Goal: Task Accomplishment & Management: Manage account settings

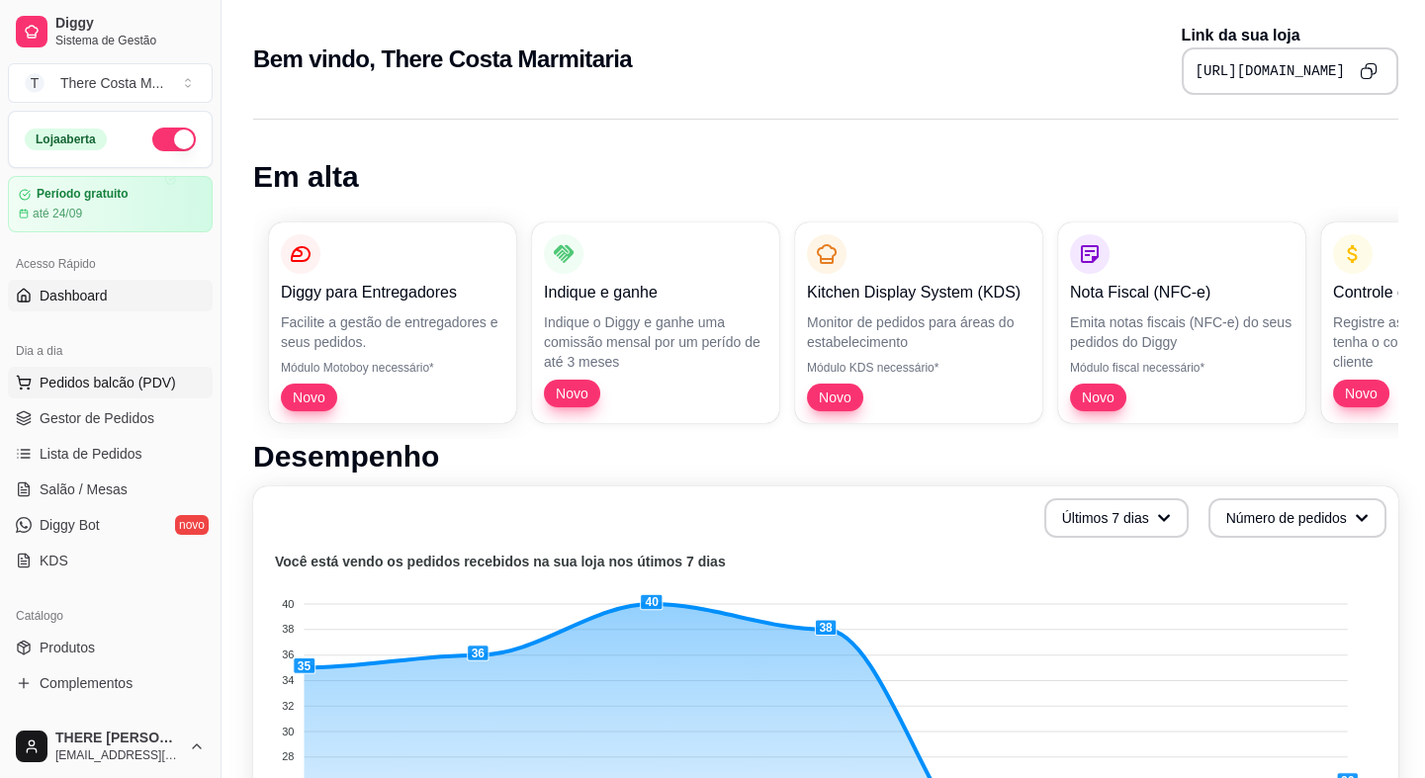
click at [66, 383] on span "Pedidos balcão (PDV)" at bounding box center [108, 383] width 136 height 20
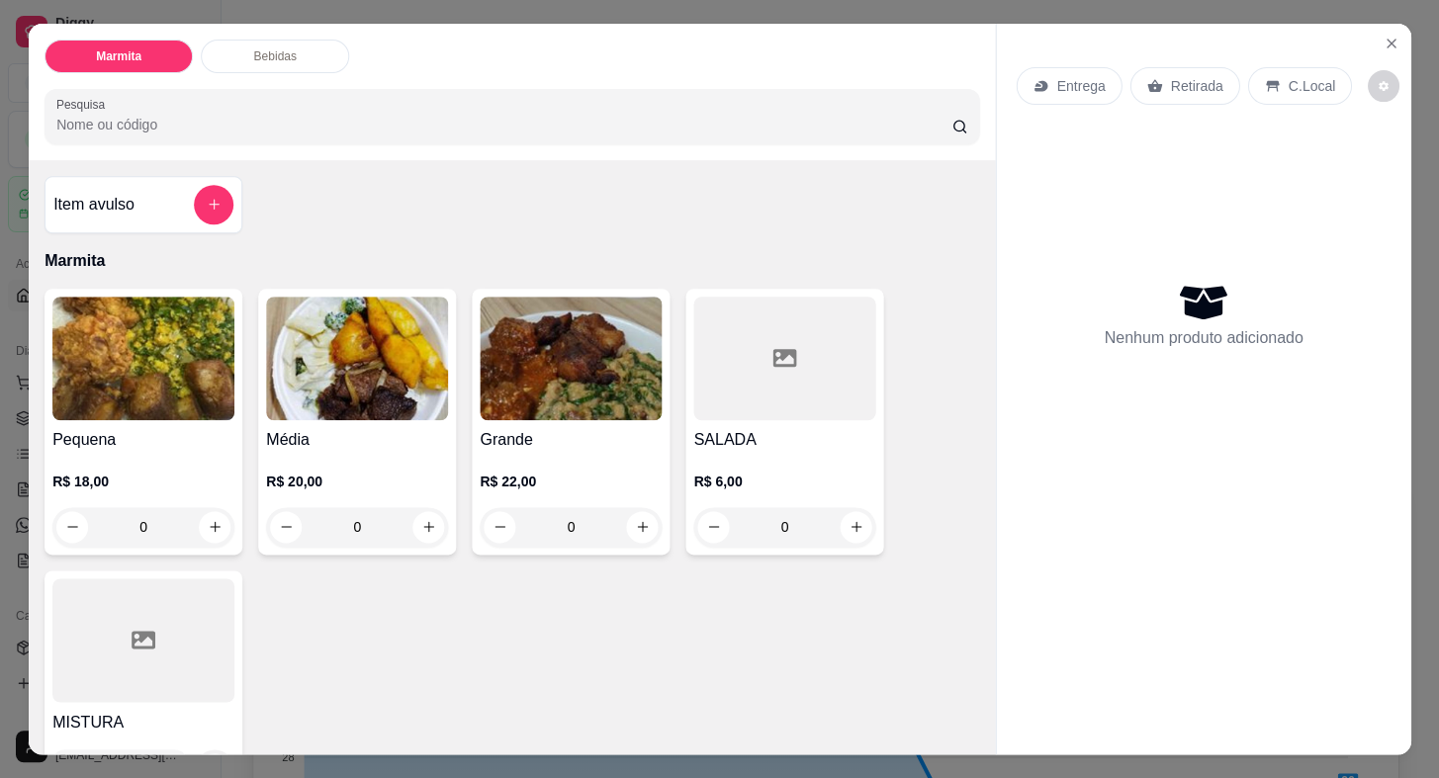
click at [79, 428] on h4 "Pequena" at bounding box center [143, 440] width 182 height 24
click at [119, 367] on img at bounding box center [143, 359] width 182 height 124
click at [1388, 36] on icon "Close" at bounding box center [1391, 44] width 16 height 16
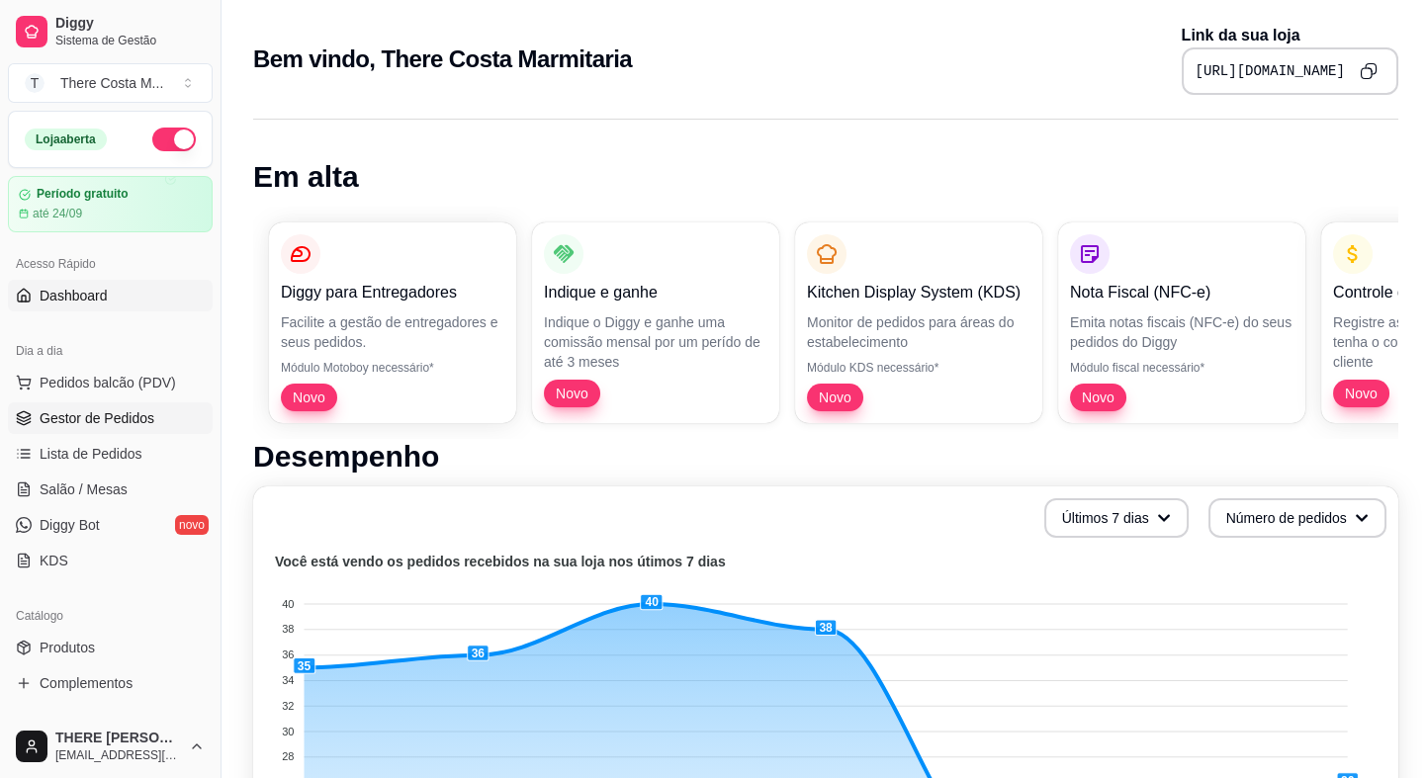
click at [108, 418] on span "Gestor de Pedidos" at bounding box center [97, 418] width 115 height 20
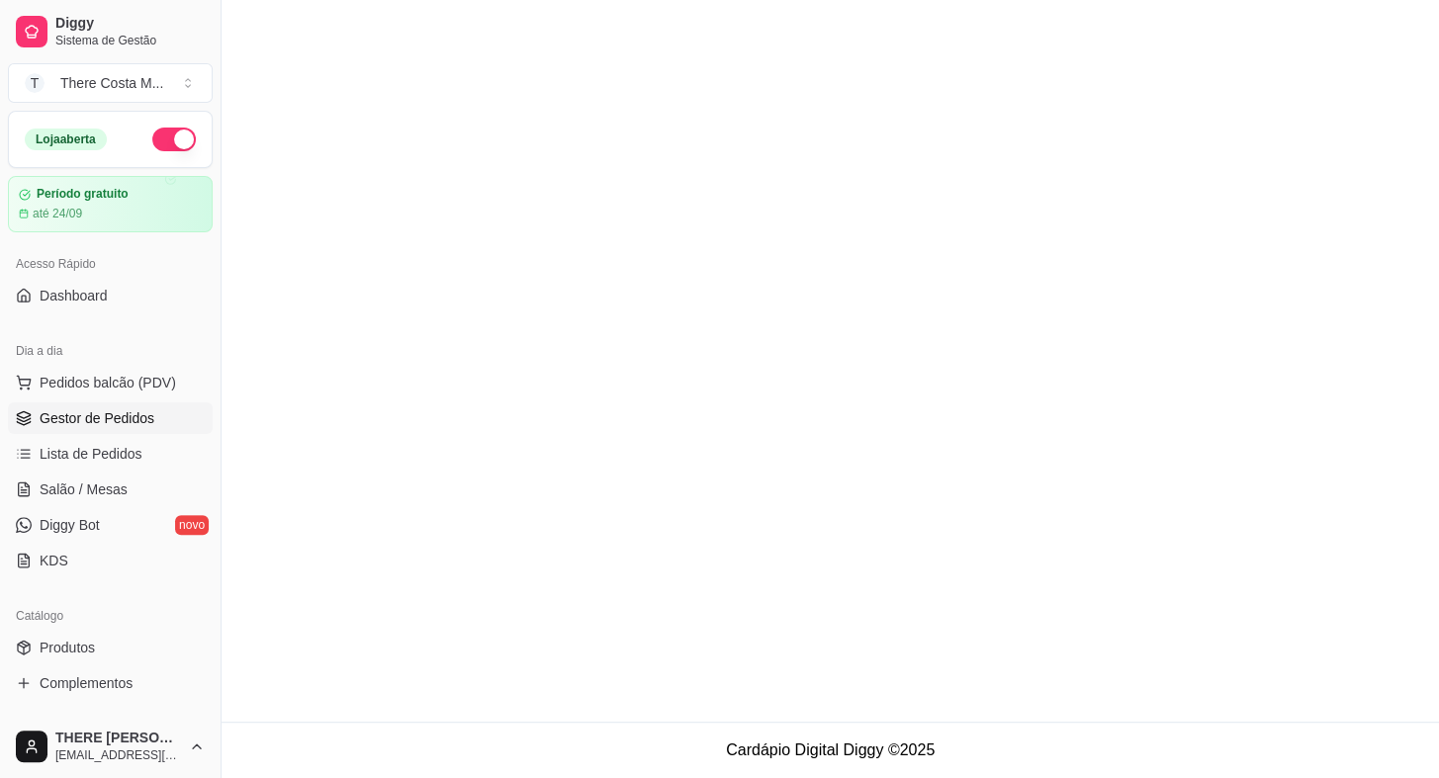
scroll to position [269, 0]
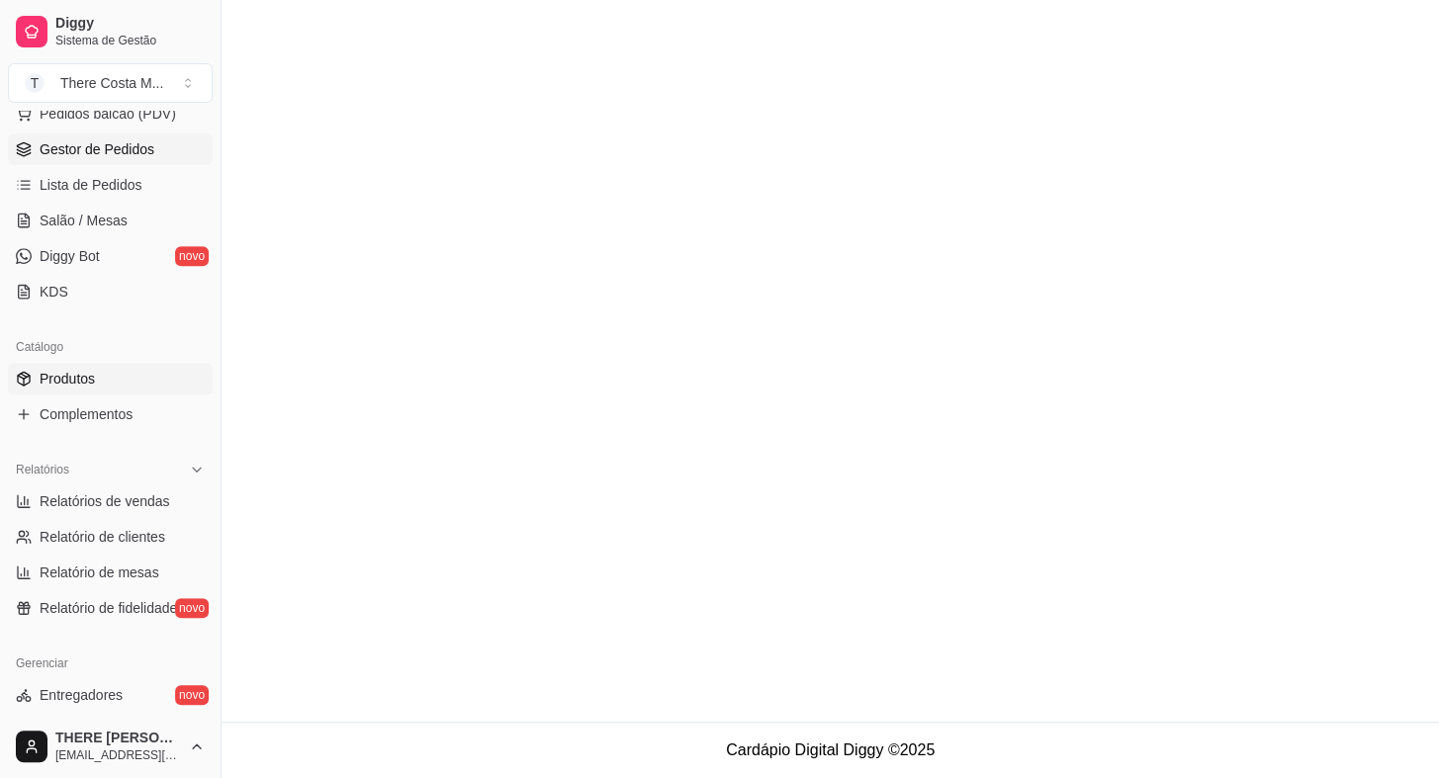
click at [43, 369] on span "Produtos" at bounding box center [67, 379] width 55 height 20
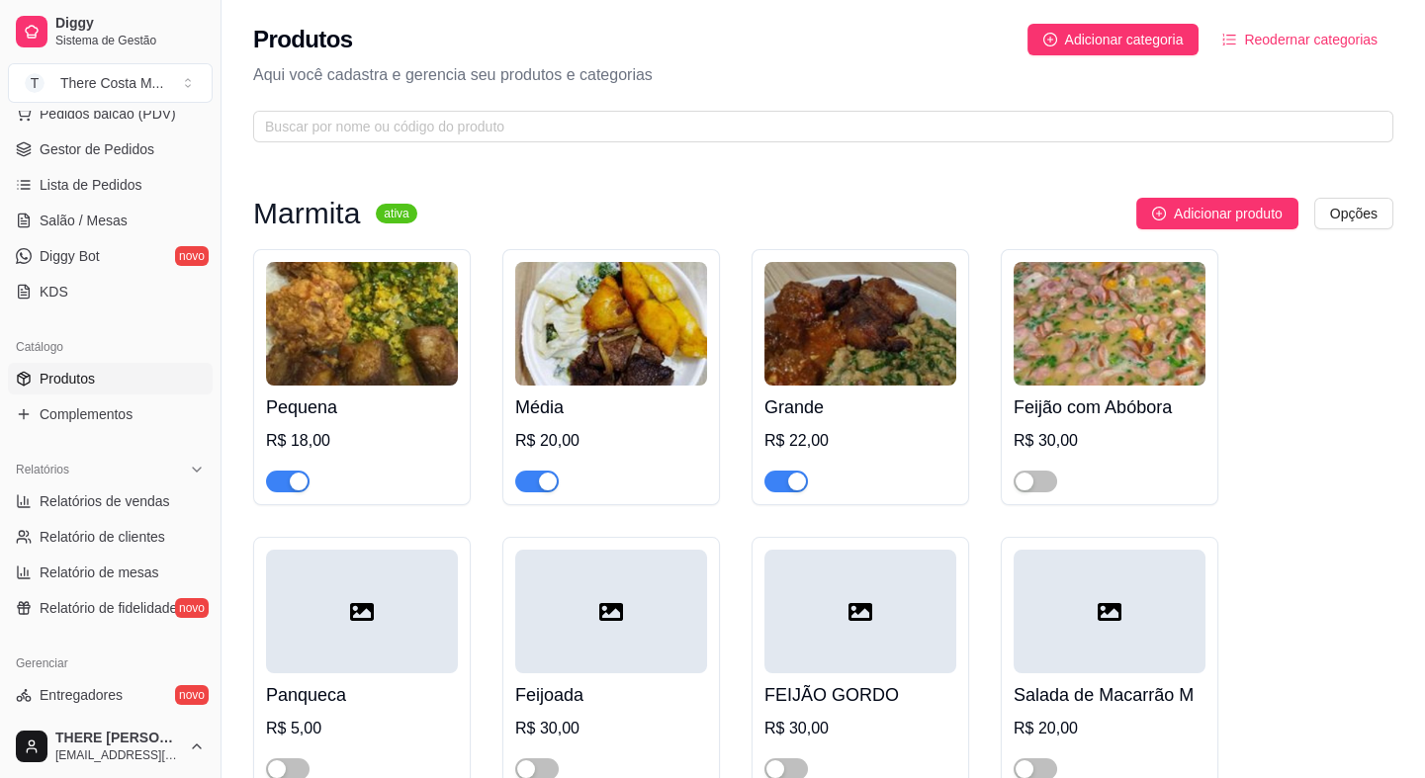
click at [58, 378] on span "Produtos" at bounding box center [67, 379] width 55 height 20
click at [339, 315] on img at bounding box center [362, 324] width 192 height 124
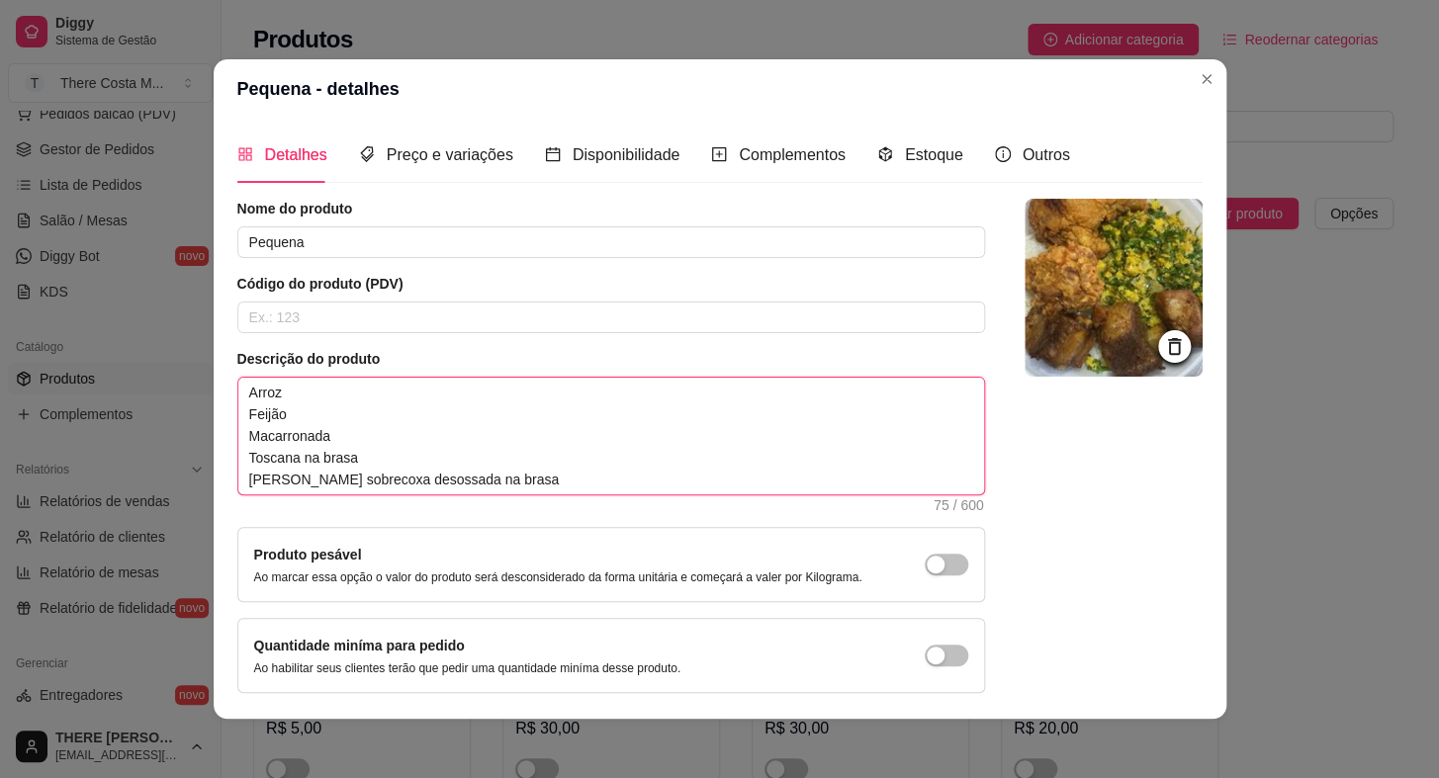
drag, startPoint x: 490, startPoint y: 482, endPoint x: 219, endPoint y: 435, distance: 275.0
click at [219, 435] on div "Detalhes Preço e variações Disponibilidade Complementos Estoque Outros Nome do …" at bounding box center [720, 419] width 1013 height 600
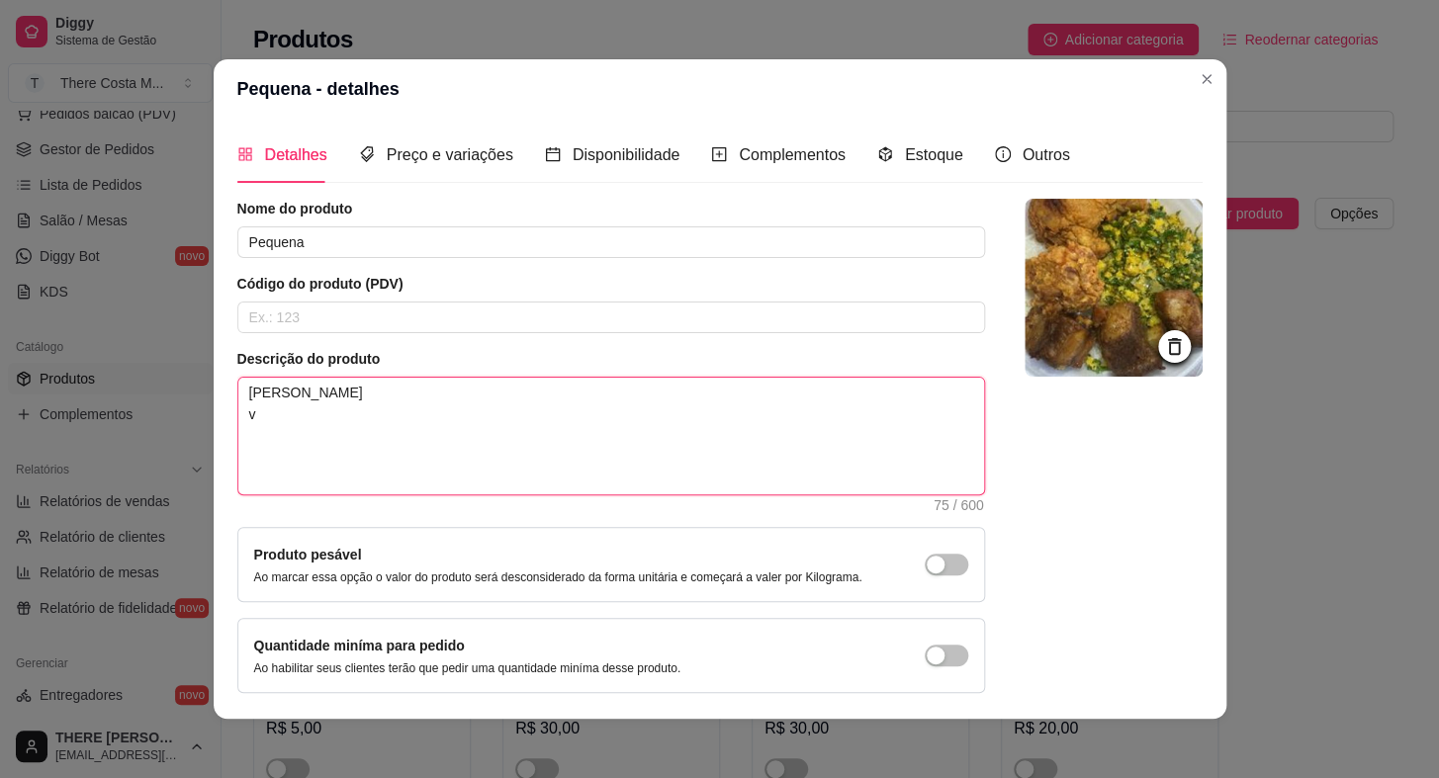
type textarea "[PERSON_NAME] vI"
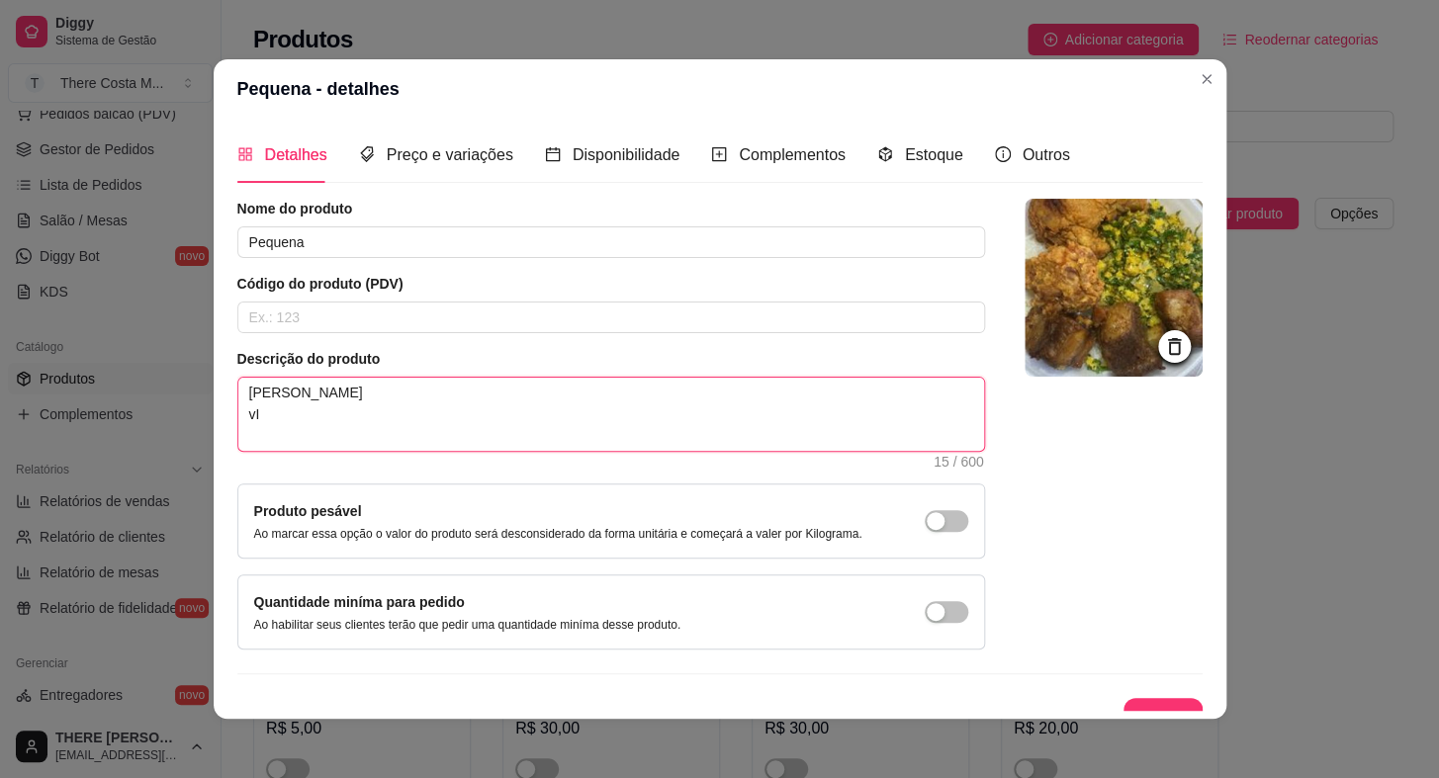
type textarea "[PERSON_NAME] vIR"
type textarea "[PERSON_NAME] vIRA"
type textarea "[PERSON_NAME] vIR"
type textarea "[PERSON_NAME] vI"
type textarea "[PERSON_NAME] v"
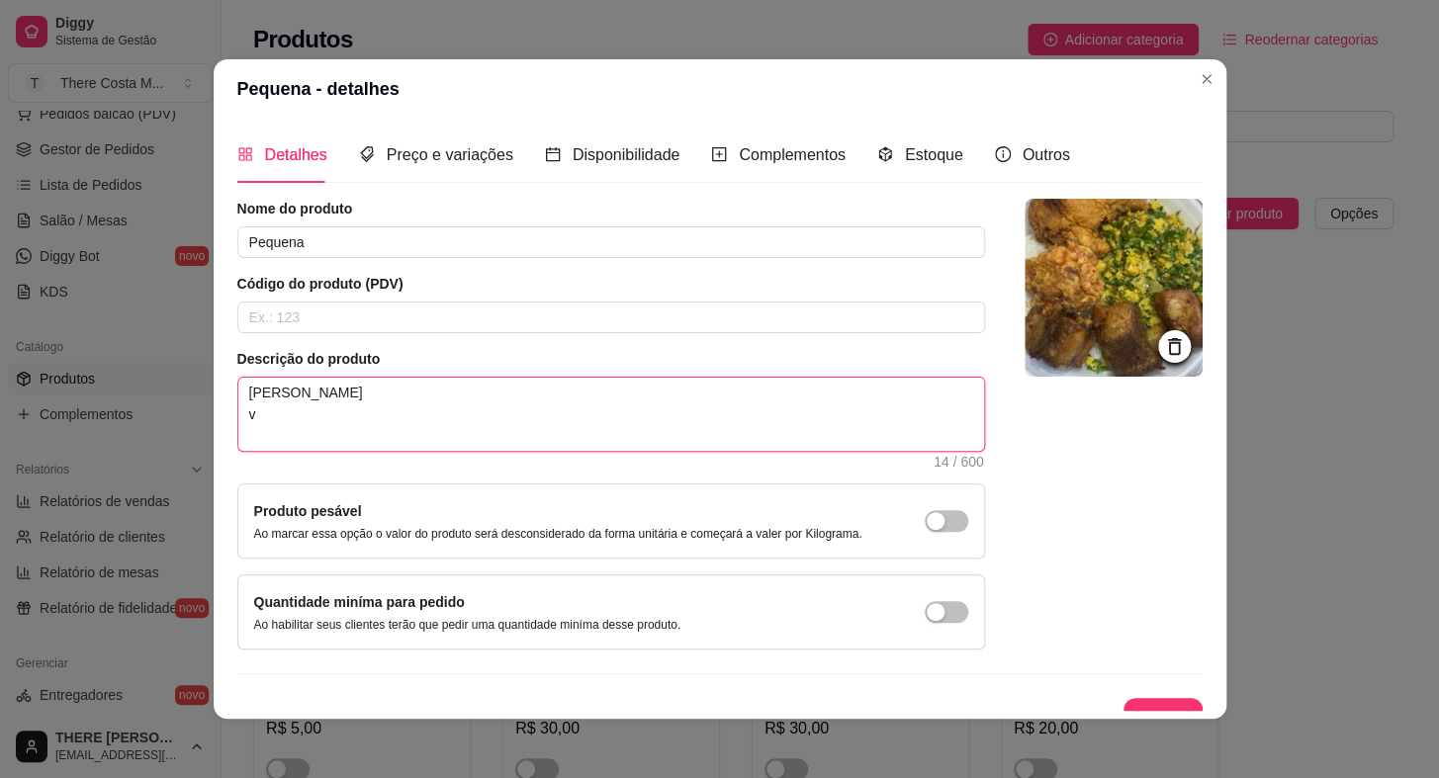
type textarea "[PERSON_NAME]"
type textarea "[PERSON_NAME] V"
type textarea "[PERSON_NAME] Vi"
type textarea "[PERSON_NAME] Vir"
type textarea "[PERSON_NAME] Vira"
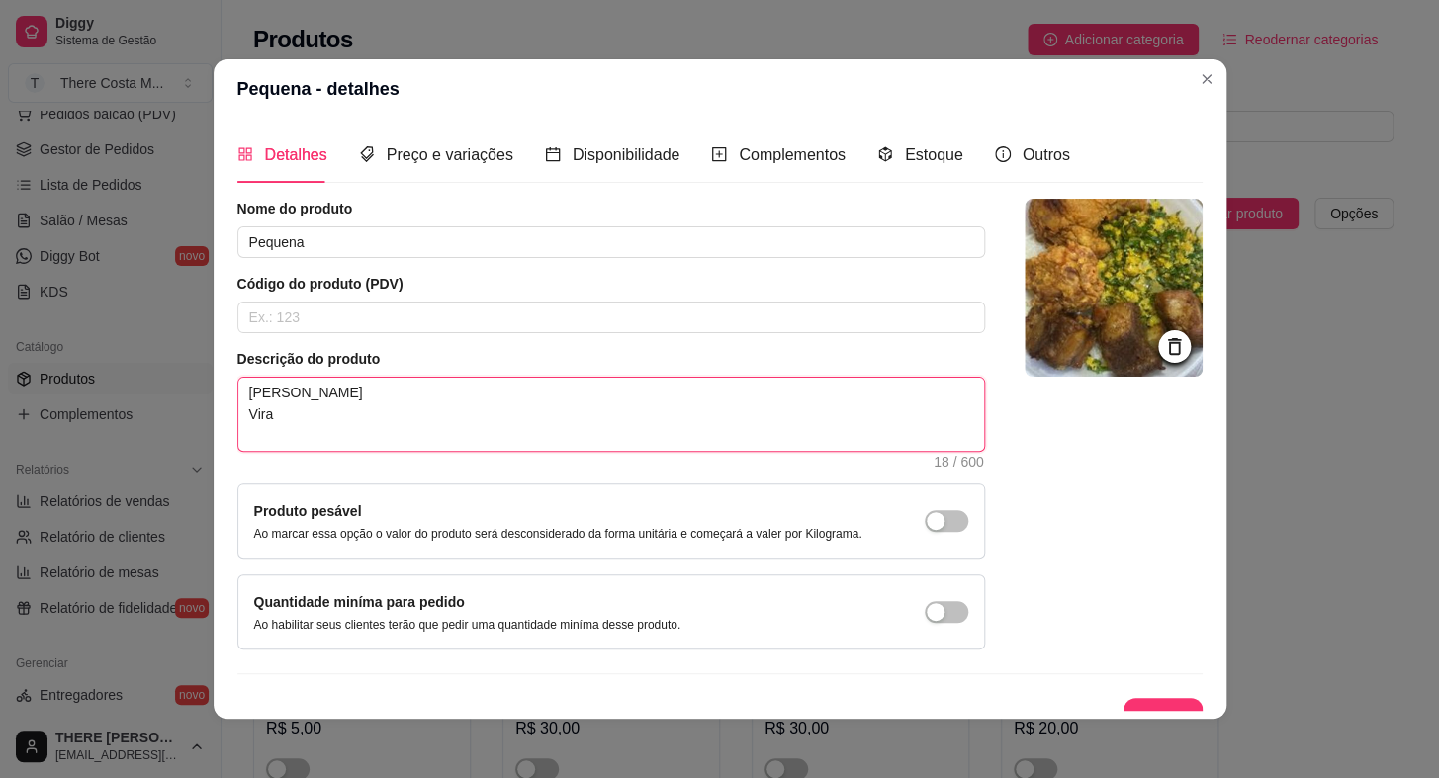
type textarea "[PERSON_NAME] Virad"
type textarea "[PERSON_NAME] Virado"
type textarea "[PERSON_NAME] Virado d"
type textarea "[PERSON_NAME] Virado de"
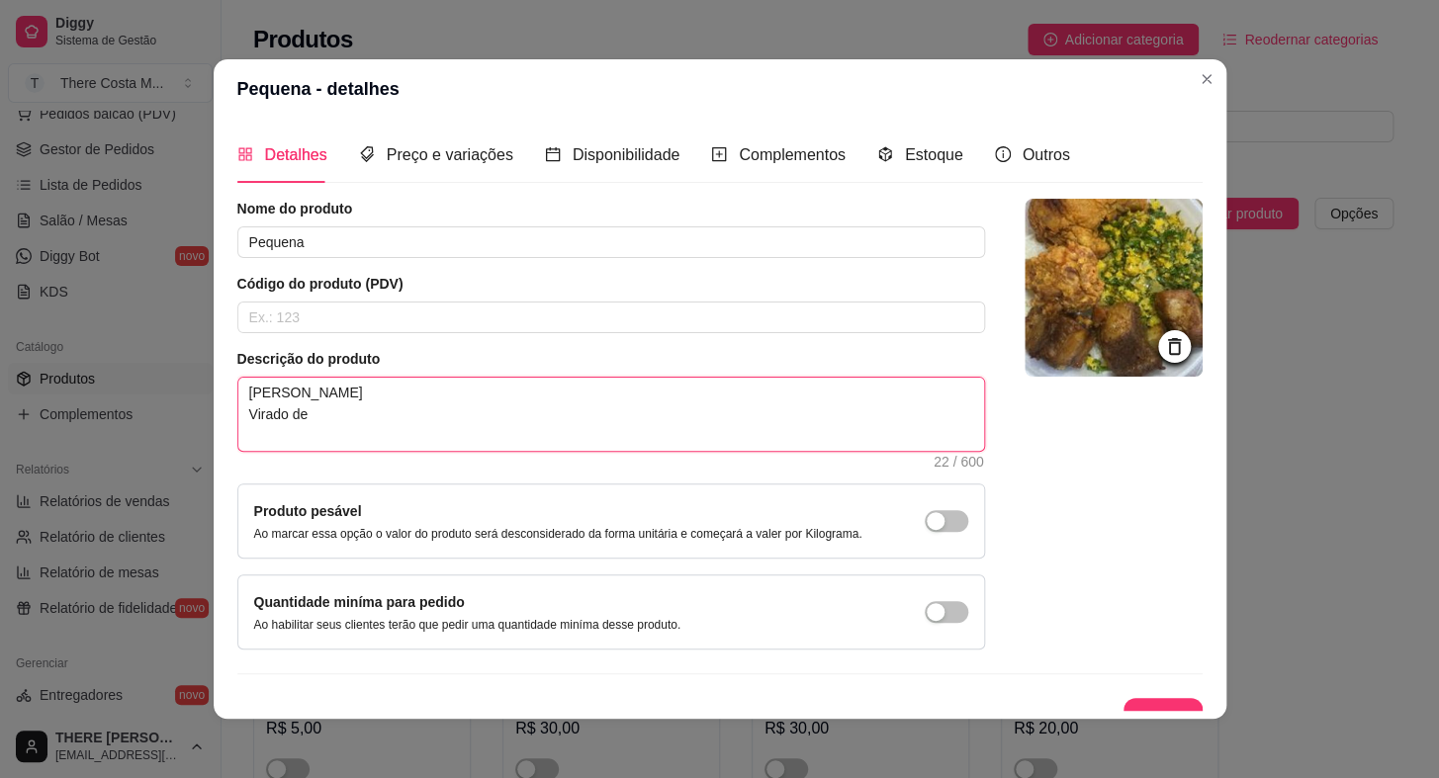
type textarea "[PERSON_NAME] Virado de"
type textarea "[PERSON_NAME] Virado de f"
type textarea "[PERSON_NAME] Virado de fe"
type textarea "[PERSON_NAME] Virado de fei"
type textarea "[PERSON_NAME] Virado de feij"
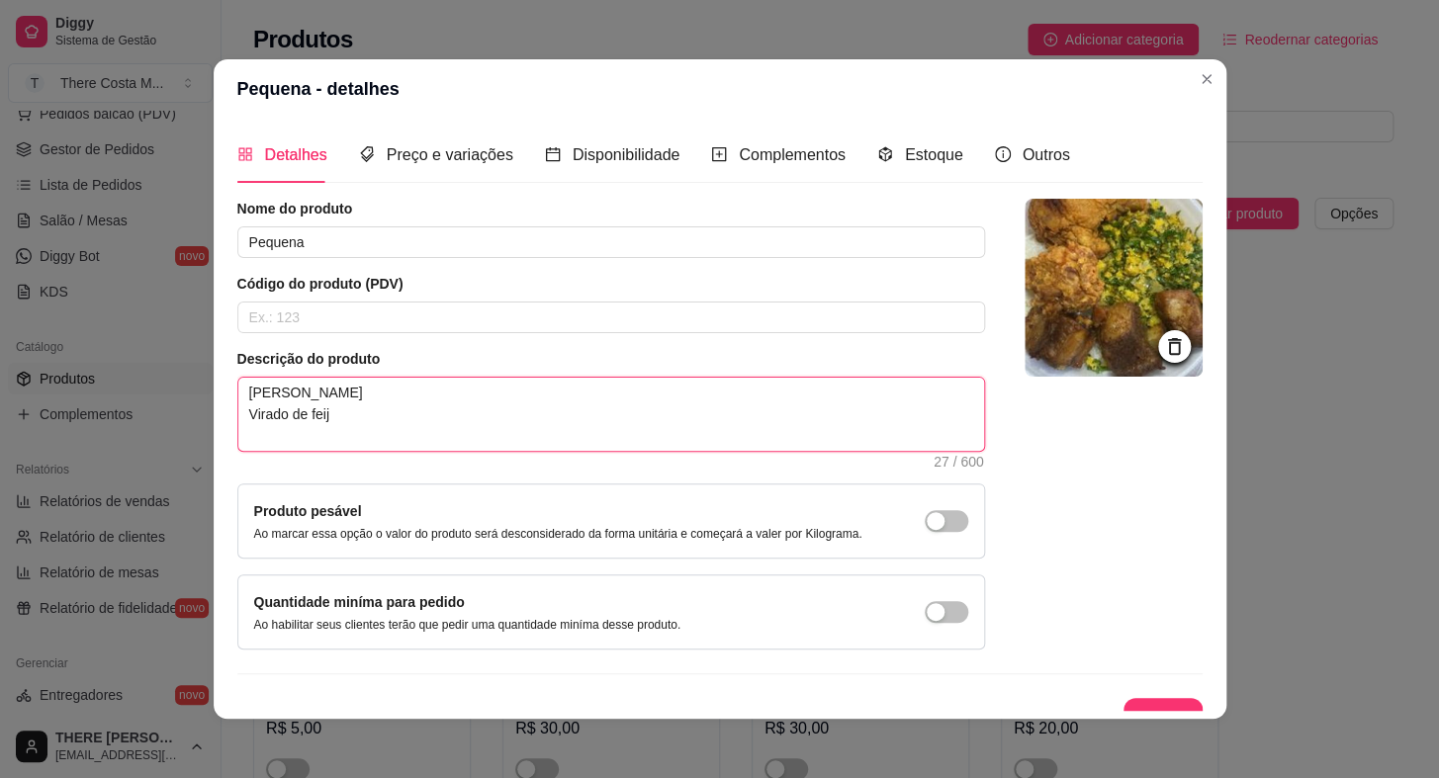
type textarea "[PERSON_NAME] Virado de feijç"
type textarea "[PERSON_NAME] Virado de feij"
type textarea "[PERSON_NAME] Virado de feijã"
type textarea "[PERSON_NAME] Virado de feijão"
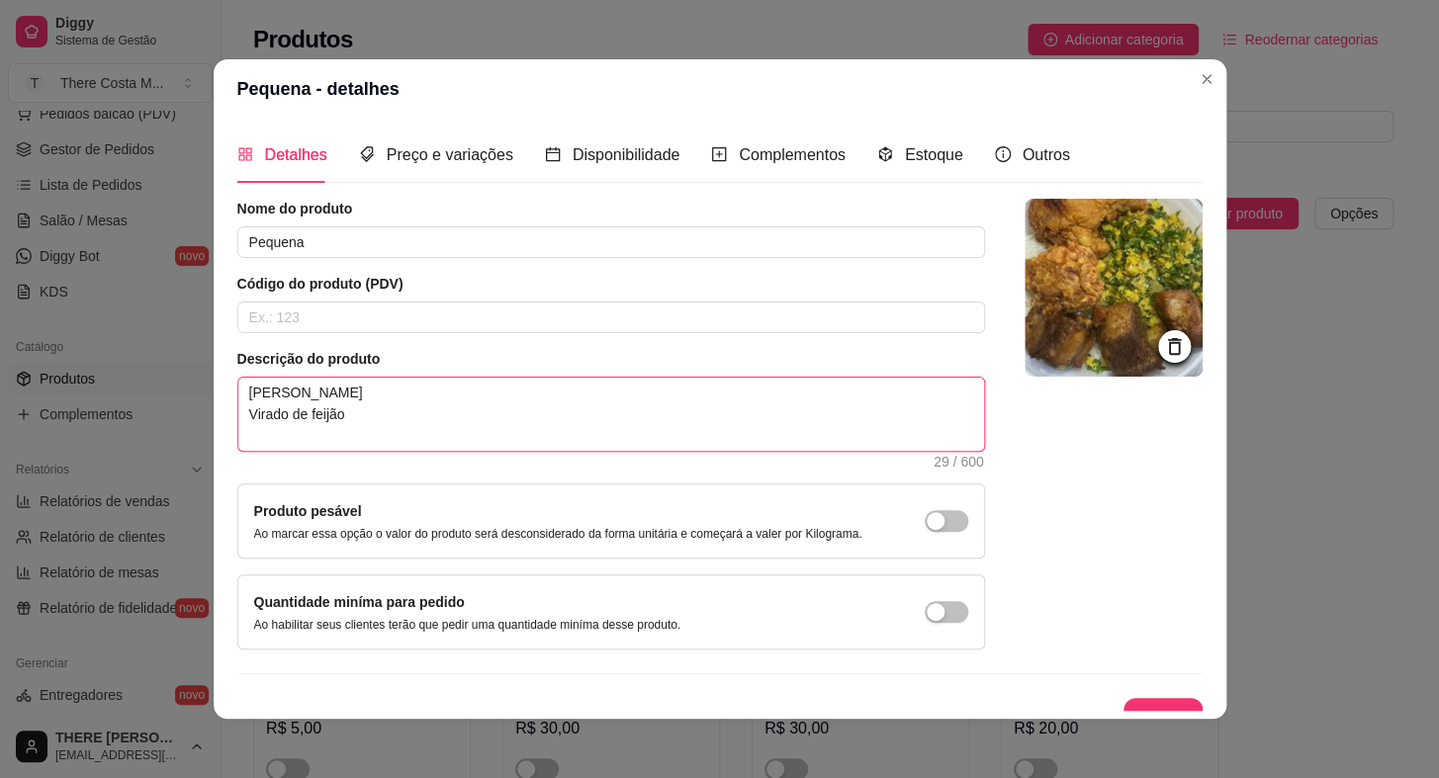
type textarea "[PERSON_NAME] Virado de feijão c"
type textarea "[PERSON_NAME] Virado de feijão ci"
type textarea "[PERSON_NAME] Virado de feijão cim"
type textarea "[PERSON_NAME] Virado de feijão ci"
type textarea "[PERSON_NAME] Virado de feijão c"
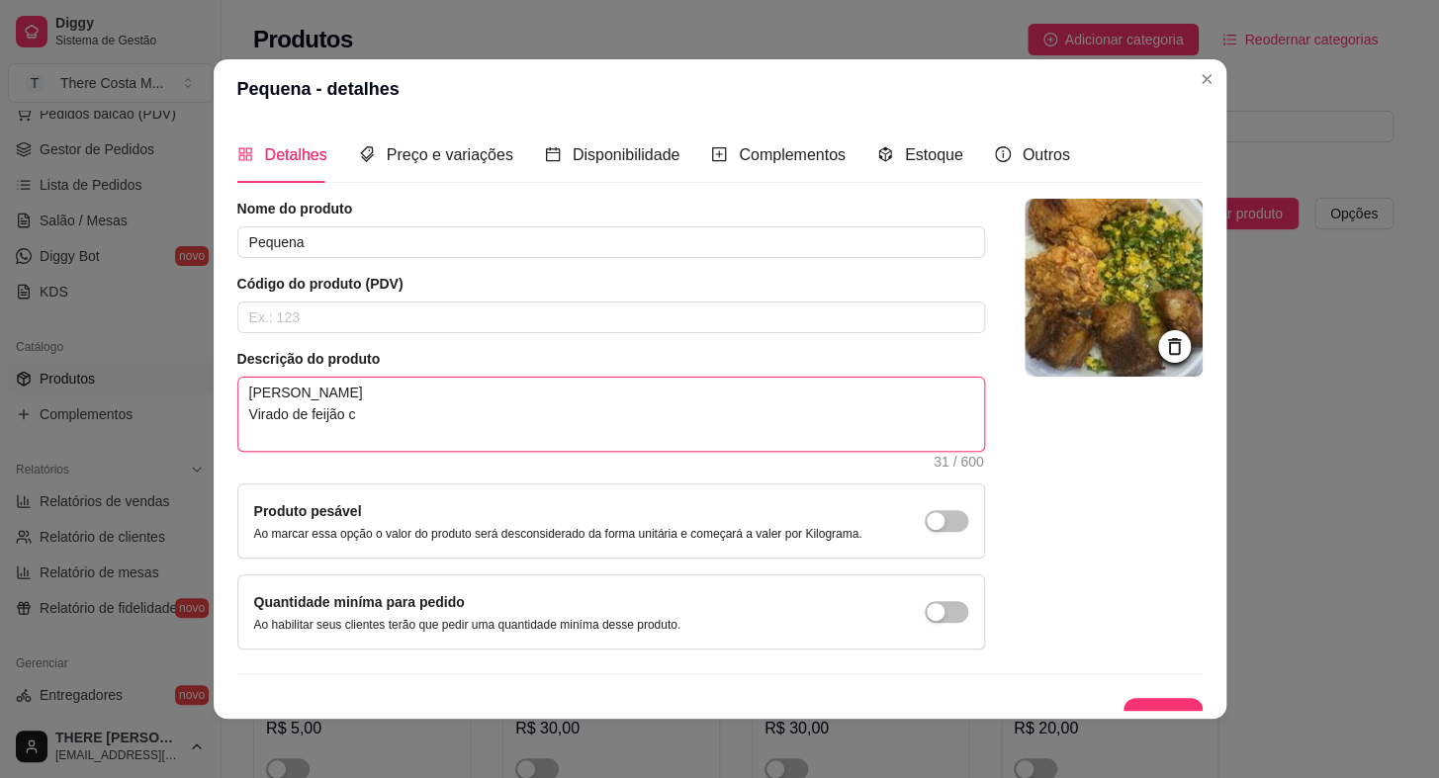
type textarea "[PERSON_NAME] Virado de feijão co"
type textarea "[PERSON_NAME] Virado de feijão com"
type textarea "[PERSON_NAME] Virado de feijão com c"
type textarea "[PERSON_NAME] Virado de feijão com co"
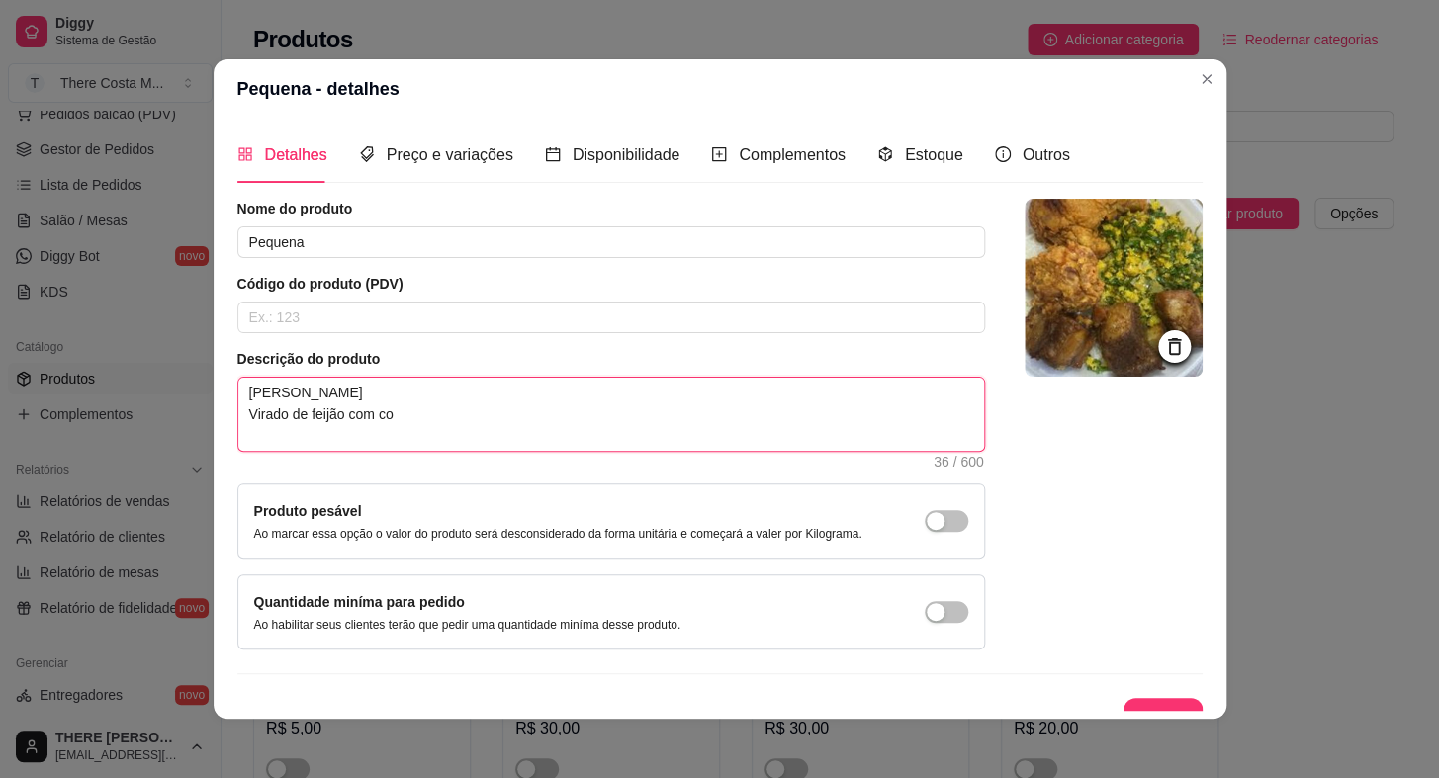
type textarea "[PERSON_NAME] Virado de feijão com cou"
type textarea "[PERSON_NAME] Virado de feijão com couv"
type textarea "[PERSON_NAME] Virado de feijão com couve"
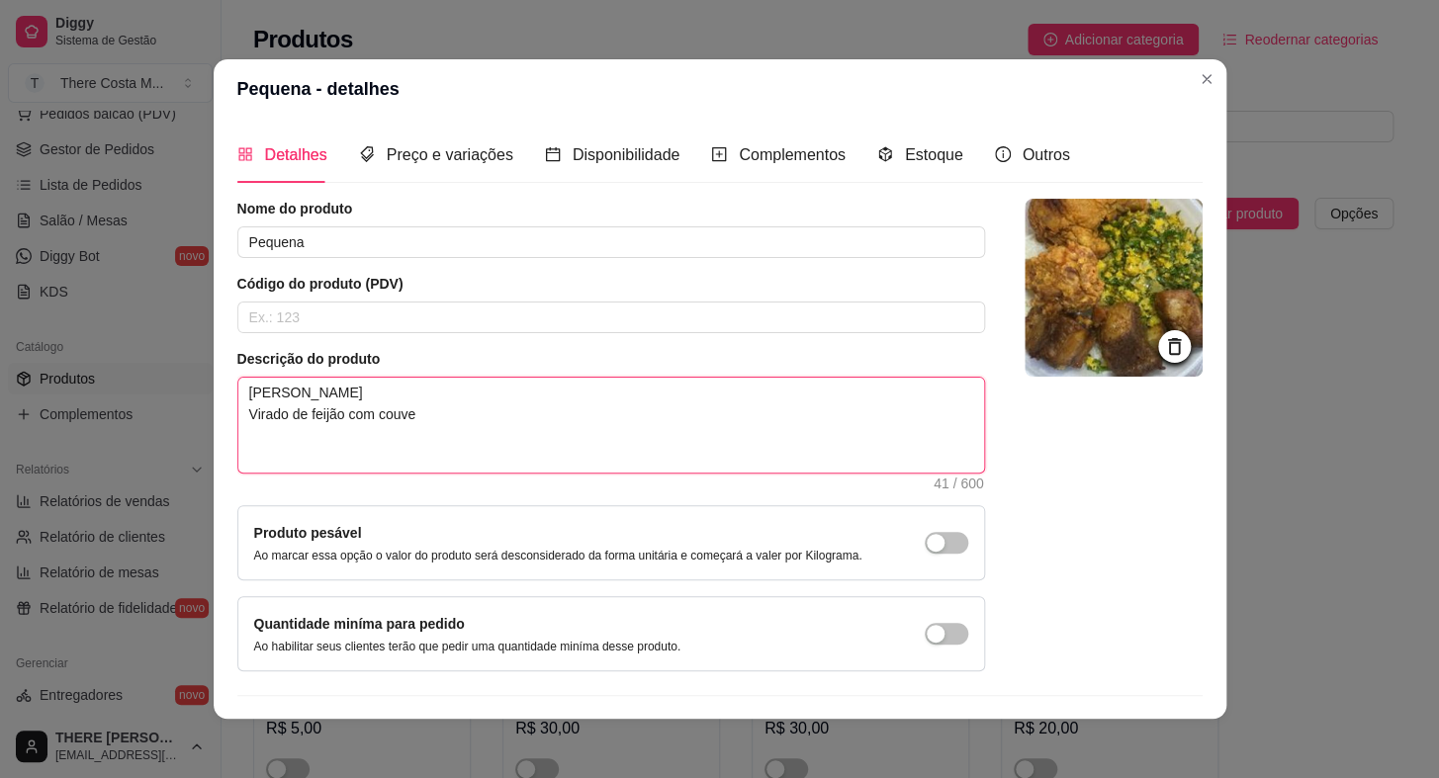
type textarea "[PERSON_NAME] Virado de feijão com couve b"
type textarea "[PERSON_NAME] Virado de feijão com couve"
type textarea "[PERSON_NAME] Virado de feijão com couve b"
type textarea "[PERSON_NAME] Virado de feijão com couve bi"
type textarea "[PERSON_NAME] Virado de feijão com couve bis"
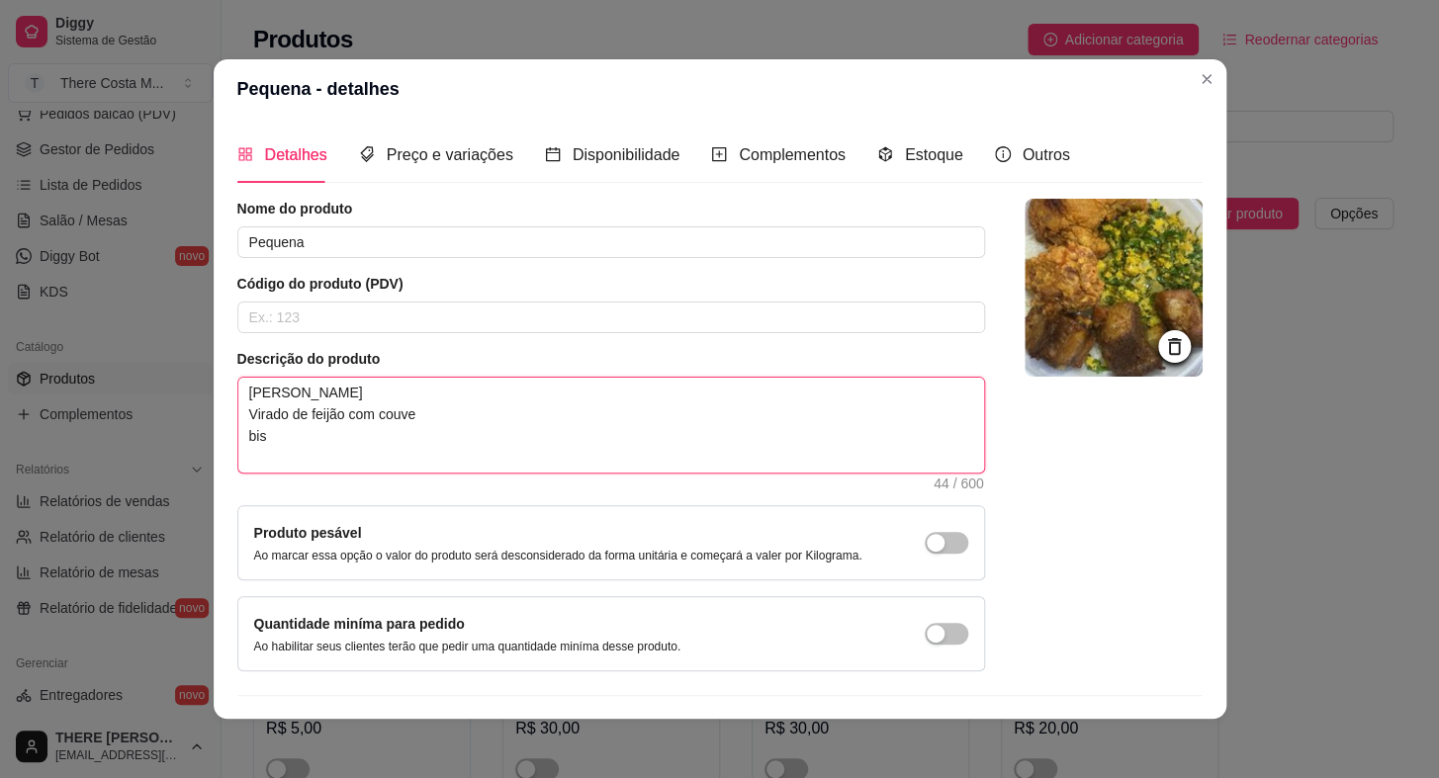
type textarea "[PERSON_NAME] Virado de feijão com couve bist"
type textarea "[PERSON_NAME] Virado de feijão com couve biste"
type textarea "[PERSON_NAME] Virado de feijão com couve bisteq"
type textarea "[PERSON_NAME] Virado de feijão com couve bistequ"
type textarea "[PERSON_NAME] Virado de feijão com couve bistequi"
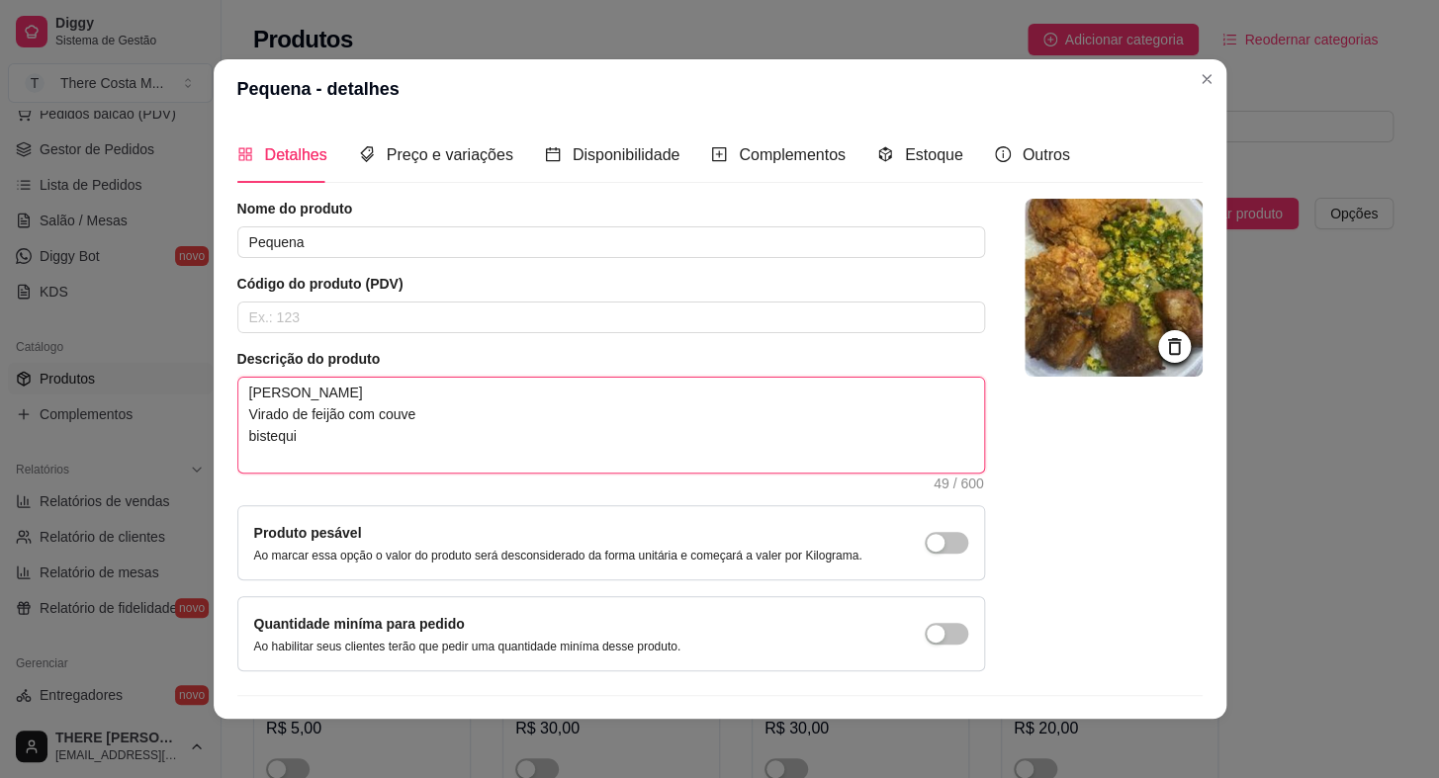
type textarea "[PERSON_NAME] Virado de feijão com couve bistequin"
type textarea "[PERSON_NAME] Virado de feijão com couve bistequinh"
type textarea "[PERSON_NAME] Virado de feijão com couve bistequinha"
click at [248, 458] on textarea "[PERSON_NAME] Virado de feijão com couve bistequinha" at bounding box center [611, 425] width 746 height 95
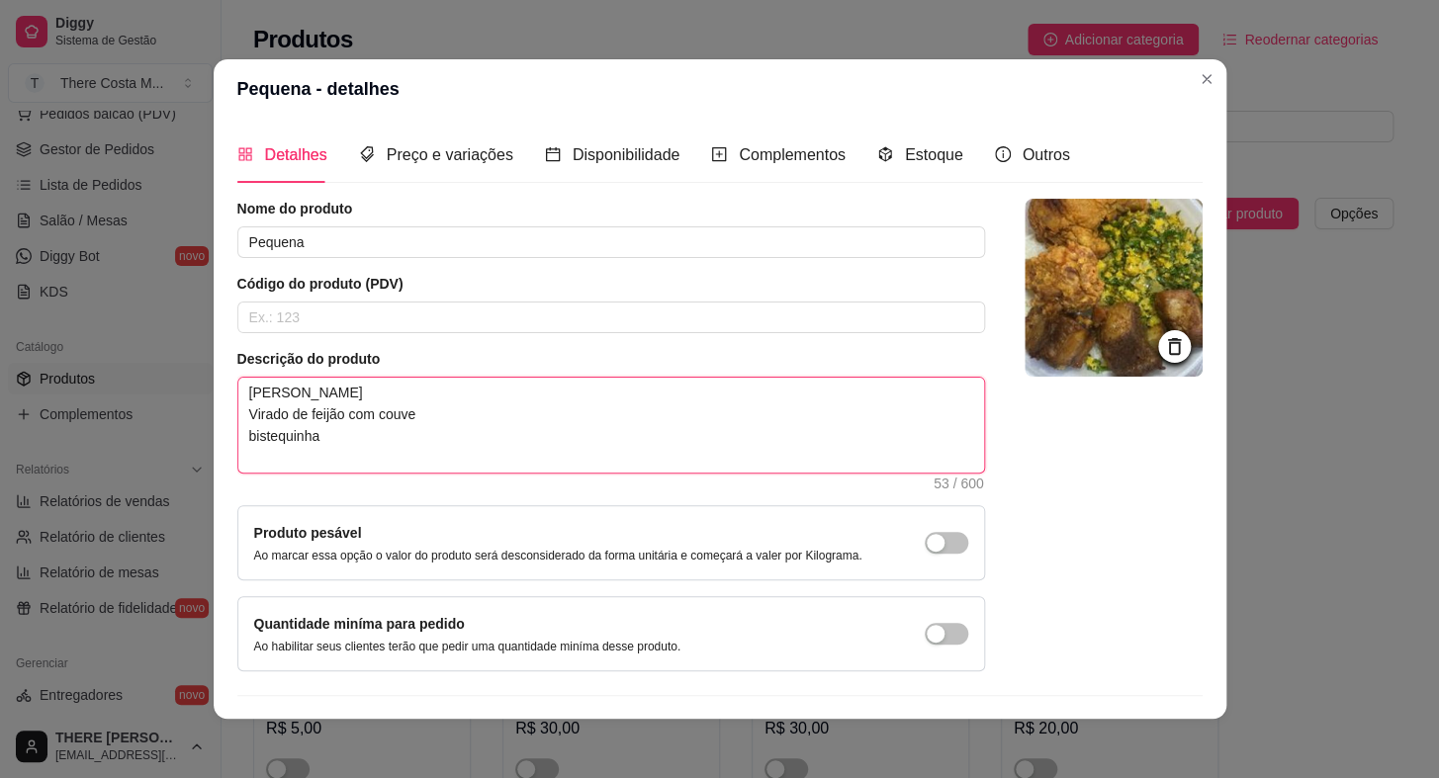
type textarea "Arroz Feijão Virado de feijão com couve istequinha"
type textarea "[PERSON_NAME] Virado de feijão com couve Bistequinha"
click at [353, 450] on textarea "[PERSON_NAME] Virado de feijão com couve Bistequinha" at bounding box center [611, 425] width 746 height 95
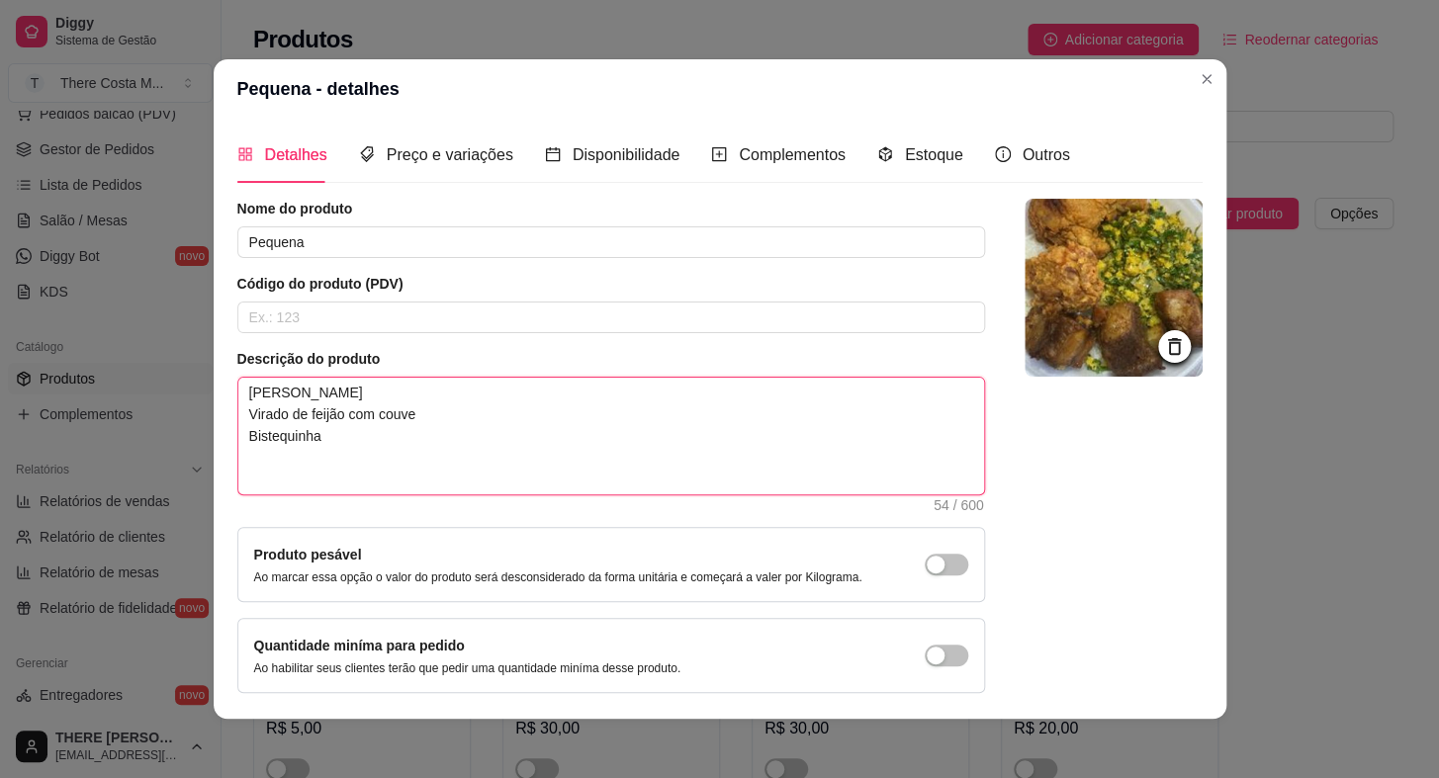
type textarea "[PERSON_NAME] Virado de feijão com couve Bistequinha"
type textarea "Arroz Feijão Virado de feijão com couve Bistequinha c"
type textarea "[PERSON_NAME] Virado de feijão com couve Bistequinha ca"
type textarea "[PERSON_NAME] Virado de feijão com couve Bistequinha car"
type textarea "[PERSON_NAME] Virado de feijão com couve Bistequinha ca"
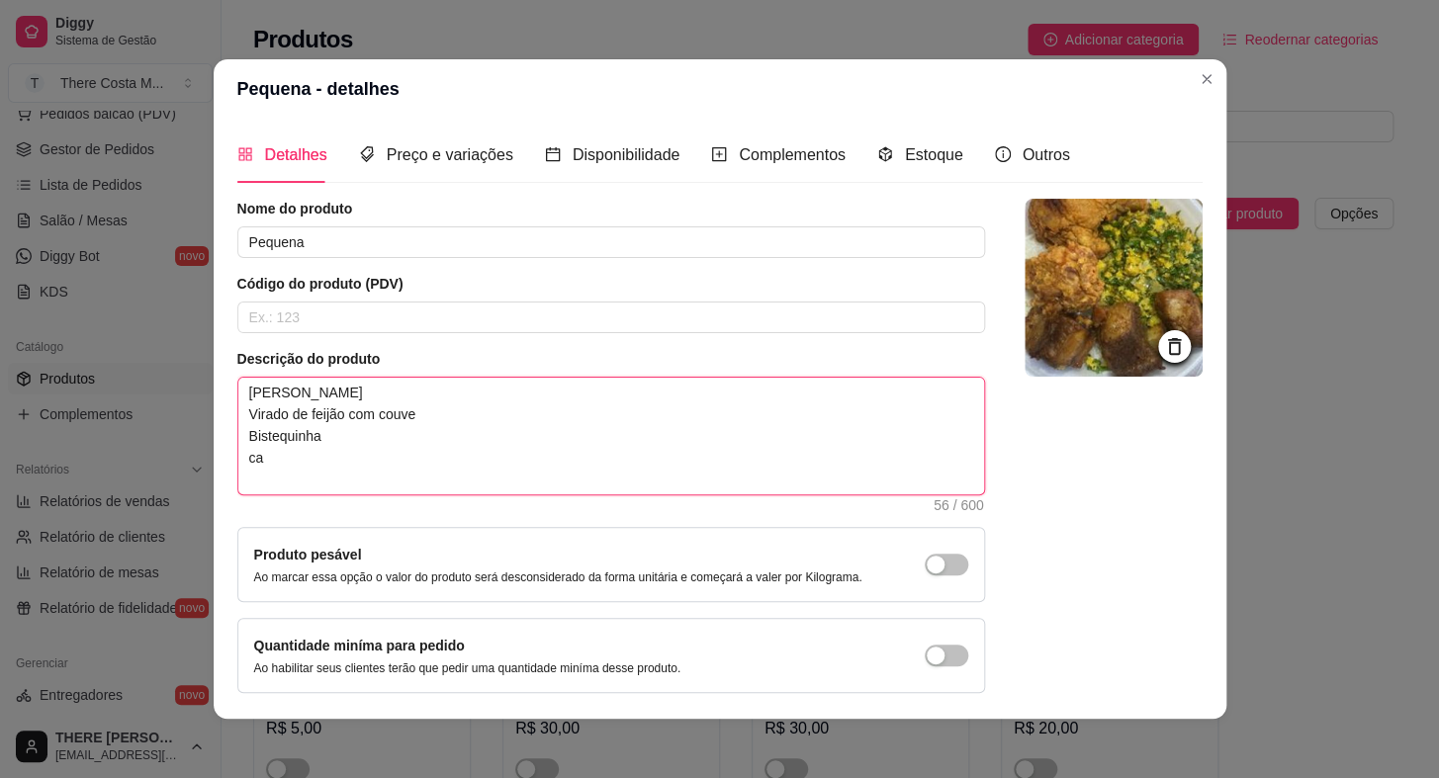
type textarea "Arroz Feijão Virado de feijão com couve Bistequinha c"
type textarea "[PERSON_NAME] Virado de feijão com couve Bistequinha"
type textarea "Arroz Feijão Virado de feijão com couve Bistequinha C"
type textarea "[PERSON_NAME] Virado de feijão com couve Bistequinha Ca"
type textarea "[PERSON_NAME] Virado de feijão com couve Bistequinha Car"
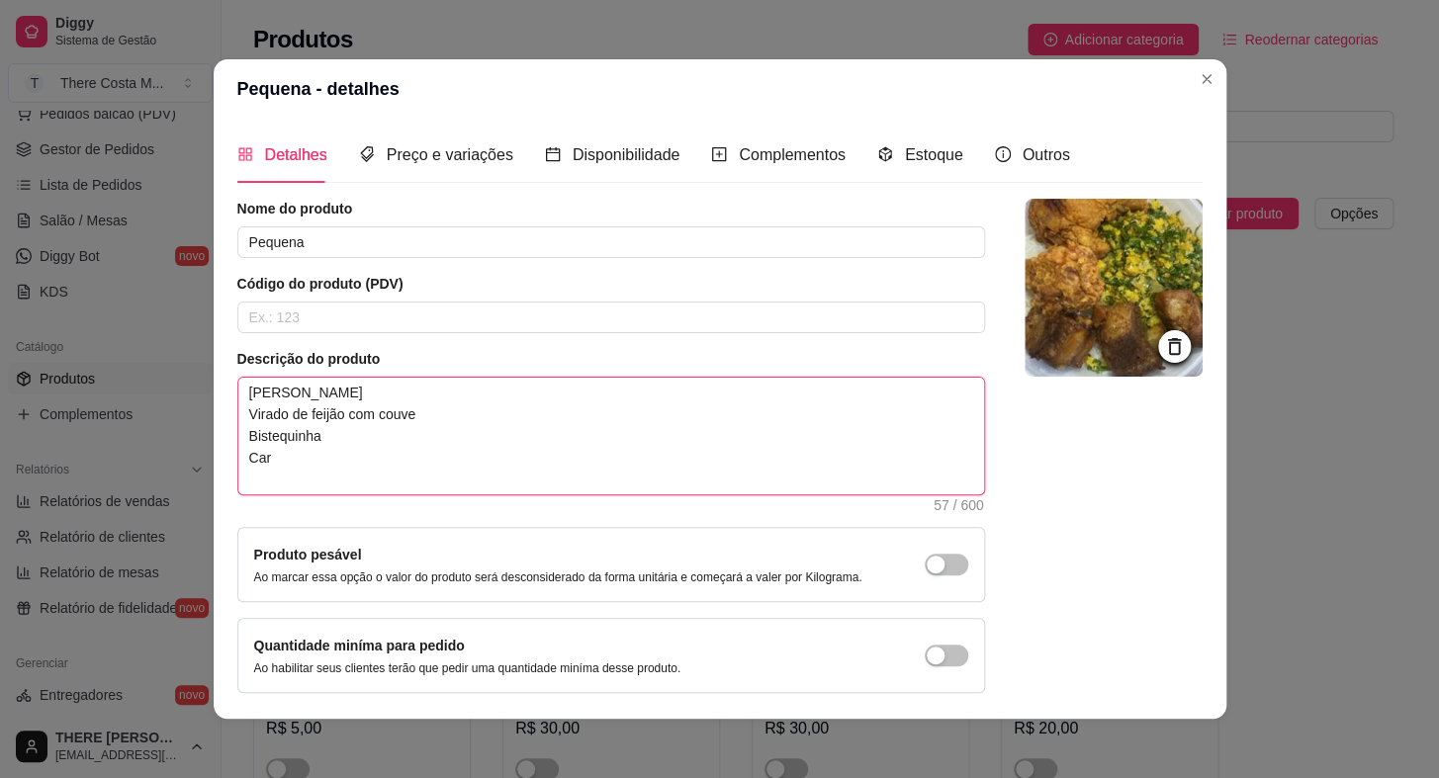
type textarea "[PERSON_NAME] Virado de feijão com couve Bistequinha Carn"
type textarea "[PERSON_NAME] Virado de feijão com couve Bistequinha Carne"
type textarea "[PERSON_NAME] Virado de feijão com couve Bistequinha Carne m"
type textarea "Arroz Feijão Virado de feijão com couve Bistequinha Carne mo"
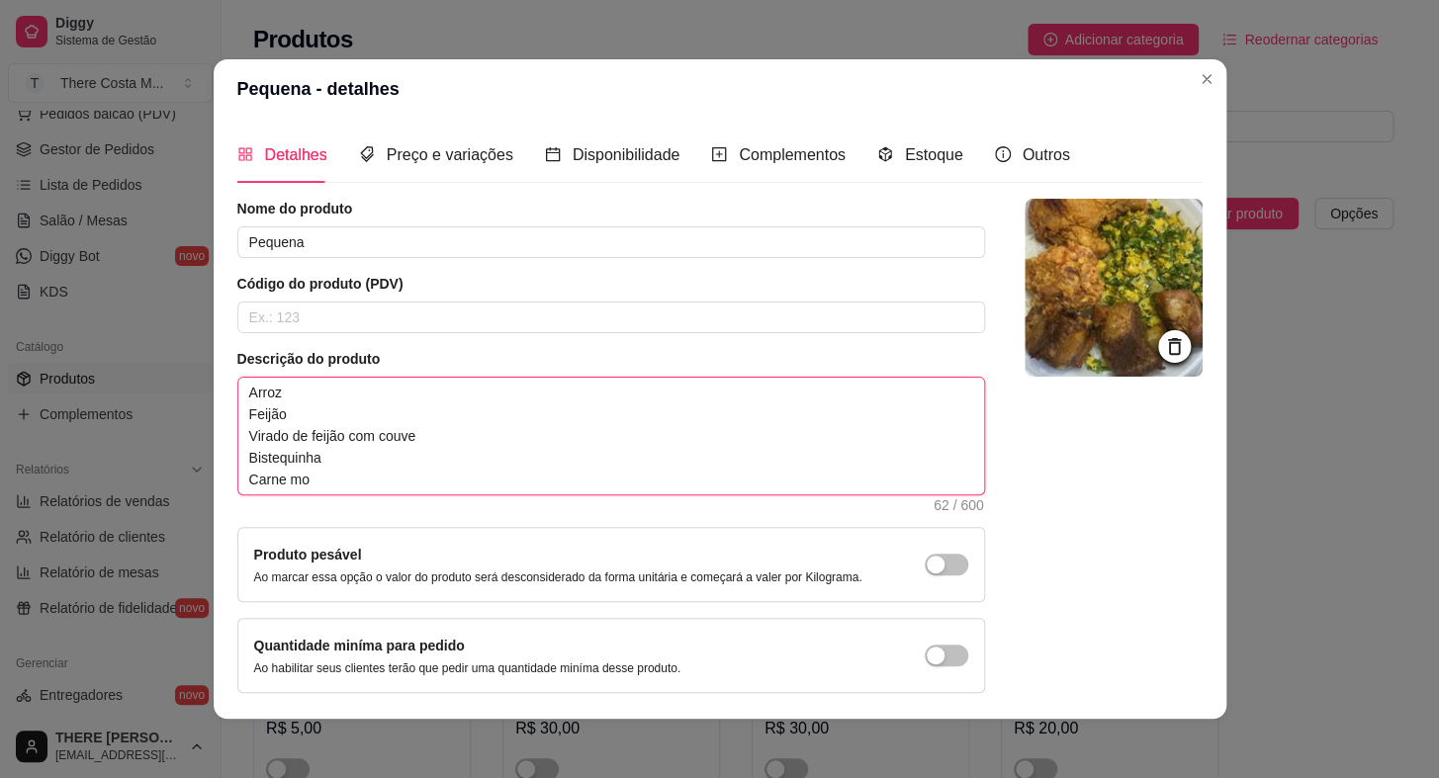
type textarea "[PERSON_NAME] Virado de feijão com couve Bistequinha Carne moi"
type textarea "[PERSON_NAME] Virado de feijão com couve Bistequinha Carne moid"
type textarea "[PERSON_NAME] Virado de feijão com couve Bistequinha Carne moida"
type textarea "[PERSON_NAME] Virado de feijão com couve Bistequinha Carne moida c"
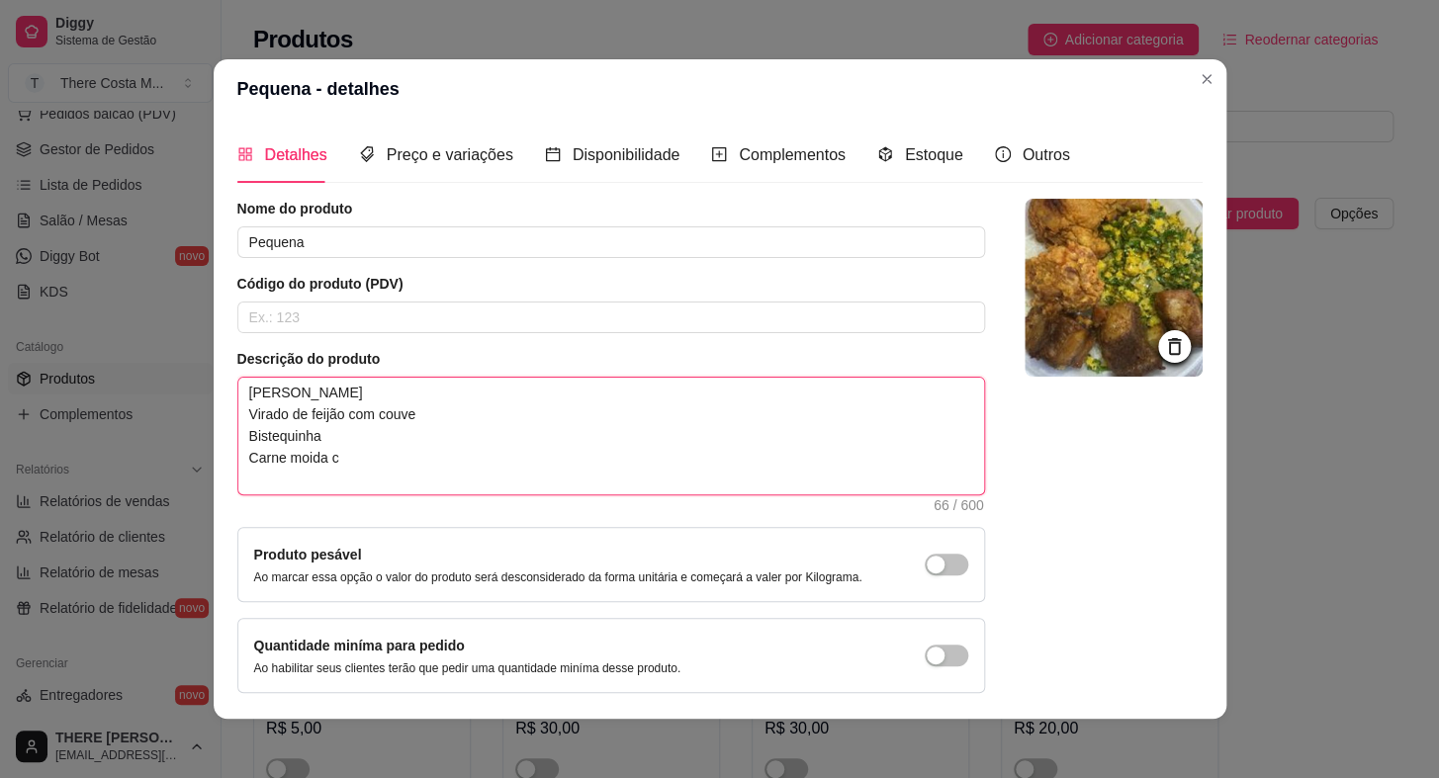
type textarea "[PERSON_NAME] Virado de feijão com couve Bistequinha Carne moida co"
type textarea "[PERSON_NAME] Virado de feijão com couve Bistequinha Carne moida com"
type textarea "[PERSON_NAME] Virado de feijão com couve Bistequinha Carne moida com l"
type textarea "[PERSON_NAME] Virado de feijão com couve Bistequinha Carne moida com le"
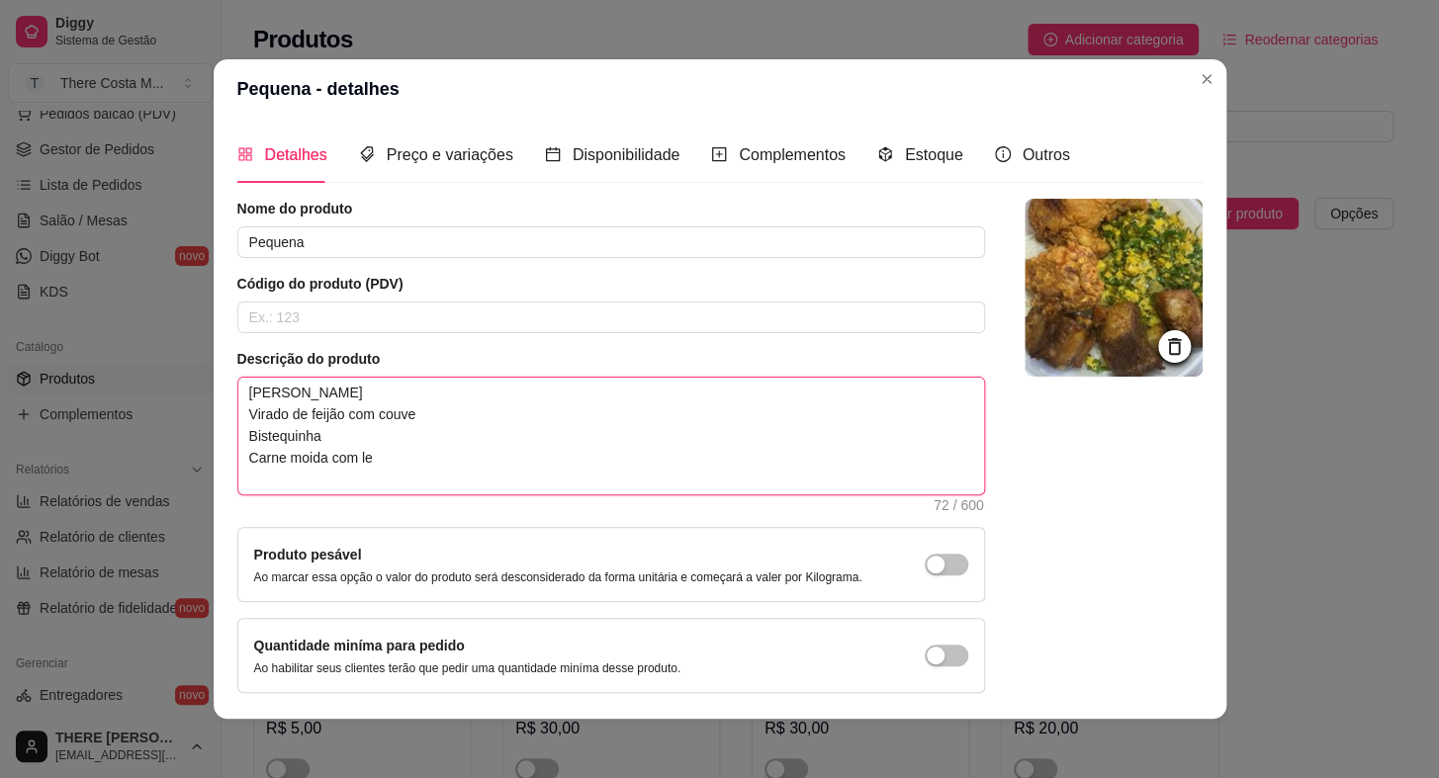
type textarea "[PERSON_NAME] Virado de feijão com couve Bistequinha Carne moida com leg"
type textarea "[PERSON_NAME] Virado de feijão com couve Bistequinha Carne moida com legu"
type textarea "Arroz Feijão Virado de feijão com couve Bistequinha Carne moida com legum"
type textarea "[PERSON_NAME] Virado de feijão com couve Bistequinha Carne moida com legume"
type textarea "Arroz Feijão Virado de feijão com couve Bistequinha Carne moida com legumes"
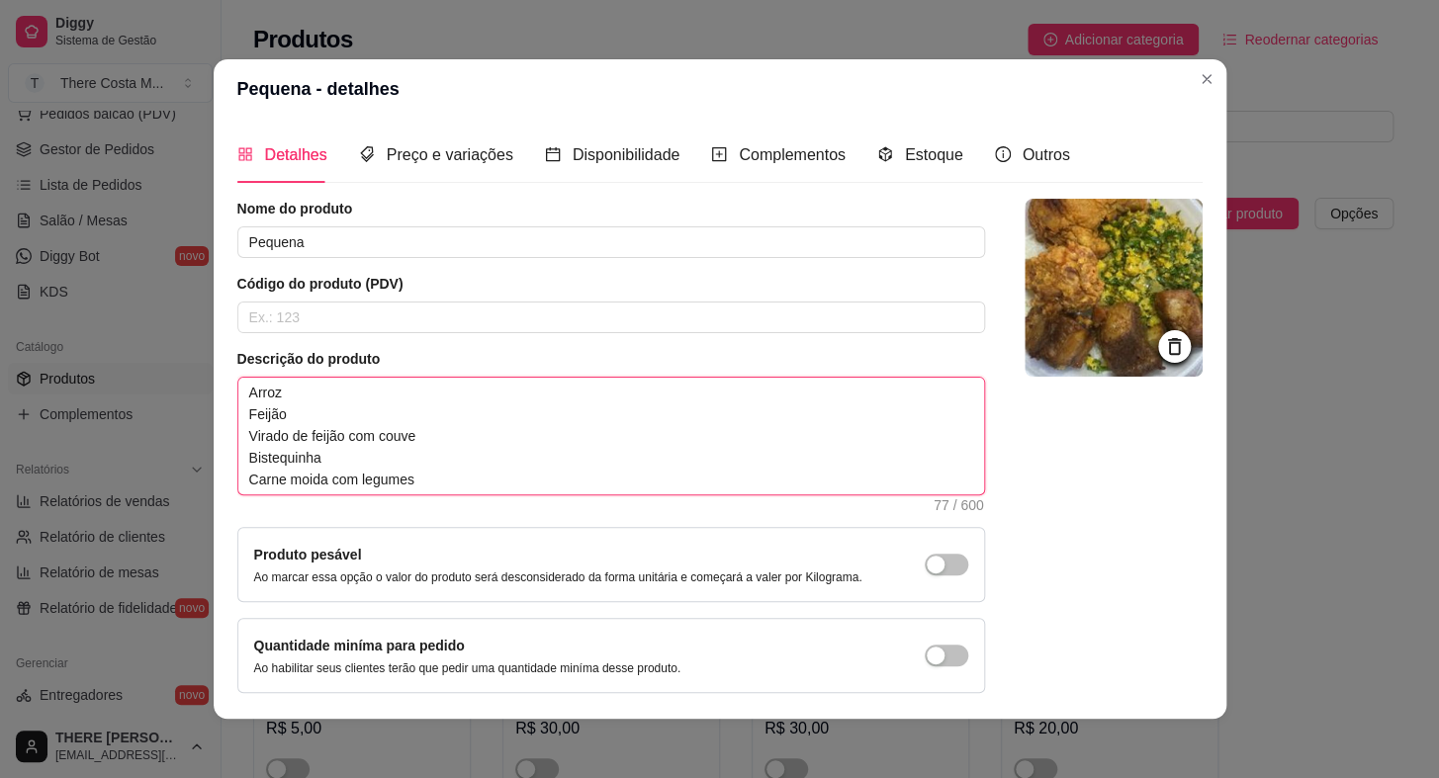
click at [307, 477] on textarea "Arroz Feijão Virado de feijão com couve Bistequinha Carne moida com legumes" at bounding box center [611, 436] width 746 height 117
type textarea "[PERSON_NAME] Virado de feijão com couve Bistequinha Carne moda com legumes"
type textarea "[PERSON_NAME] Virado de feijão com couve Bistequinha Carne moída com legumes"
drag, startPoint x: 446, startPoint y: 489, endPoint x: 182, endPoint y: 389, distance: 282.3
click at [182, 389] on div "Pequena - detalhes Detalhes Preço e variações Disponibilidade Complementos Esto…" at bounding box center [719, 389] width 1439 height 778
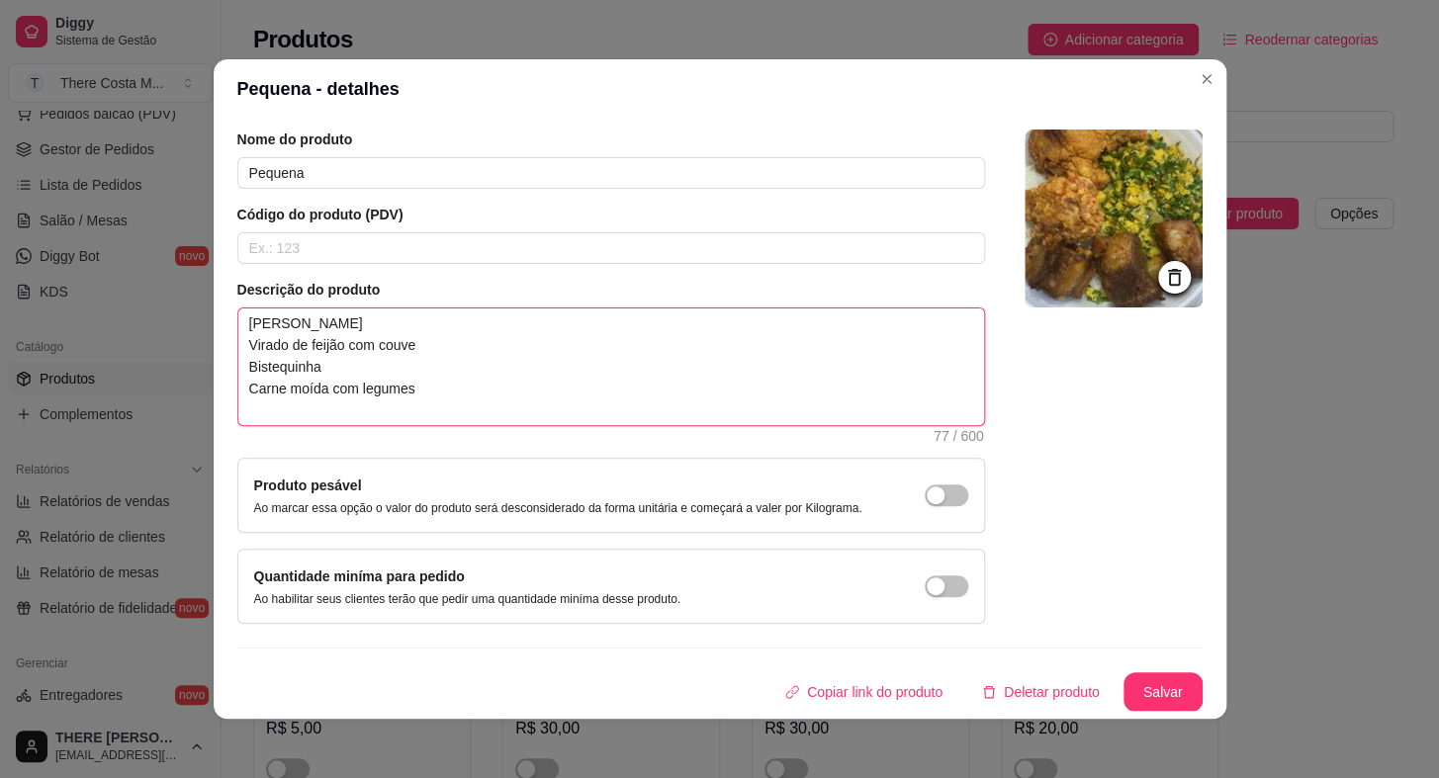
scroll to position [3, 0]
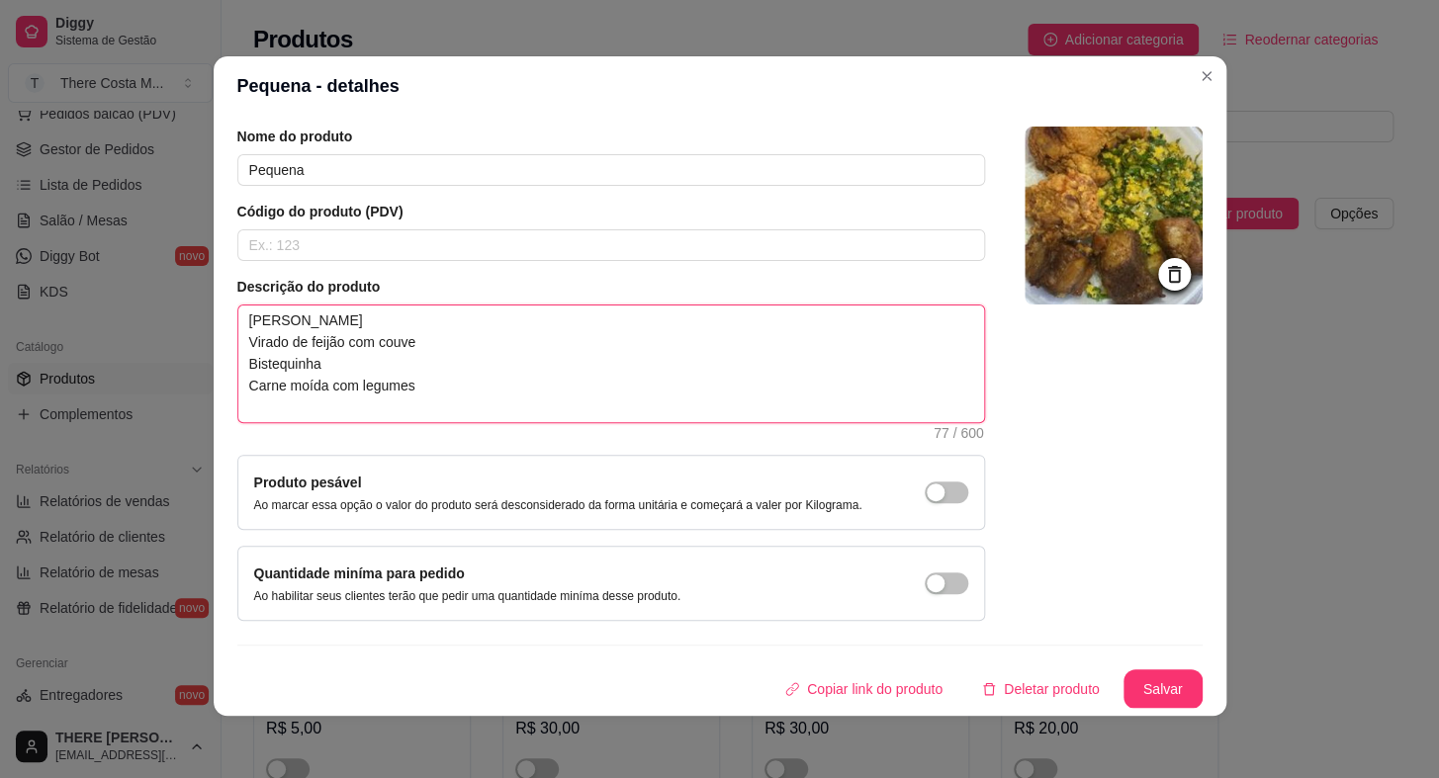
type textarea "[PERSON_NAME] Virado de feijão com couve Bistequinha Carne moída com legumes"
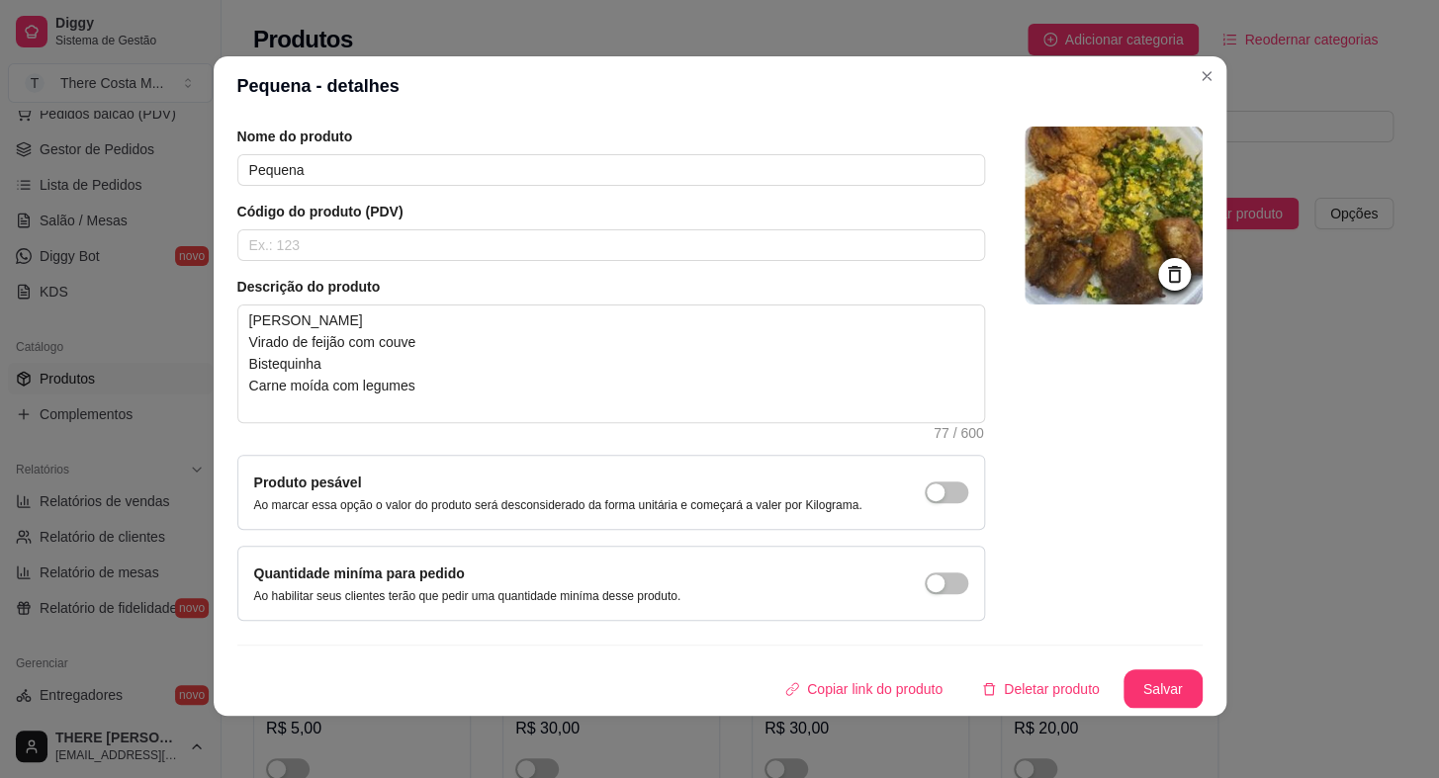
click at [1097, 684] on div "Copiar link do produto Deletar produto Salvar" at bounding box center [719, 690] width 965 height 40
click at [1130, 683] on button "Salvar" at bounding box center [1163, 690] width 77 height 39
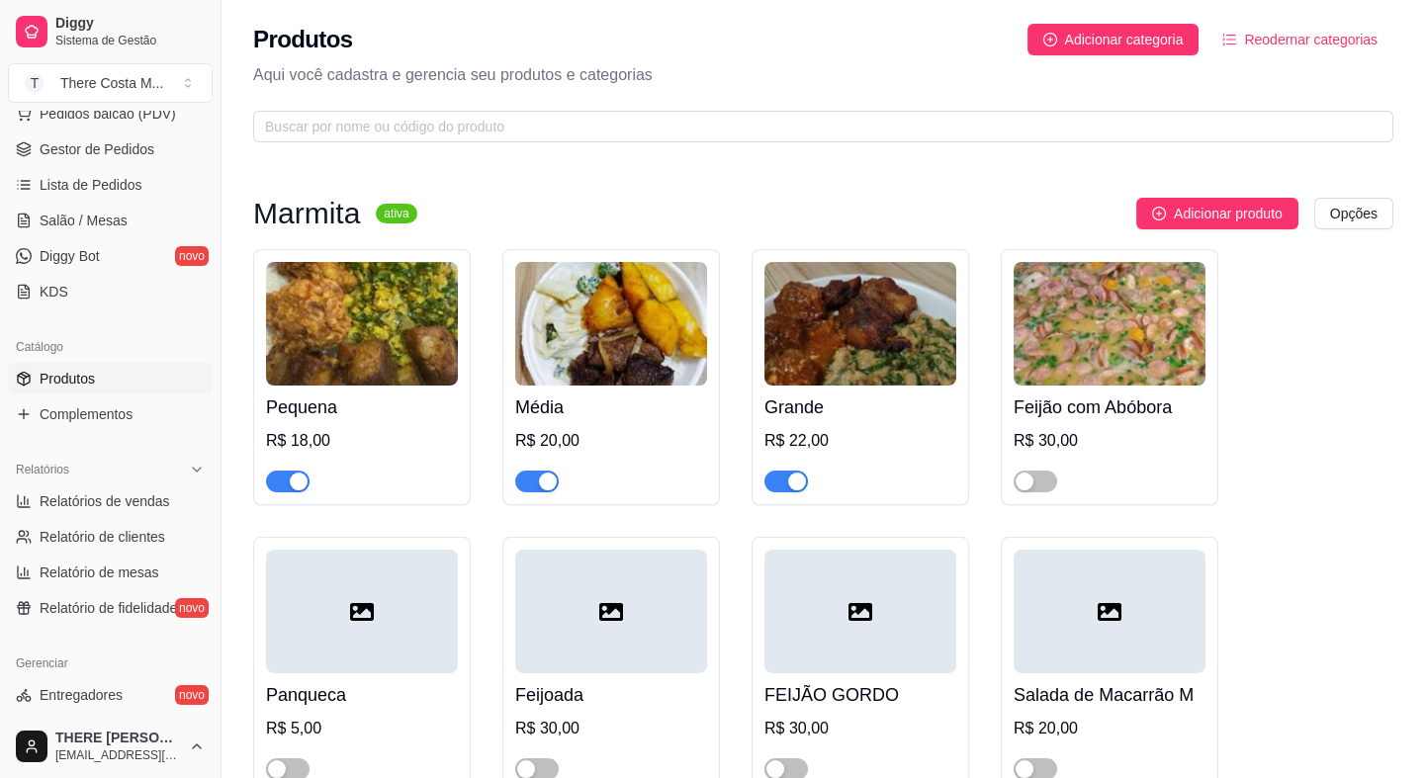
click at [623, 340] on img at bounding box center [611, 324] width 192 height 124
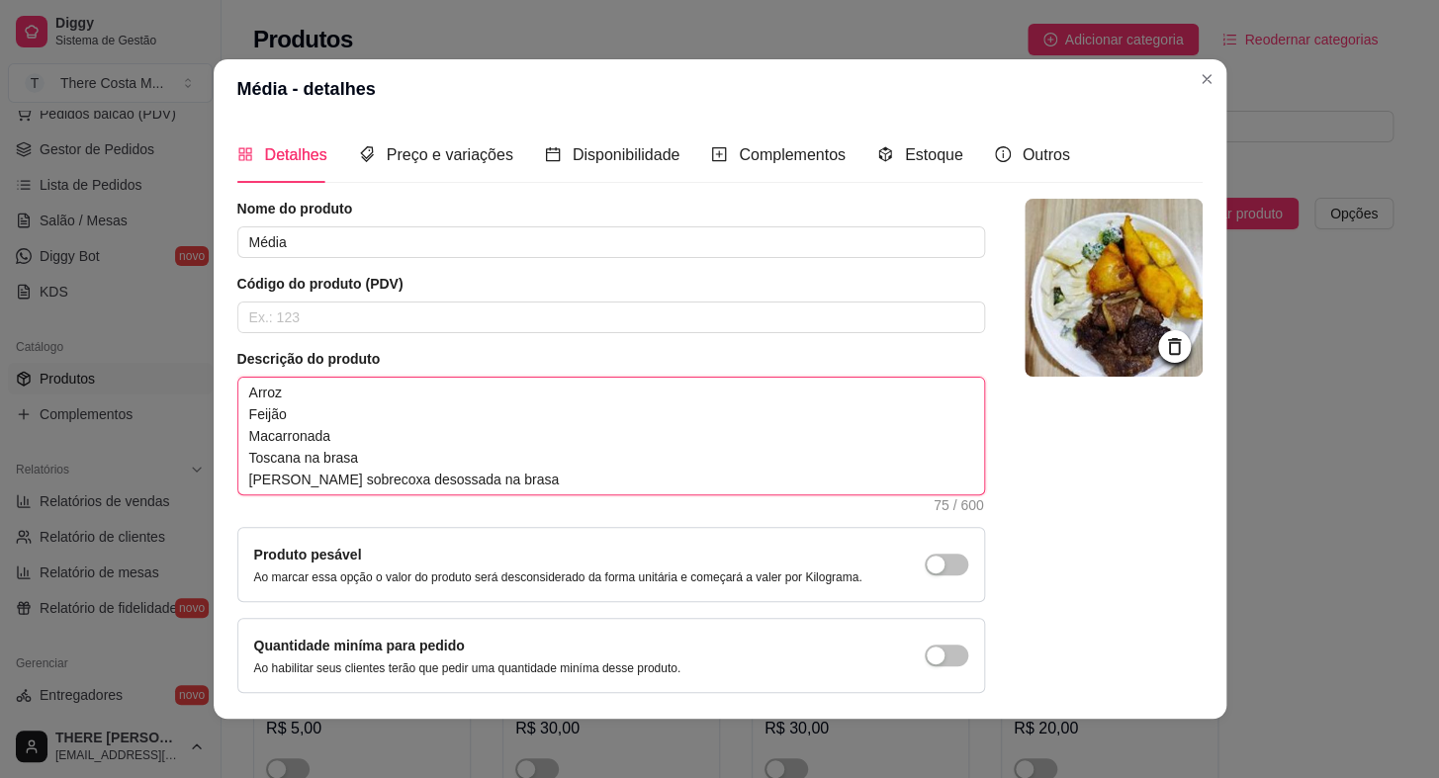
drag, startPoint x: 486, startPoint y: 485, endPoint x: 142, endPoint y: 361, distance: 364.8
click at [142, 361] on div "Média - detalhes Detalhes Preço e variações Disponibilidade Complementos Estoqu…" at bounding box center [719, 389] width 1439 height 778
paste textarea "Virado de feijão com couve Bistequinha Carne moída com legumes"
type textarea "[PERSON_NAME] Virado de feijão com couve Bistequinha Carne moída com legumes"
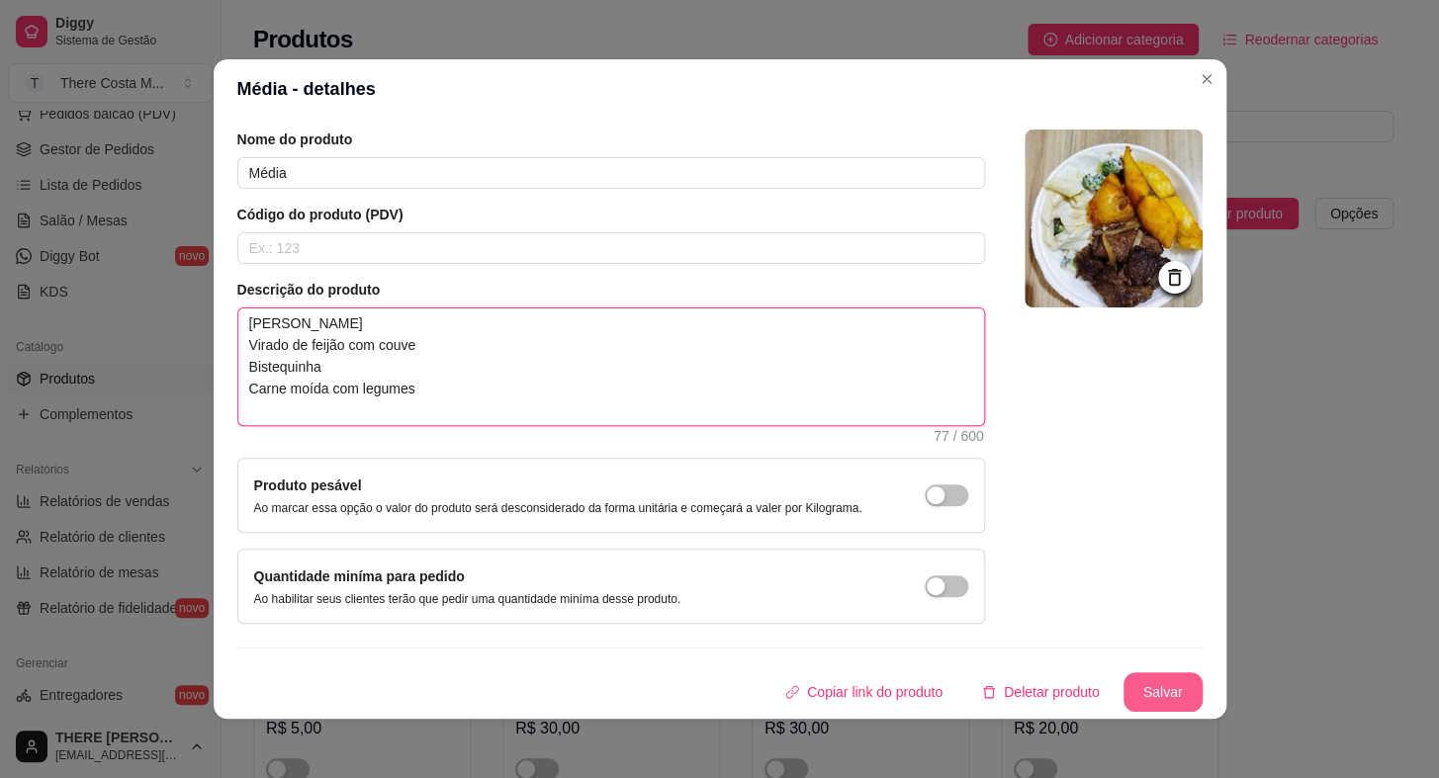
type textarea "[PERSON_NAME] Virado de feijão com couve Bistequinha Carne moída com legumes"
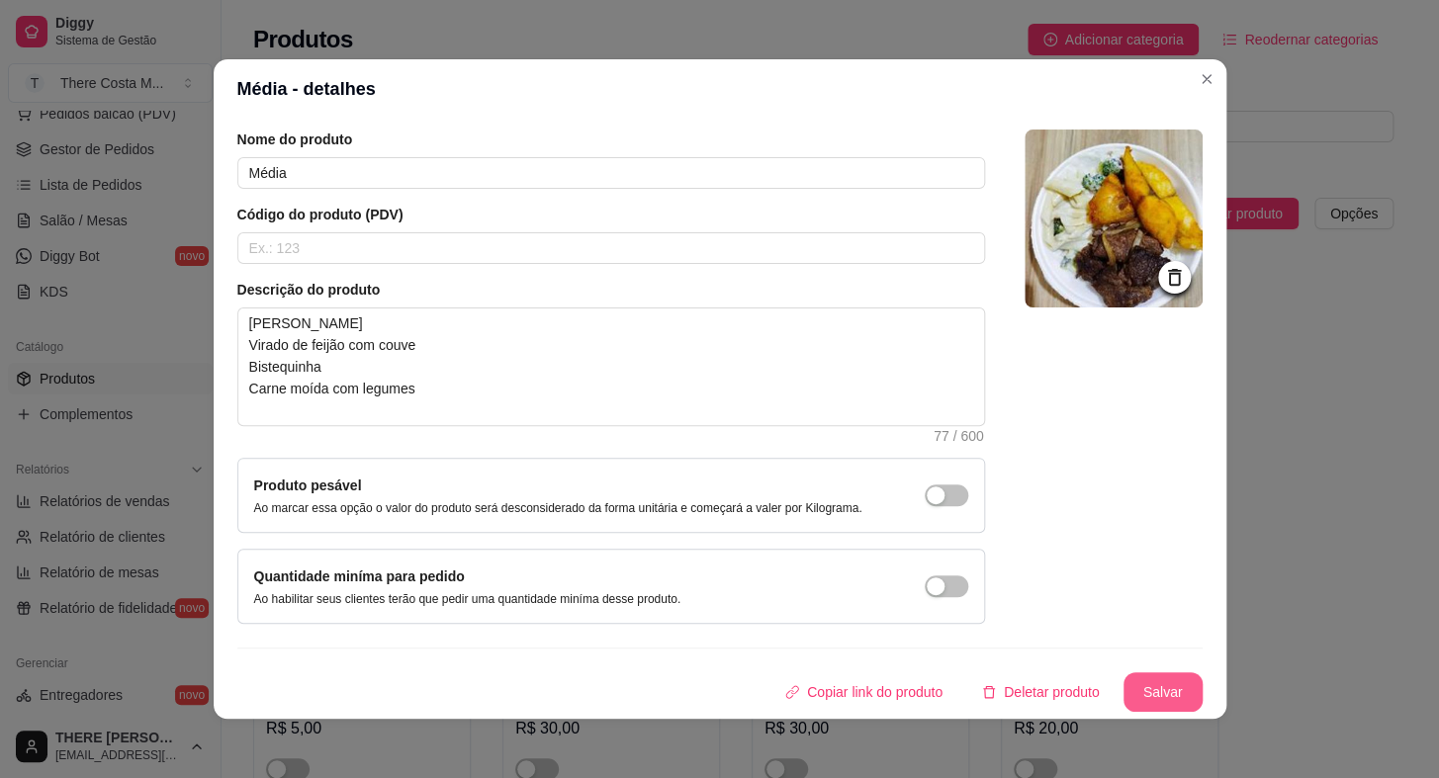
click at [1126, 693] on button "Salvar" at bounding box center [1163, 693] width 79 height 40
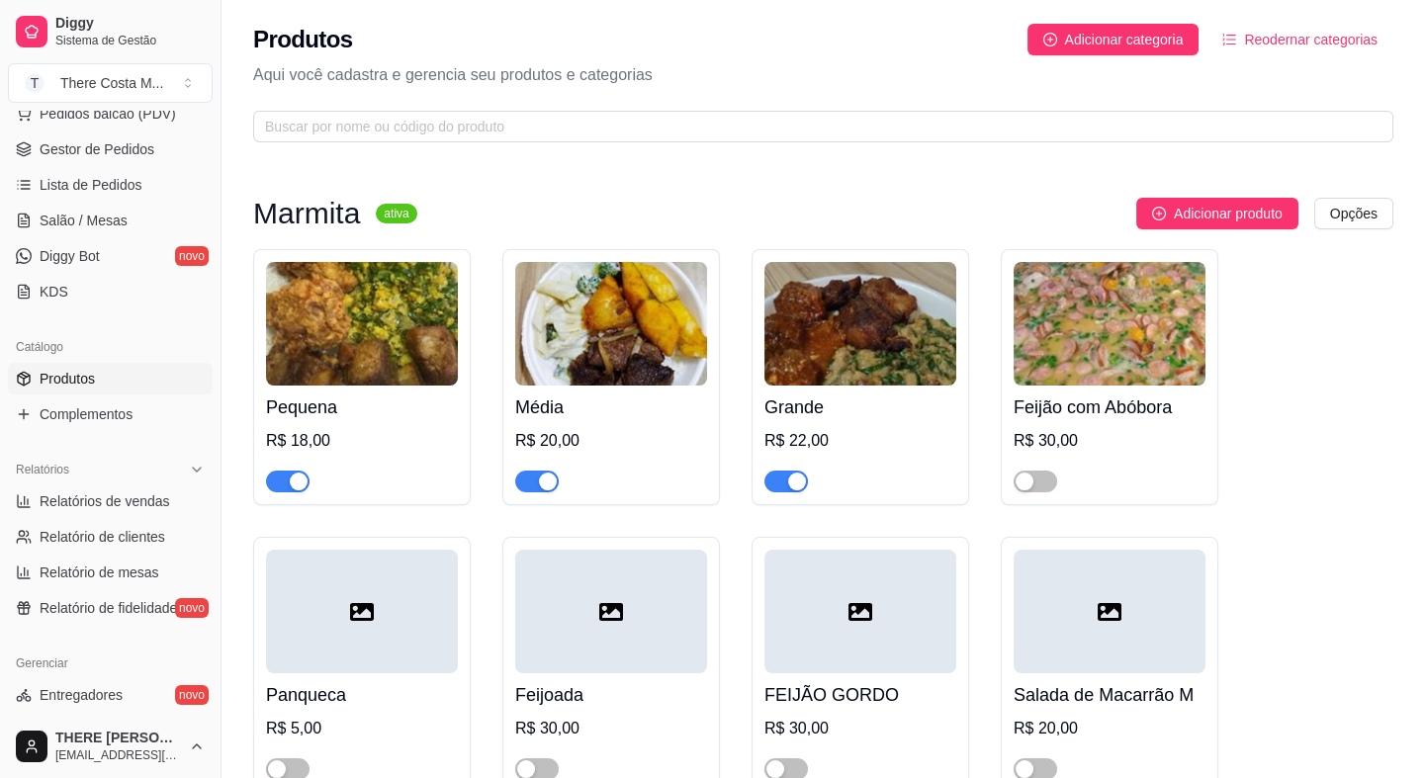
click at [869, 318] on img at bounding box center [861, 324] width 192 height 124
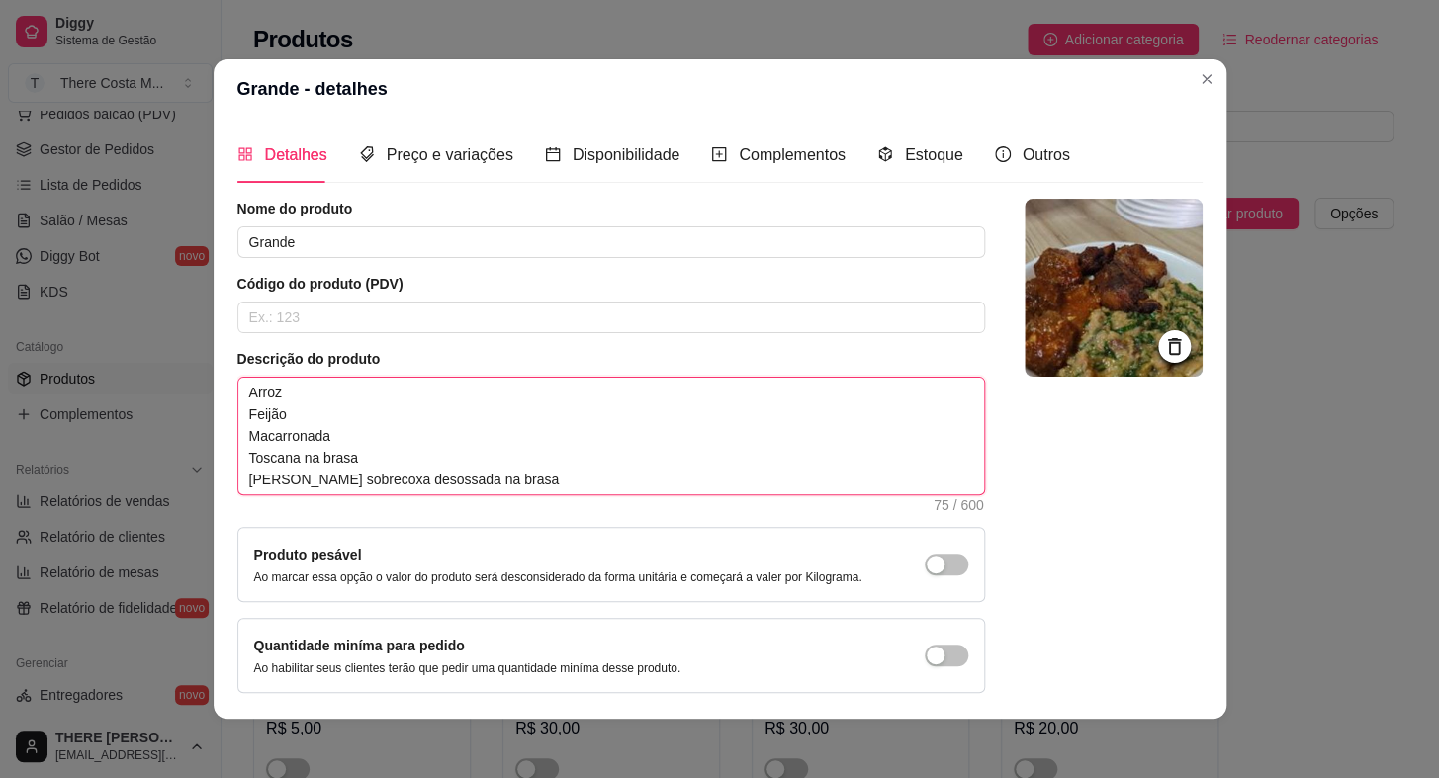
drag, startPoint x: 576, startPoint y: 474, endPoint x: 47, endPoint y: 338, distance: 545.2
click at [47, 338] on div "Grande - detalhes Detalhes Preço e variações Disponibilidade Complementos Estoq…" at bounding box center [719, 389] width 1439 height 778
paste textarea "Virado de feijão com couve Bistequinha Carne moída com legumes"
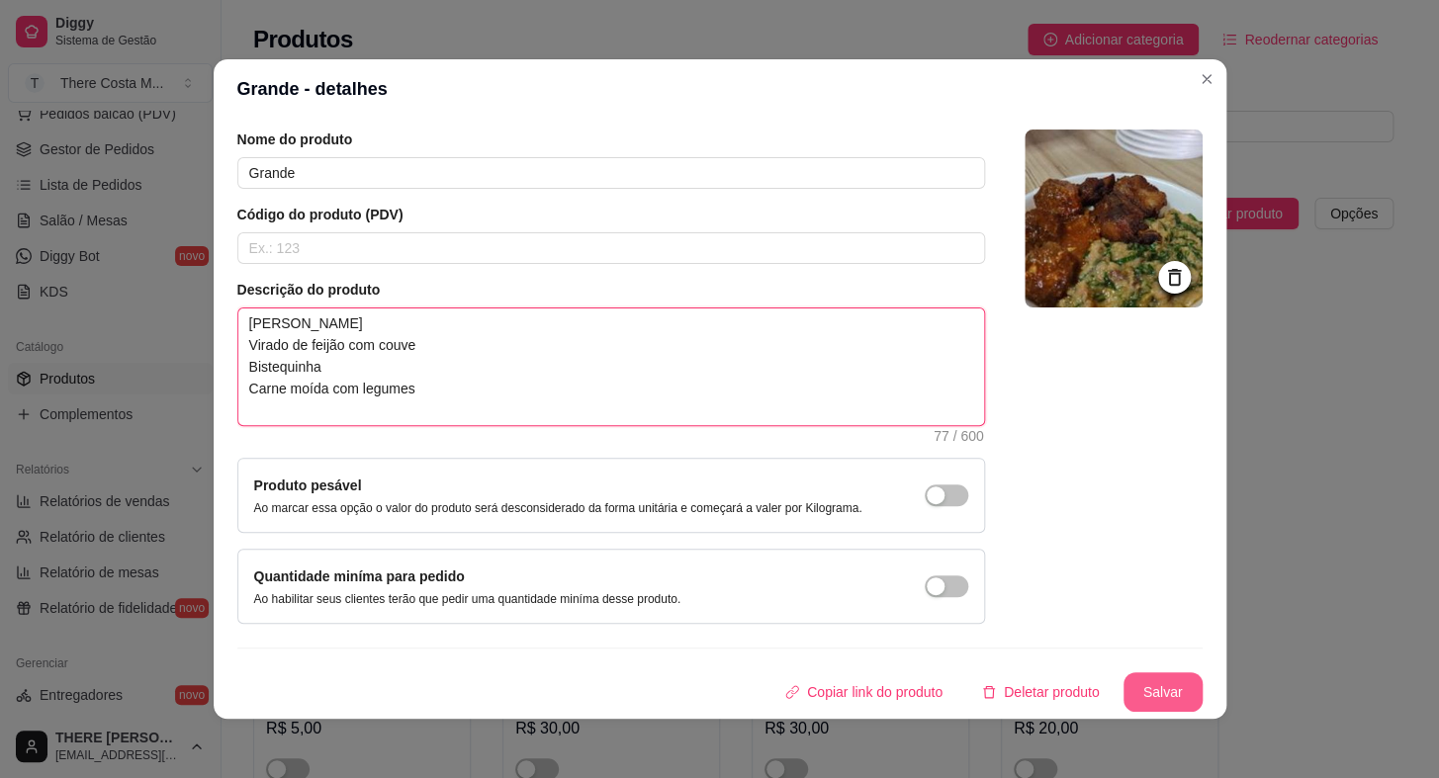
type textarea "[PERSON_NAME] Virado de feijão com couve Bistequinha Carne moída com legumes"
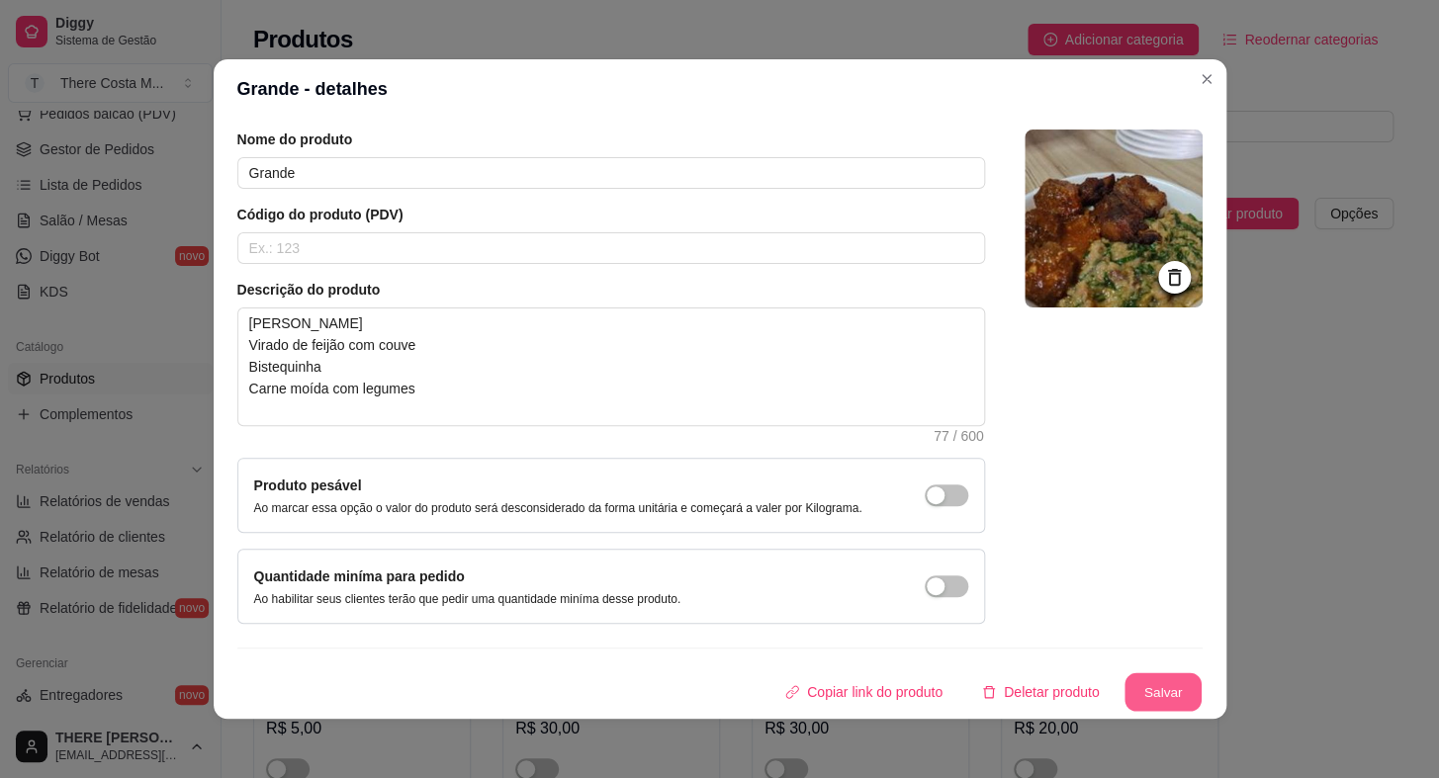
click at [1125, 694] on button "Salvar" at bounding box center [1163, 693] width 77 height 39
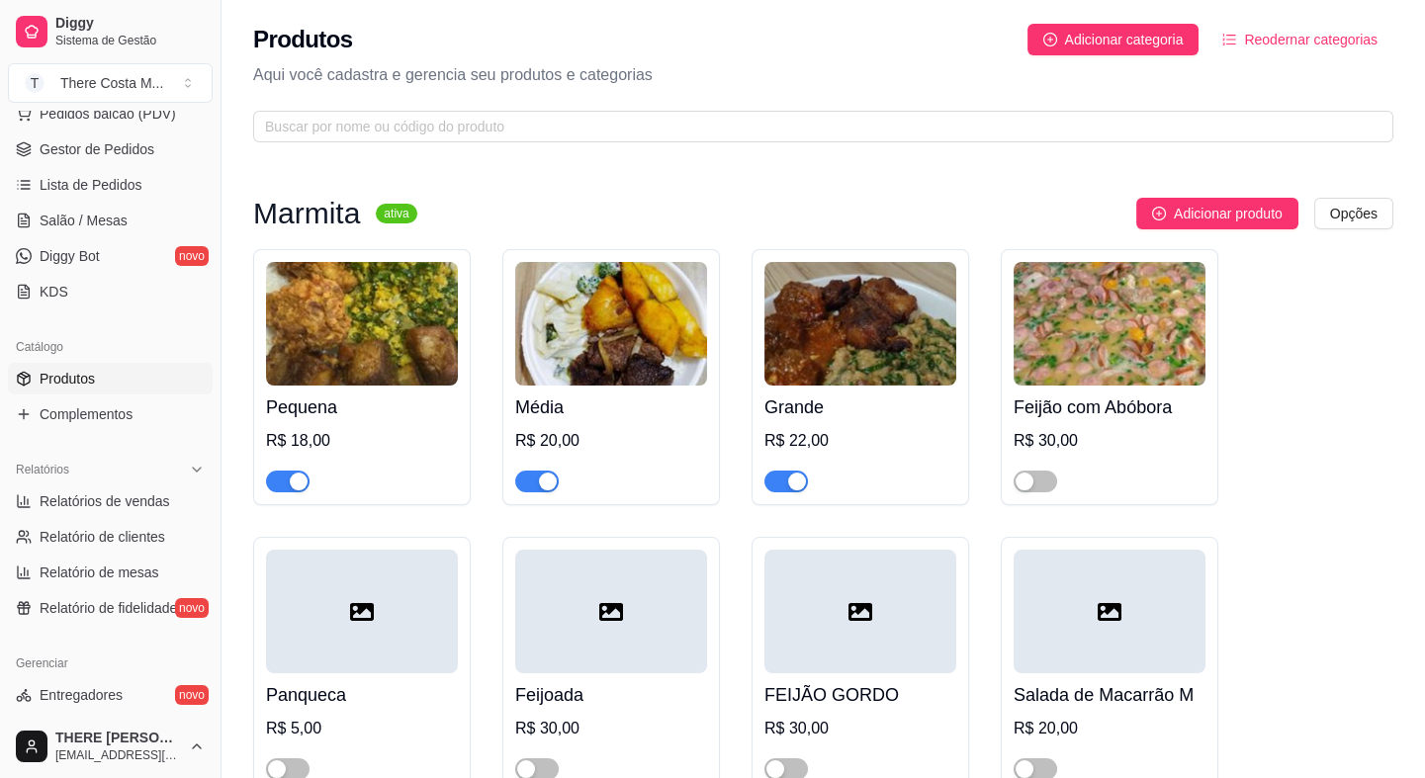
click at [877, 334] on img at bounding box center [861, 324] width 192 height 124
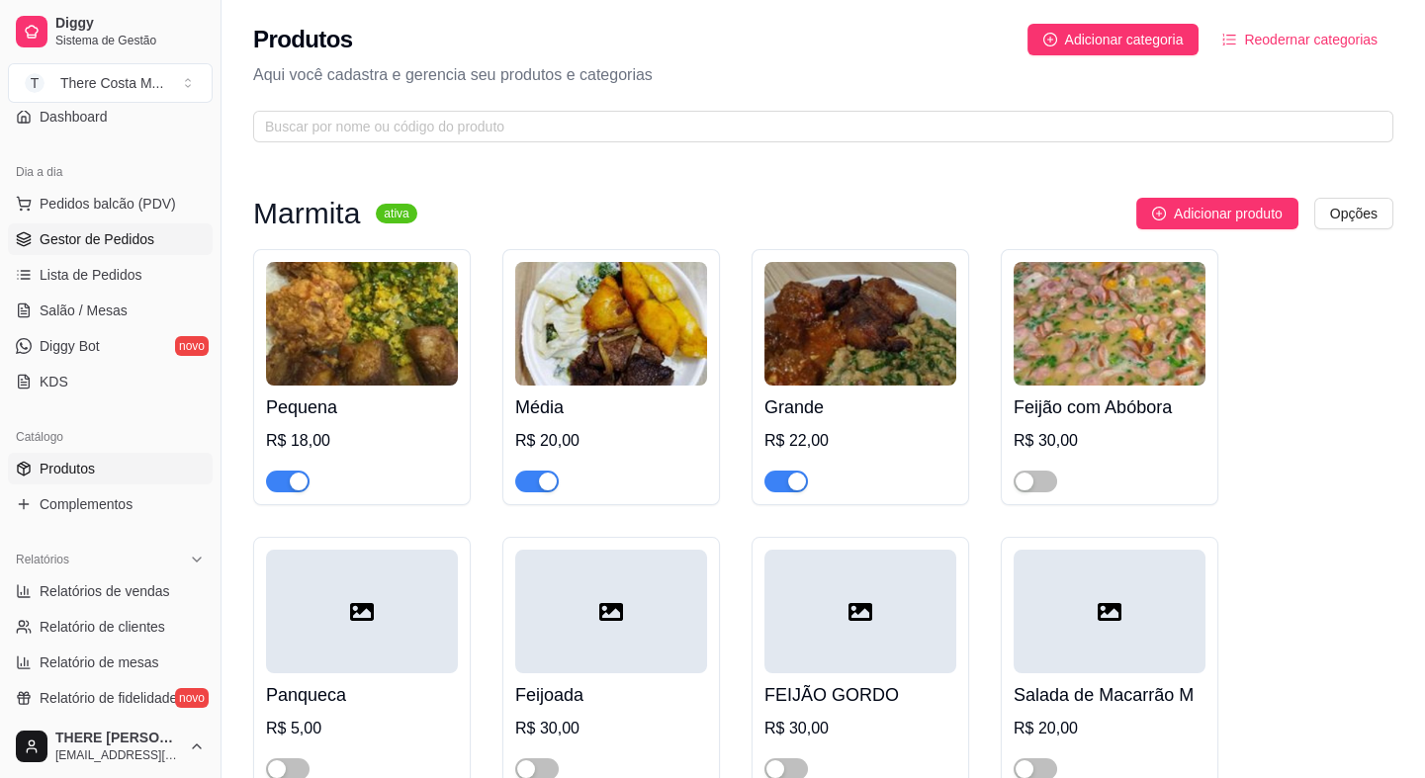
click at [86, 235] on span "Gestor de Pedidos" at bounding box center [97, 239] width 115 height 20
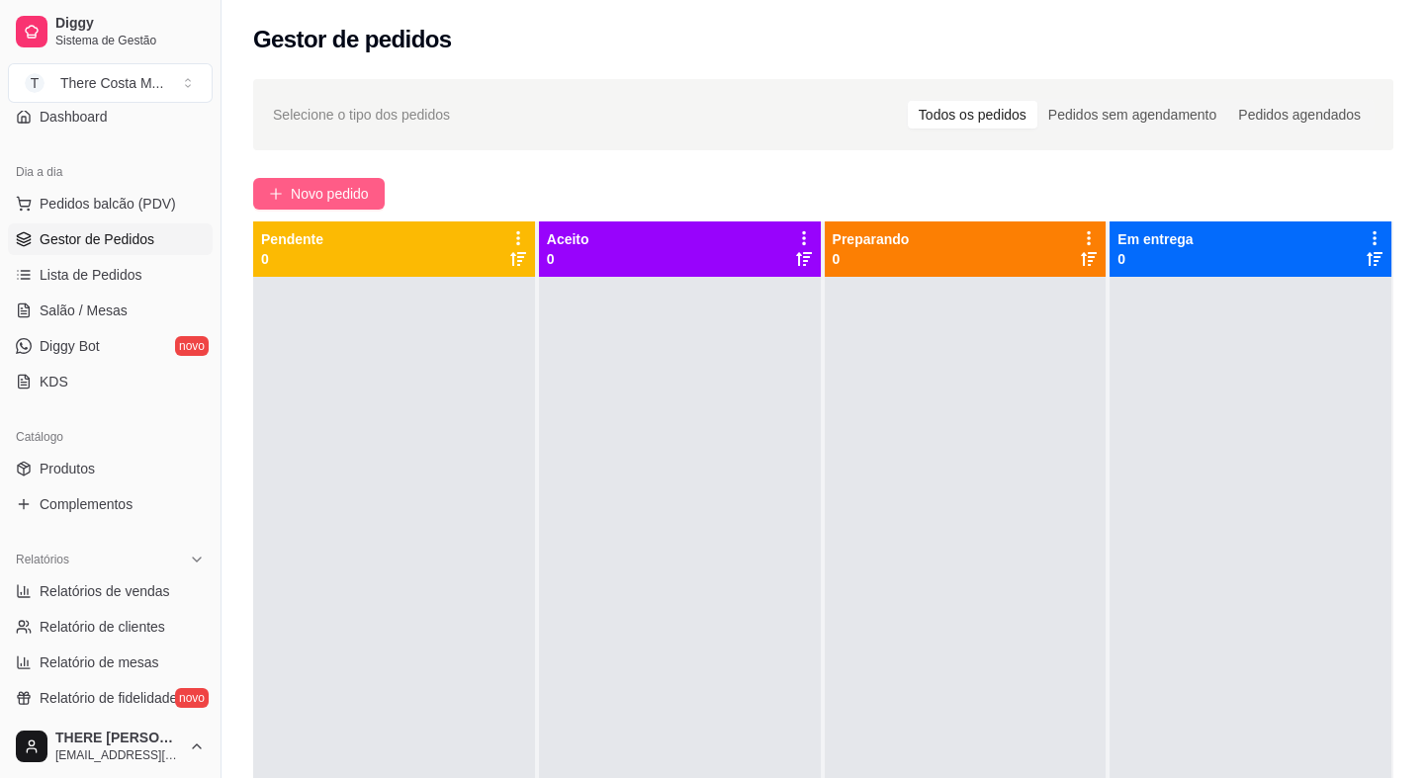
click at [346, 194] on span "Novo pedido" at bounding box center [330, 194] width 78 height 22
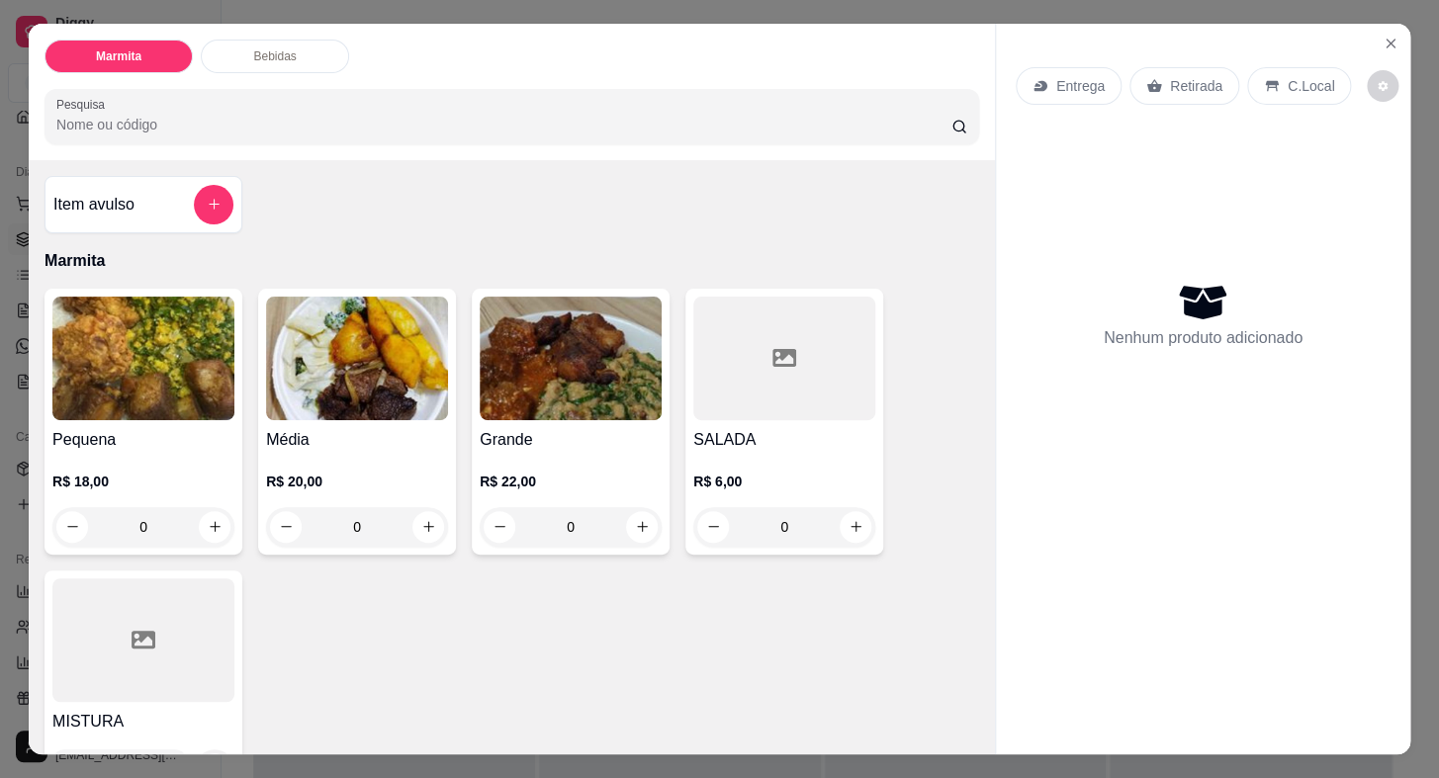
click at [599, 382] on img at bounding box center [571, 359] width 182 height 124
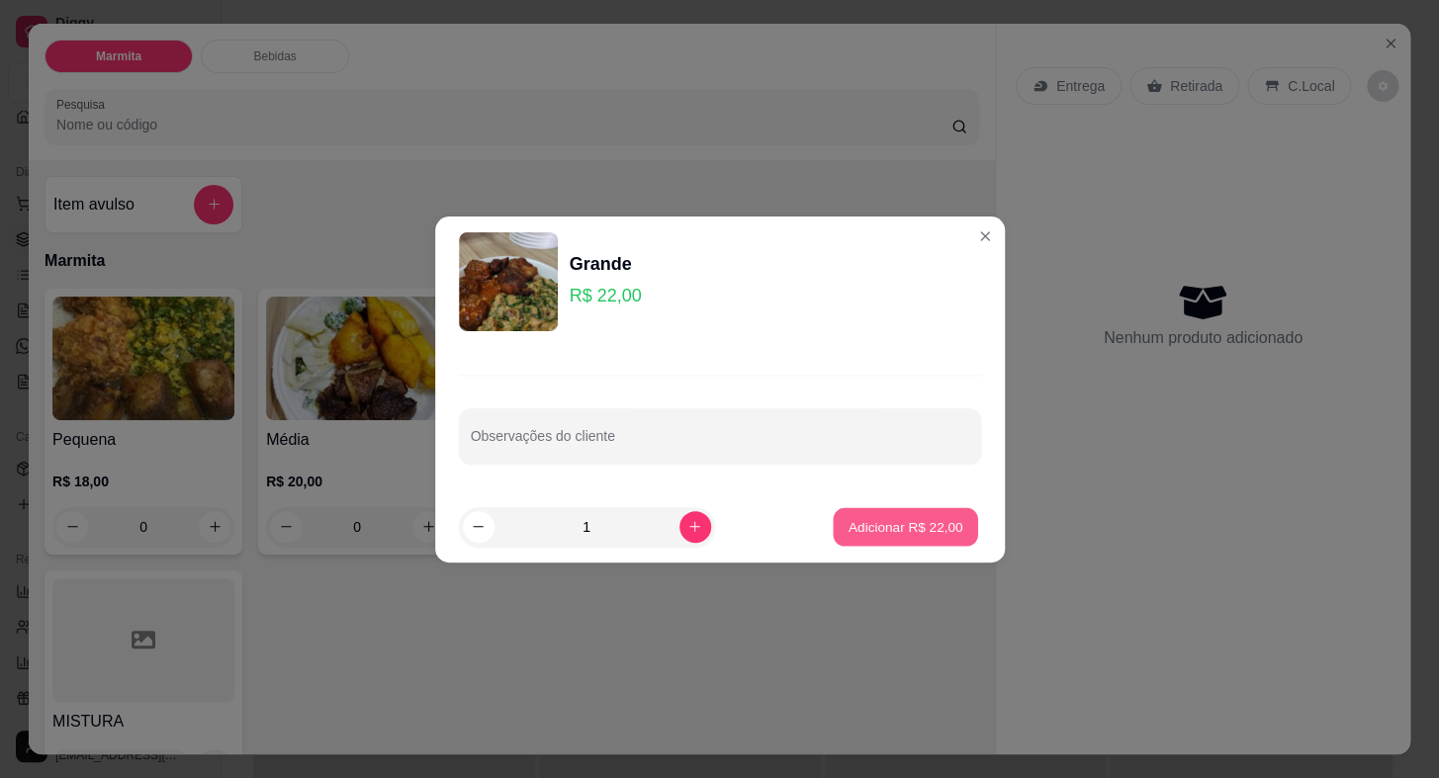
click at [872, 521] on p "Adicionar R$ 22,00" at bounding box center [906, 526] width 115 height 19
type input "1"
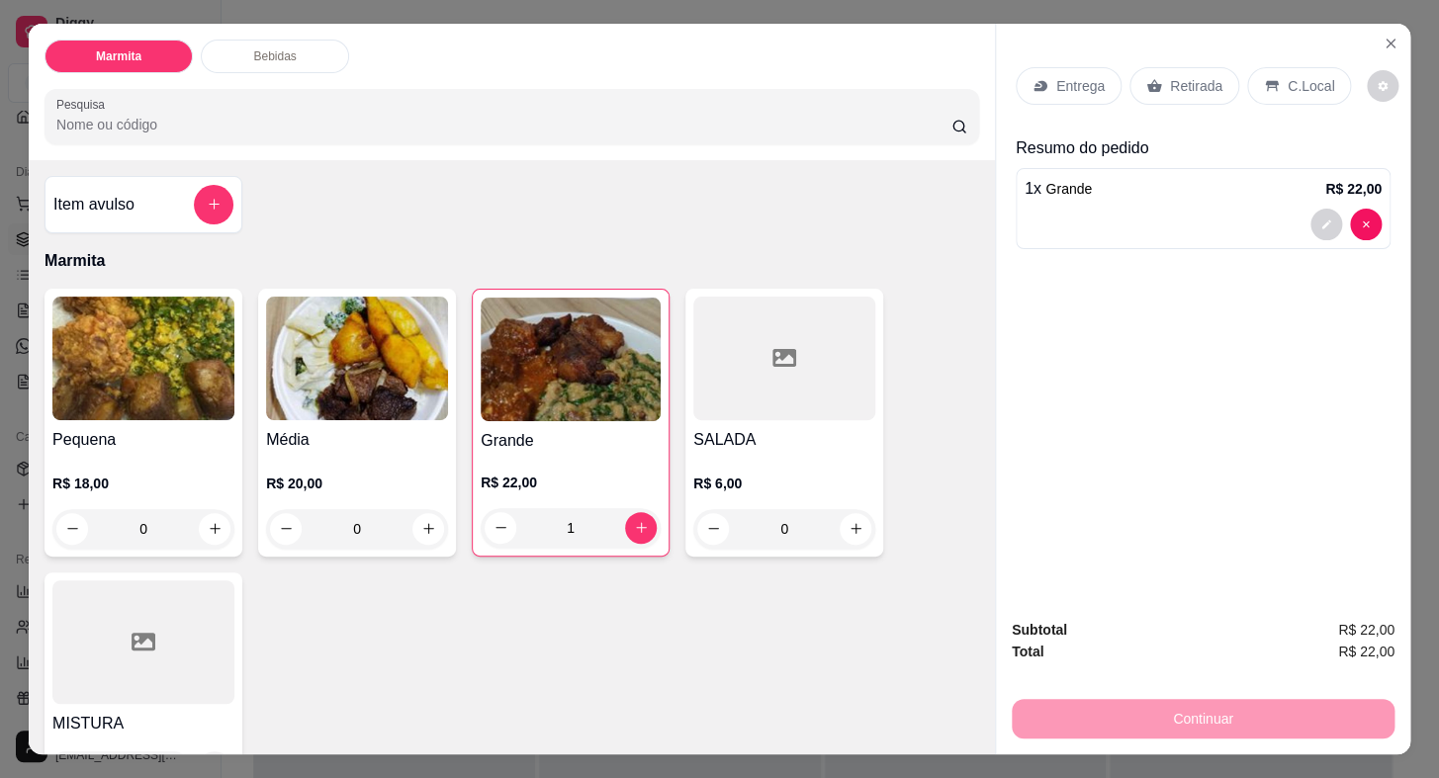
click at [1035, 80] on icon at bounding box center [1040, 85] width 13 height 11
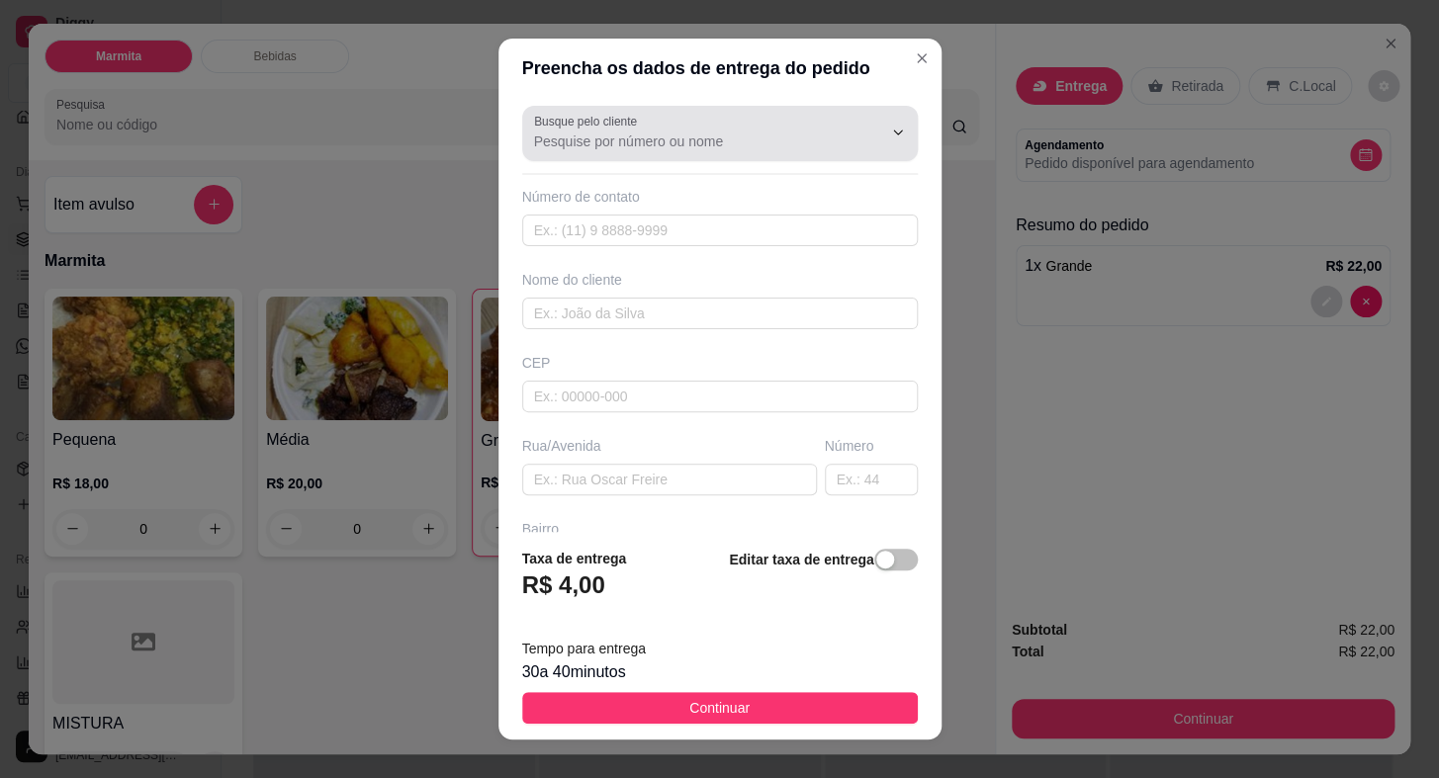
click at [704, 119] on div at bounding box center [720, 134] width 372 height 40
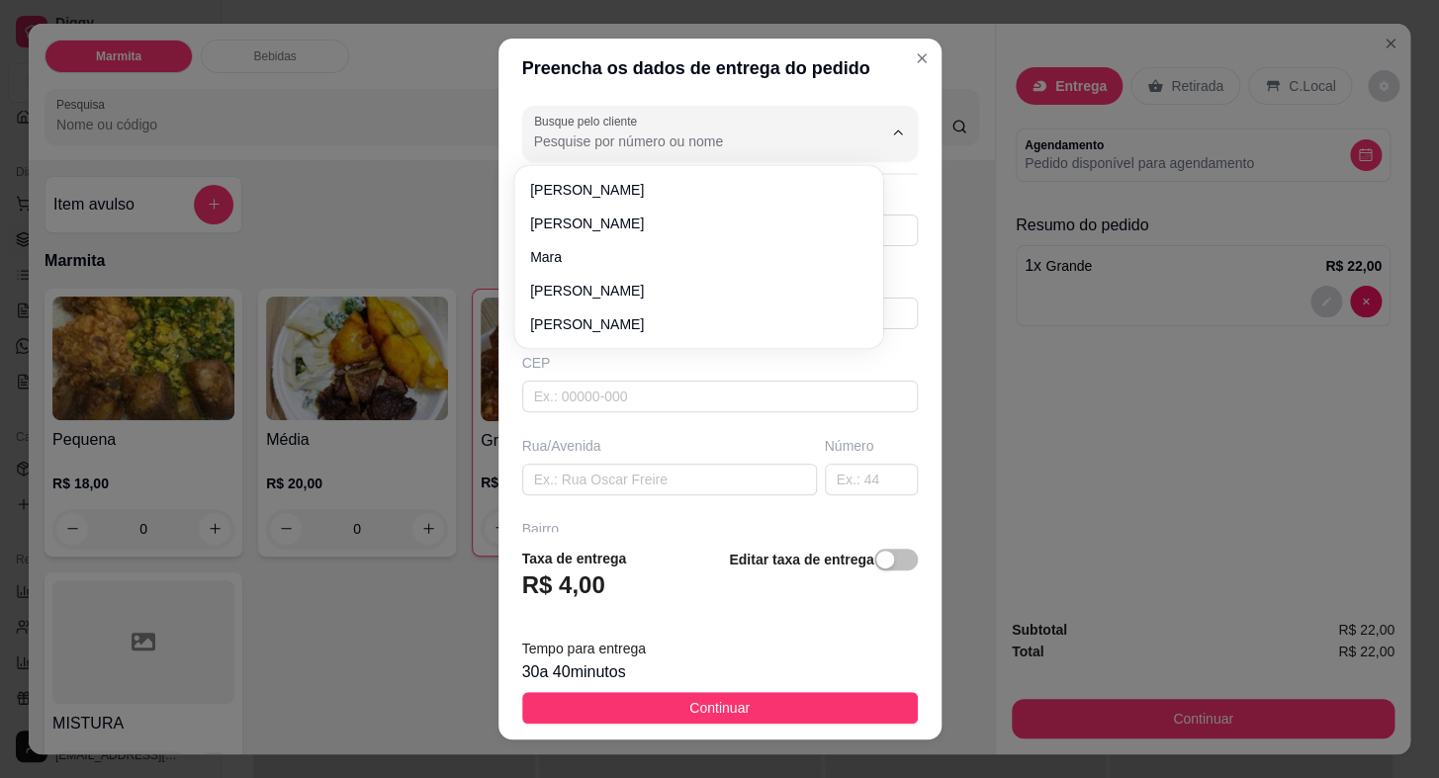
click at [679, 141] on input "Busque pelo cliente" at bounding box center [692, 142] width 316 height 20
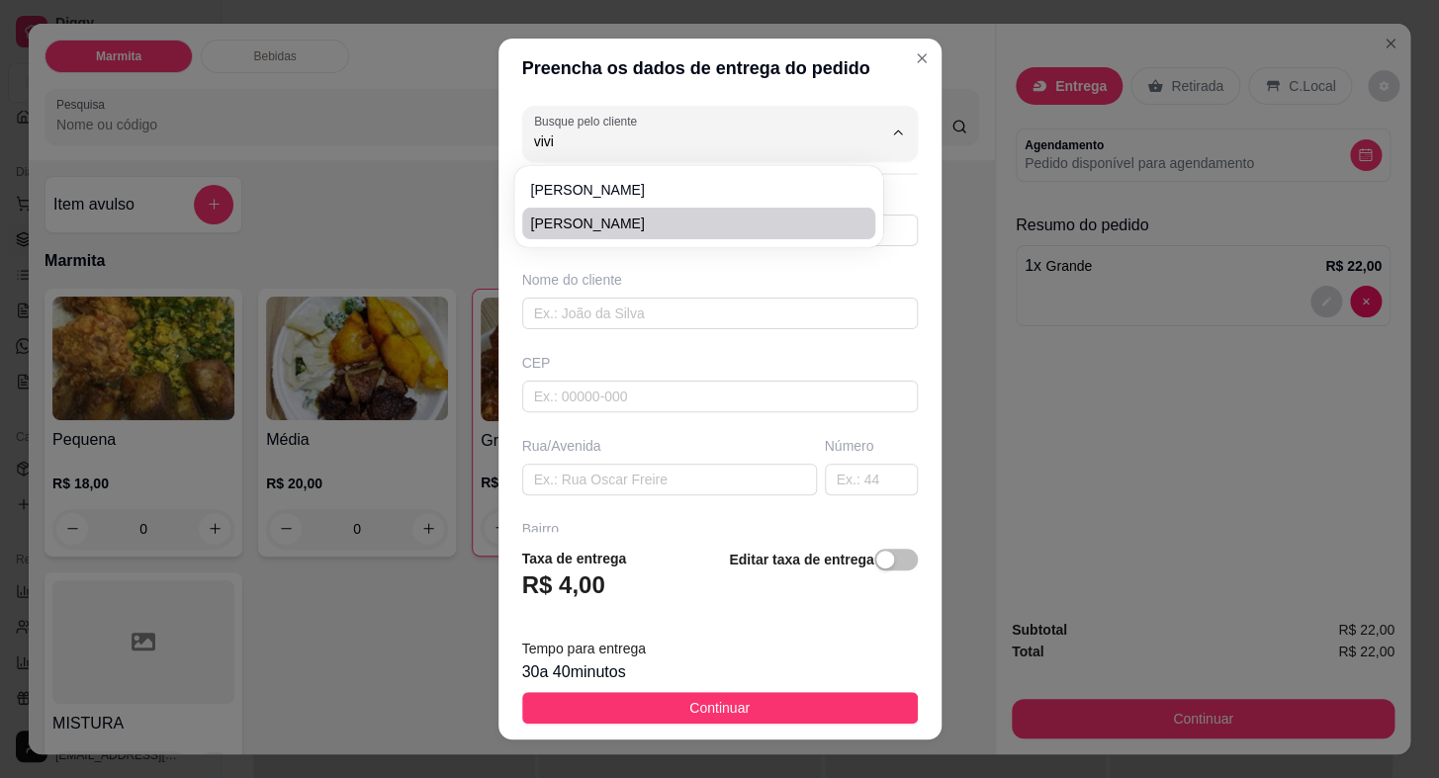
click at [633, 227] on span "[PERSON_NAME]" at bounding box center [688, 224] width 317 height 20
type input "[PERSON_NAME]"
type input "15996314552"
type input "[PERSON_NAME]"
type input "18440000"
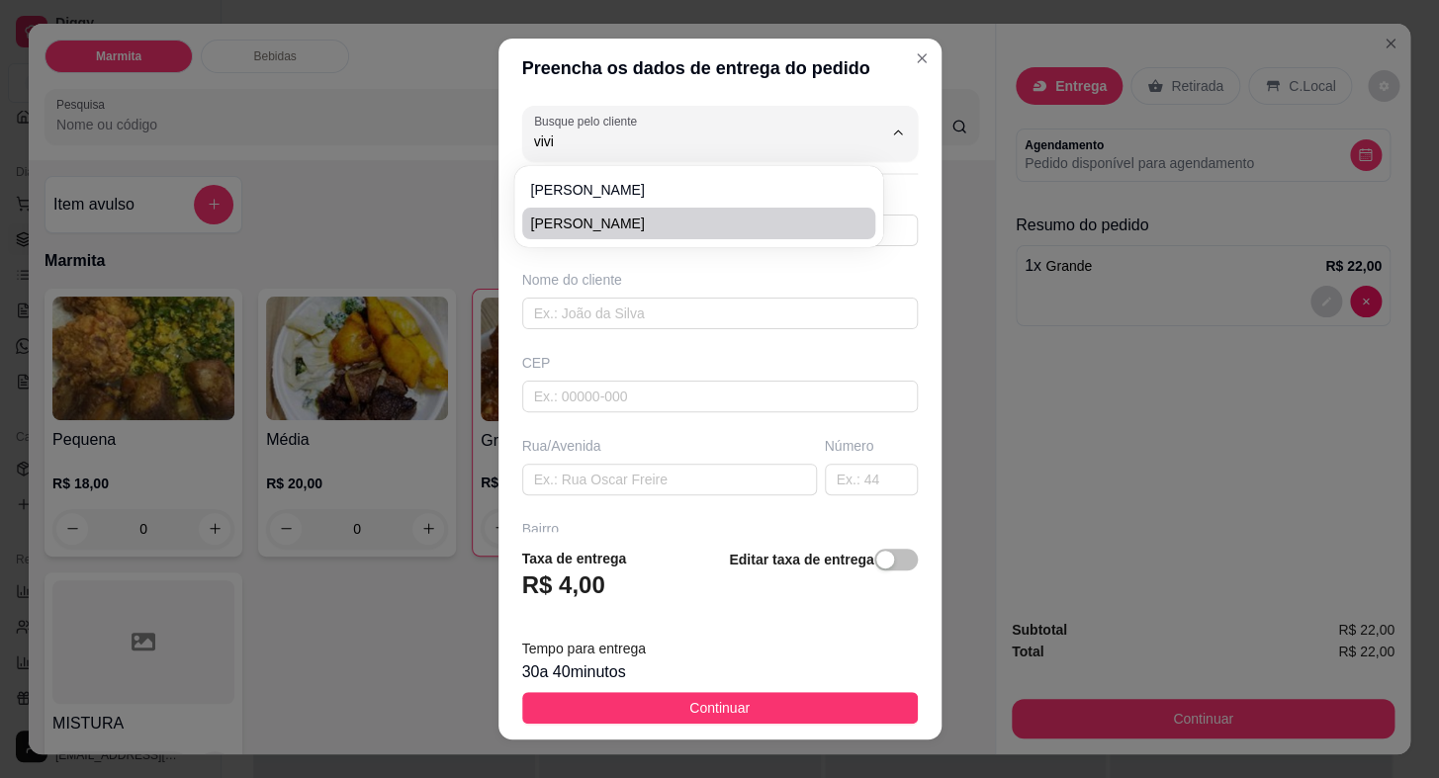
type input "[GEOGRAPHIC_DATA]"
type input "30"
type input "[PERSON_NAME]"
type input "Itaberá"
type input "CASA VERDE"
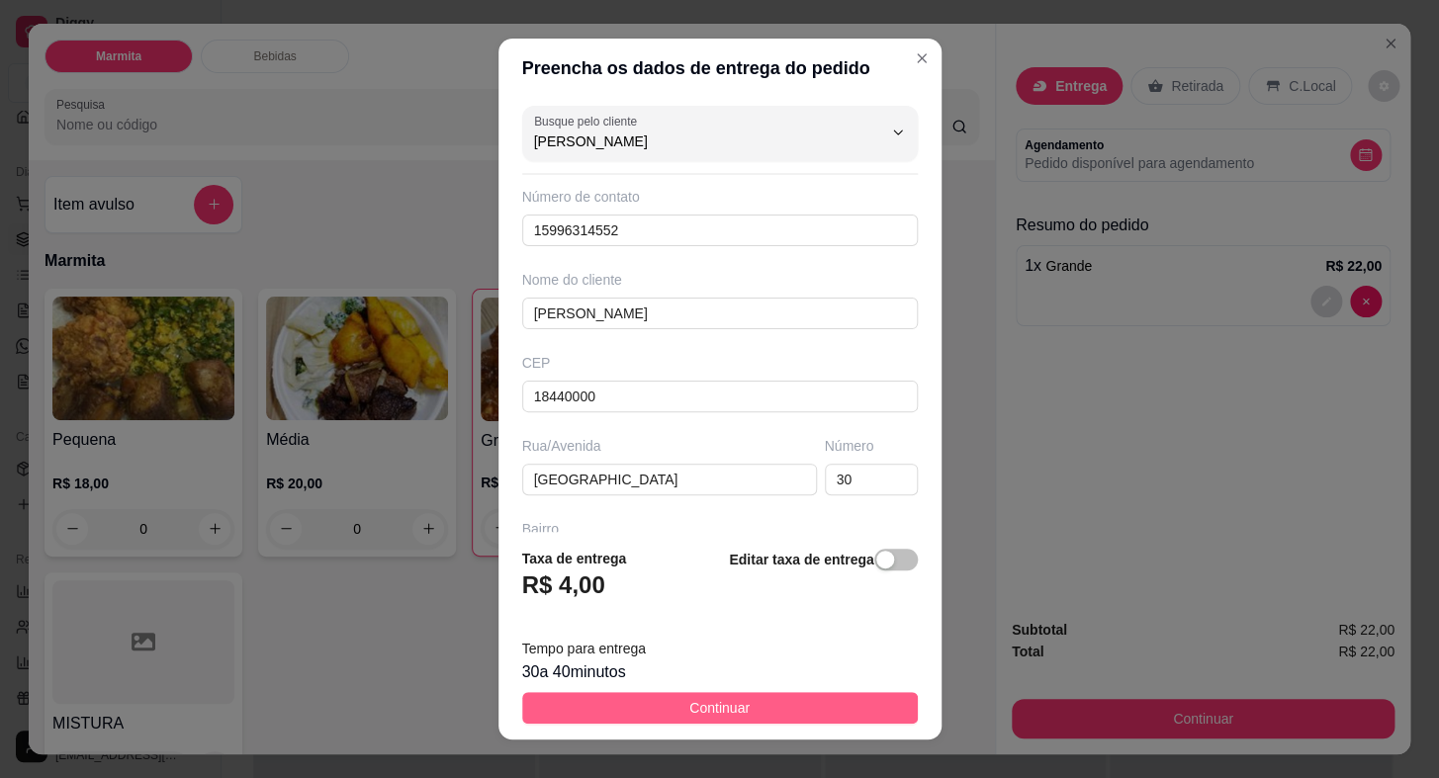
type input "[PERSON_NAME]"
click at [834, 703] on button "Continuar" at bounding box center [720, 708] width 396 height 32
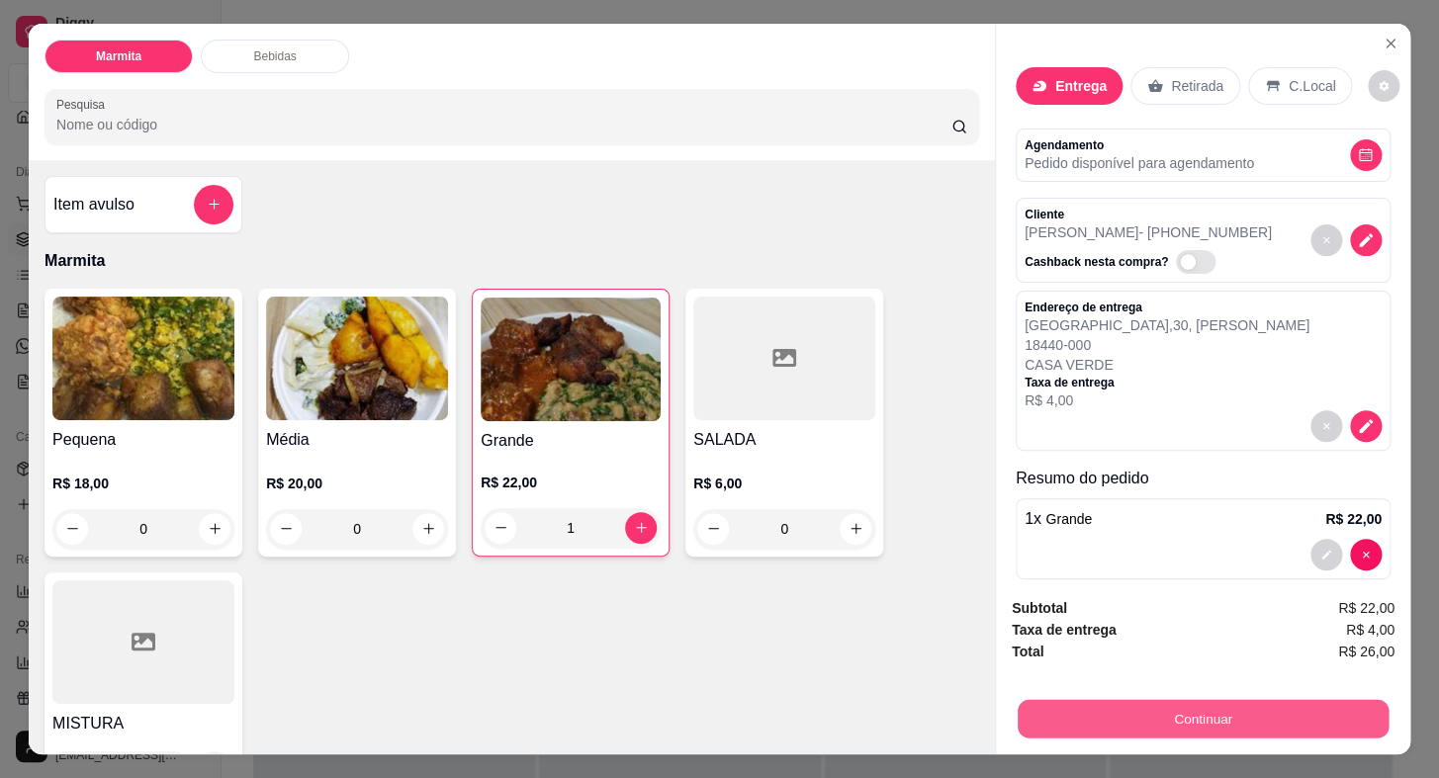
click at [1265, 722] on button "Continuar" at bounding box center [1203, 719] width 371 height 39
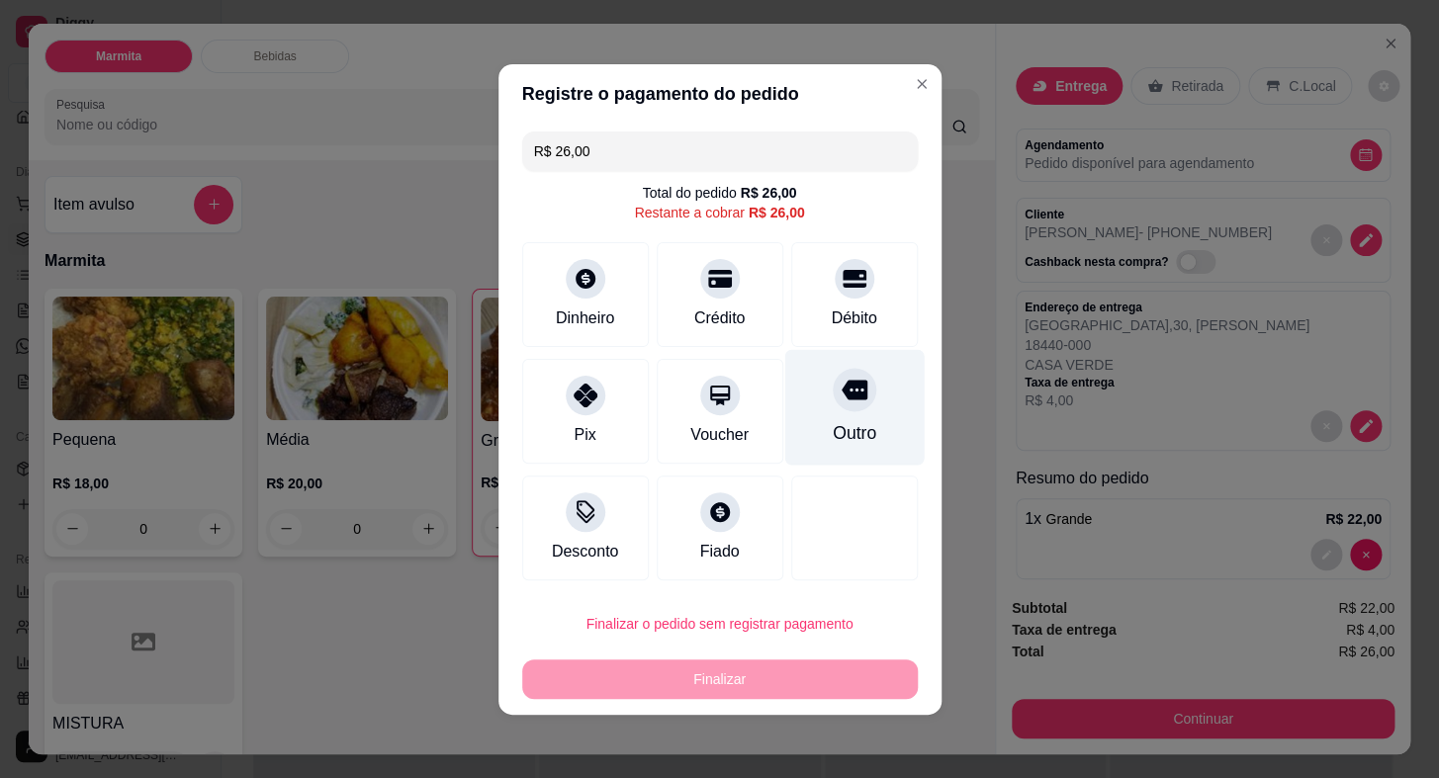
click at [849, 409] on div at bounding box center [855, 390] width 44 height 44
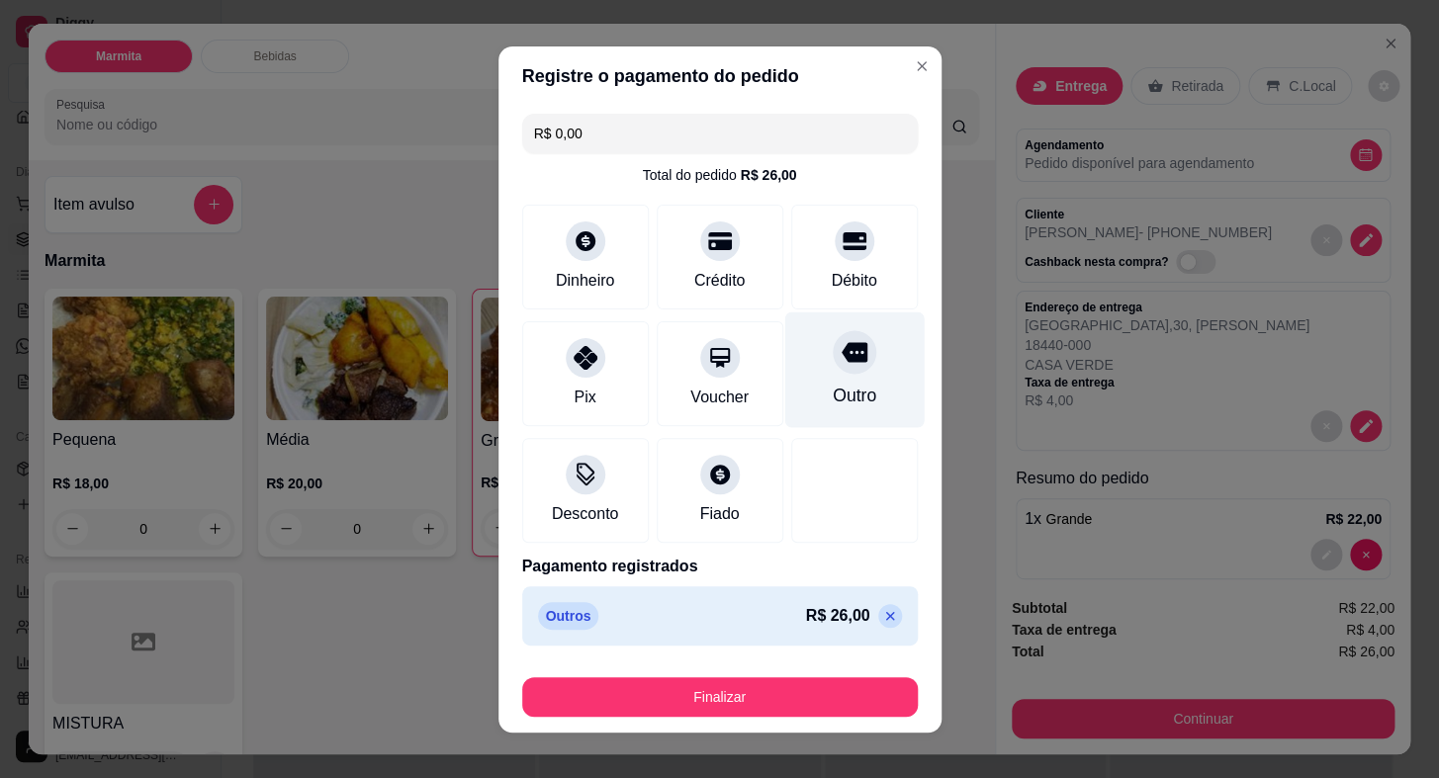
type input "R$ 0,00"
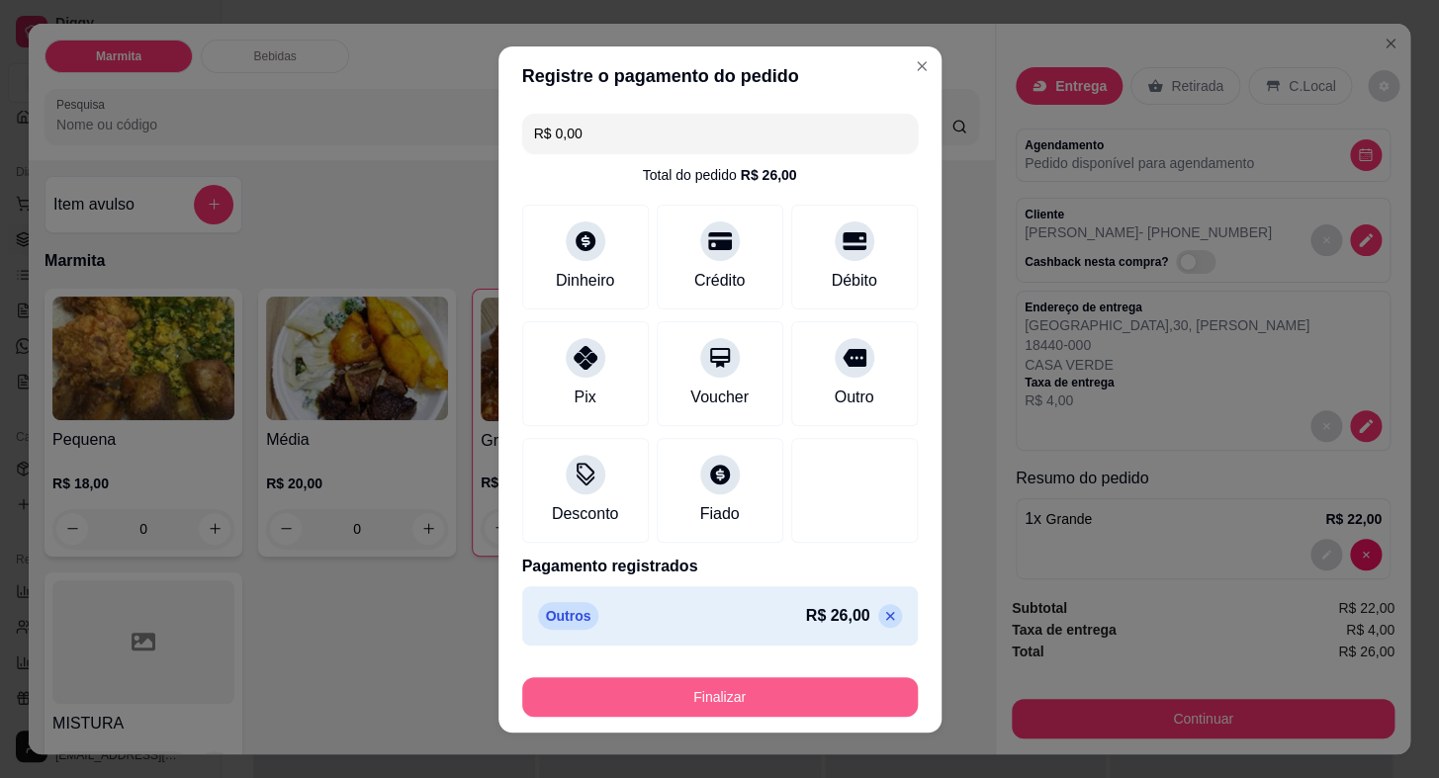
click at [732, 674] on div "Finalizar" at bounding box center [720, 693] width 396 height 47
click at [735, 688] on button "Finalizar" at bounding box center [720, 697] width 396 height 40
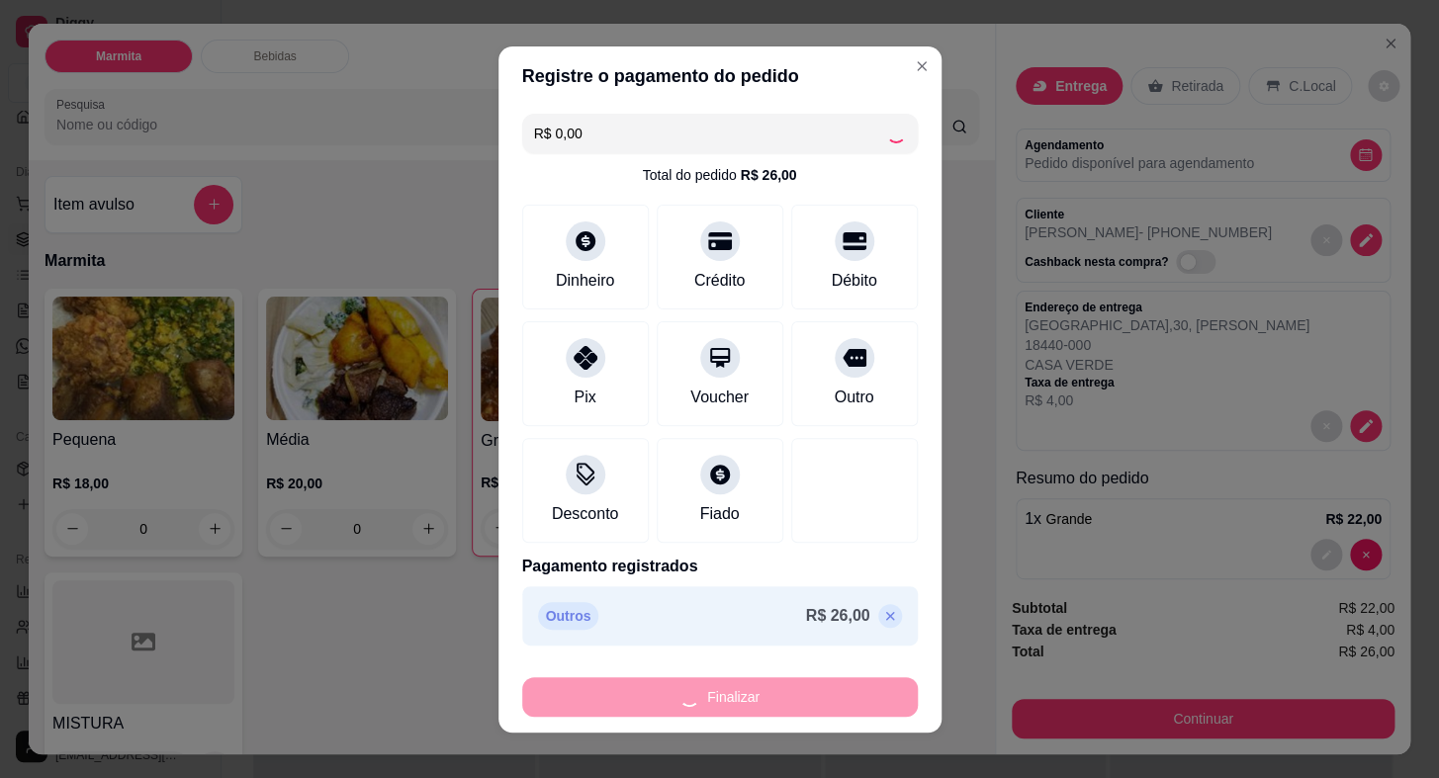
type input "0"
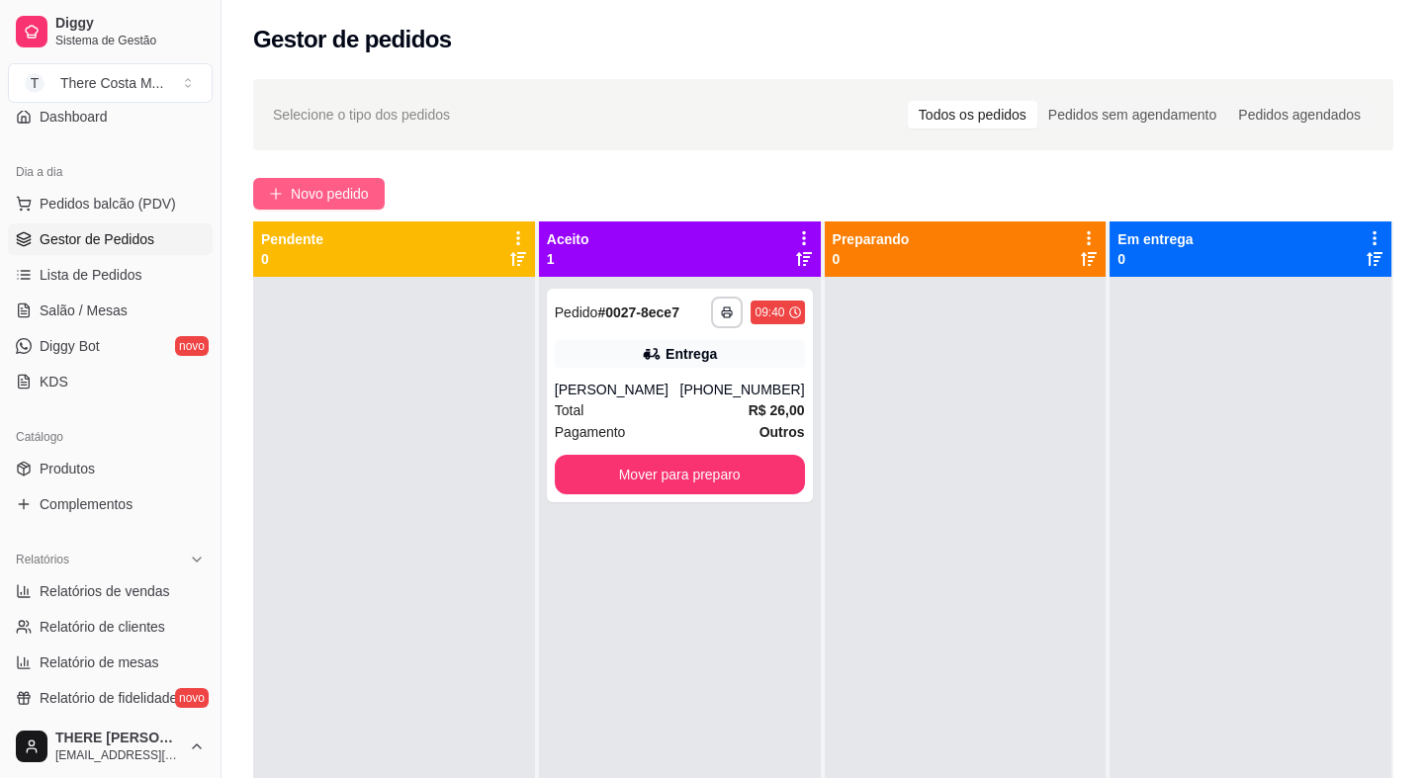
click at [366, 191] on span "Novo pedido" at bounding box center [330, 194] width 78 height 22
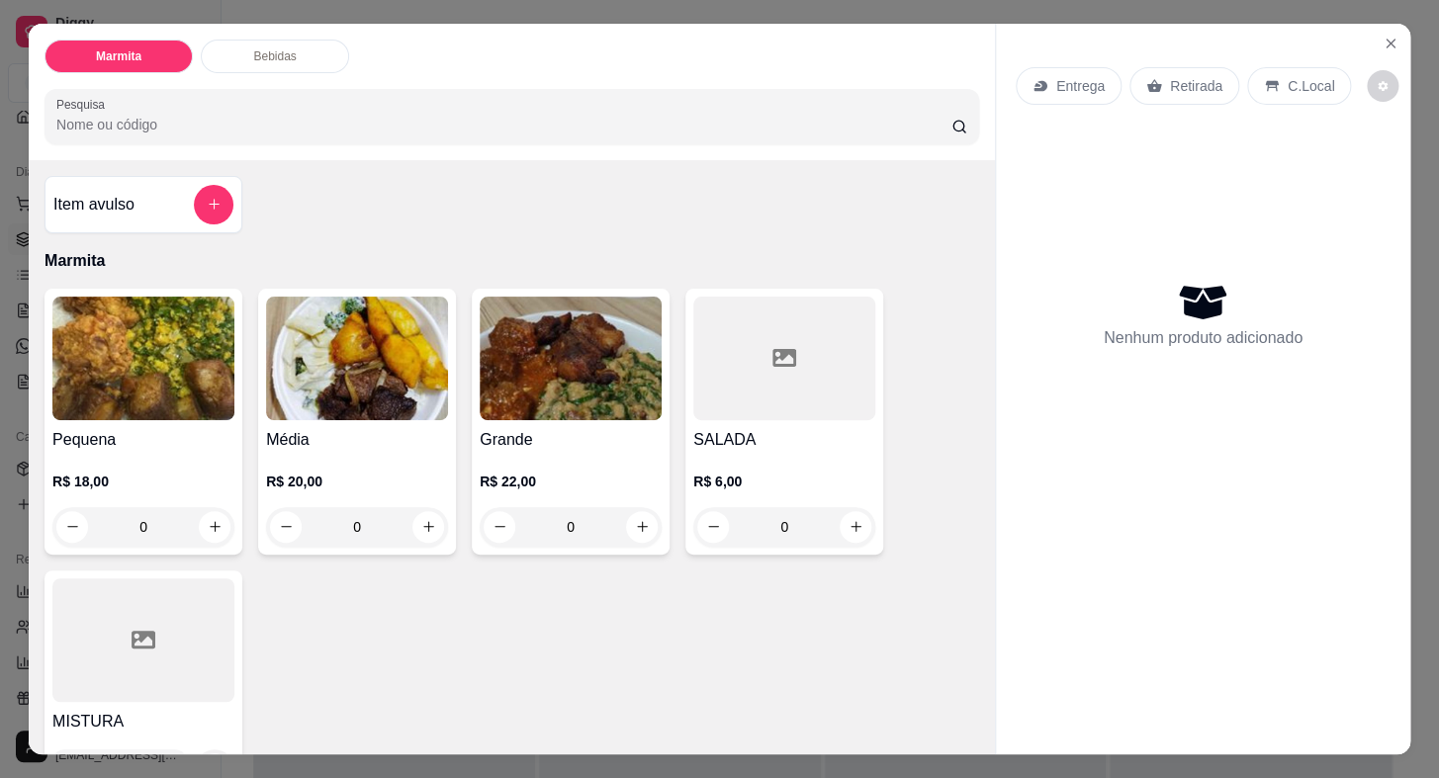
click at [158, 332] on img at bounding box center [143, 359] width 182 height 124
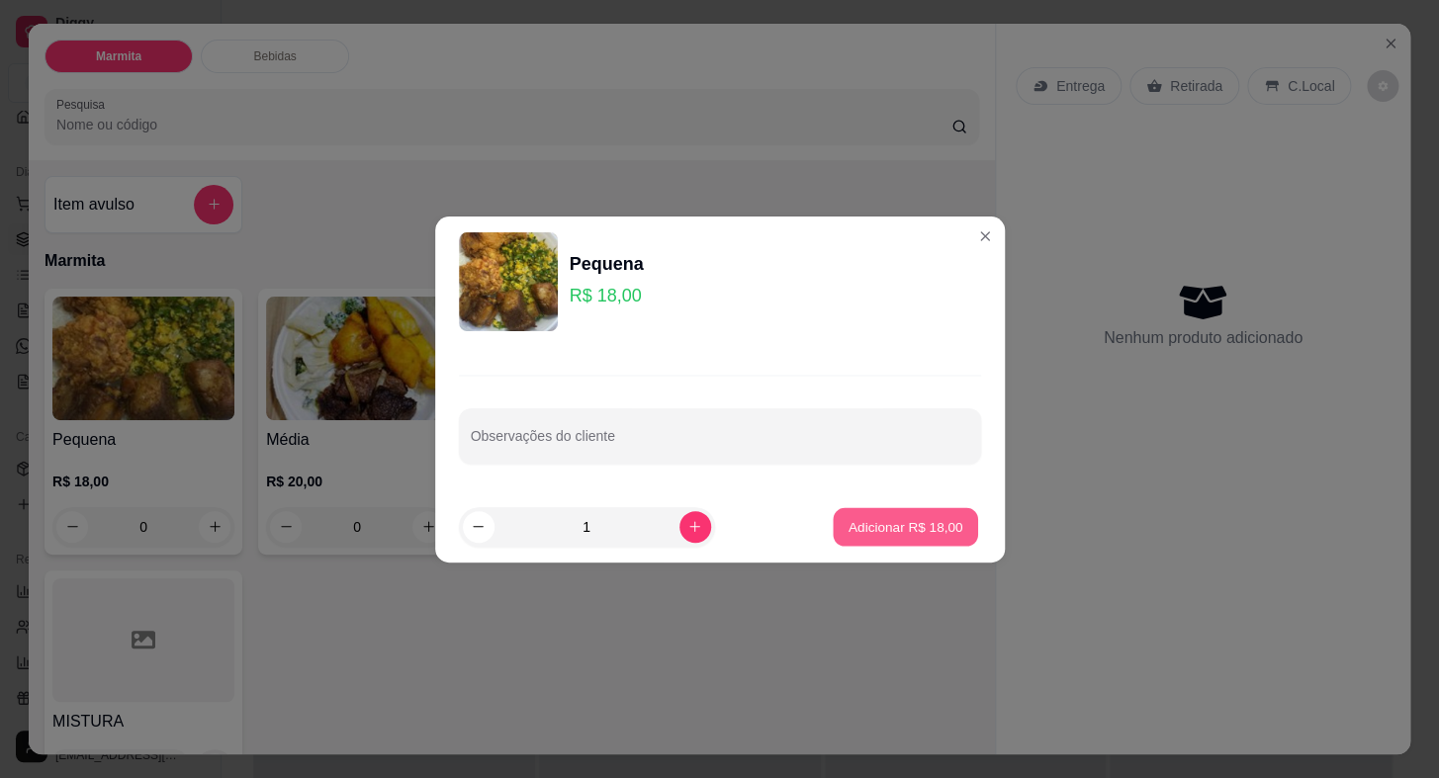
click at [866, 531] on p "Adicionar R$ 18,00" at bounding box center [906, 526] width 115 height 19
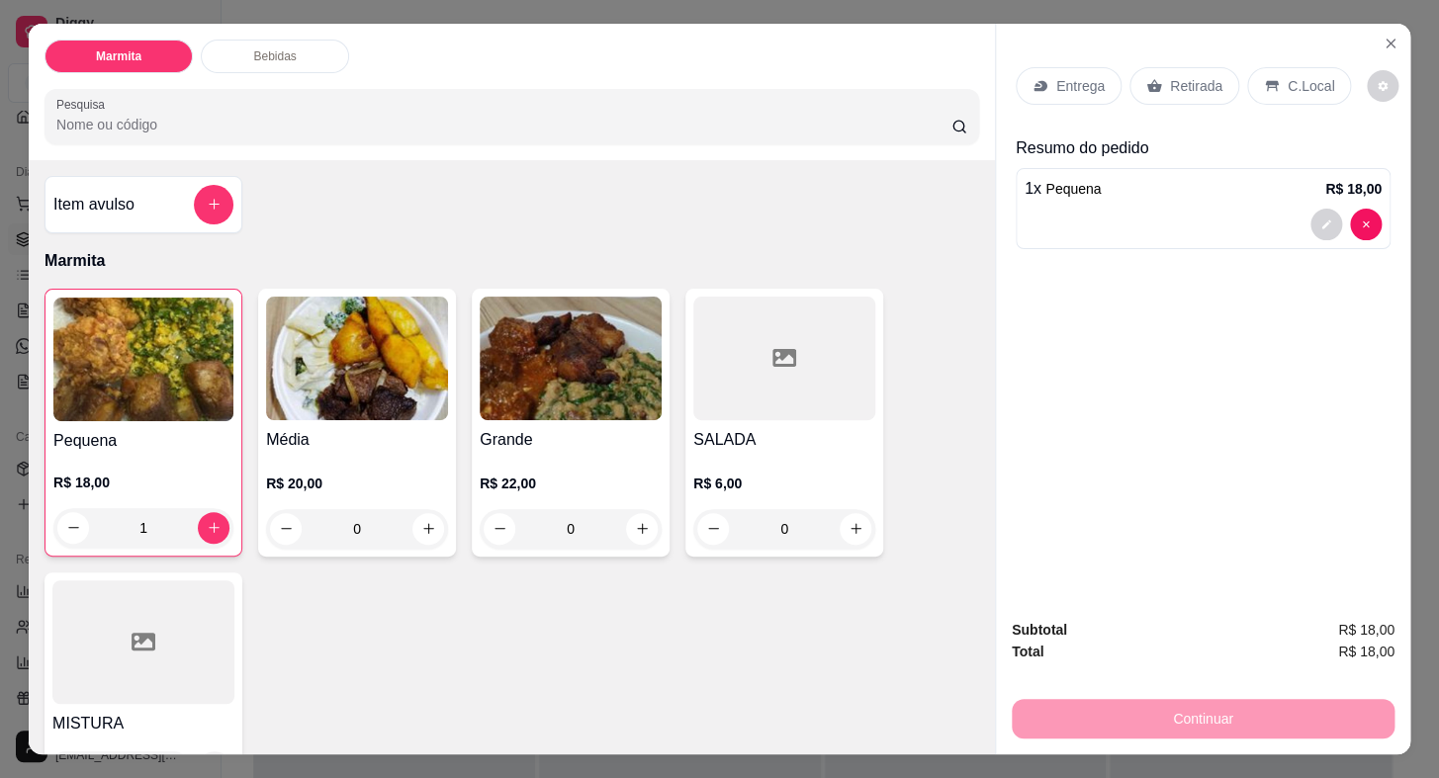
click at [1073, 79] on p "Entrega" at bounding box center [1080, 86] width 48 height 20
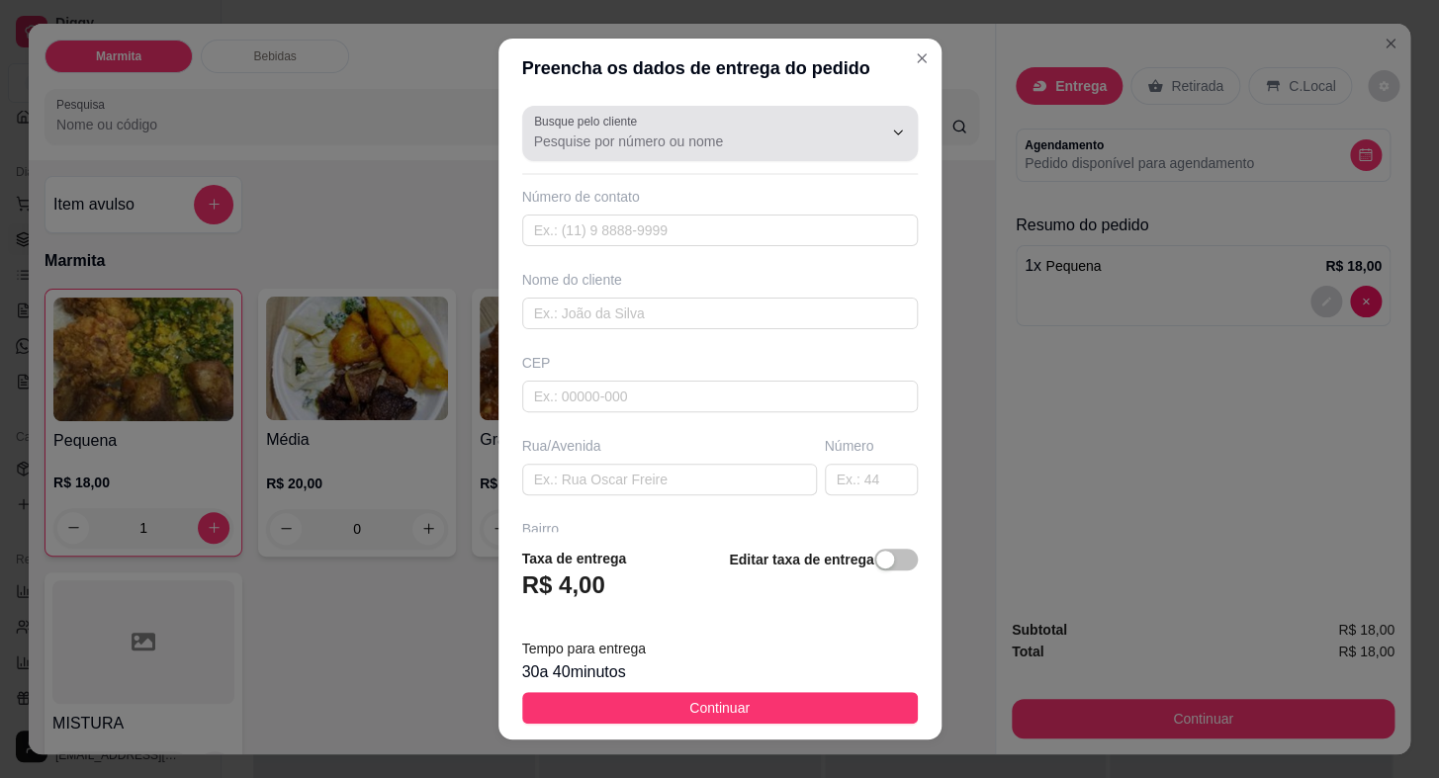
click at [571, 148] on input "Busque pelo cliente" at bounding box center [692, 142] width 316 height 20
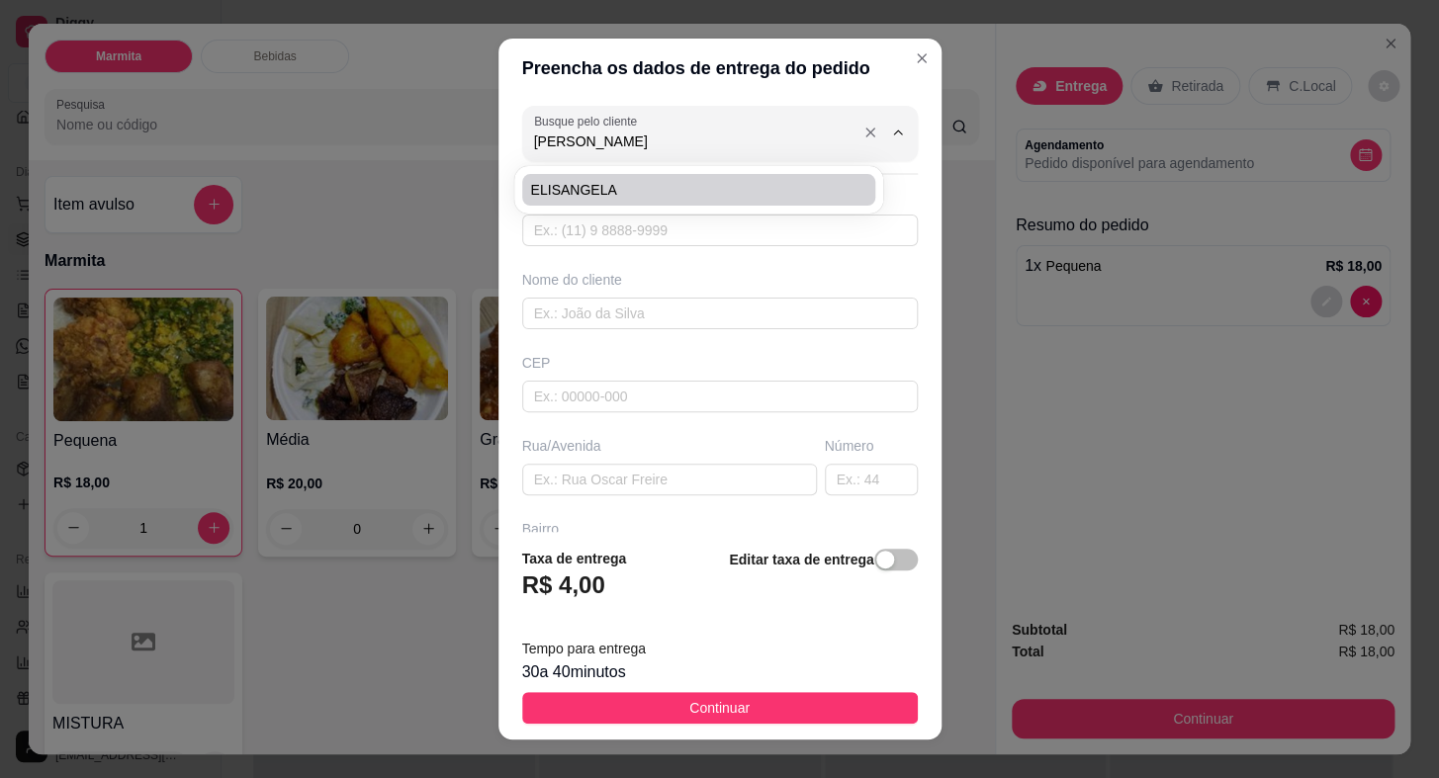
click at [582, 137] on input "[PERSON_NAME]" at bounding box center [692, 142] width 316 height 20
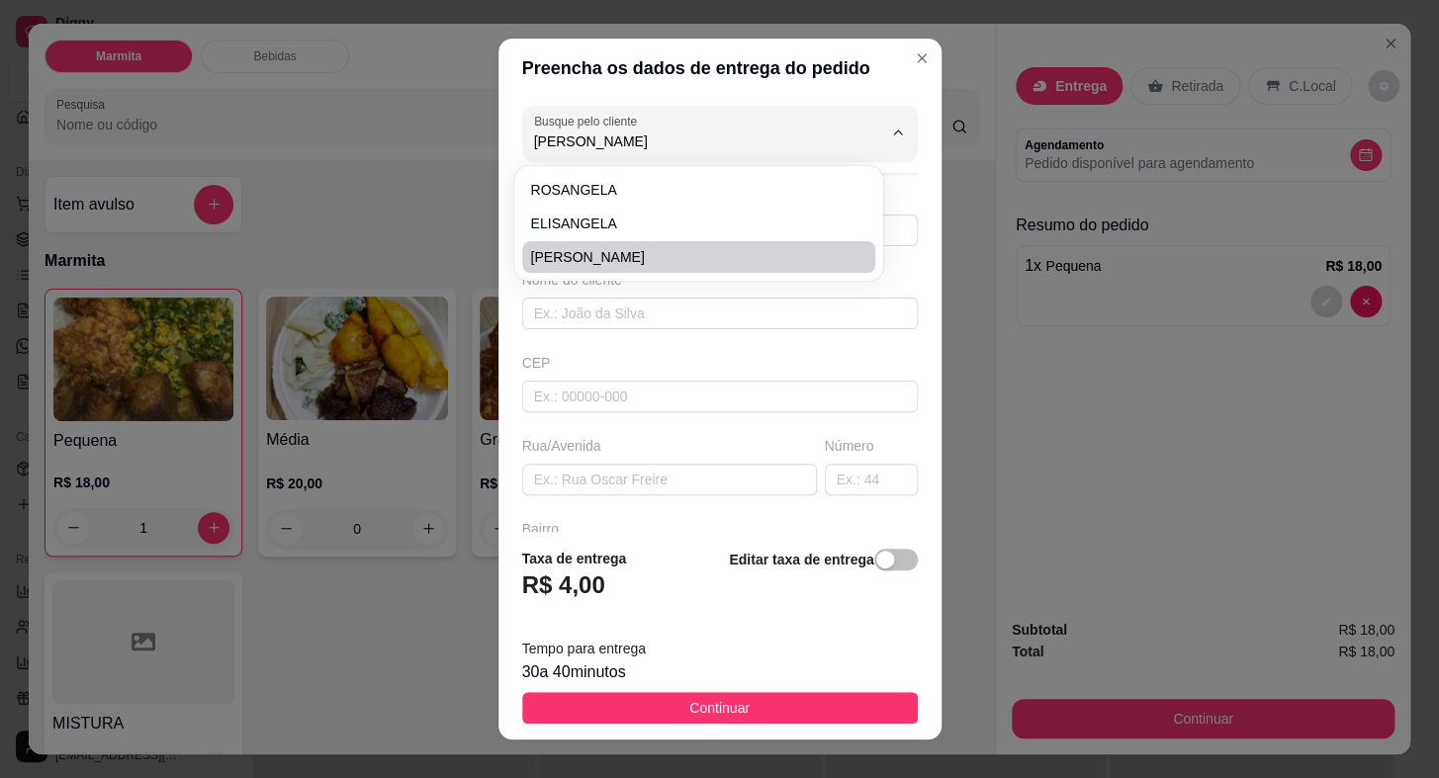
click at [657, 266] on span "[PERSON_NAME]" at bounding box center [688, 257] width 317 height 20
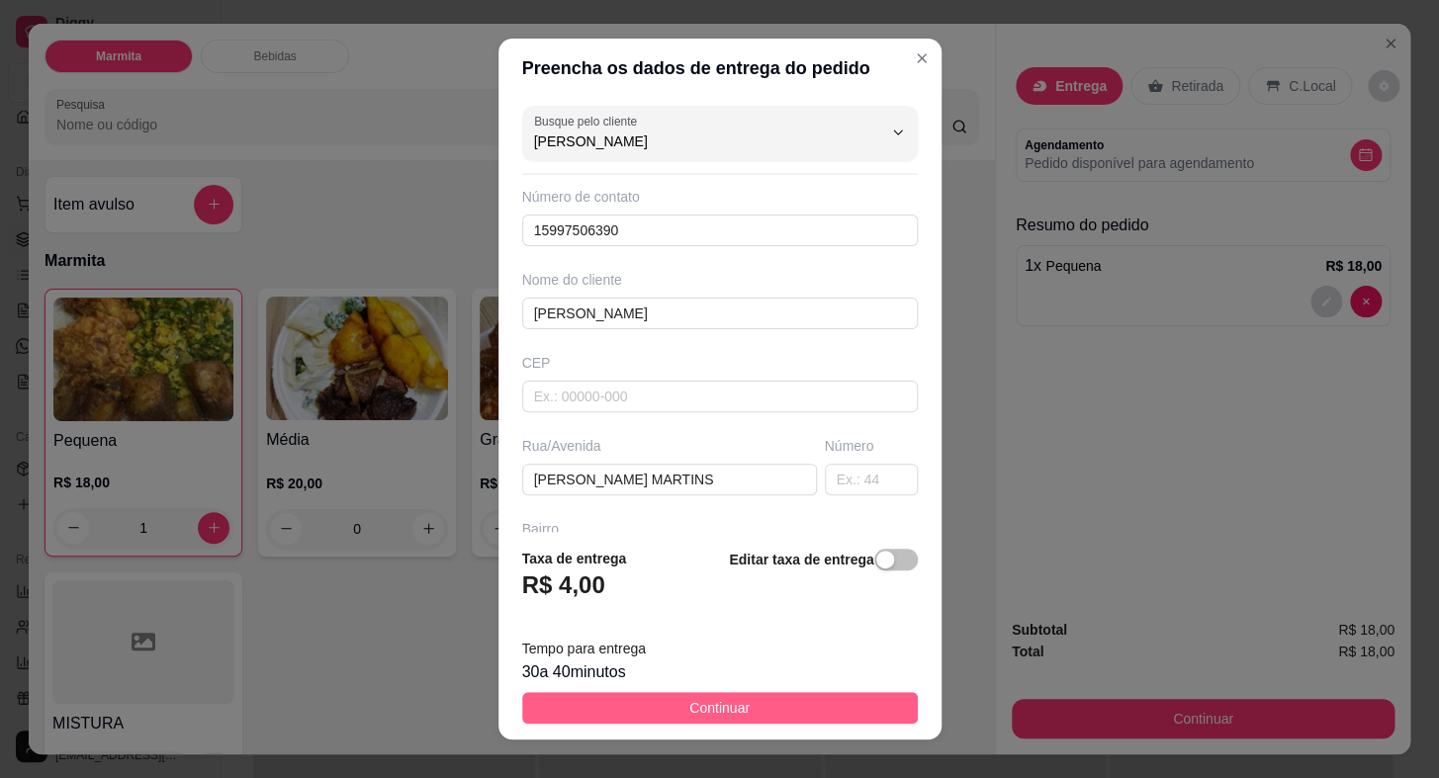
click at [766, 702] on button "Continuar" at bounding box center [720, 708] width 396 height 32
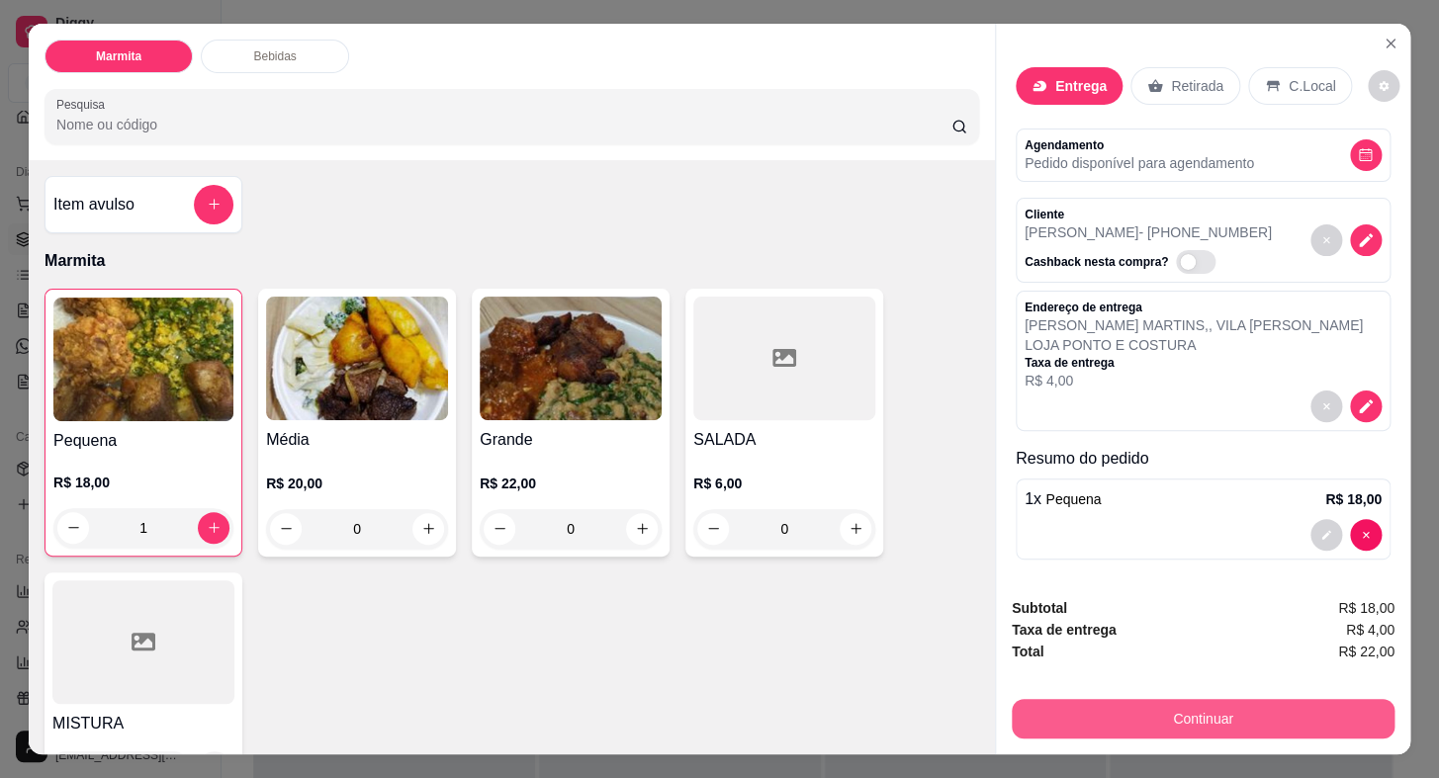
click at [1127, 704] on button "Continuar" at bounding box center [1203, 719] width 383 height 40
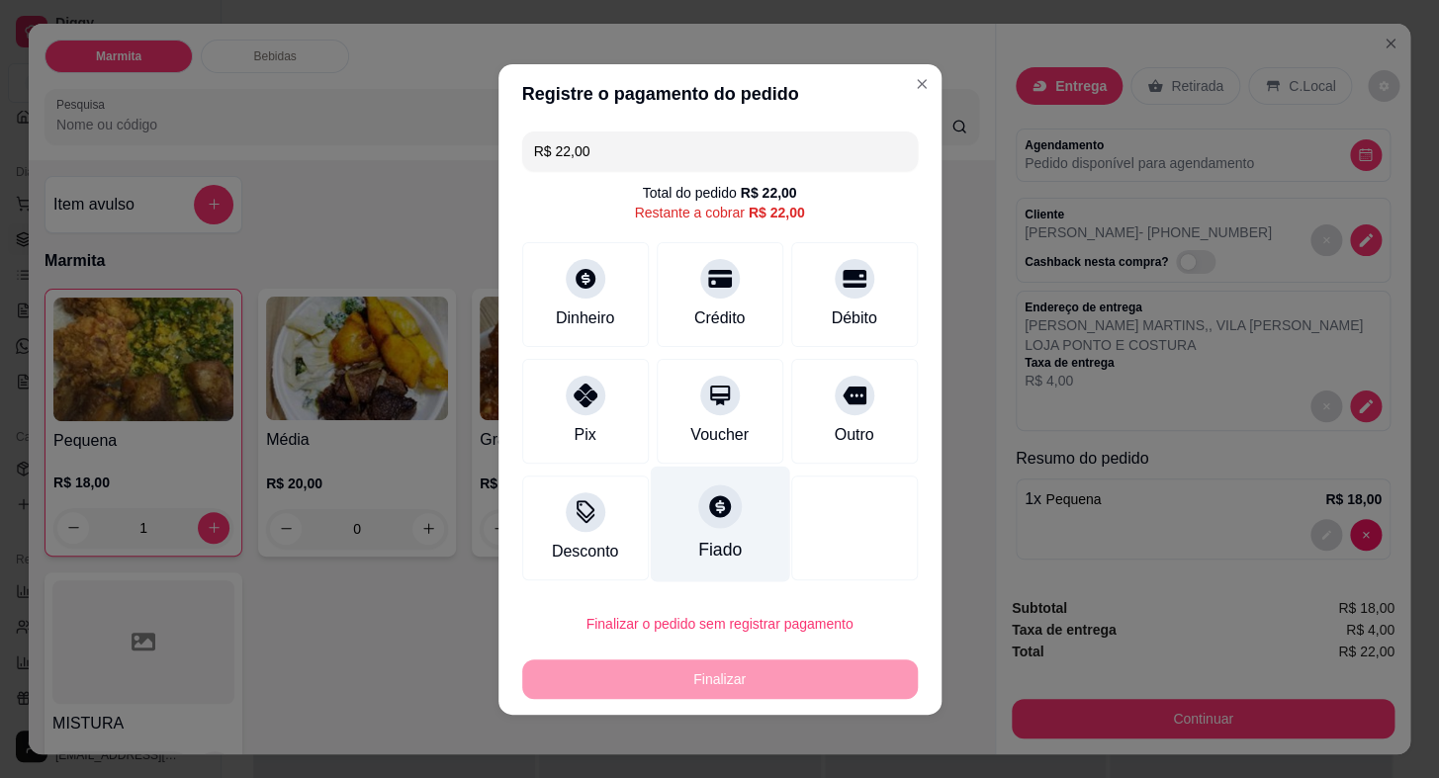
click at [711, 527] on div at bounding box center [720, 507] width 44 height 44
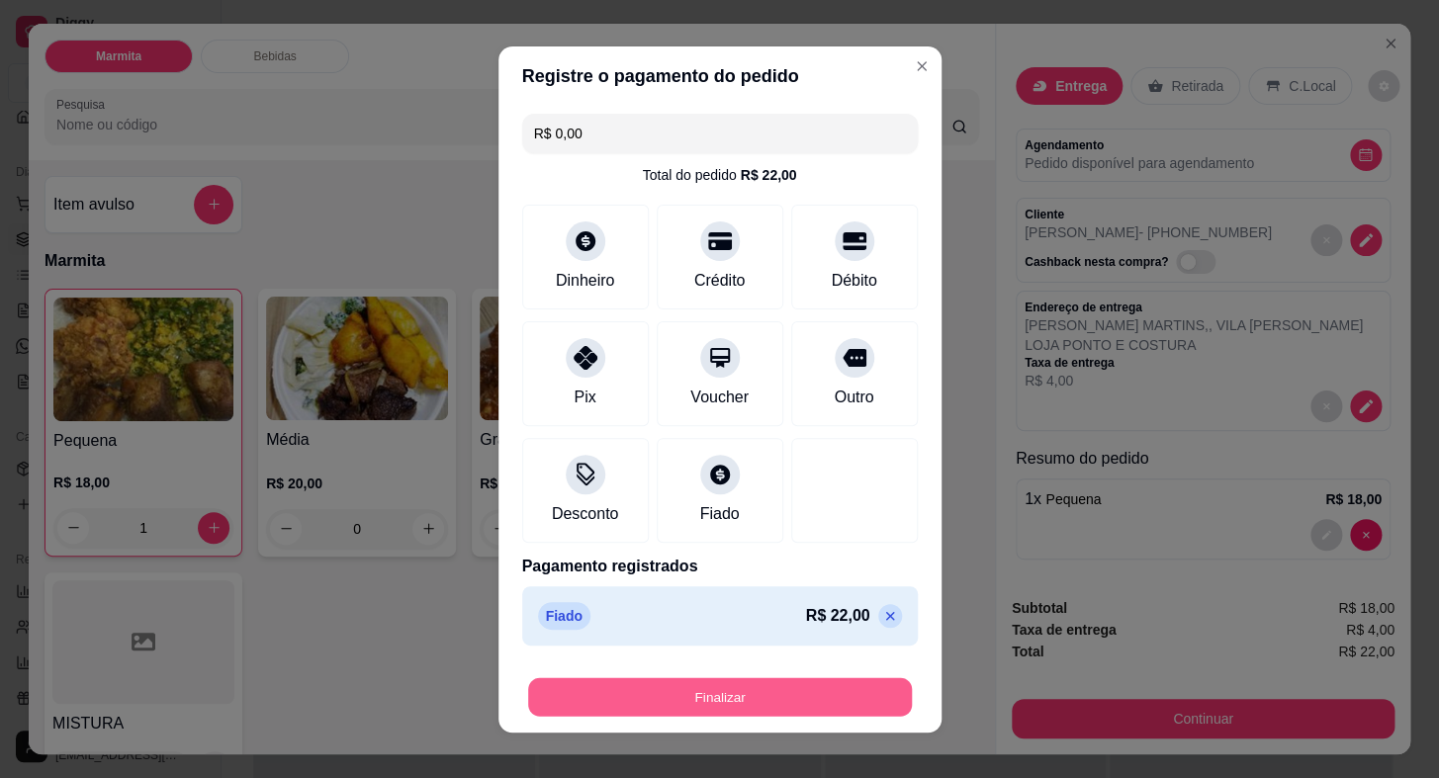
click at [775, 702] on button "Finalizar" at bounding box center [720, 696] width 384 height 39
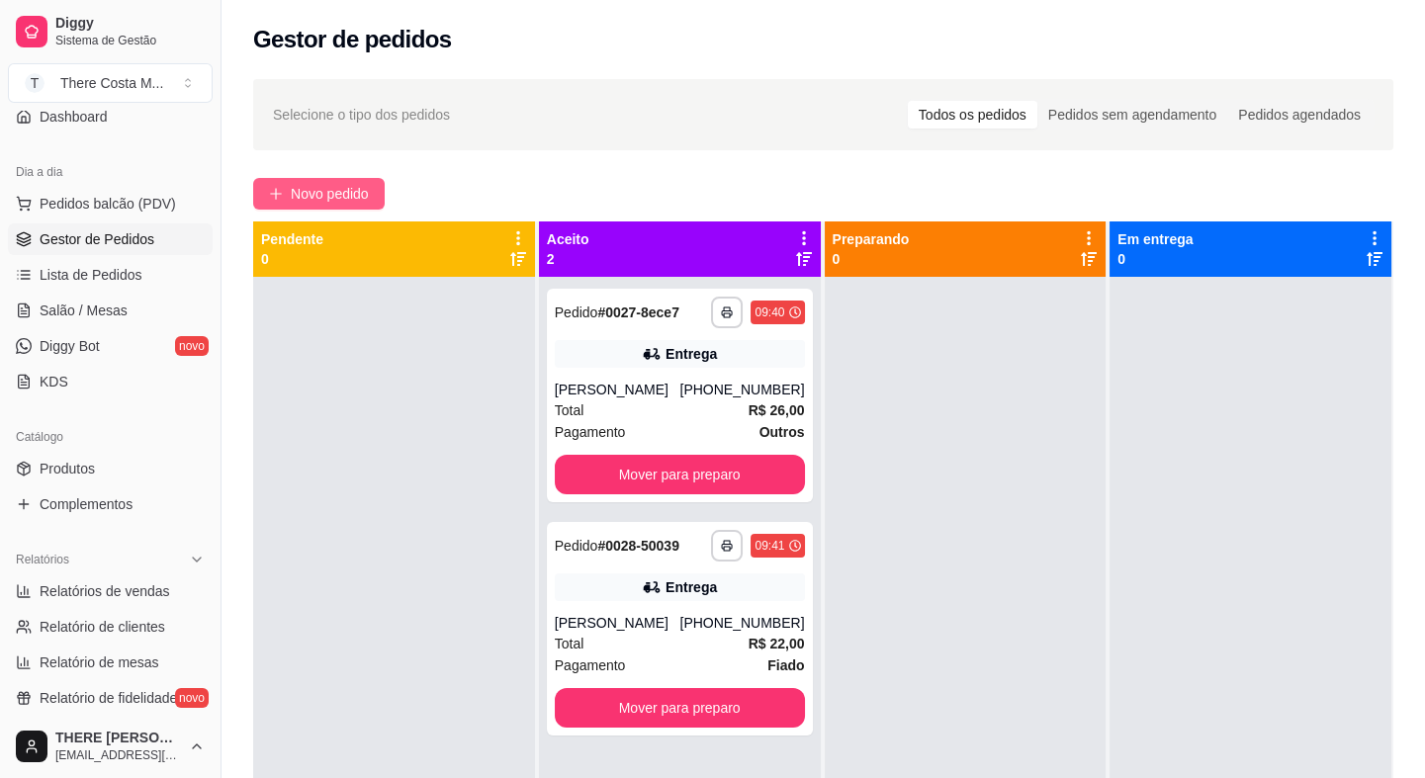
click at [301, 184] on span "Novo pedido" at bounding box center [330, 194] width 78 height 22
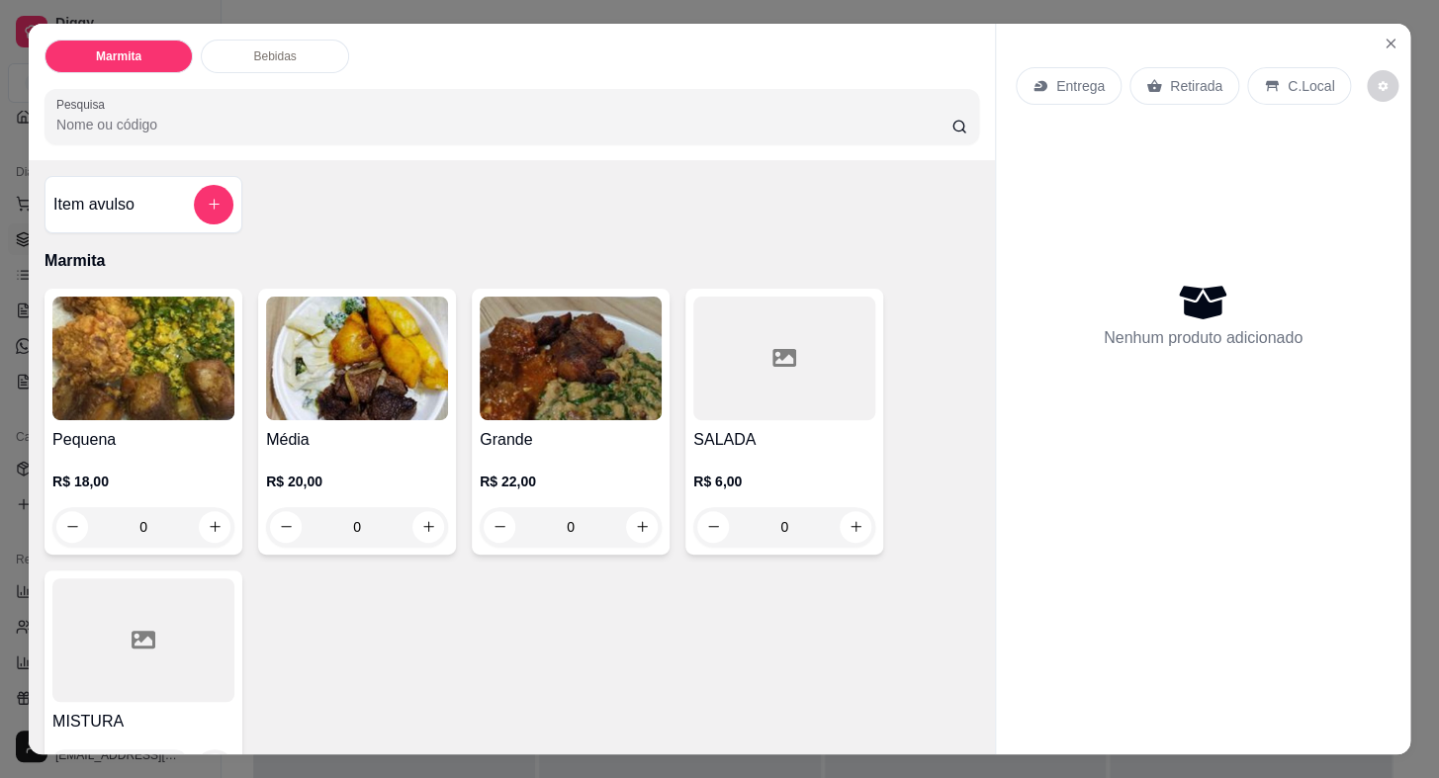
click at [191, 330] on img at bounding box center [143, 359] width 182 height 124
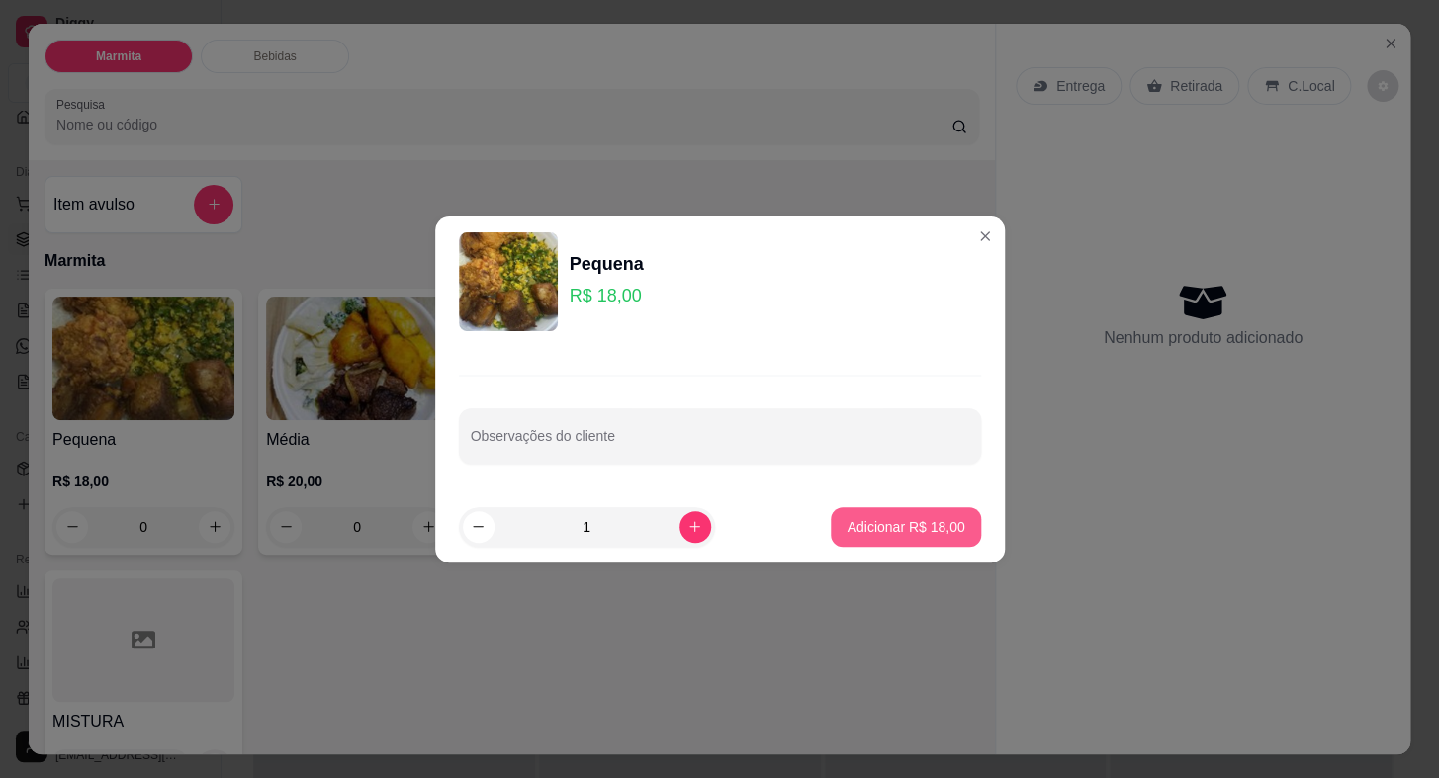
click at [944, 534] on p "Adicionar R$ 18,00" at bounding box center [906, 527] width 118 height 20
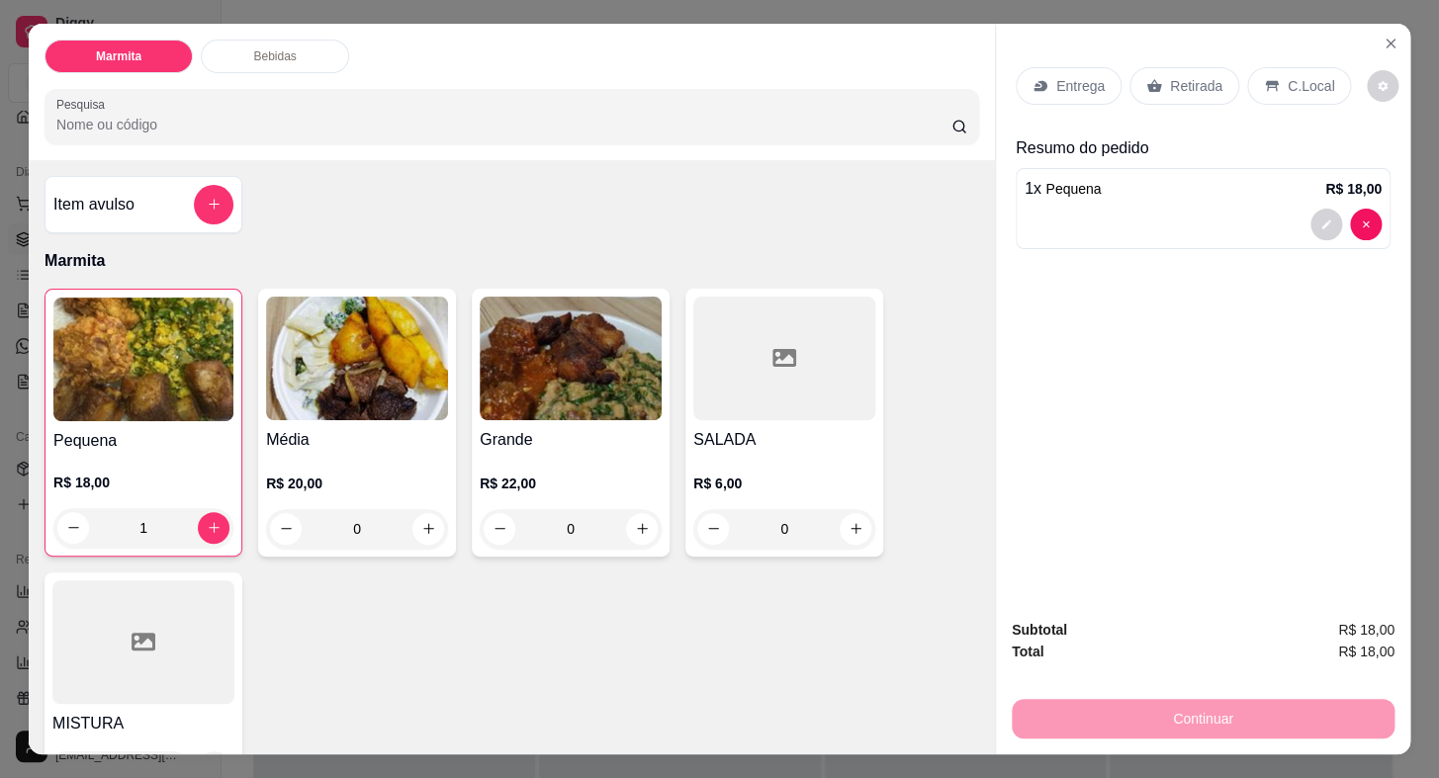
click at [1061, 76] on p "Entrega" at bounding box center [1080, 86] width 48 height 20
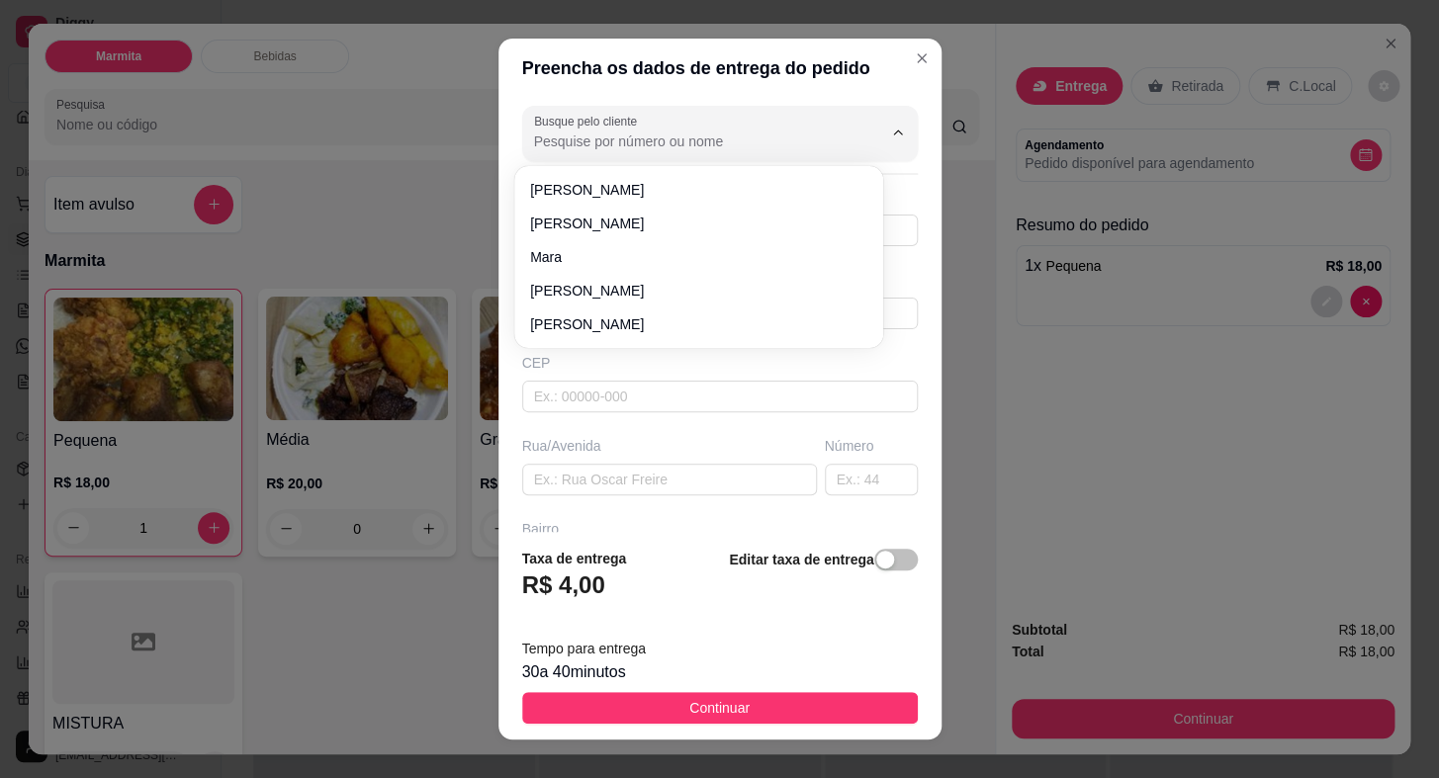
click at [587, 139] on input "Busque pelo cliente" at bounding box center [692, 142] width 316 height 20
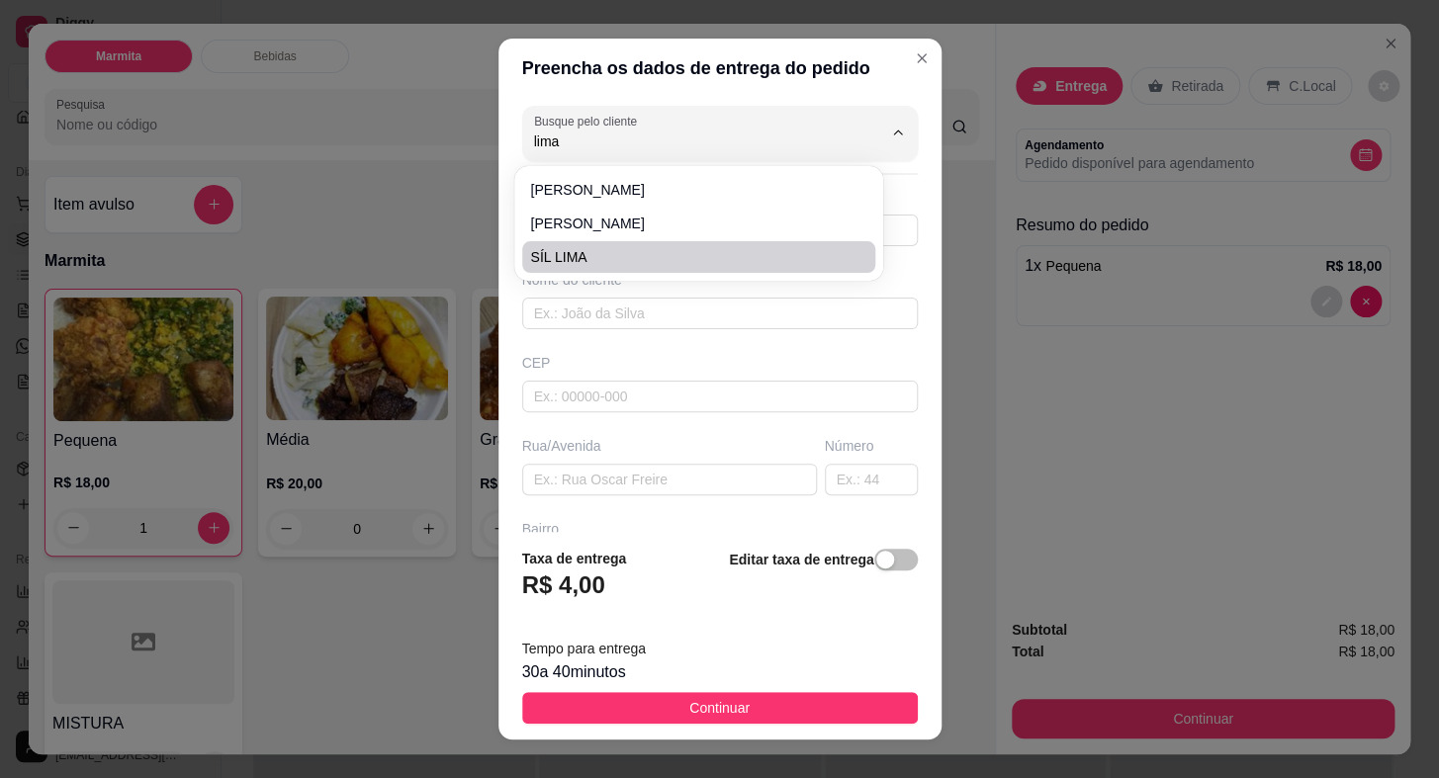
click at [584, 279] on div "[PERSON_NAME] [PERSON_NAME]" at bounding box center [698, 223] width 369 height 115
click at [627, 271] on li "SÍL LIMA" at bounding box center [698, 257] width 353 height 32
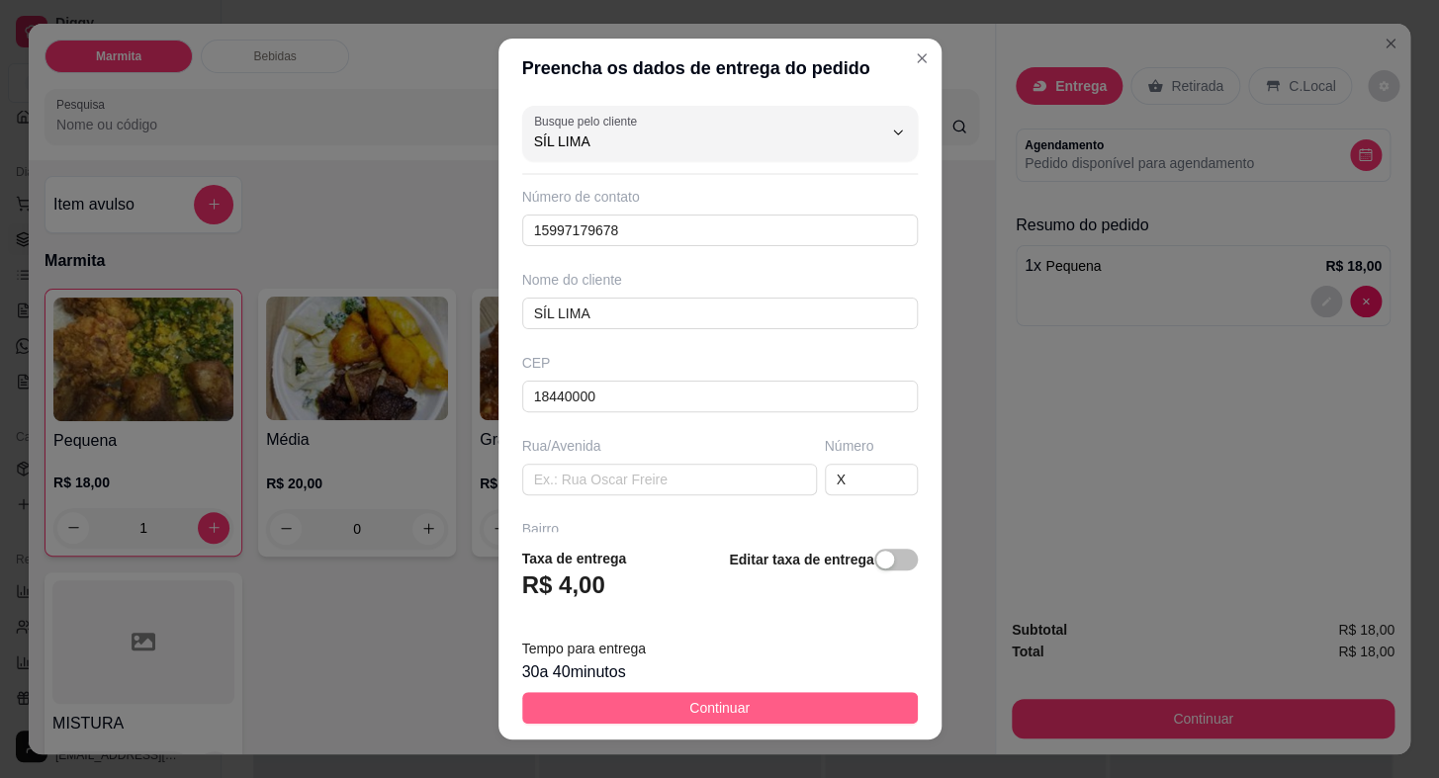
click at [786, 714] on button "Continuar" at bounding box center [720, 708] width 396 height 32
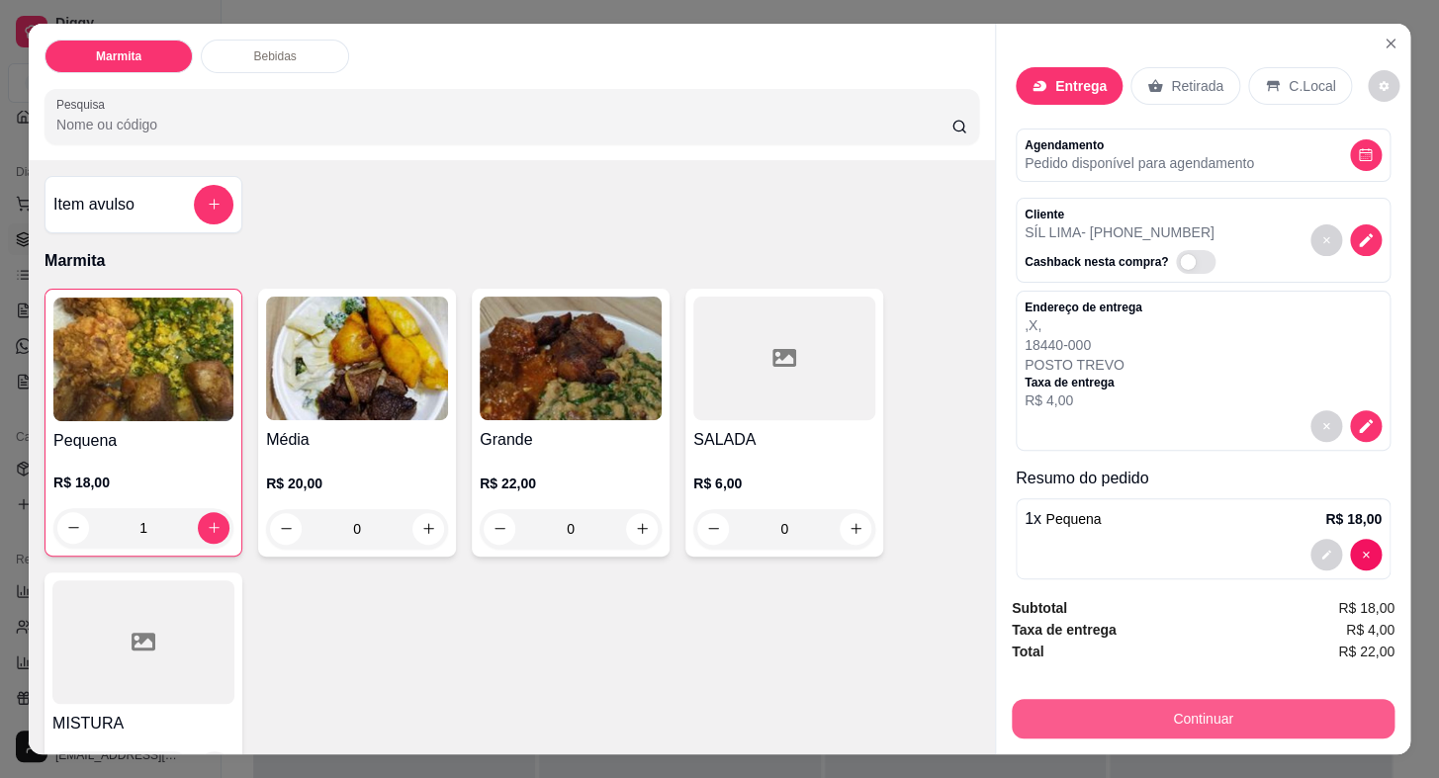
click at [1119, 712] on button "Continuar" at bounding box center [1203, 719] width 383 height 40
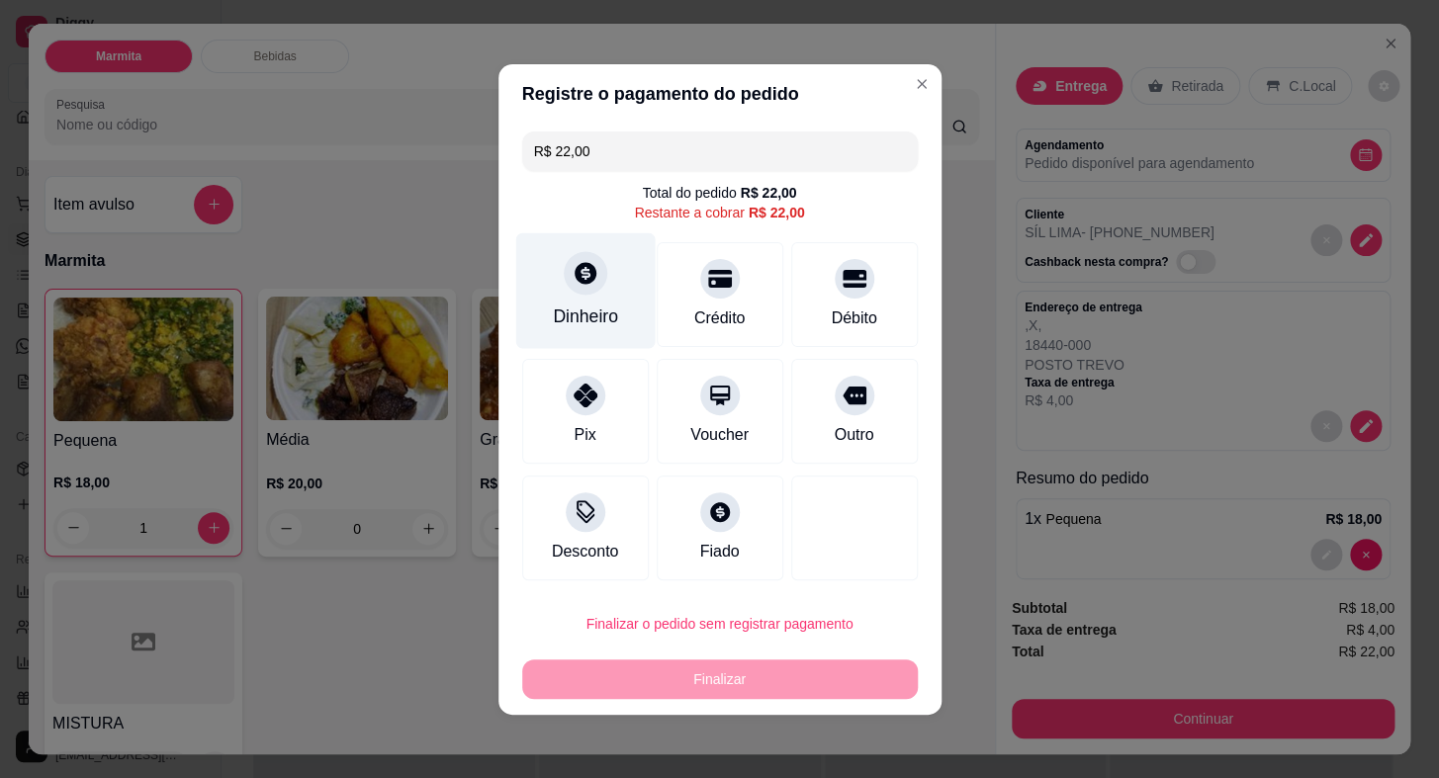
click at [595, 292] on div "Dinheiro" at bounding box center [584, 290] width 139 height 116
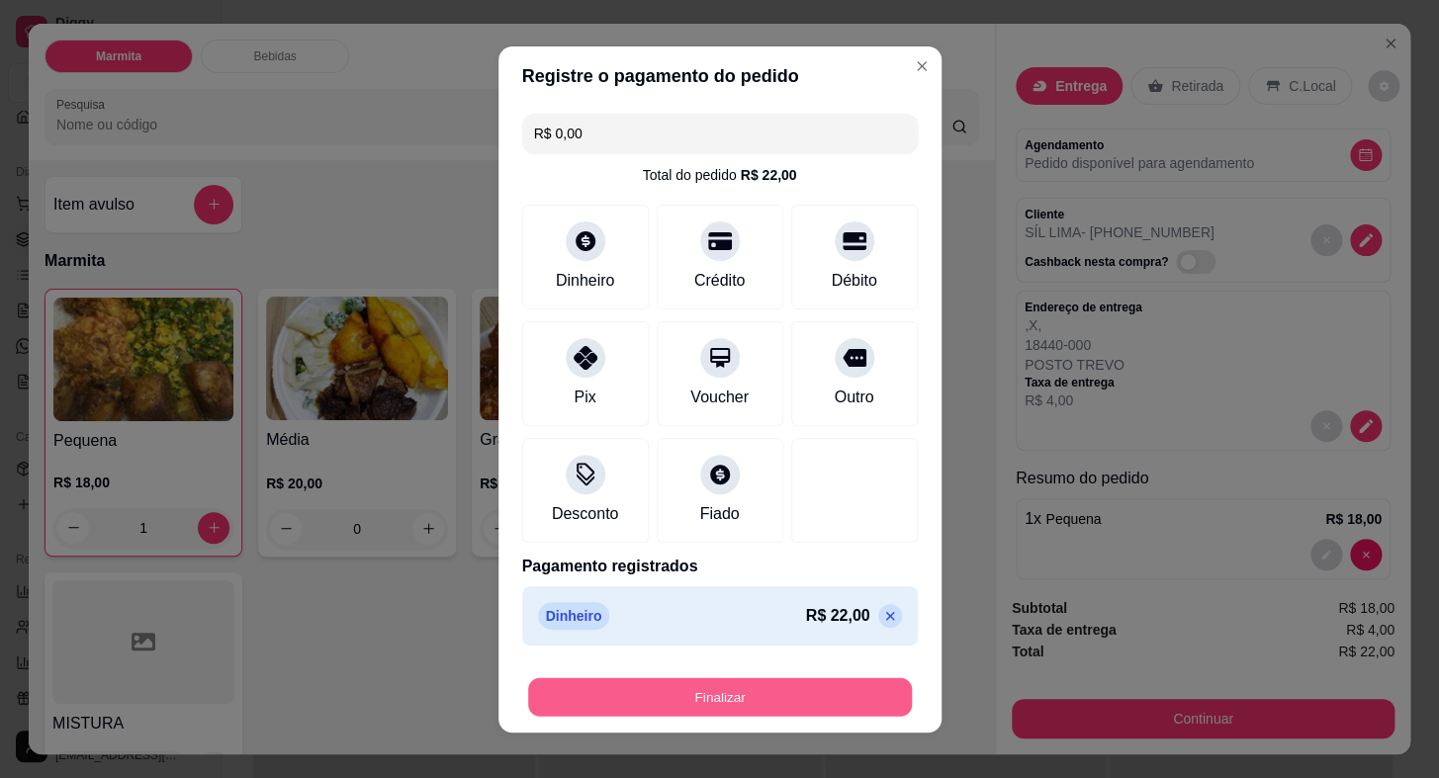
click at [825, 700] on button "Finalizar" at bounding box center [720, 696] width 384 height 39
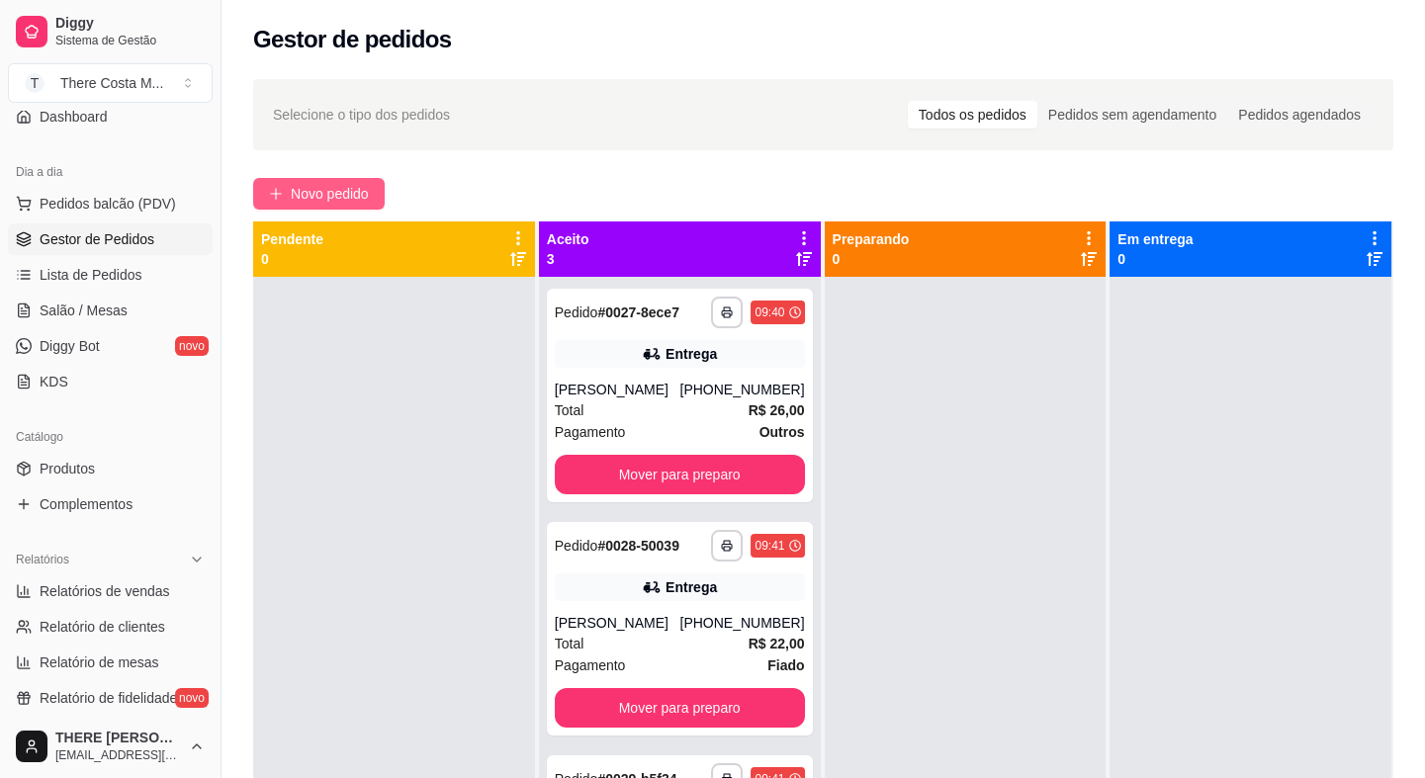
click at [322, 199] on span "Novo pedido" at bounding box center [330, 194] width 78 height 22
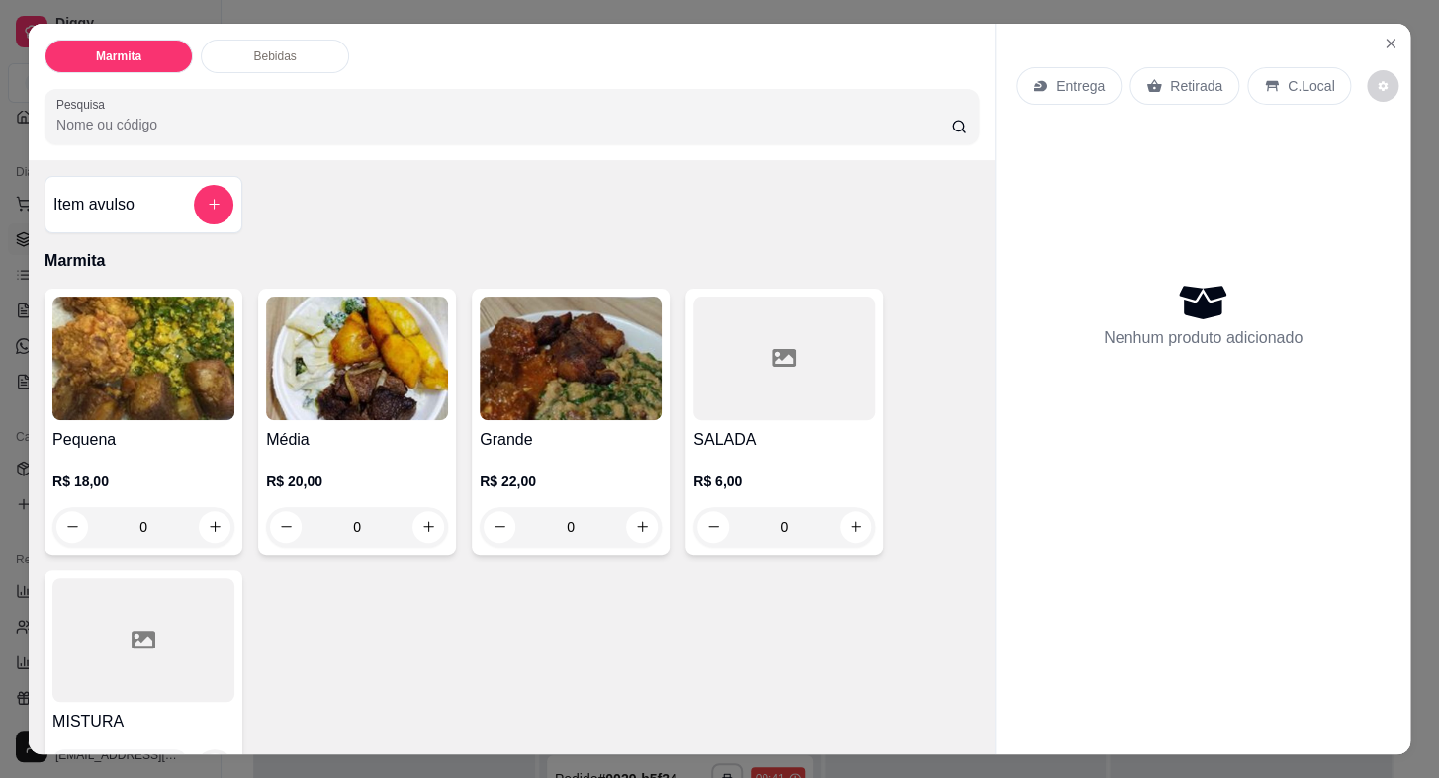
click at [493, 367] on img at bounding box center [571, 359] width 182 height 124
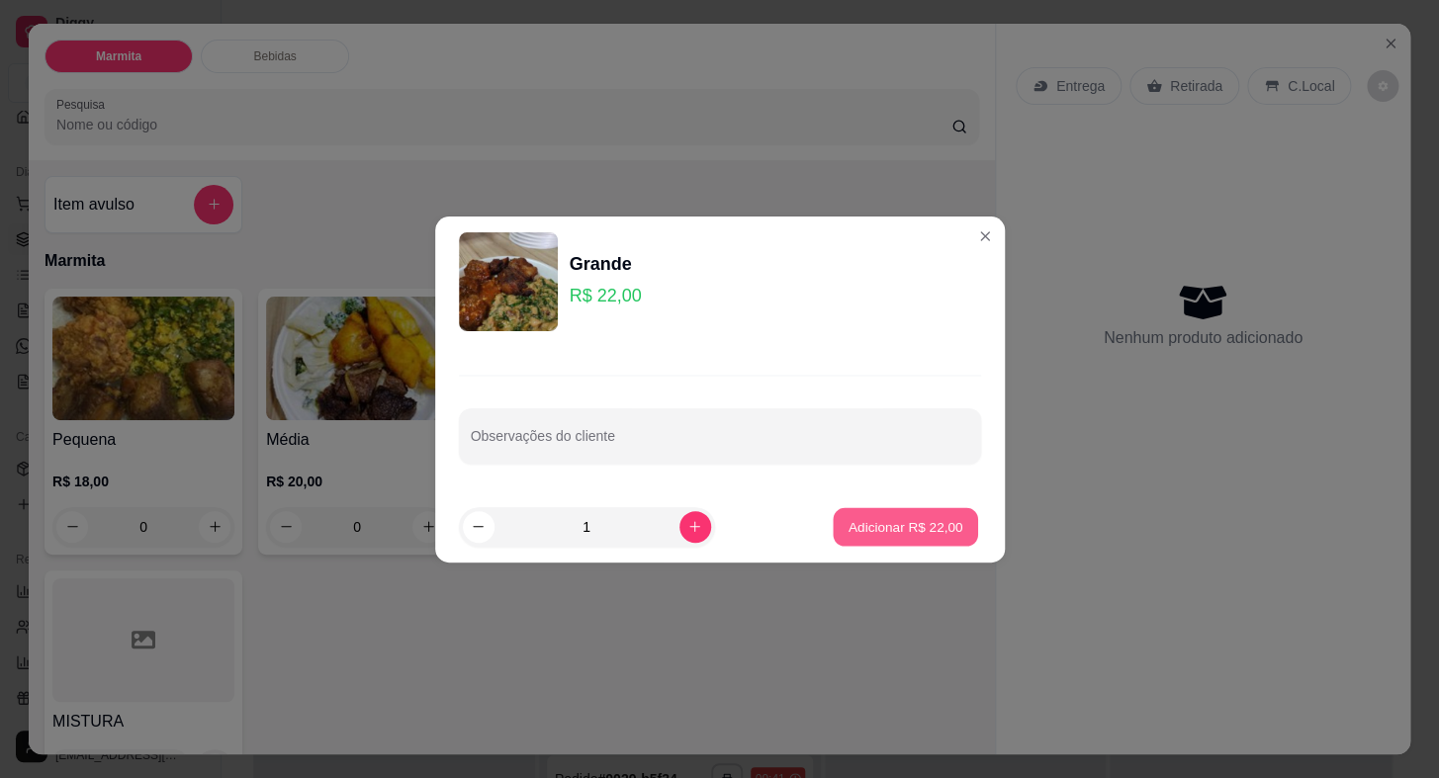
click at [907, 531] on p "Adicionar R$ 22,00" at bounding box center [906, 526] width 115 height 19
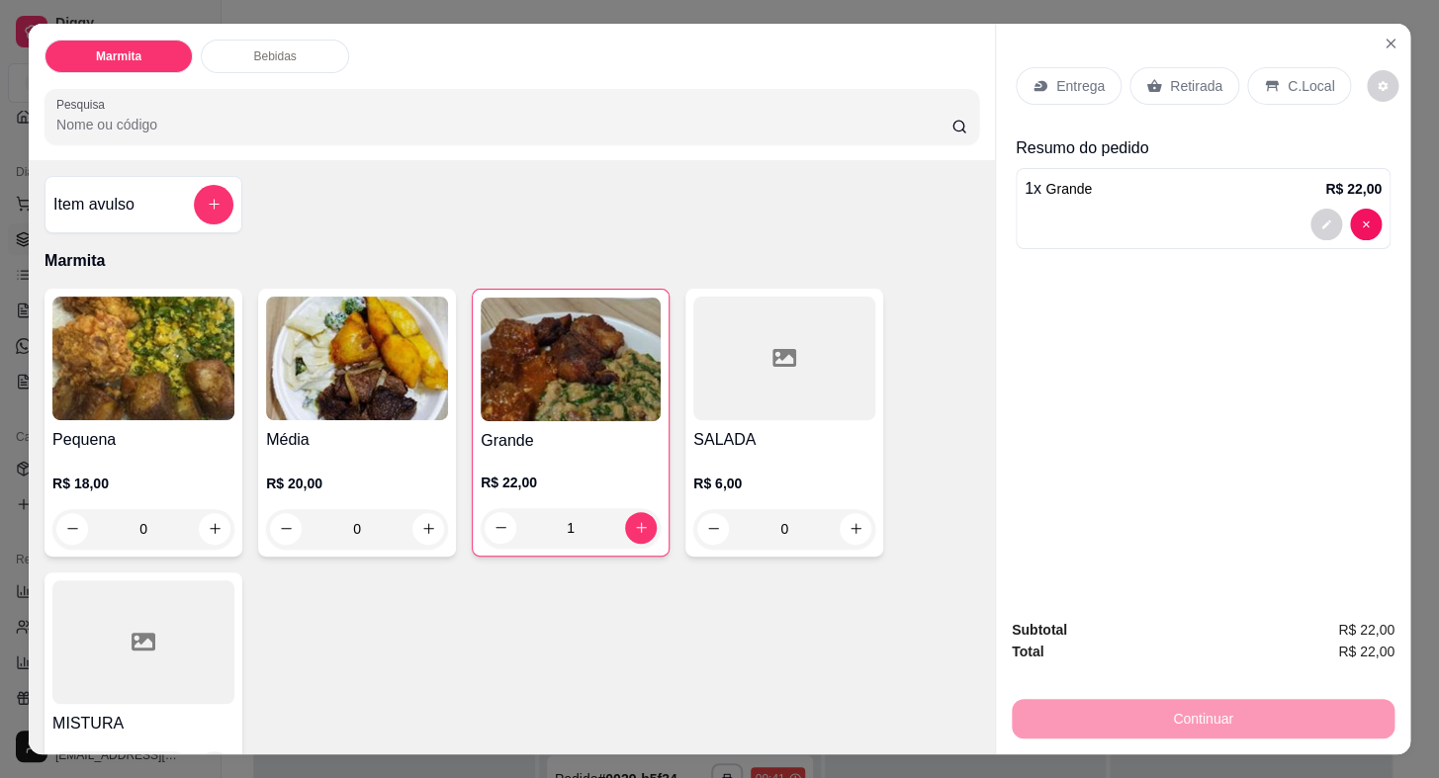
click at [1072, 76] on p "Entrega" at bounding box center [1080, 86] width 48 height 20
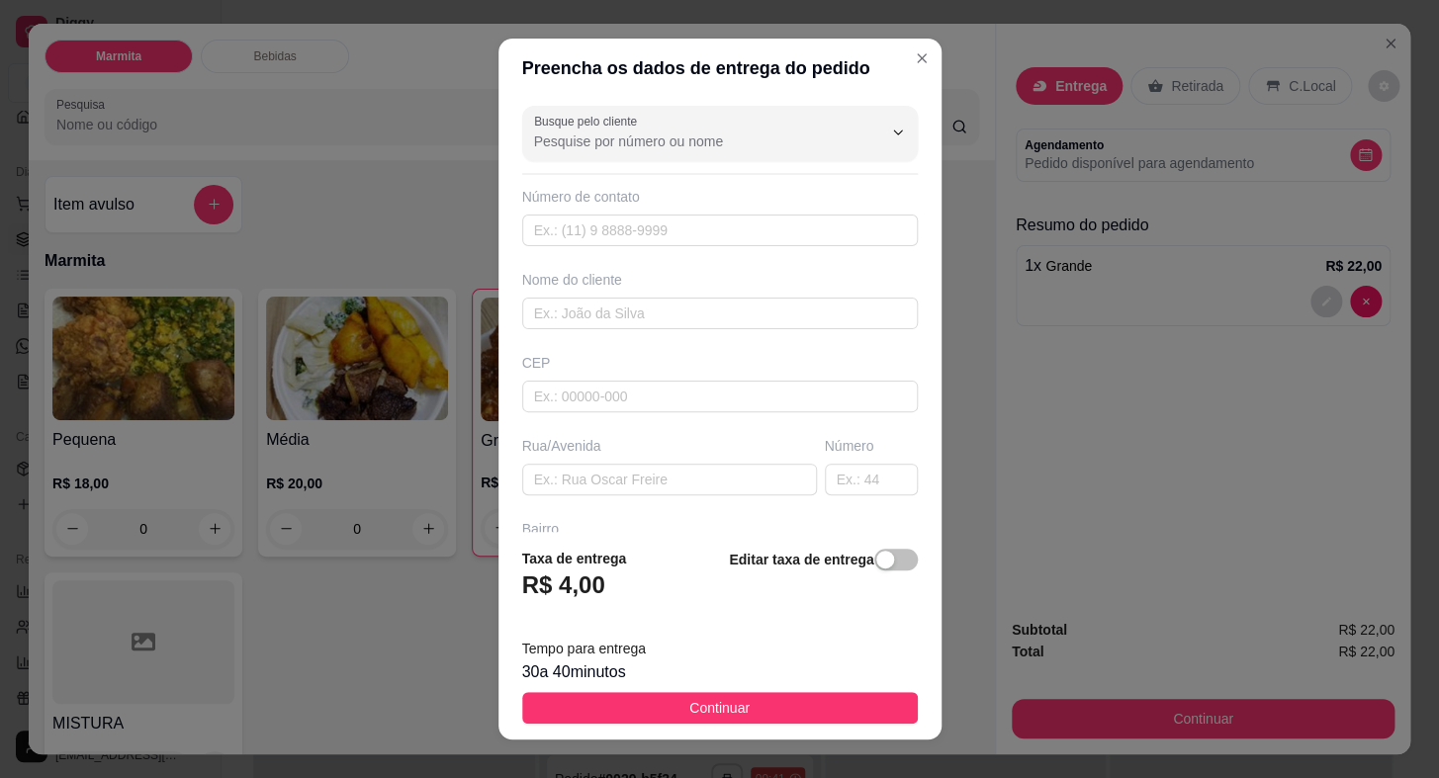
click at [659, 89] on header "Preencha os dados de entrega do pedido" at bounding box center [719, 68] width 443 height 59
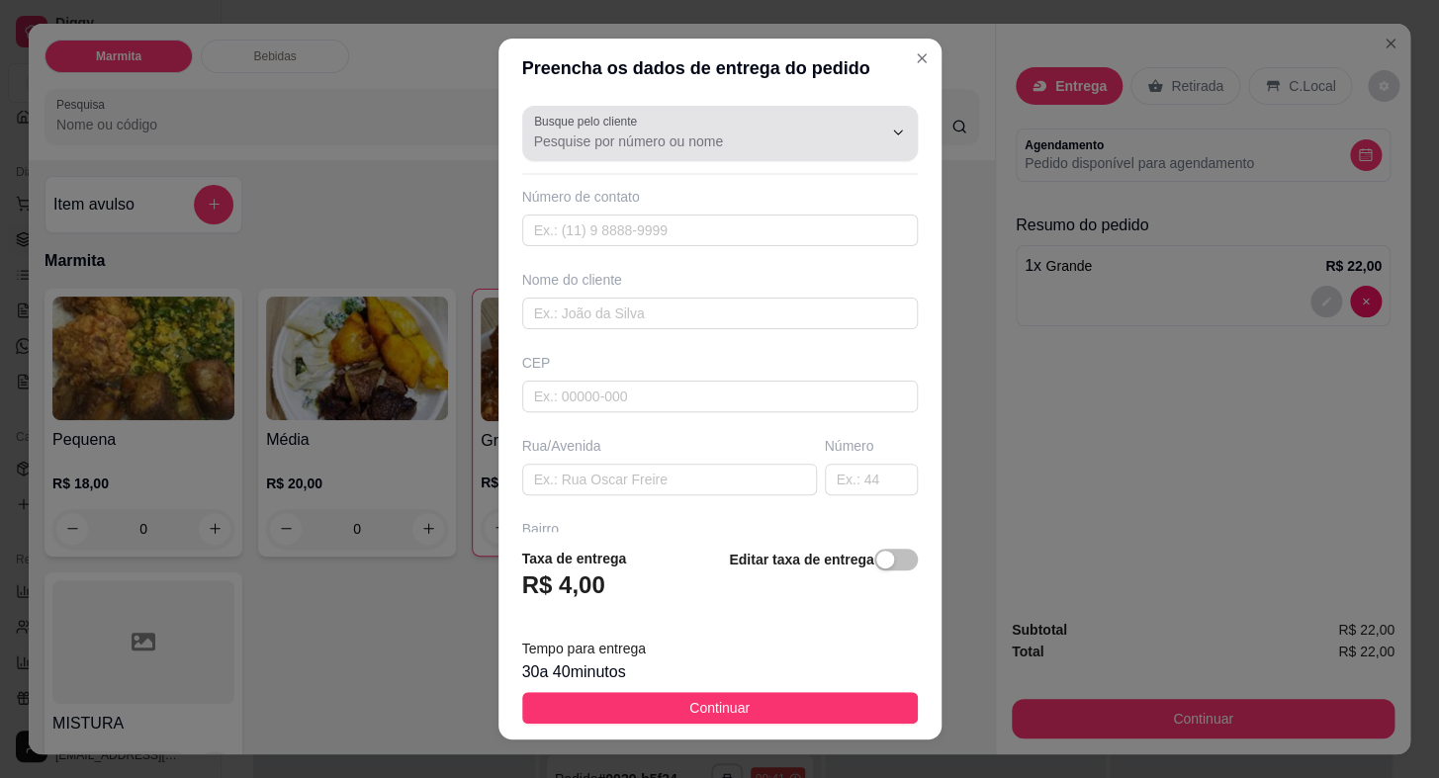
click at [663, 132] on input "Busque pelo cliente" at bounding box center [692, 142] width 316 height 20
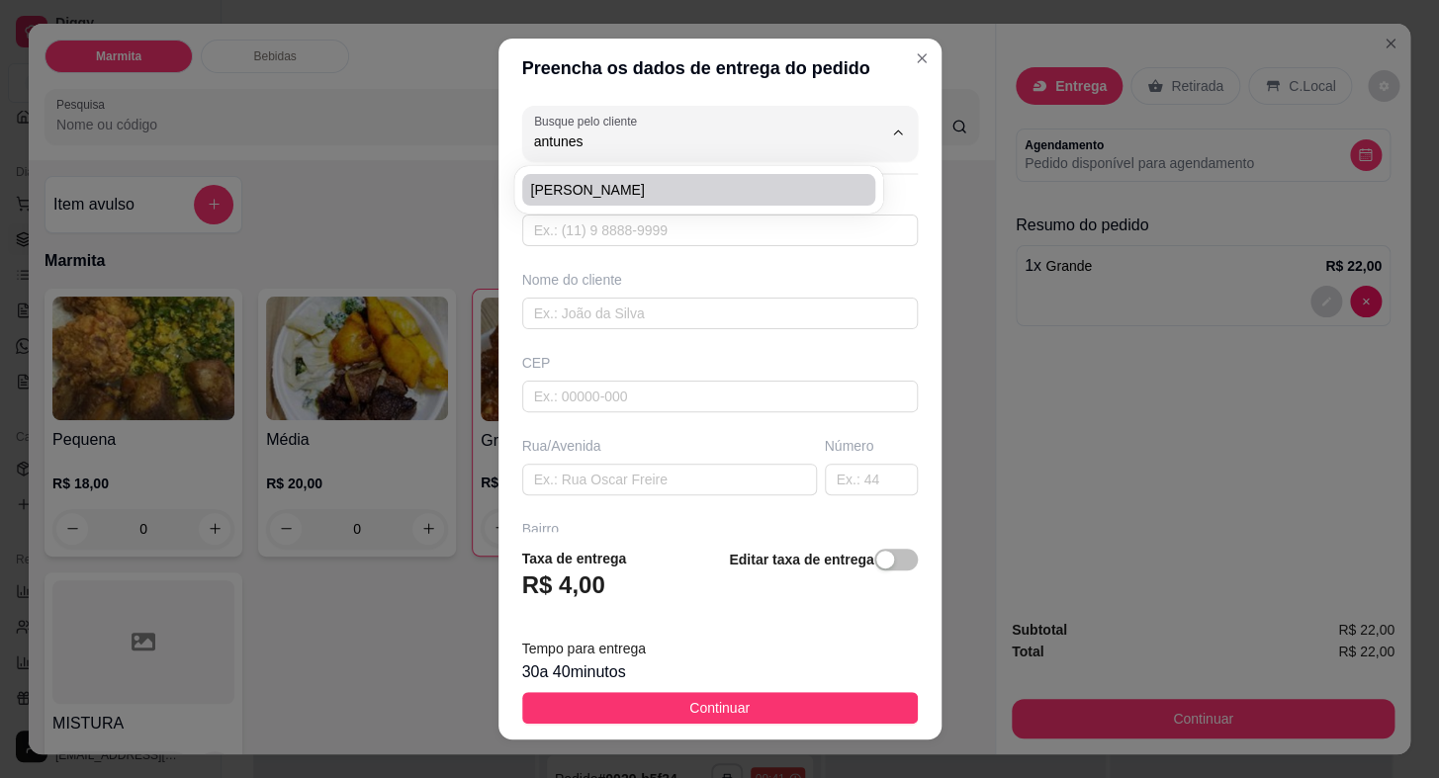
click at [625, 181] on span "[PERSON_NAME]" at bounding box center [688, 190] width 317 height 20
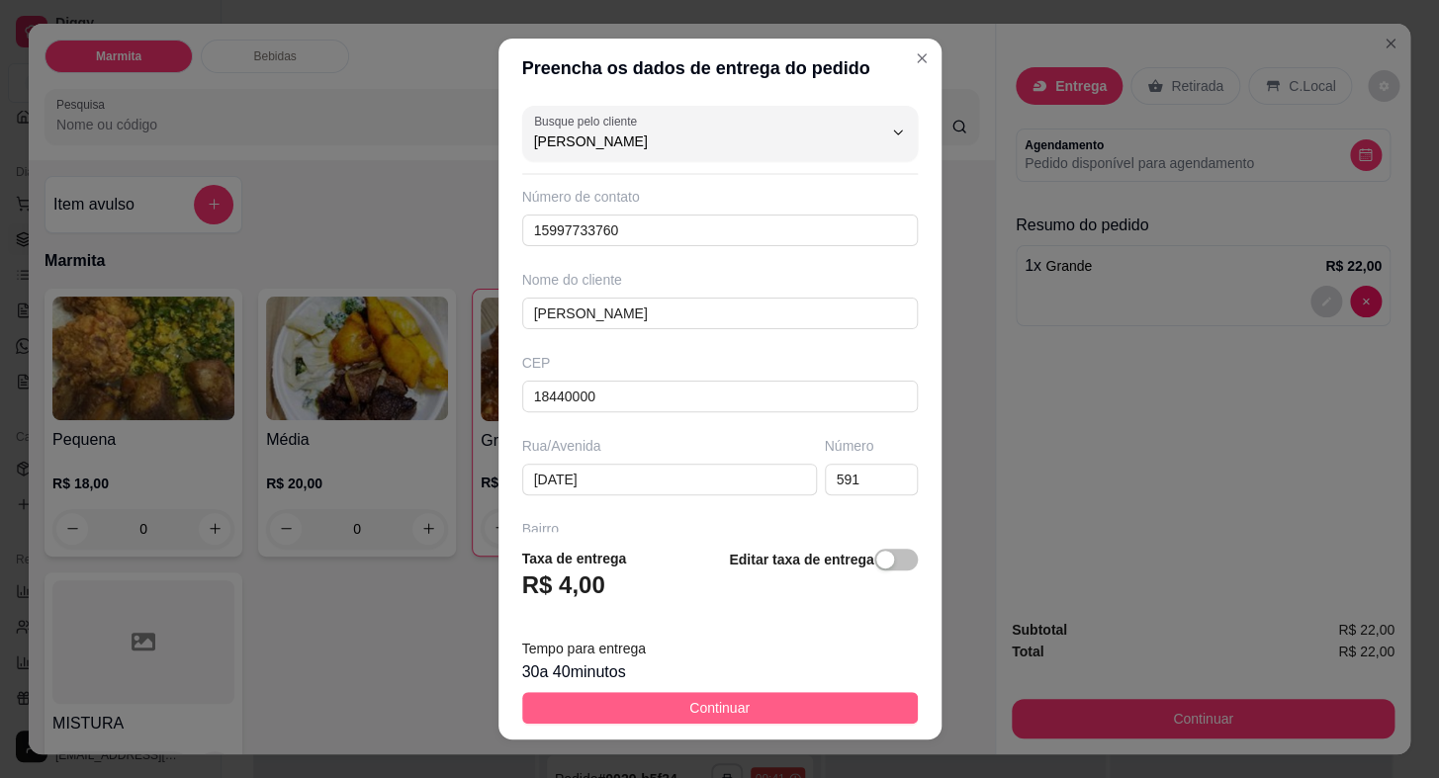
click at [828, 701] on button "Continuar" at bounding box center [720, 708] width 396 height 32
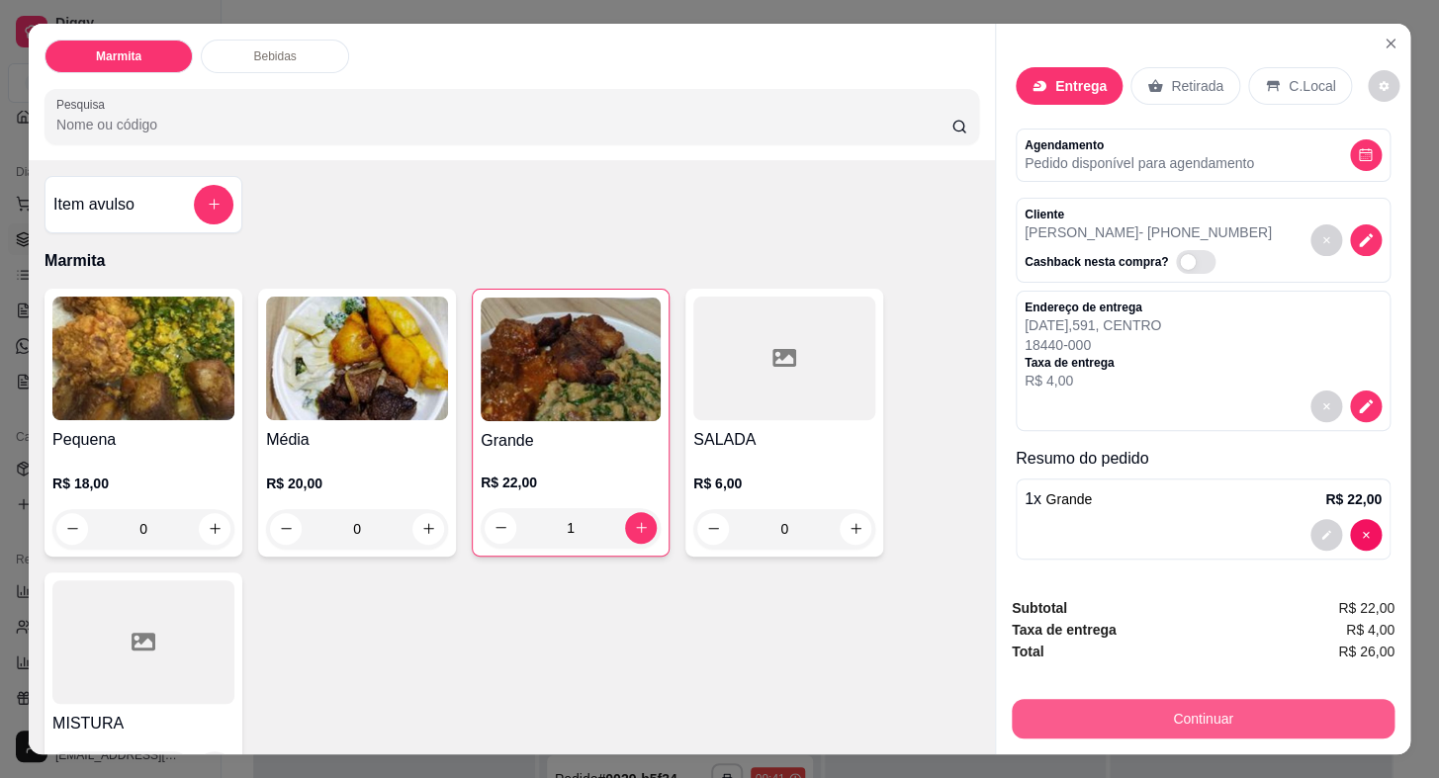
click at [1120, 703] on button "Continuar" at bounding box center [1203, 719] width 383 height 40
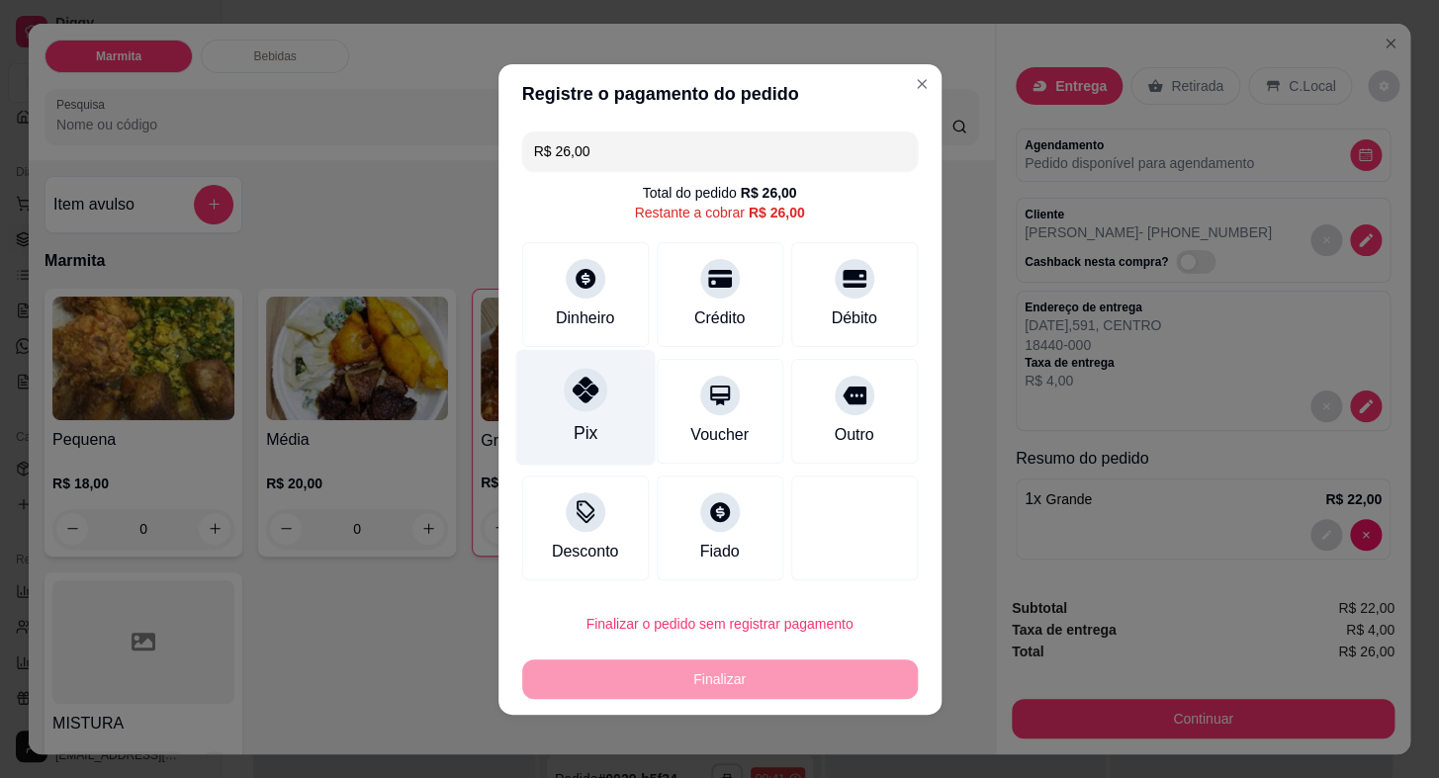
click at [587, 394] on icon at bounding box center [585, 390] width 26 height 26
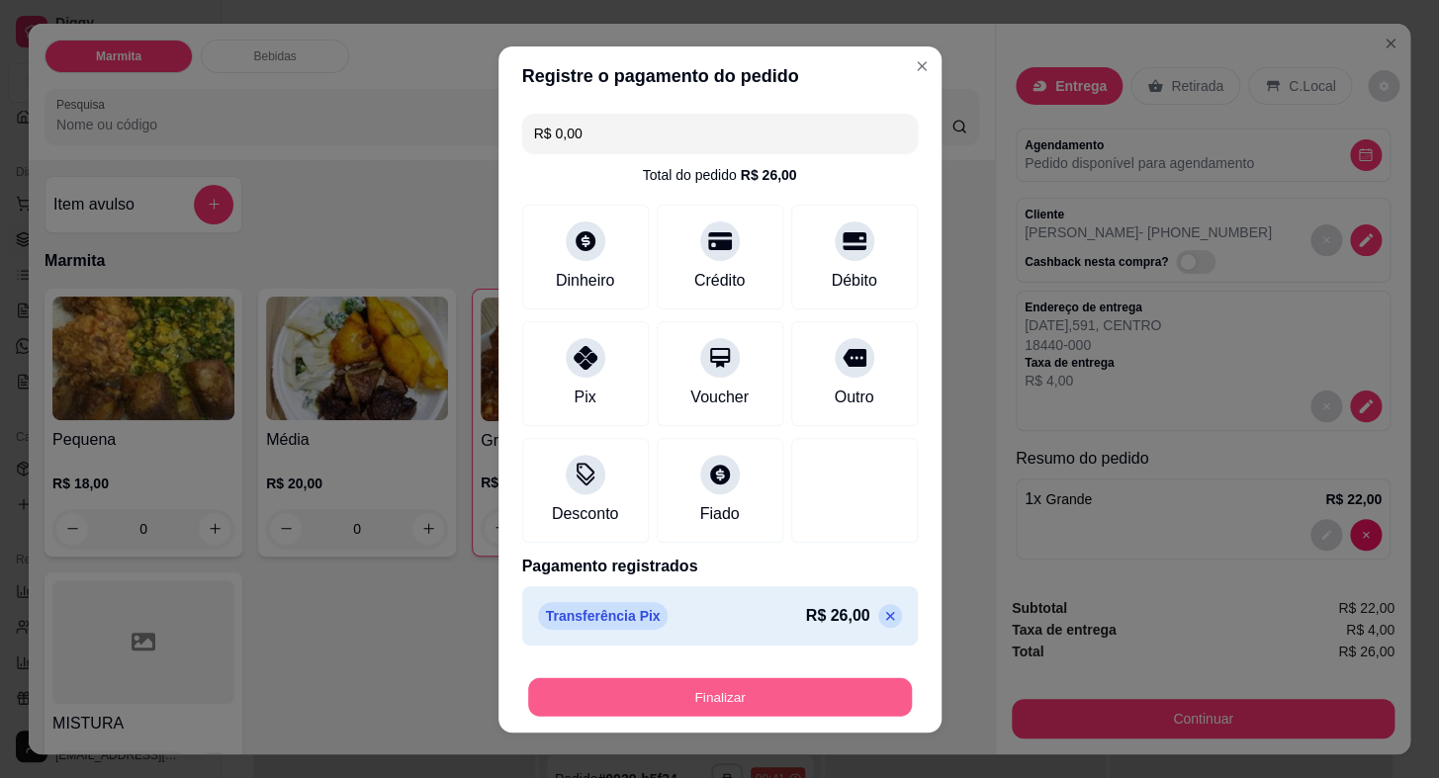
click at [760, 693] on button "Finalizar" at bounding box center [720, 696] width 384 height 39
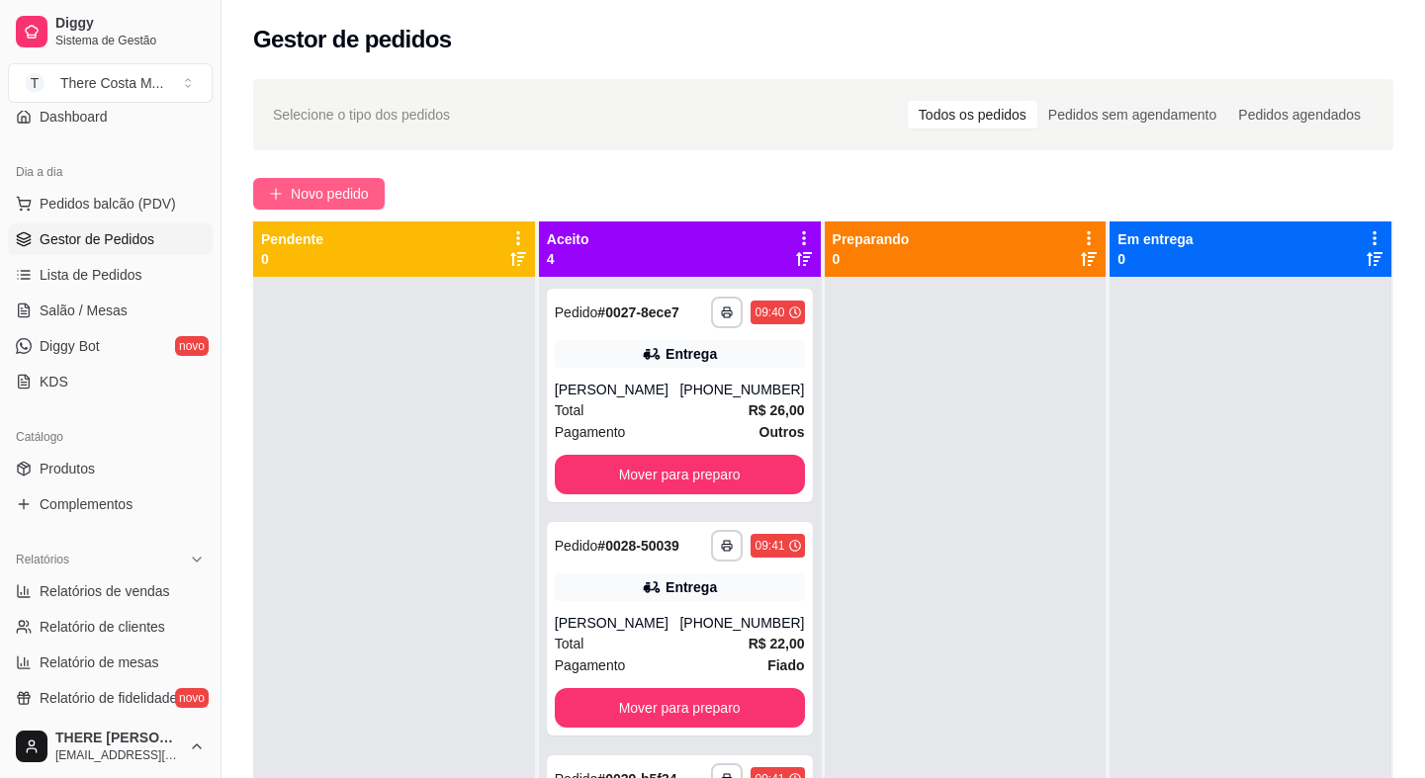
click at [344, 183] on span "Novo pedido" at bounding box center [330, 194] width 78 height 22
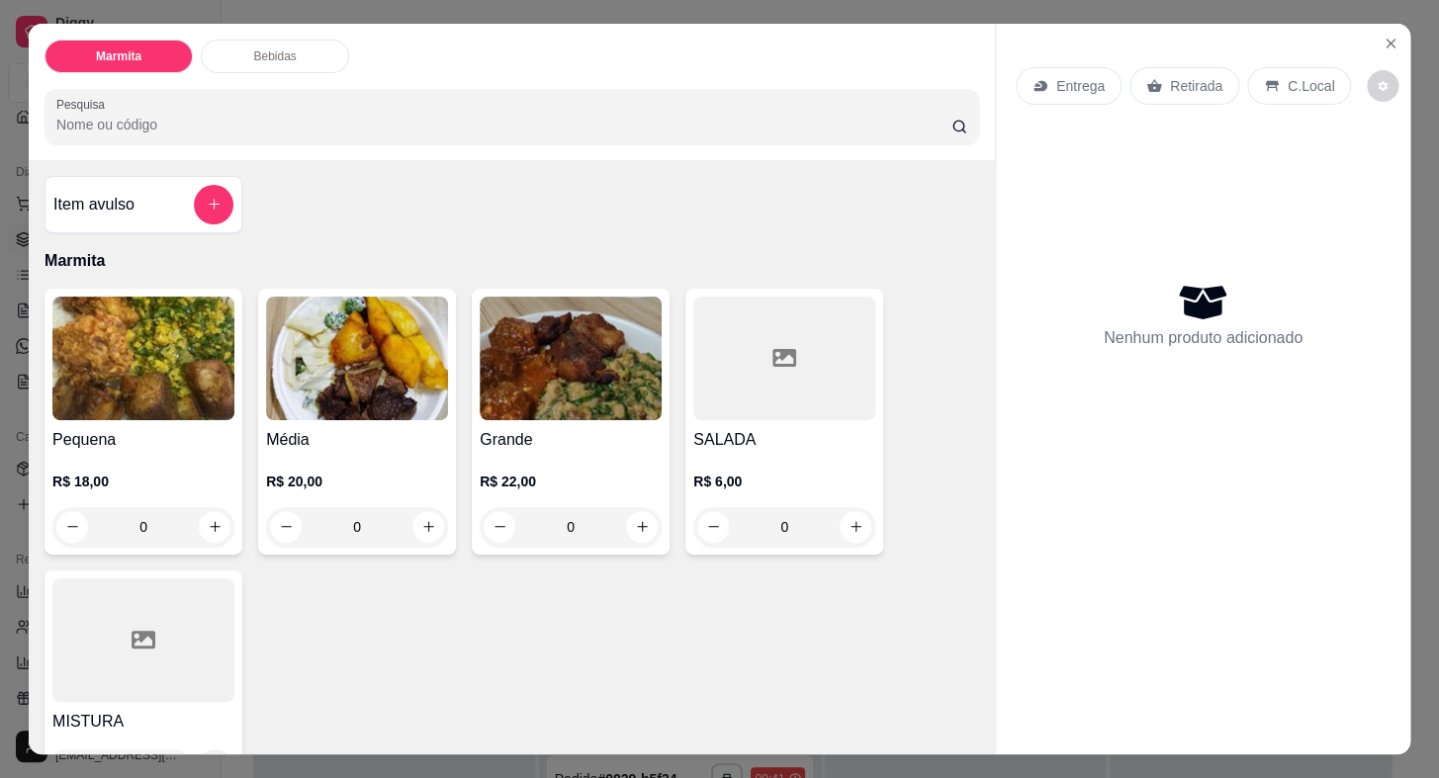
click at [556, 343] on img at bounding box center [571, 359] width 182 height 124
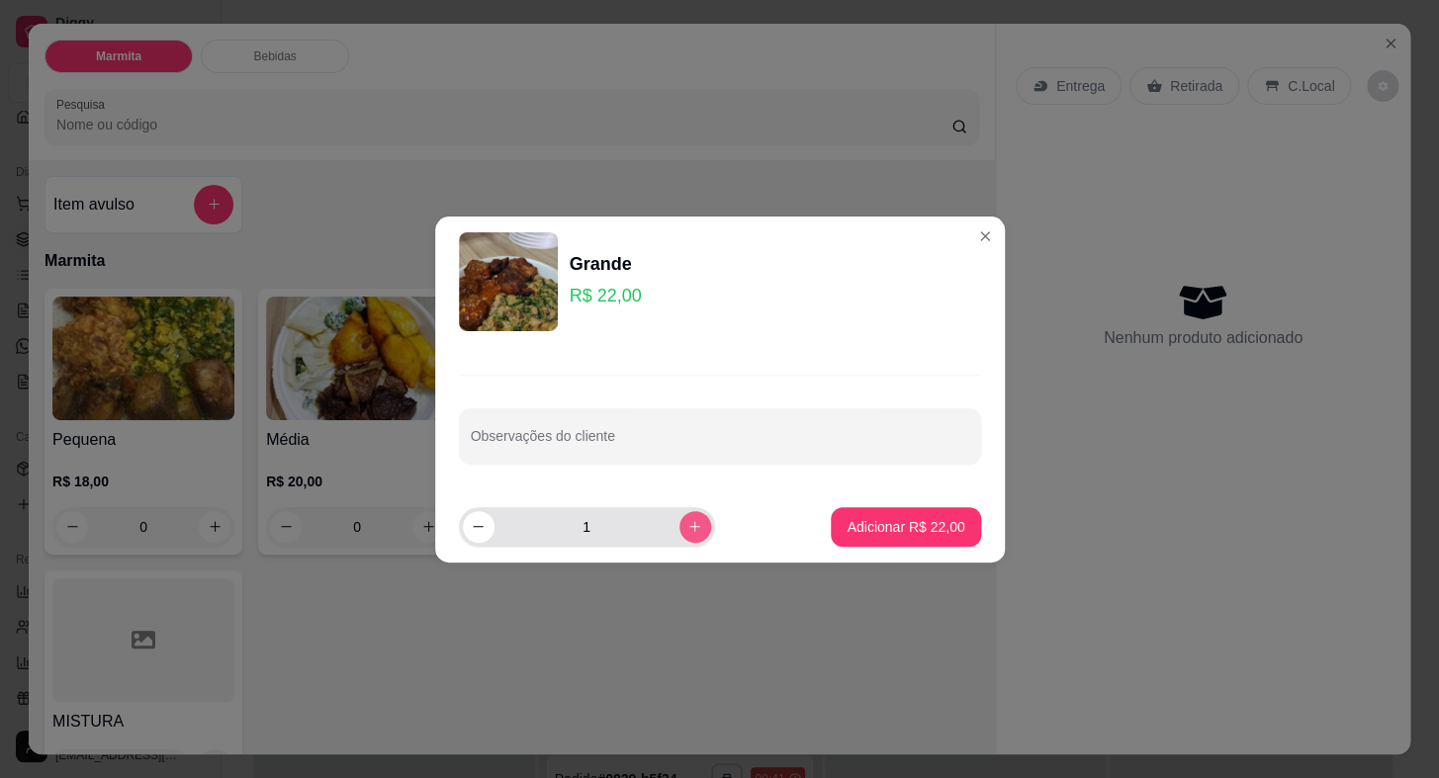
click at [687, 525] on icon "increase-product-quantity" at bounding box center [694, 526] width 15 height 15
click at [875, 532] on p "Adicionar R$ 44,00" at bounding box center [906, 526] width 115 height 19
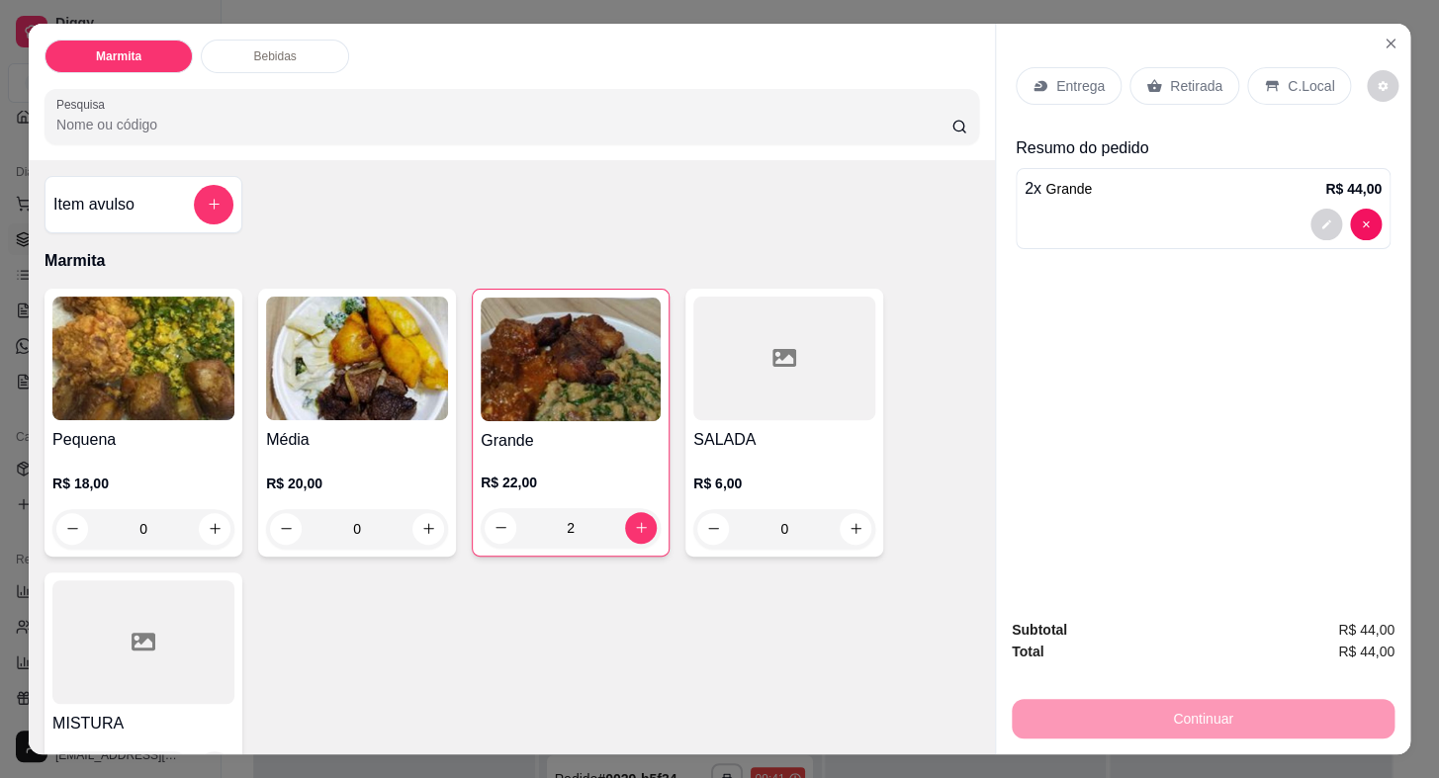
click at [1082, 84] on p "Entrega" at bounding box center [1080, 86] width 48 height 20
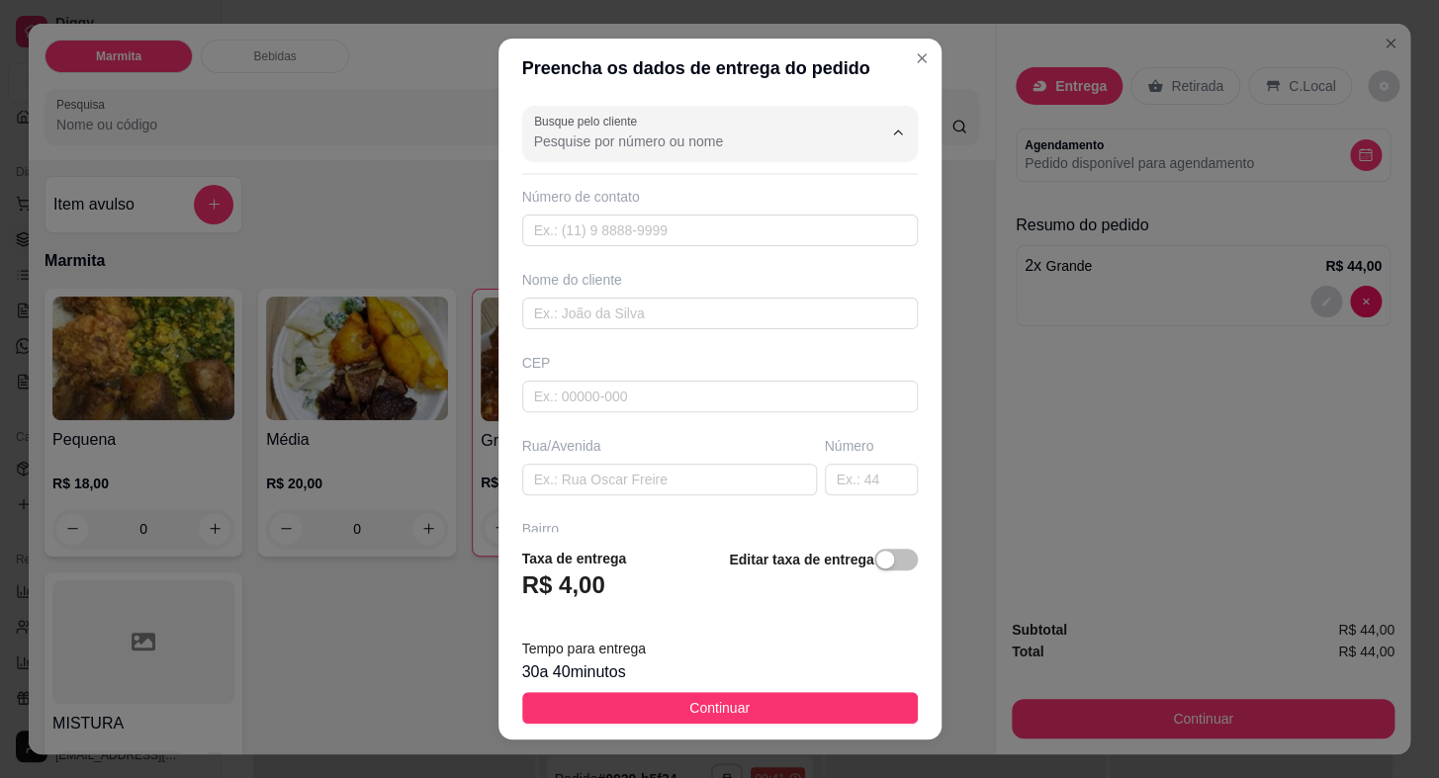
click at [793, 138] on input "Busque pelo cliente" at bounding box center [692, 142] width 316 height 20
drag, startPoint x: 655, startPoint y: 148, endPoint x: 317, endPoint y: 156, distance: 337.4
click at [317, 156] on div "Preencha os dados de entrega do pedido Busque pelo cliente rozinha Número de co…" at bounding box center [719, 389] width 1439 height 778
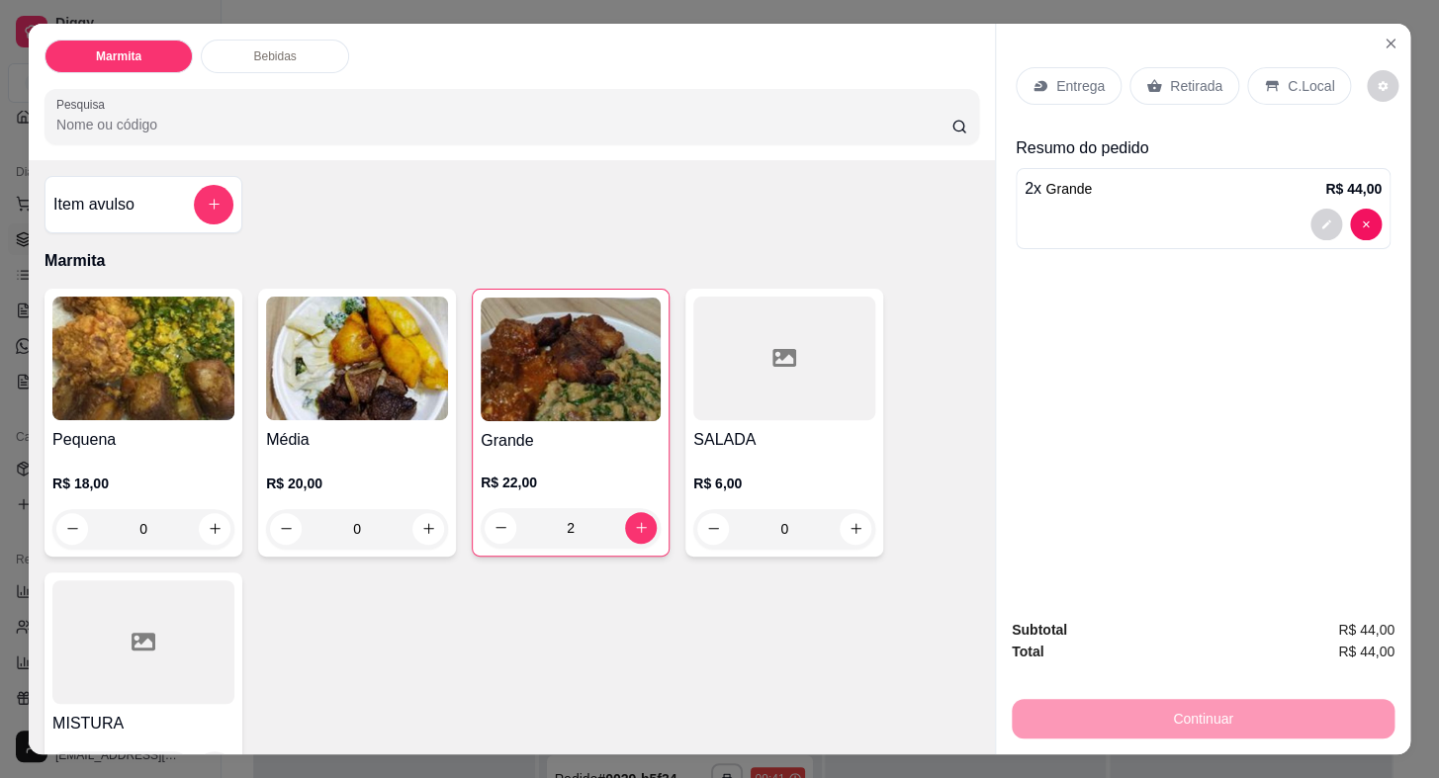
click at [1178, 85] on p "Retirada" at bounding box center [1196, 86] width 52 height 20
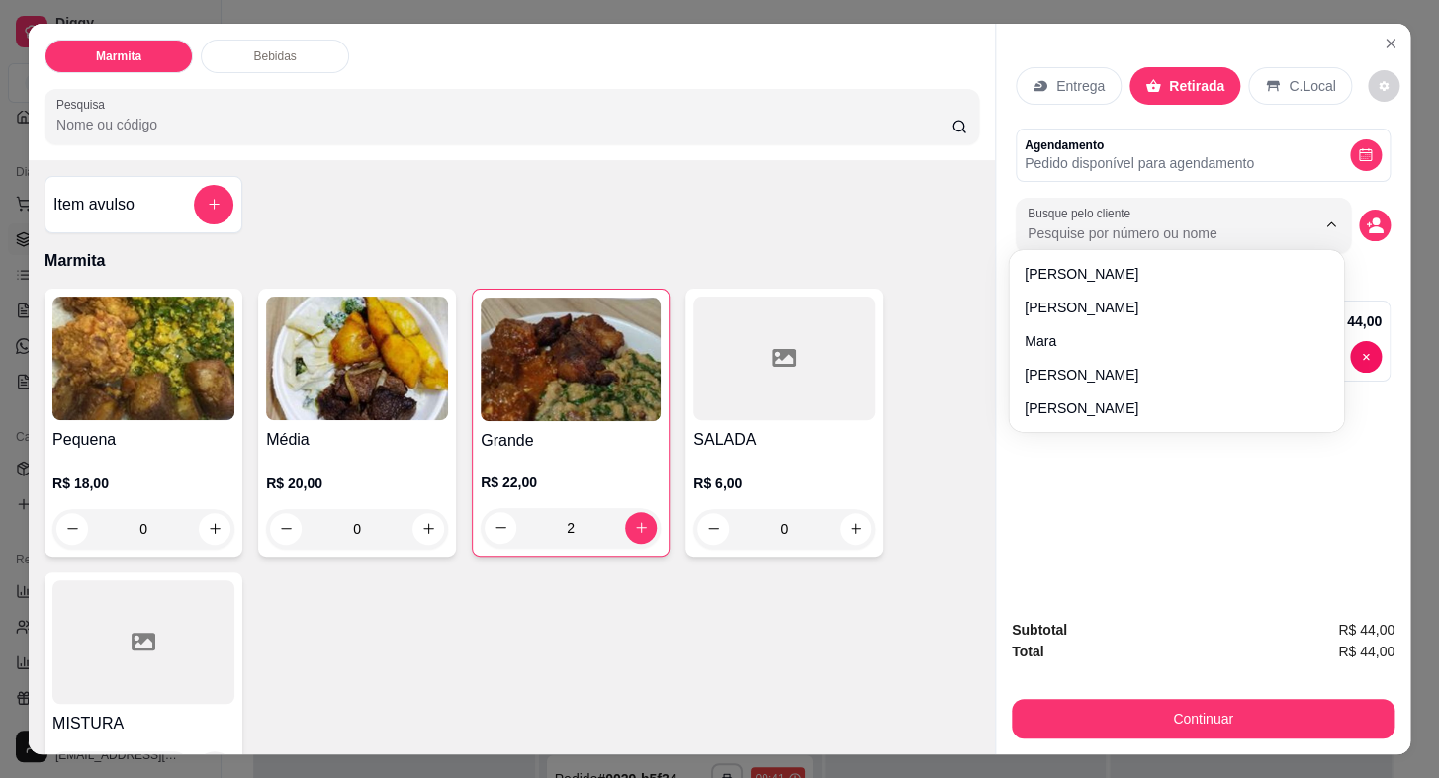
click at [1089, 224] on input "Busque pelo cliente" at bounding box center [1156, 234] width 256 height 20
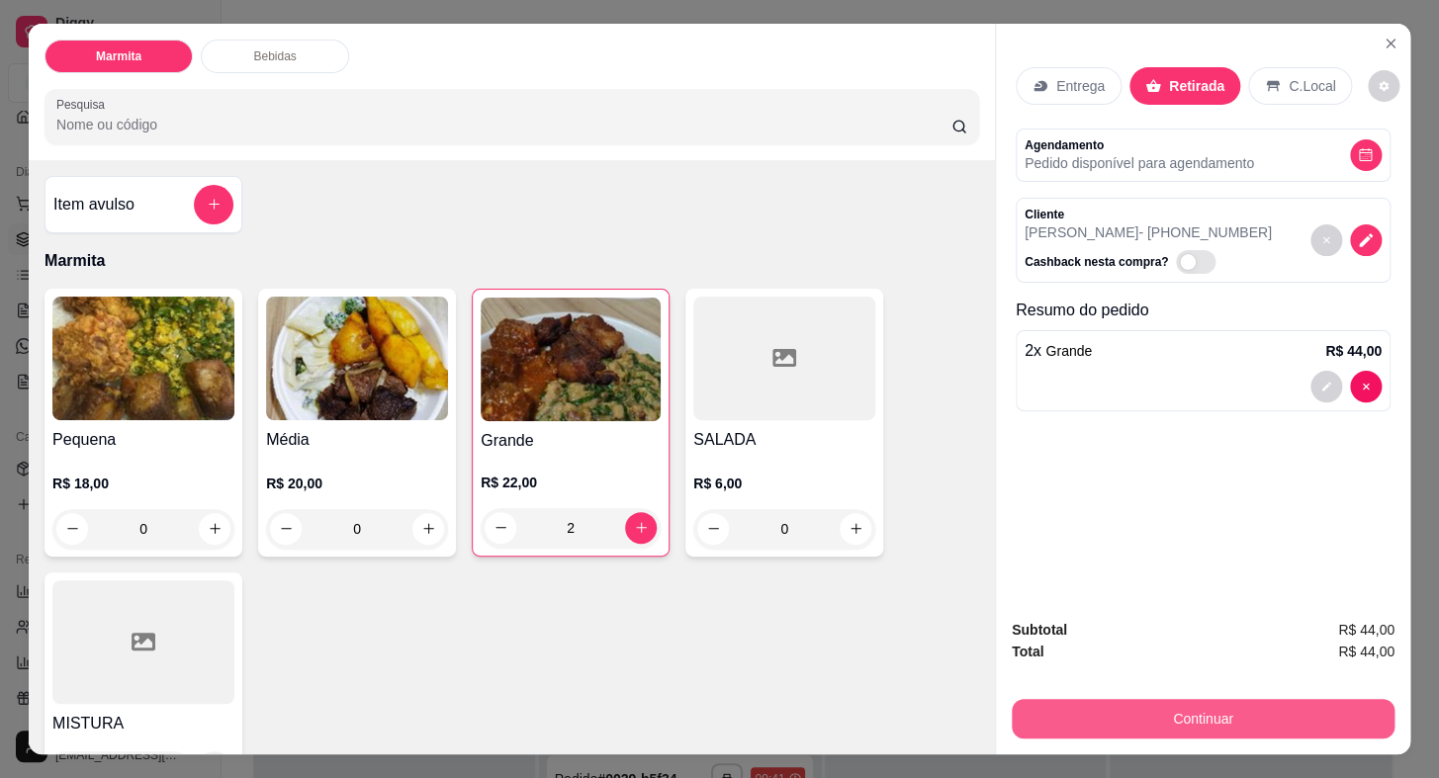
click at [1155, 721] on button "Continuar" at bounding box center [1203, 719] width 383 height 40
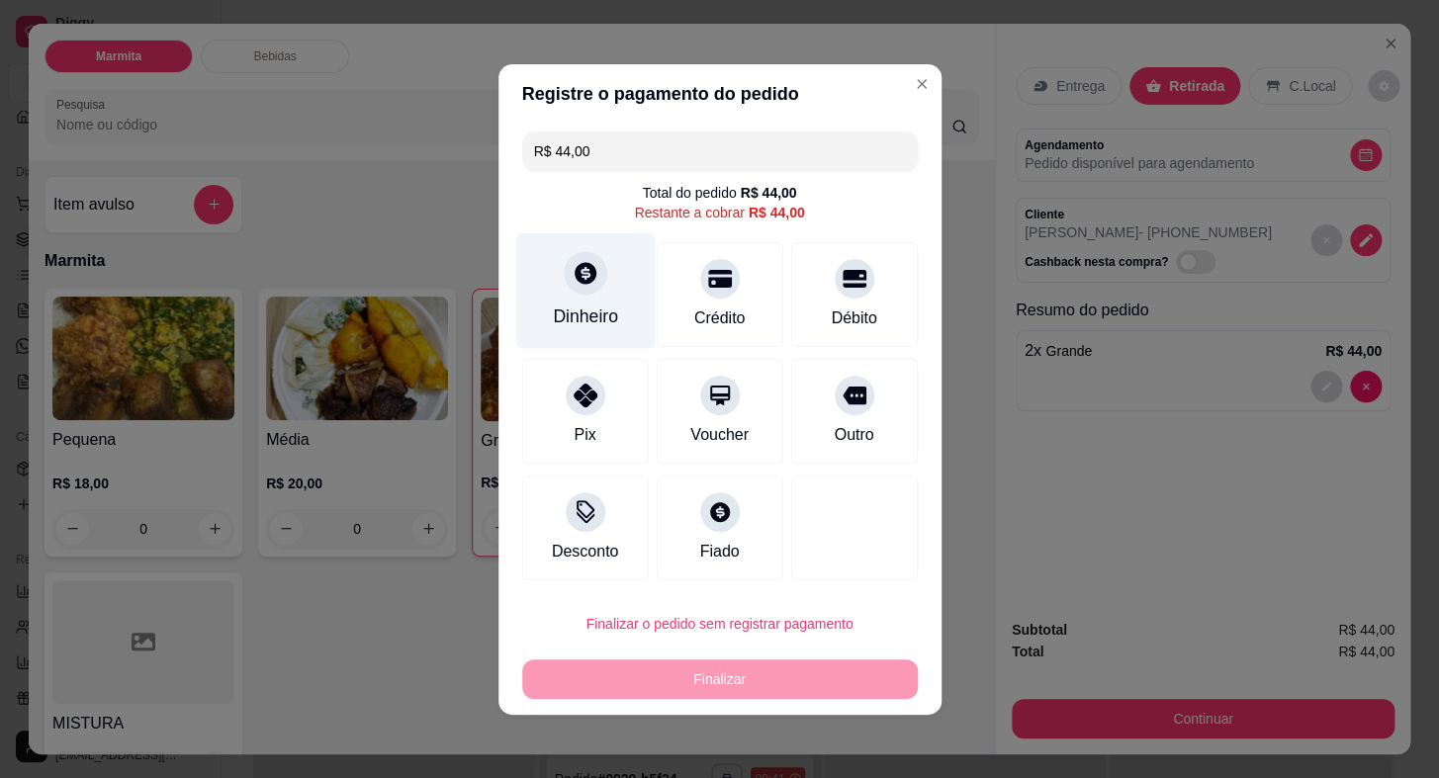
click at [537, 275] on div "Dinheiro" at bounding box center [584, 290] width 139 height 116
click at [588, 282] on header "Precisa de troco?" at bounding box center [719, 286] width 446 height 59
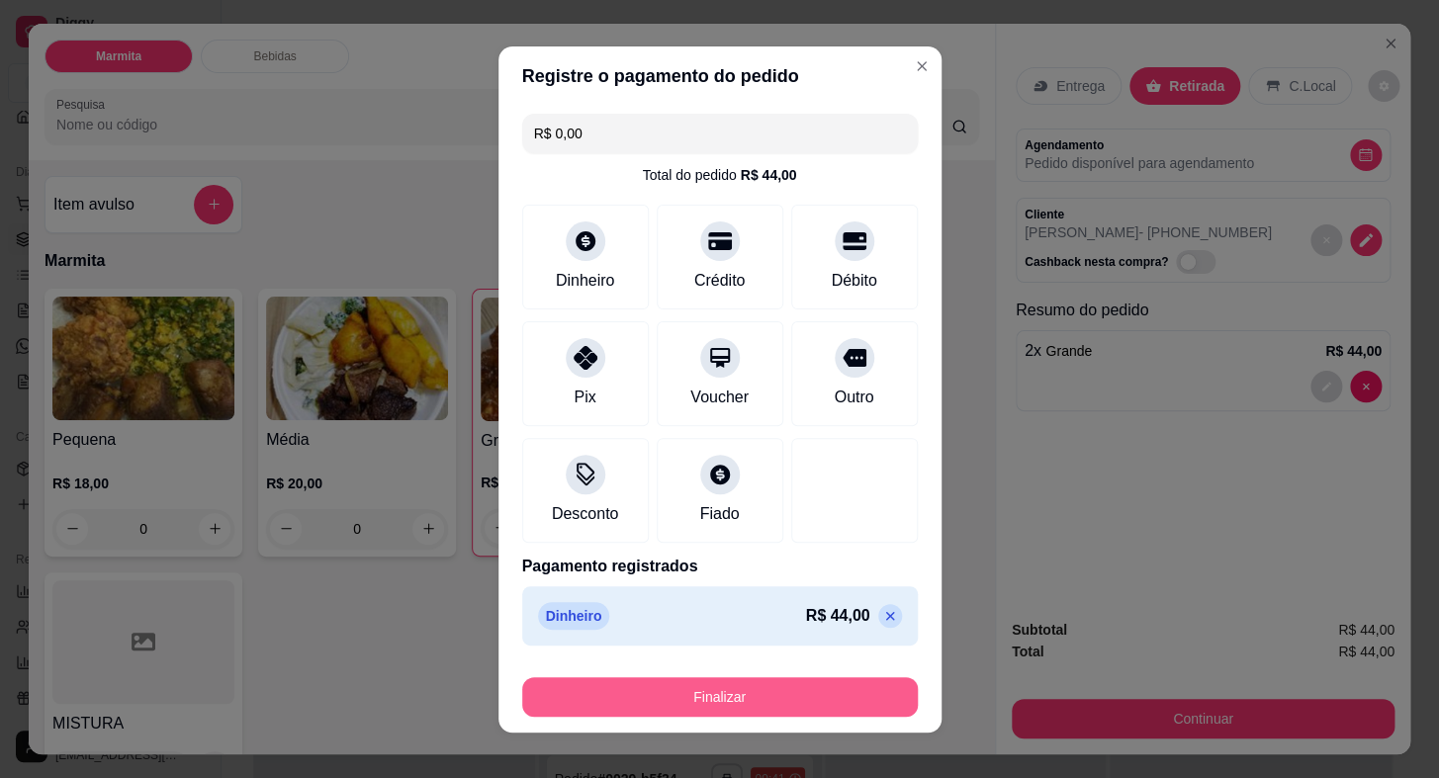
click at [822, 679] on button "Finalizar" at bounding box center [720, 697] width 396 height 40
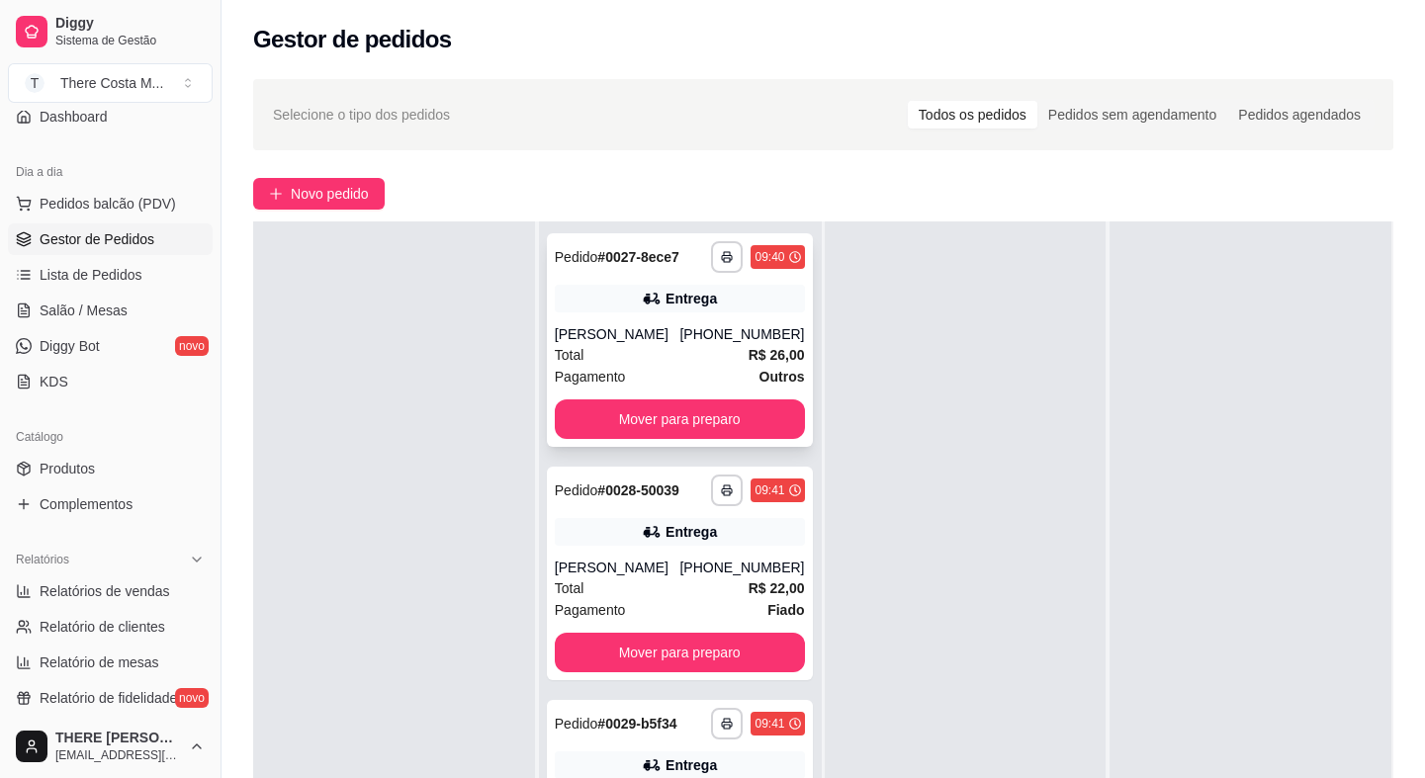
click at [710, 340] on div "[PHONE_NUMBER]" at bounding box center [741, 334] width 125 height 20
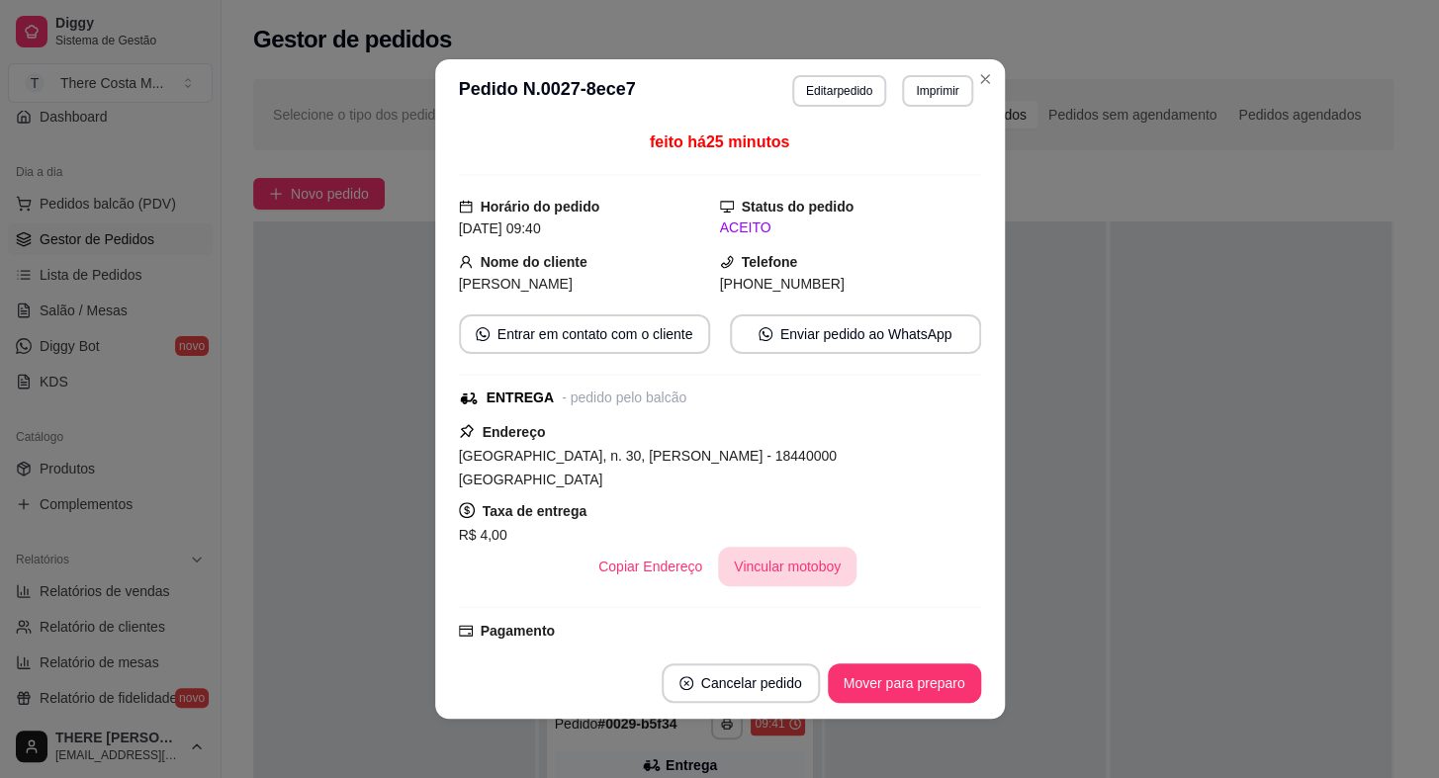
click at [770, 550] on button "Vincular motoboy" at bounding box center [787, 567] width 138 height 40
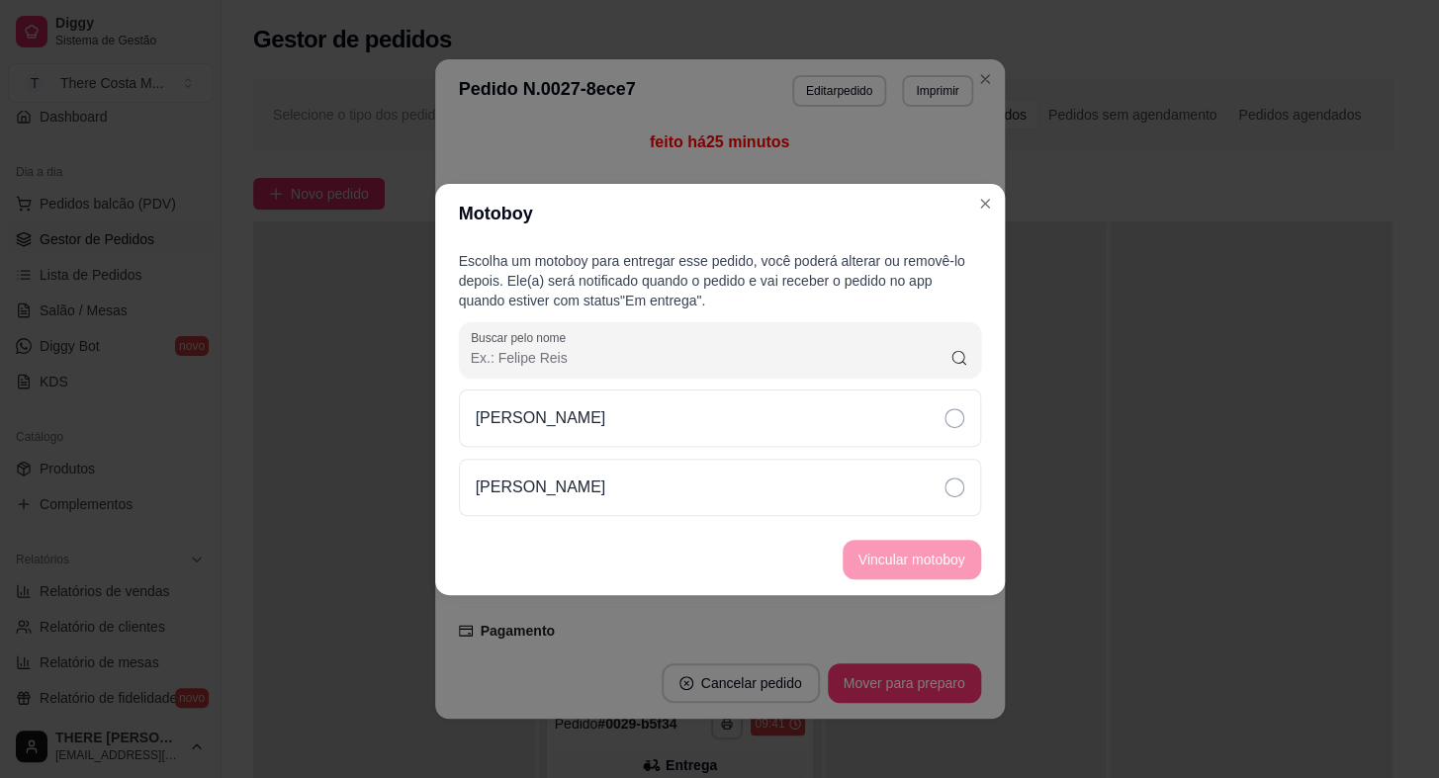
click at [842, 407] on div "[PERSON_NAME]" at bounding box center [720, 418] width 522 height 57
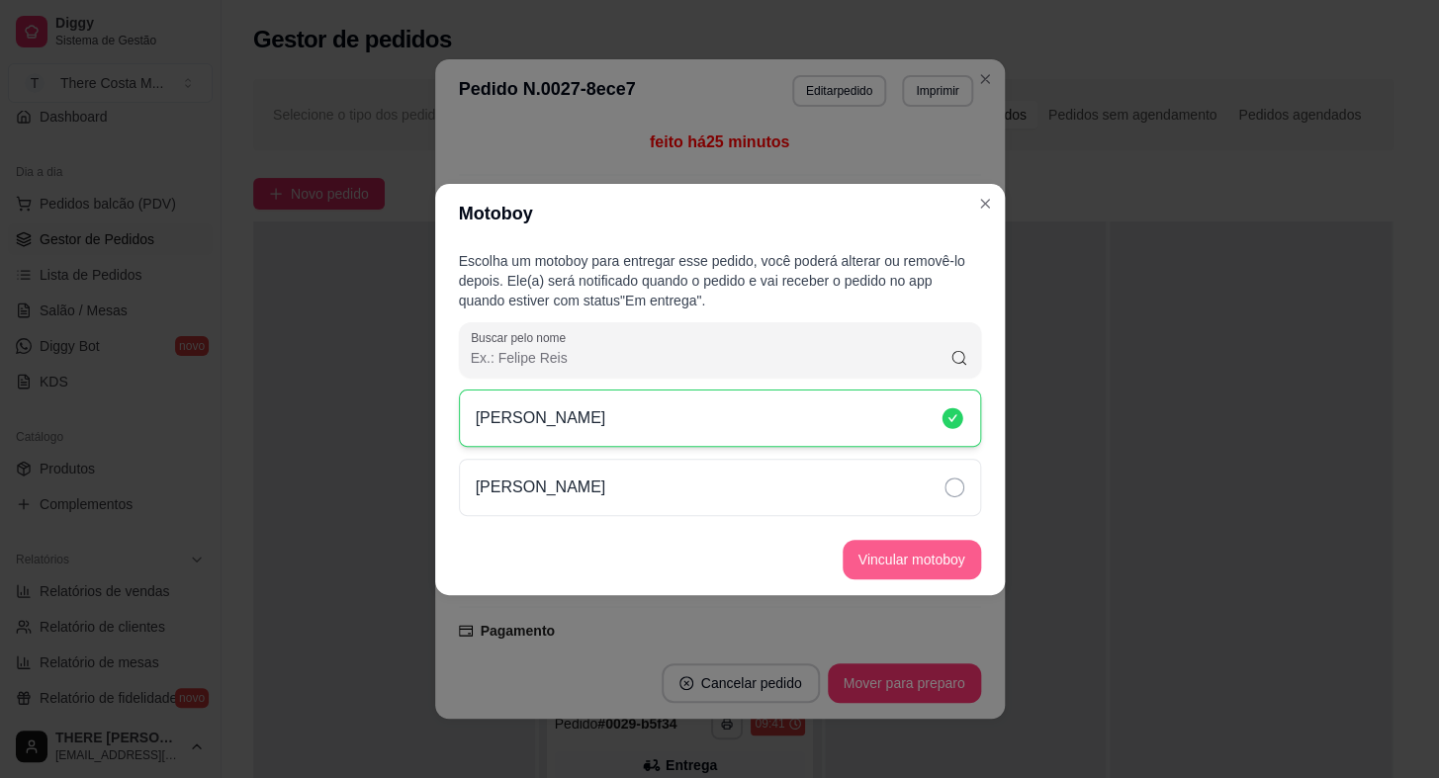
click at [920, 554] on button "Vincular motoboy" at bounding box center [912, 560] width 138 height 40
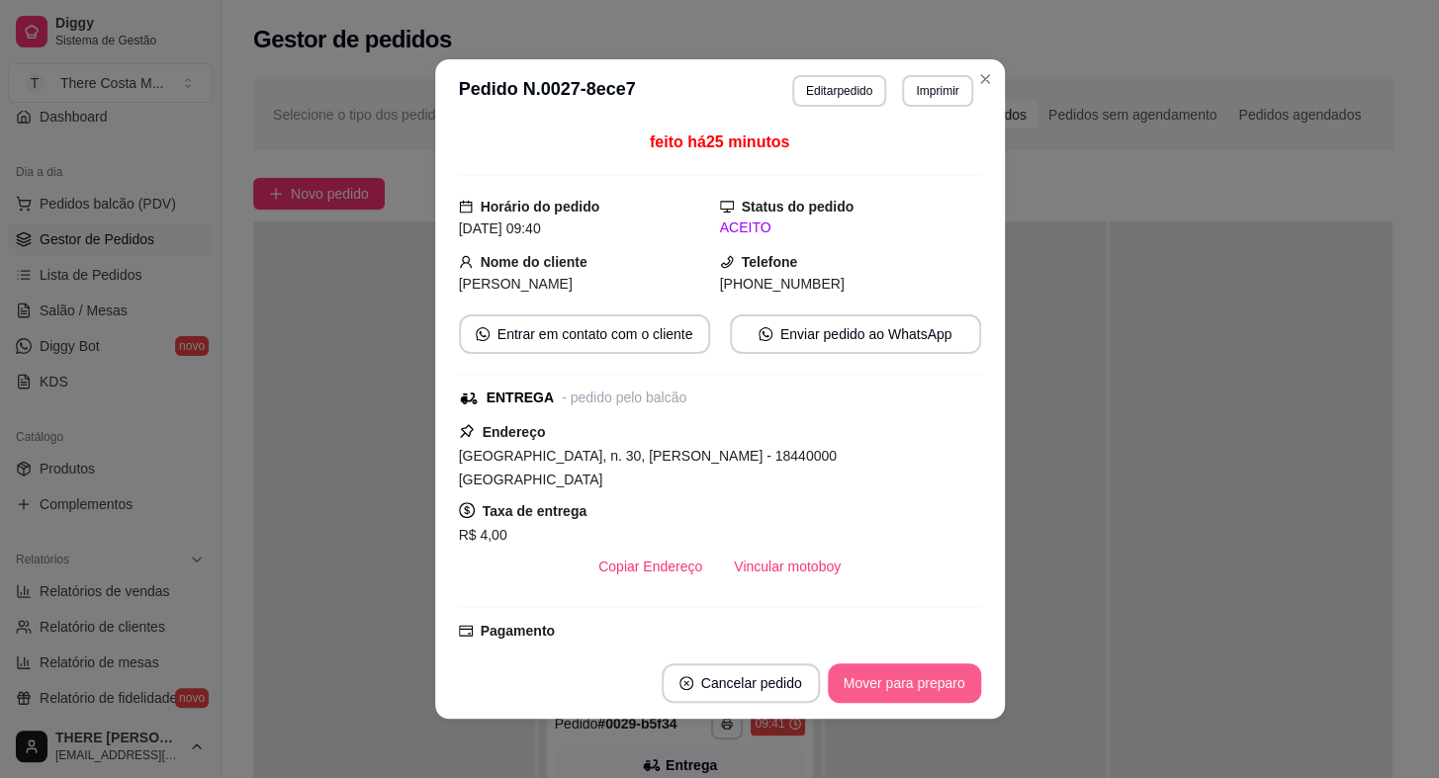
click at [899, 693] on button "Mover para preparo" at bounding box center [904, 684] width 153 height 40
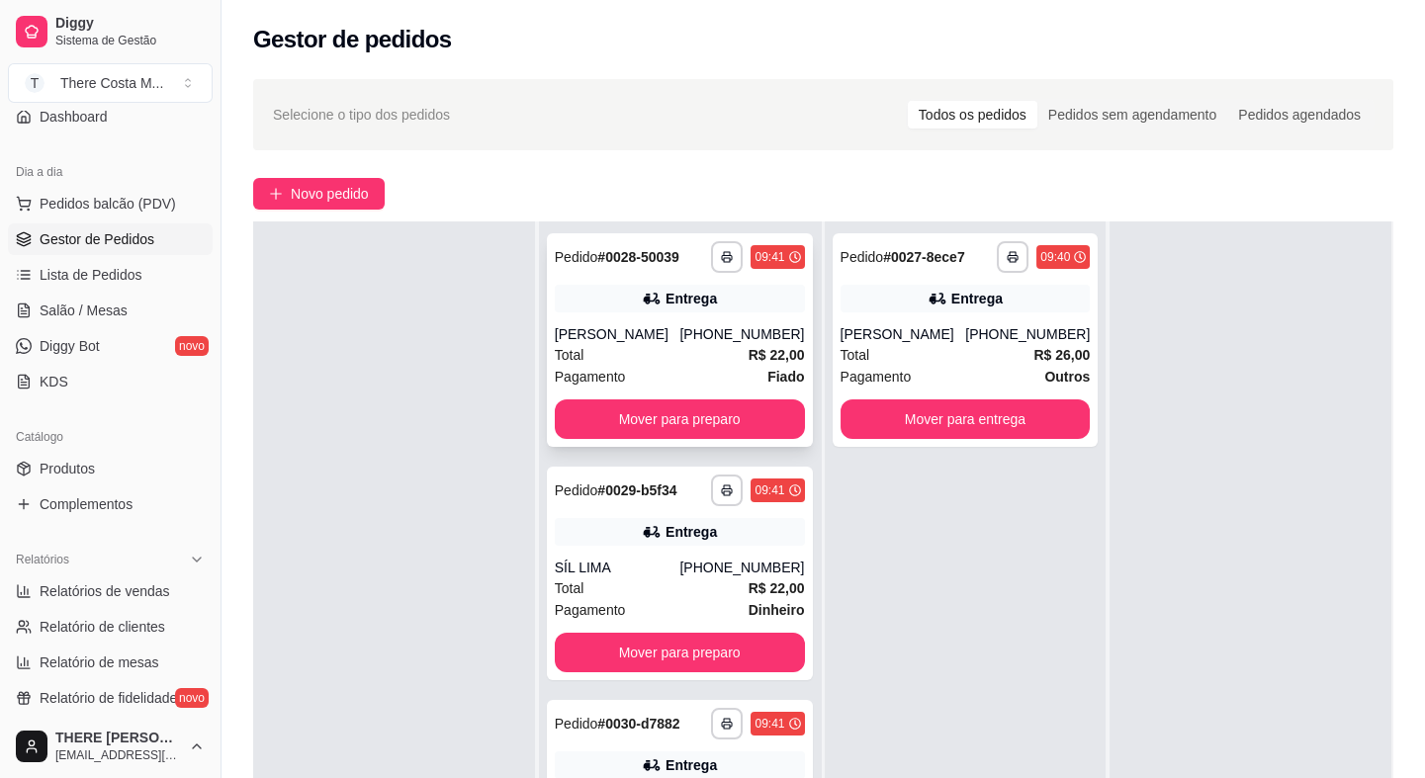
click at [708, 345] on div "Total R$ 22,00" at bounding box center [680, 355] width 250 height 22
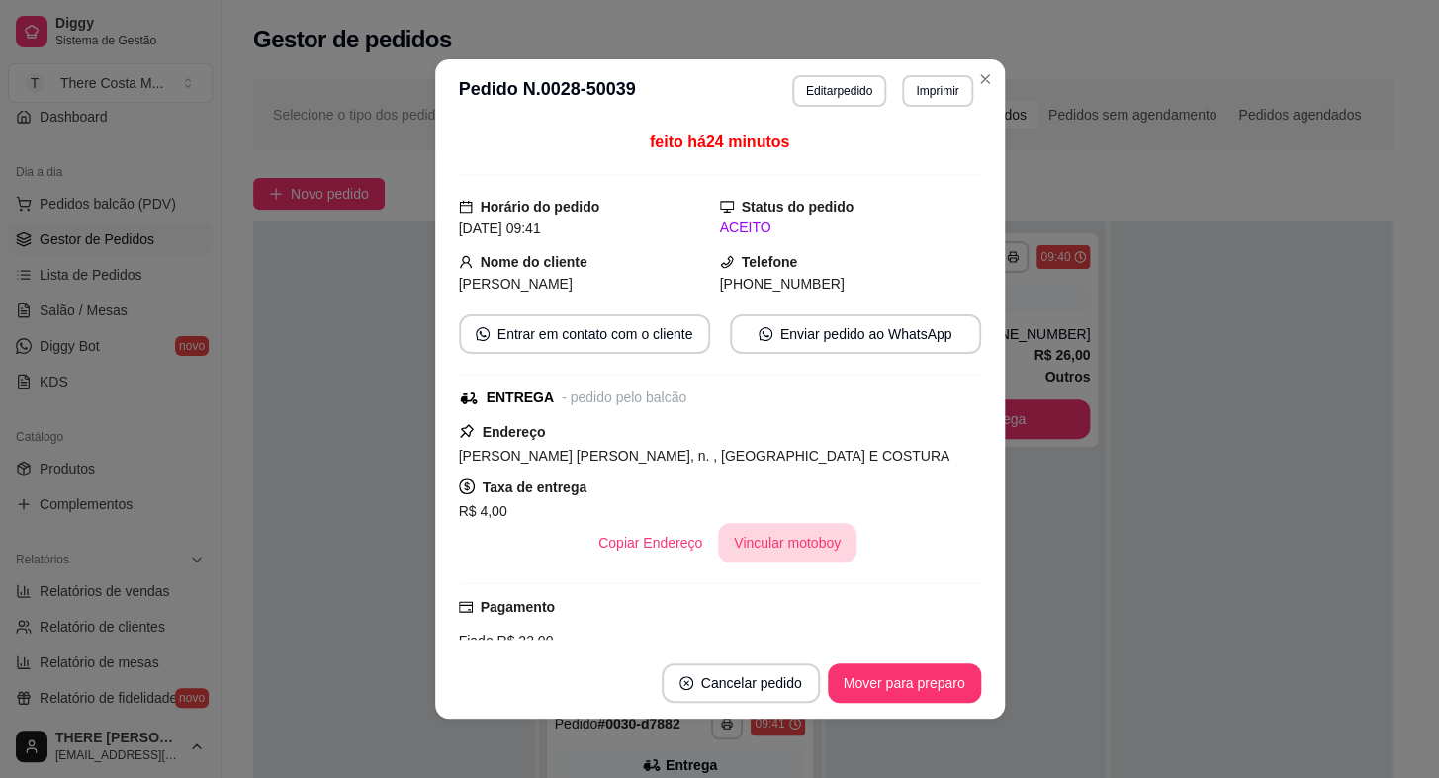
click at [796, 551] on button "Vincular motoboy" at bounding box center [787, 543] width 138 height 40
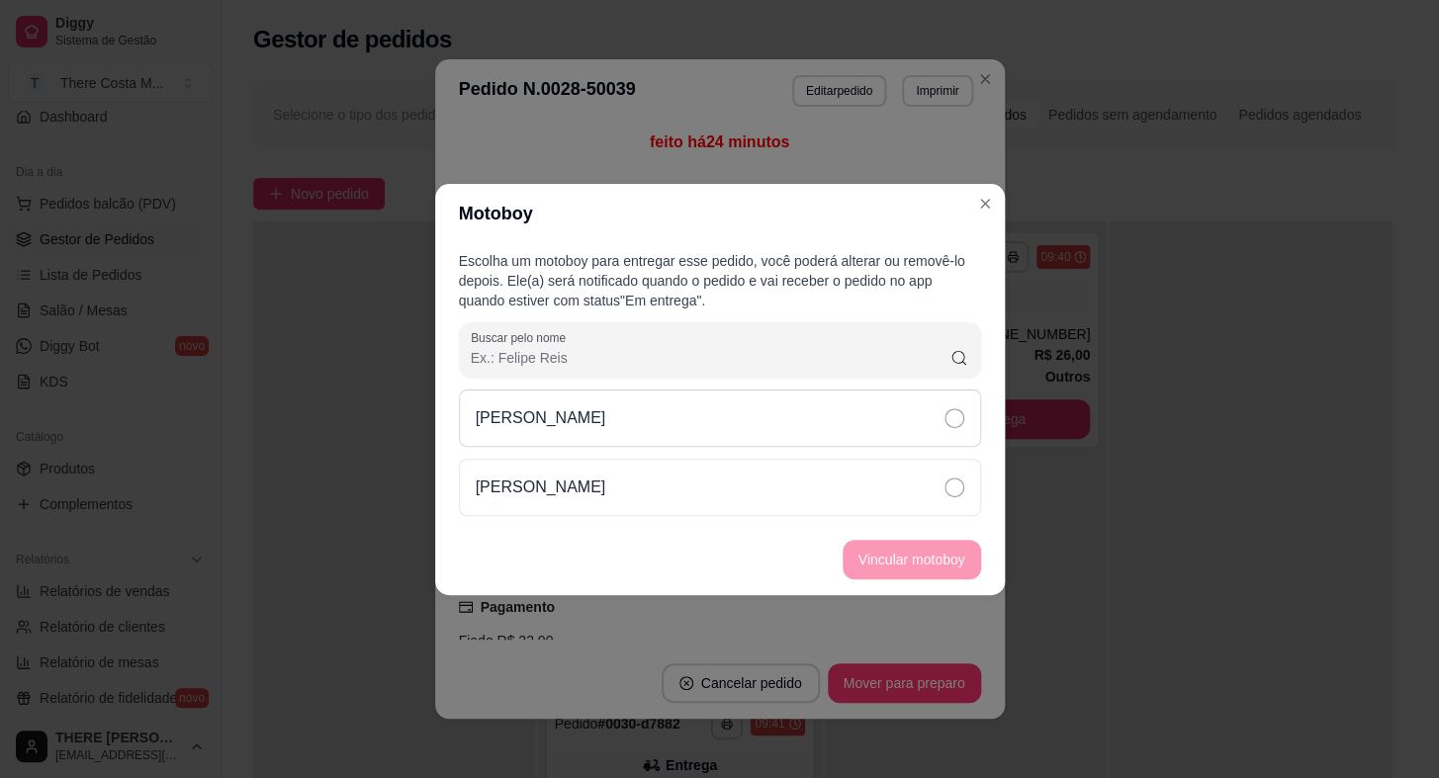
click at [791, 423] on div "[PERSON_NAME]" at bounding box center [720, 418] width 522 height 57
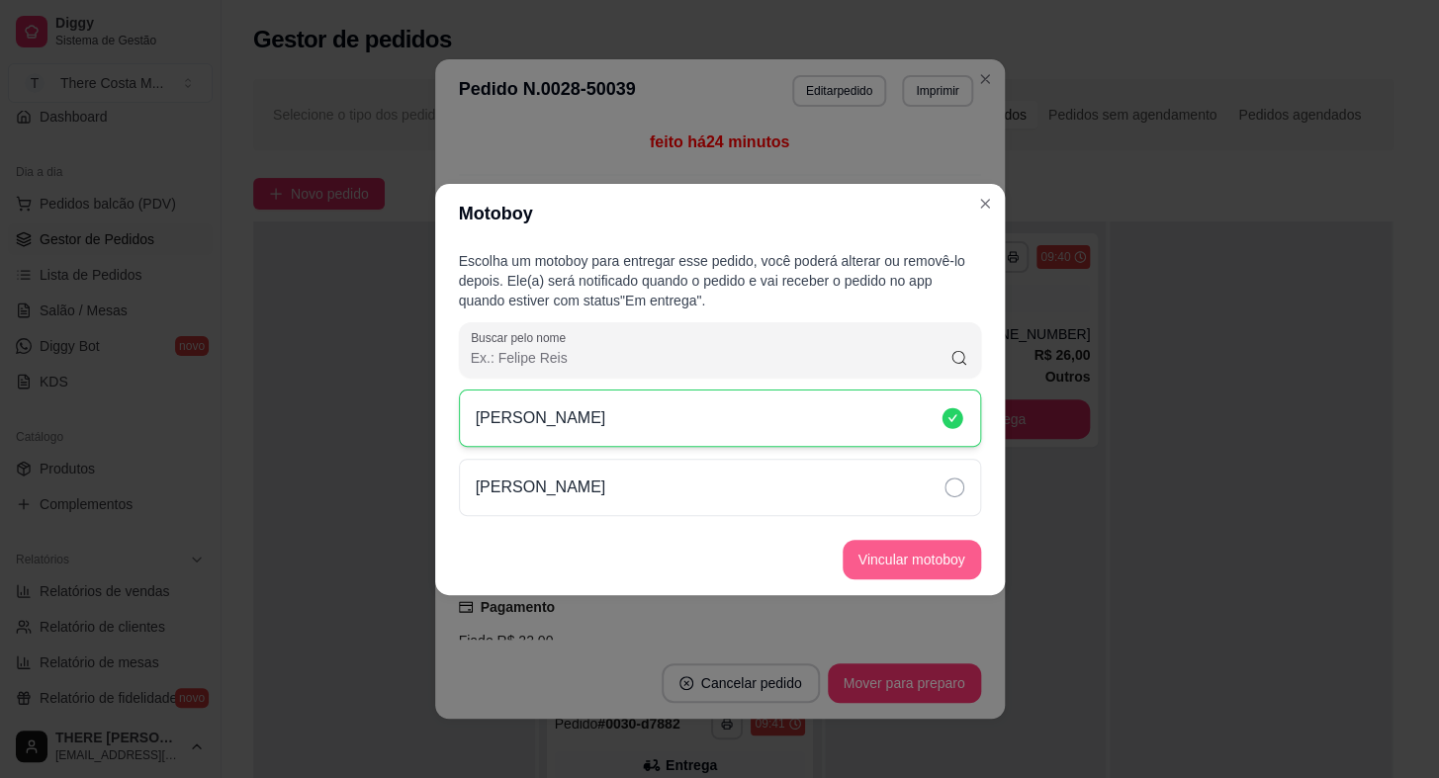
click at [924, 551] on button "Vincular motoboy" at bounding box center [912, 560] width 138 height 40
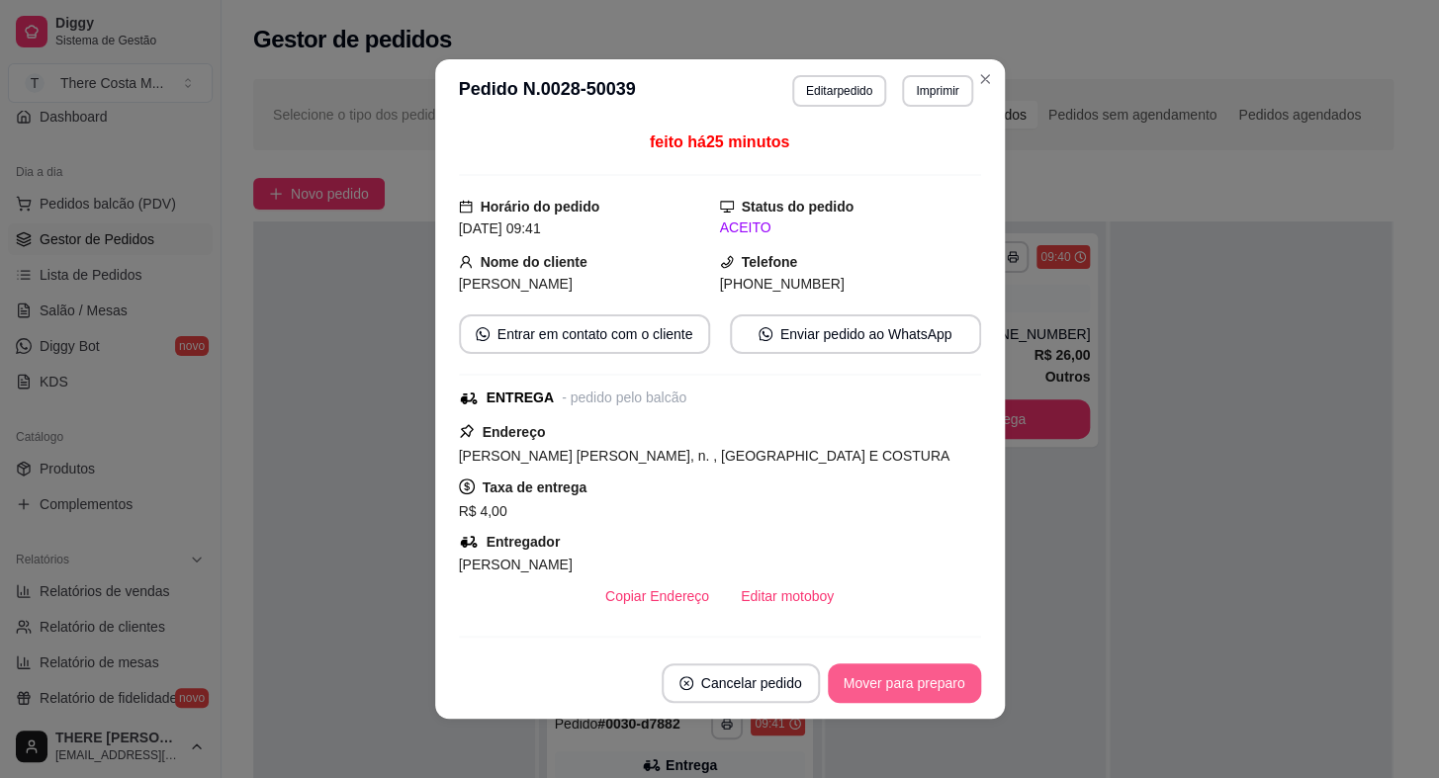
click at [890, 679] on button "Mover para preparo" at bounding box center [904, 684] width 153 height 40
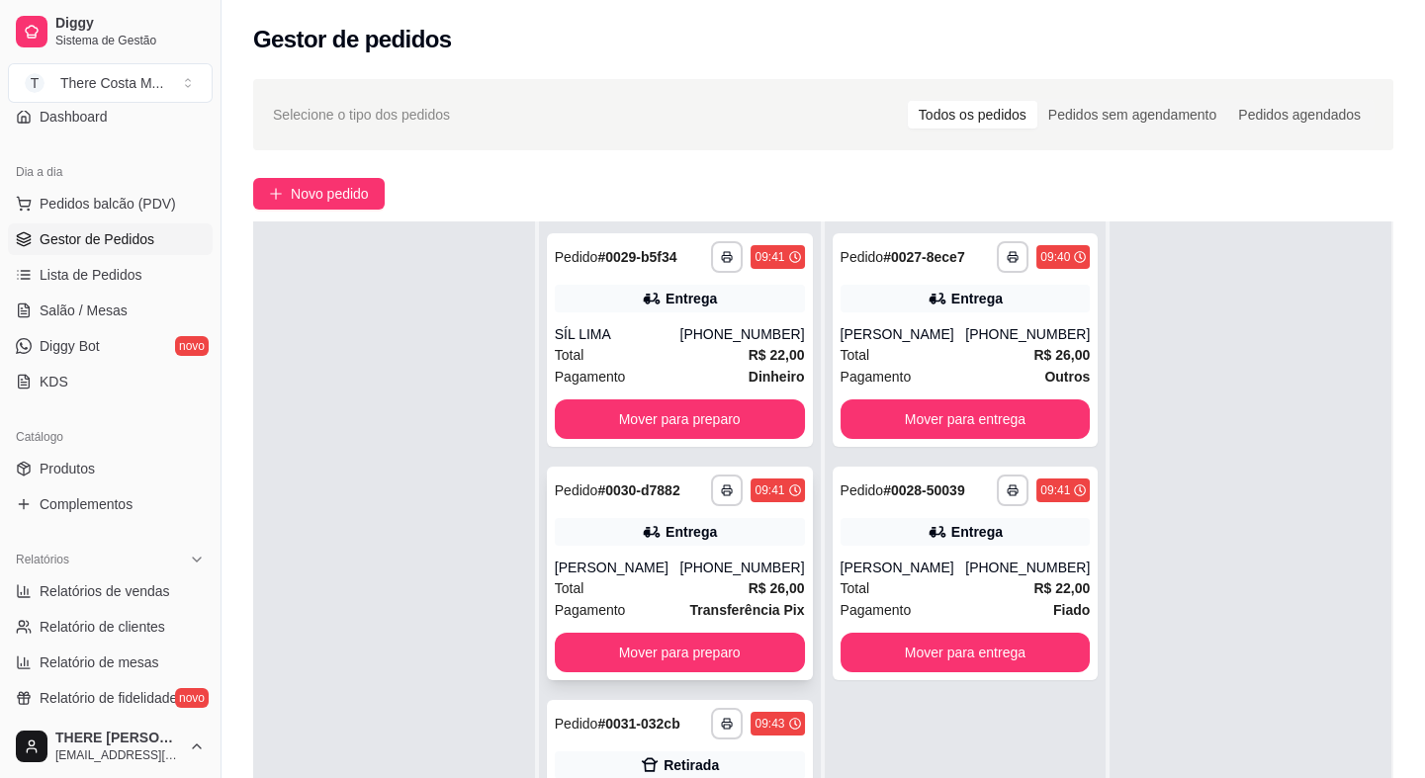
scroll to position [89, 0]
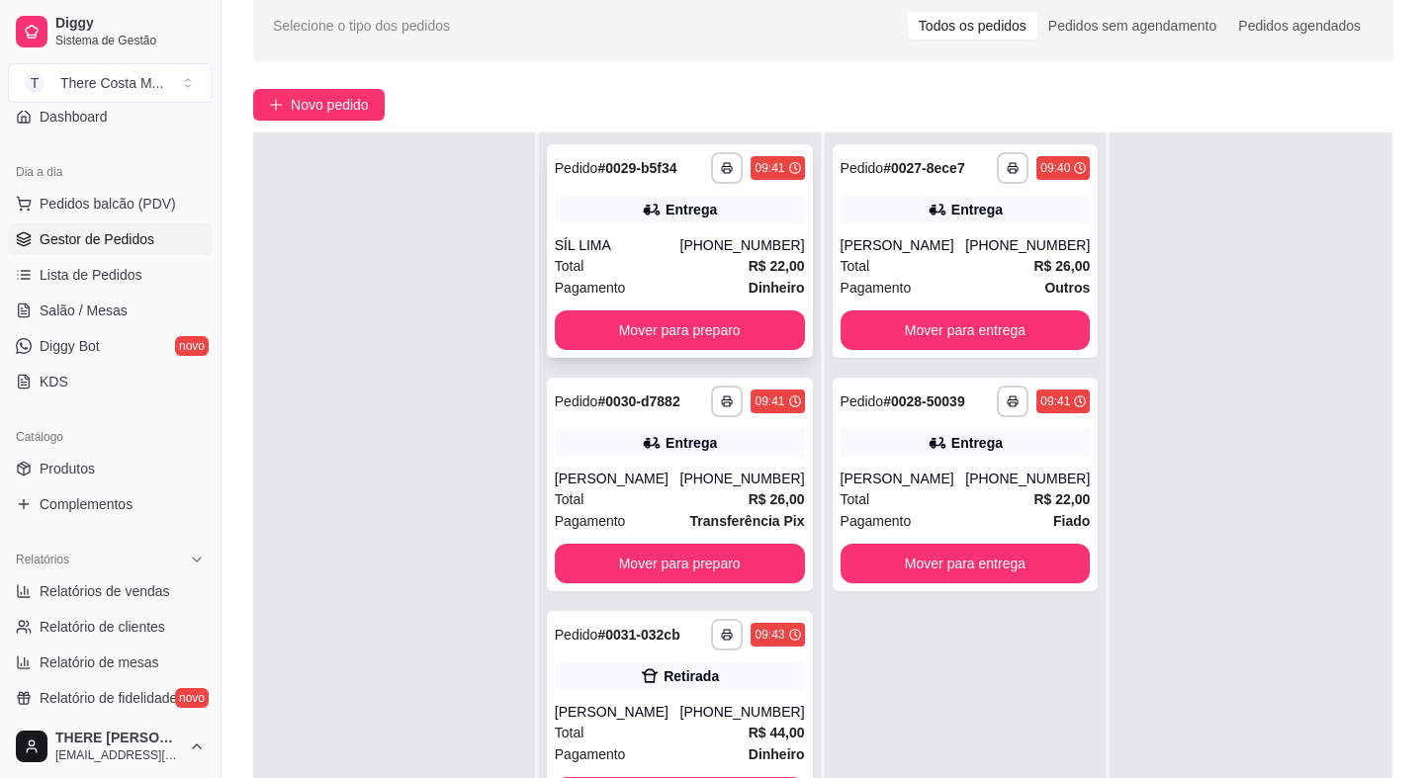
click at [749, 264] on strong "R$ 22,00" at bounding box center [777, 266] width 56 height 16
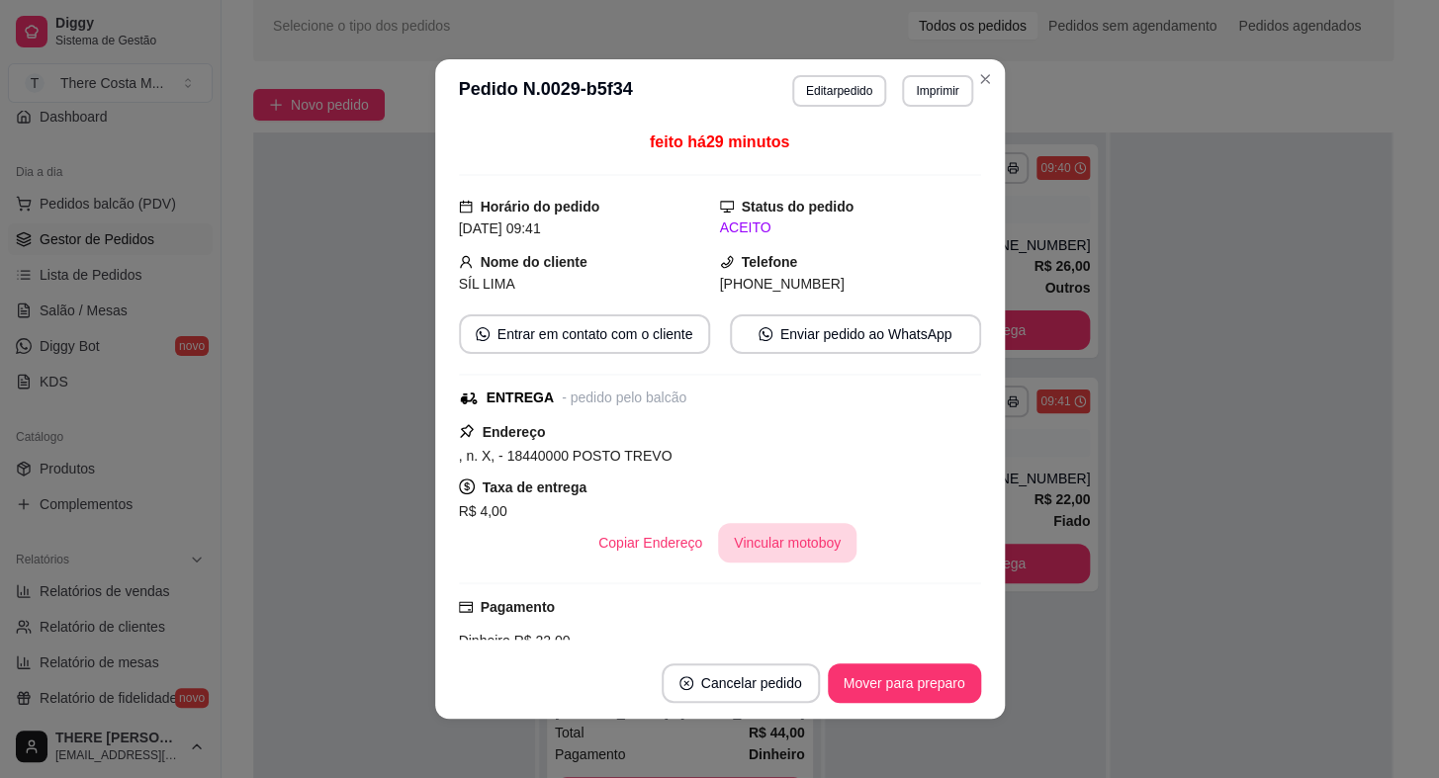
click at [778, 541] on button "Vincular motoboy" at bounding box center [787, 543] width 138 height 40
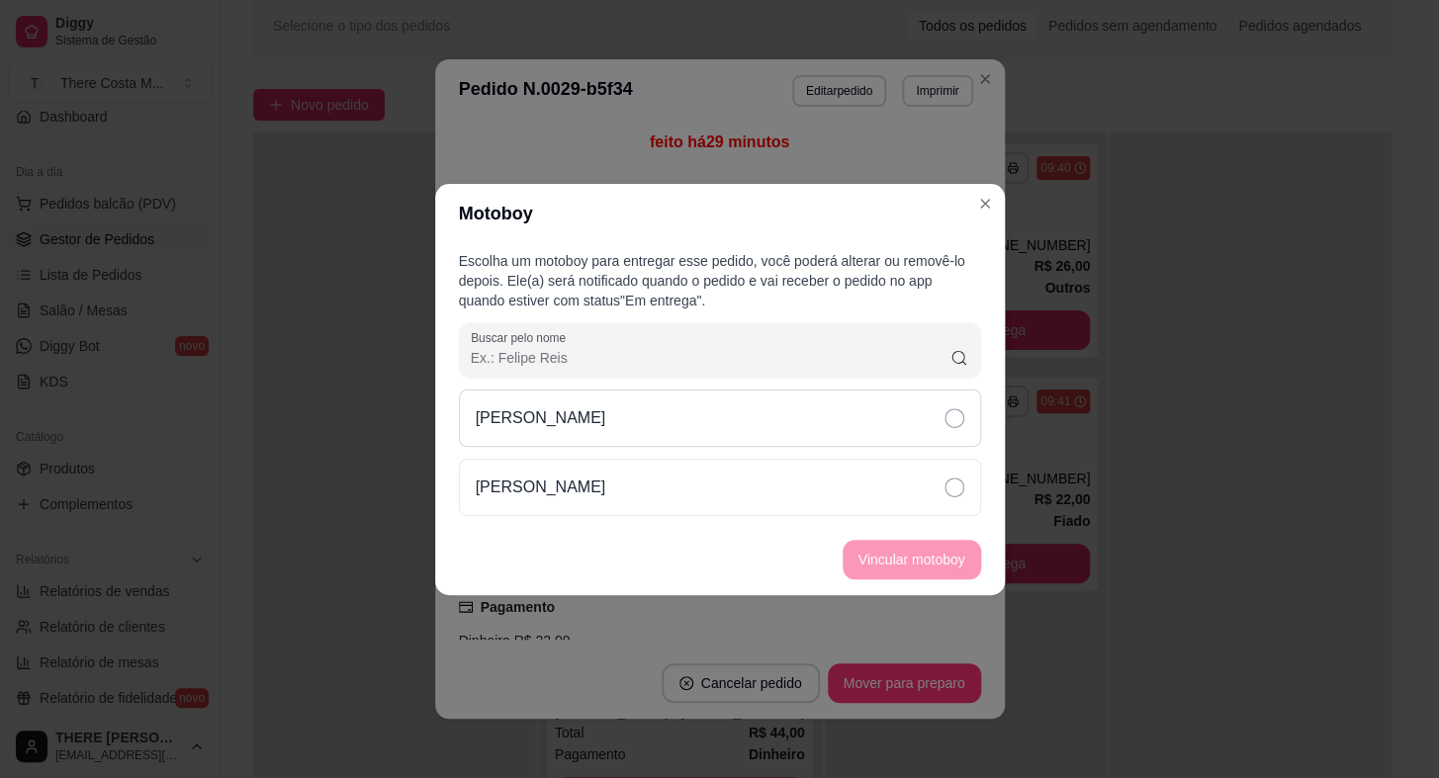
click at [740, 426] on div "[PERSON_NAME]" at bounding box center [720, 418] width 522 height 57
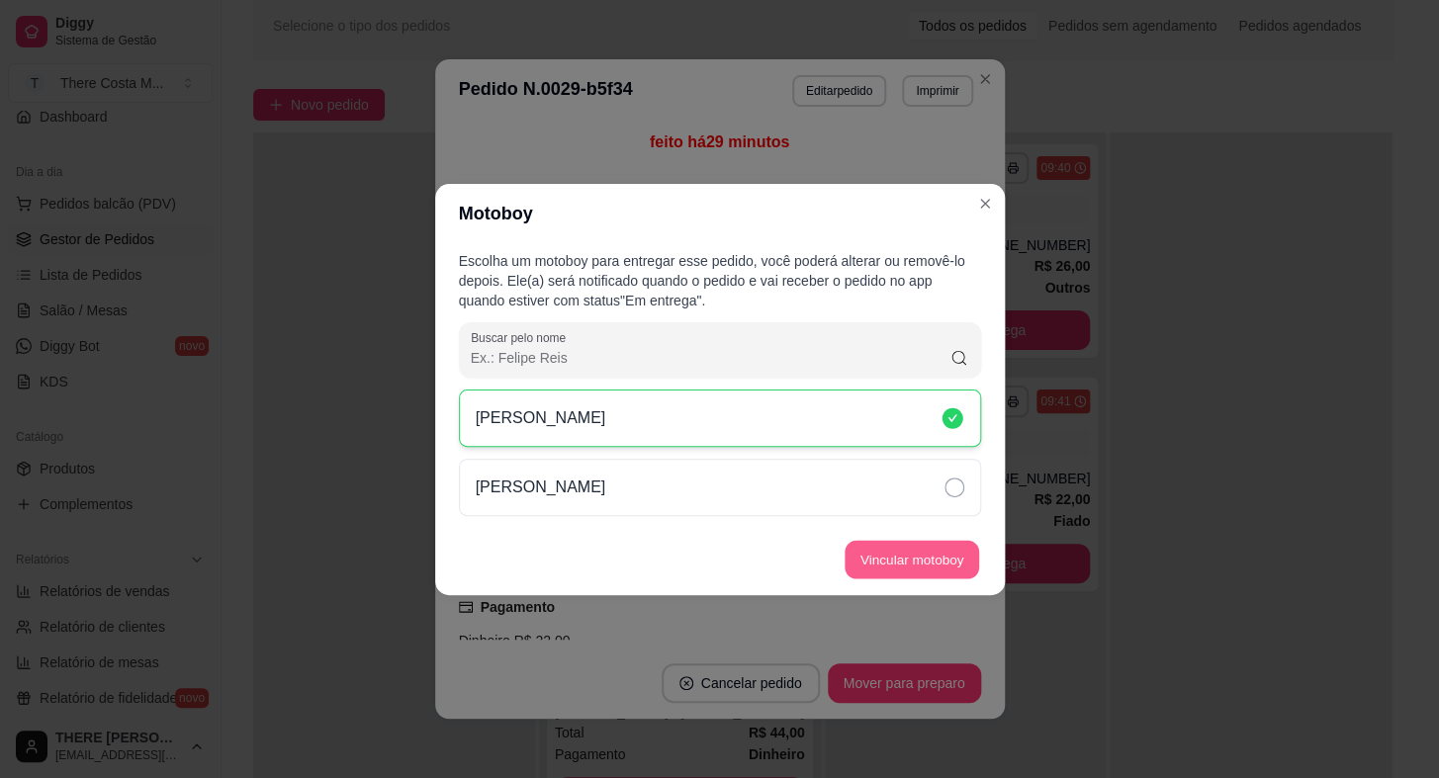
click at [861, 563] on button "Vincular motoboy" at bounding box center [912, 559] width 135 height 39
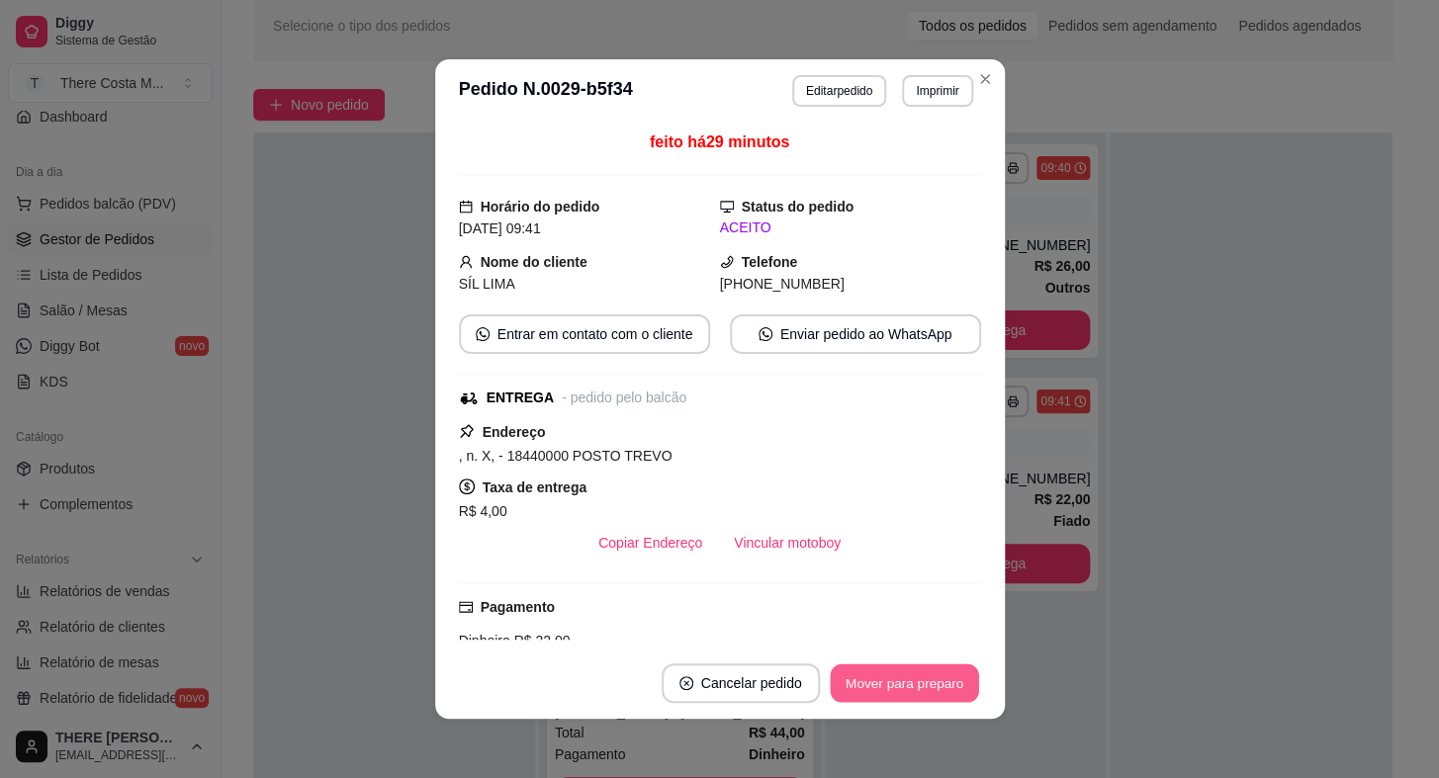
click at [887, 681] on button "Mover para preparo" at bounding box center [904, 684] width 148 height 39
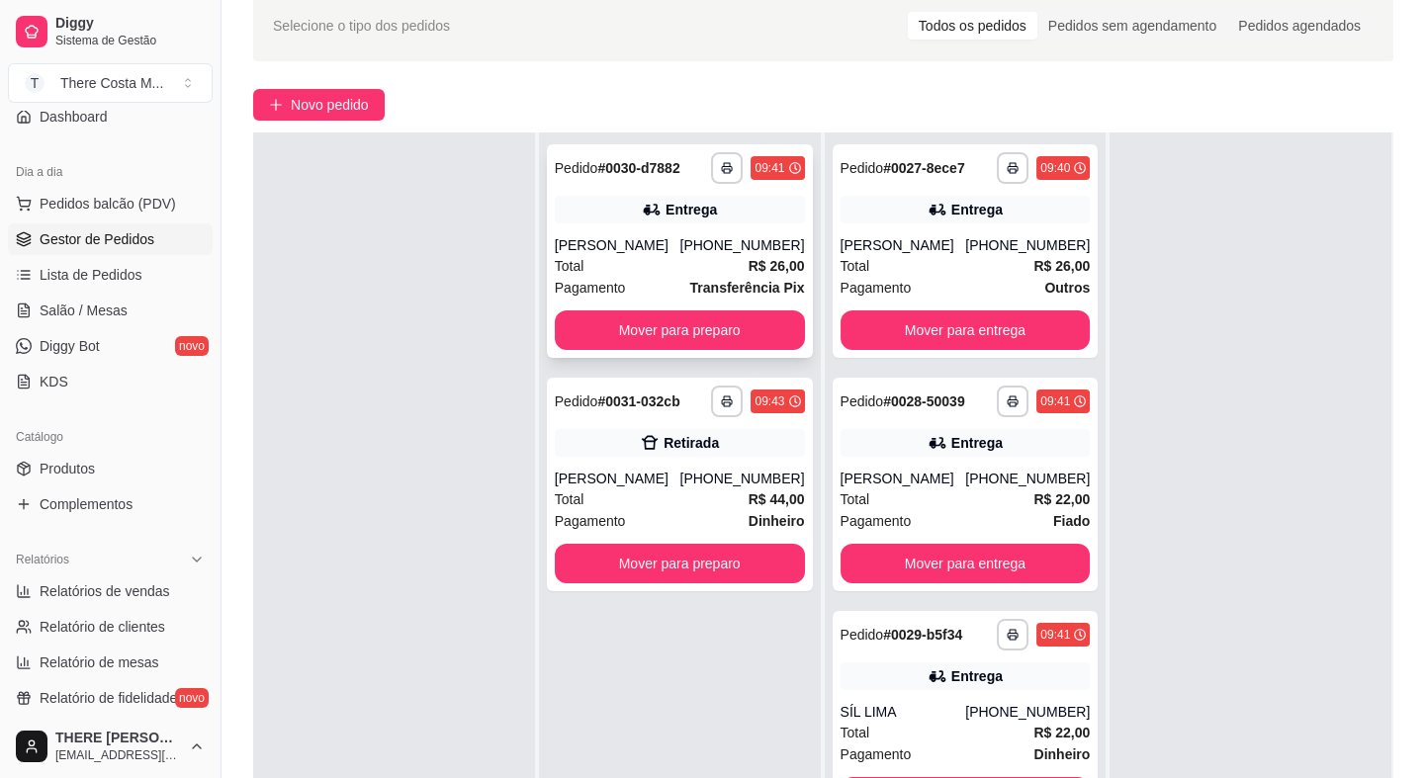
click at [680, 243] on div "[PERSON_NAME]" at bounding box center [618, 245] width 126 height 20
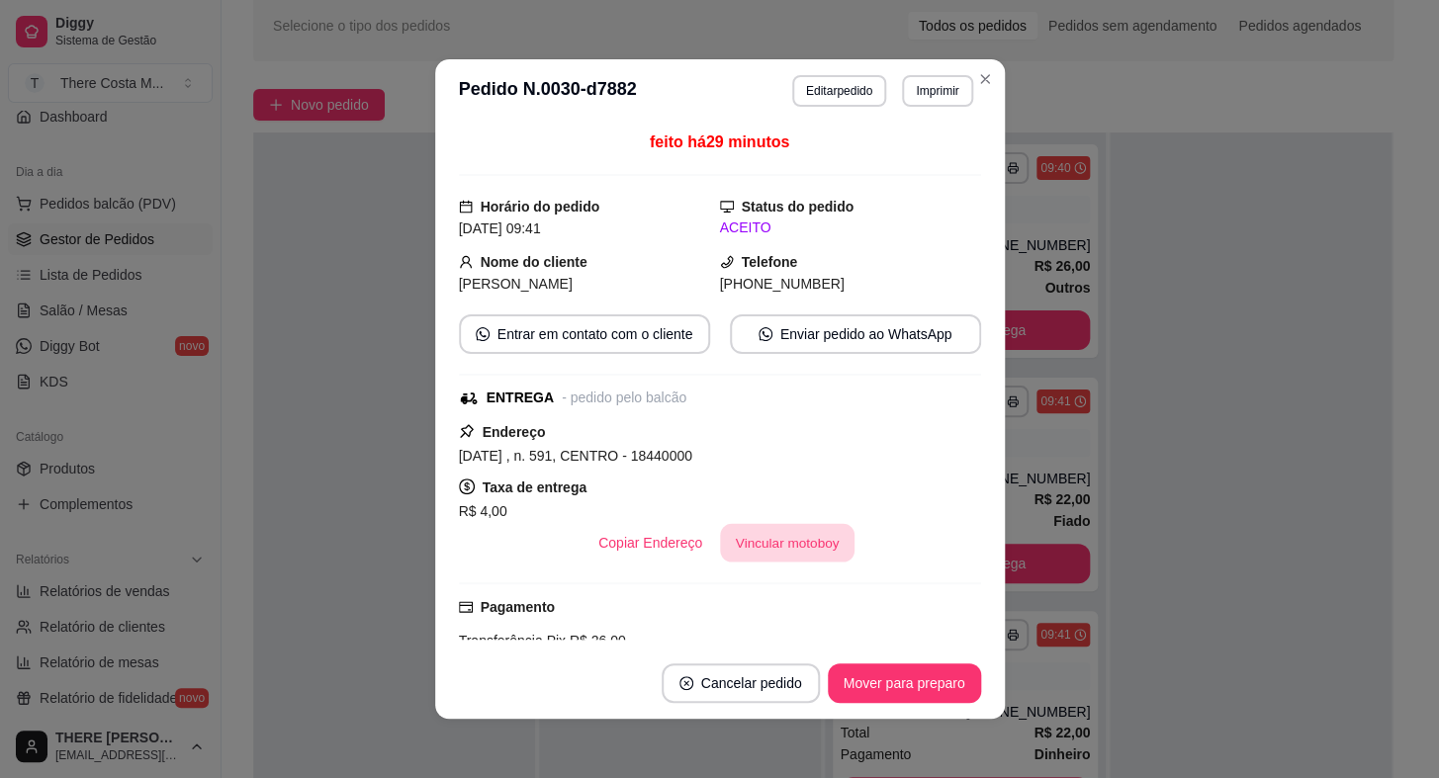
click at [752, 556] on button "Vincular motoboy" at bounding box center [787, 543] width 135 height 39
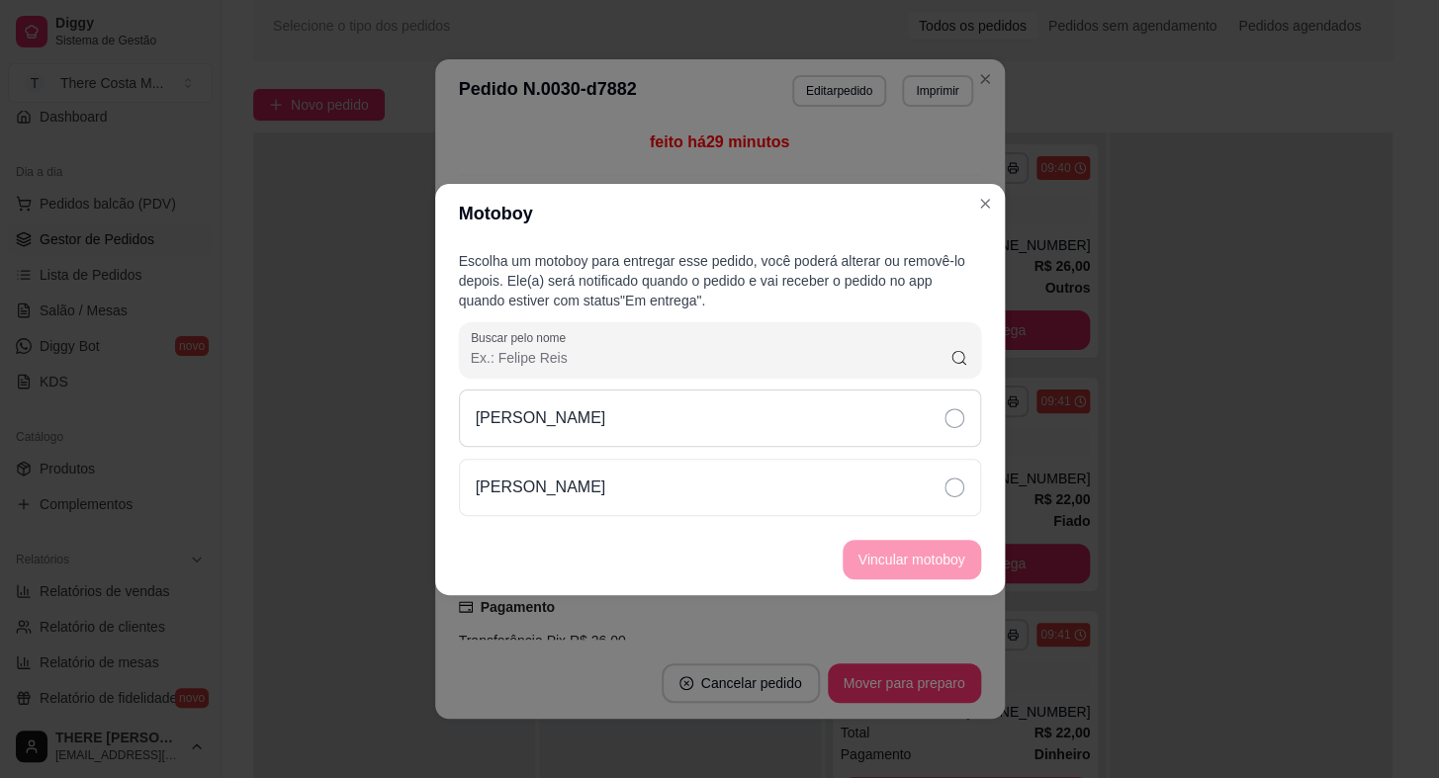
click at [805, 414] on div "[PERSON_NAME]" at bounding box center [720, 418] width 522 height 57
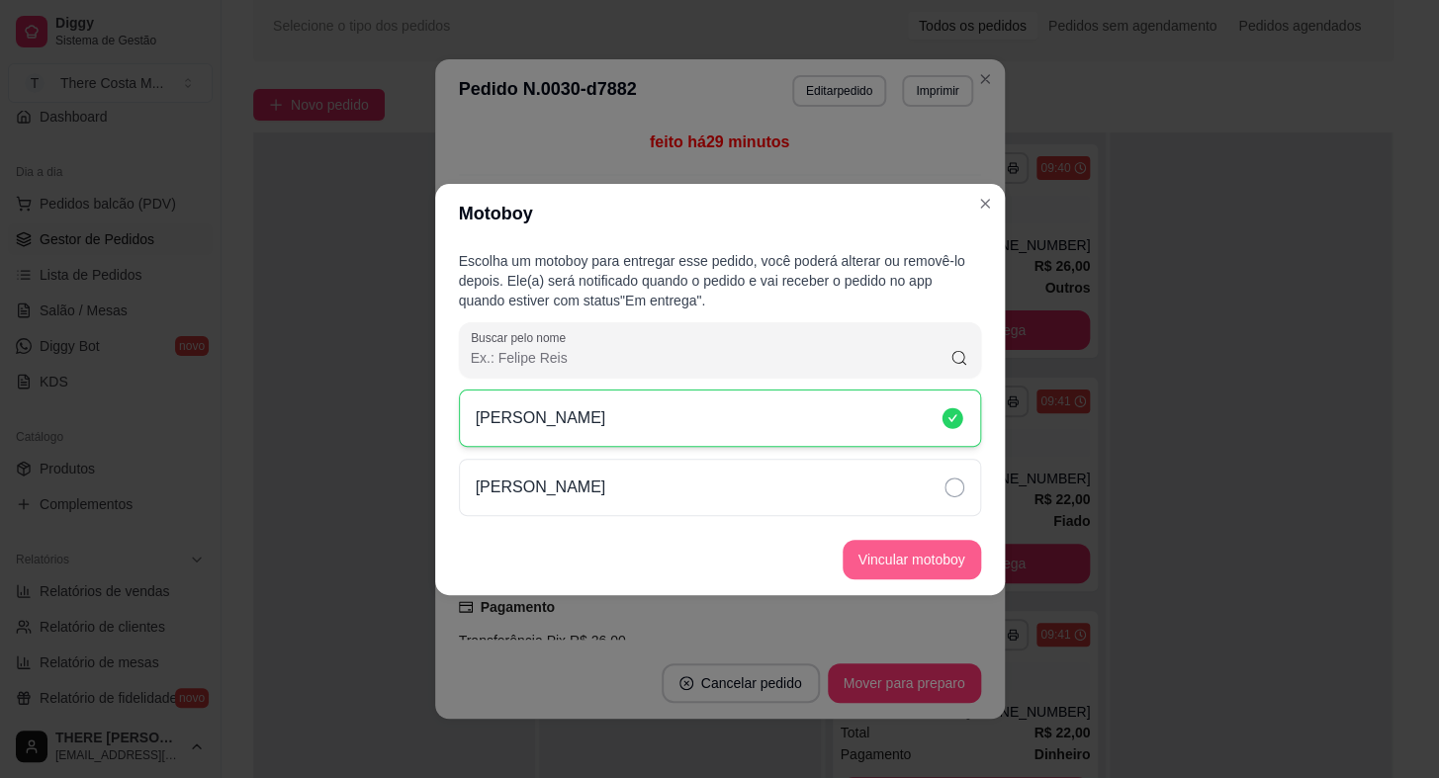
click at [899, 554] on button "Vincular motoboy" at bounding box center [912, 560] width 138 height 40
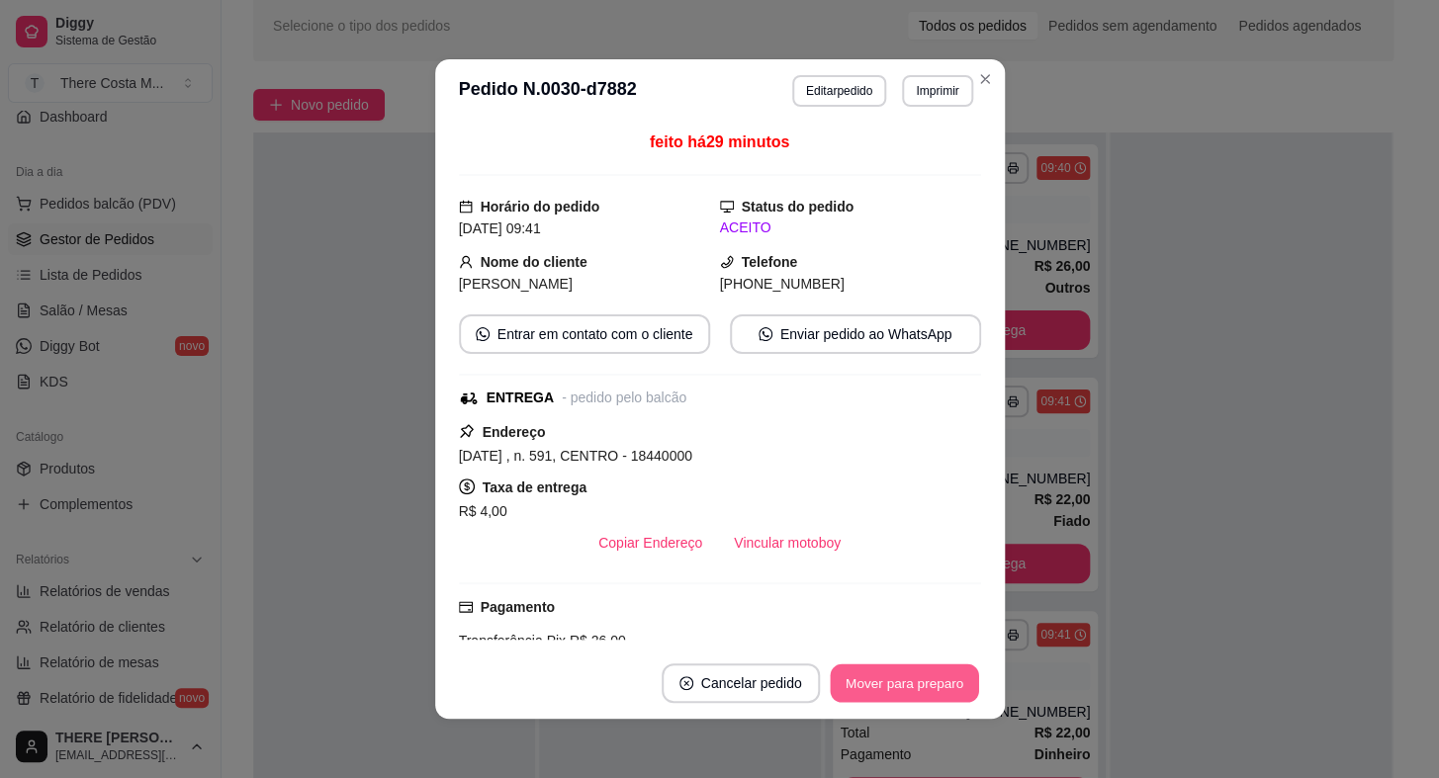
click at [859, 676] on button "Mover para preparo" at bounding box center [904, 684] width 148 height 39
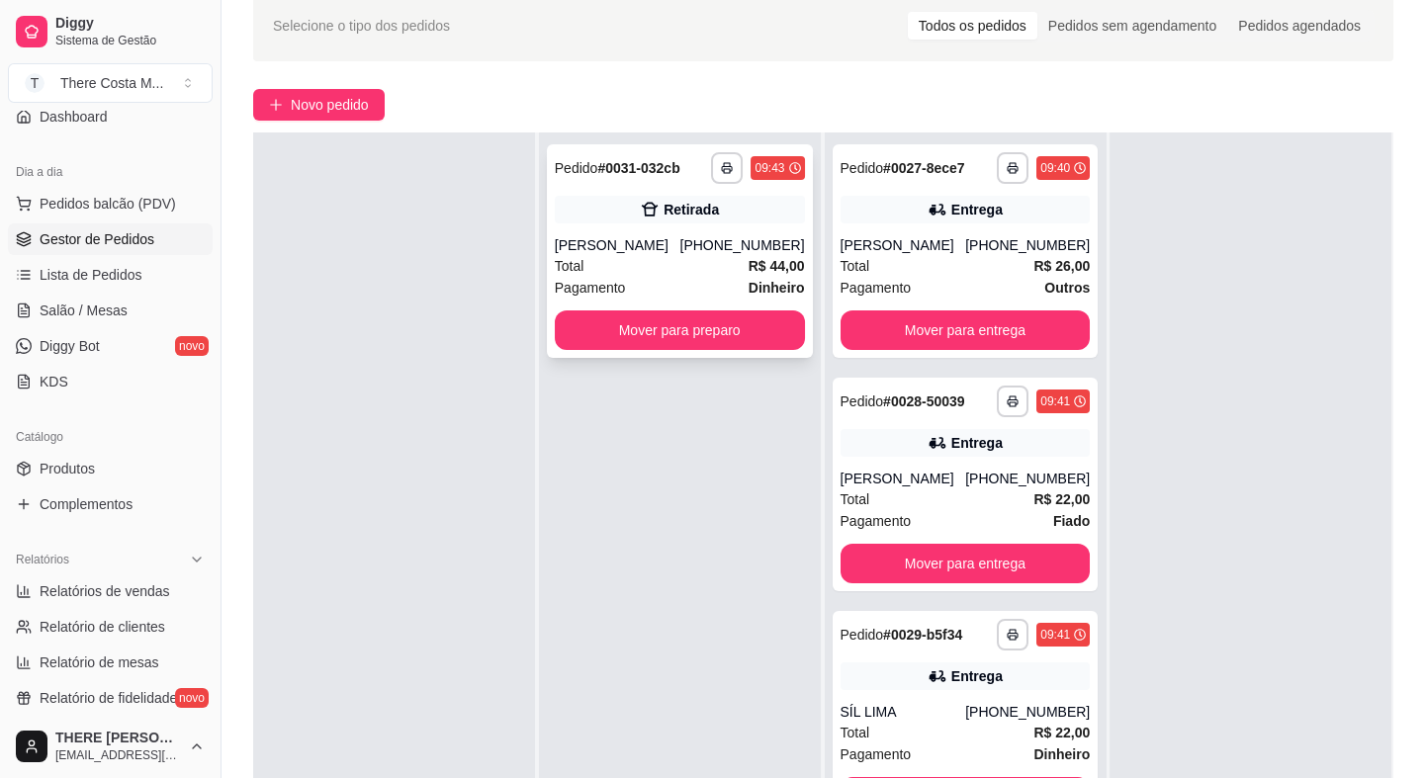
click at [725, 277] on div "Pagamento Dinheiro" at bounding box center [680, 288] width 250 height 22
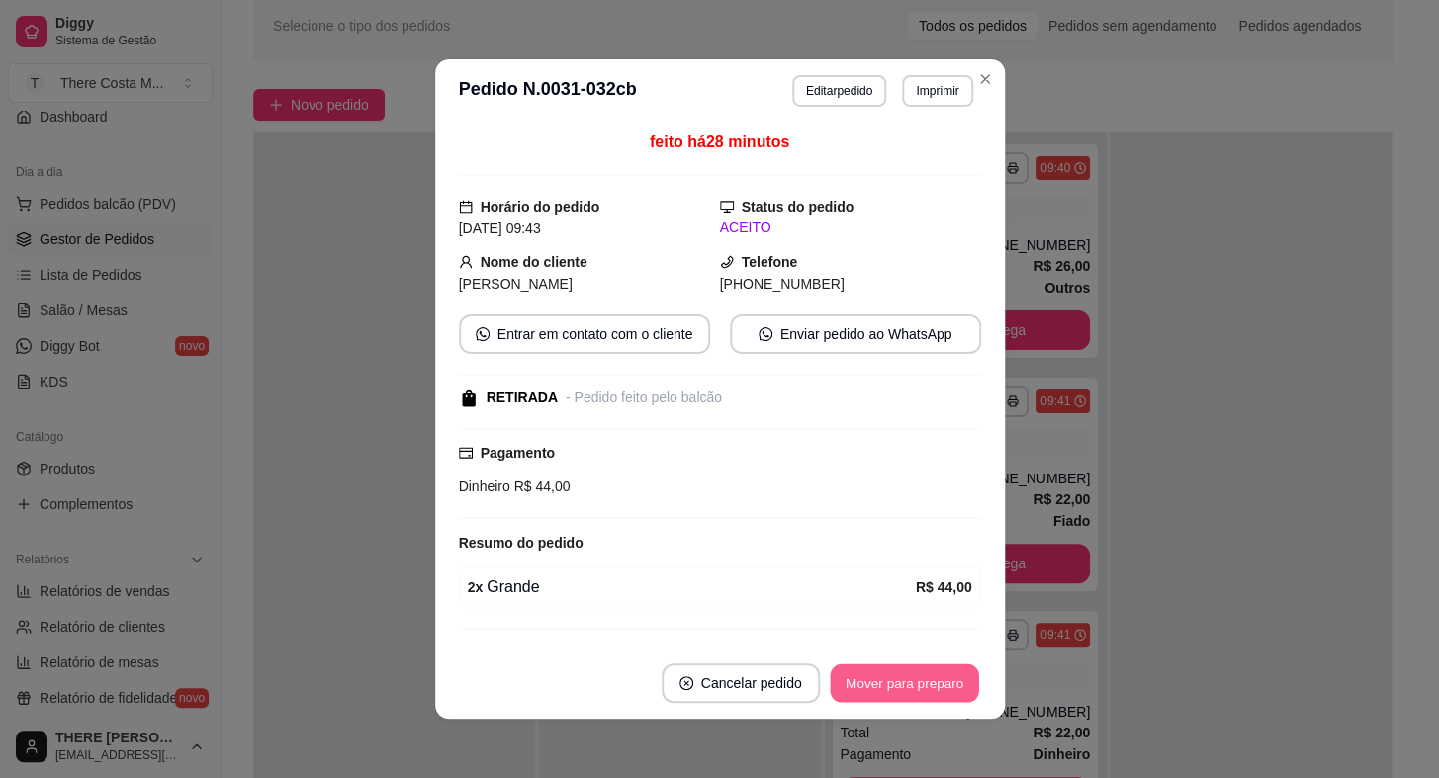
click at [886, 685] on button "Mover para preparo" at bounding box center [904, 684] width 148 height 39
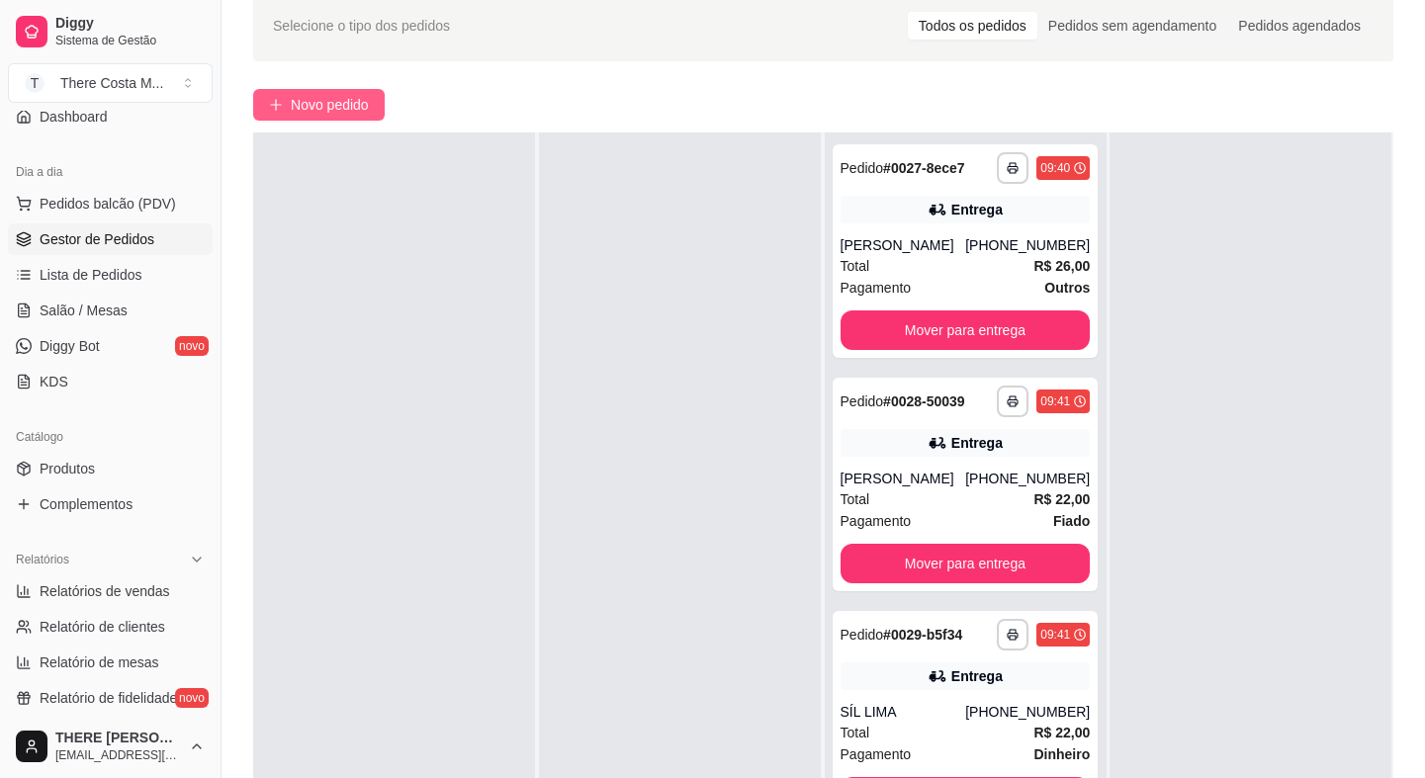
click at [346, 114] on span "Novo pedido" at bounding box center [330, 105] width 78 height 22
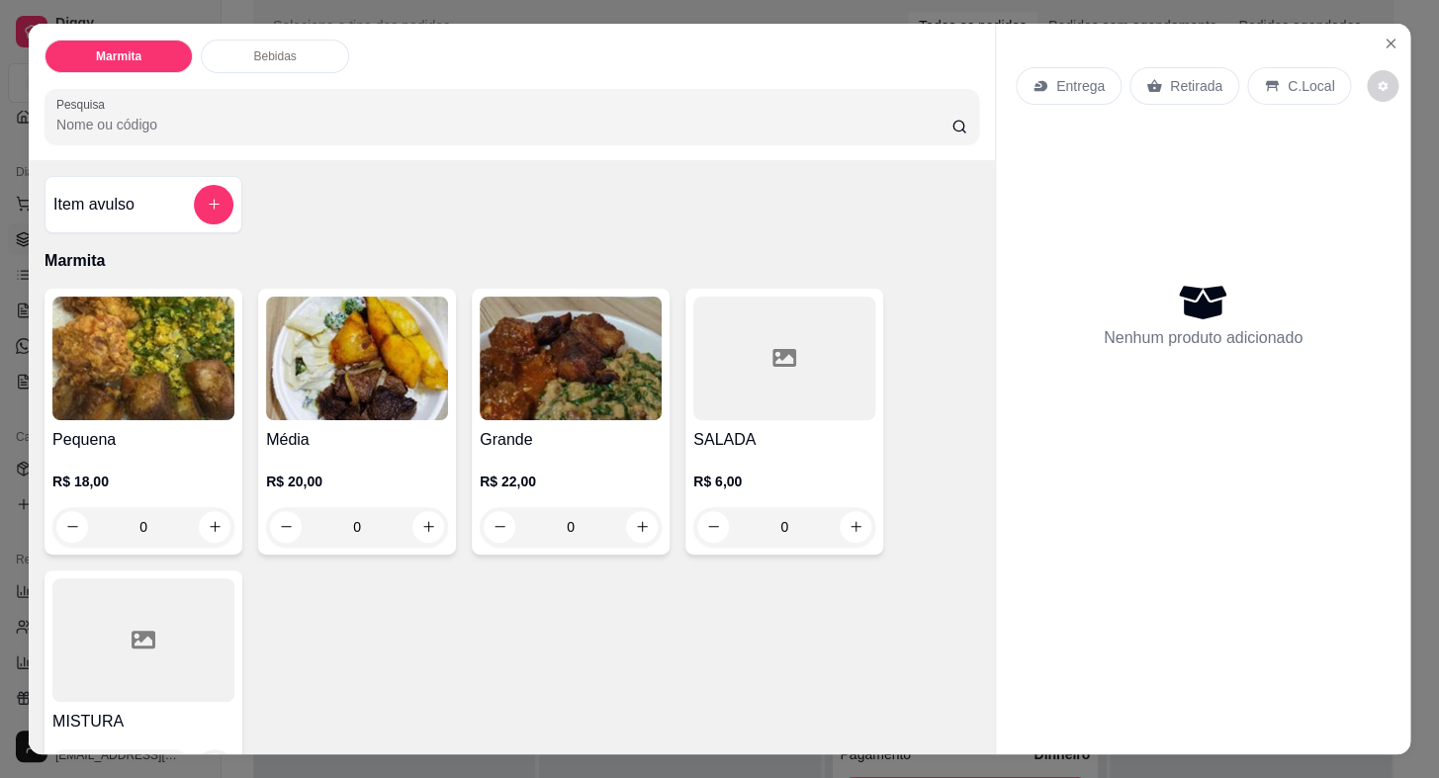
click at [1167, 67] on div "Retirada" at bounding box center [1184, 86] width 110 height 38
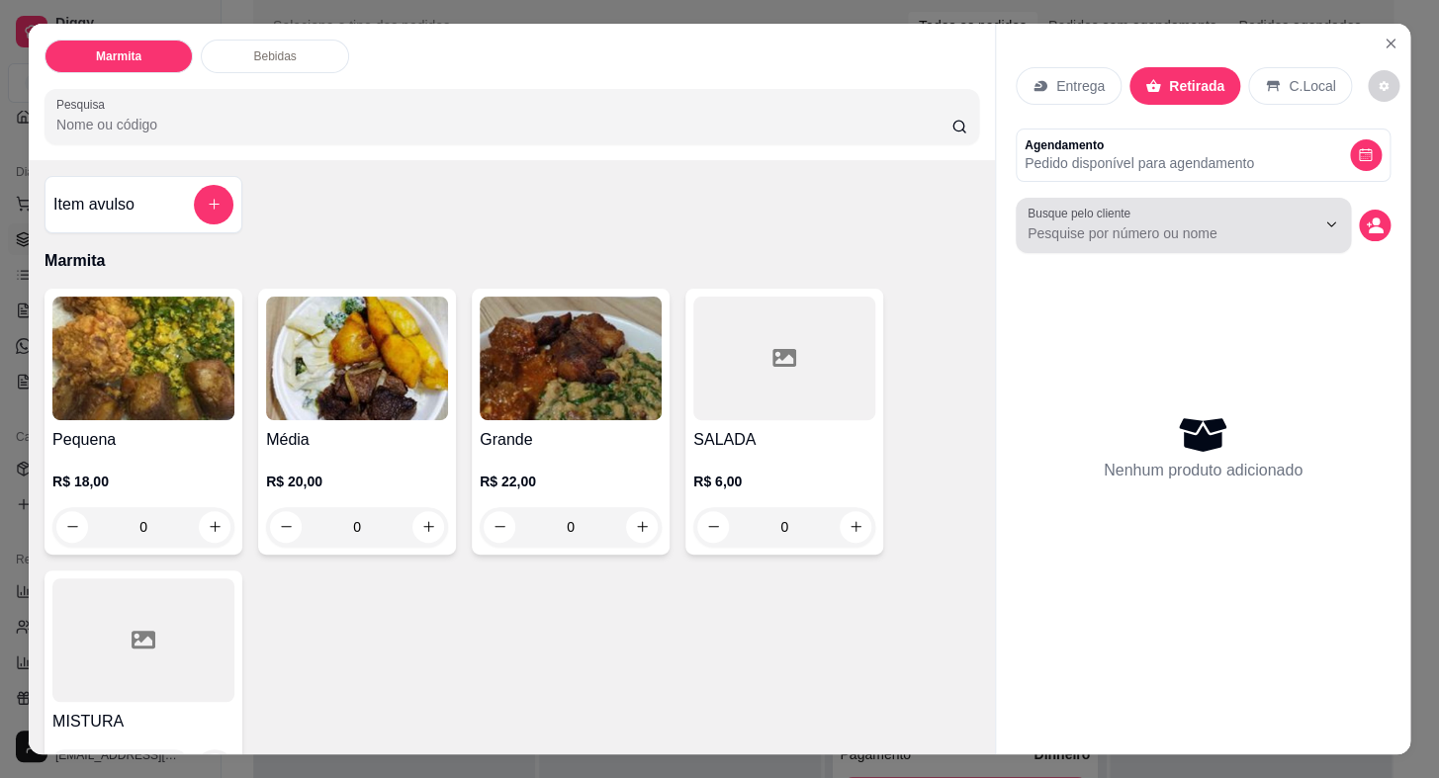
click at [1135, 234] on input "Busque pelo cliente" at bounding box center [1156, 234] width 256 height 20
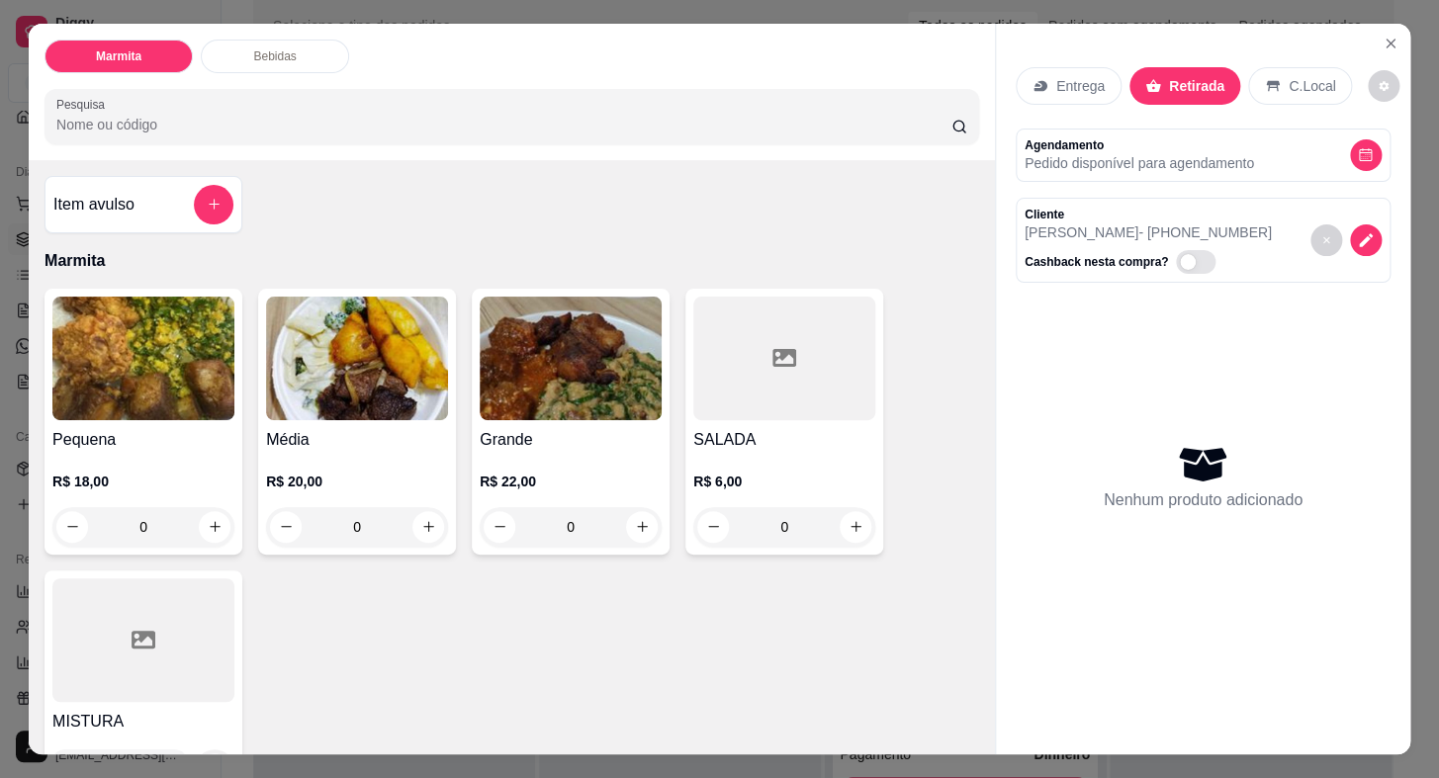
click at [367, 387] on img at bounding box center [357, 359] width 182 height 124
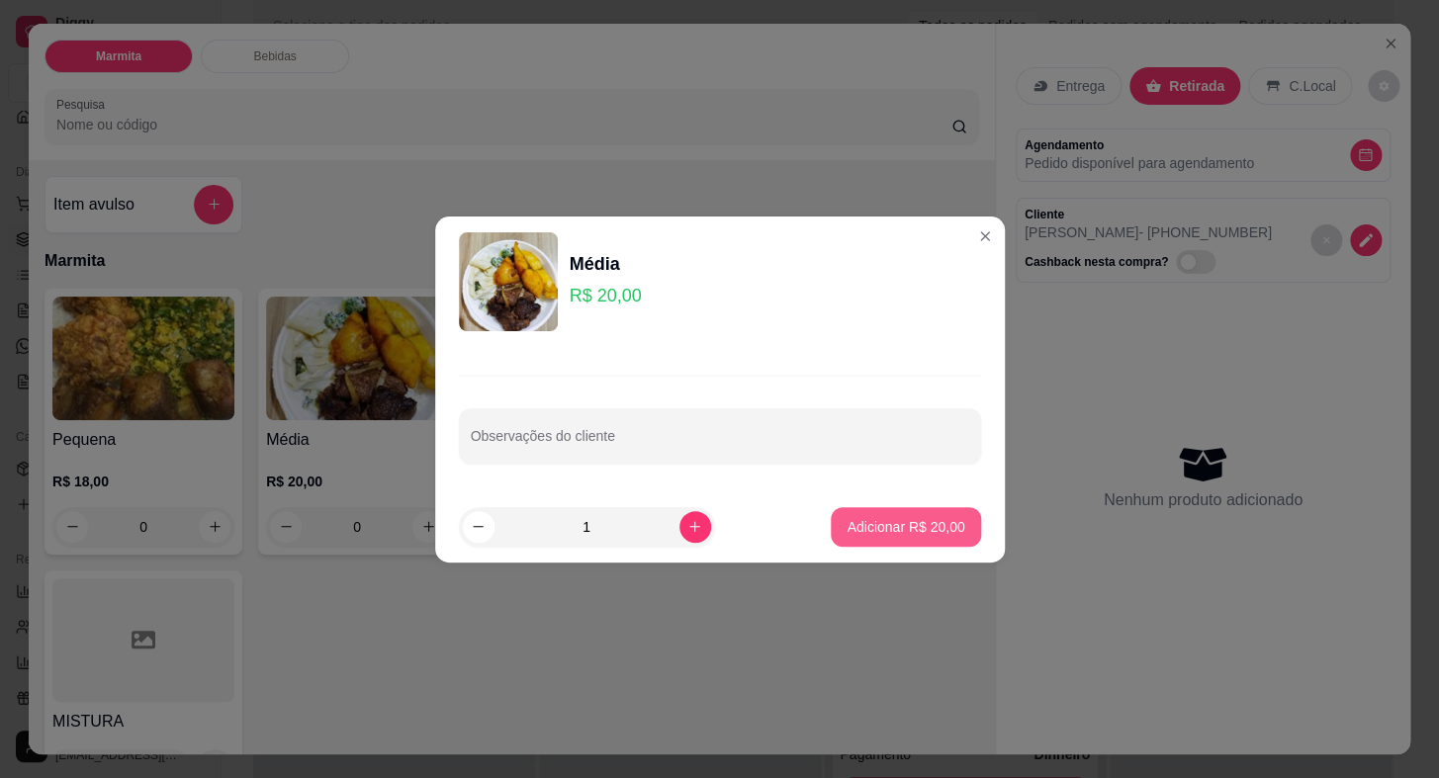
click at [881, 530] on p "Adicionar R$ 20,00" at bounding box center [906, 527] width 118 height 20
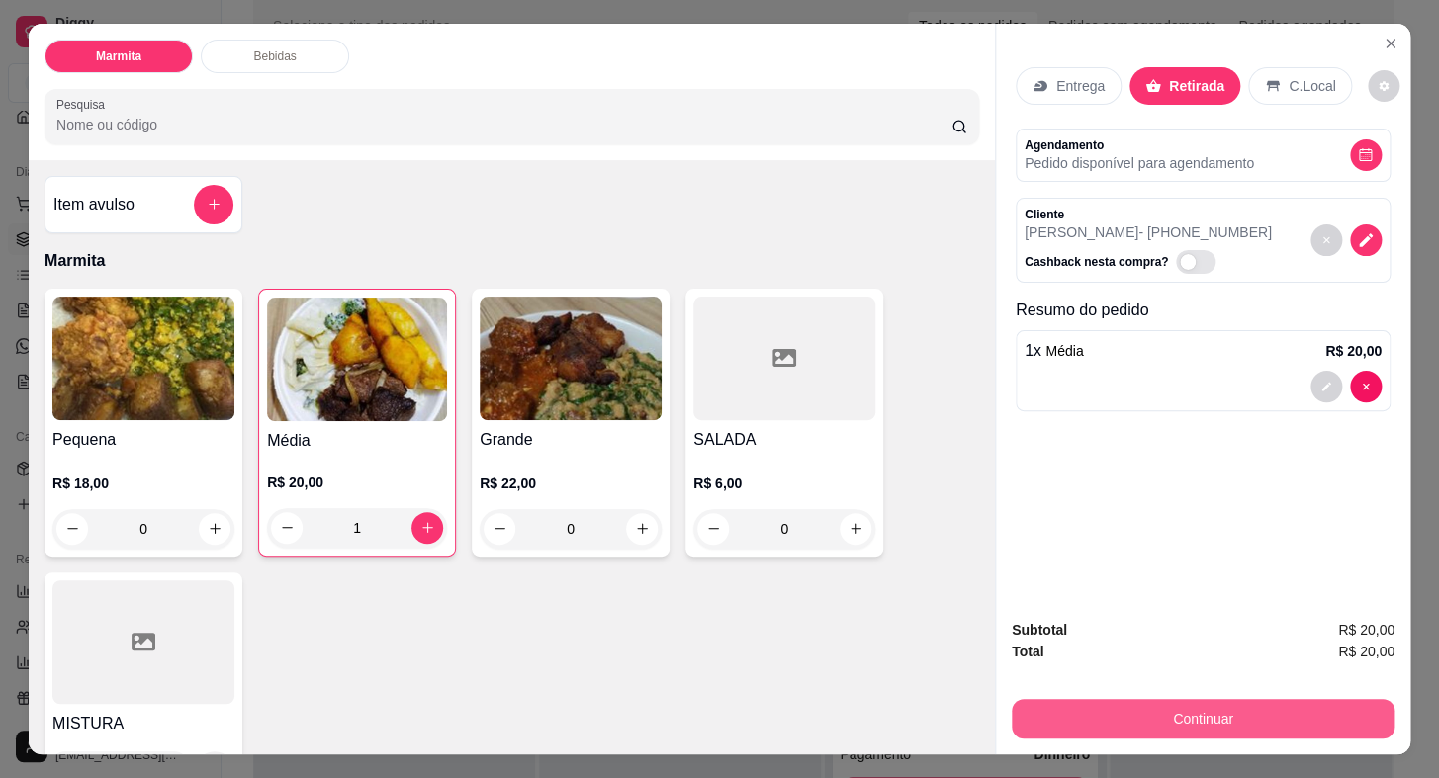
click at [1214, 714] on button "Continuar" at bounding box center [1203, 719] width 383 height 40
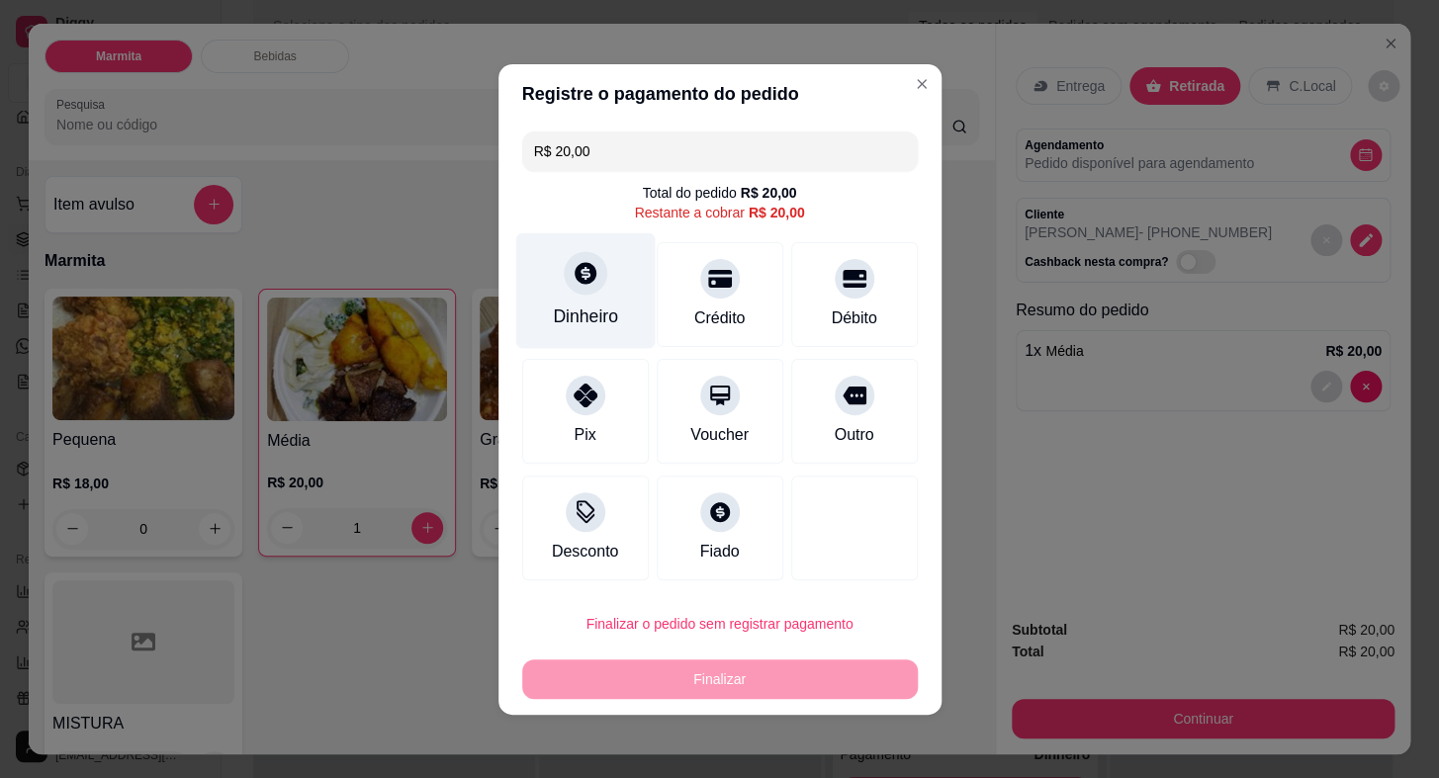
click at [576, 280] on icon at bounding box center [586, 273] width 22 height 22
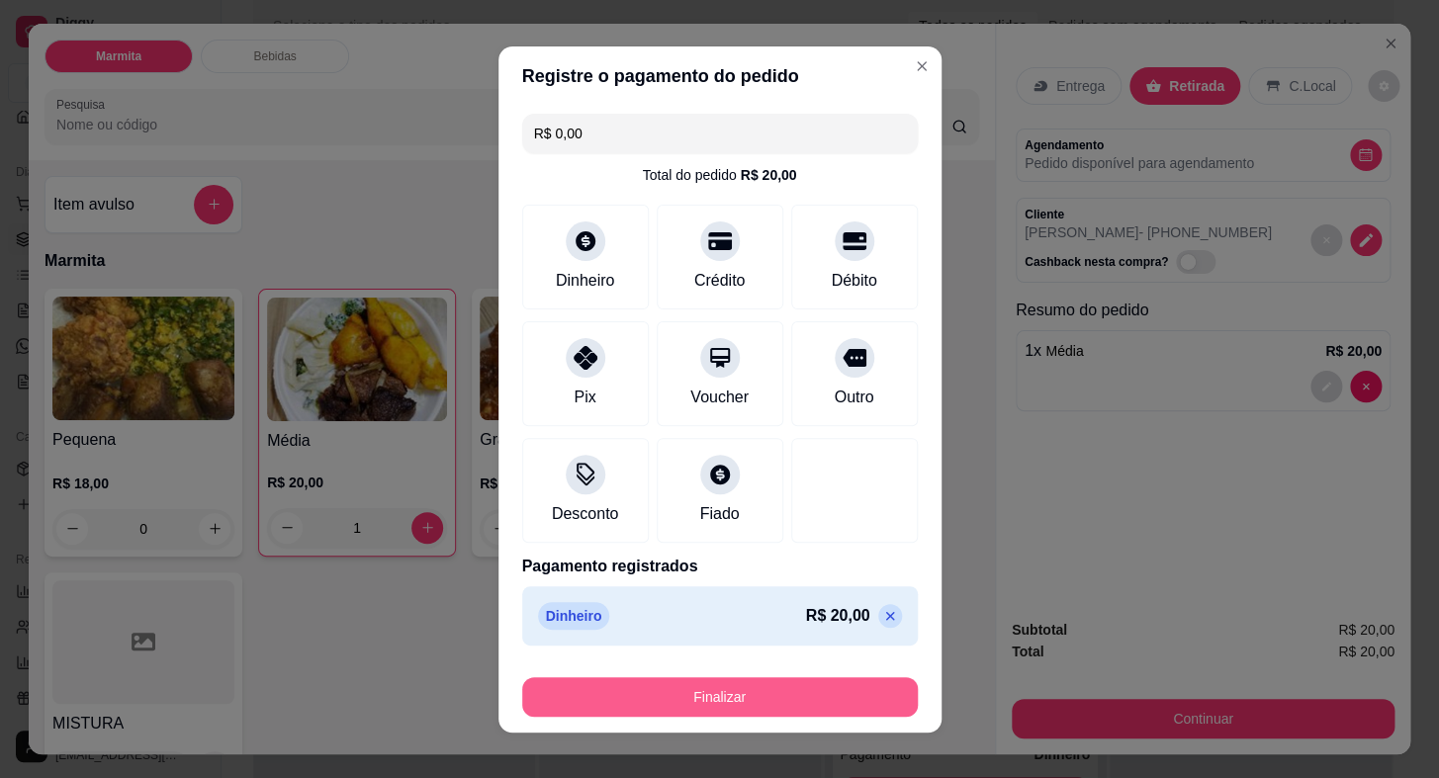
click at [799, 688] on button "Finalizar" at bounding box center [720, 697] width 396 height 40
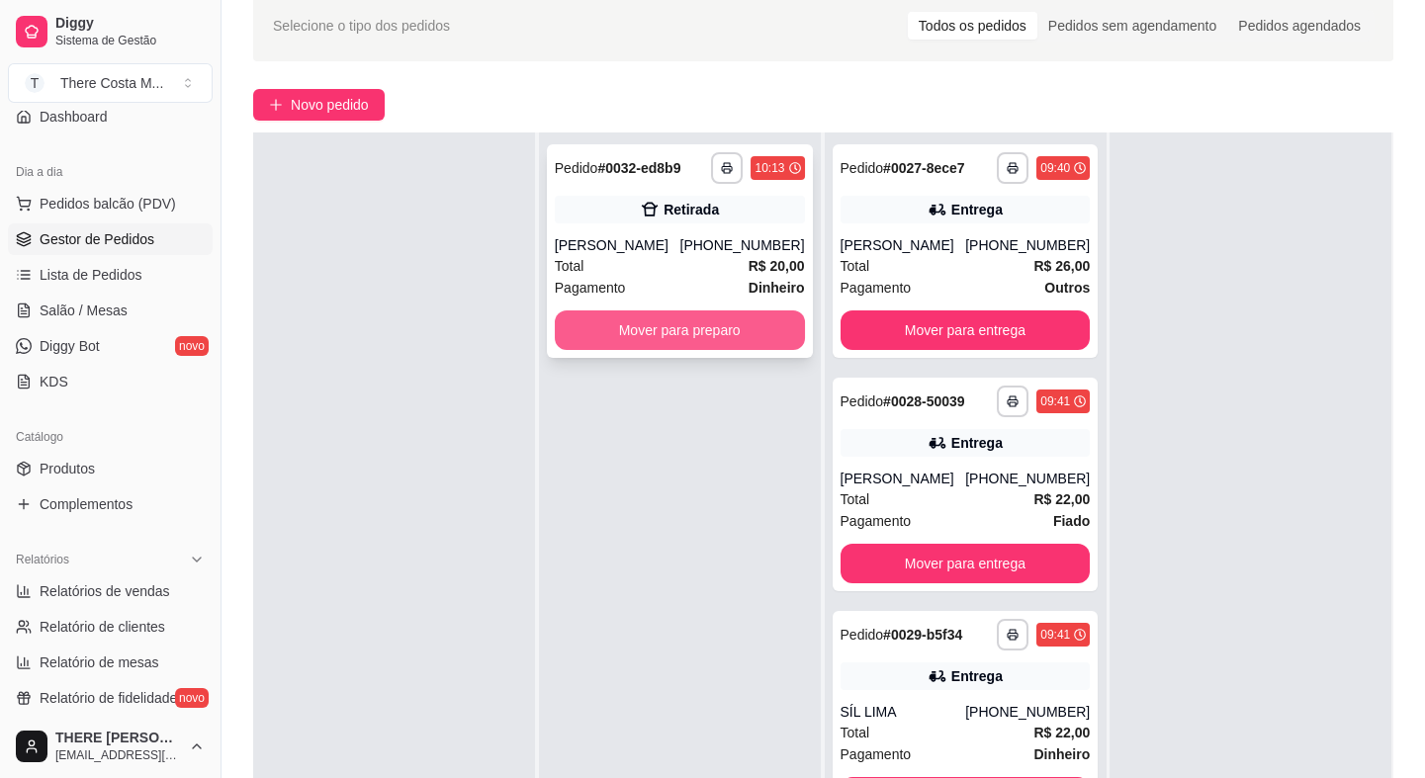
click at [722, 330] on button "Mover para preparo" at bounding box center [680, 331] width 250 height 40
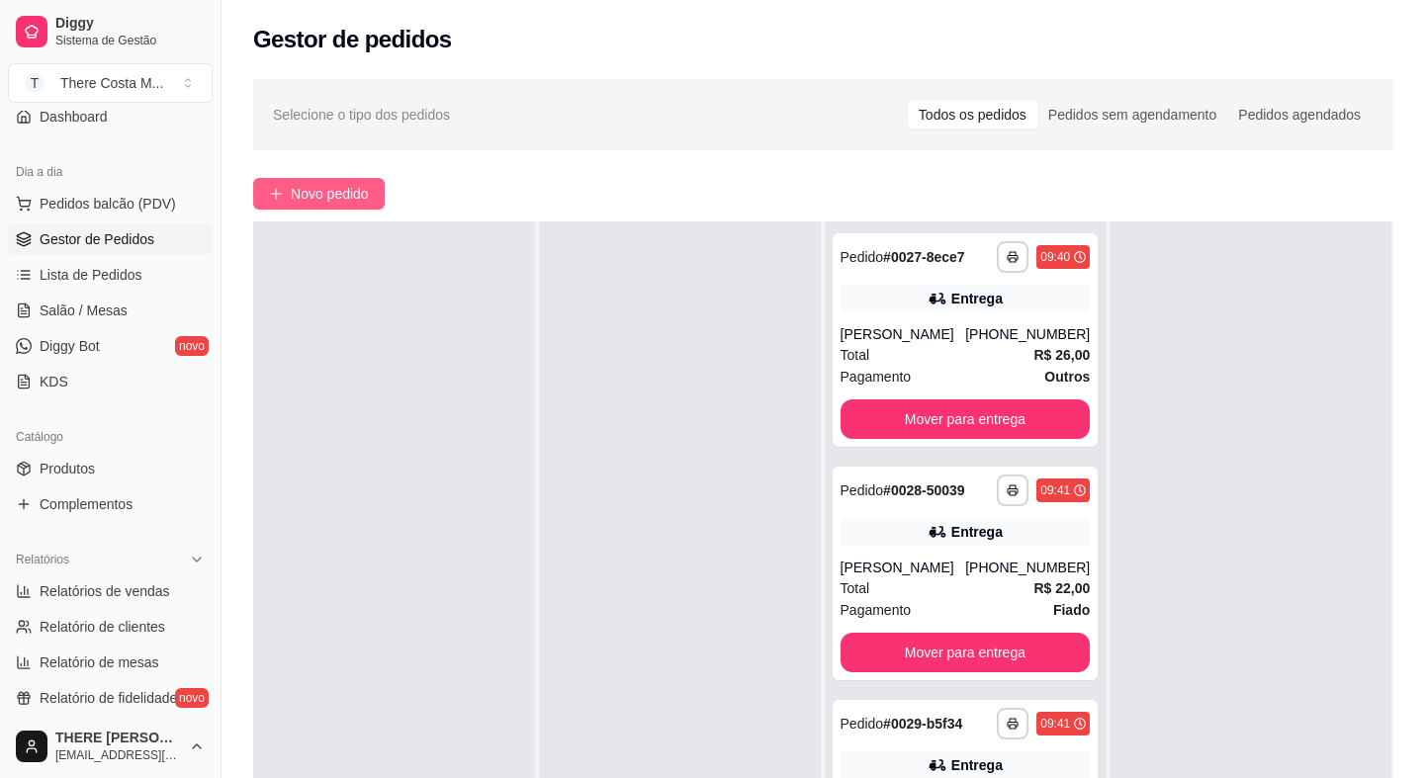
click at [364, 203] on span "Novo pedido" at bounding box center [330, 194] width 78 height 22
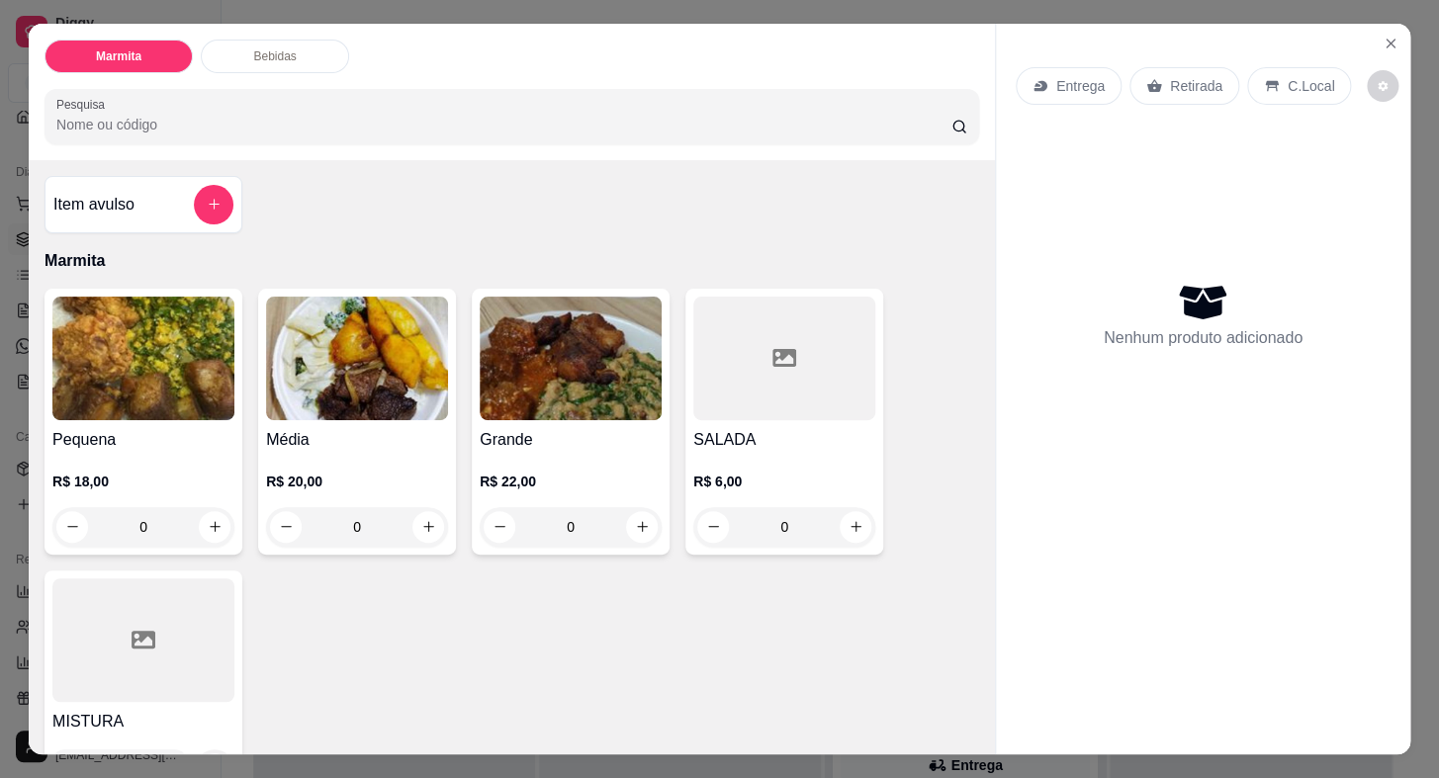
click at [1061, 76] on p "Entrega" at bounding box center [1080, 86] width 48 height 20
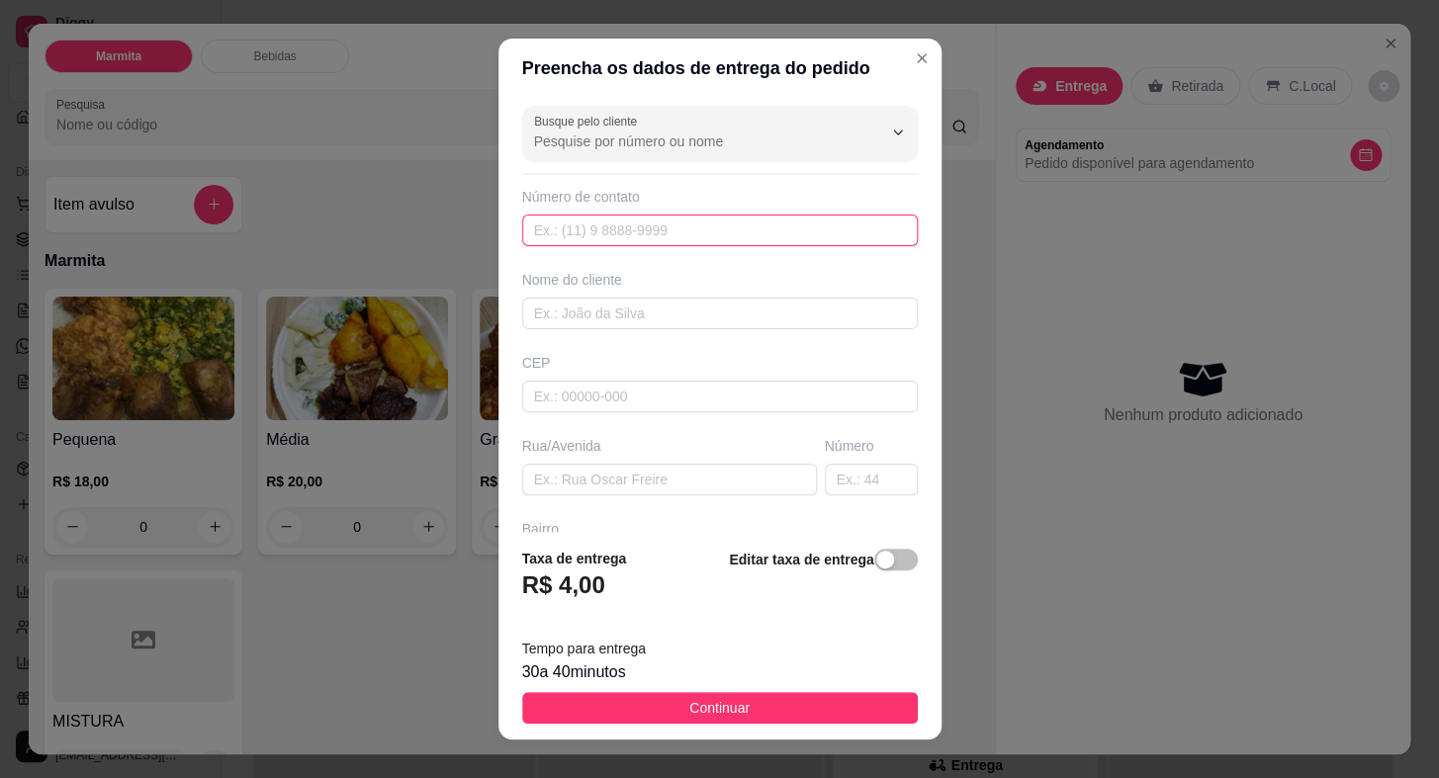
click at [676, 229] on input "text" at bounding box center [720, 231] width 396 height 32
paste input "[PHONE_NUMBER]"
click at [649, 311] on input "text" at bounding box center [720, 314] width 396 height 32
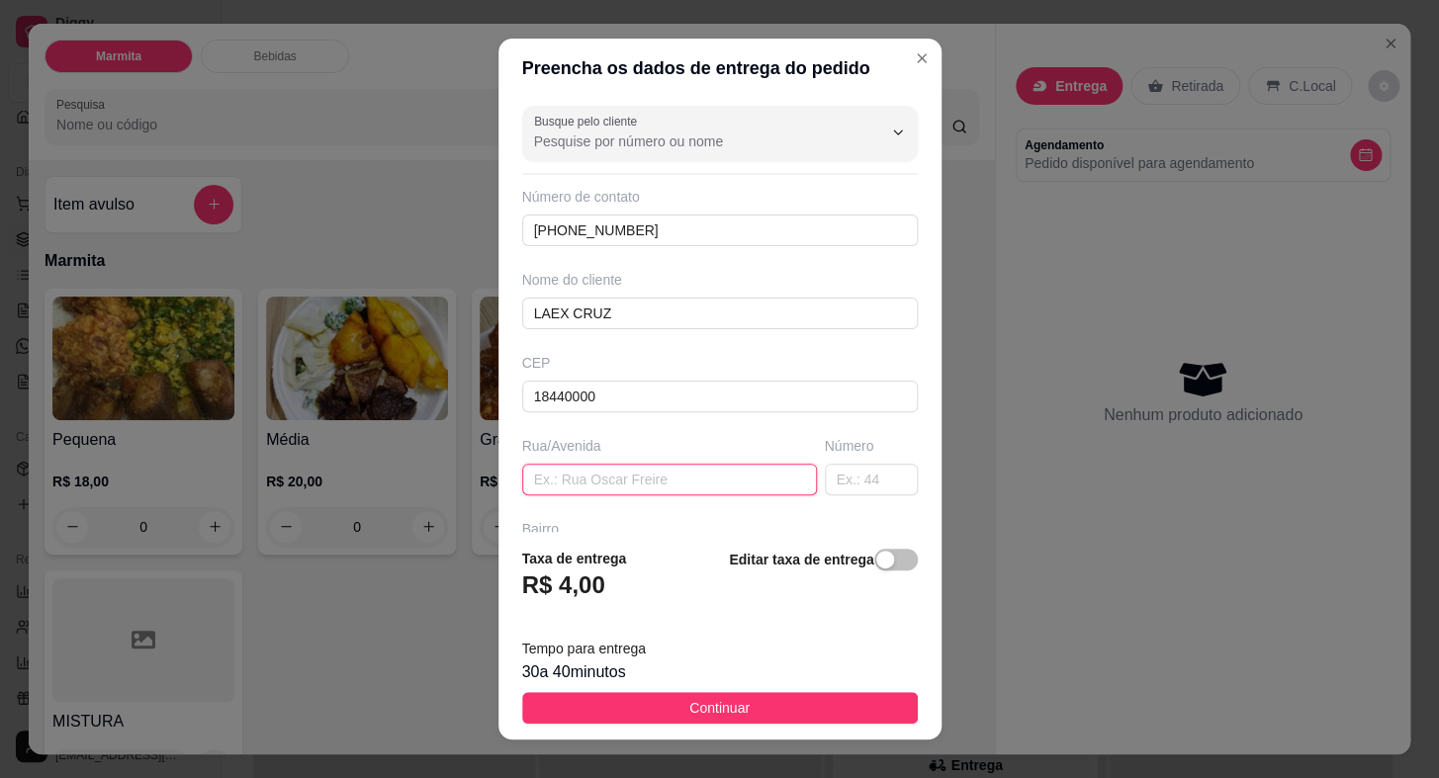
click at [618, 482] on input "text" at bounding box center [669, 480] width 295 height 32
paste input "Acácio Piedade"
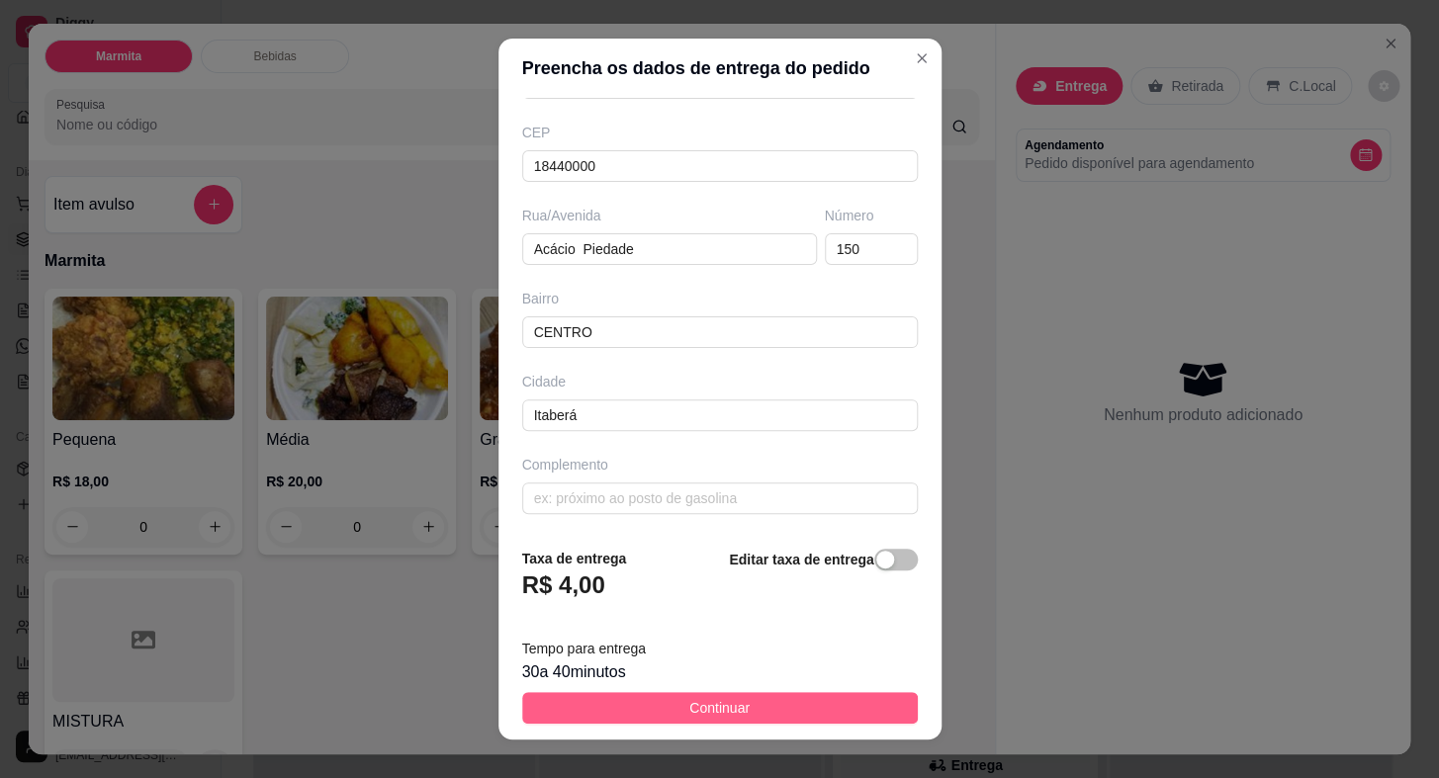
click at [689, 714] on span "Continuar" at bounding box center [719, 708] width 60 height 22
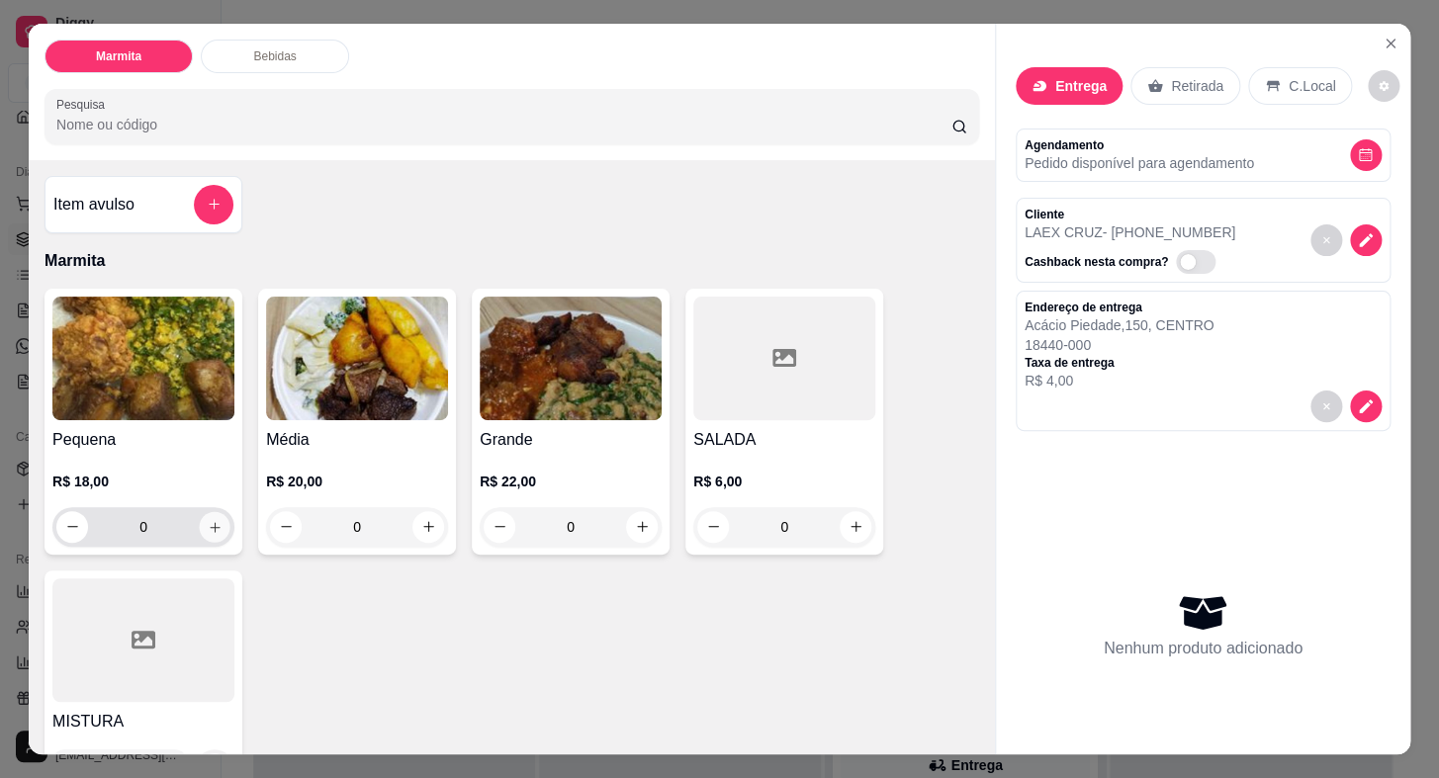
click at [213, 522] on icon "increase-product-quantity" at bounding box center [215, 526] width 15 height 15
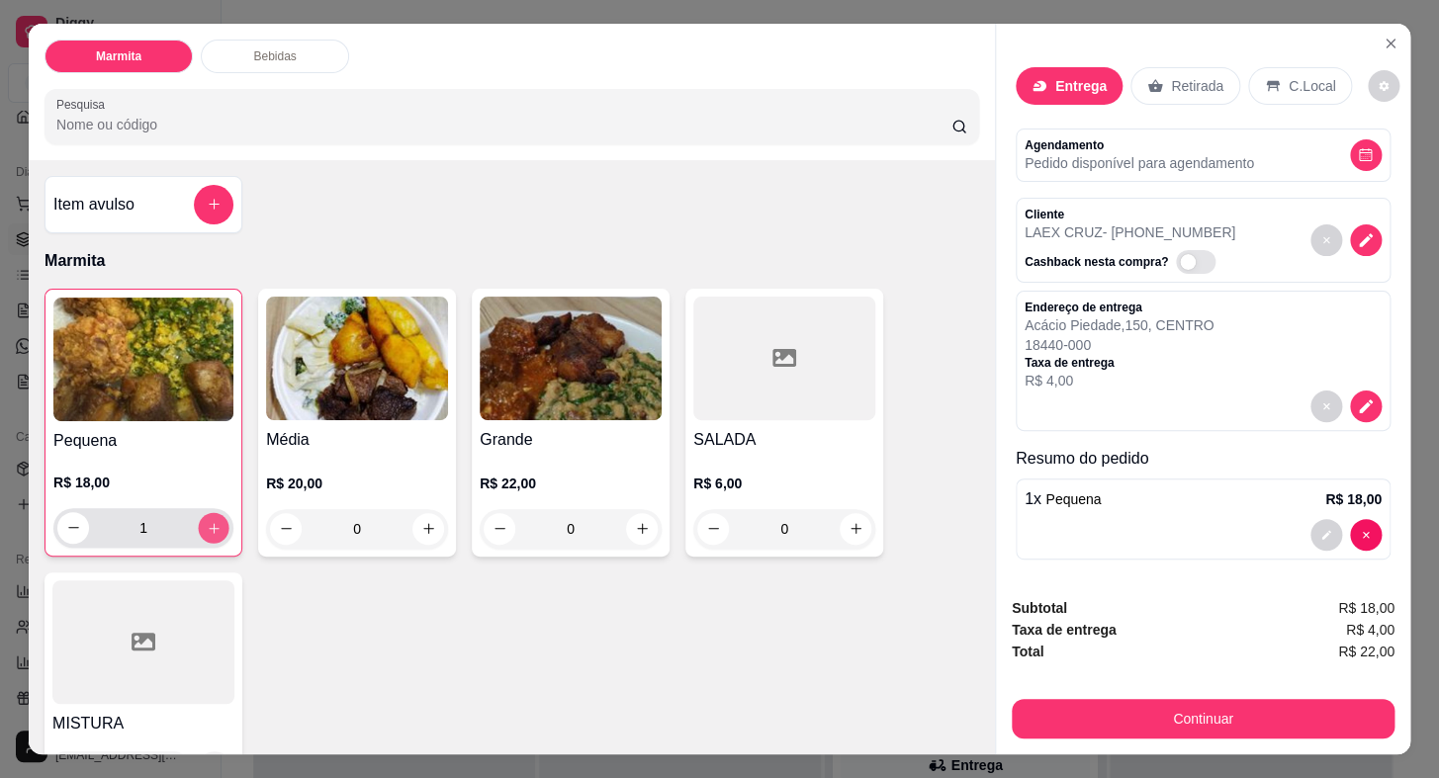
click at [213, 521] on icon "increase-product-quantity" at bounding box center [214, 527] width 15 height 15
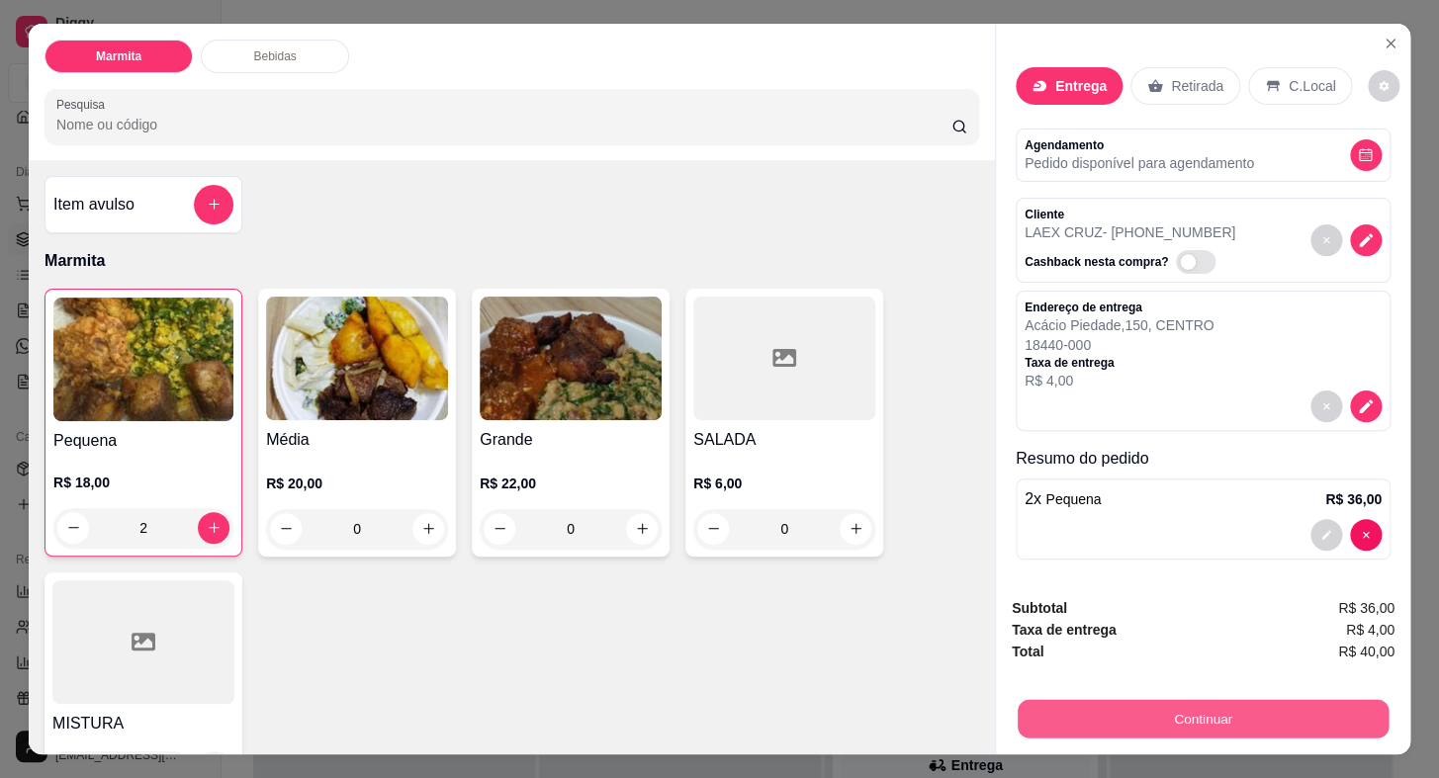
click at [1220, 711] on button "Continuar" at bounding box center [1203, 719] width 371 height 39
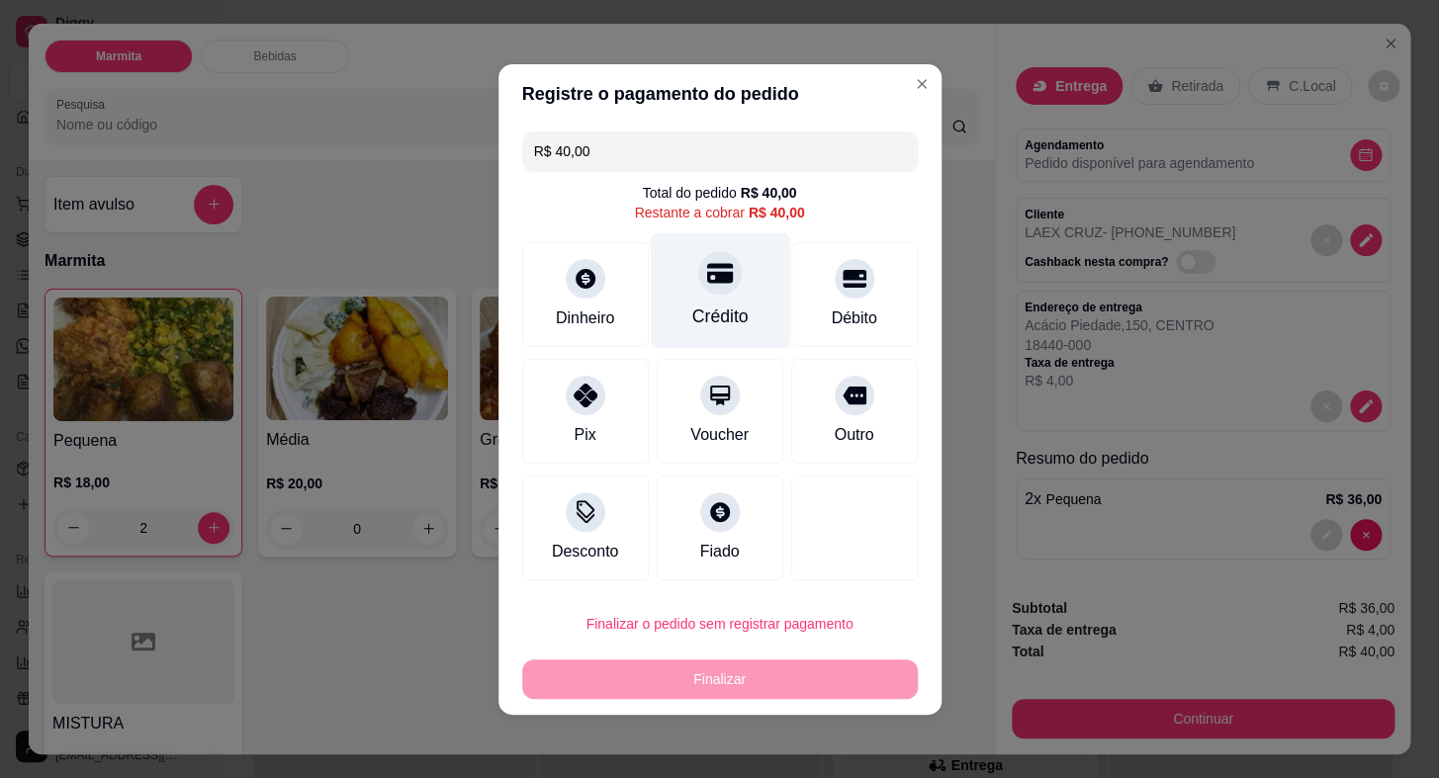
click at [706, 282] on icon at bounding box center [719, 273] width 26 height 26
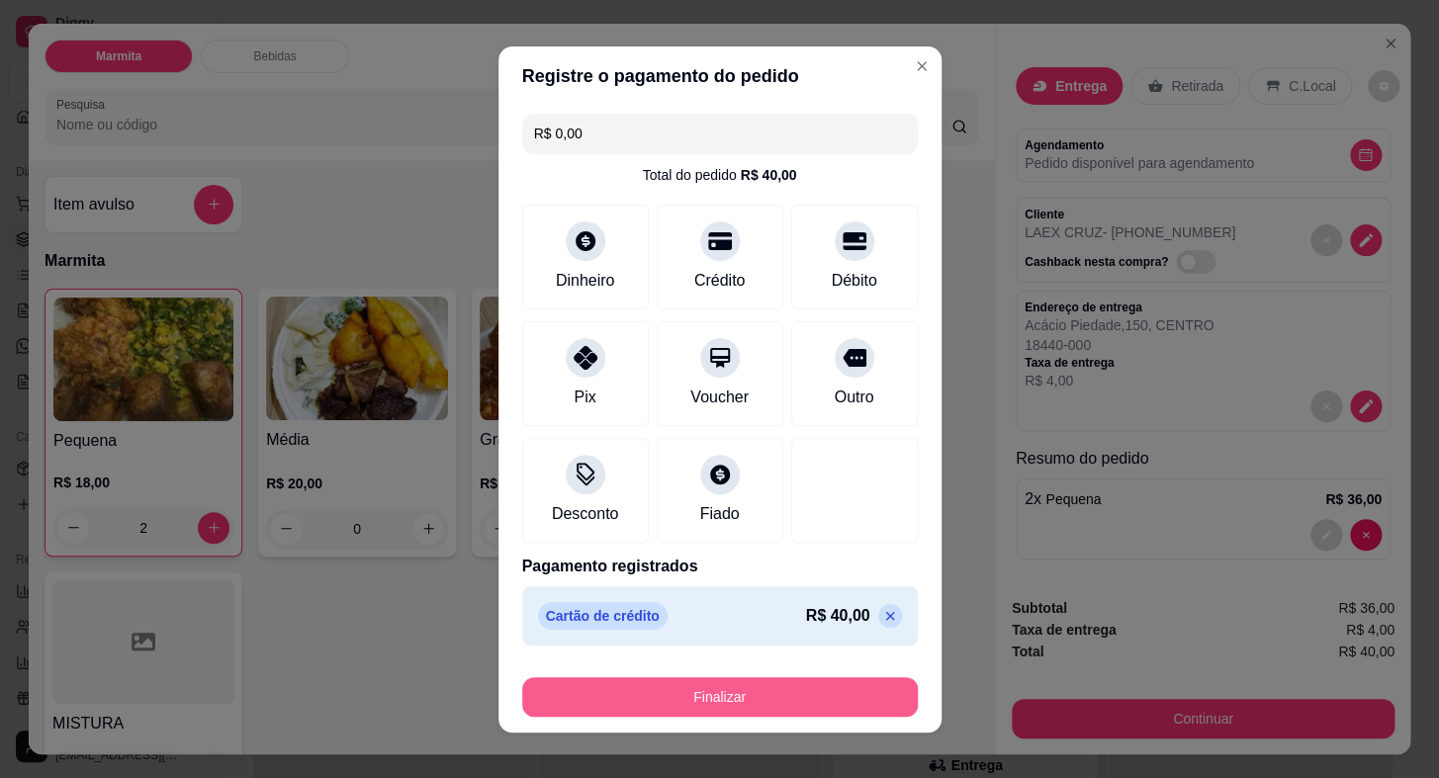
click at [772, 689] on button "Finalizar" at bounding box center [720, 697] width 396 height 40
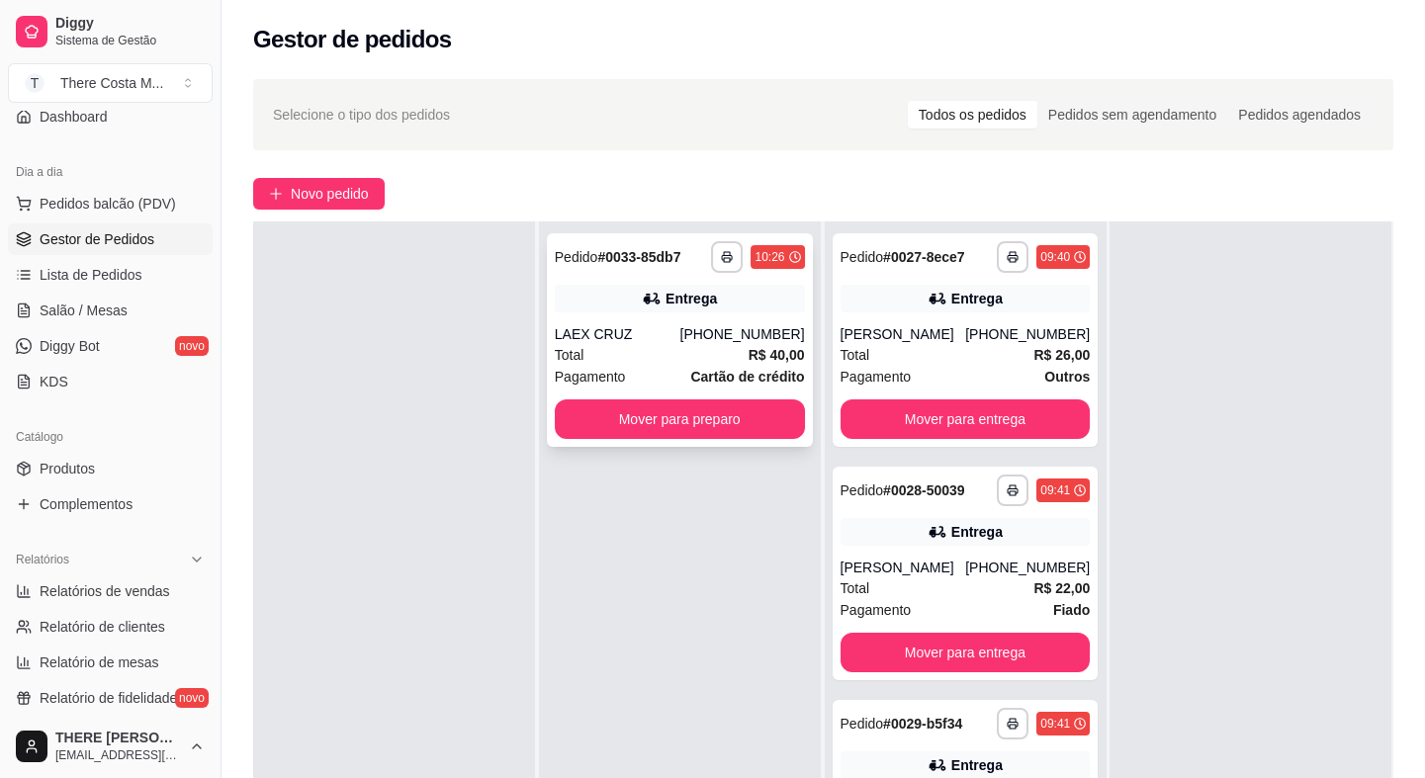
click at [715, 347] on div "Total R$ 40,00" at bounding box center [680, 355] width 250 height 22
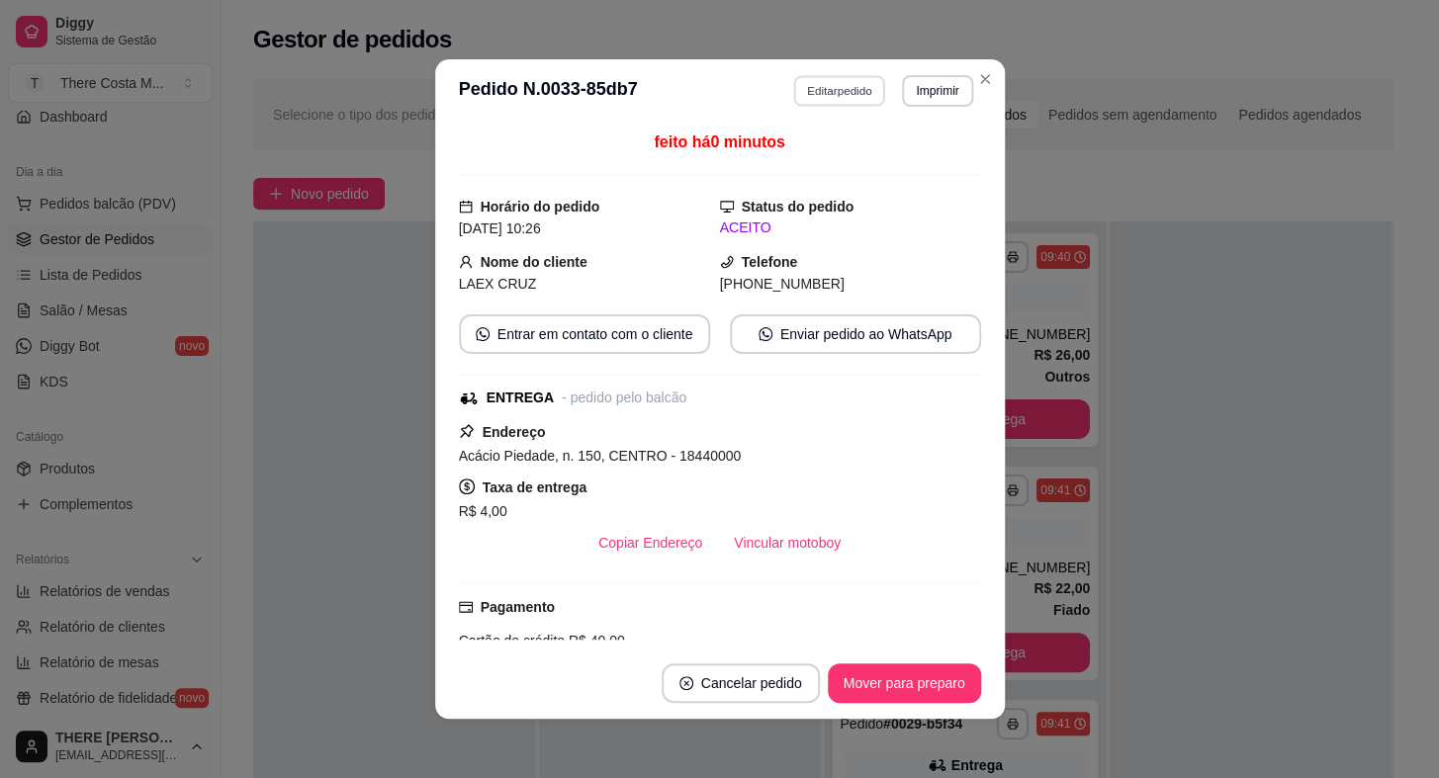
click at [833, 97] on button "Editar pedido" at bounding box center [839, 90] width 92 height 31
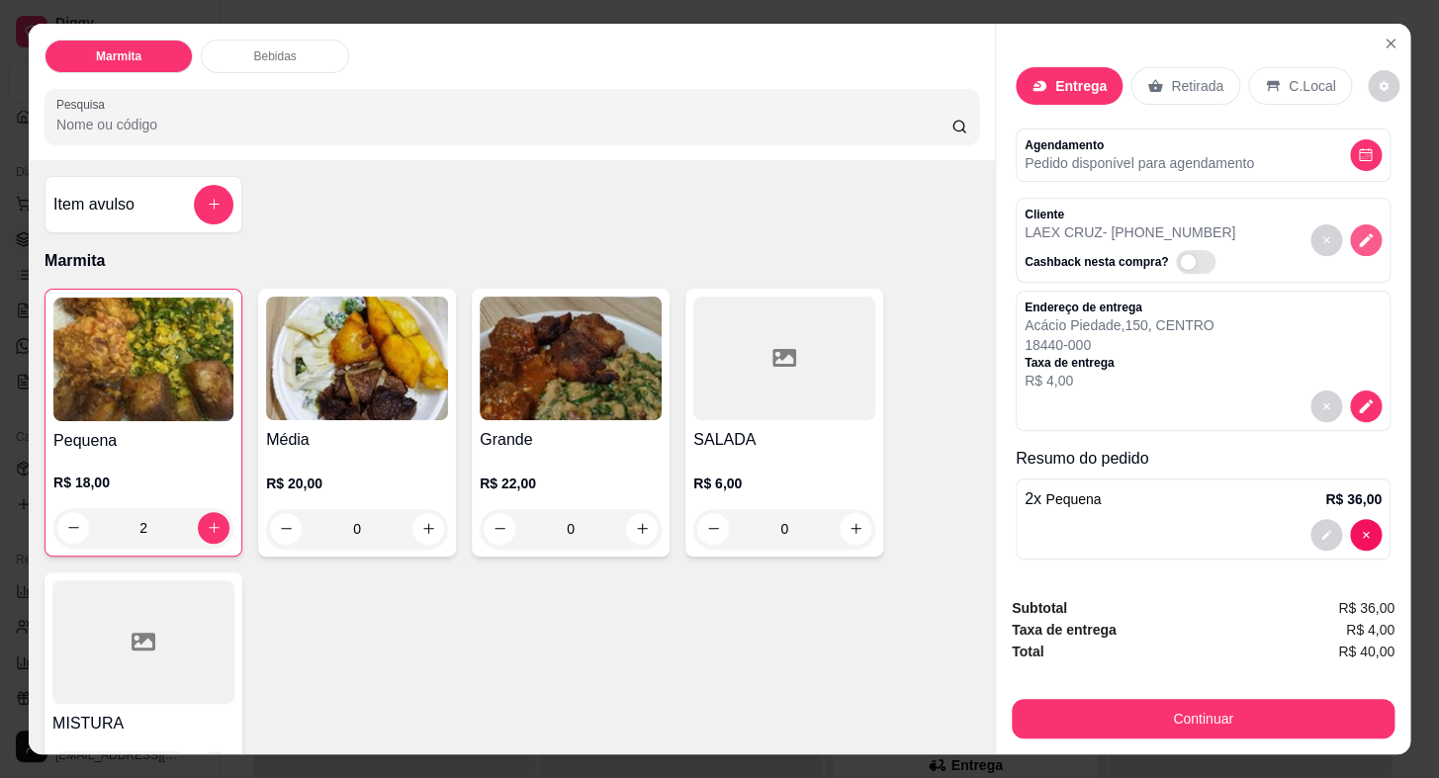
click at [1359, 236] on icon "decrease-product-quantity" at bounding box center [1366, 240] width 14 height 14
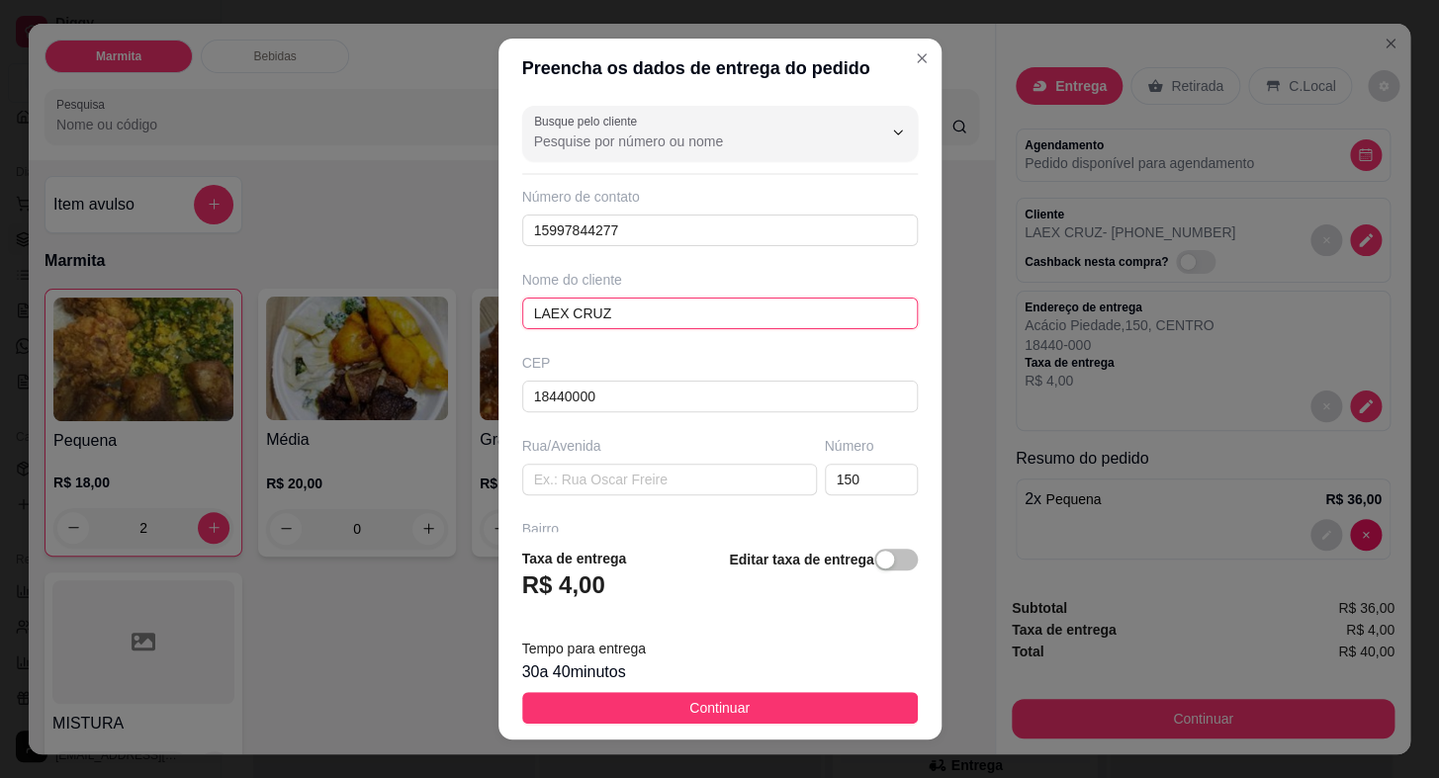
click at [562, 312] on input "LAEX CRUZ" at bounding box center [720, 314] width 396 height 32
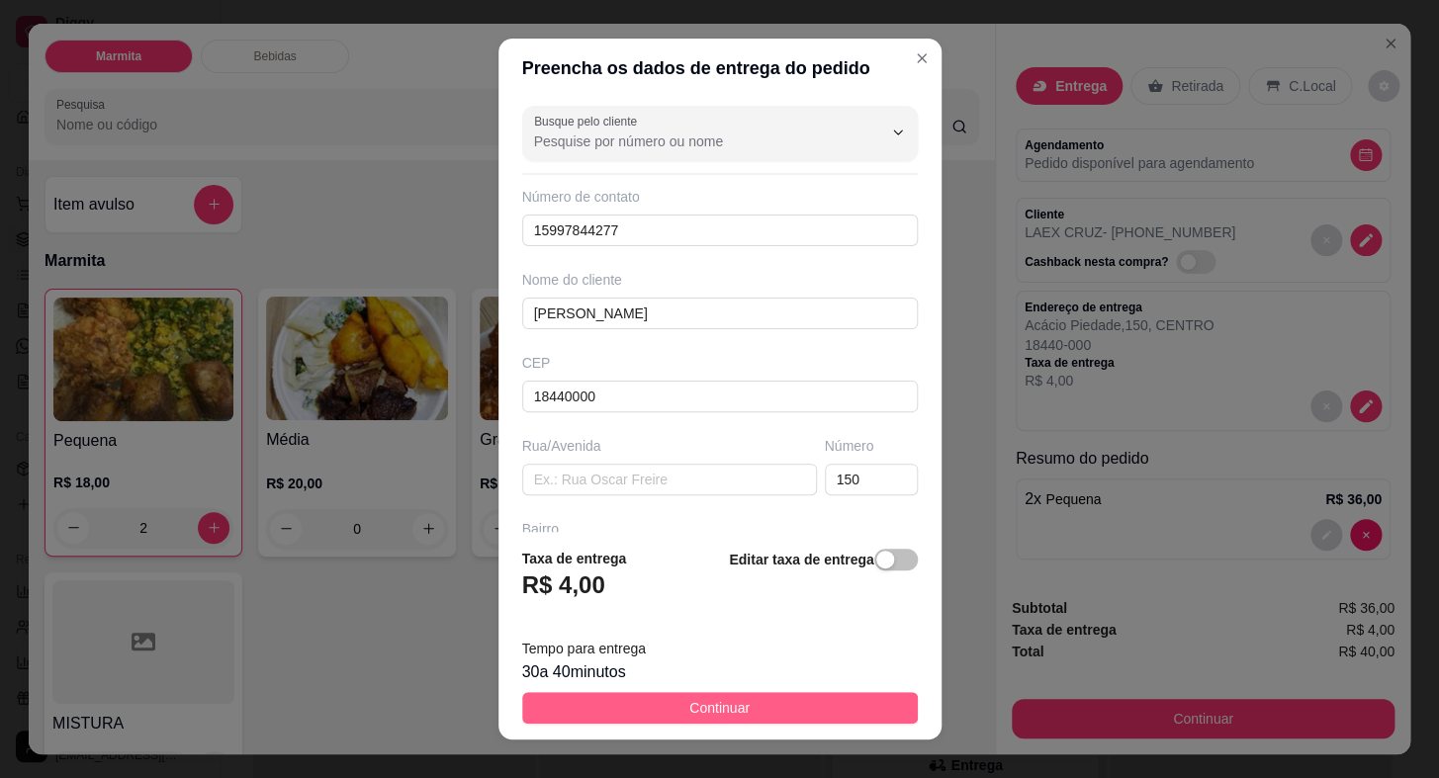
click at [752, 704] on button "Continuar" at bounding box center [720, 708] width 396 height 32
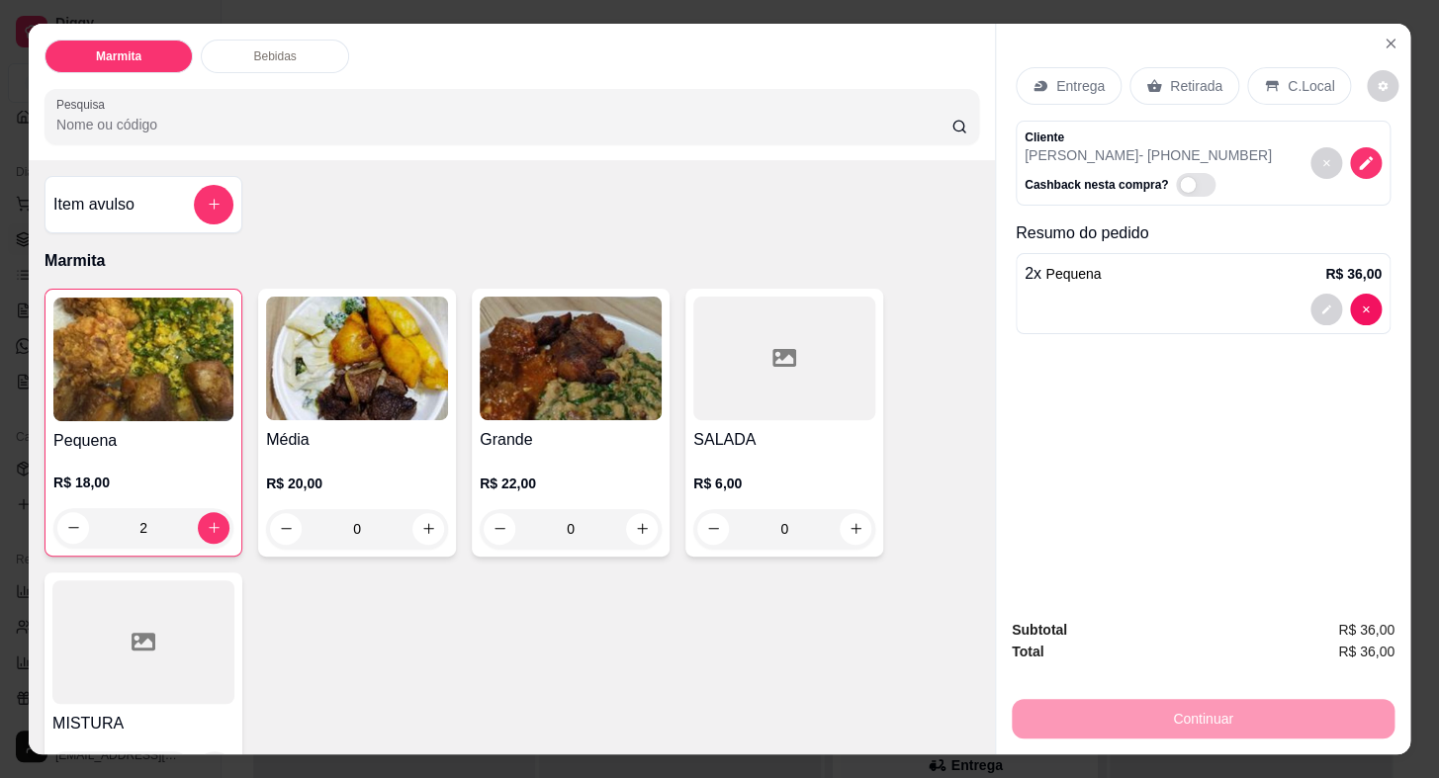
click at [1079, 78] on p "Entrega" at bounding box center [1080, 86] width 48 height 20
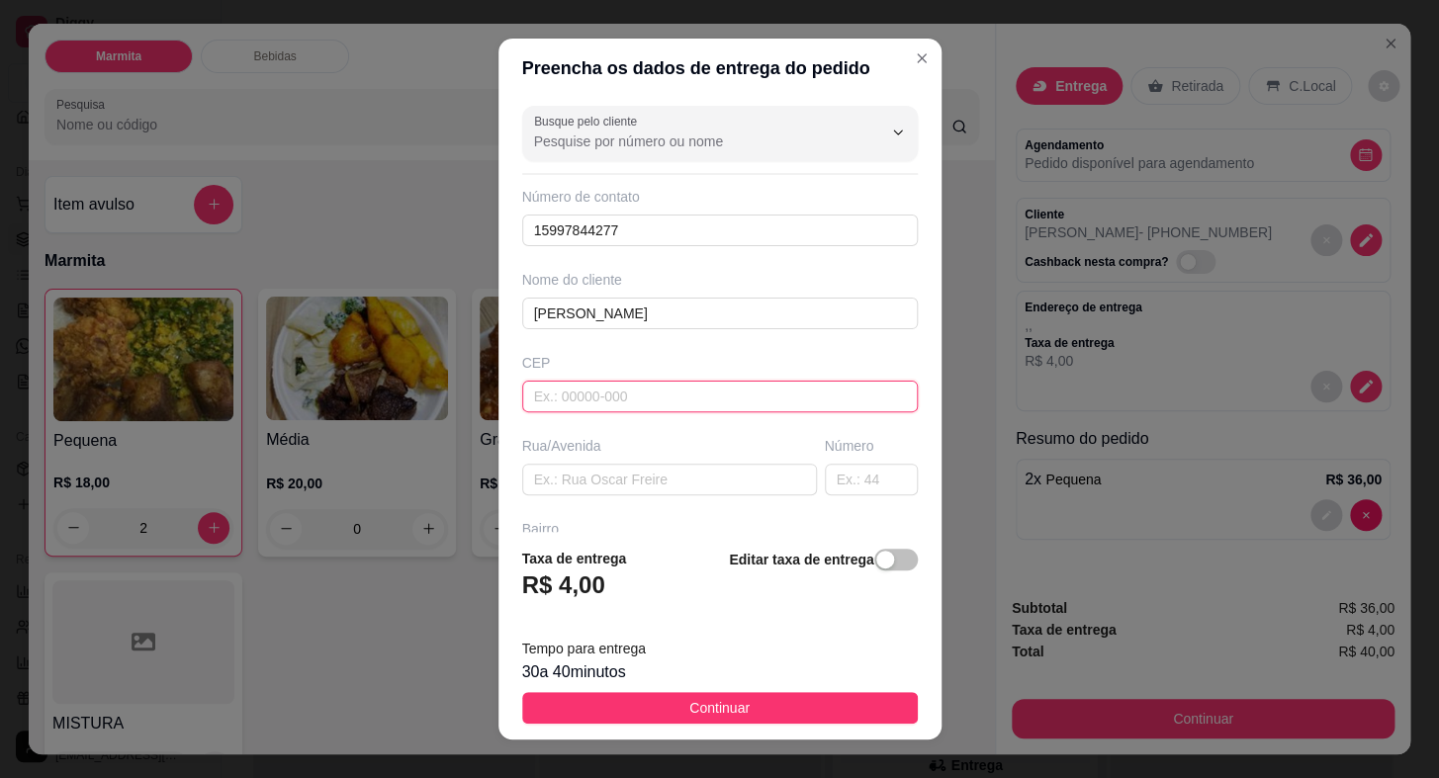
click at [643, 396] on input "text" at bounding box center [720, 397] width 396 height 32
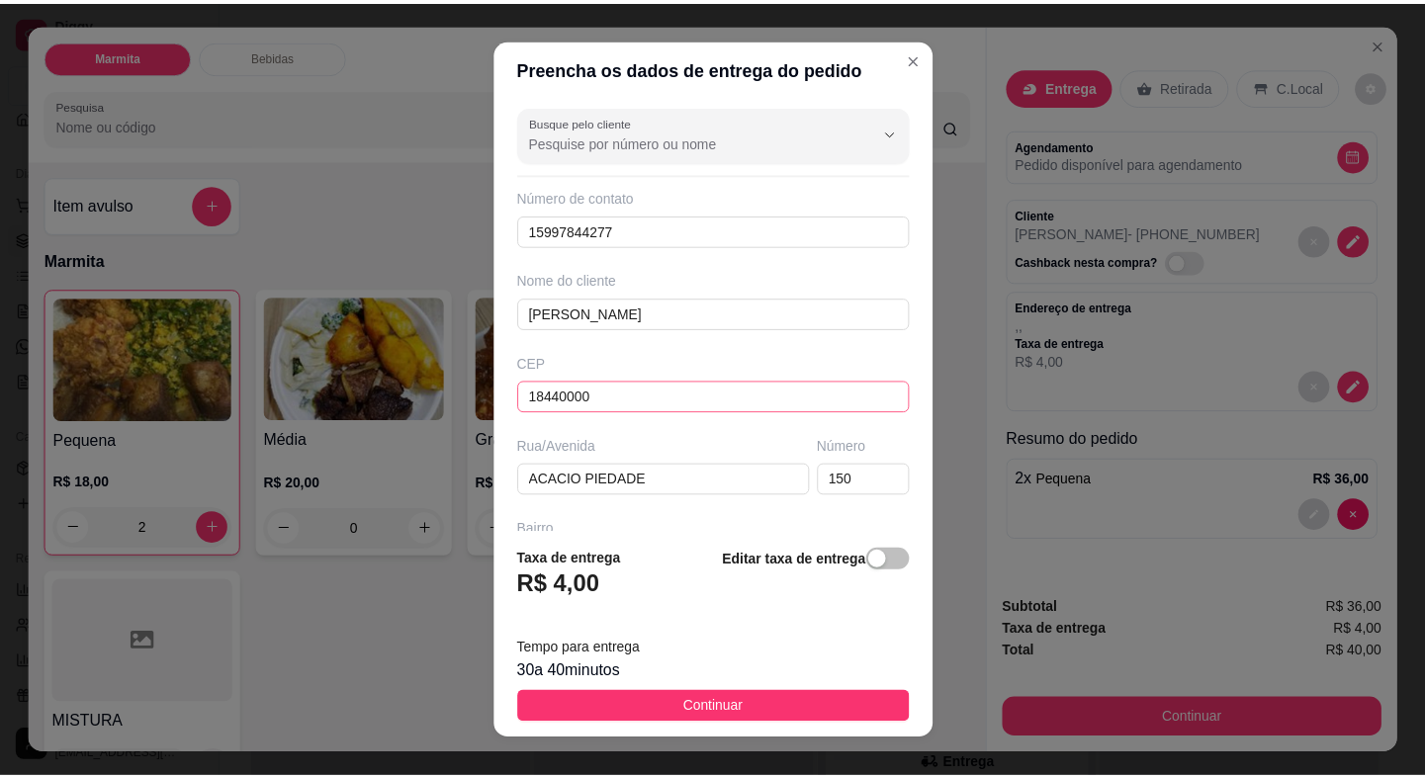
scroll to position [230, 0]
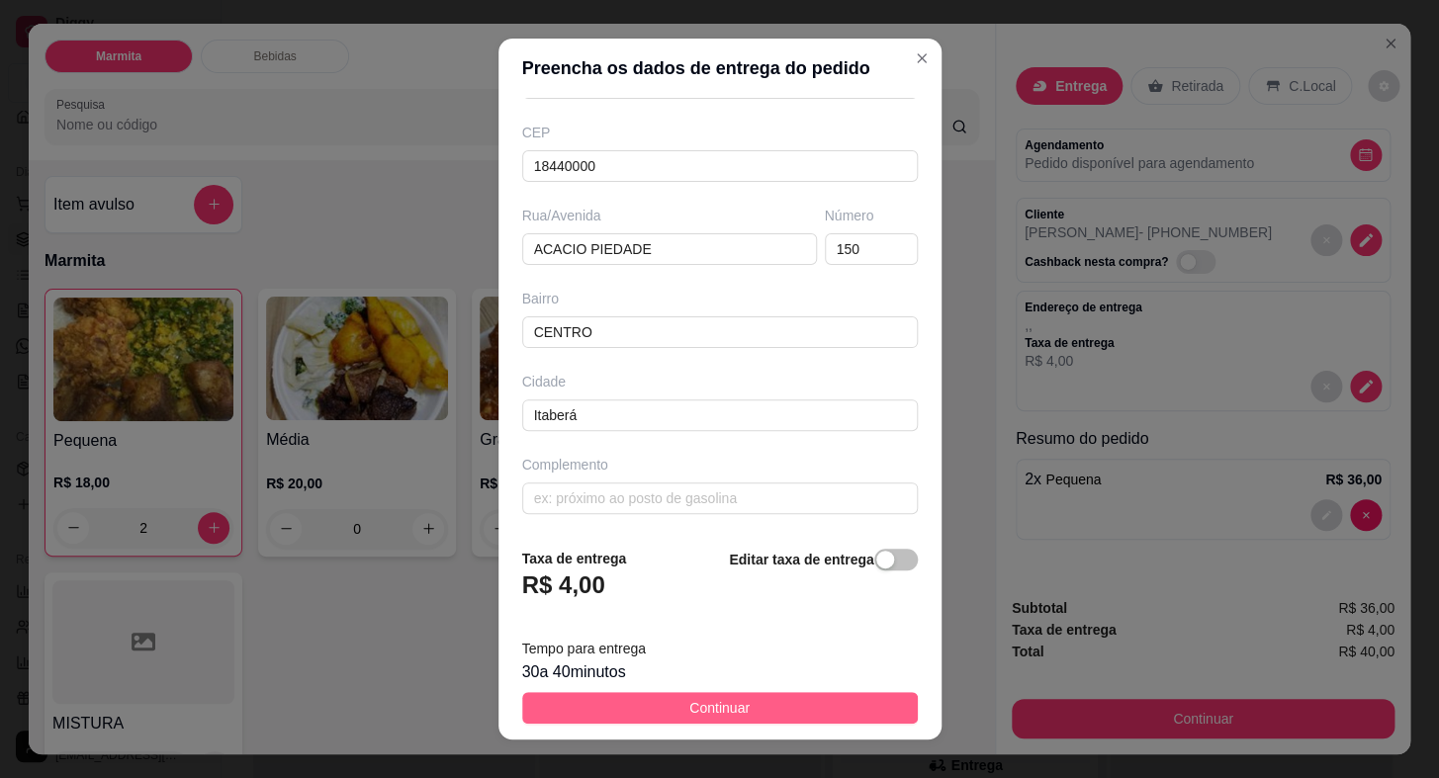
click at [761, 713] on button "Continuar" at bounding box center [720, 708] width 396 height 32
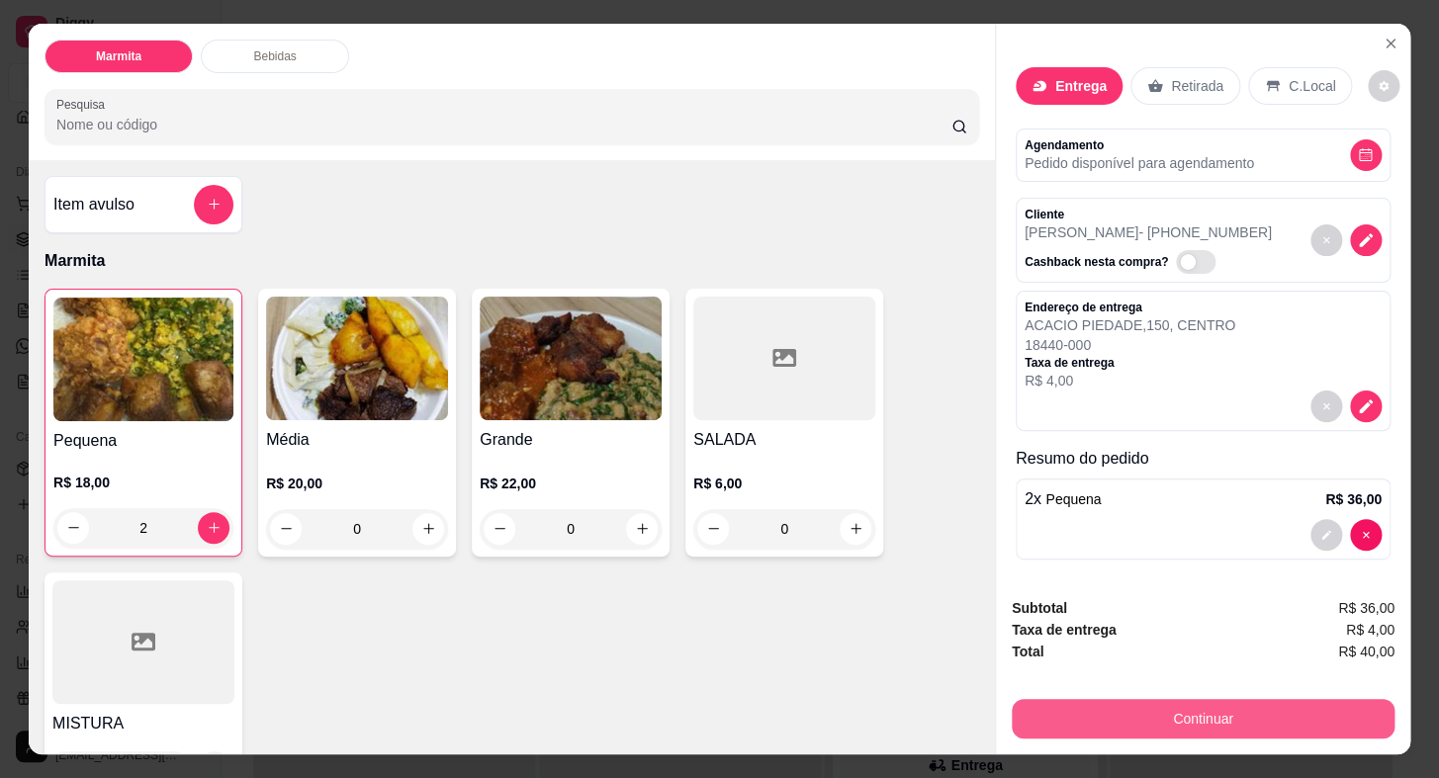
click at [1182, 723] on button "Continuar" at bounding box center [1203, 719] width 383 height 40
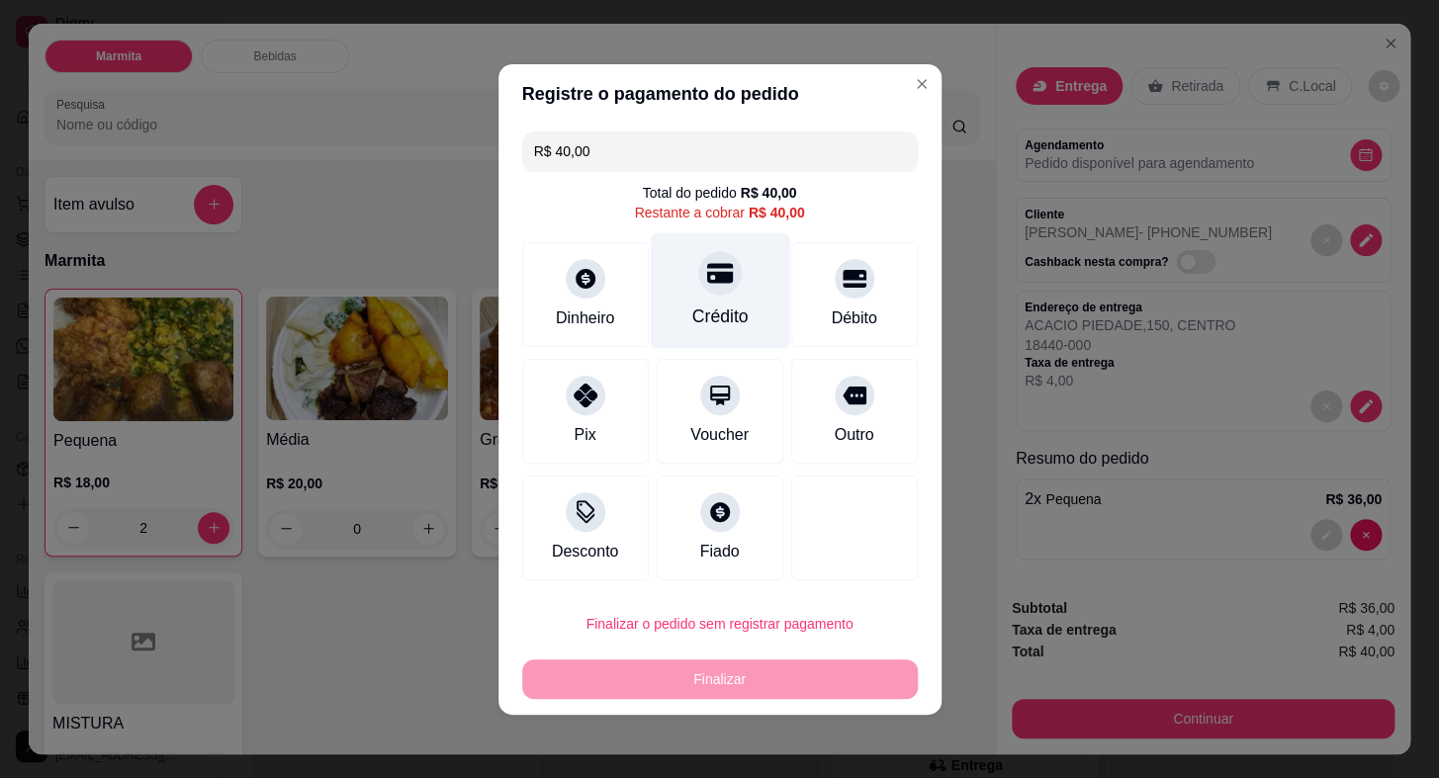
click at [707, 305] on div "Crédito" at bounding box center [719, 317] width 56 height 26
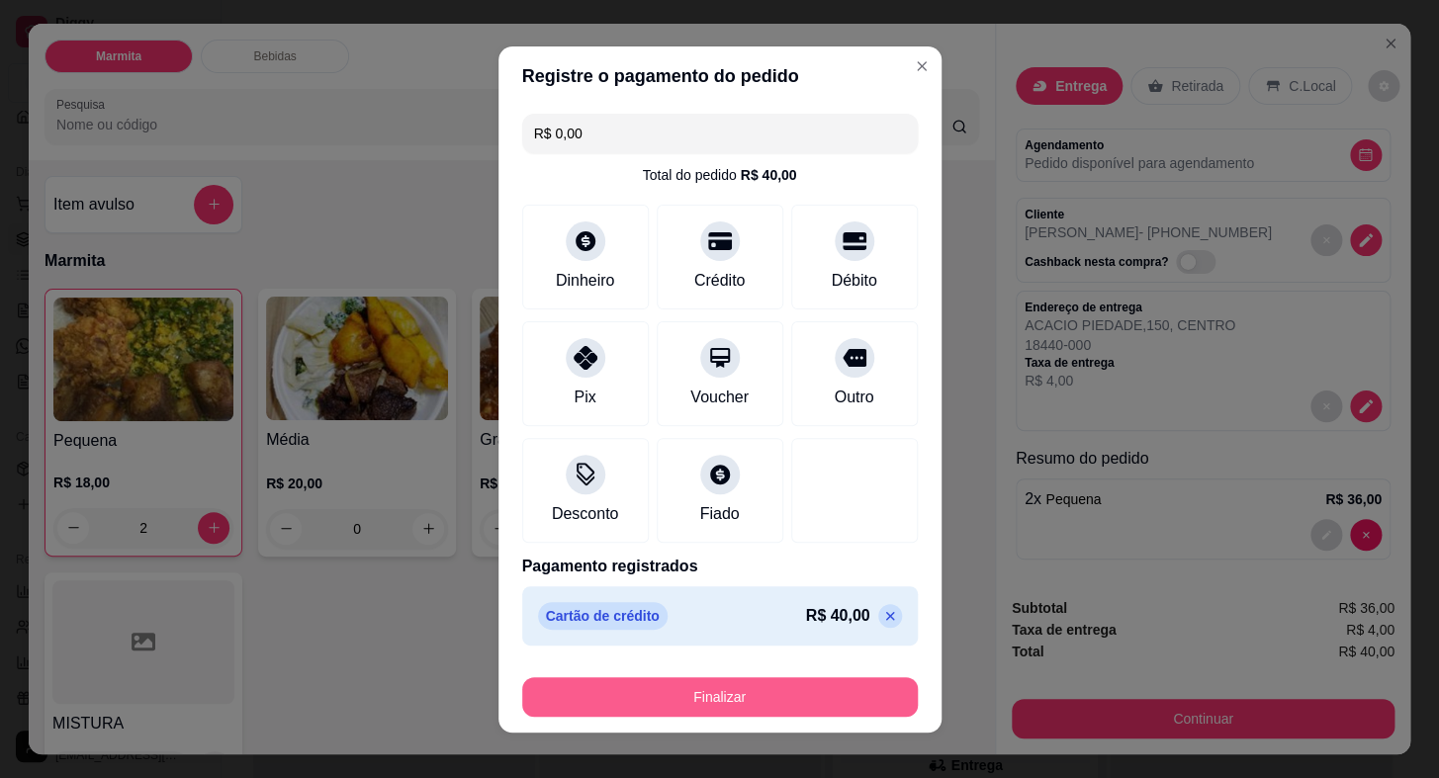
click at [780, 694] on button "Finalizar" at bounding box center [720, 697] width 396 height 40
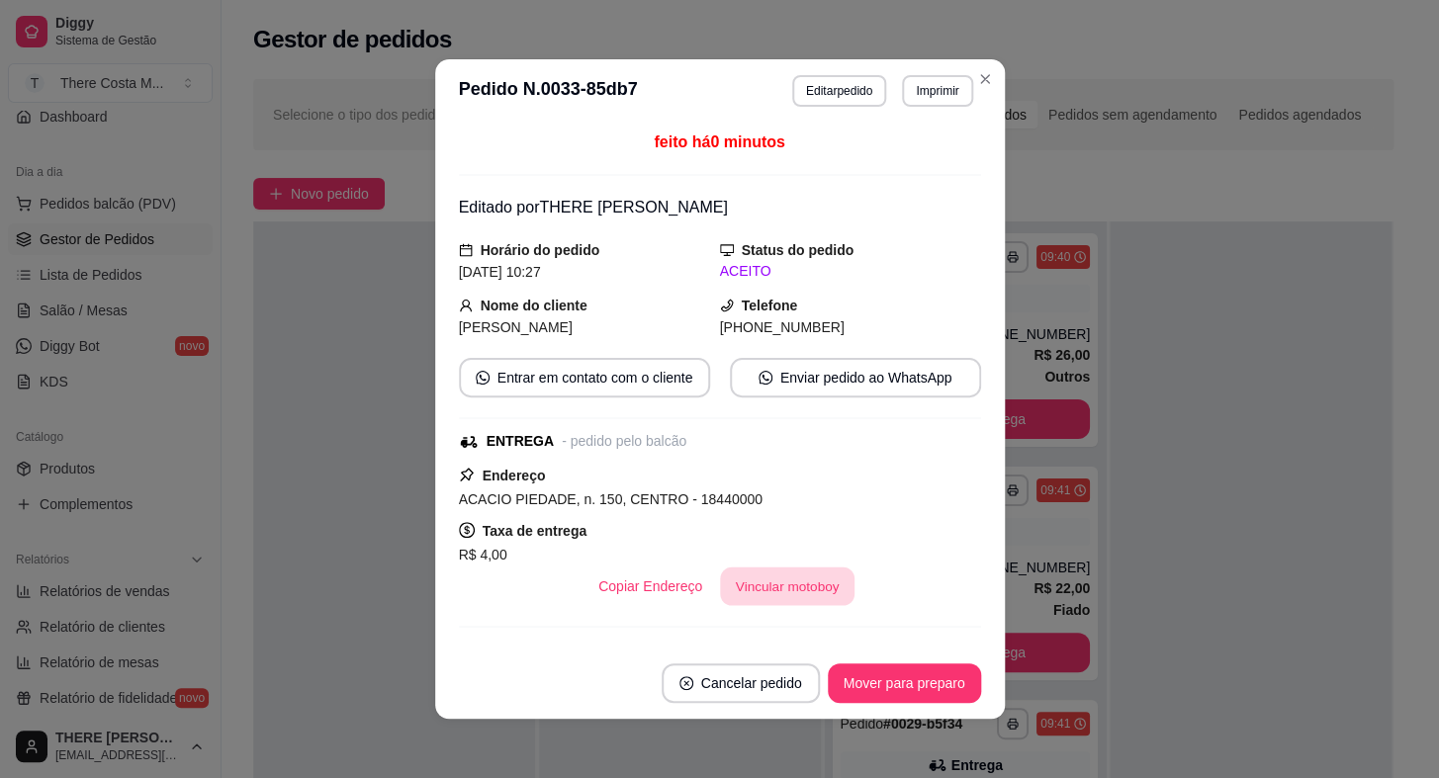
click at [798, 595] on button "Vincular motoboy" at bounding box center [787, 587] width 135 height 39
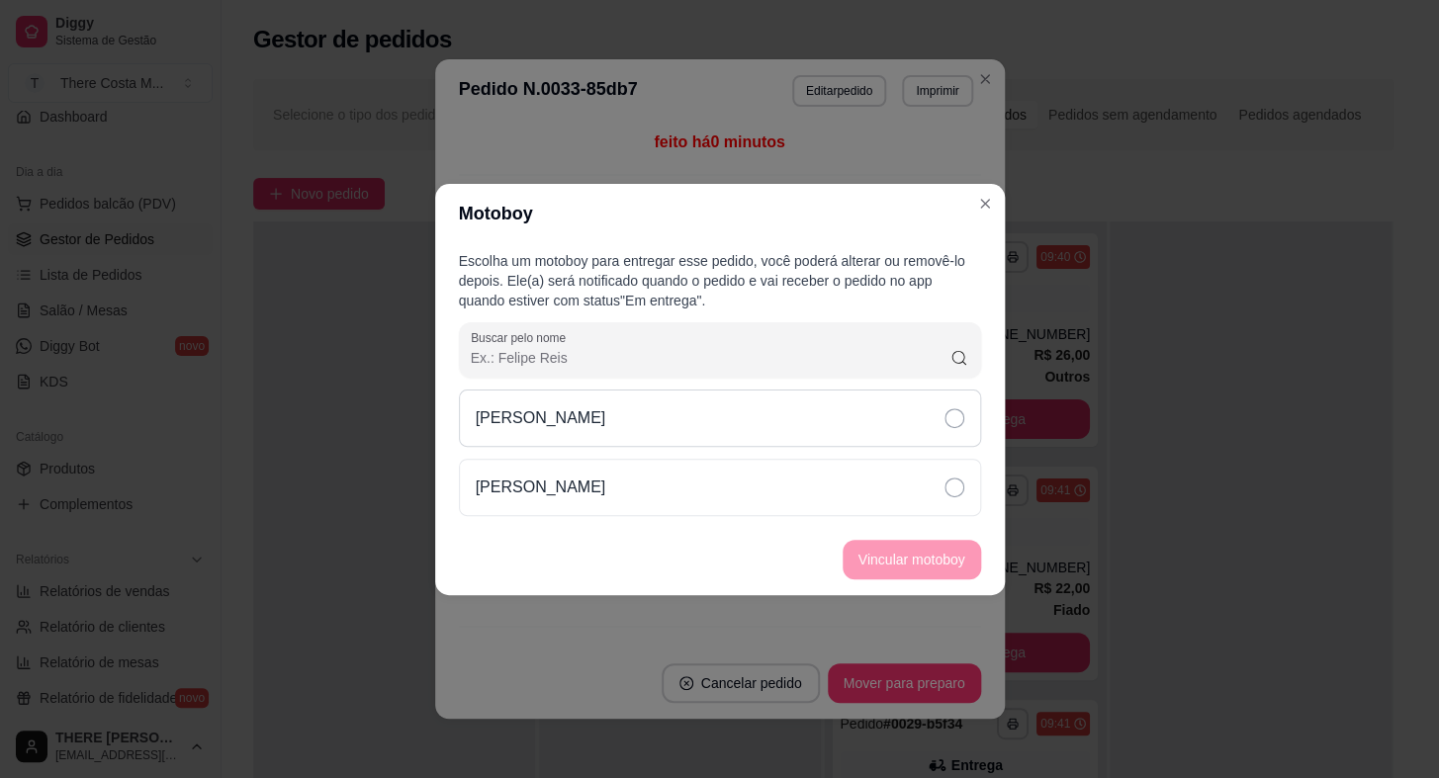
click at [815, 413] on div "[PERSON_NAME]" at bounding box center [720, 418] width 522 height 57
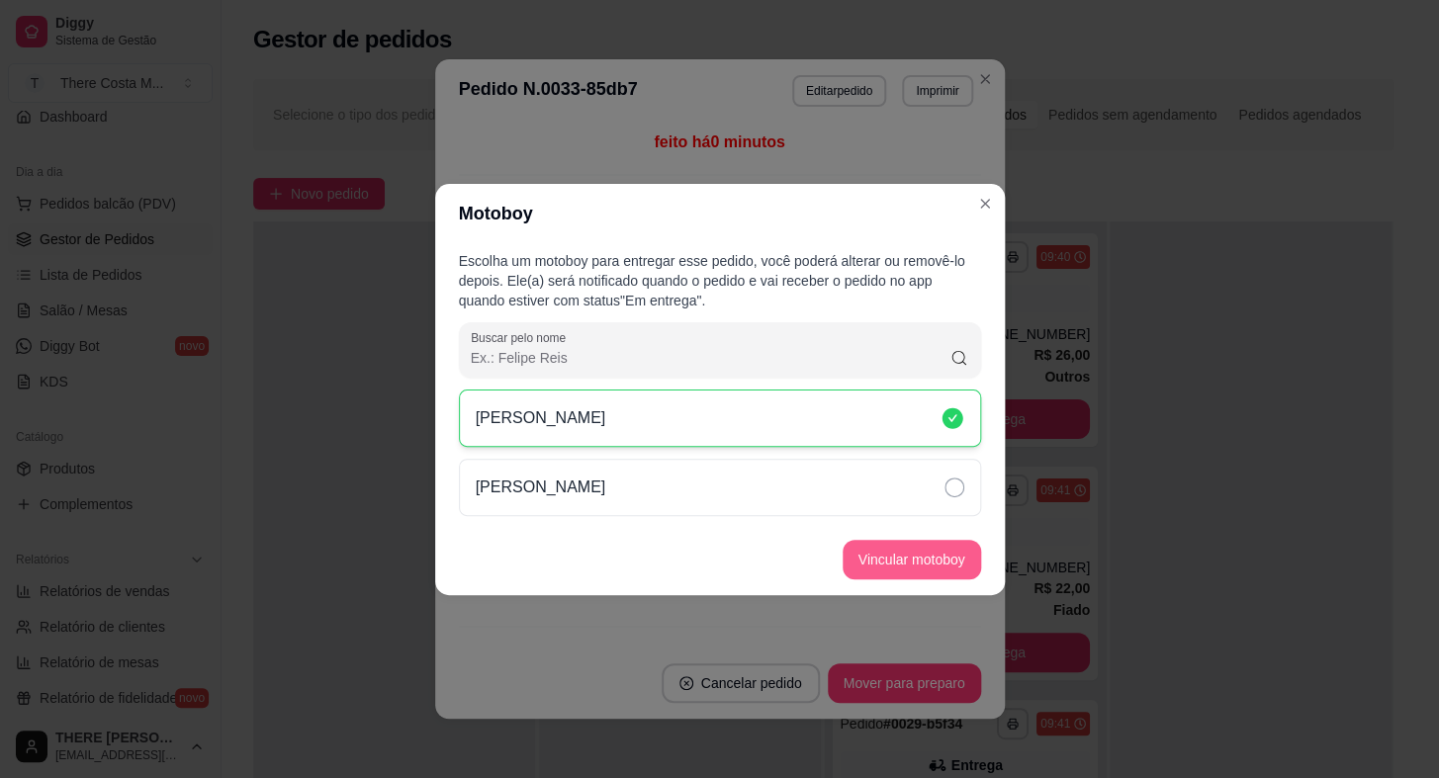
click at [893, 553] on button "Vincular motoboy" at bounding box center [912, 560] width 138 height 40
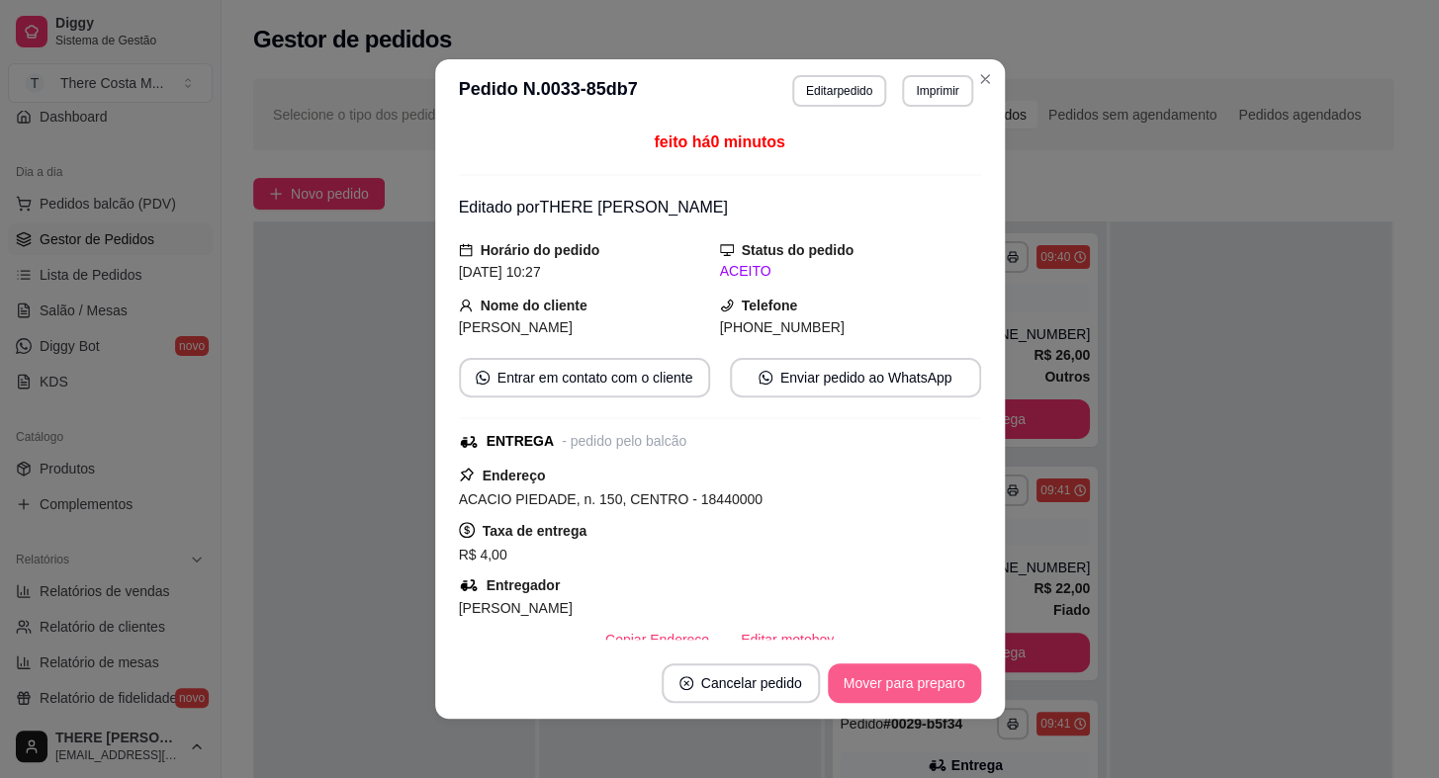
click at [937, 673] on button "Mover para preparo" at bounding box center [904, 684] width 153 height 40
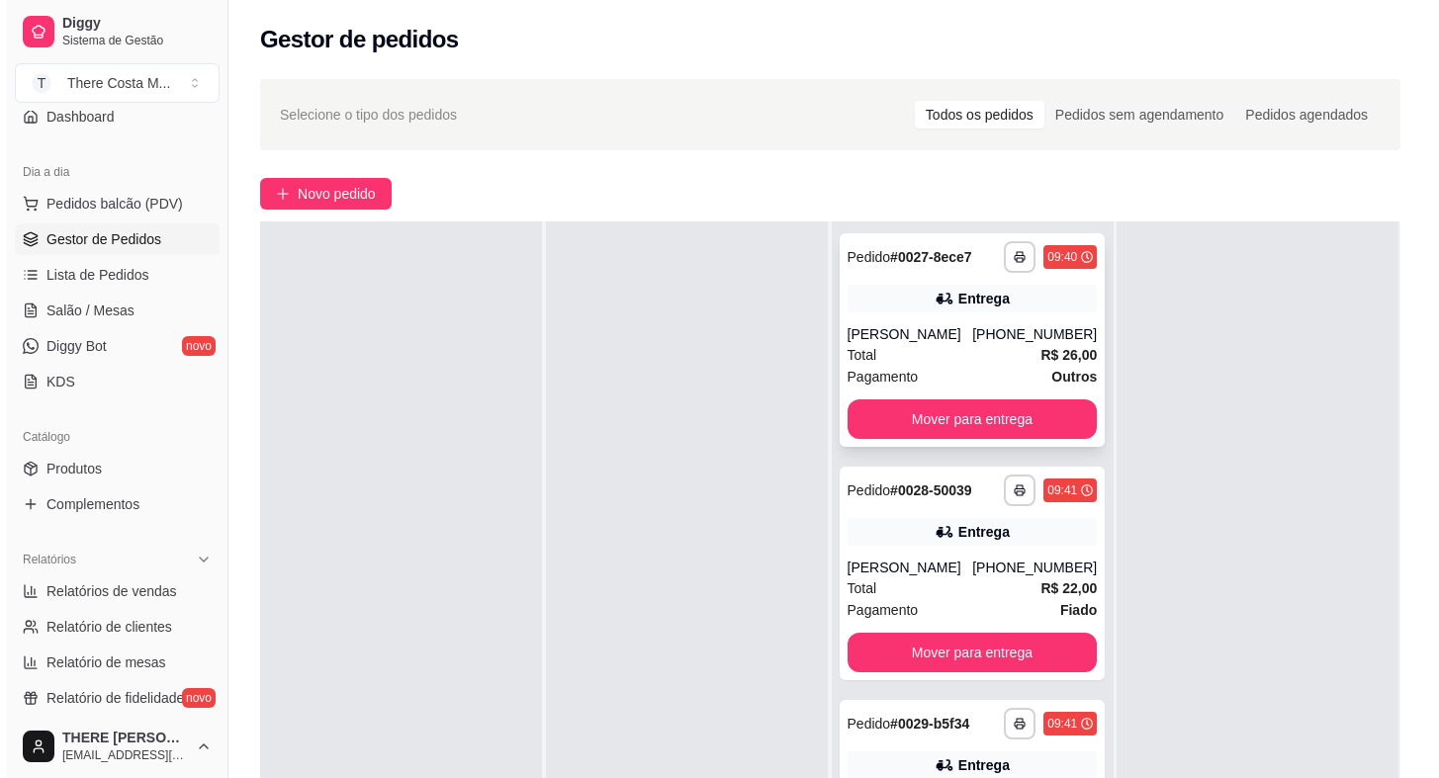
scroll to position [0, 0]
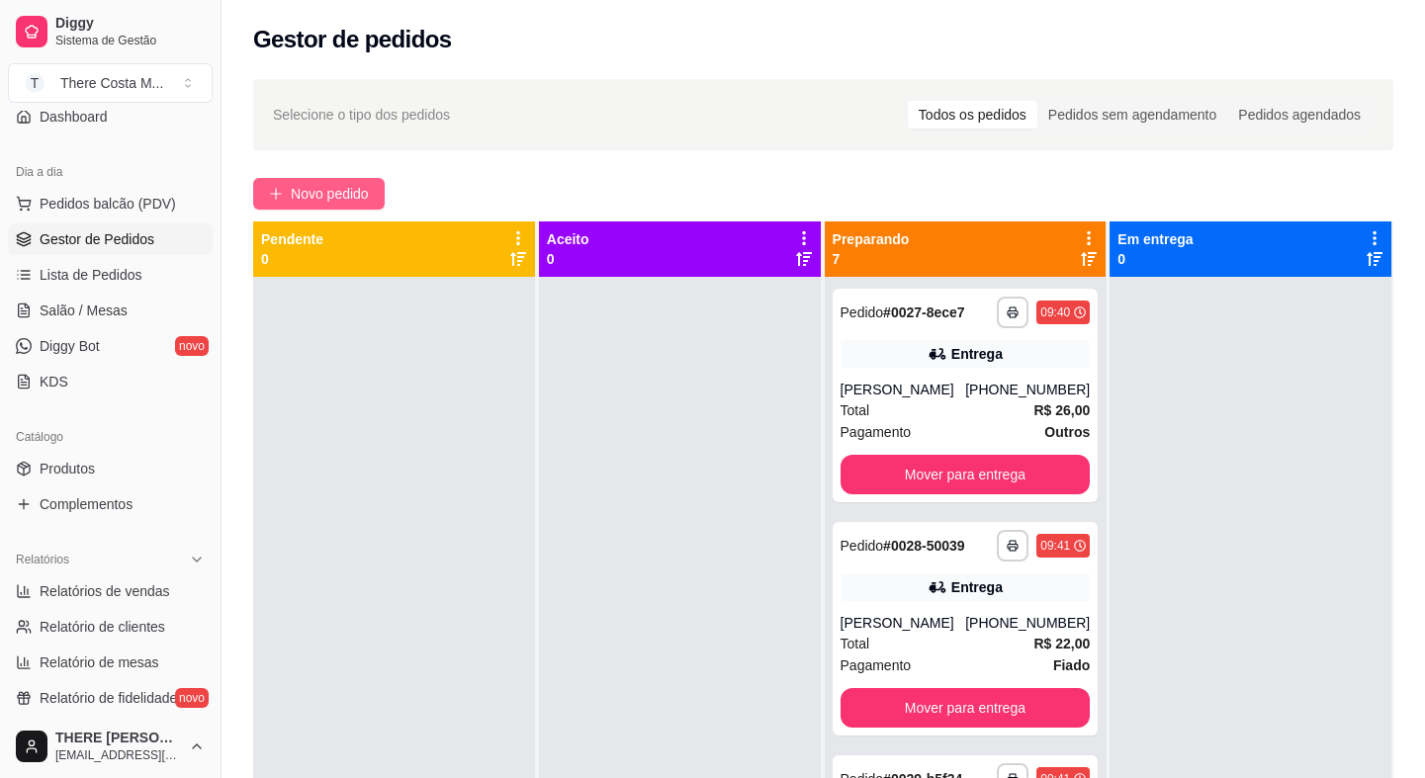
click at [302, 196] on span "Novo pedido" at bounding box center [330, 194] width 78 height 22
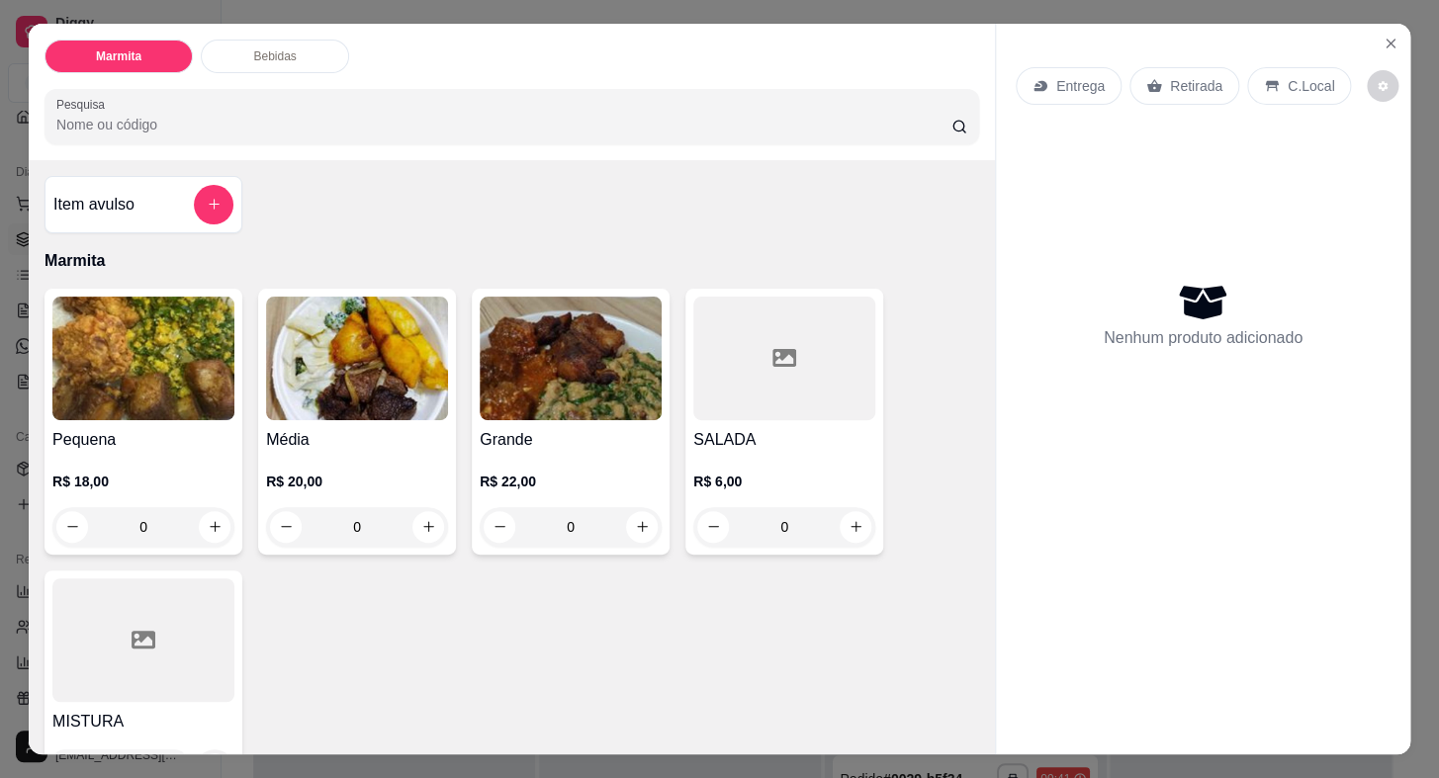
click at [1187, 89] on div "Retirada" at bounding box center [1184, 86] width 110 height 38
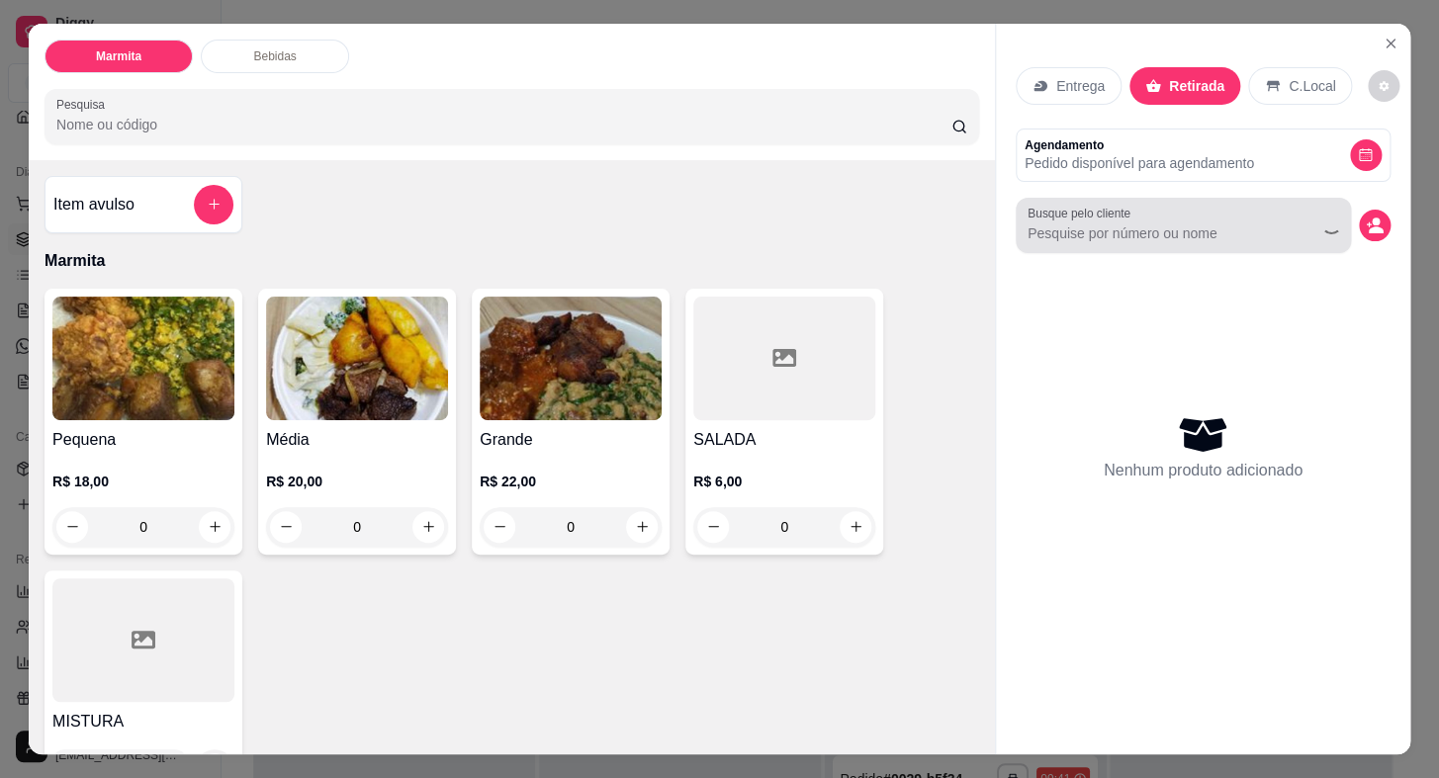
click at [1202, 224] on input "Busque pelo cliente" at bounding box center [1156, 234] width 256 height 20
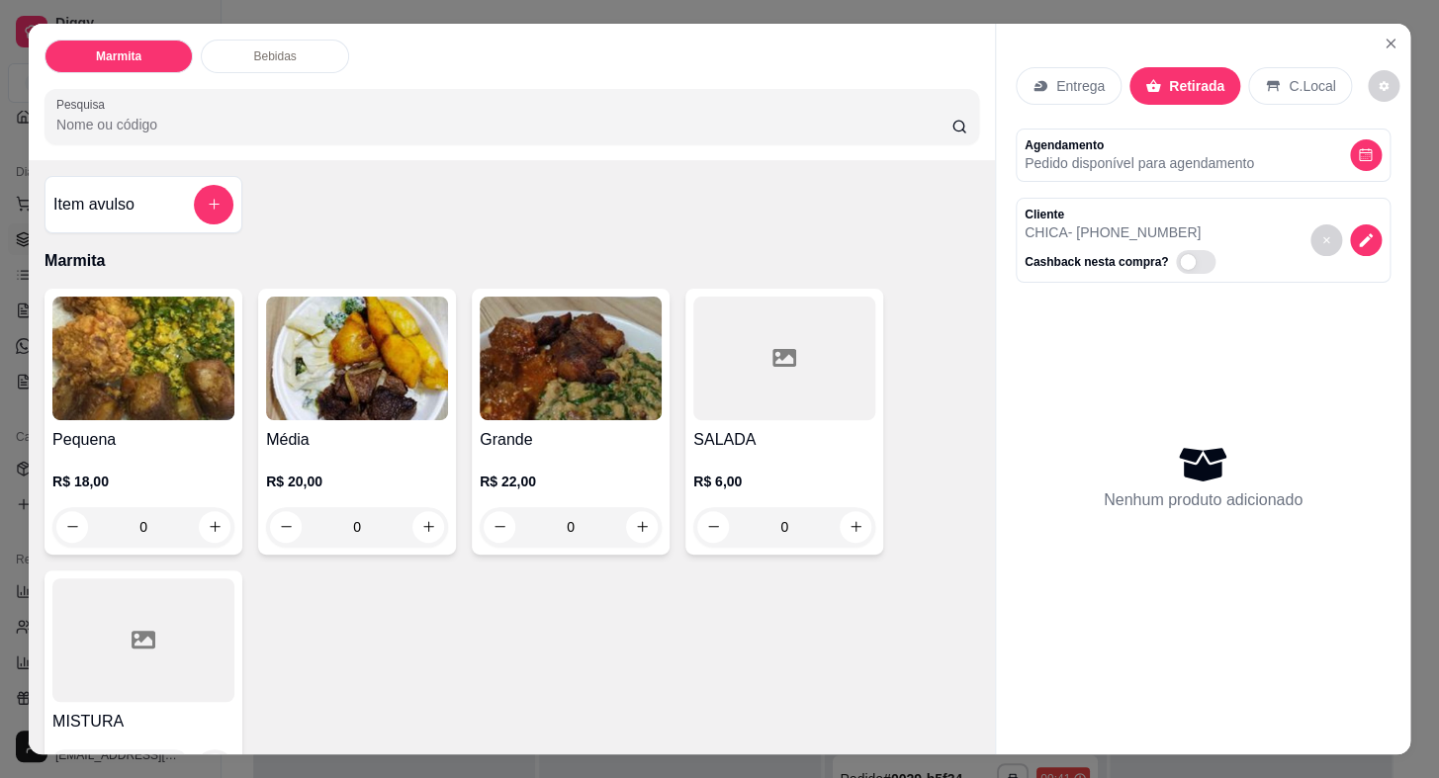
click at [548, 415] on div "Grande R$ 22,00 0" at bounding box center [571, 422] width 198 height 266
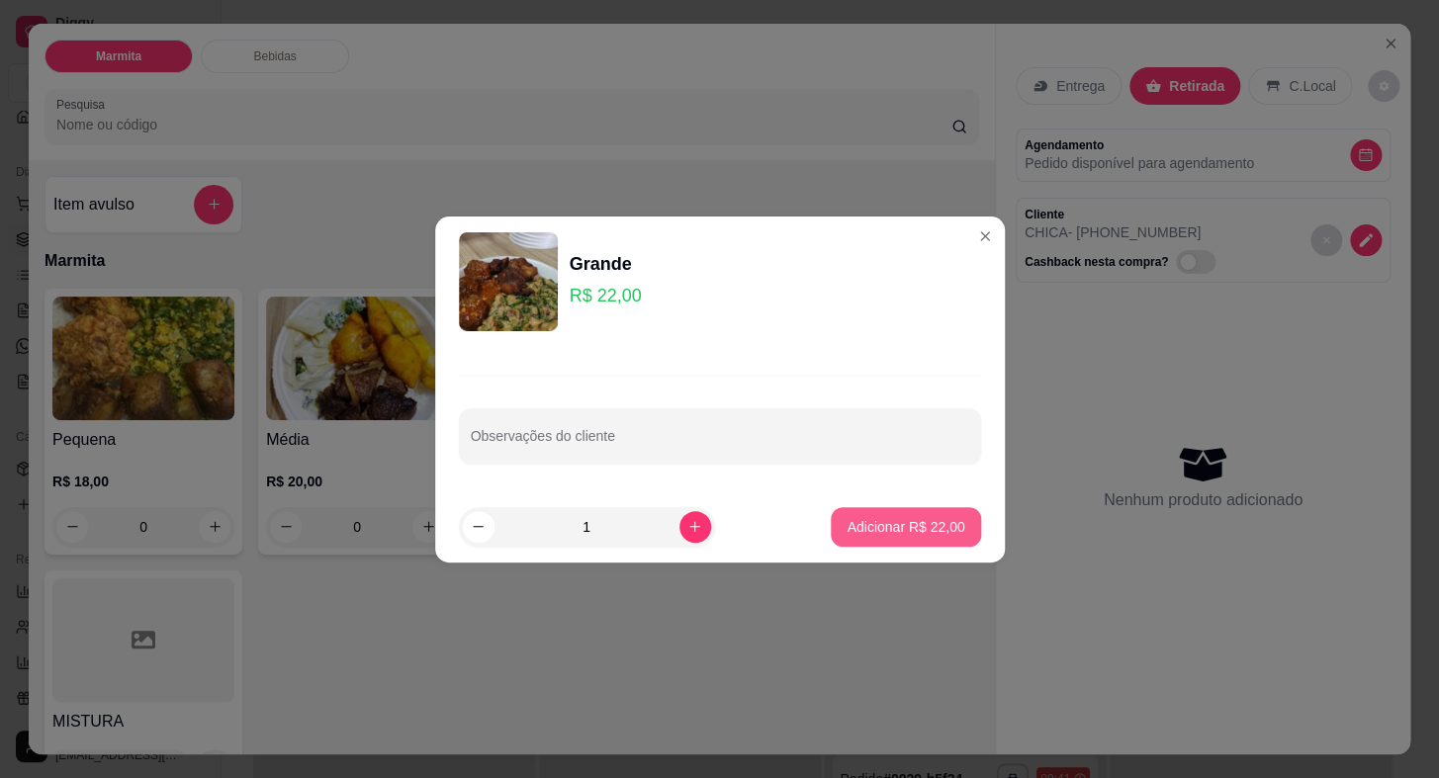
click at [904, 526] on p "Adicionar R$ 22,00" at bounding box center [906, 527] width 118 height 20
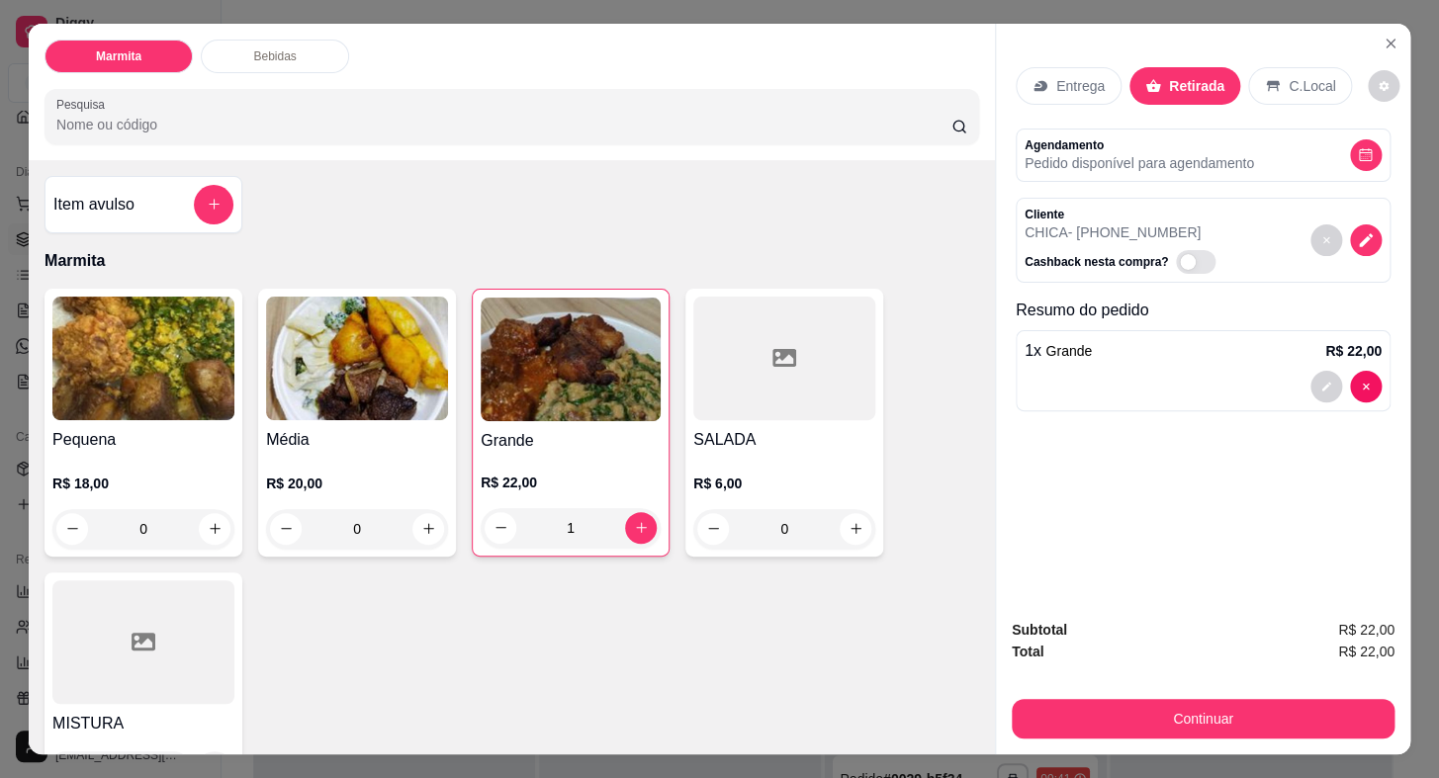
click at [1082, 361] on div "1 x Grande R$ 22,00" at bounding box center [1203, 370] width 375 height 81
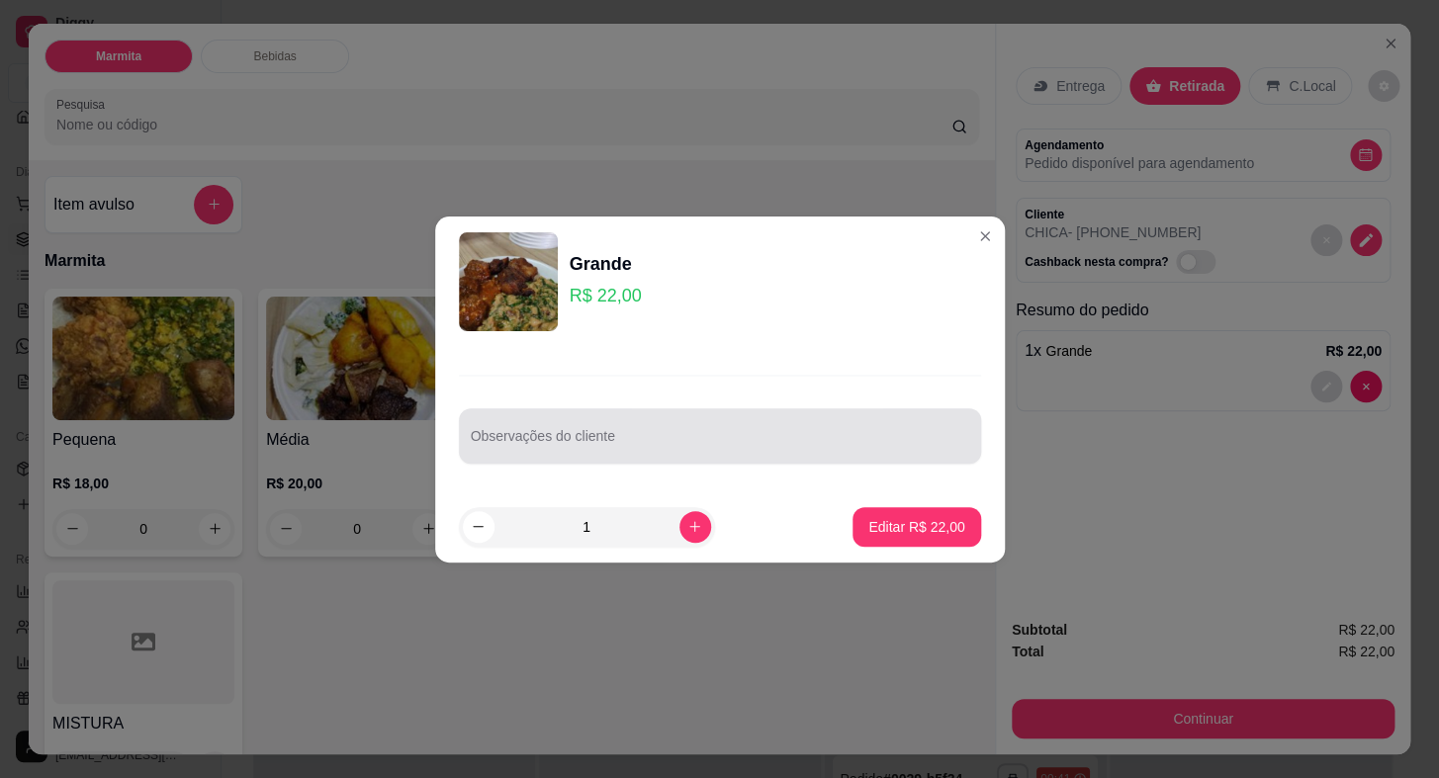
click at [680, 457] on div "Observações do cliente" at bounding box center [720, 435] width 522 height 55
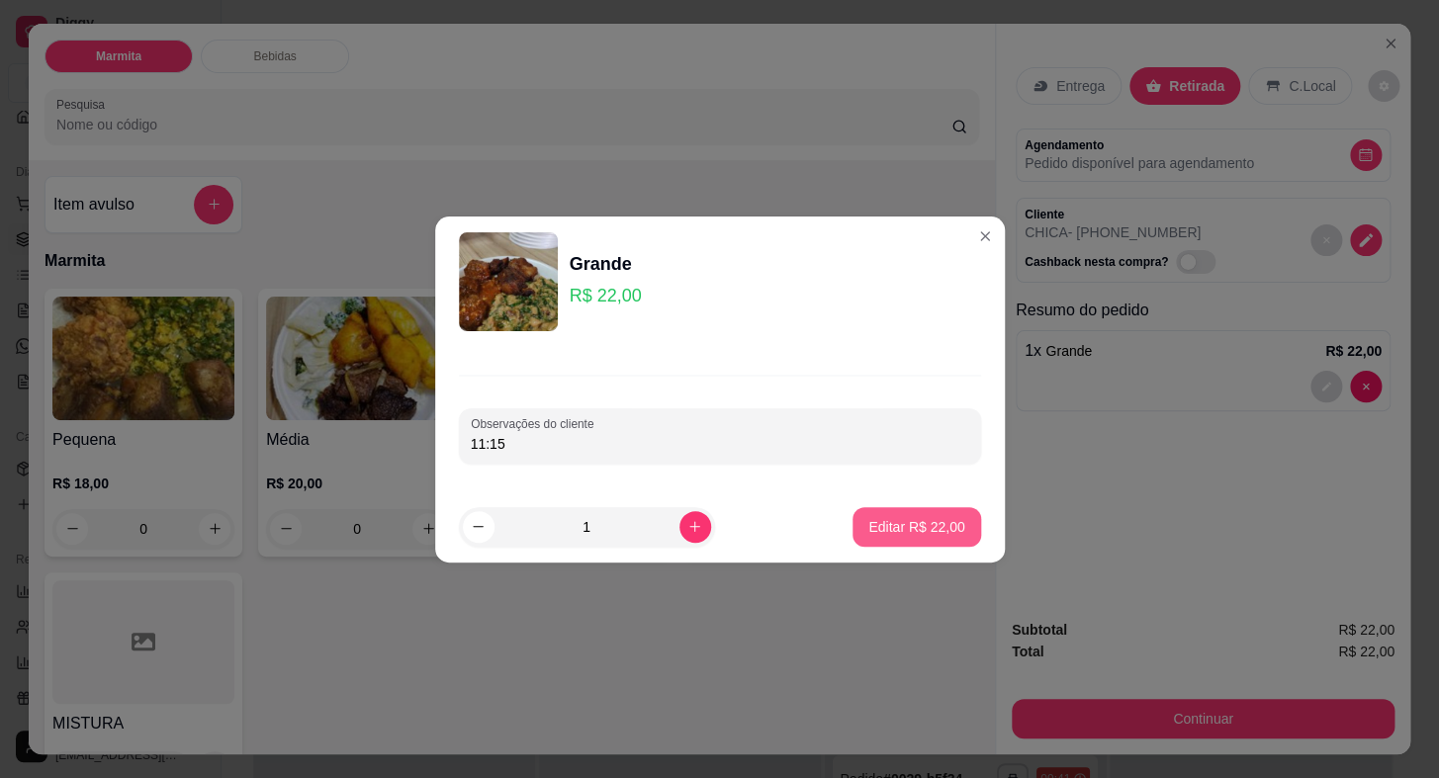
click at [897, 536] on button "Editar R$ 22,00" at bounding box center [917, 527] width 128 height 40
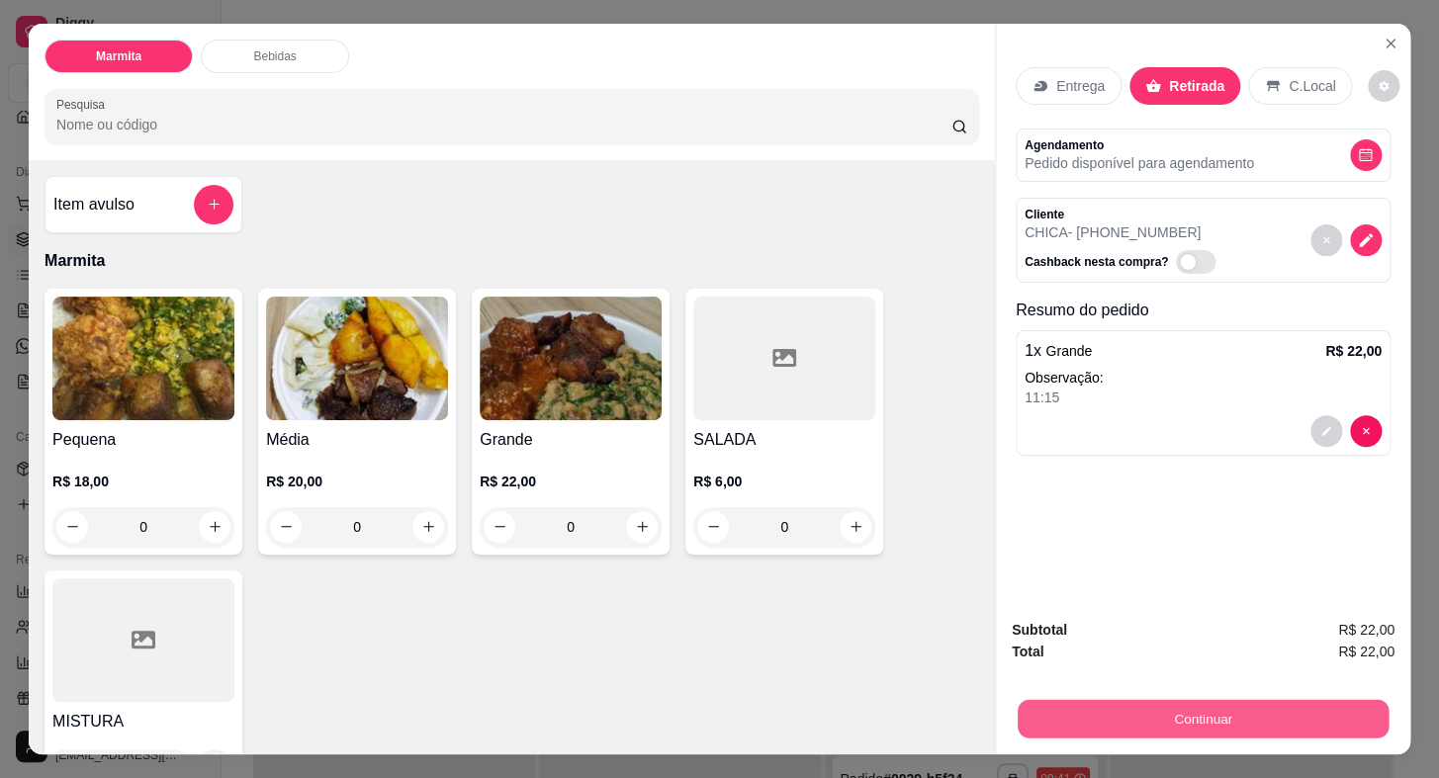
click at [1181, 700] on button "Continuar" at bounding box center [1203, 719] width 371 height 39
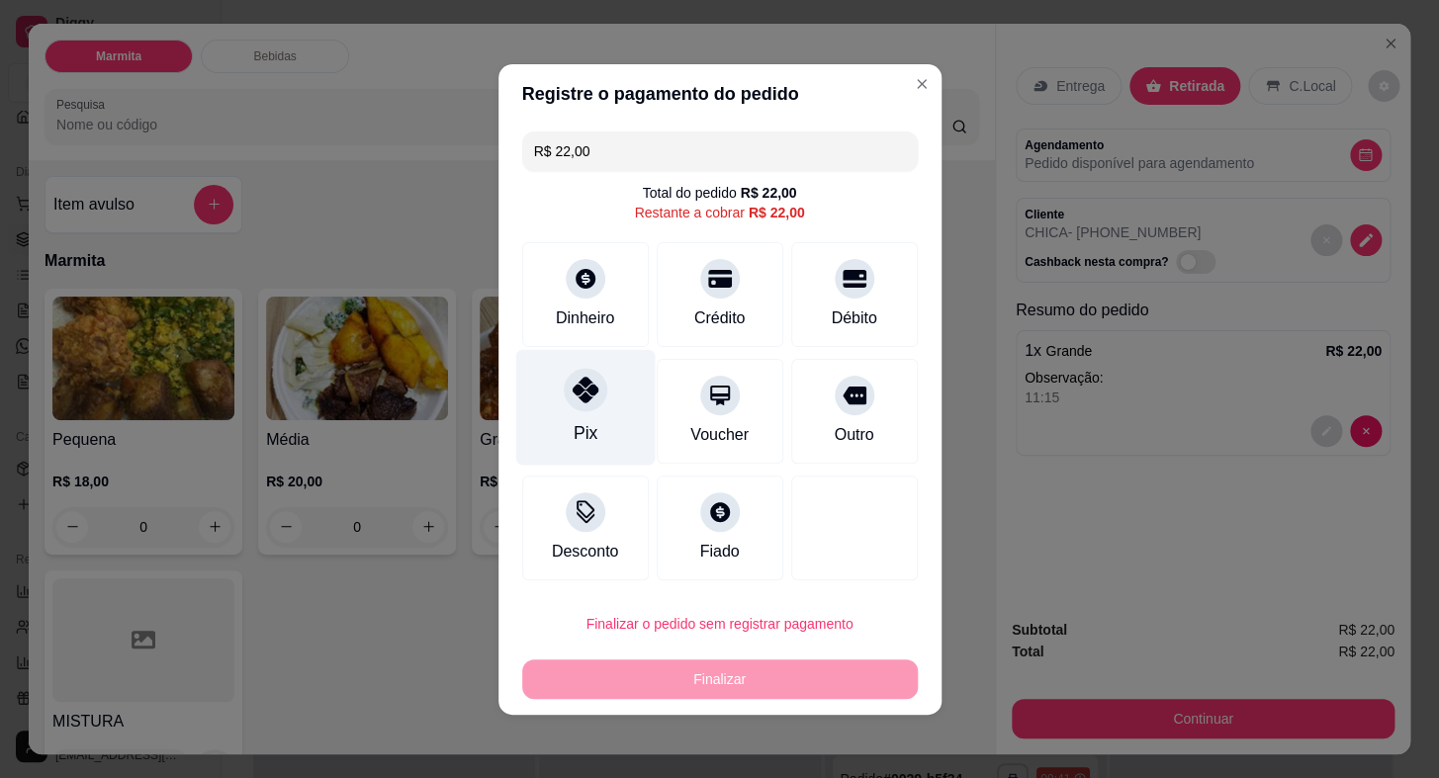
click at [564, 404] on div "Pix" at bounding box center [584, 407] width 139 height 116
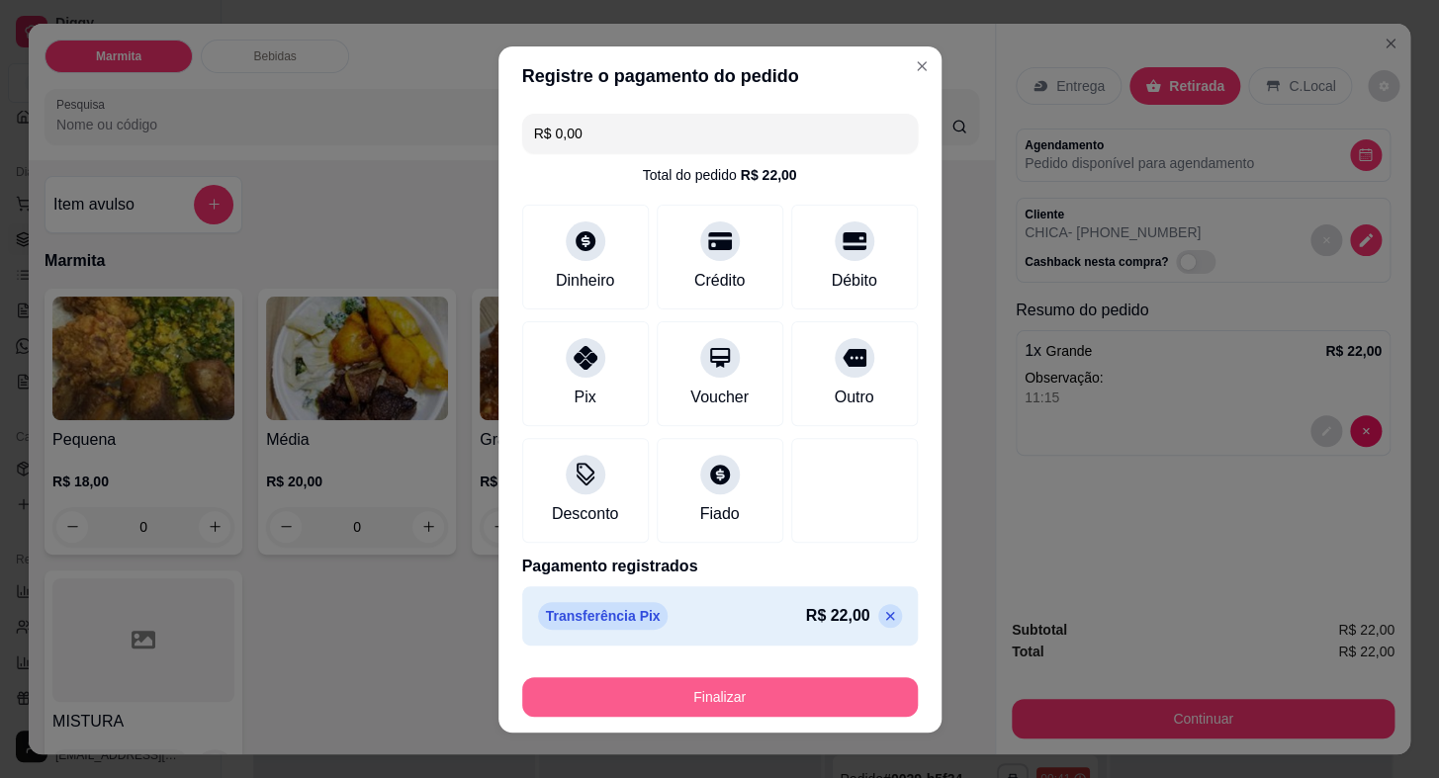
click at [754, 683] on button "Finalizar" at bounding box center [720, 697] width 396 height 40
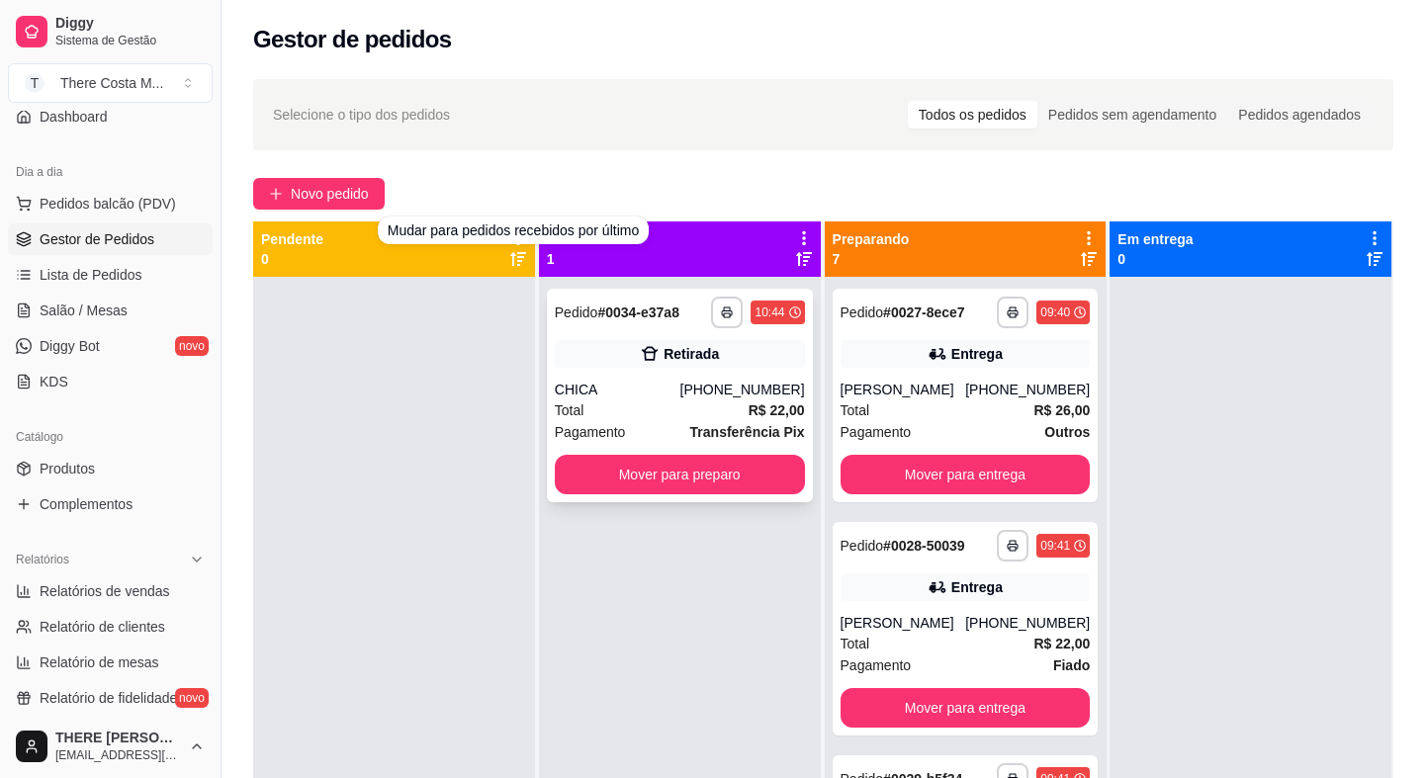
click at [680, 380] on div "CHICA" at bounding box center [618, 390] width 126 height 20
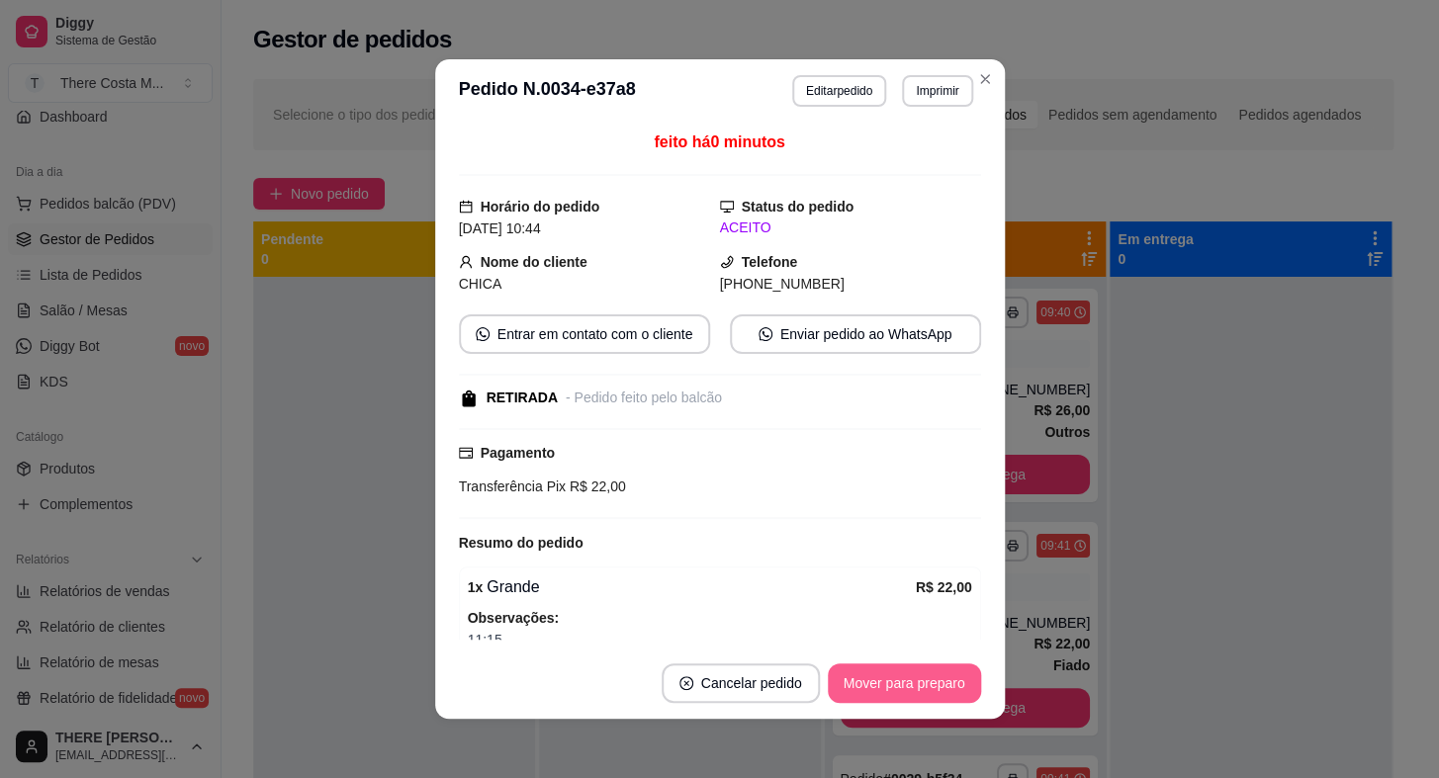
click at [887, 686] on button "Mover para preparo" at bounding box center [904, 684] width 153 height 40
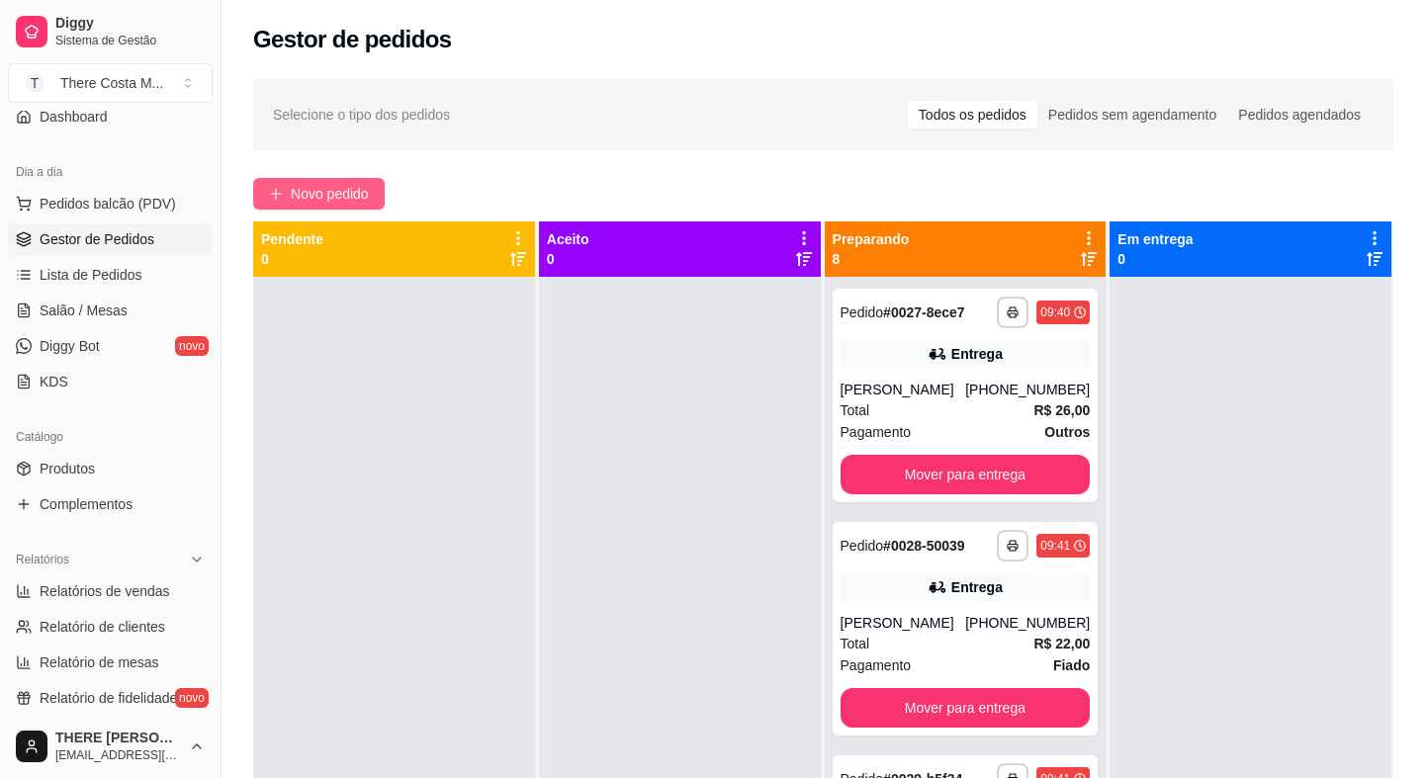
click at [339, 188] on span "Novo pedido" at bounding box center [330, 194] width 78 height 22
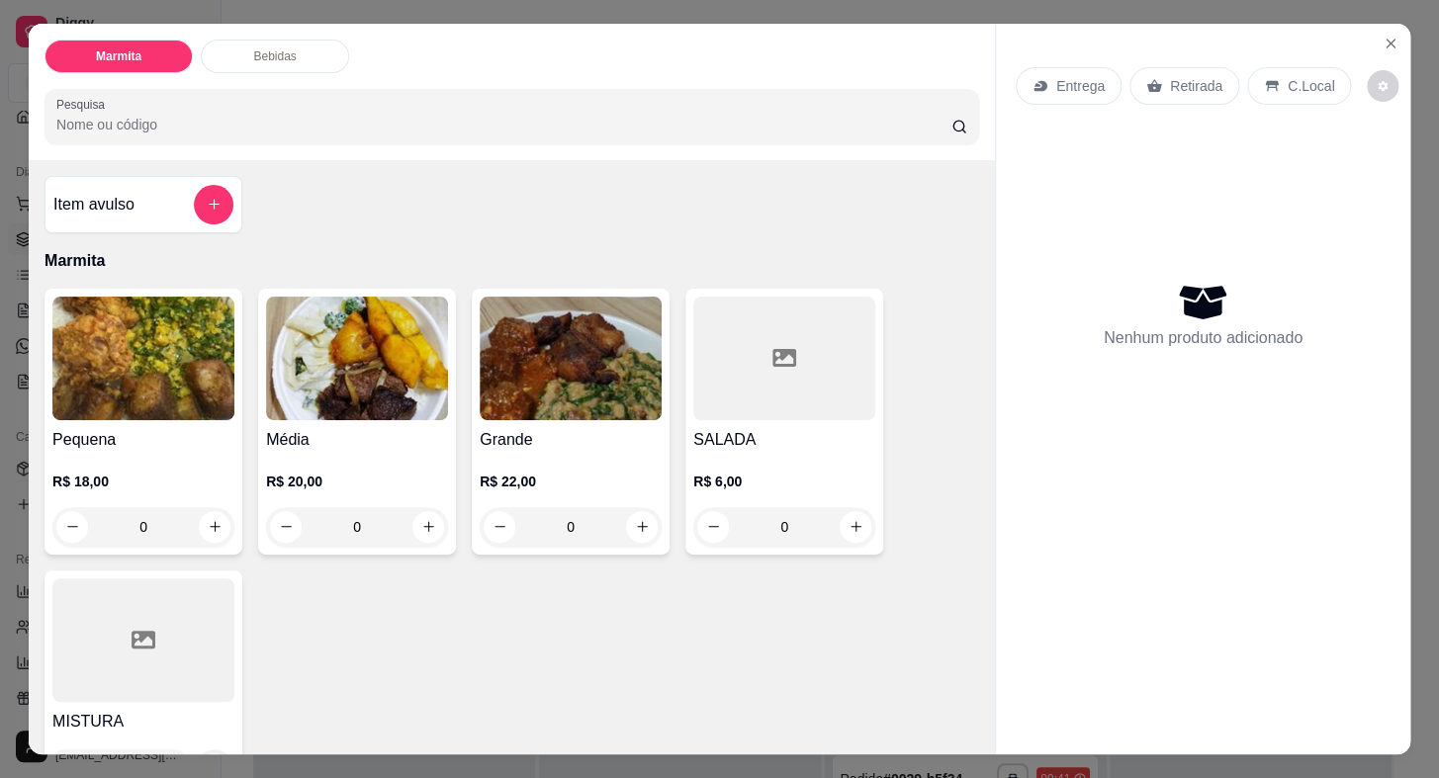
click at [1056, 87] on p "Entrega" at bounding box center [1080, 86] width 48 height 20
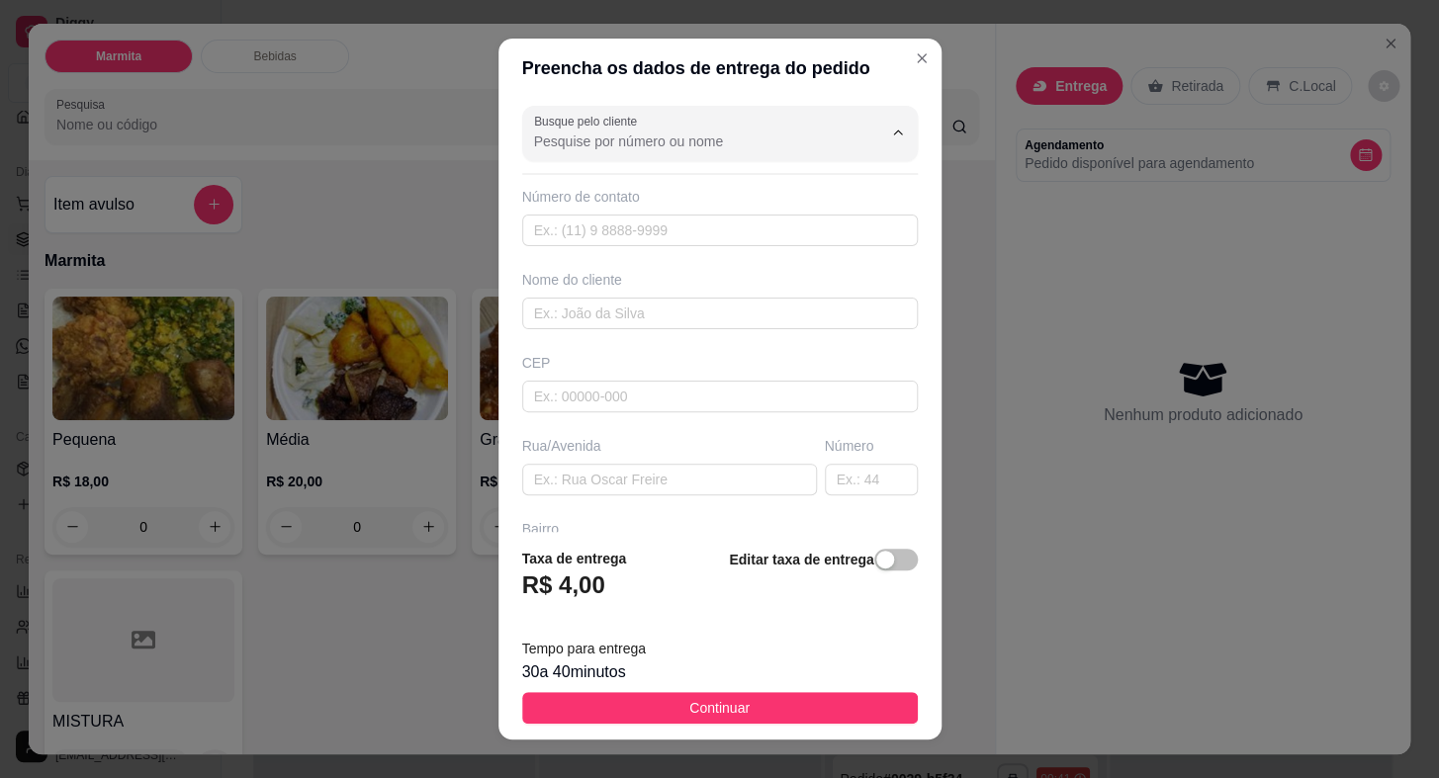
click at [691, 133] on input "Busque pelo cliente" at bounding box center [692, 142] width 316 height 20
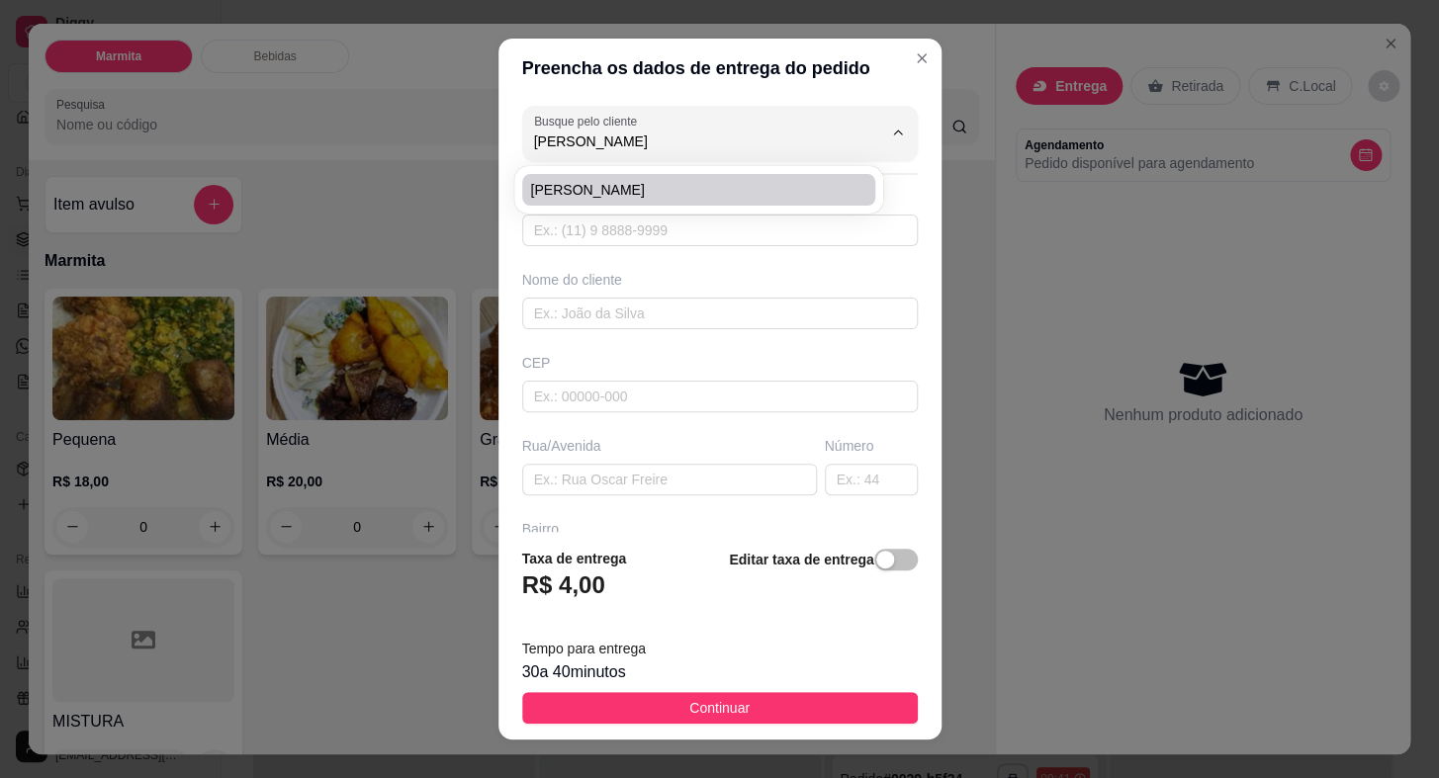
click at [755, 195] on span "[PERSON_NAME]" at bounding box center [688, 190] width 317 height 20
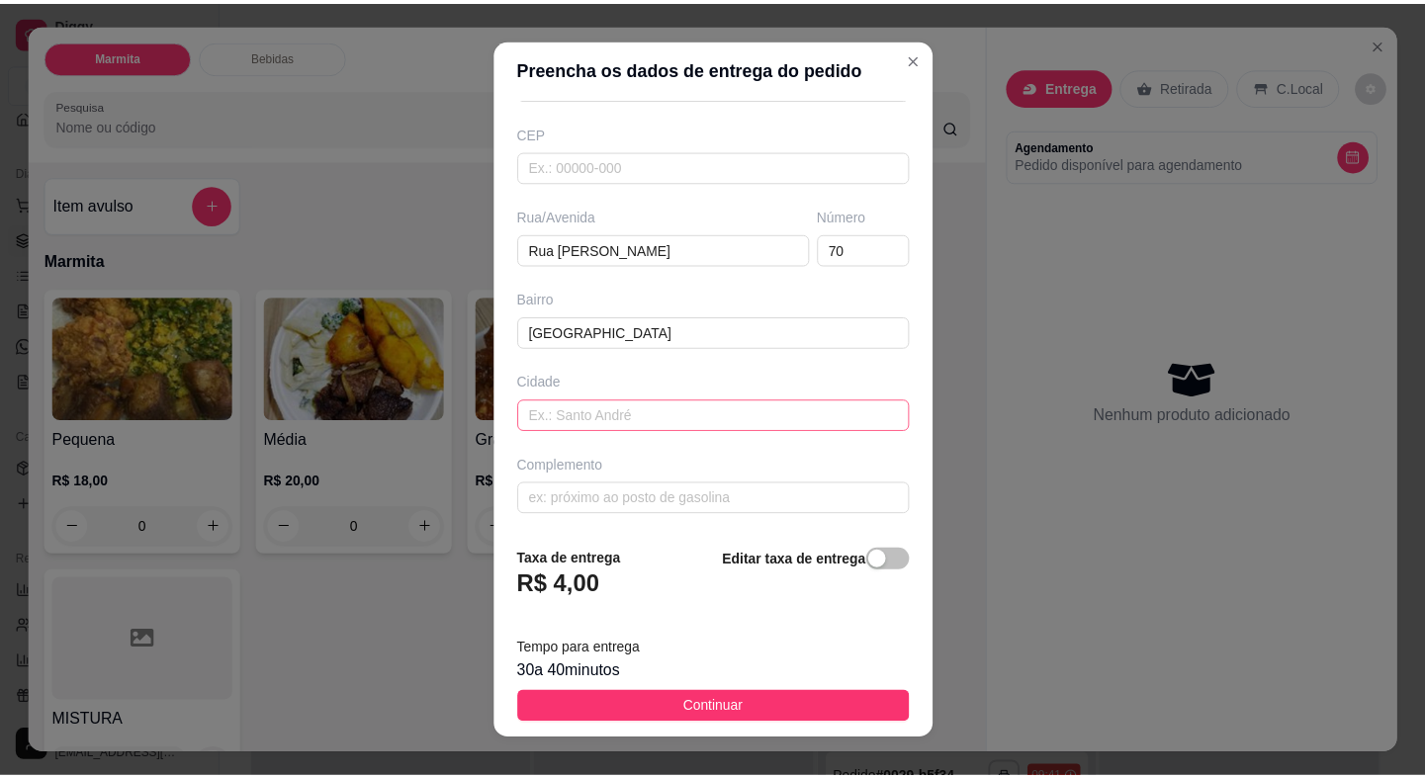
scroll to position [24, 0]
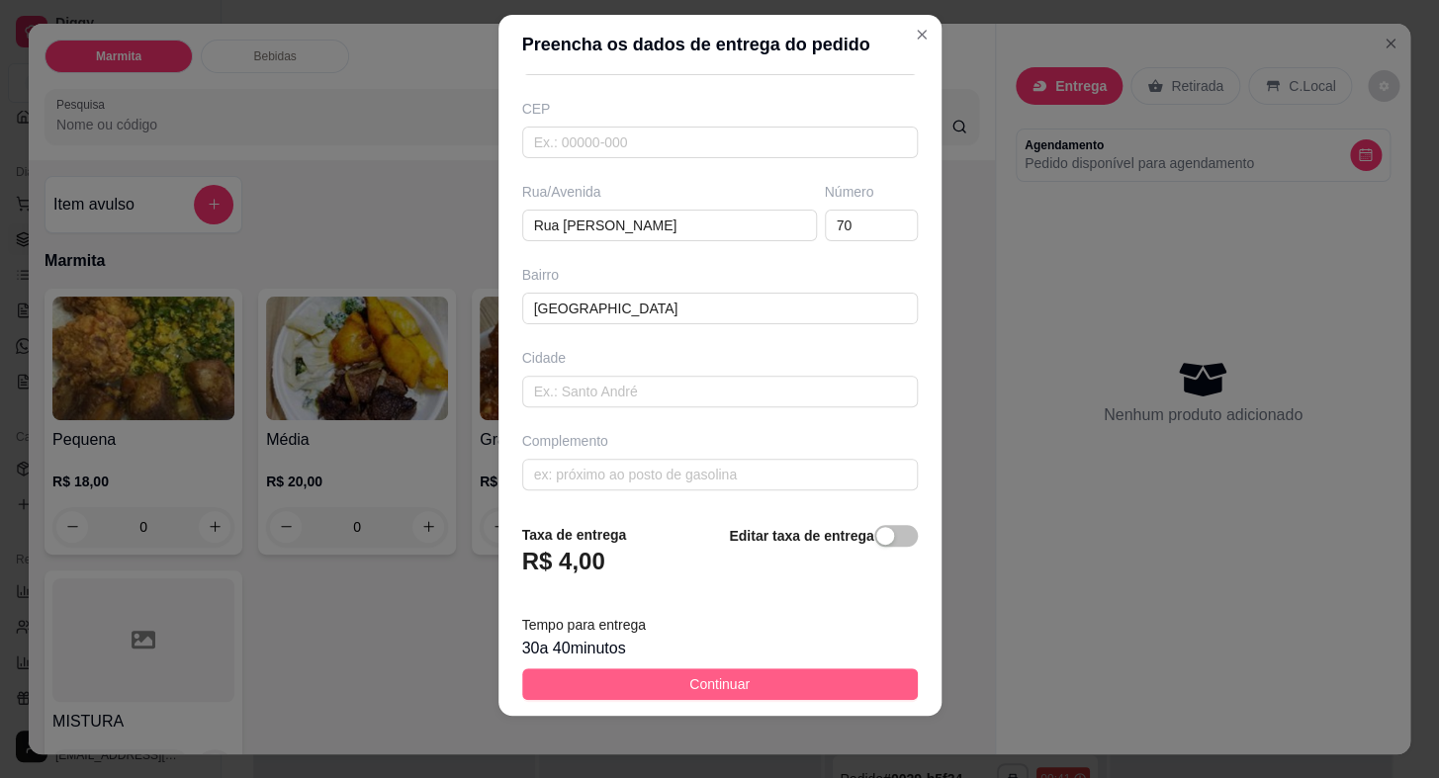
click at [783, 680] on button "Continuar" at bounding box center [720, 685] width 396 height 32
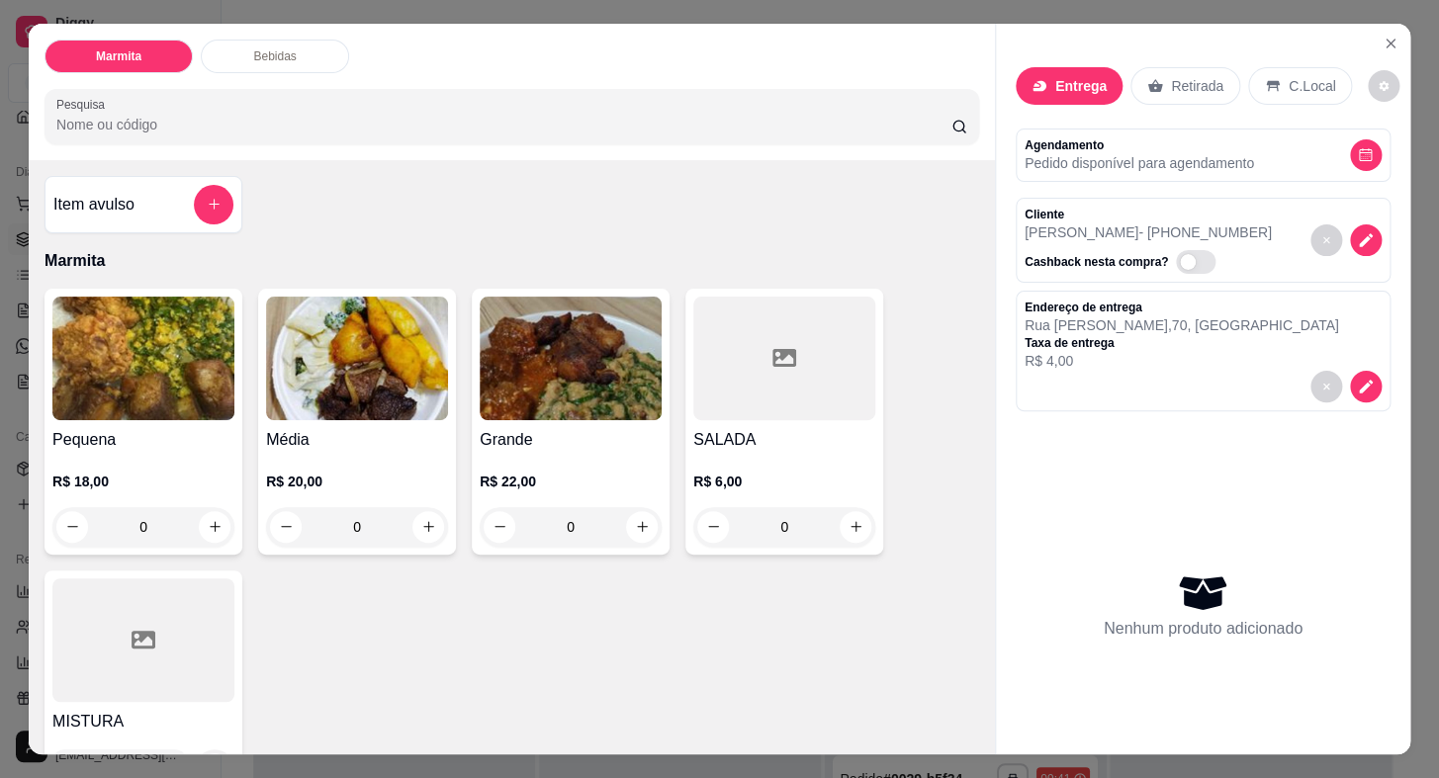
click at [348, 402] on img at bounding box center [357, 359] width 182 height 124
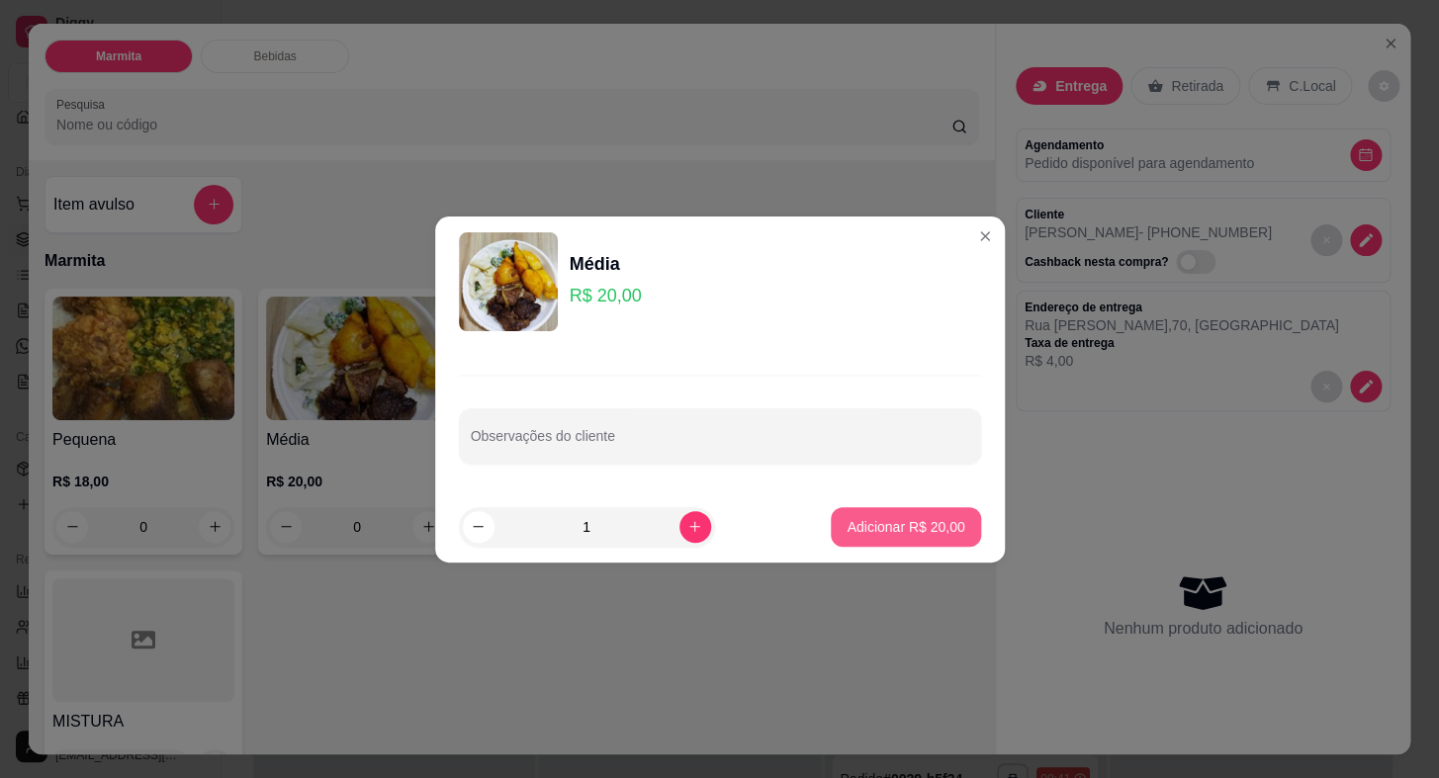
click at [847, 529] on p "Adicionar R$ 20,00" at bounding box center [906, 527] width 118 height 20
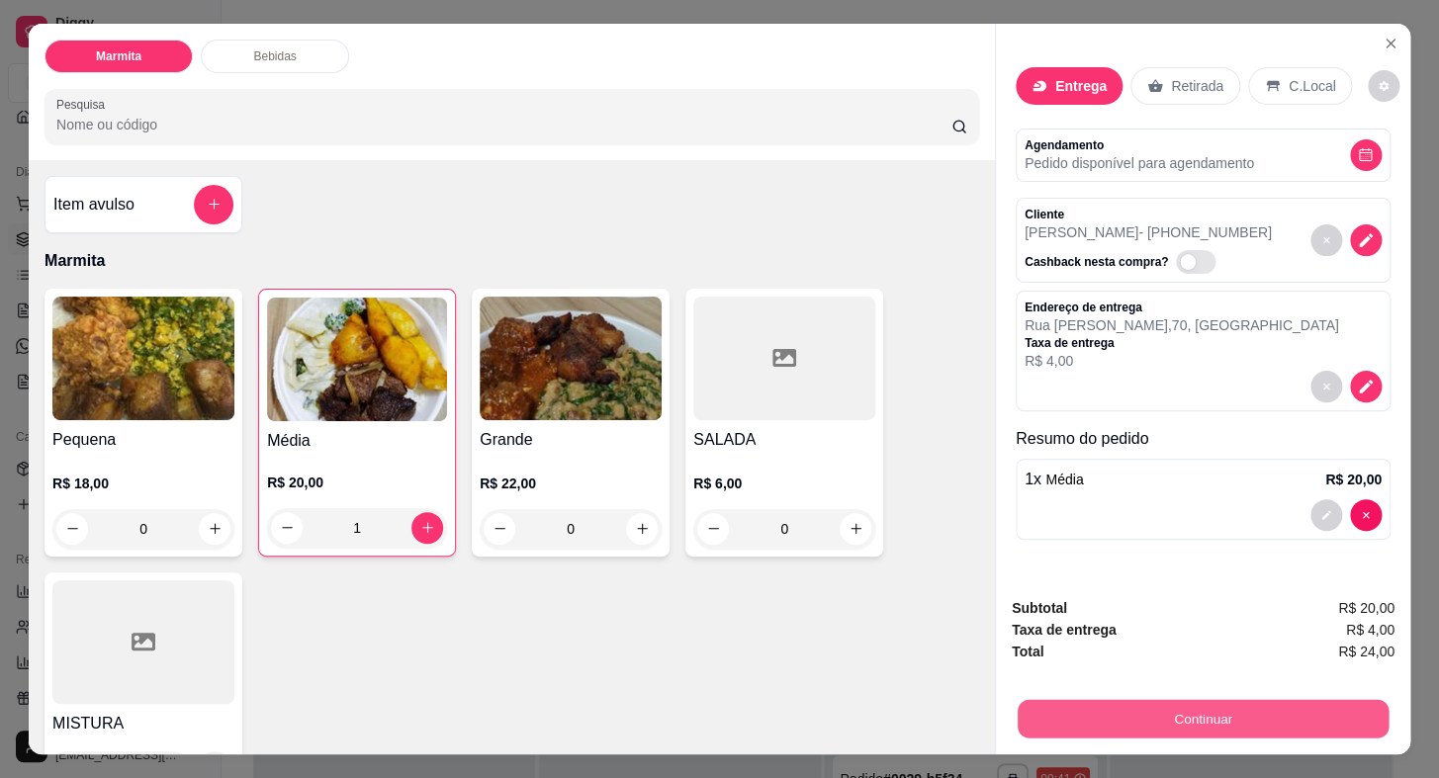
click at [1204, 700] on button "Continuar" at bounding box center [1203, 719] width 371 height 39
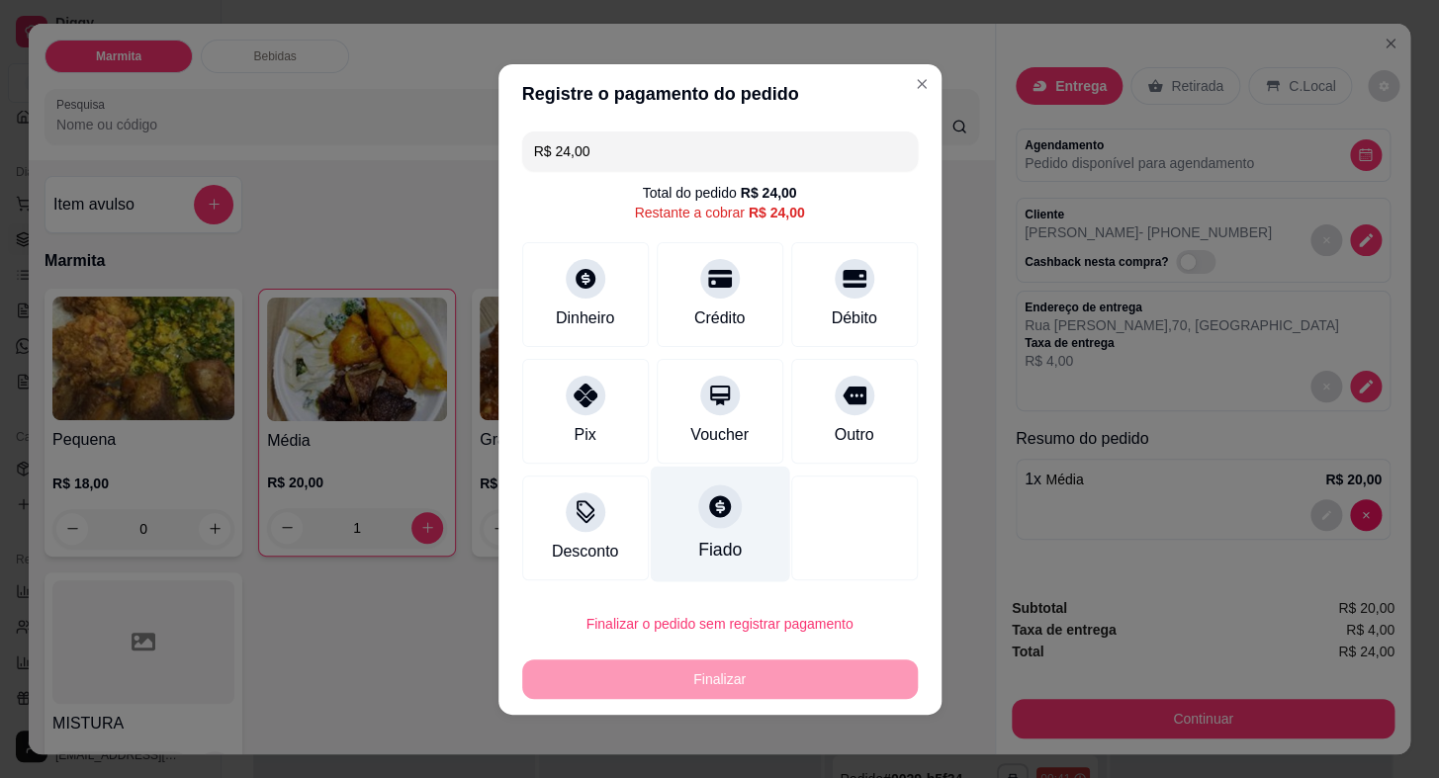
click at [719, 511] on icon at bounding box center [720, 507] width 22 height 22
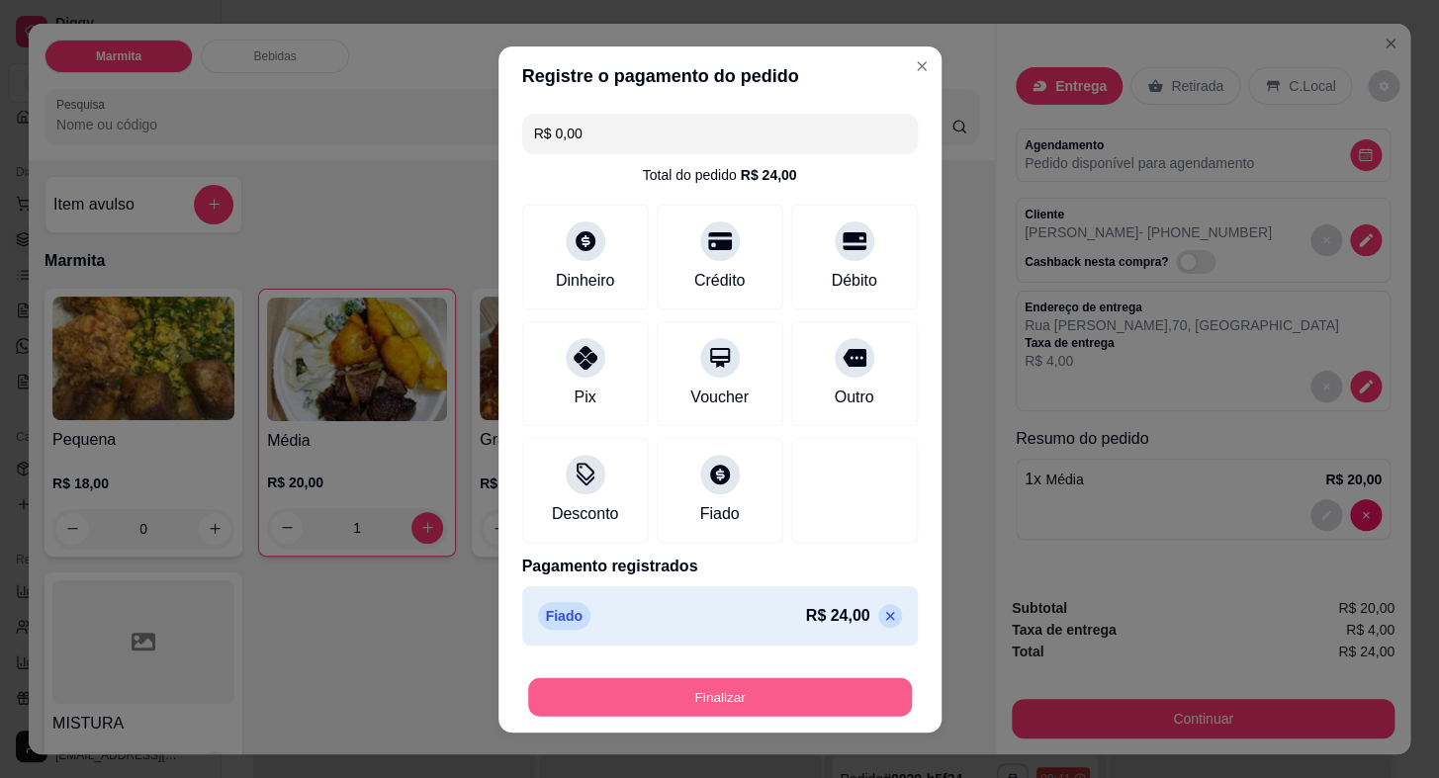
click at [784, 681] on button "Finalizar" at bounding box center [720, 696] width 384 height 39
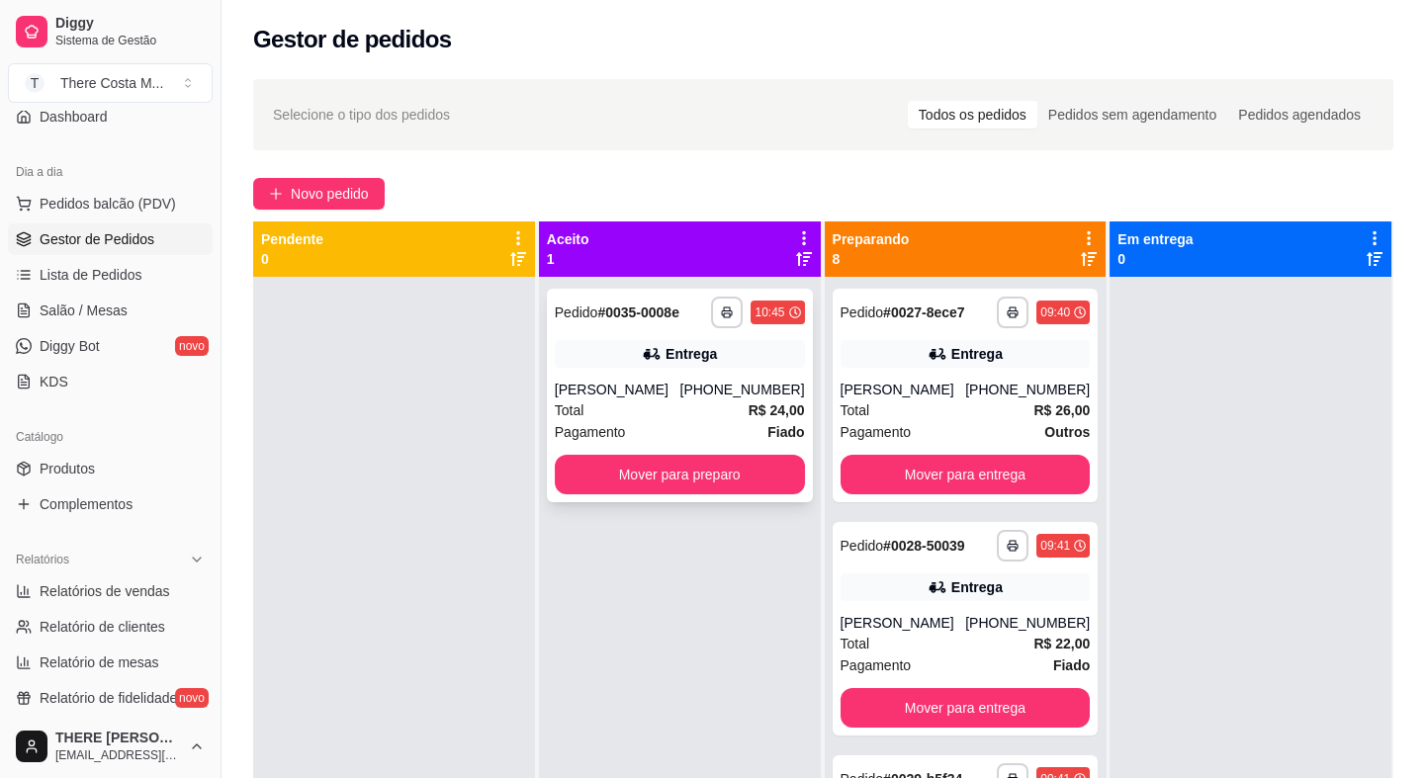
click at [749, 403] on strong "R$ 24,00" at bounding box center [777, 411] width 56 height 16
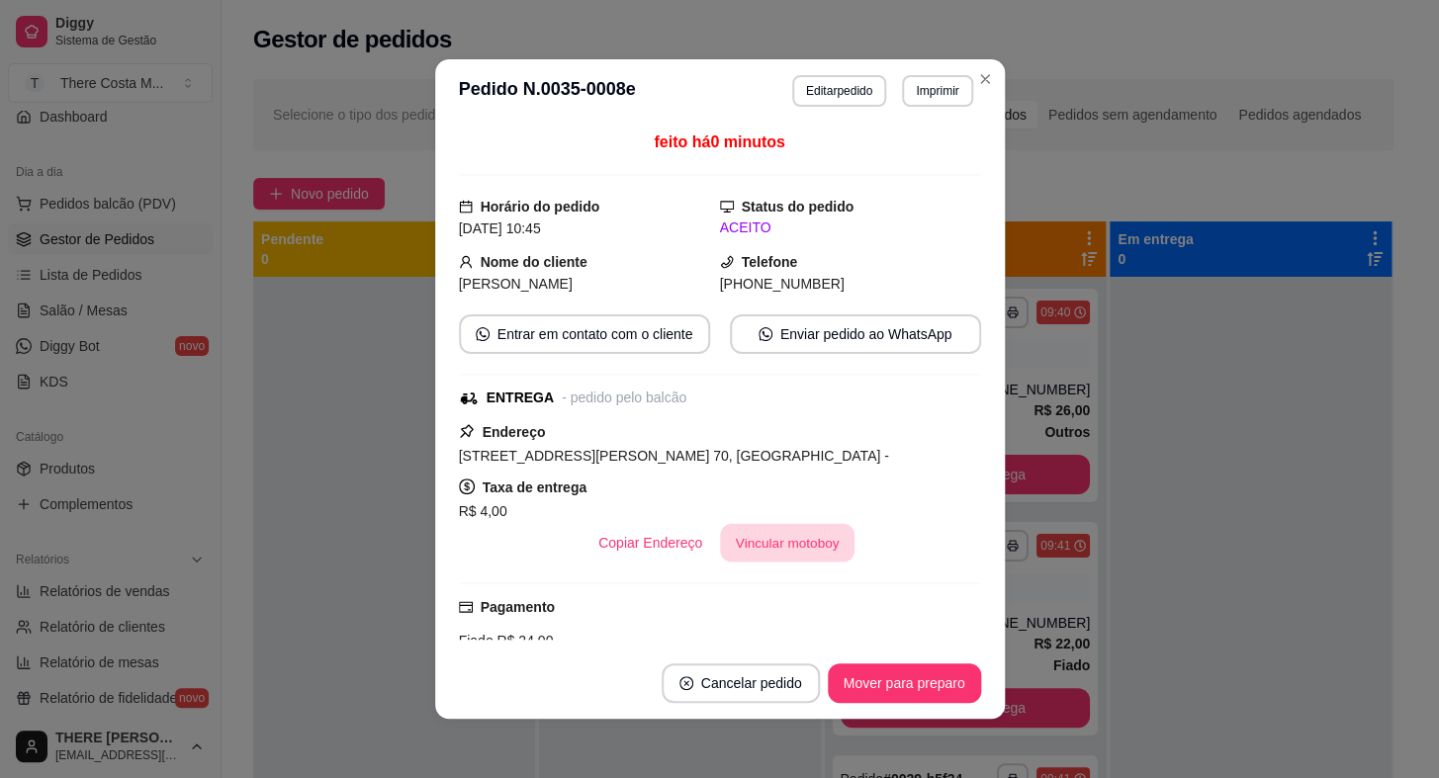
click at [792, 535] on button "Vincular motoboy" at bounding box center [787, 543] width 135 height 39
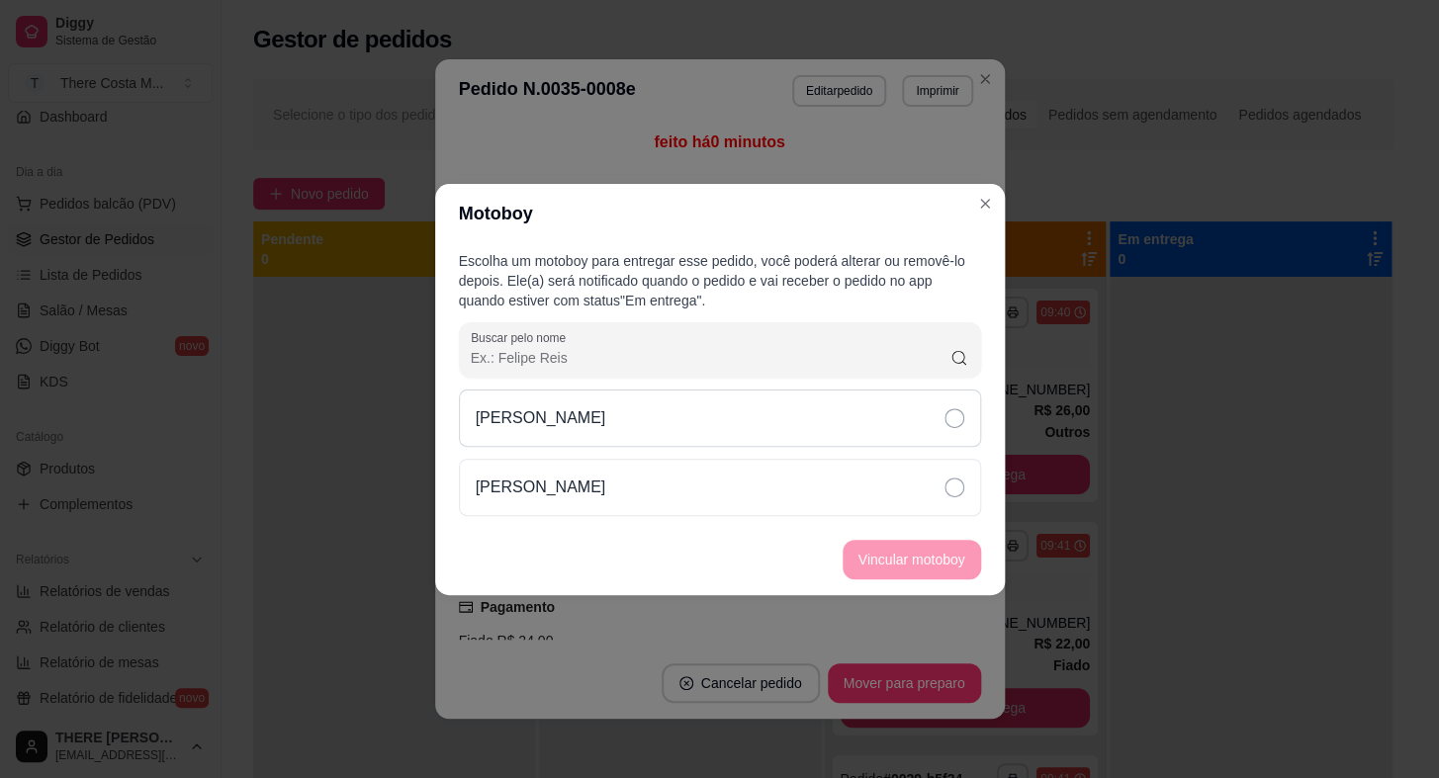
click at [845, 414] on div "[PERSON_NAME]" at bounding box center [720, 418] width 522 height 57
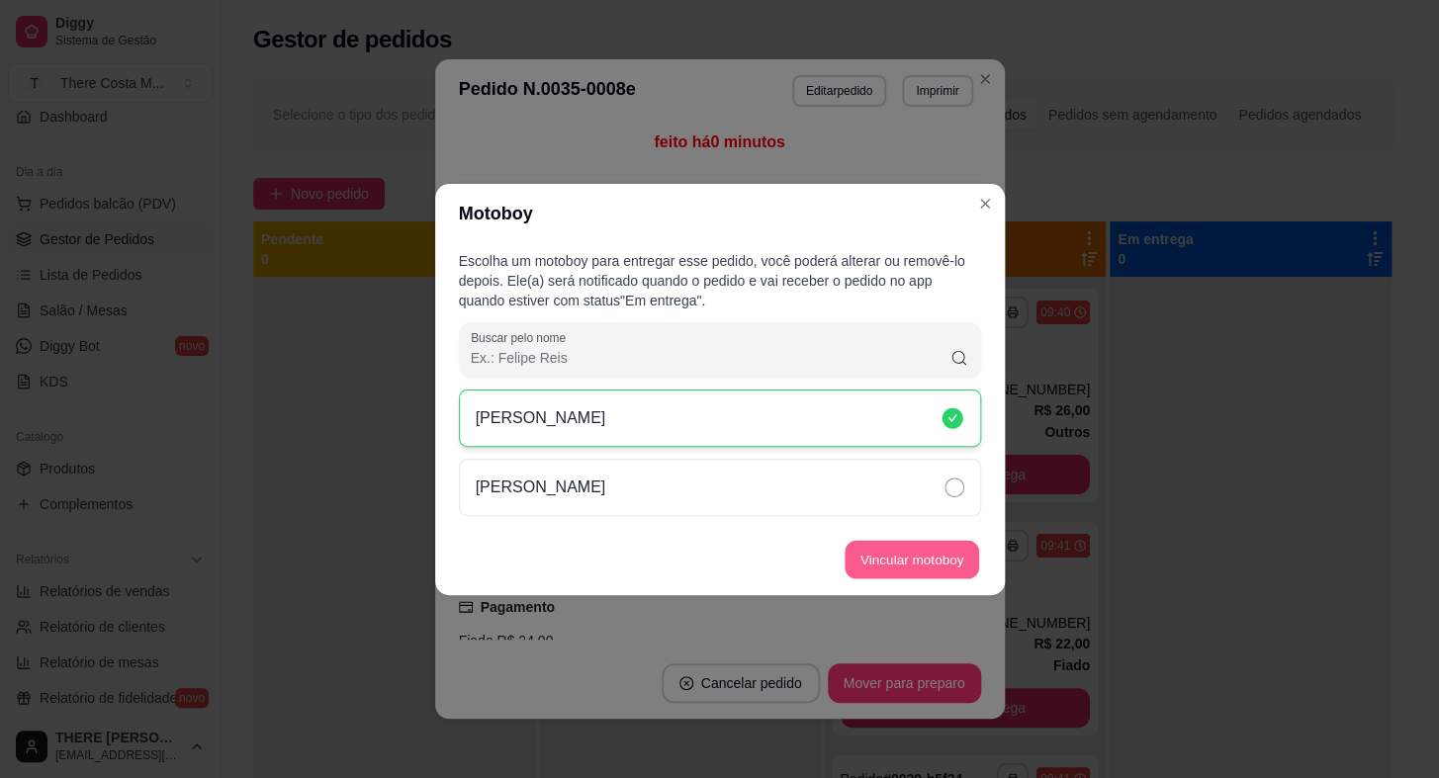
click at [887, 557] on button "Vincular motoboy" at bounding box center [912, 559] width 135 height 39
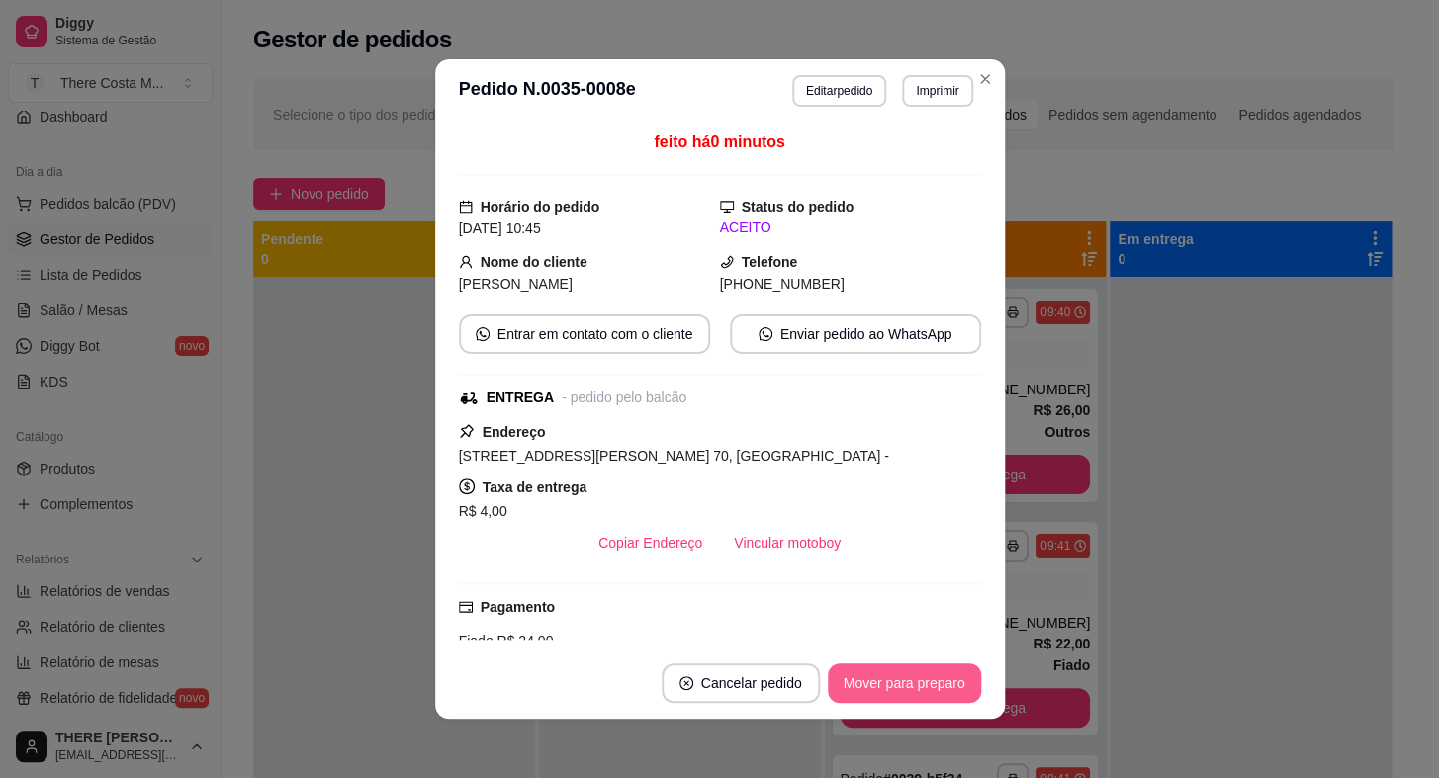
click at [938, 673] on button "Mover para preparo" at bounding box center [904, 684] width 153 height 40
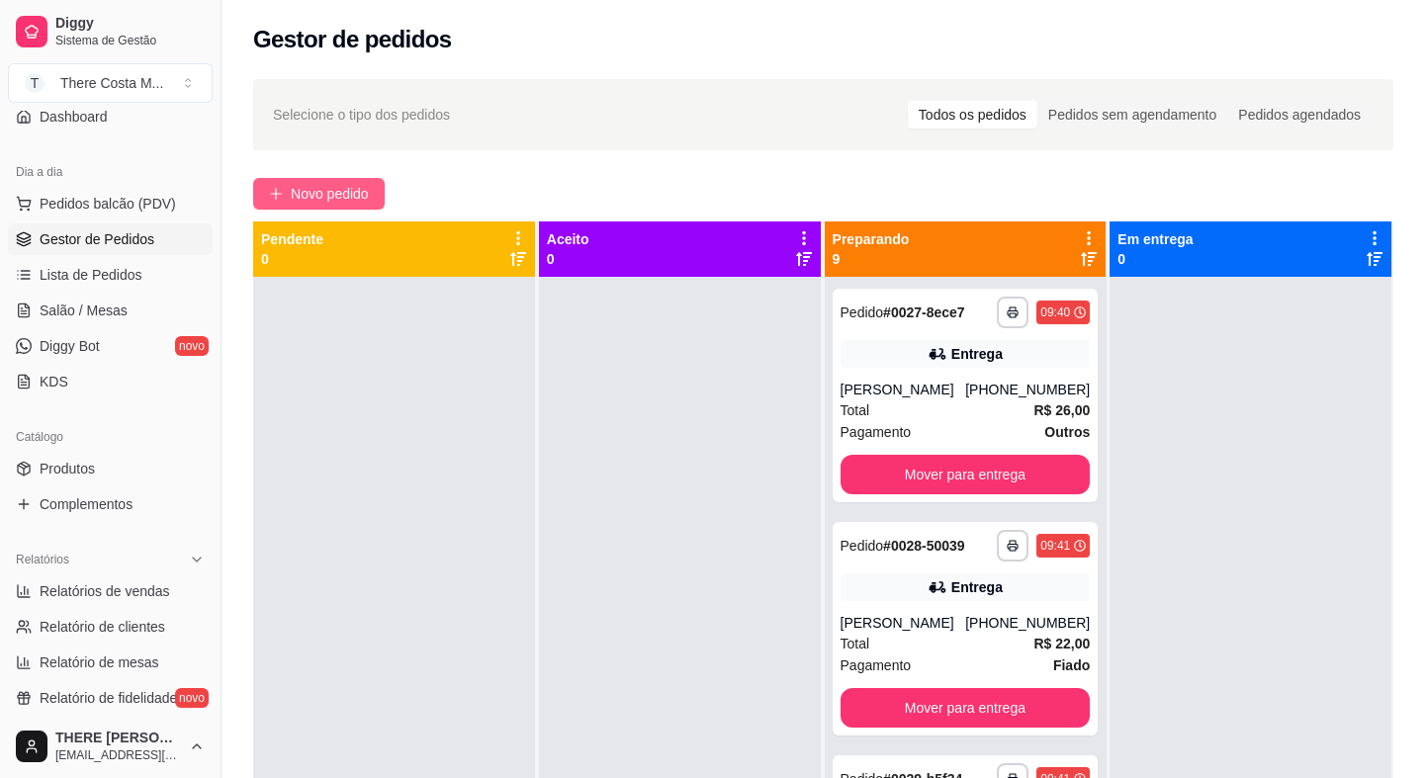
click at [346, 199] on span "Novo pedido" at bounding box center [330, 194] width 78 height 22
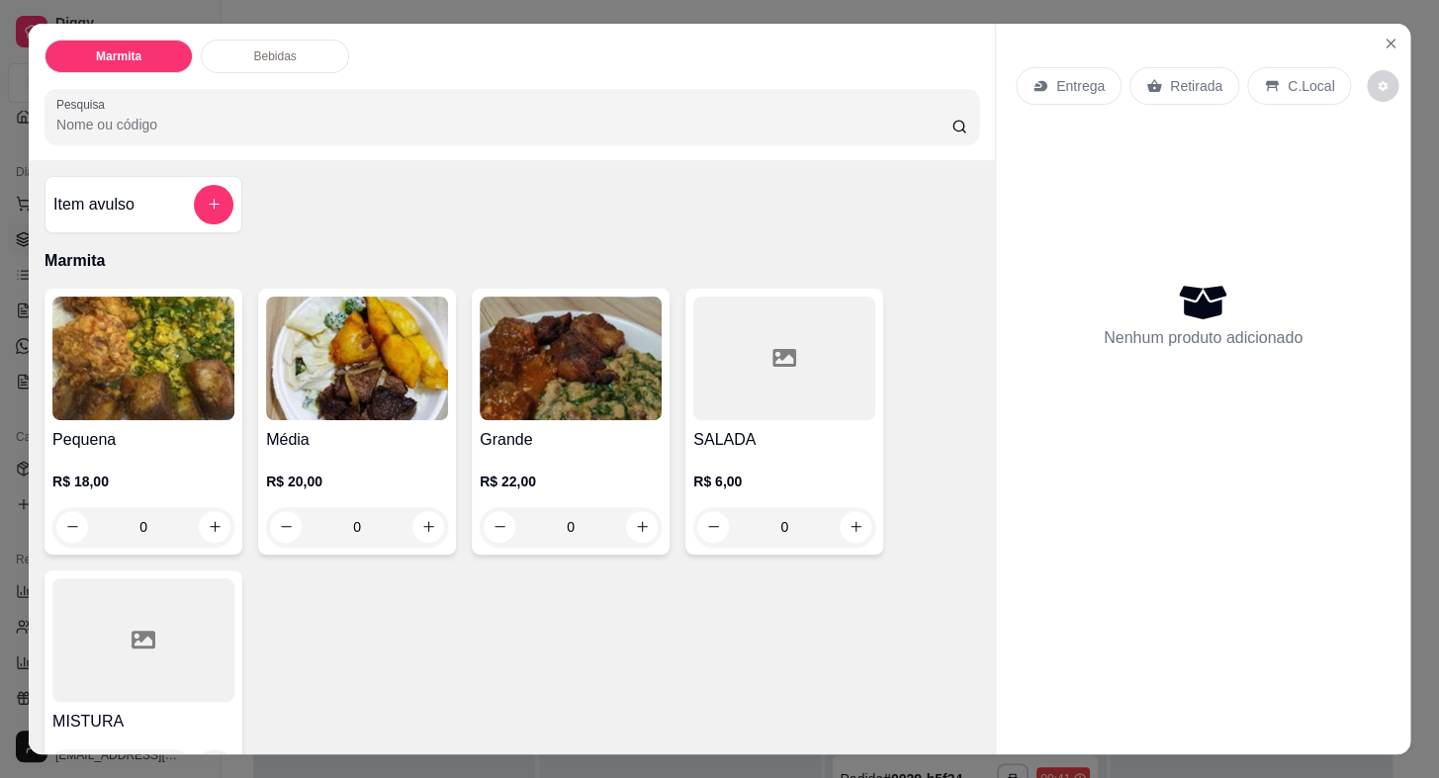
click at [1056, 78] on p "Entrega" at bounding box center [1080, 86] width 48 height 20
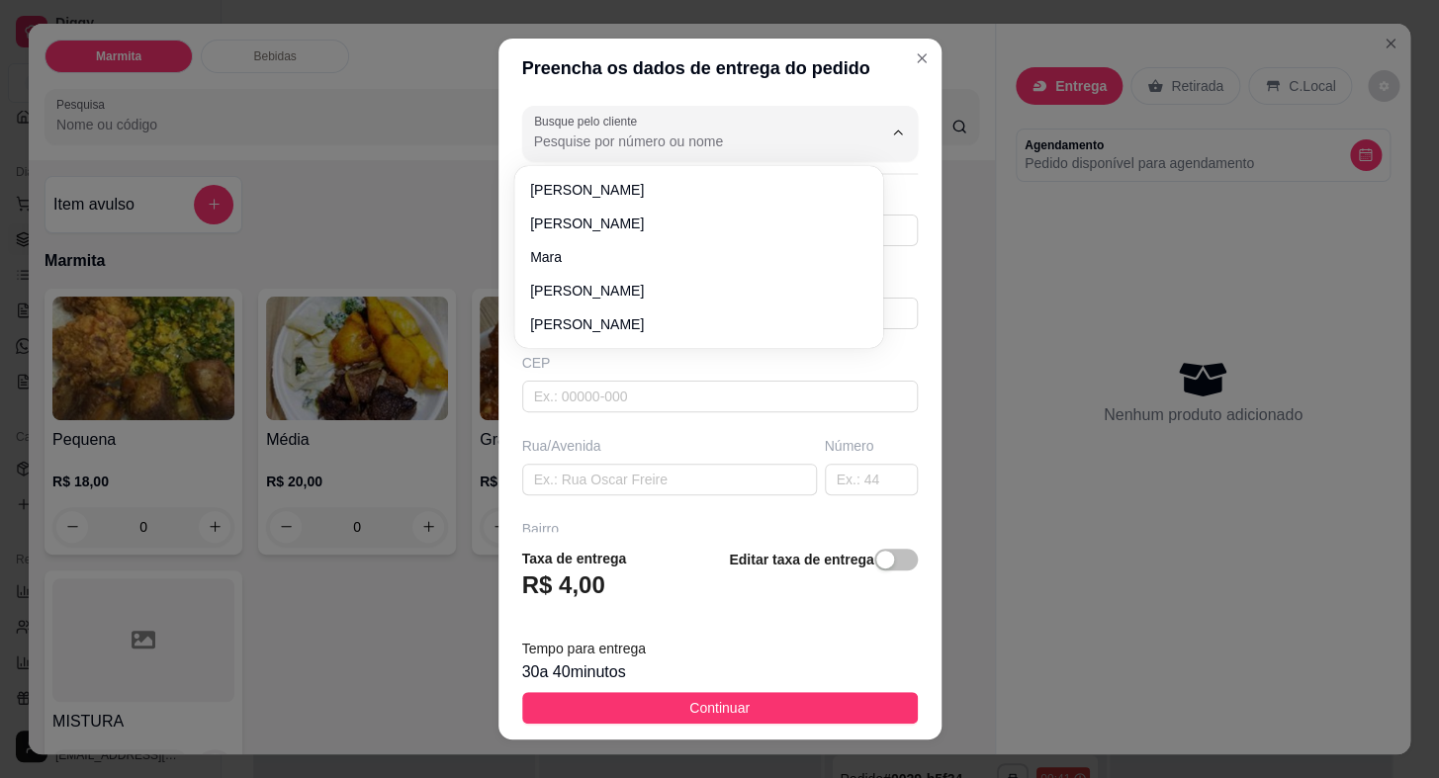
click at [694, 134] on input "Busque pelo cliente" at bounding box center [692, 142] width 316 height 20
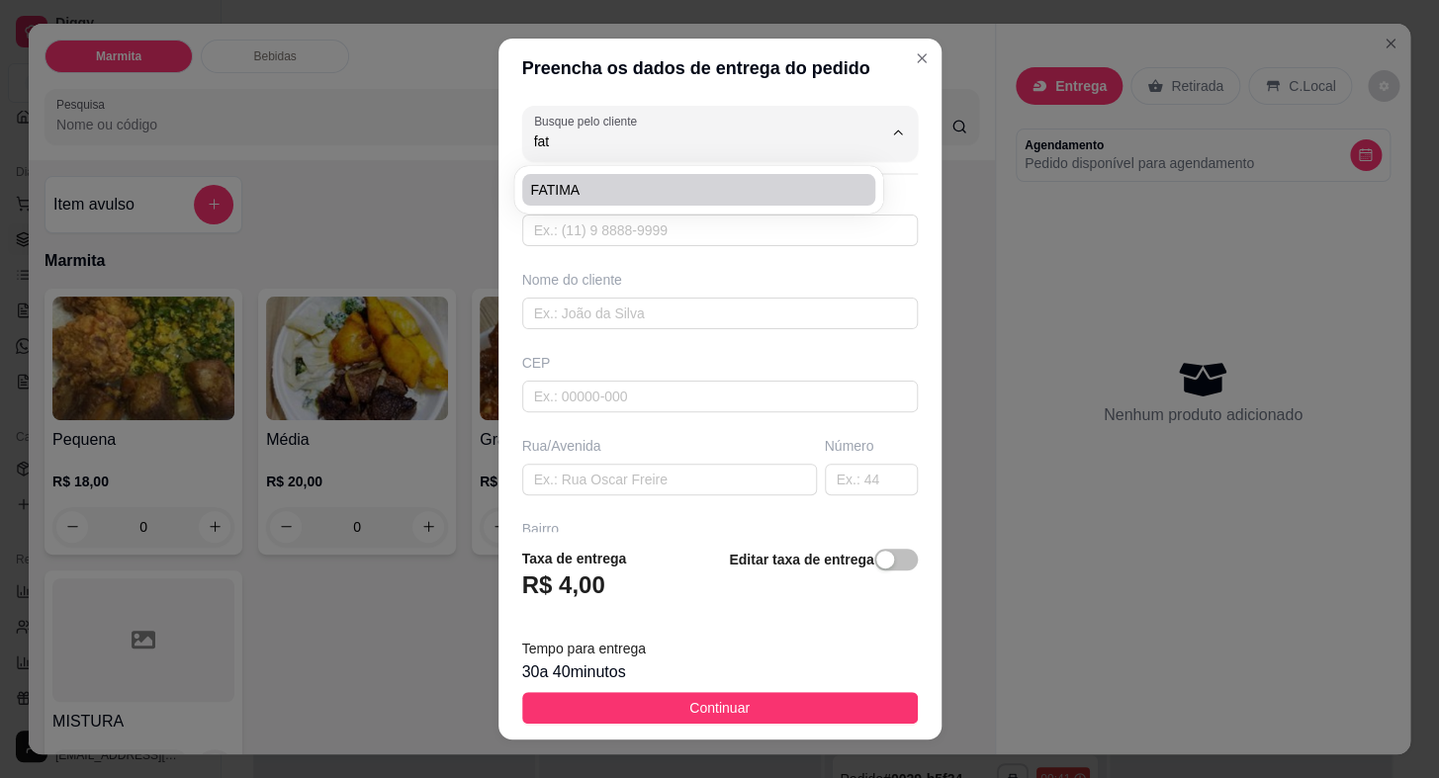
click at [660, 185] on span "FATIMA" at bounding box center [688, 190] width 317 height 20
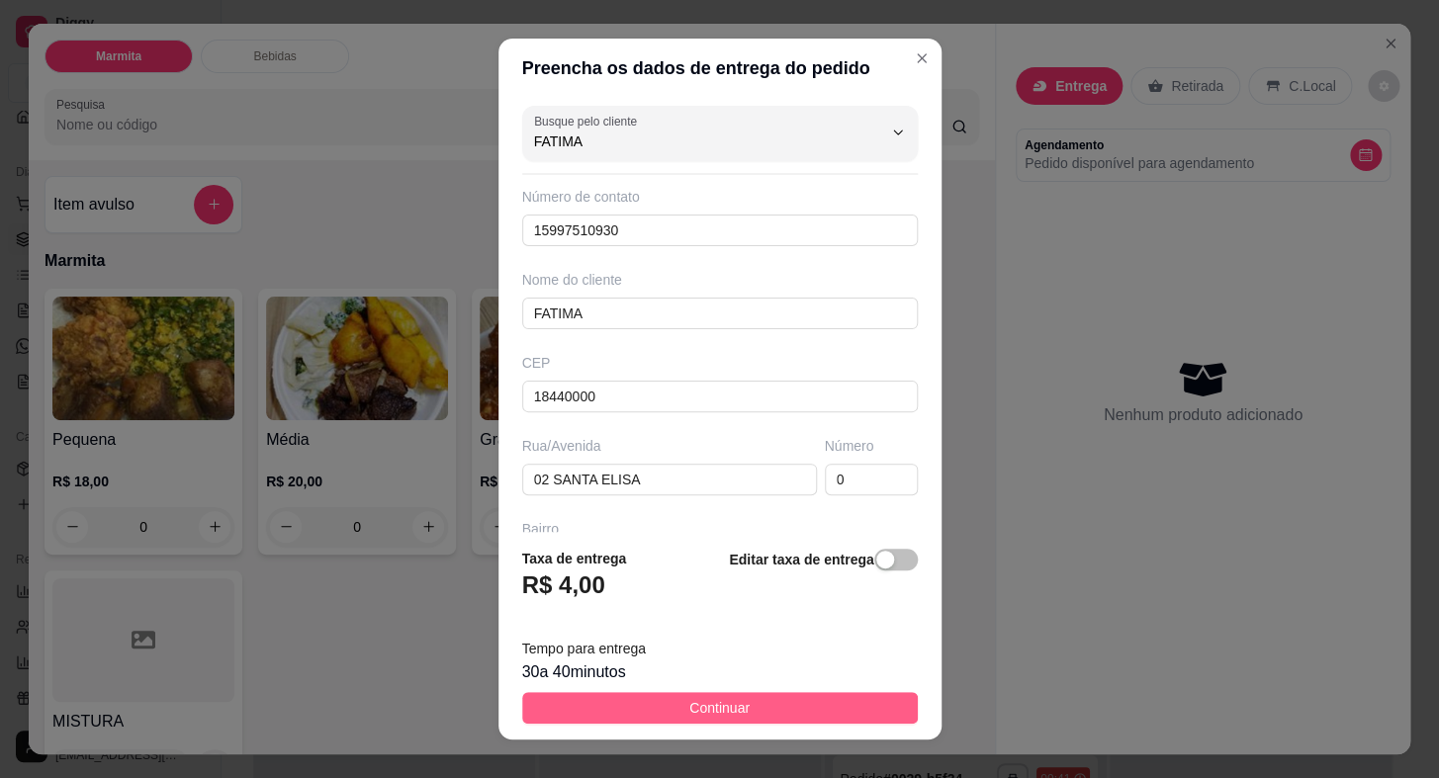
click at [784, 700] on button "Continuar" at bounding box center [720, 708] width 396 height 32
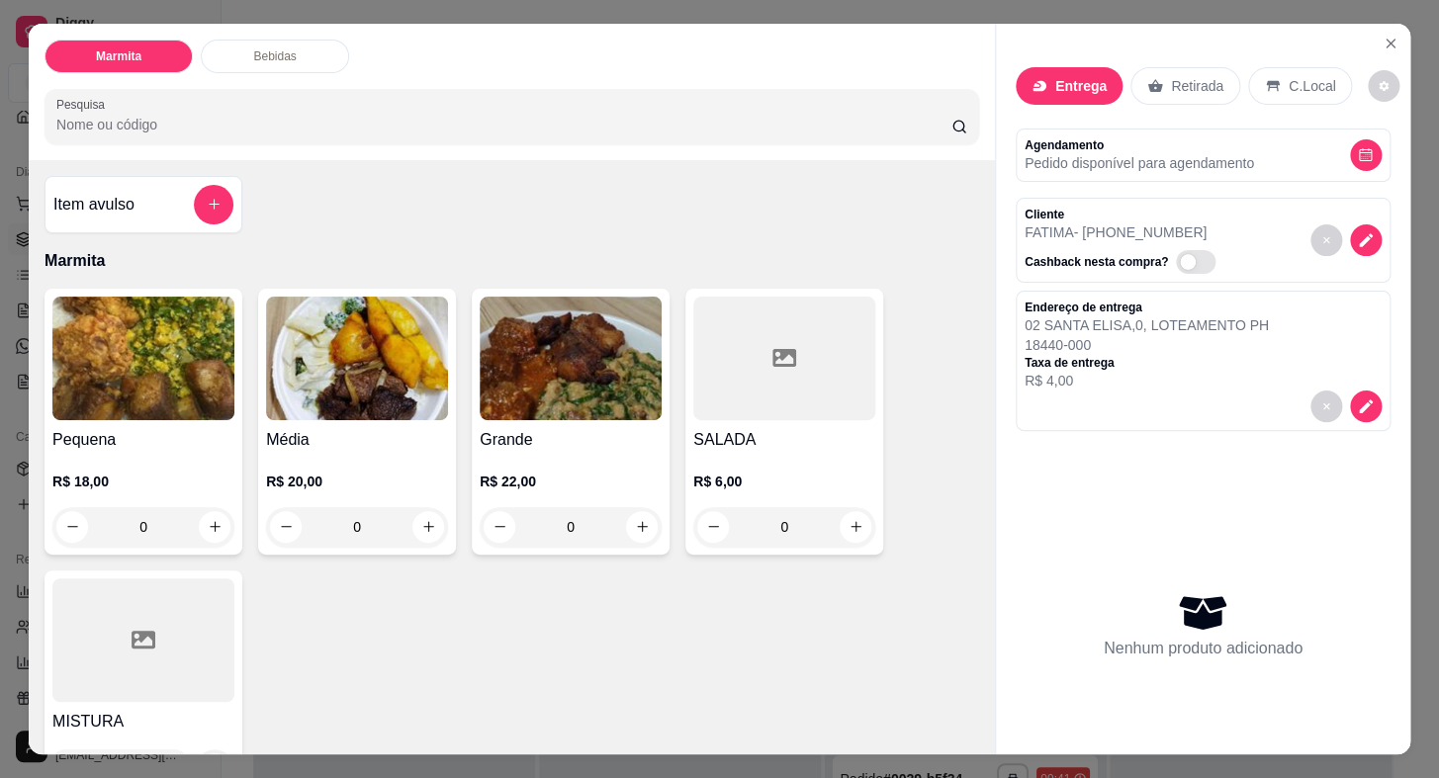
click at [389, 452] on div "R$ 20,00 0" at bounding box center [357, 499] width 182 height 95
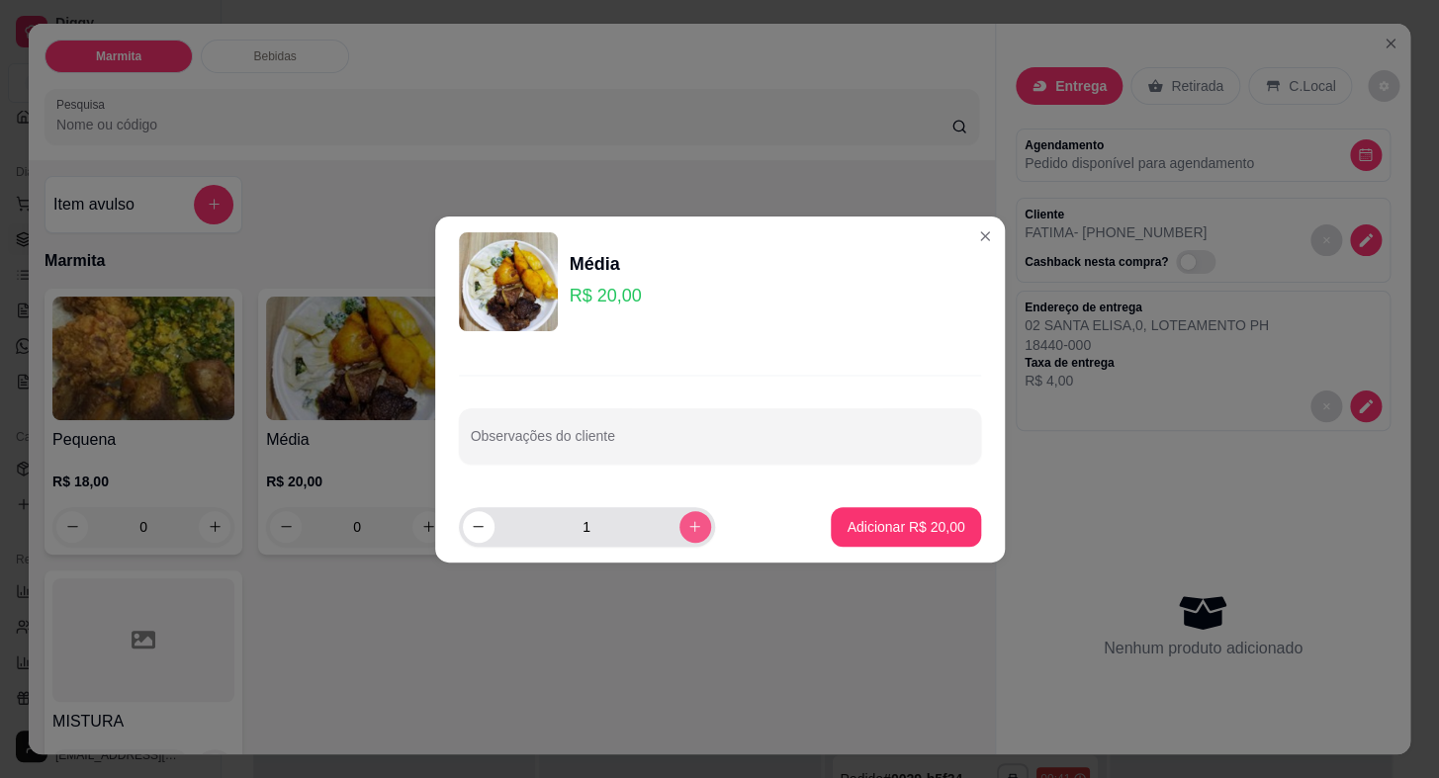
click at [687, 529] on icon "increase-product-quantity" at bounding box center [694, 526] width 15 height 15
click at [865, 532] on p "Adicionar R$ 40,00" at bounding box center [906, 527] width 118 height 20
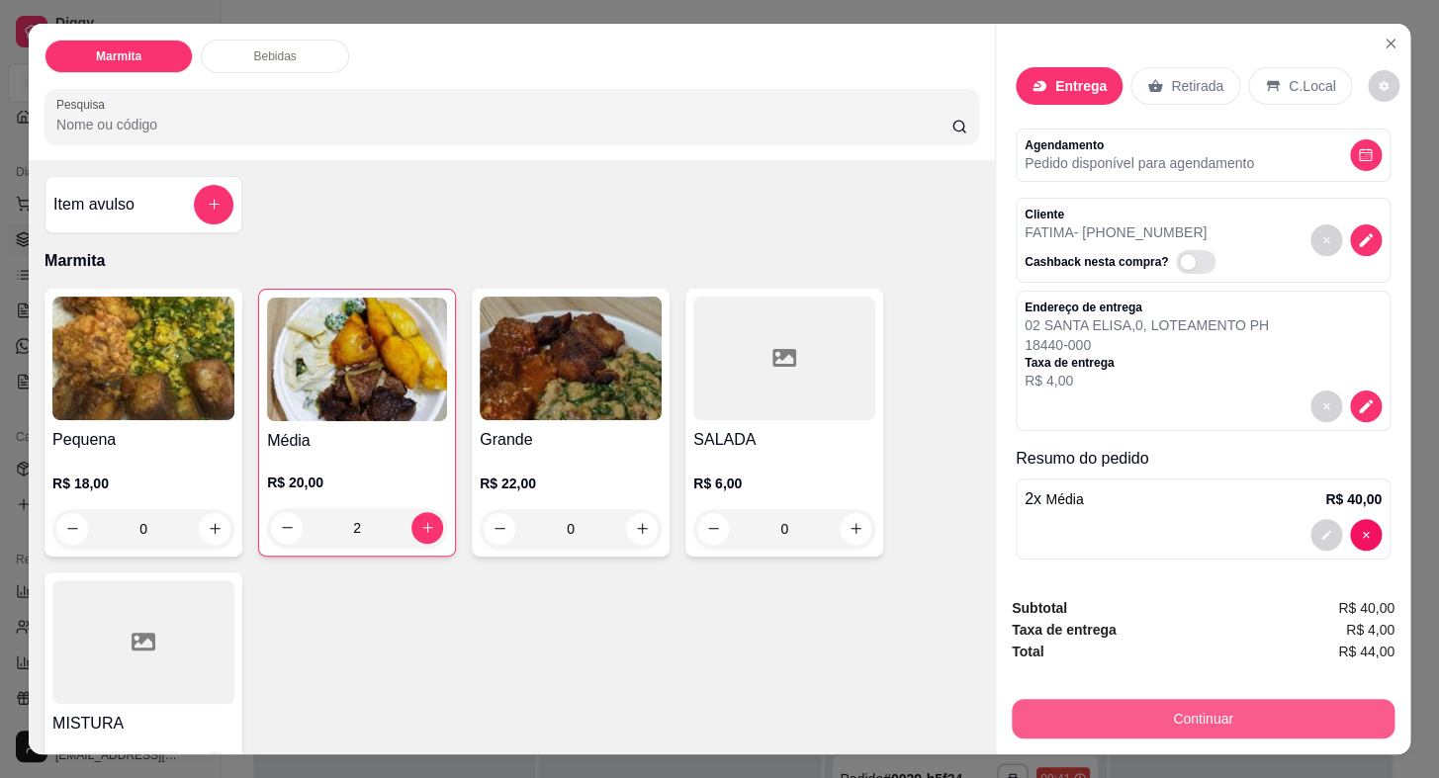
click at [1167, 704] on button "Continuar" at bounding box center [1203, 719] width 383 height 40
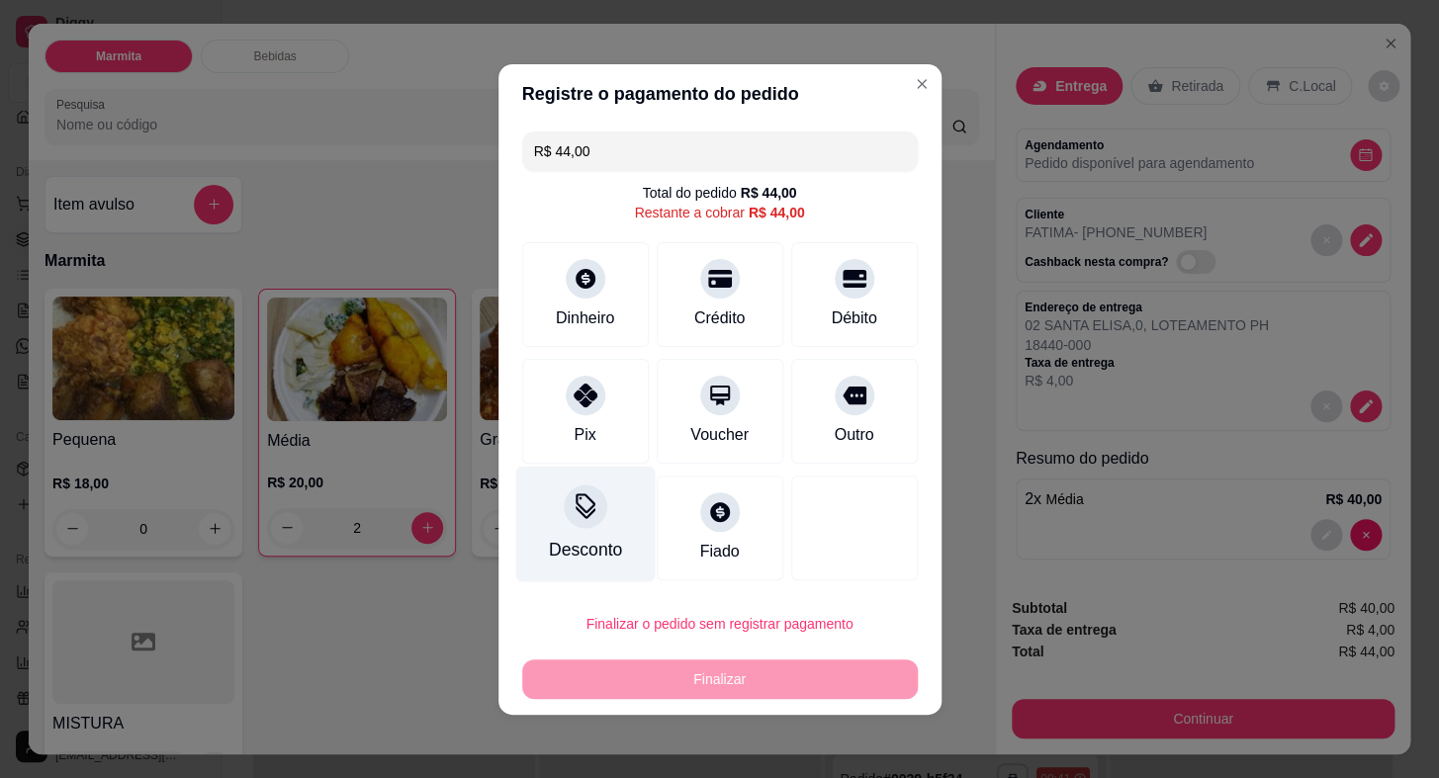
click at [597, 516] on div at bounding box center [586, 507] width 44 height 44
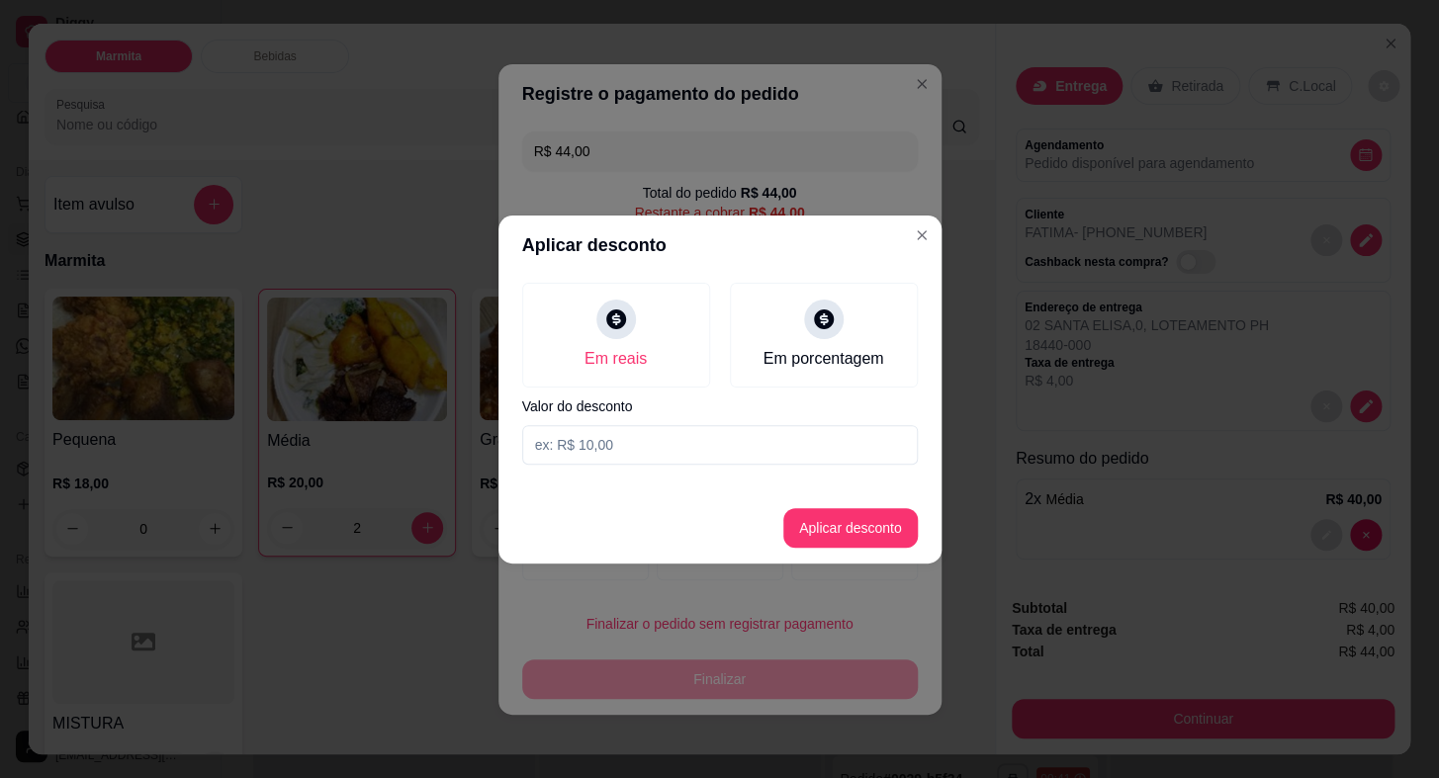
click at [645, 454] on input at bounding box center [720, 445] width 396 height 40
click at [847, 524] on button "Aplicar desconto" at bounding box center [850, 528] width 135 height 40
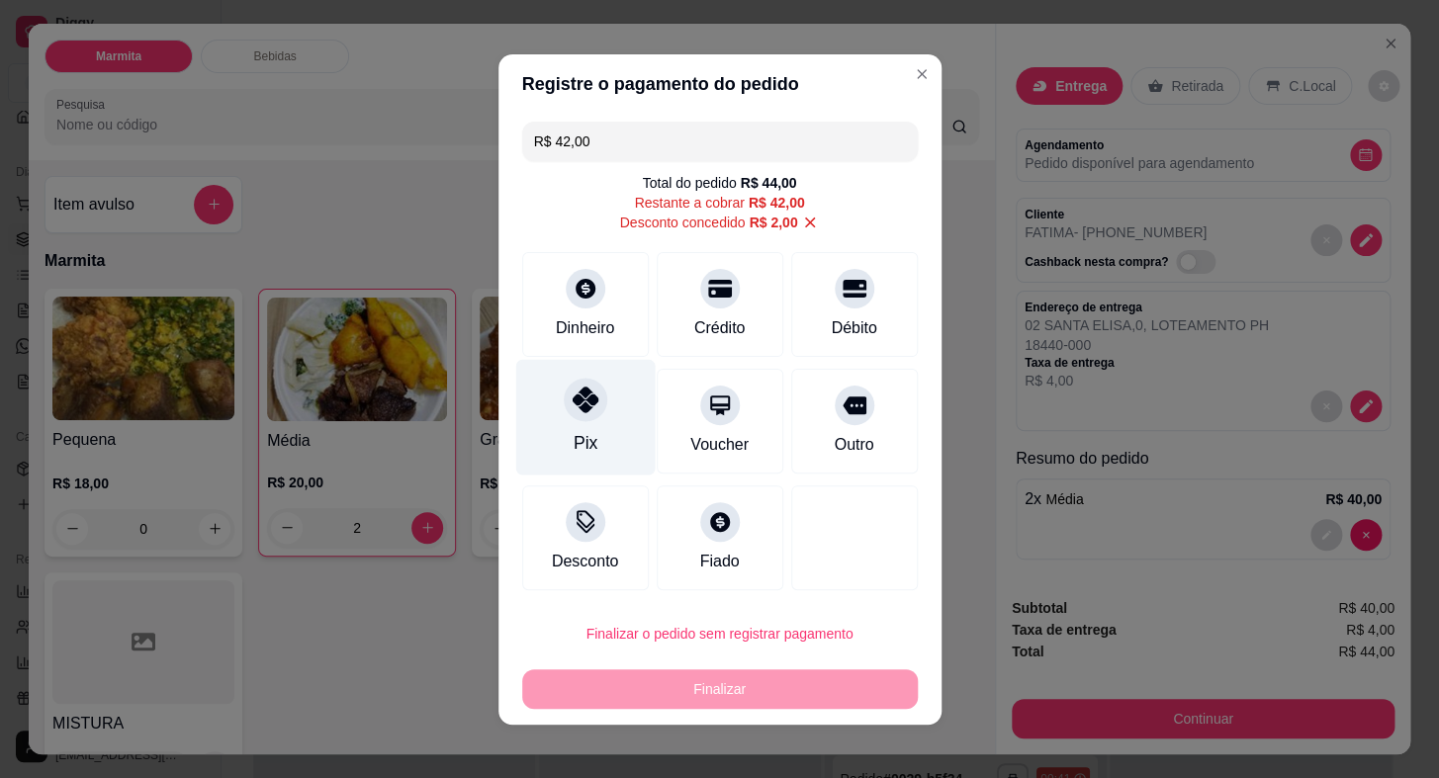
click at [584, 410] on icon at bounding box center [585, 400] width 26 height 26
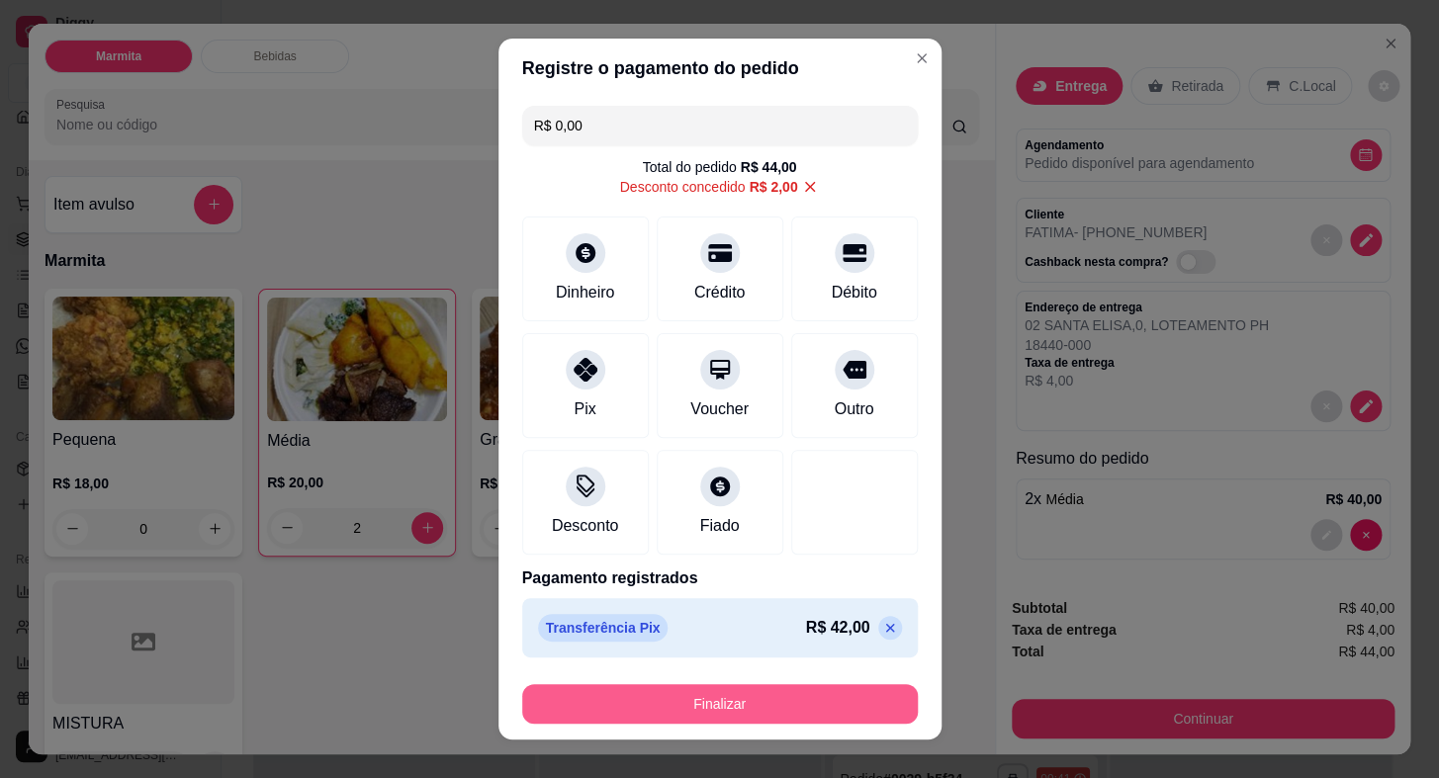
click at [748, 706] on button "Finalizar" at bounding box center [720, 704] width 396 height 40
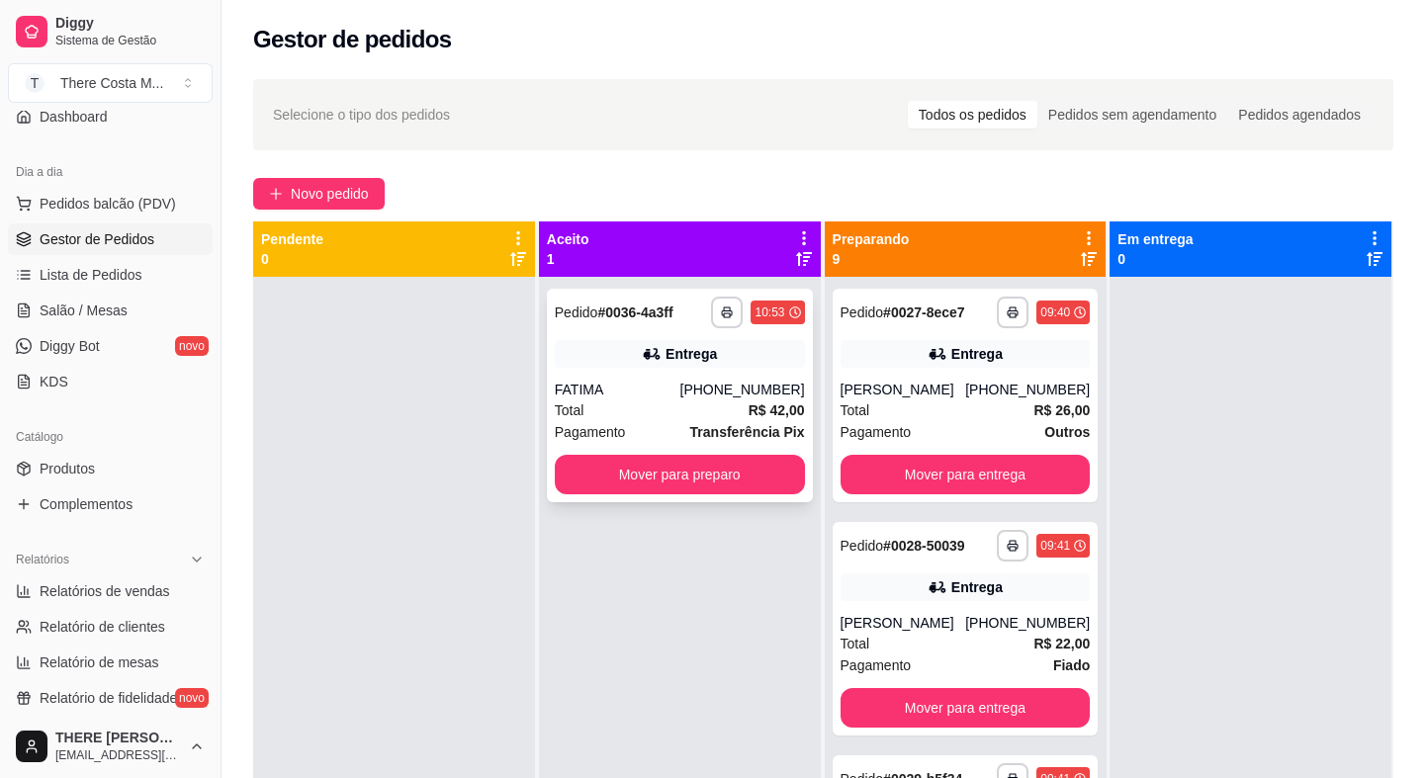
click at [718, 396] on div "[PHONE_NUMBER]" at bounding box center [741, 390] width 125 height 20
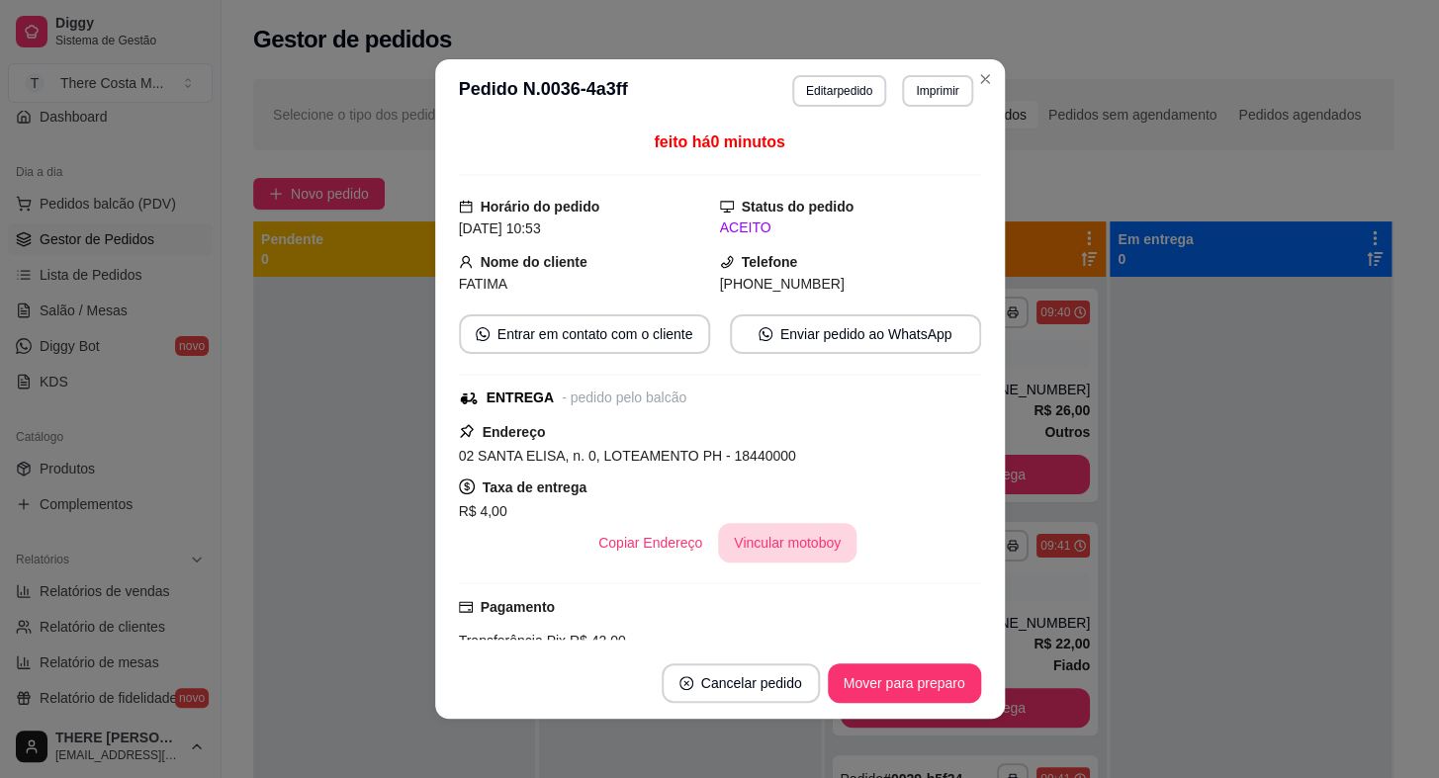
click at [762, 550] on button "Vincular motoboy" at bounding box center [787, 543] width 138 height 40
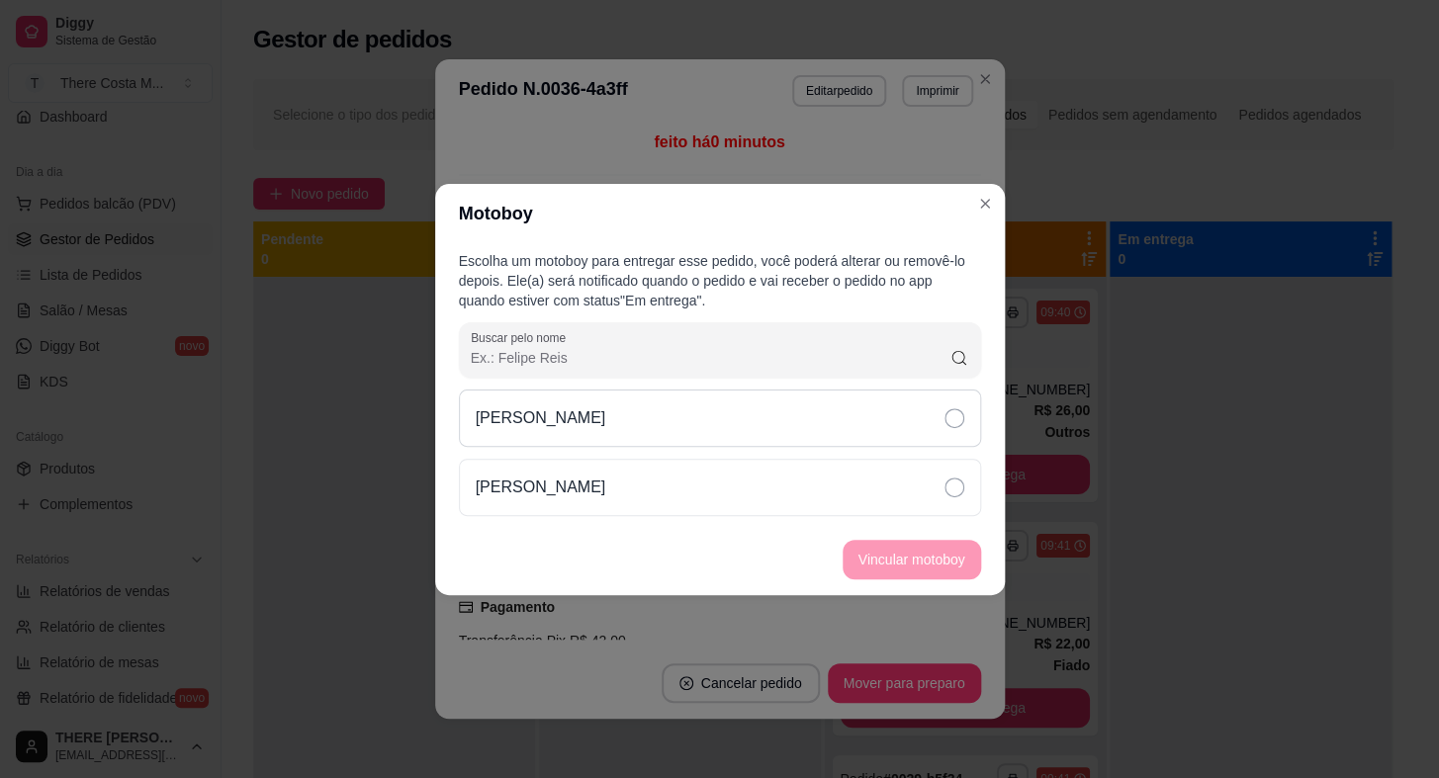
click at [735, 421] on div "[PERSON_NAME]" at bounding box center [720, 418] width 522 height 57
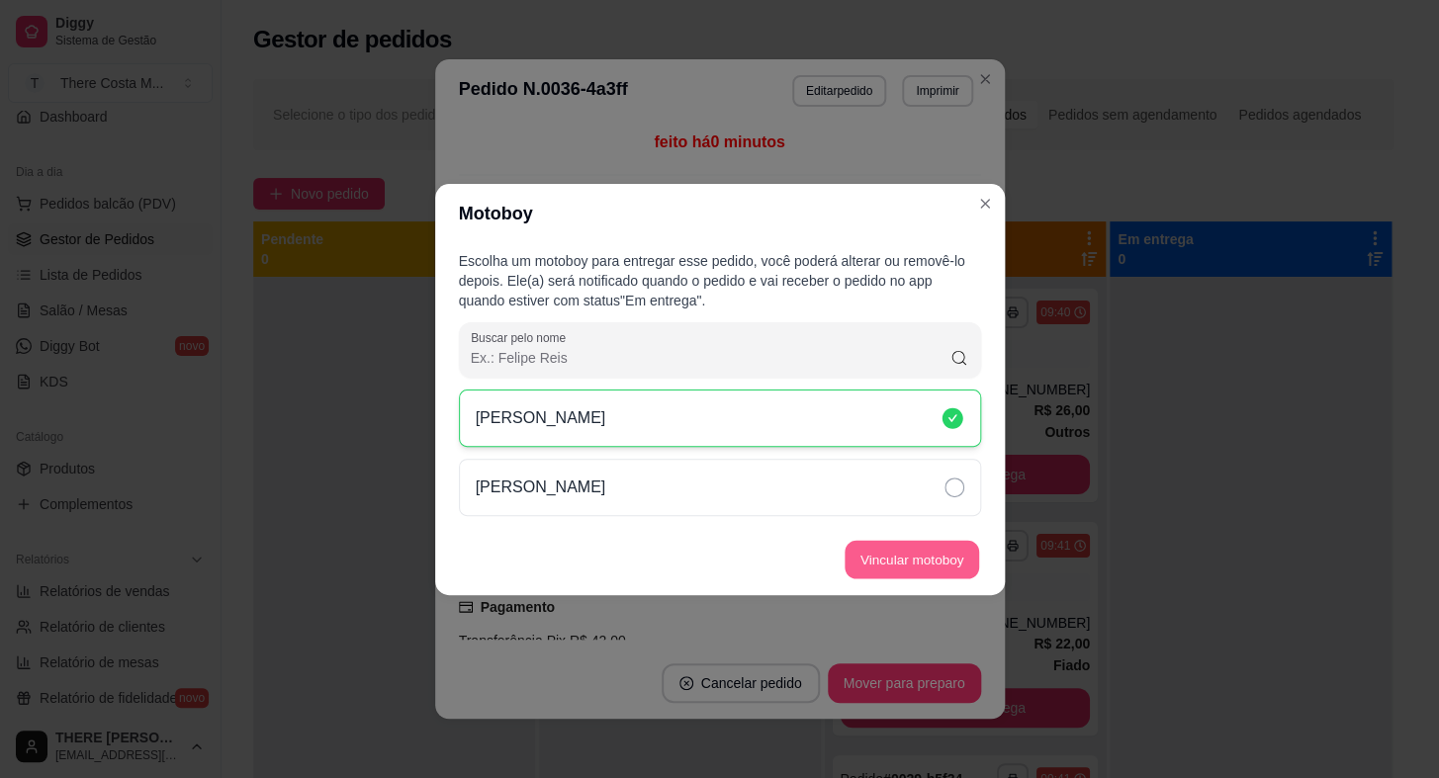
click at [881, 559] on button "Vincular motoboy" at bounding box center [912, 559] width 135 height 39
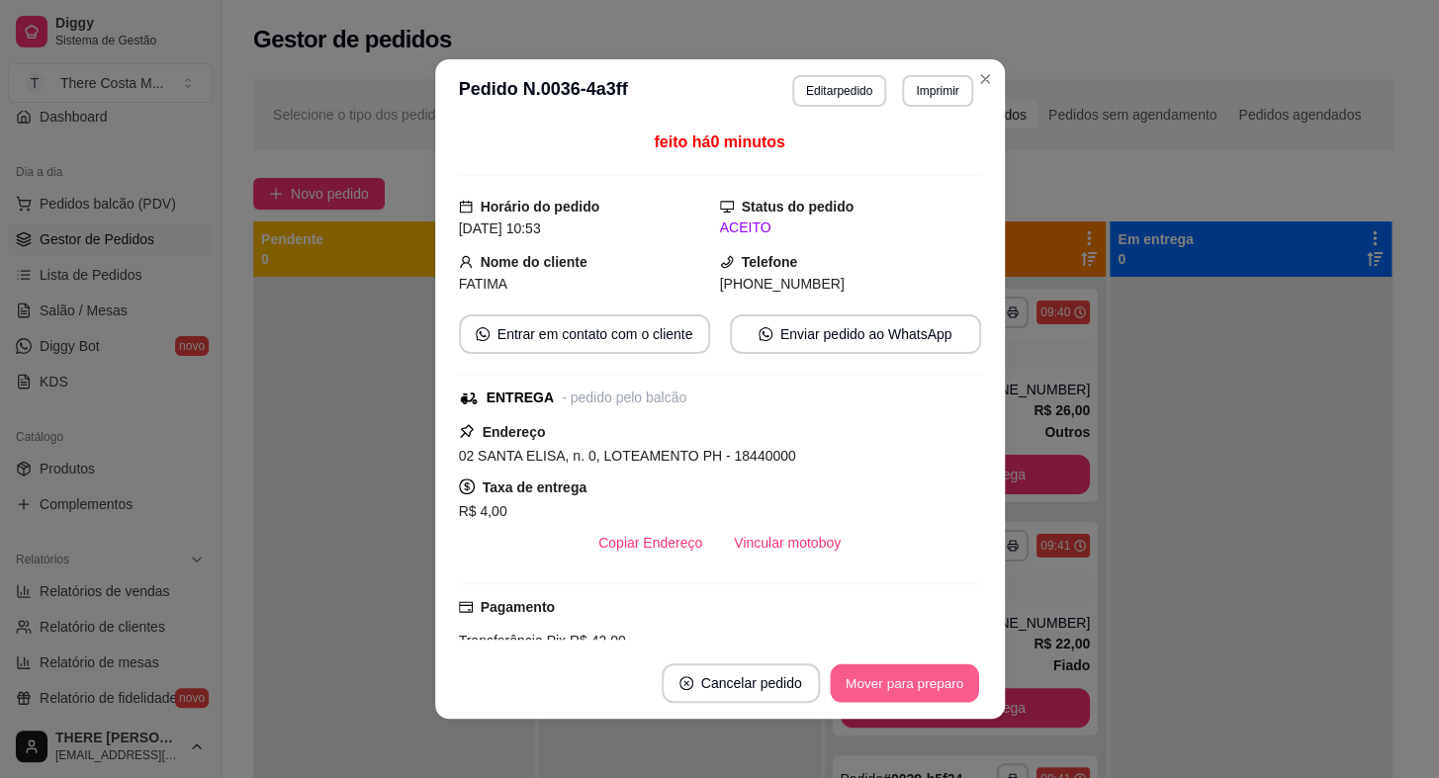
click at [877, 685] on button "Mover para preparo" at bounding box center [904, 684] width 148 height 39
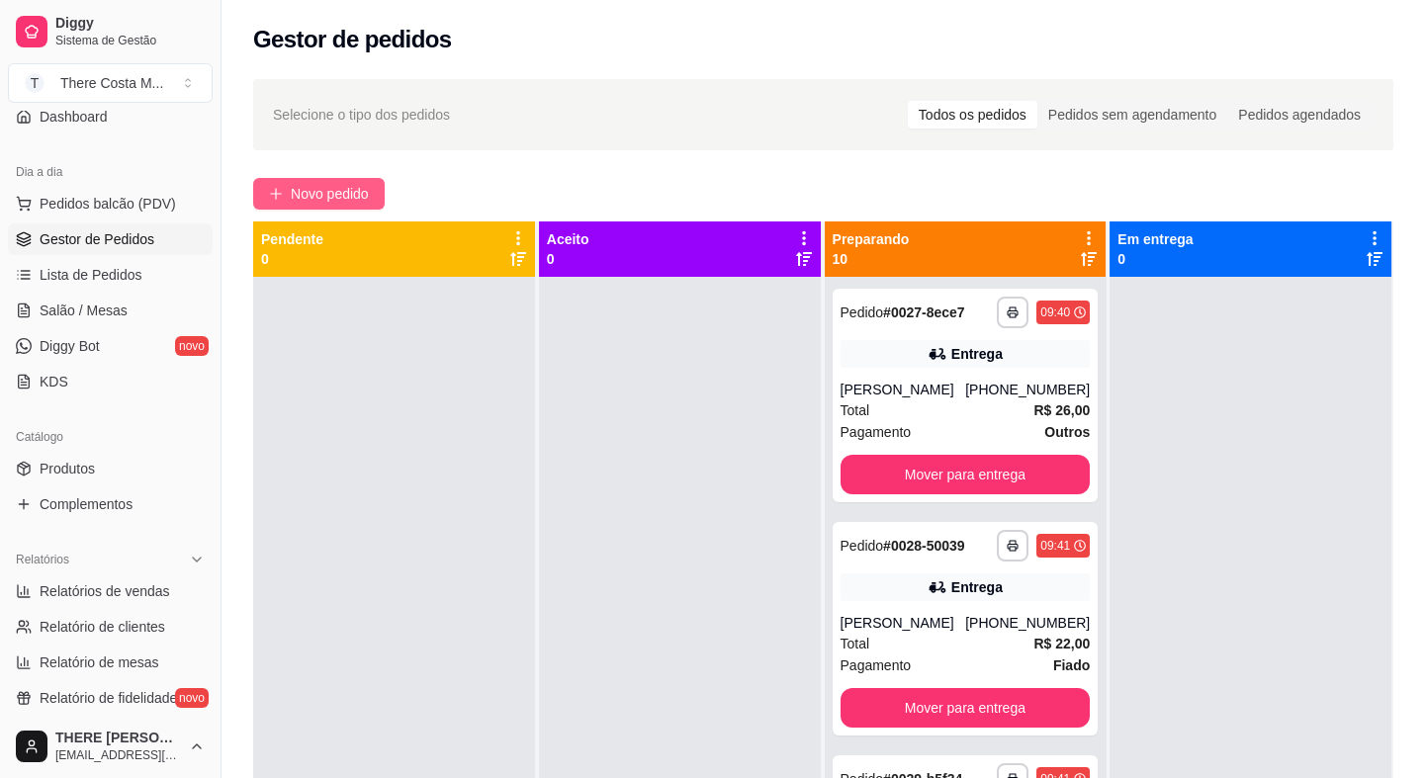
click at [349, 197] on span "Novo pedido" at bounding box center [330, 194] width 78 height 22
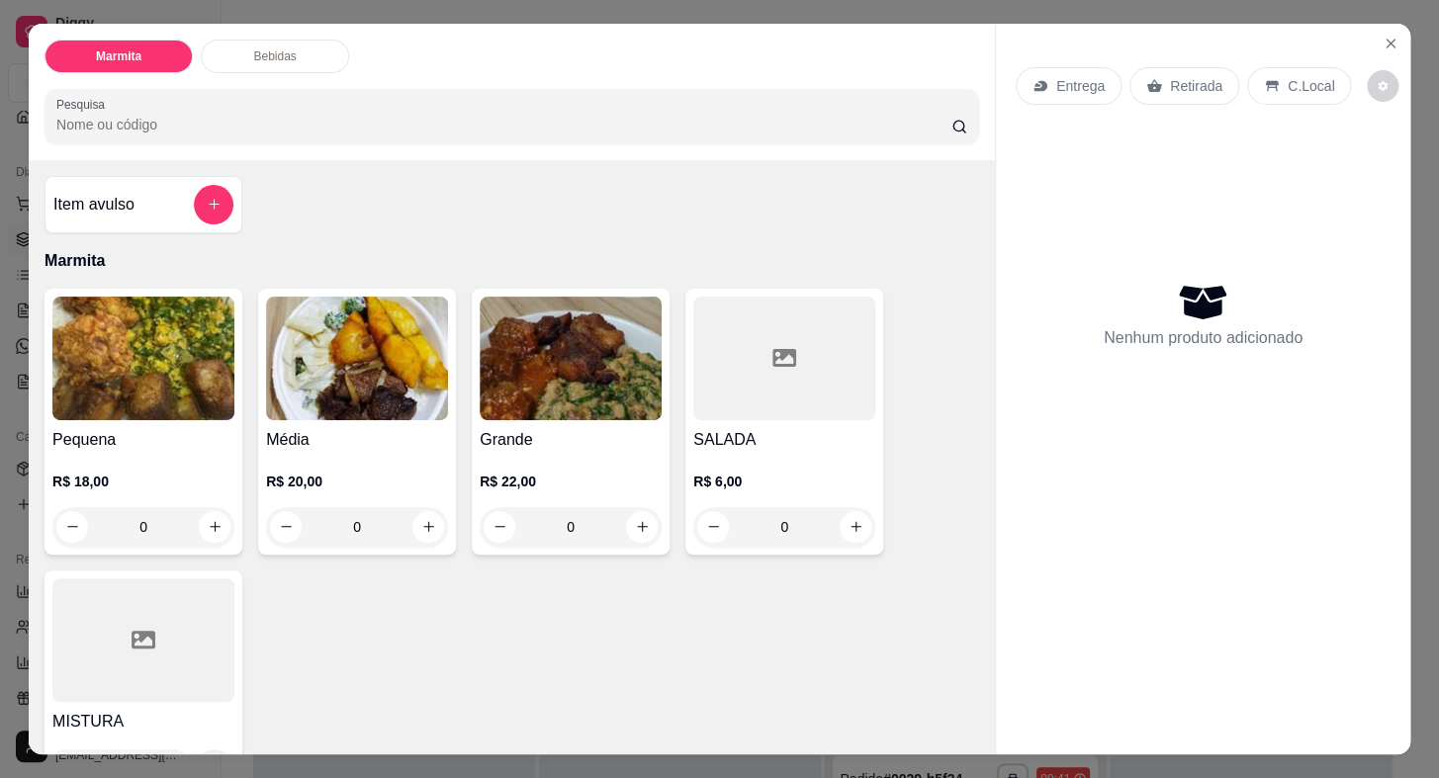
click at [1064, 76] on p "Entrega" at bounding box center [1080, 86] width 48 height 20
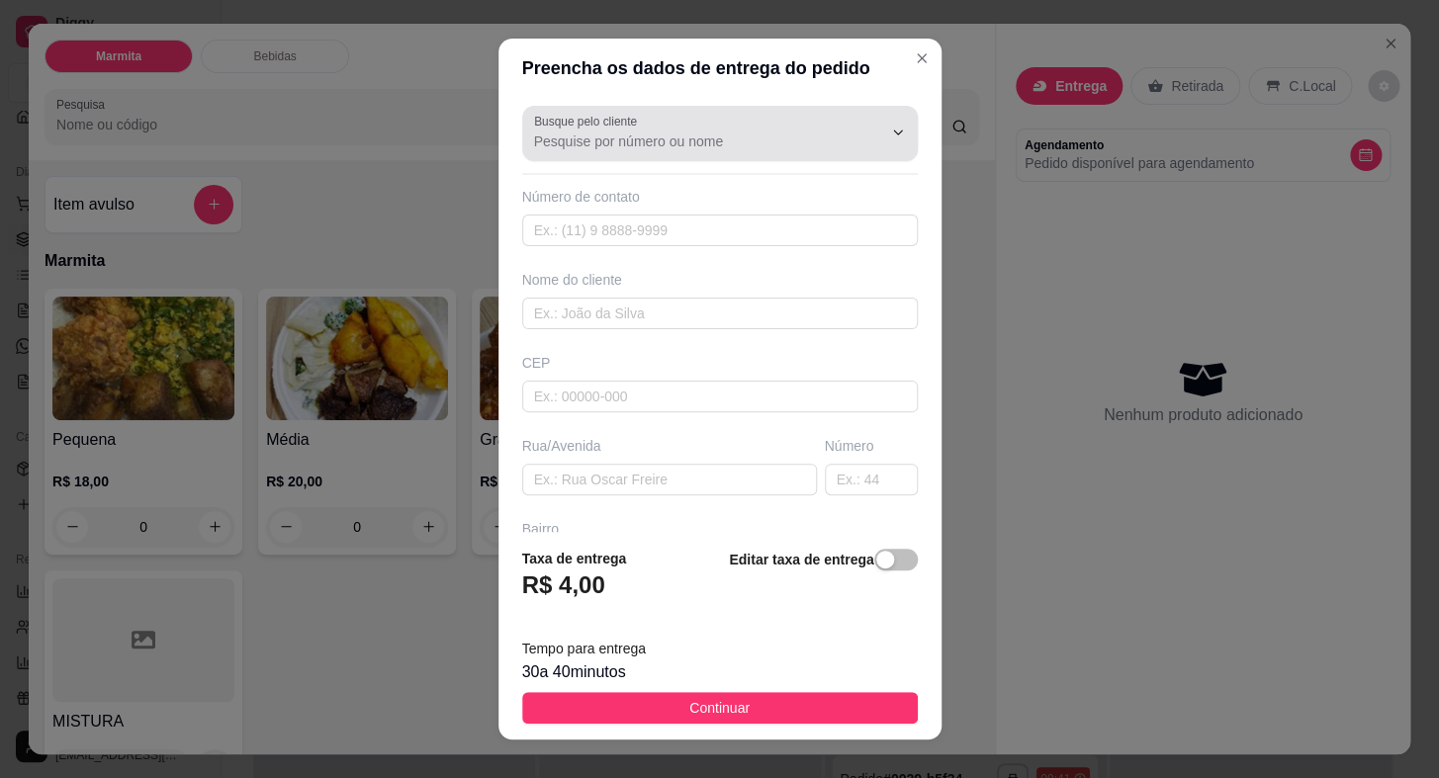
click at [780, 137] on input "Busque pelo cliente" at bounding box center [692, 142] width 316 height 20
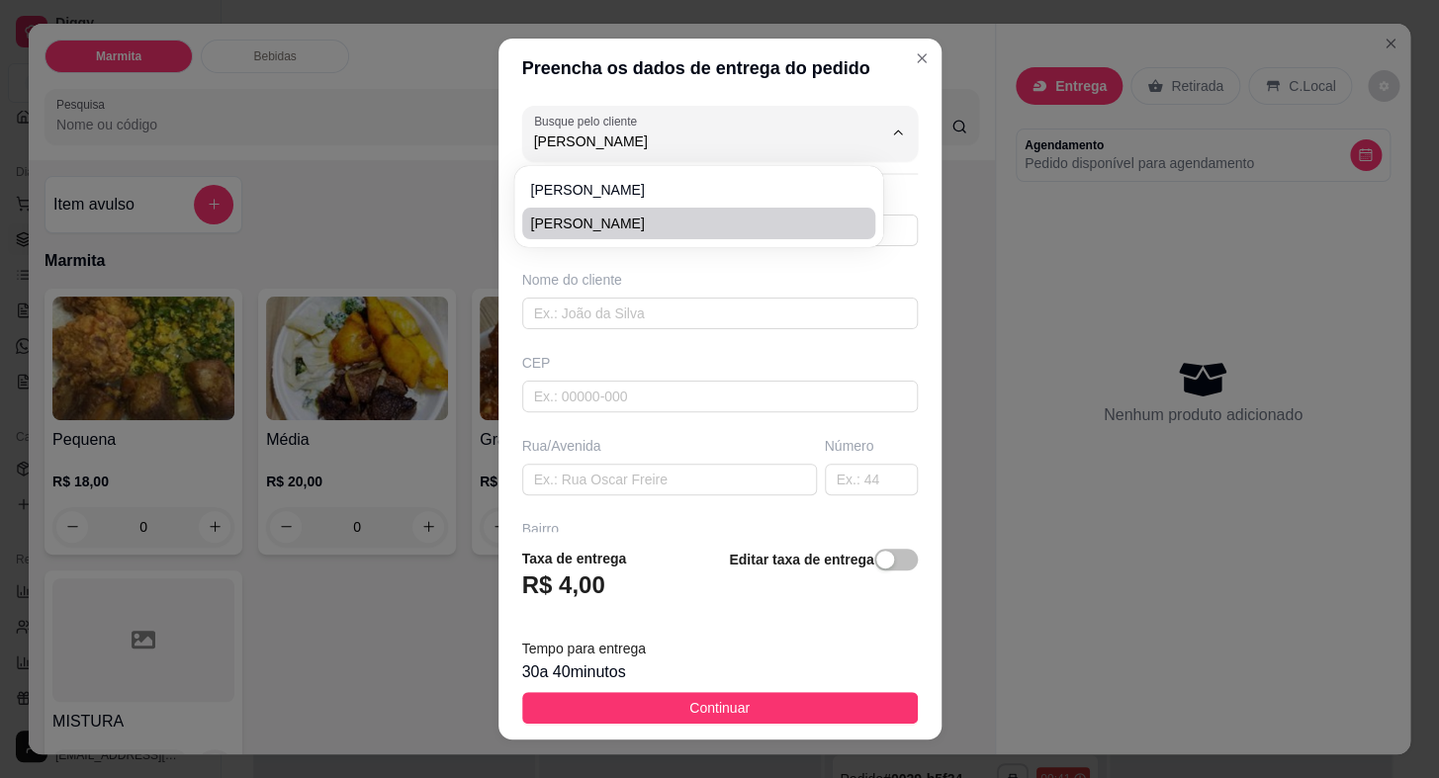
click at [570, 223] on span "[PERSON_NAME]" at bounding box center [688, 224] width 317 height 20
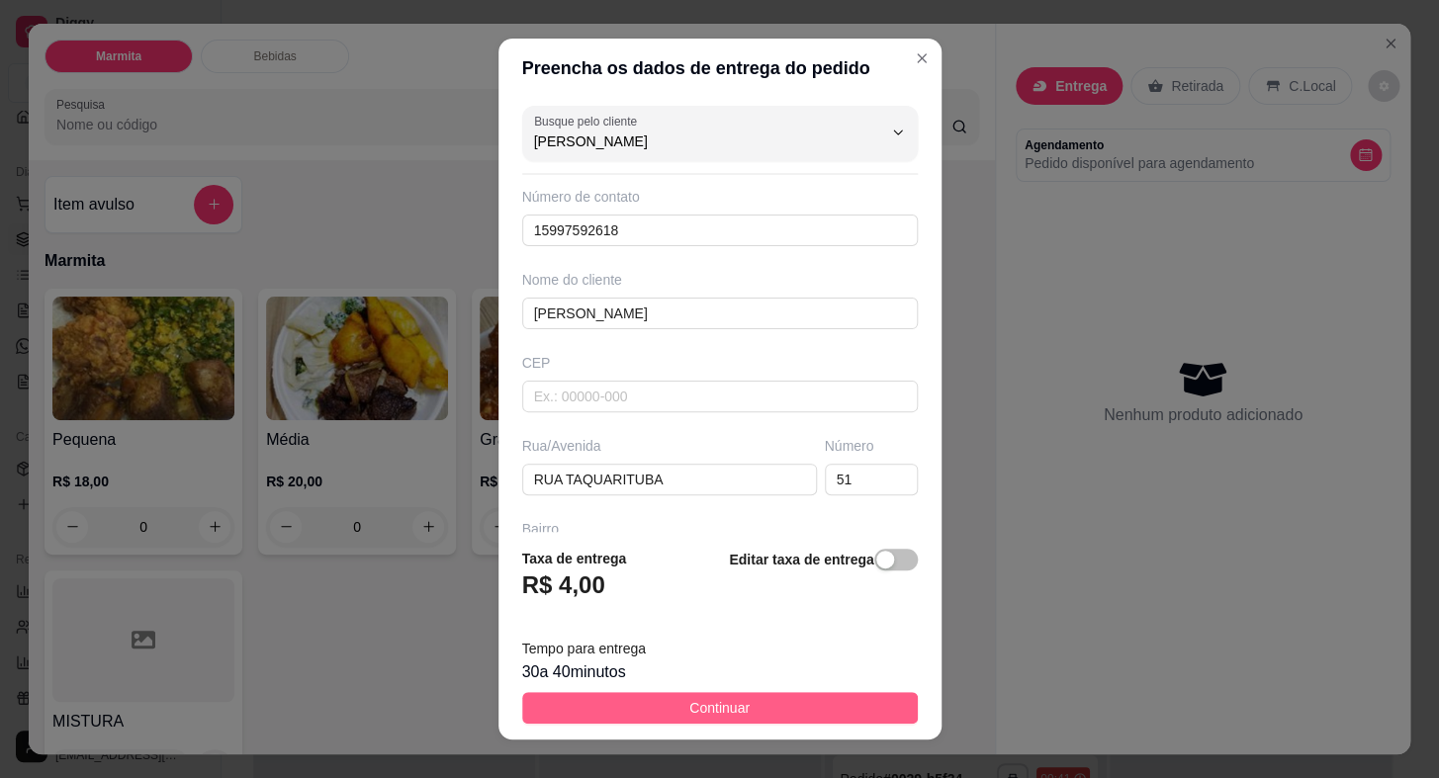
click at [689, 707] on span "Continuar" at bounding box center [719, 708] width 60 height 22
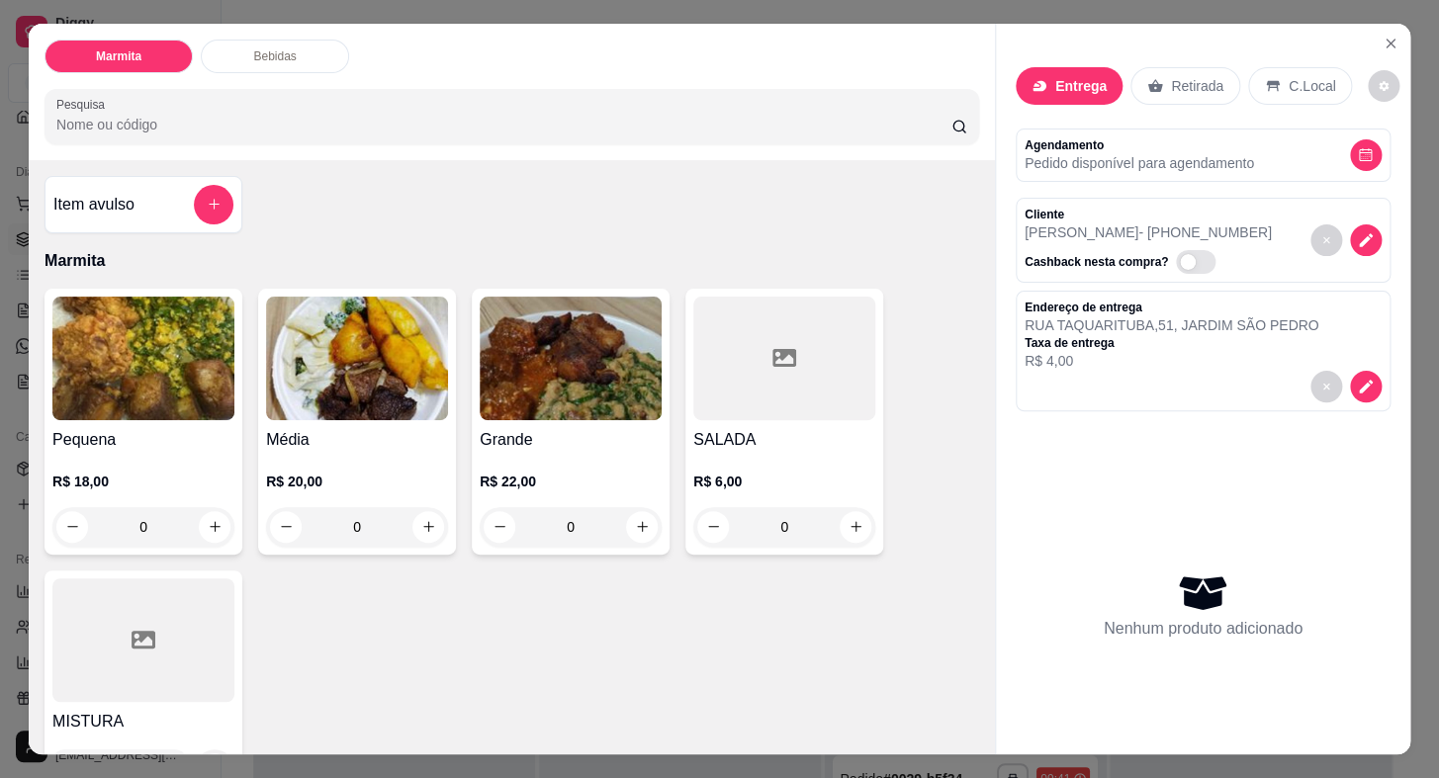
click at [526, 399] on img at bounding box center [571, 359] width 182 height 124
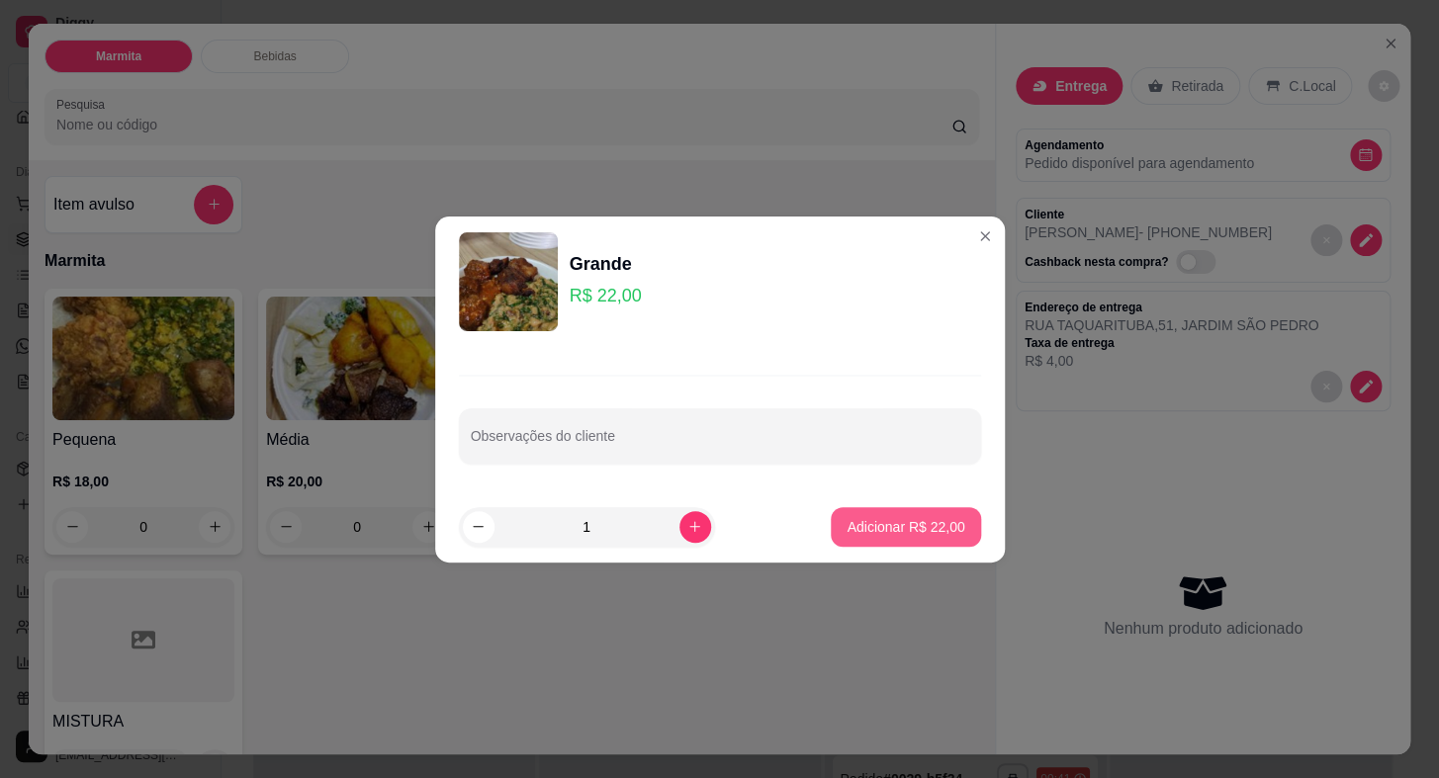
click at [877, 528] on p "Adicionar R$ 22,00" at bounding box center [906, 527] width 118 height 20
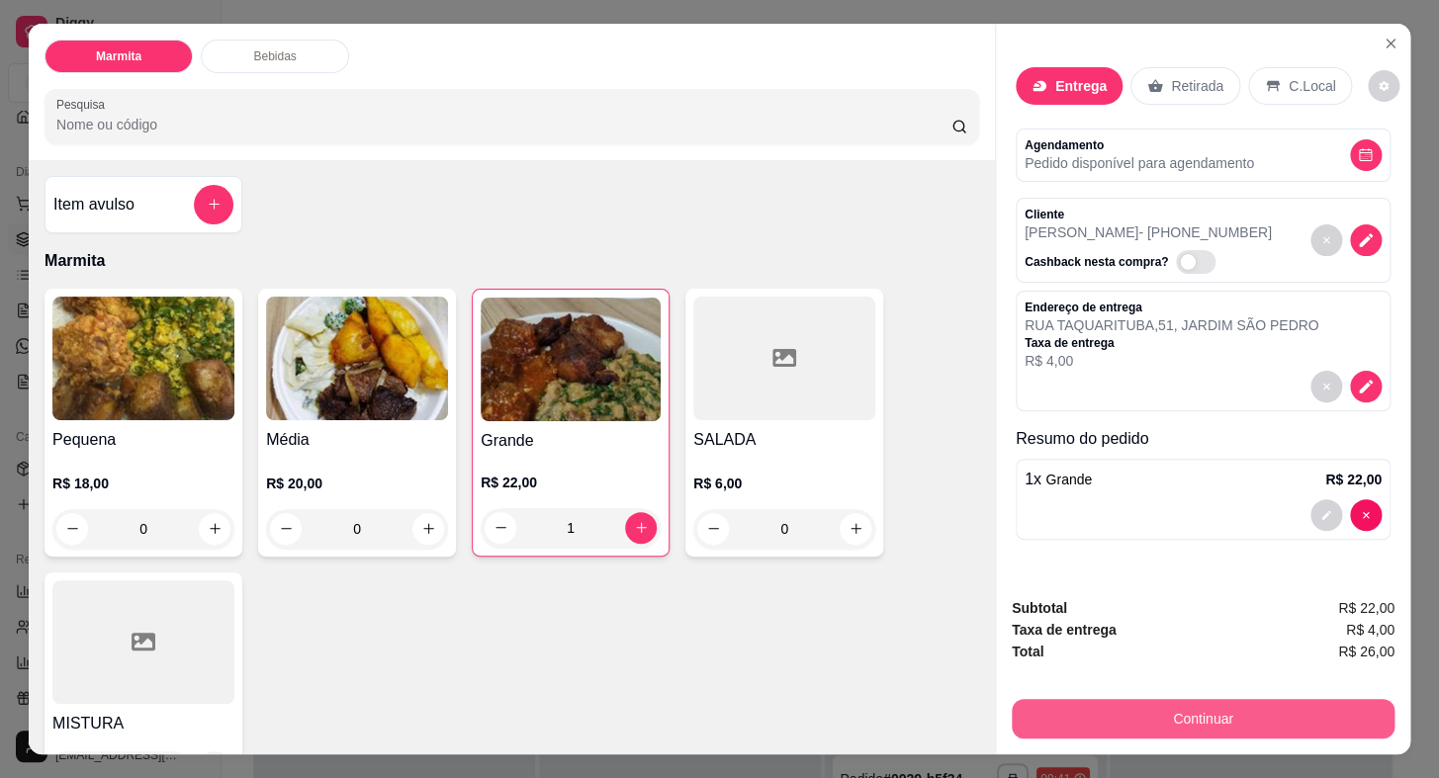
click at [1254, 712] on button "Continuar" at bounding box center [1203, 719] width 383 height 40
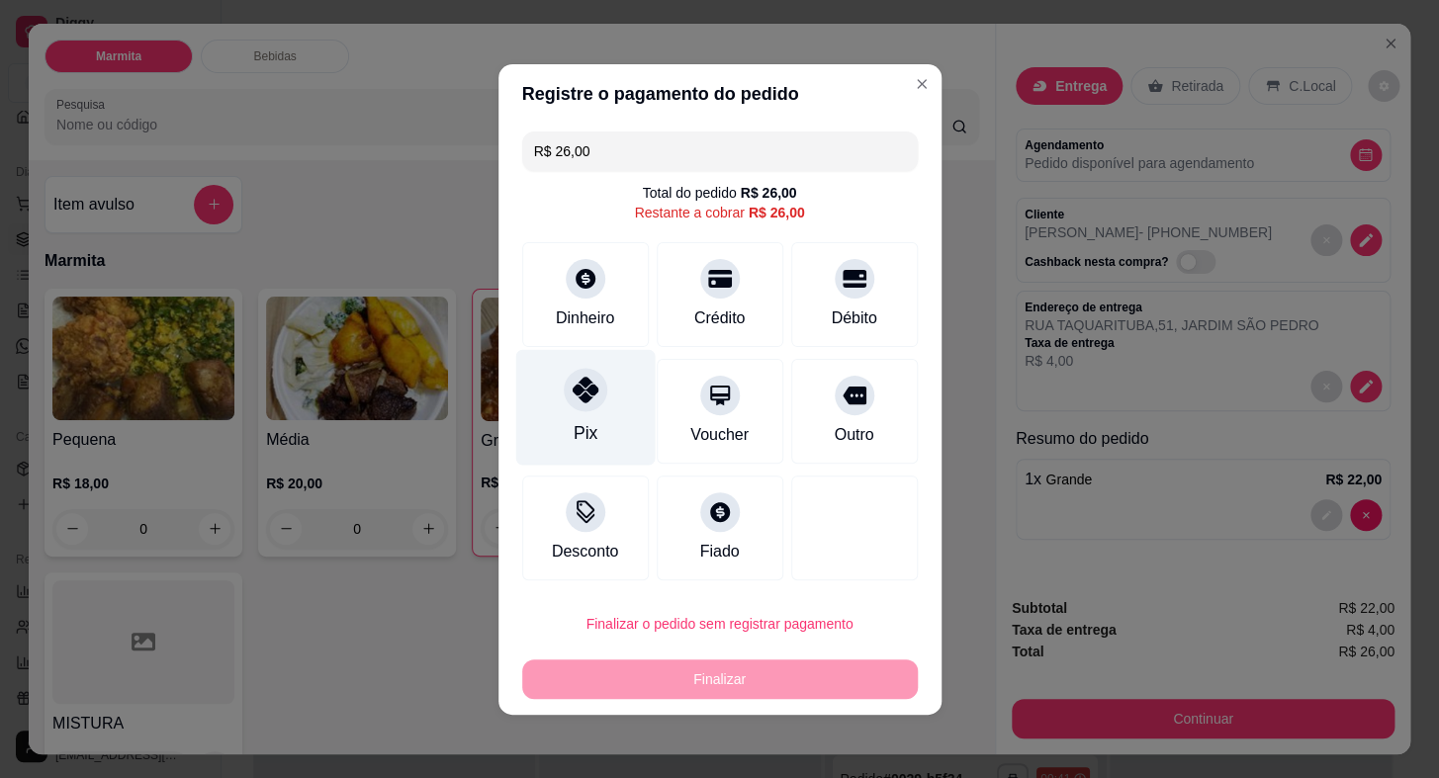
click at [575, 400] on icon at bounding box center [585, 390] width 26 height 26
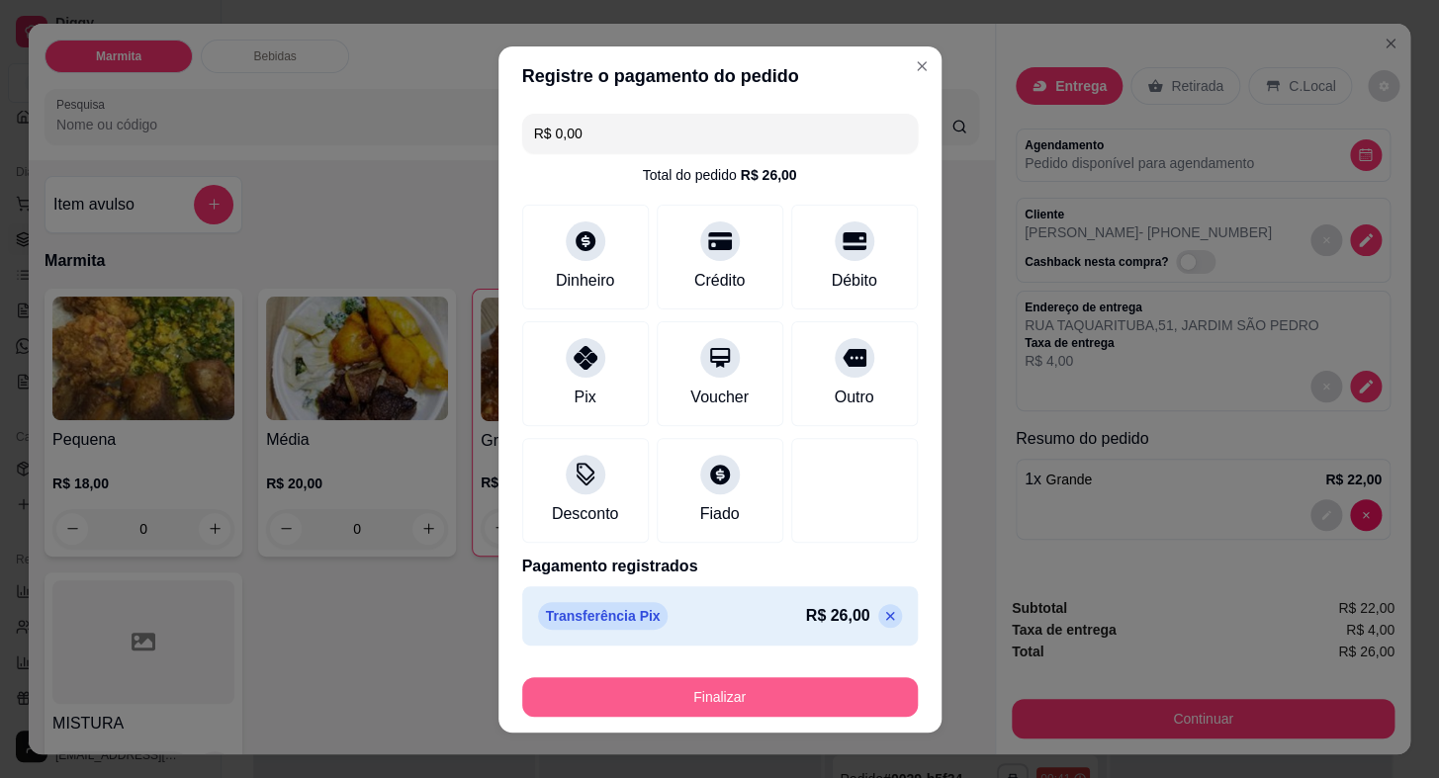
click at [766, 697] on button "Finalizar" at bounding box center [720, 697] width 396 height 40
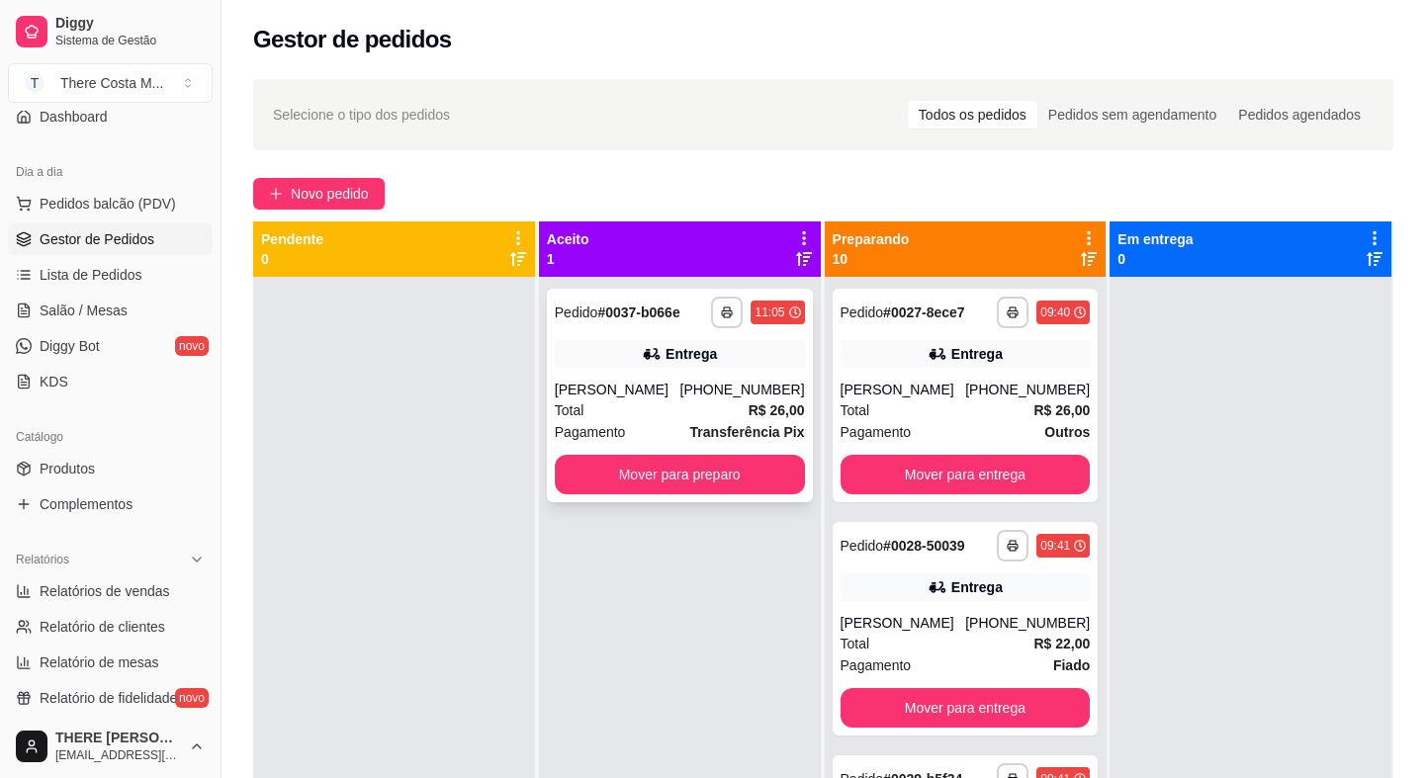
click at [740, 371] on div "**********" at bounding box center [680, 396] width 266 height 214
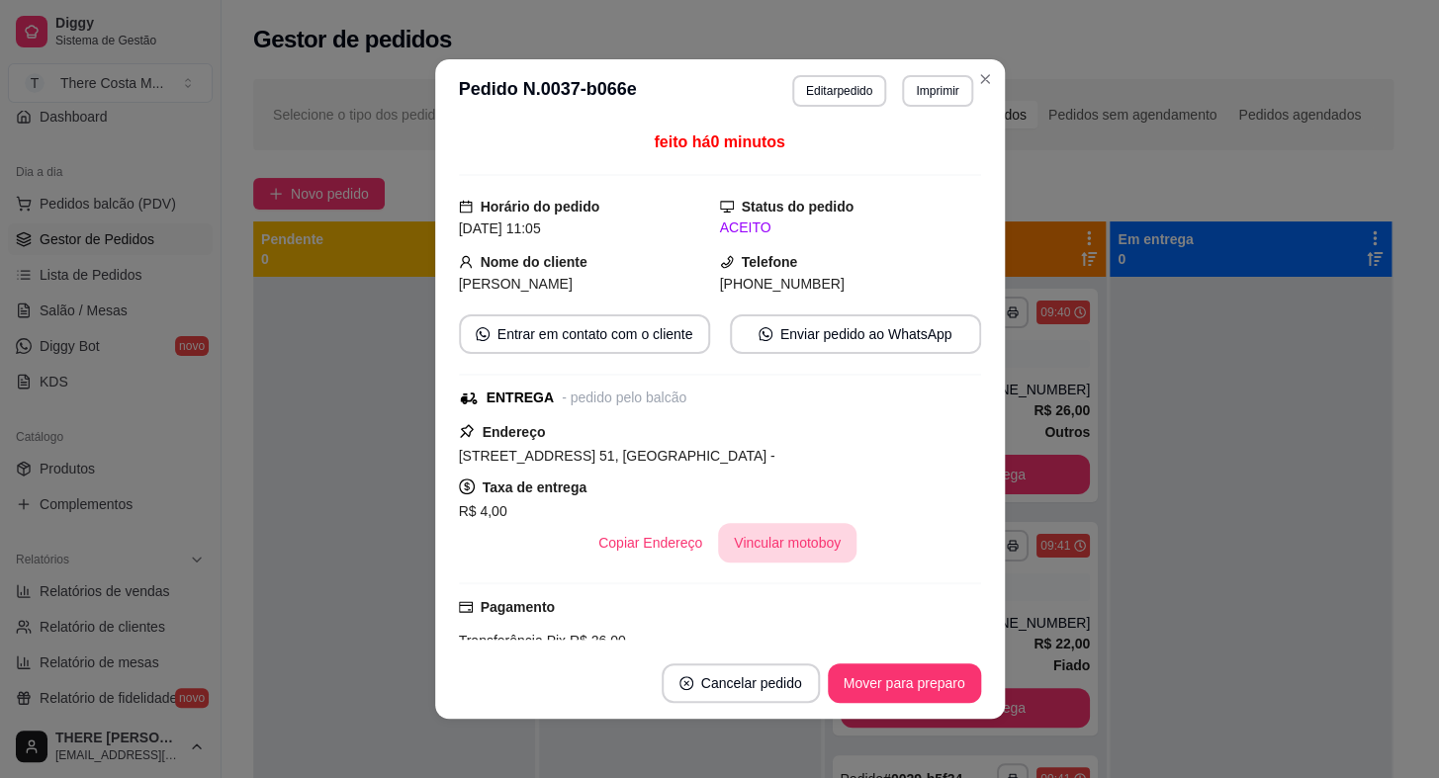
click at [788, 535] on button "Vincular motoboy" at bounding box center [787, 543] width 138 height 40
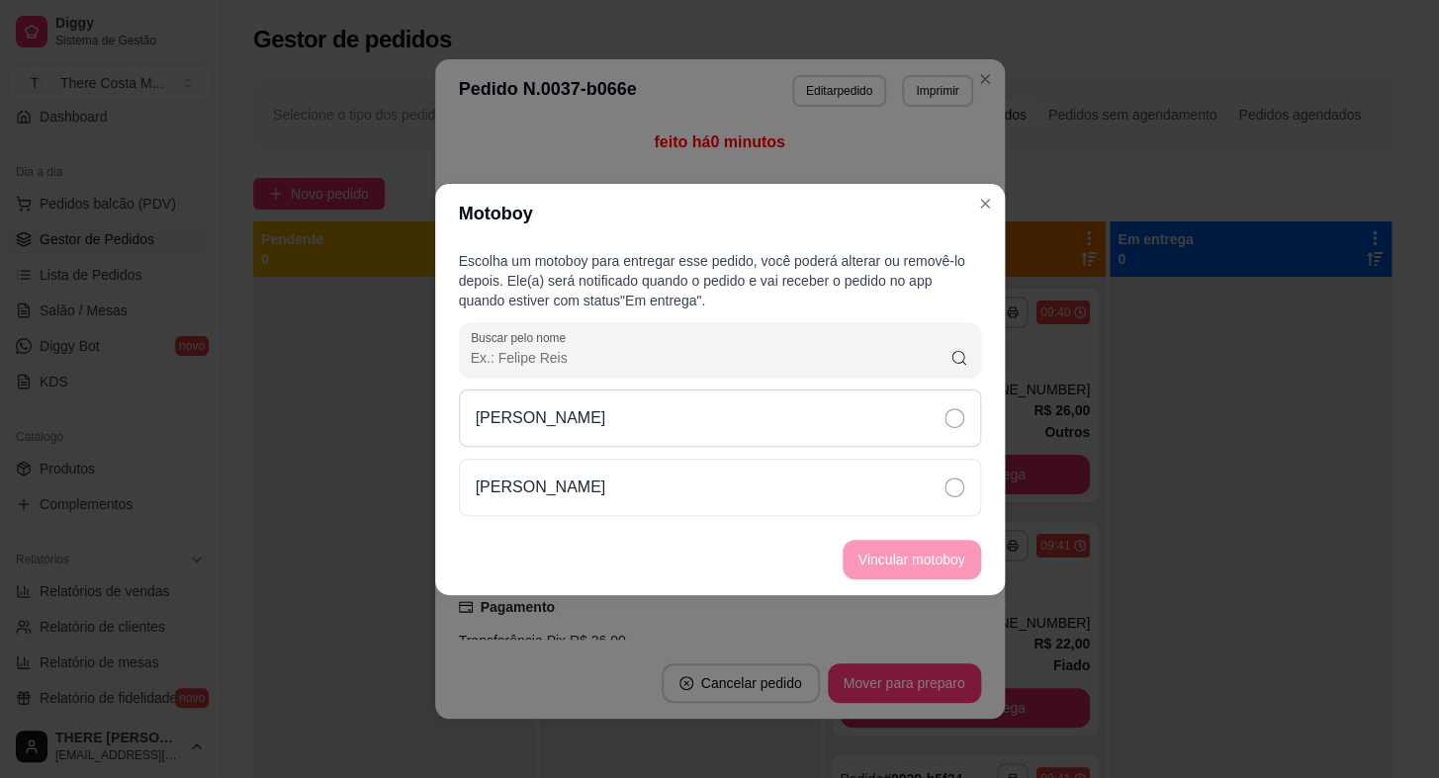
click at [805, 428] on div "[PERSON_NAME]" at bounding box center [720, 418] width 522 height 57
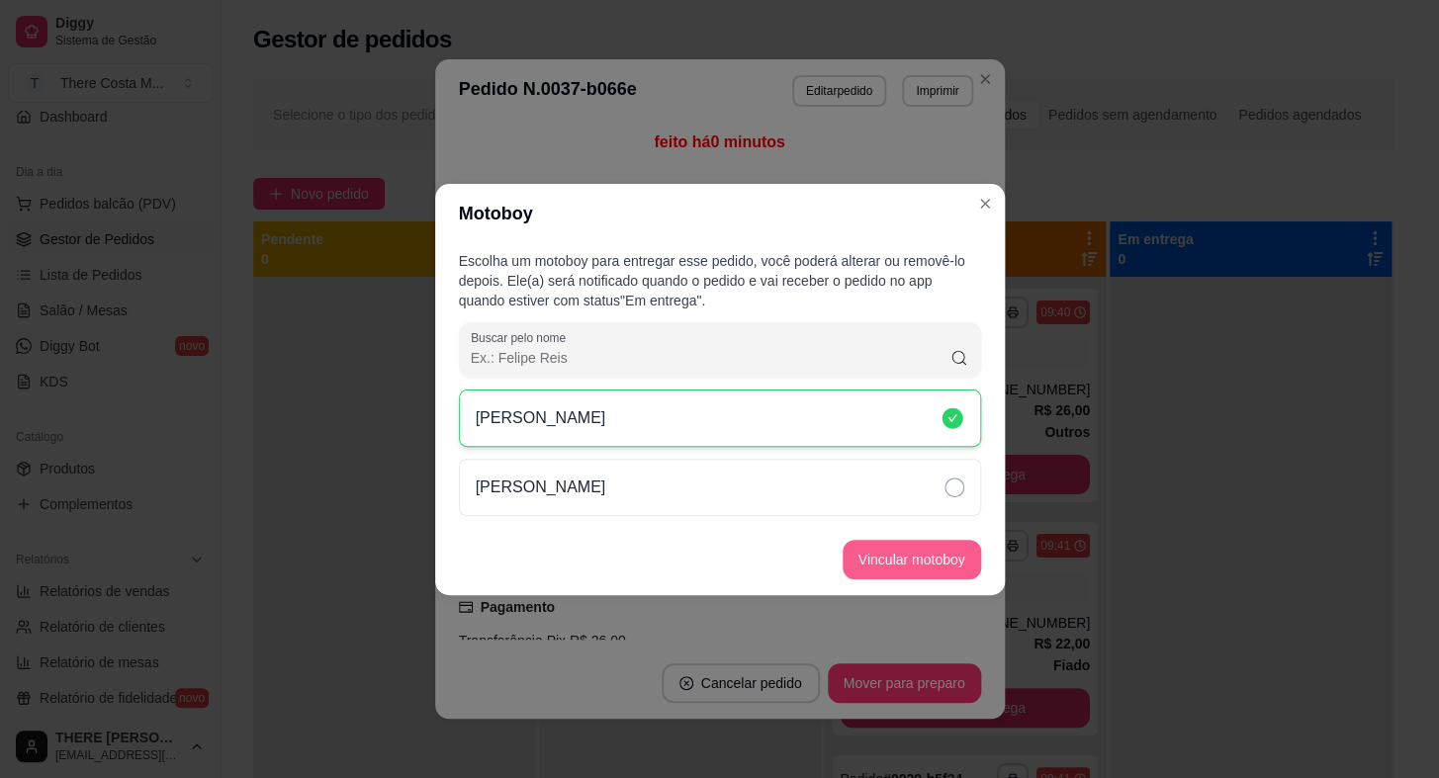
click at [909, 553] on button "Vincular motoboy" at bounding box center [912, 560] width 138 height 40
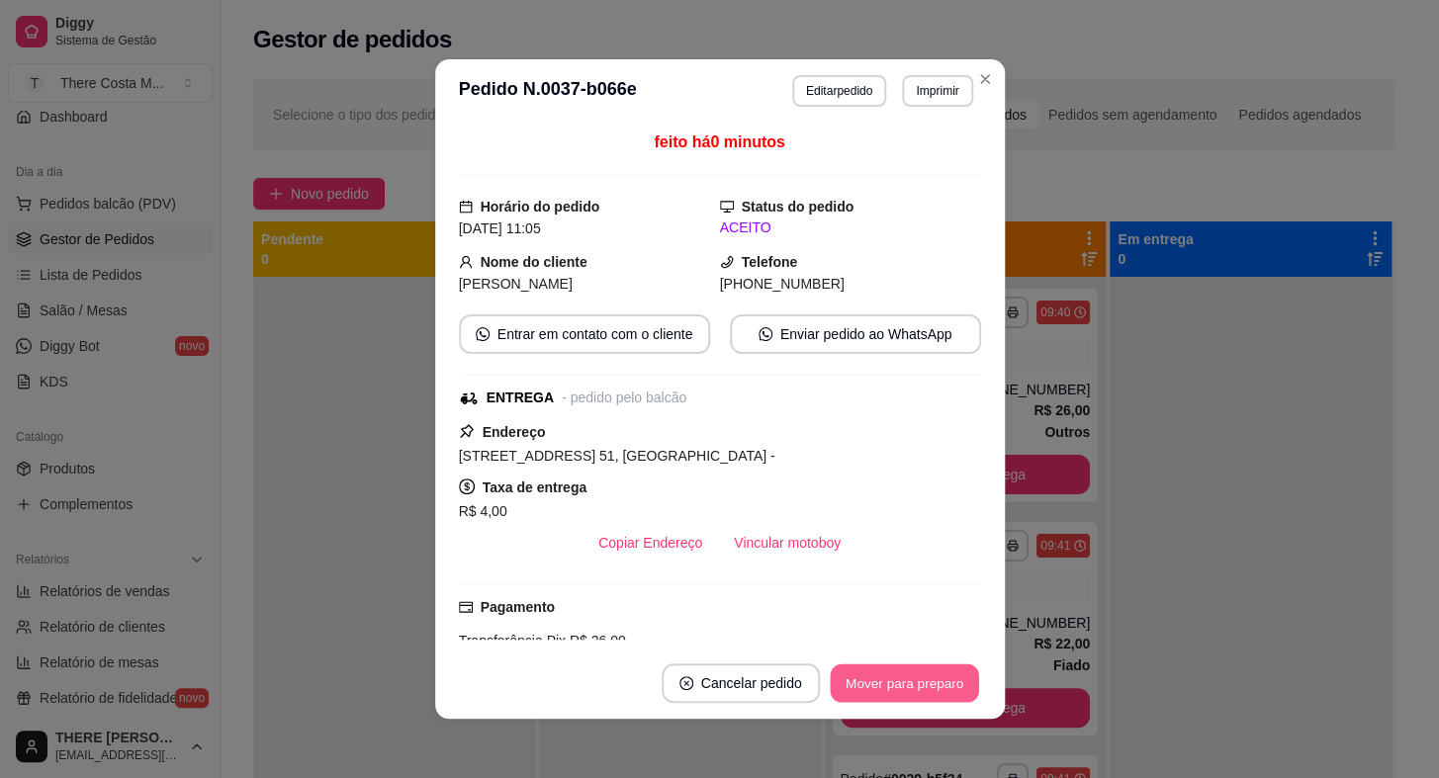
click at [879, 686] on button "Mover para preparo" at bounding box center [904, 684] width 148 height 39
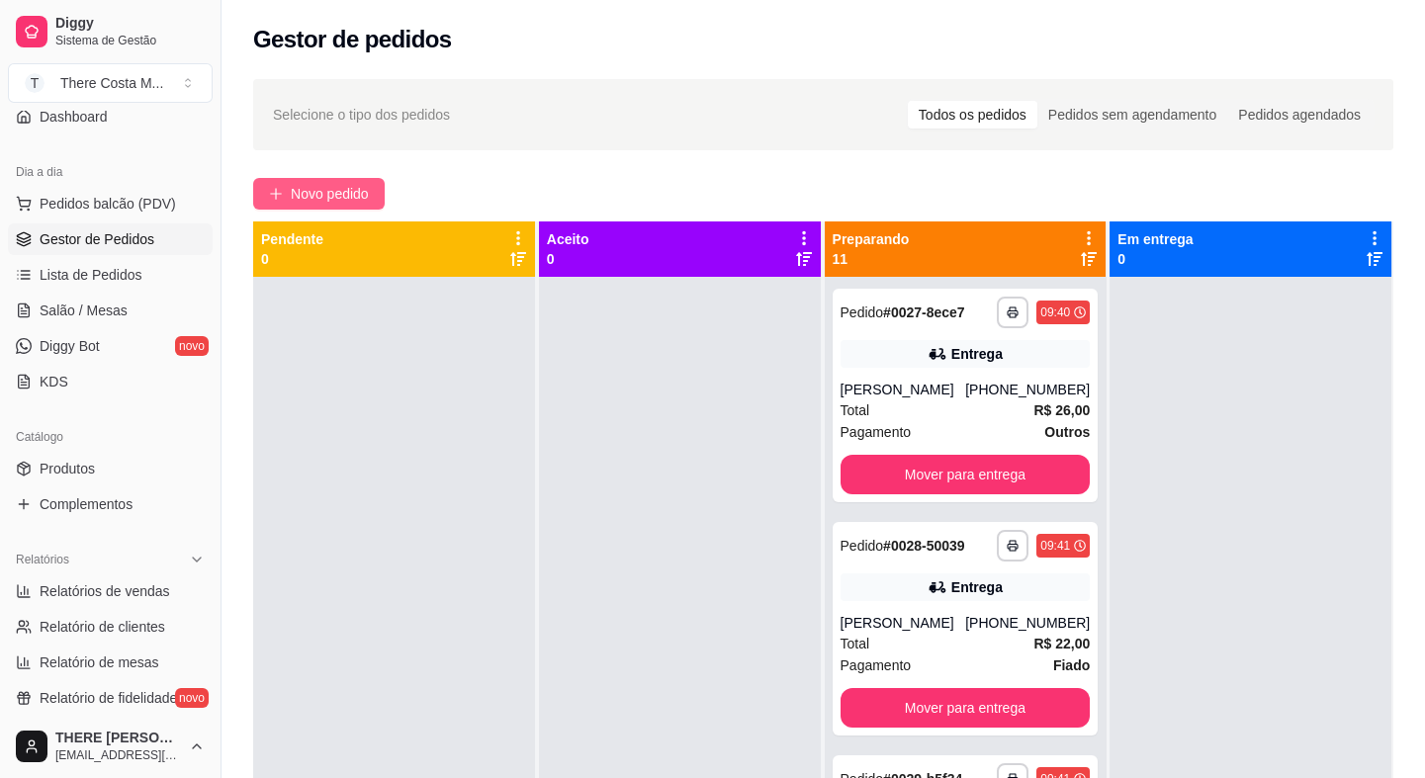
click at [306, 198] on span "Novo pedido" at bounding box center [330, 194] width 78 height 22
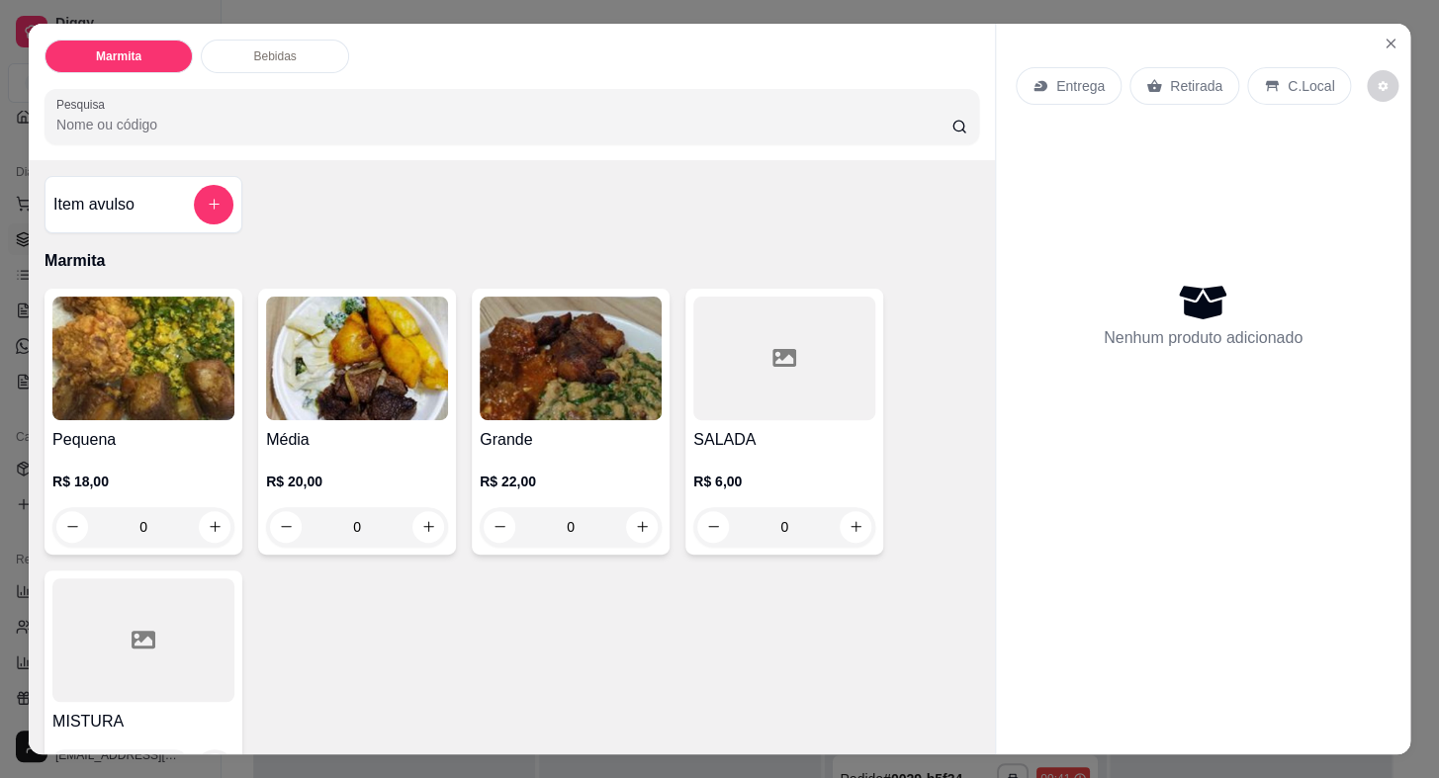
click at [1157, 75] on div "Retirada" at bounding box center [1184, 86] width 110 height 38
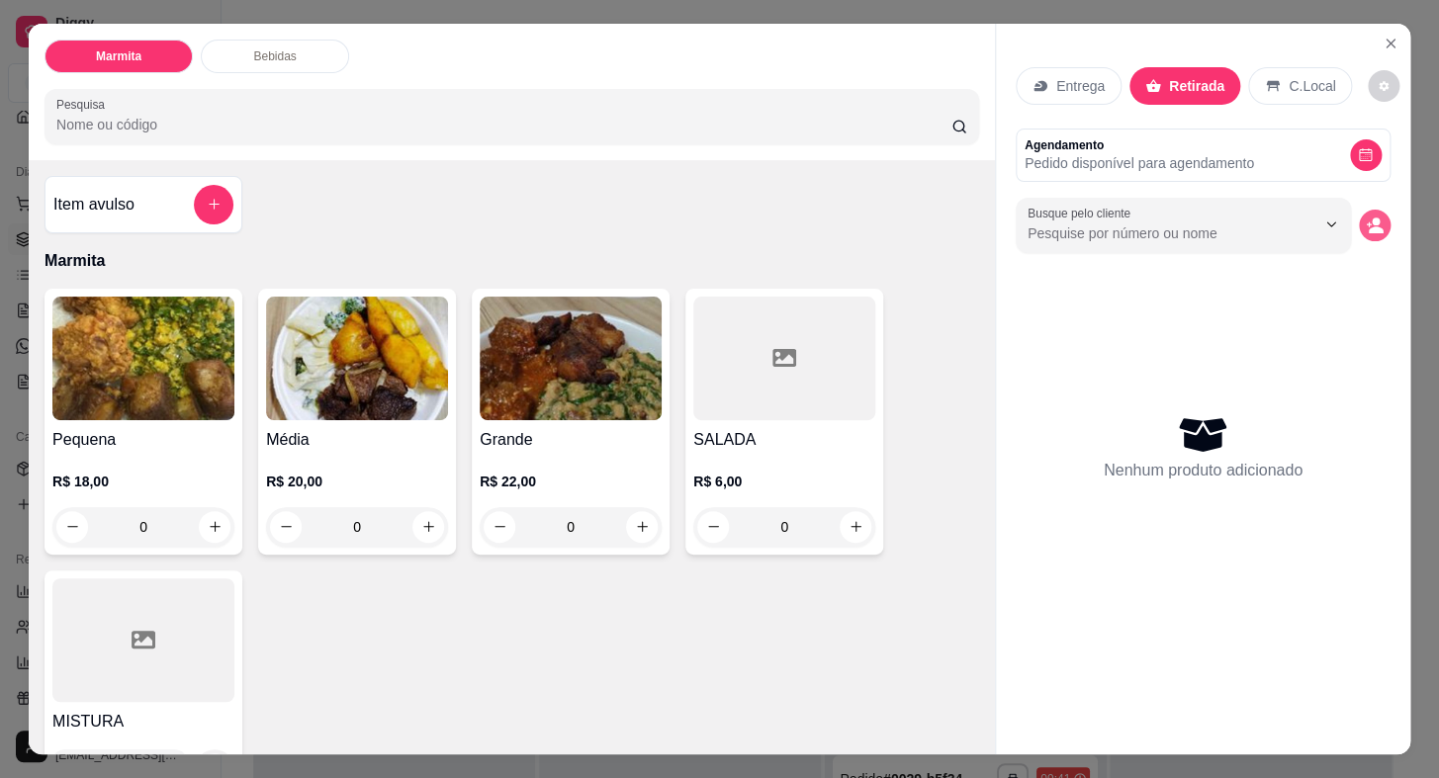
click at [1373, 220] on icon "decrease-product-quantity" at bounding box center [1375, 226] width 18 height 18
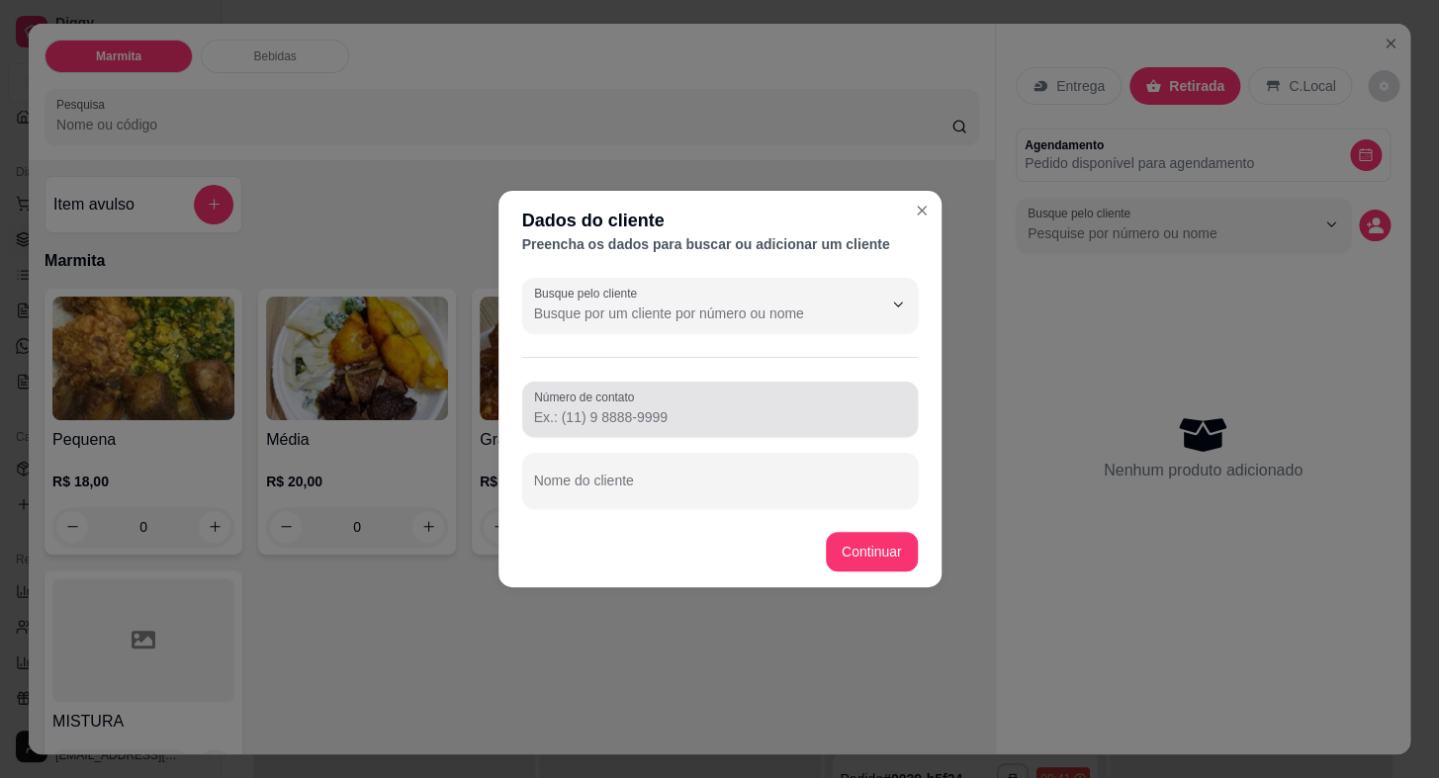
click at [700, 407] on input "Número de contato" at bounding box center [720, 417] width 372 height 20
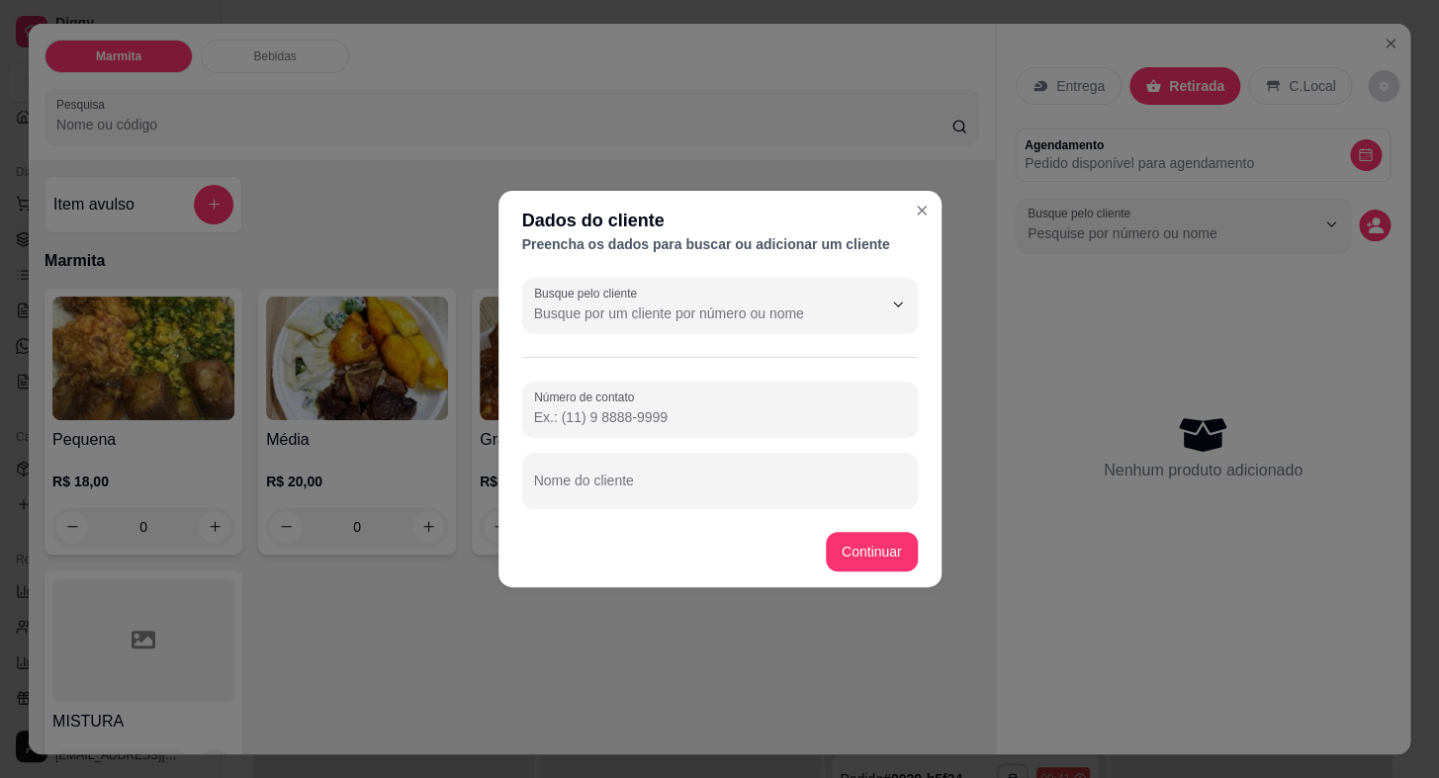
paste input "[PHONE_NUMBER]"
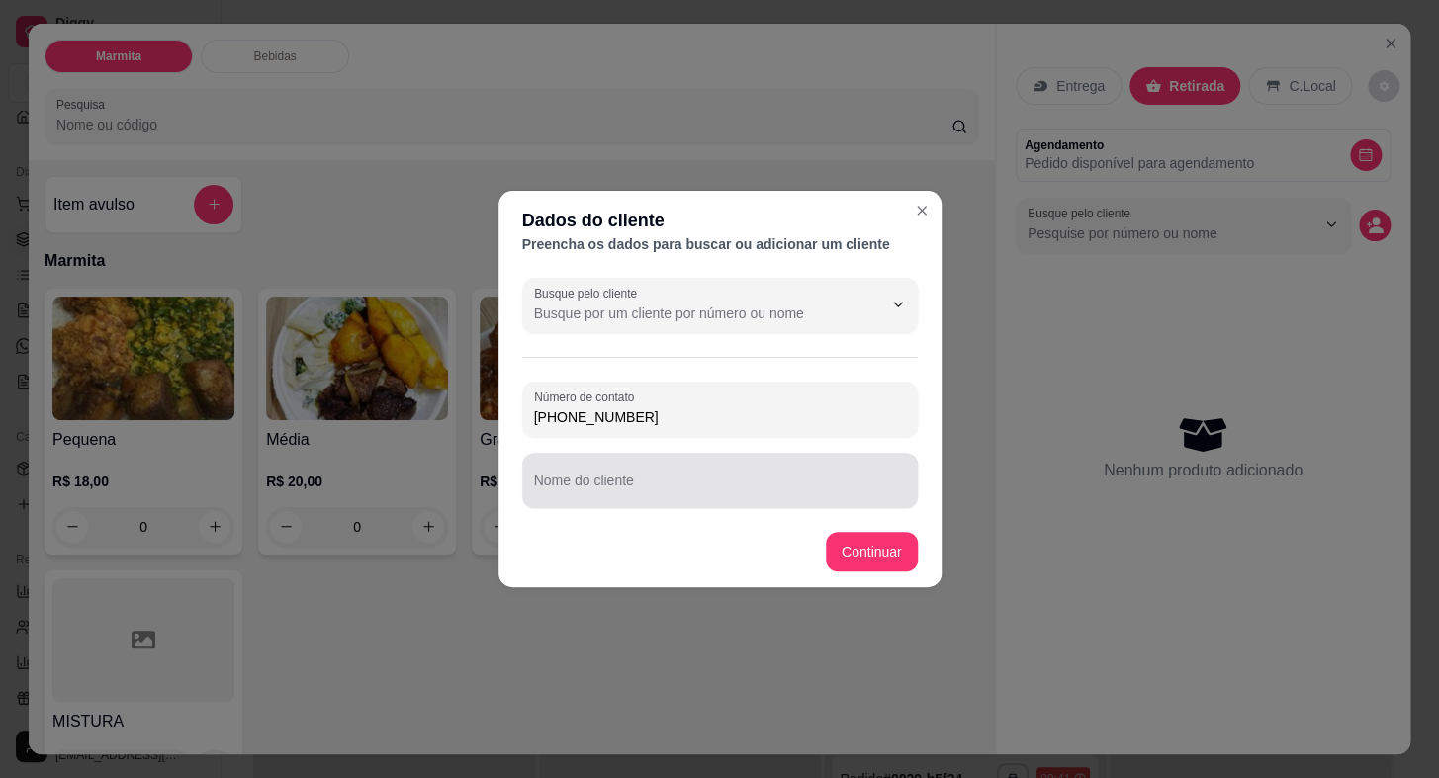
click at [709, 484] on input "Nome do cliente" at bounding box center [720, 489] width 372 height 20
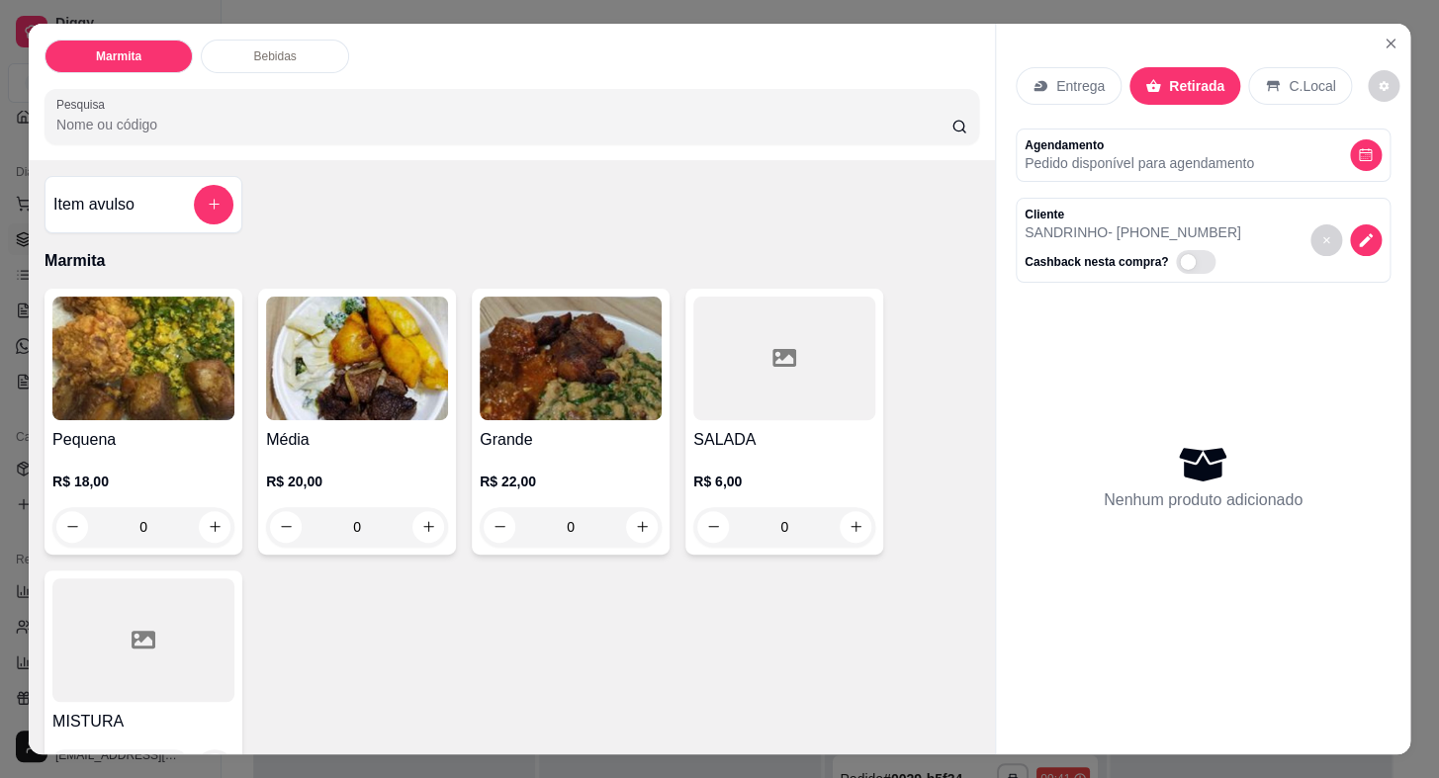
click at [143, 389] on img at bounding box center [143, 359] width 182 height 124
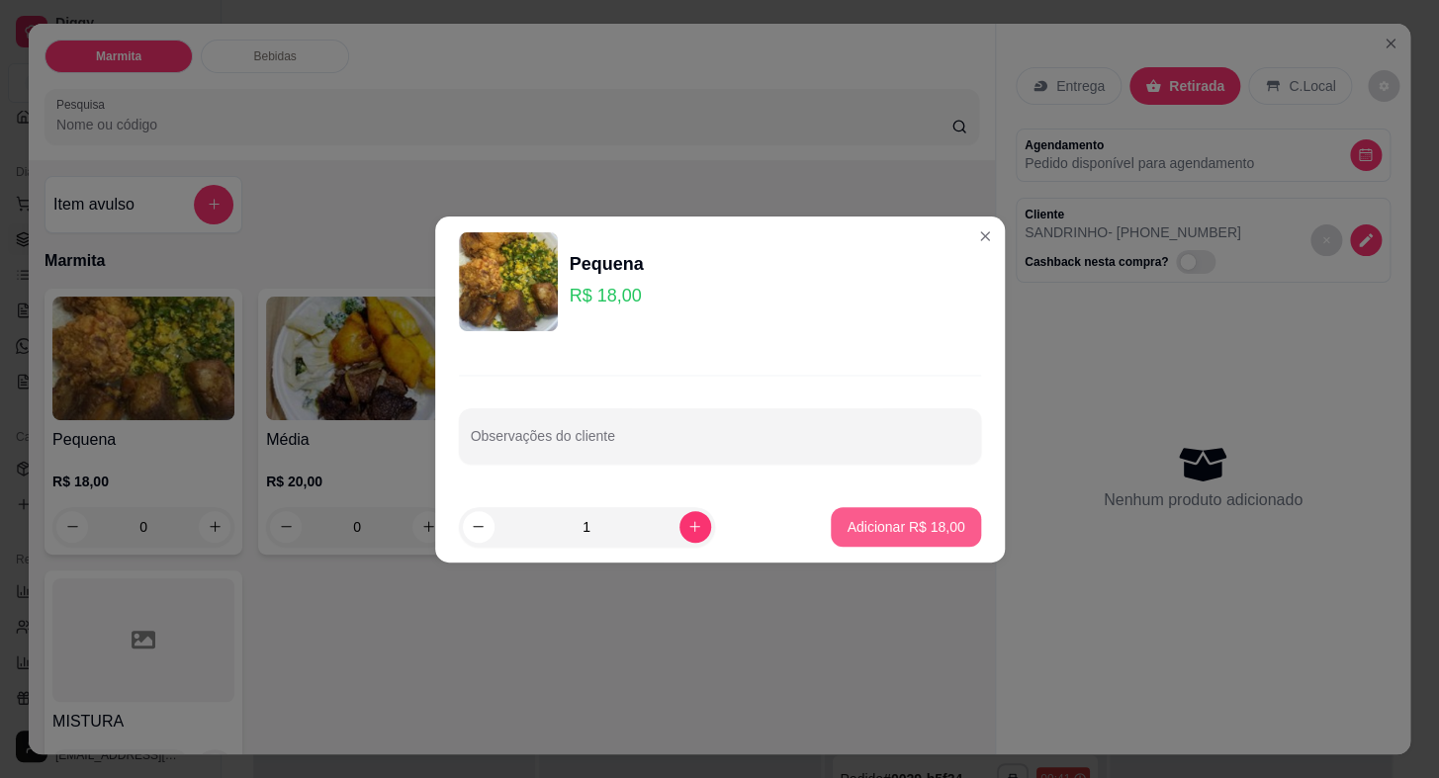
click at [925, 525] on p "Adicionar R$ 18,00" at bounding box center [906, 527] width 118 height 20
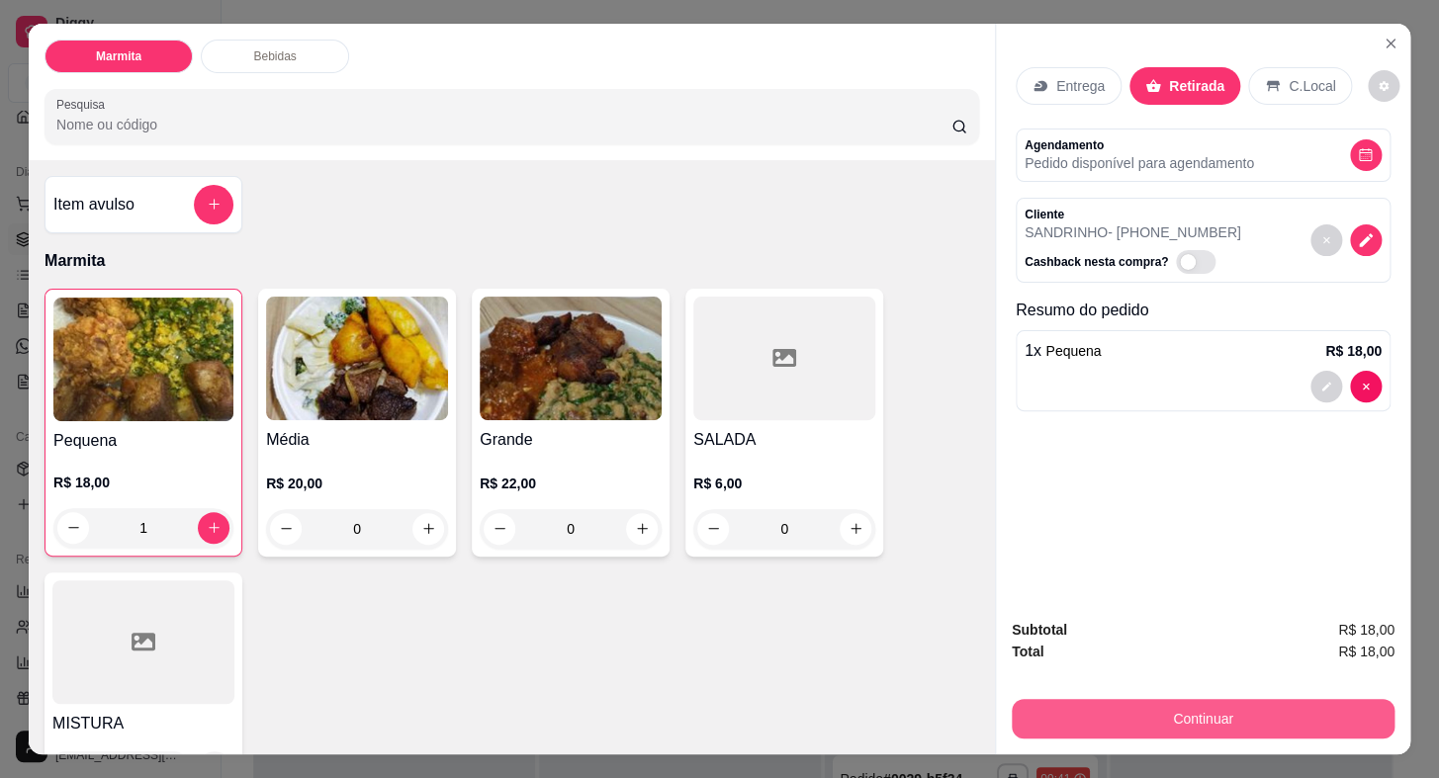
click at [1231, 711] on button "Continuar" at bounding box center [1203, 719] width 383 height 40
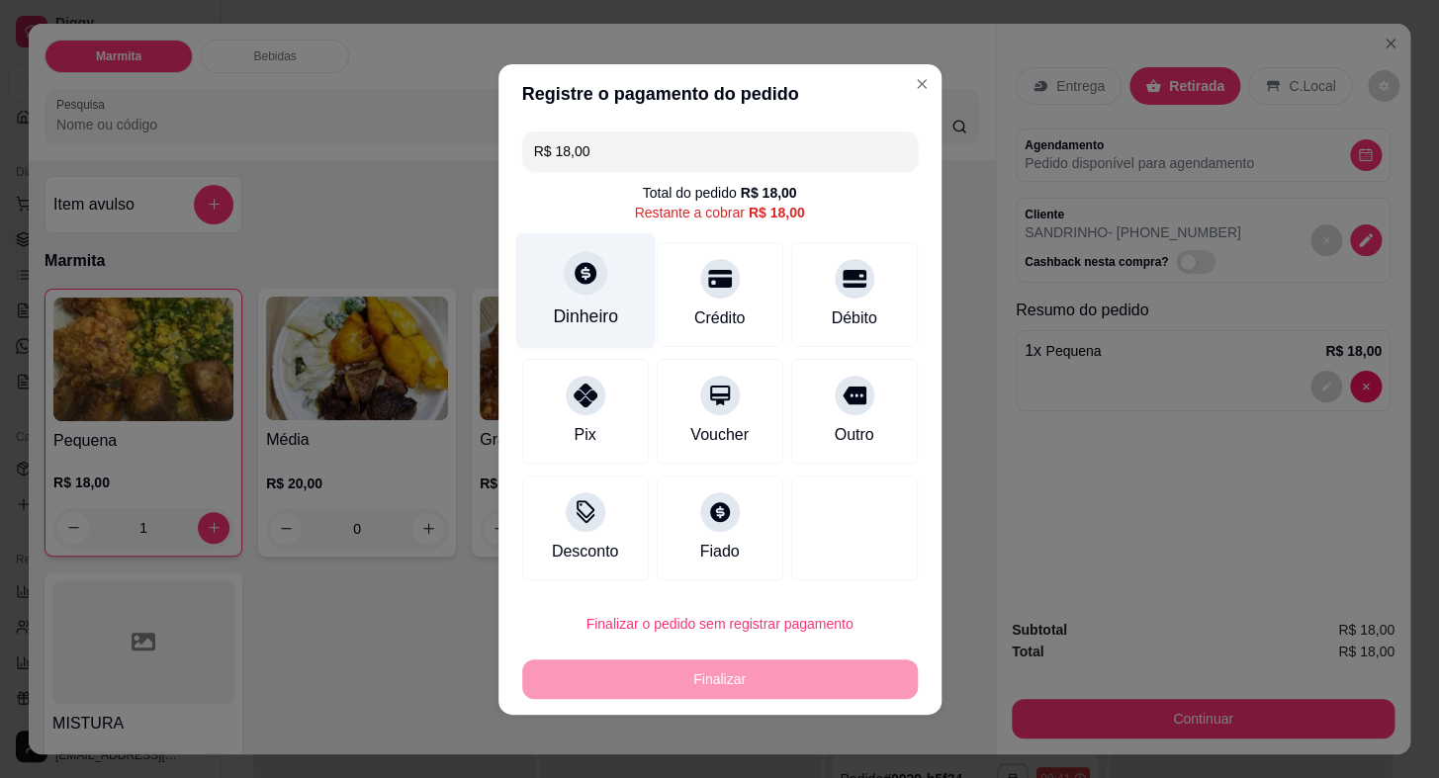
click at [584, 275] on icon at bounding box center [585, 273] width 26 height 26
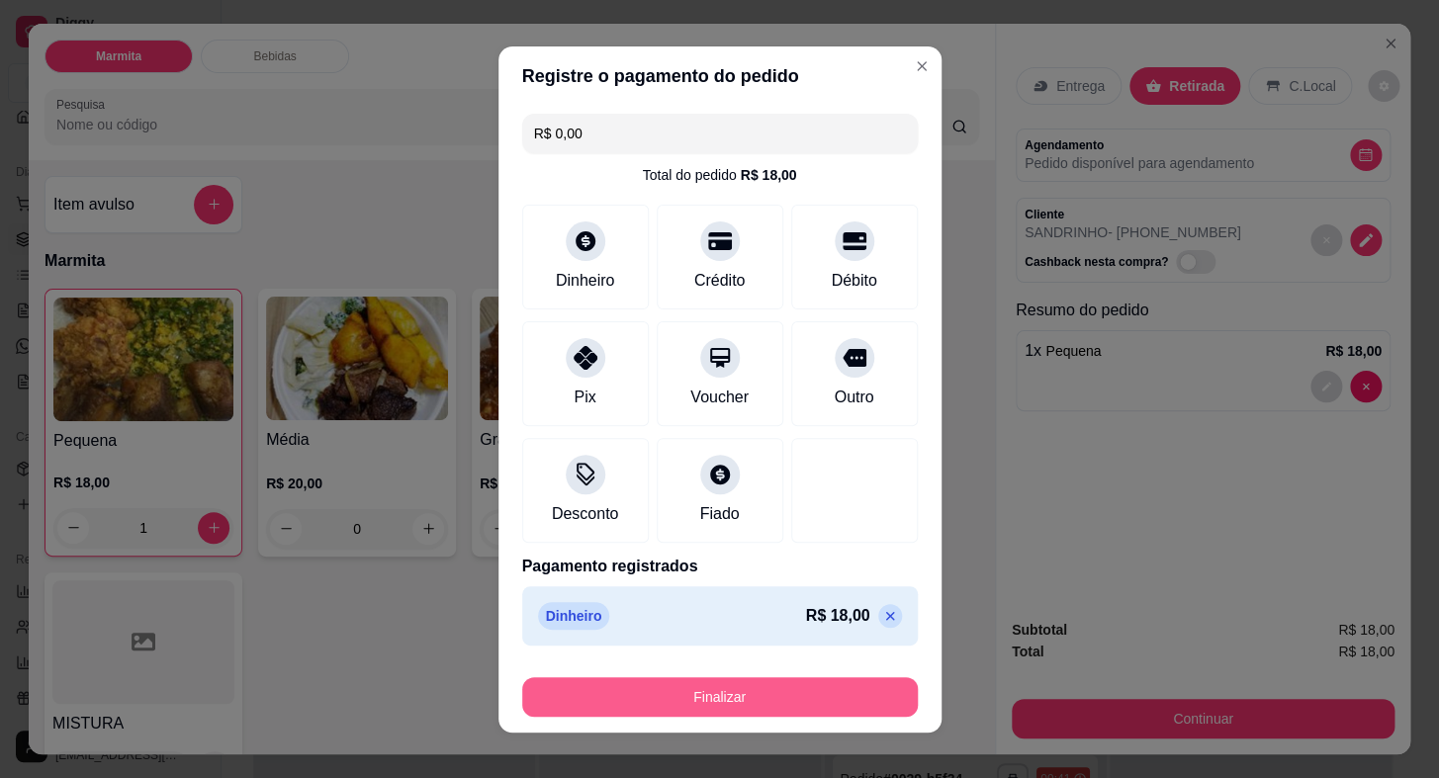
click at [823, 706] on button "Finalizar" at bounding box center [720, 697] width 396 height 40
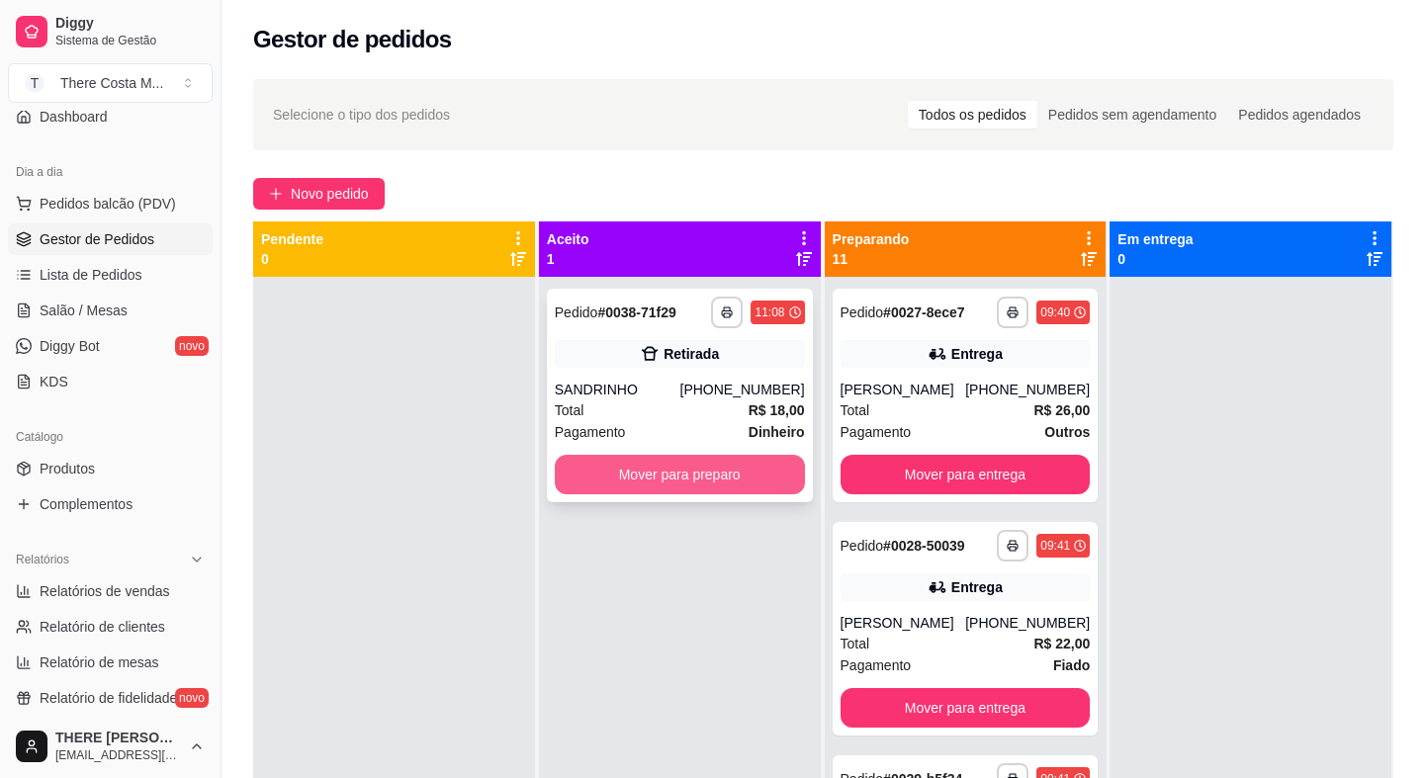
click at [663, 469] on button "Mover para preparo" at bounding box center [680, 475] width 250 height 40
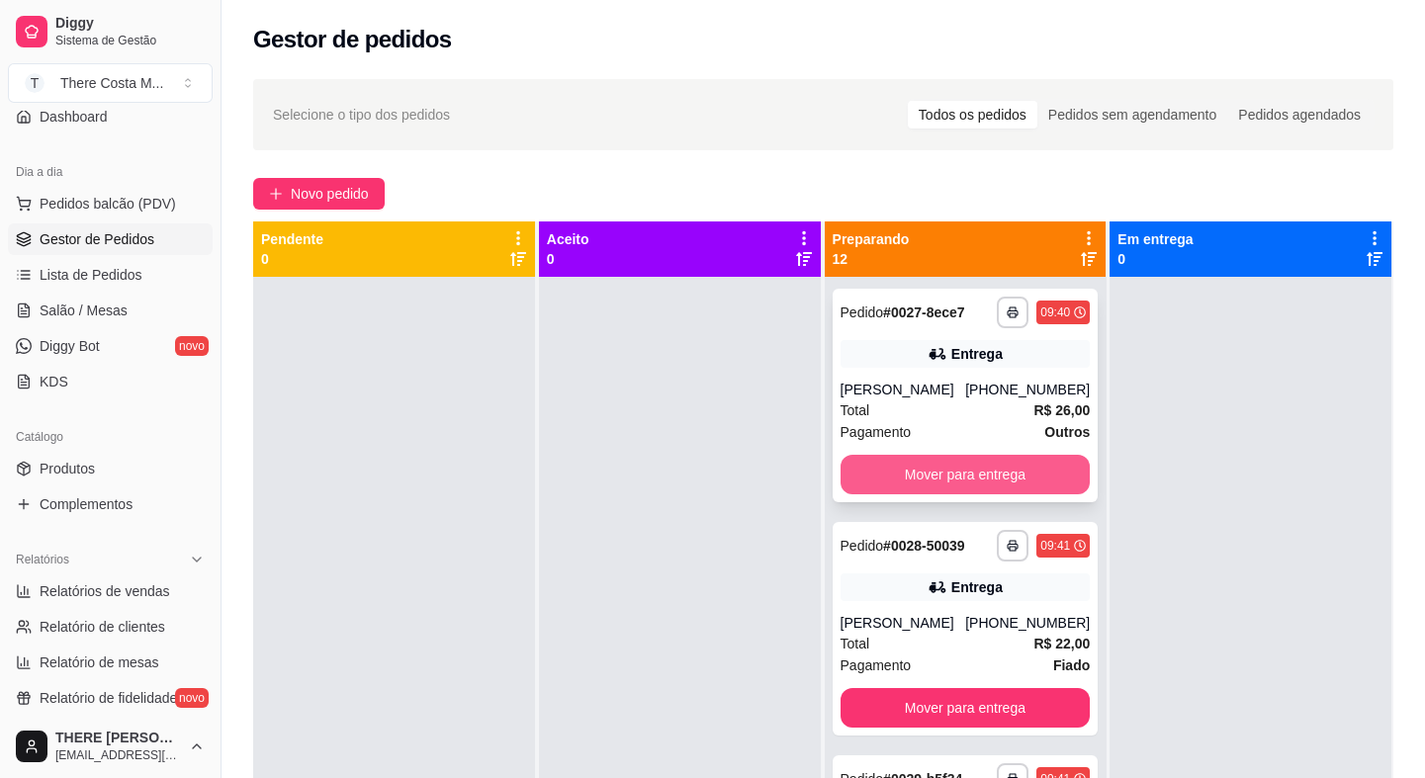
click at [975, 464] on button "Mover para entrega" at bounding box center [966, 475] width 250 height 40
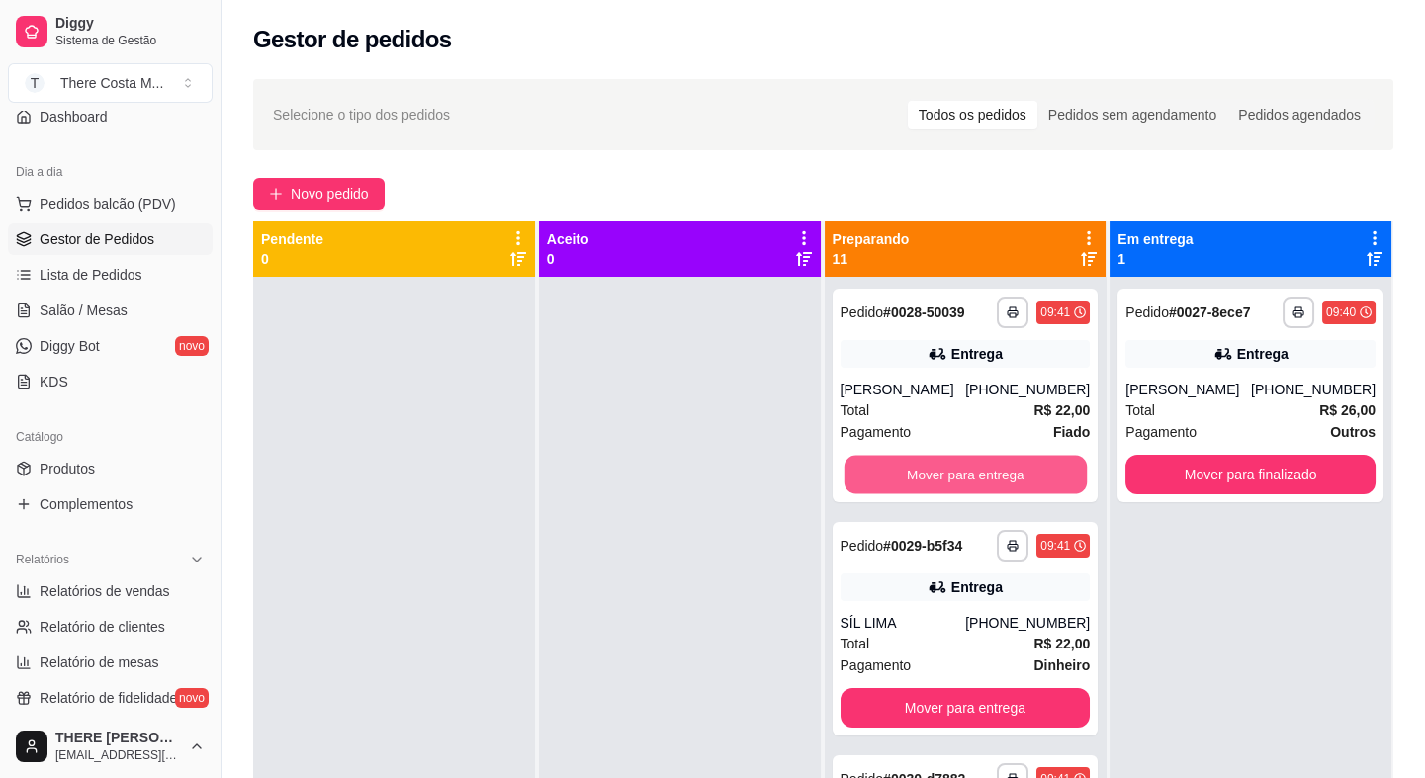
click at [975, 464] on button "Mover para entrega" at bounding box center [965, 475] width 242 height 39
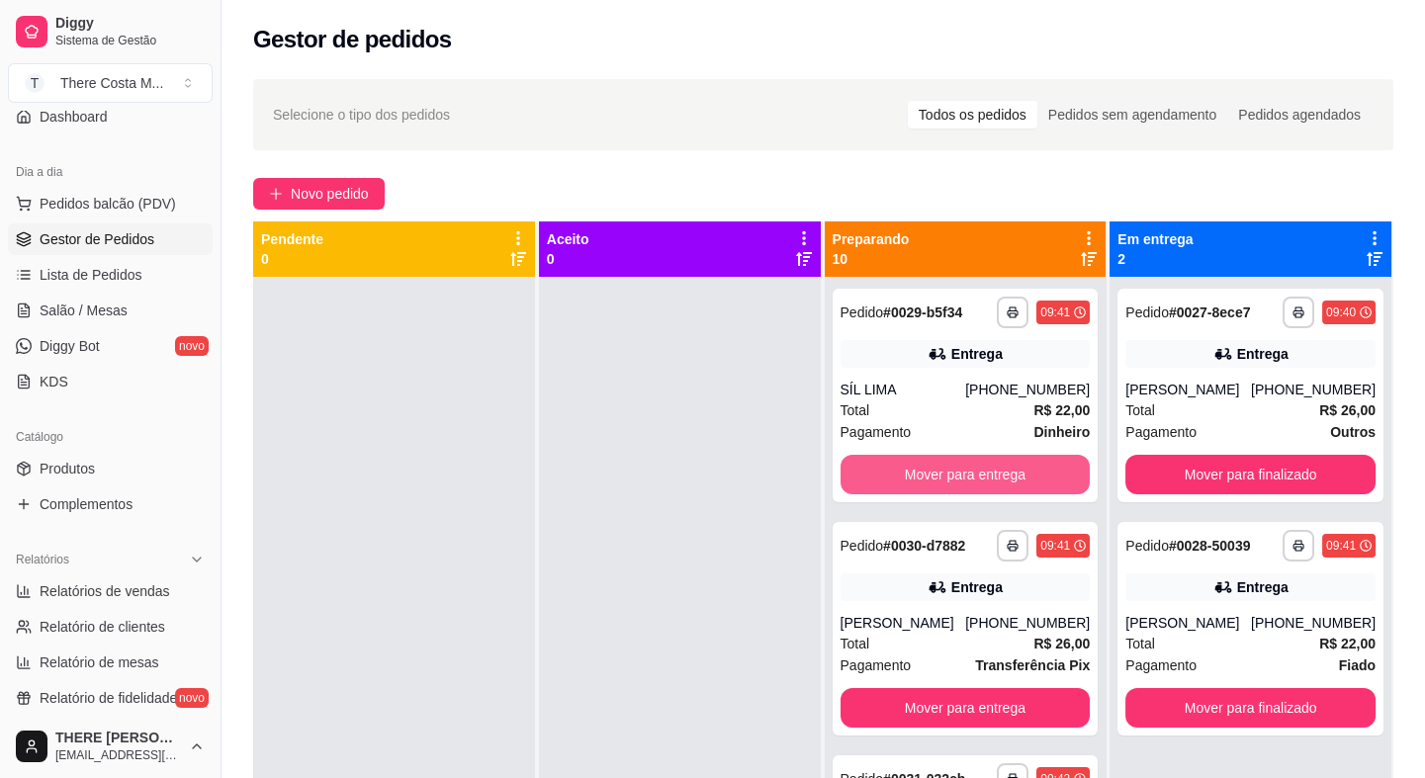
click at [975, 465] on button "Mover para entrega" at bounding box center [966, 475] width 250 height 40
click at [975, 465] on button "Mover para retirada disponível" at bounding box center [965, 475] width 242 height 39
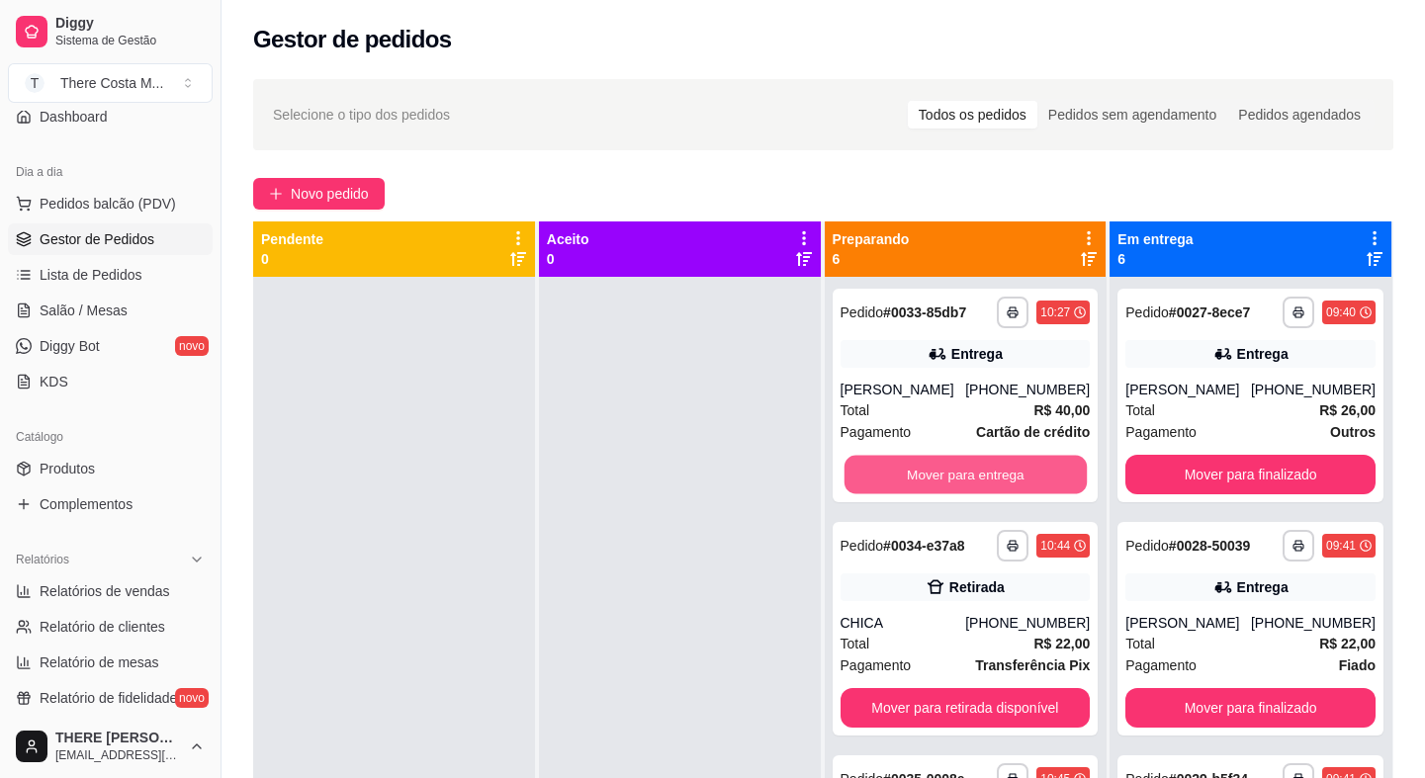
click at [975, 465] on button "Mover para entrega" at bounding box center [965, 475] width 242 height 39
click at [975, 465] on button "Mover para retirada disponível" at bounding box center [966, 475] width 250 height 40
click at [975, 465] on button "Mover para entrega" at bounding box center [965, 475] width 242 height 39
click at [975, 465] on button "Mover para entrega" at bounding box center [966, 475] width 250 height 40
click at [975, 465] on button "Mover para entrega" at bounding box center [965, 475] width 242 height 39
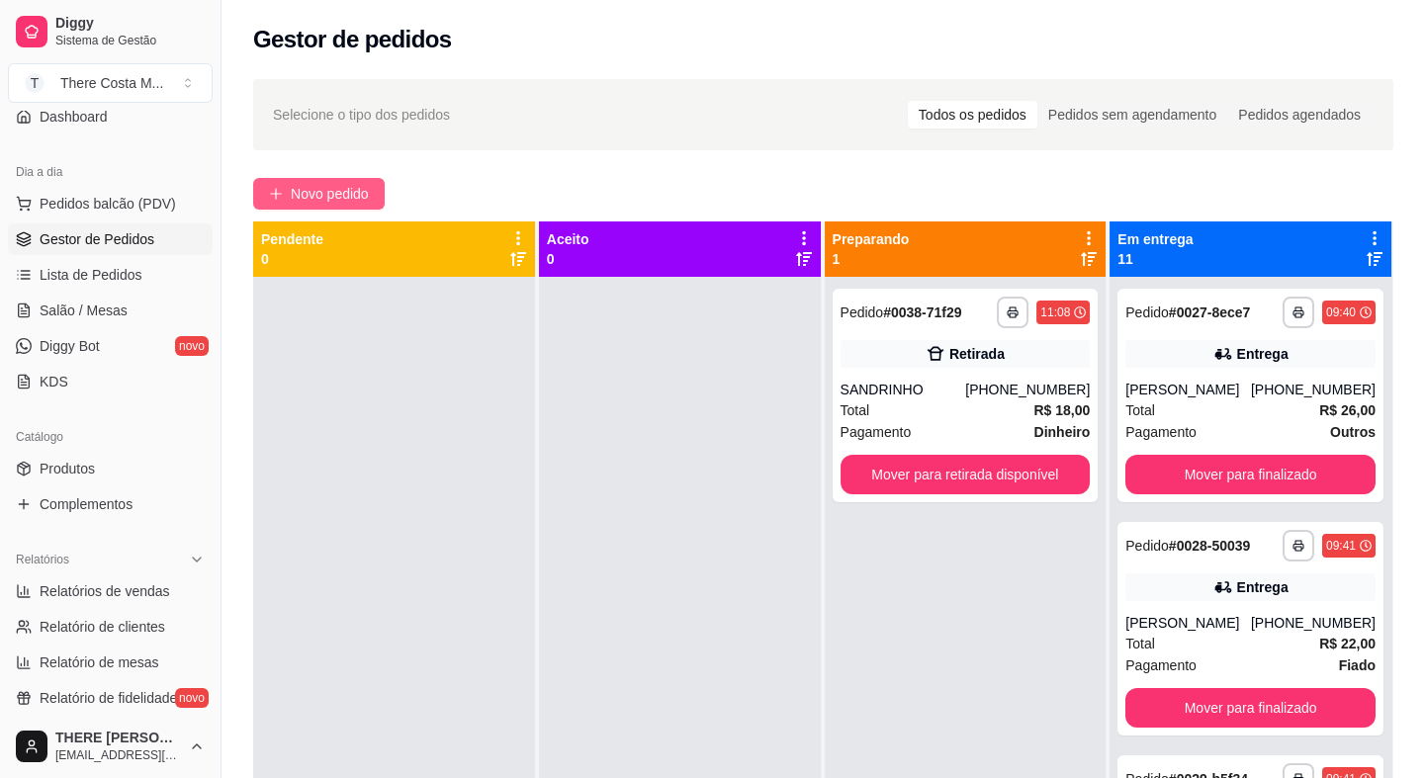
click at [353, 196] on span "Novo pedido" at bounding box center [330, 194] width 78 height 22
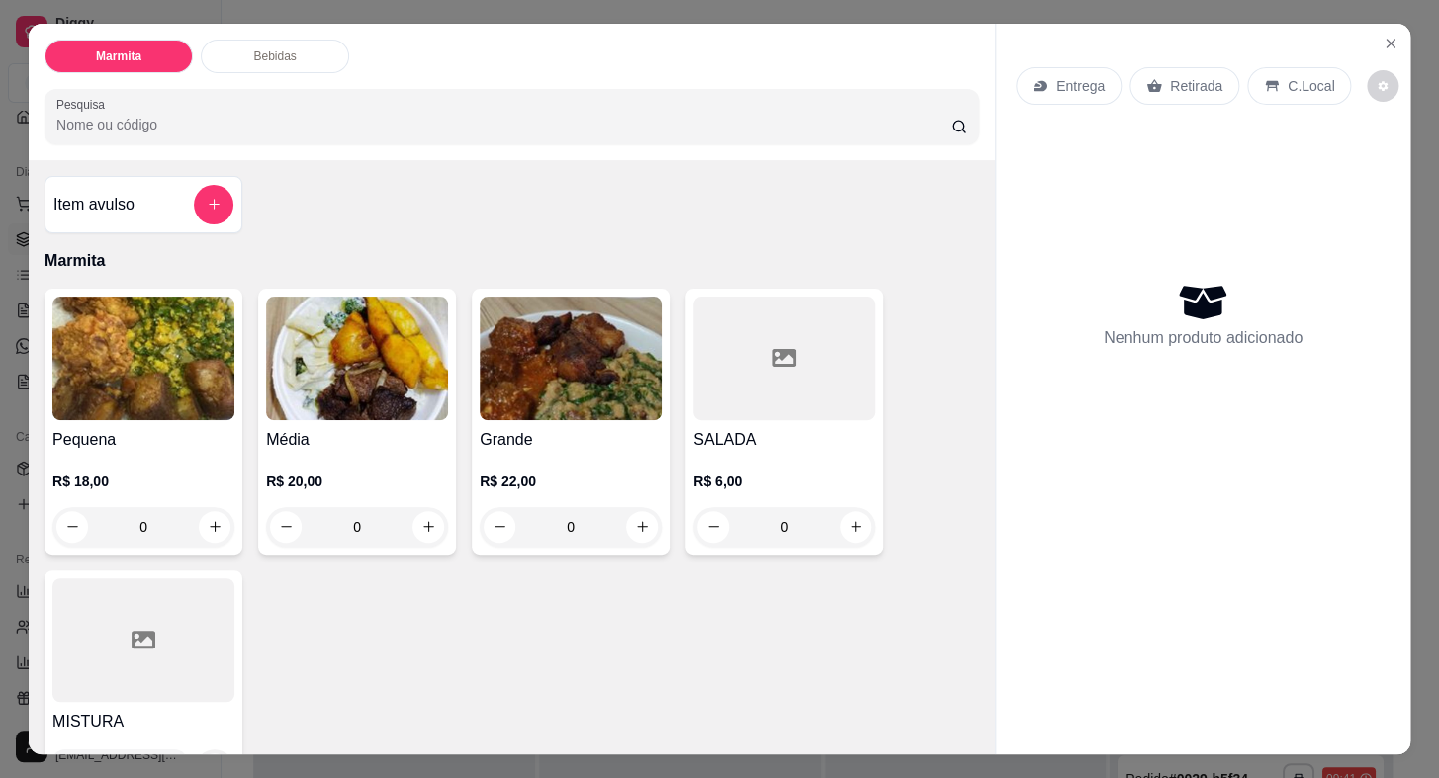
click at [1188, 81] on p "Retirada" at bounding box center [1196, 86] width 52 height 20
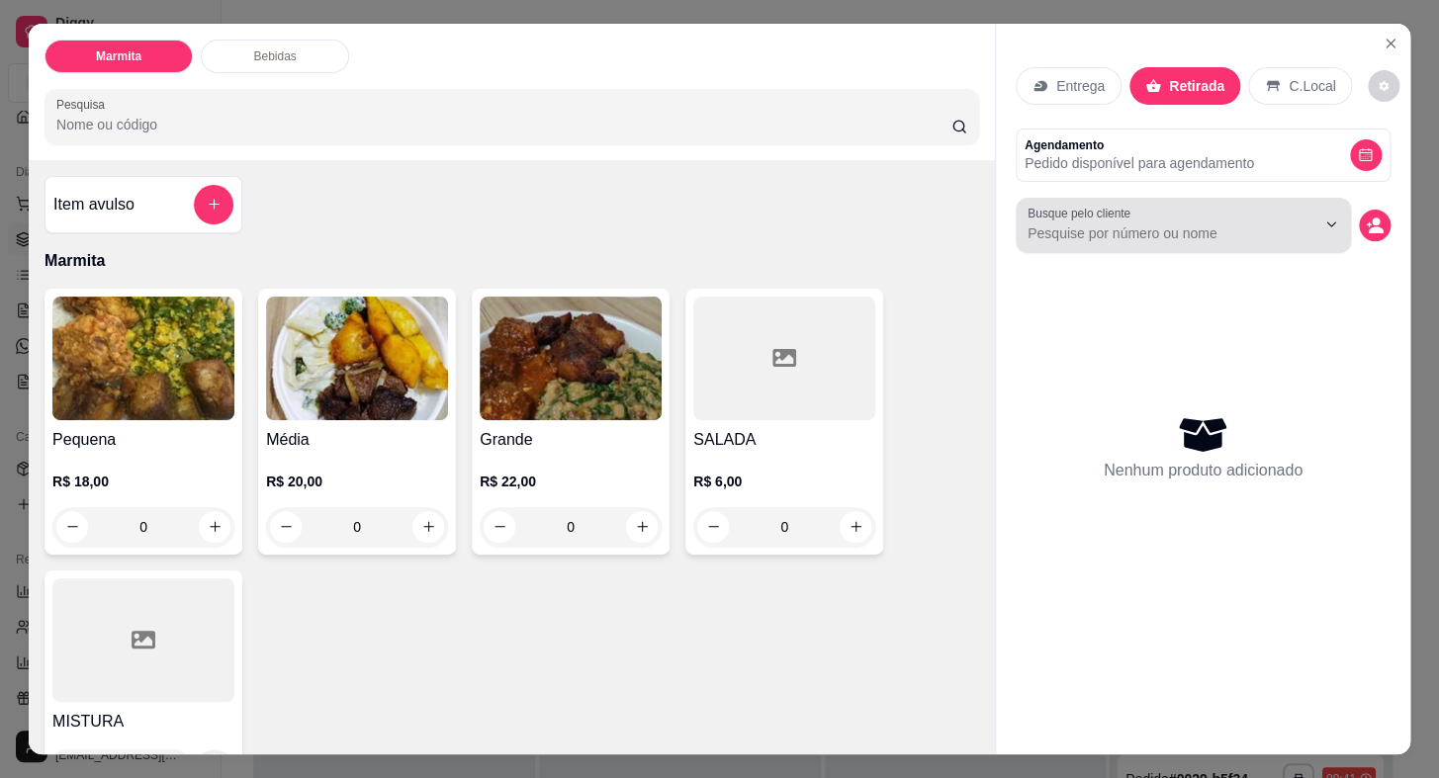
click at [1220, 206] on div at bounding box center [1184, 226] width 312 height 40
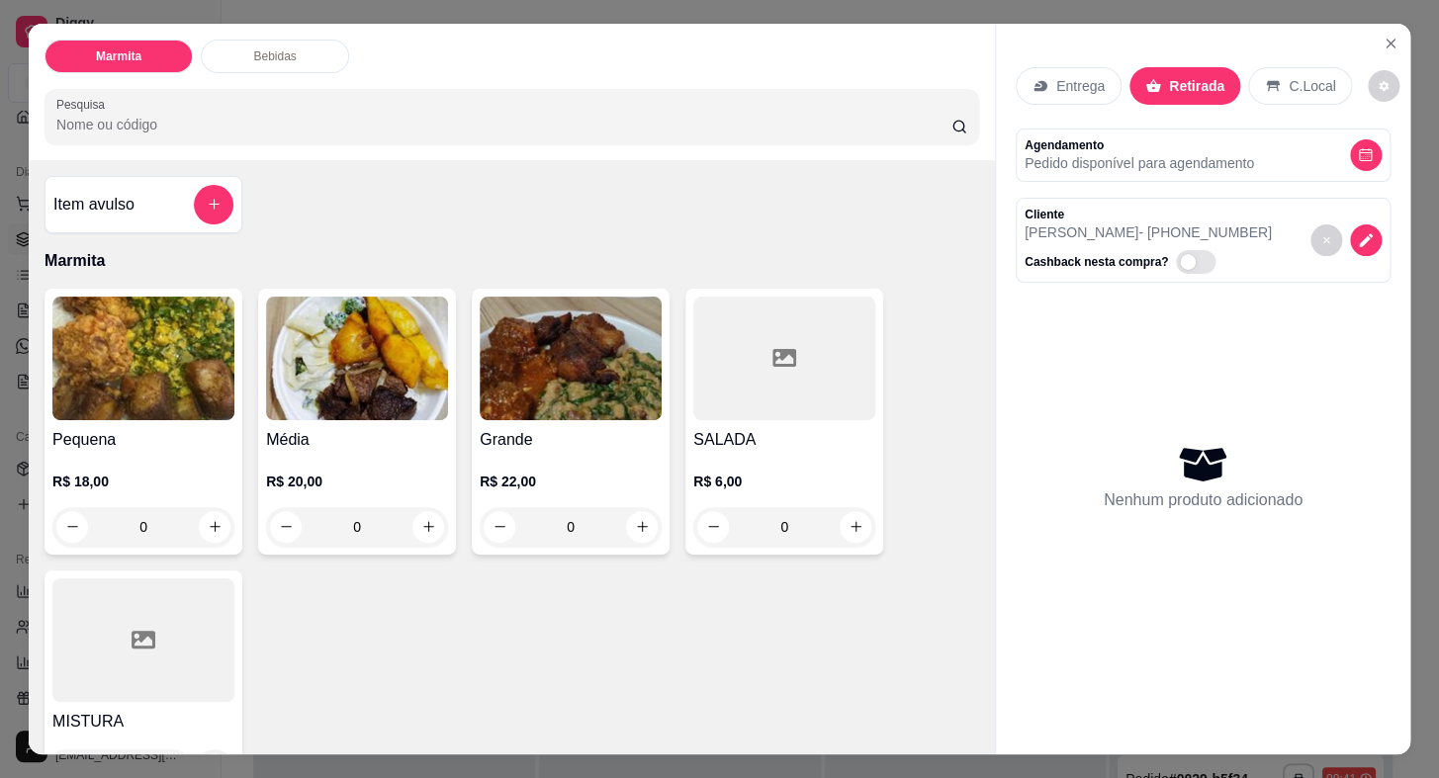
click at [349, 452] on div "R$ 20,00 0" at bounding box center [357, 499] width 182 height 95
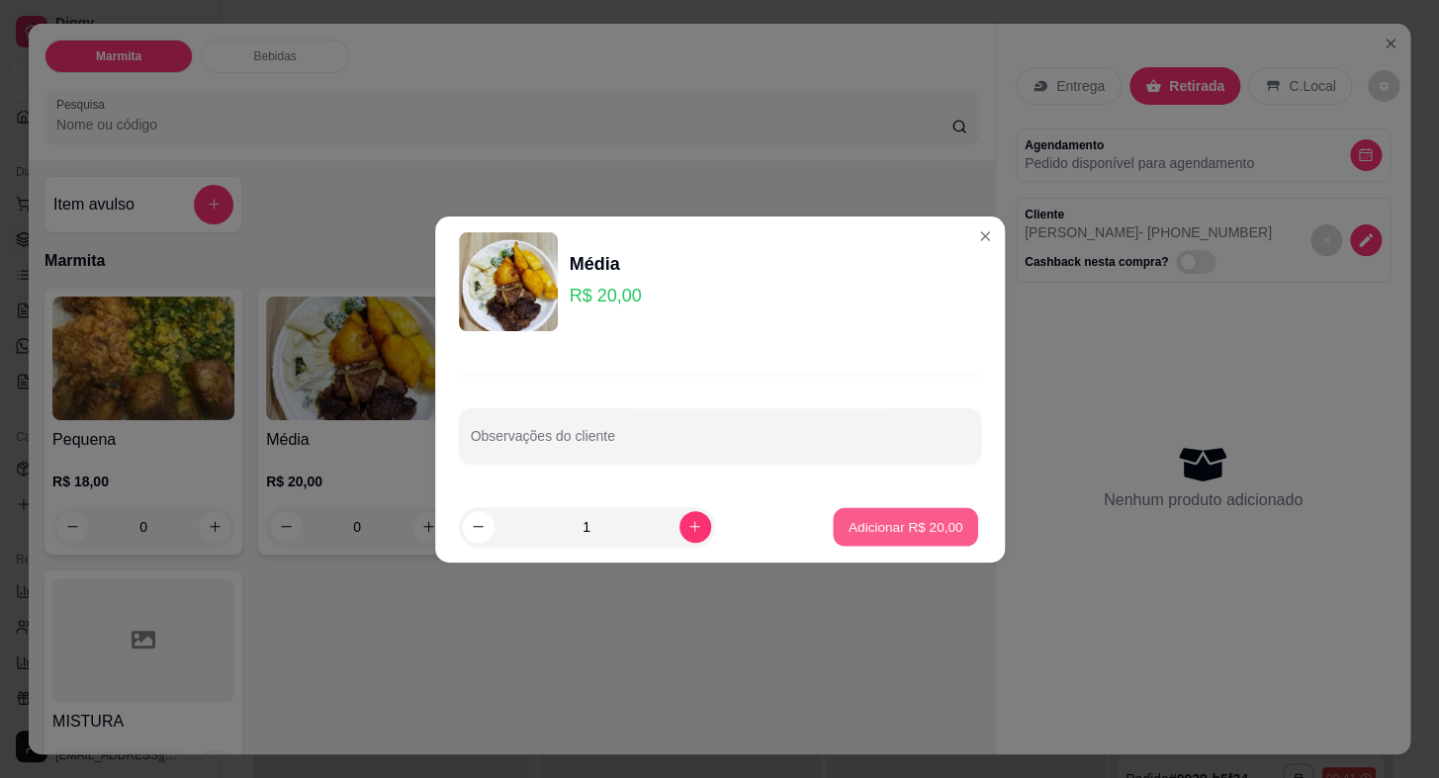
click at [873, 535] on p "Adicionar R$ 20,00" at bounding box center [906, 526] width 115 height 19
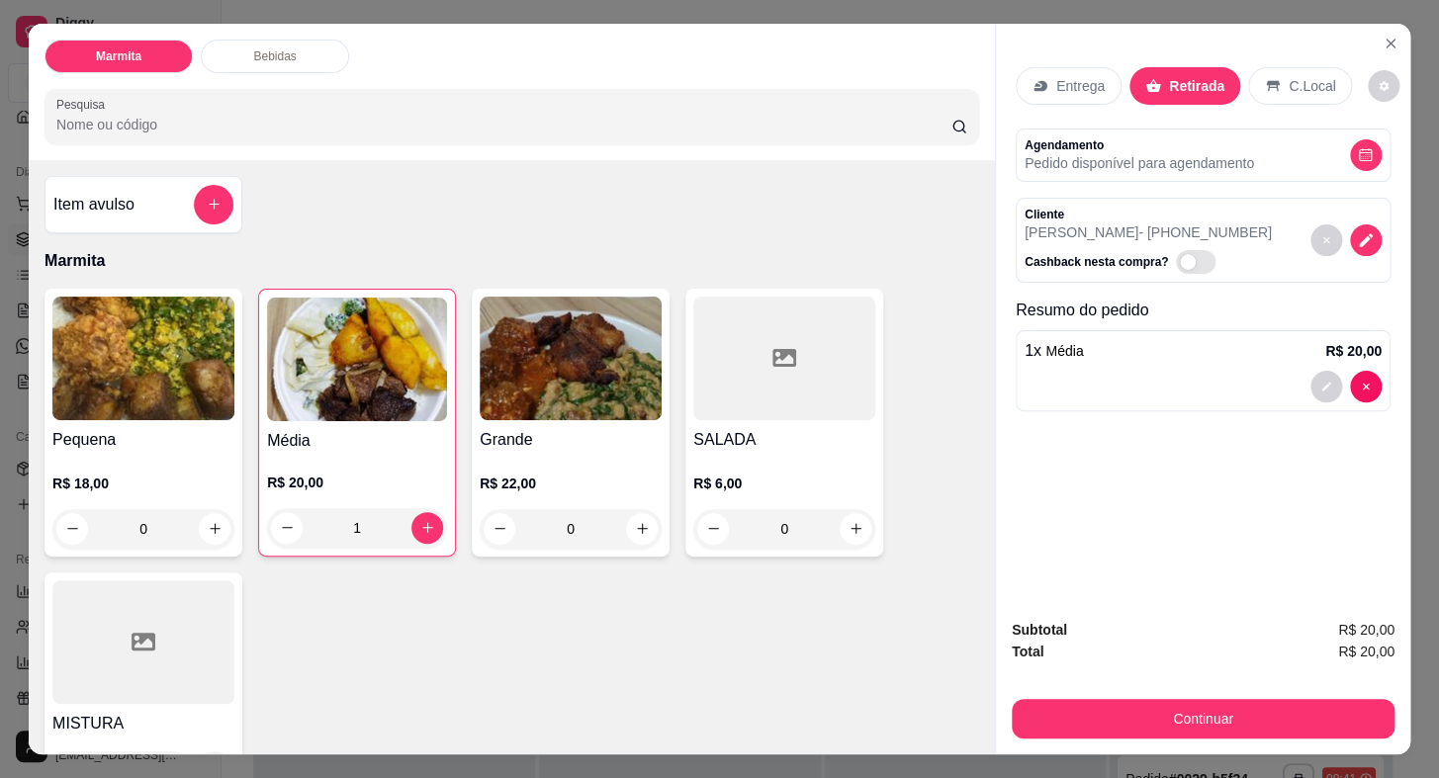
click at [163, 454] on div "R$ 18,00 0" at bounding box center [143, 501] width 182 height 95
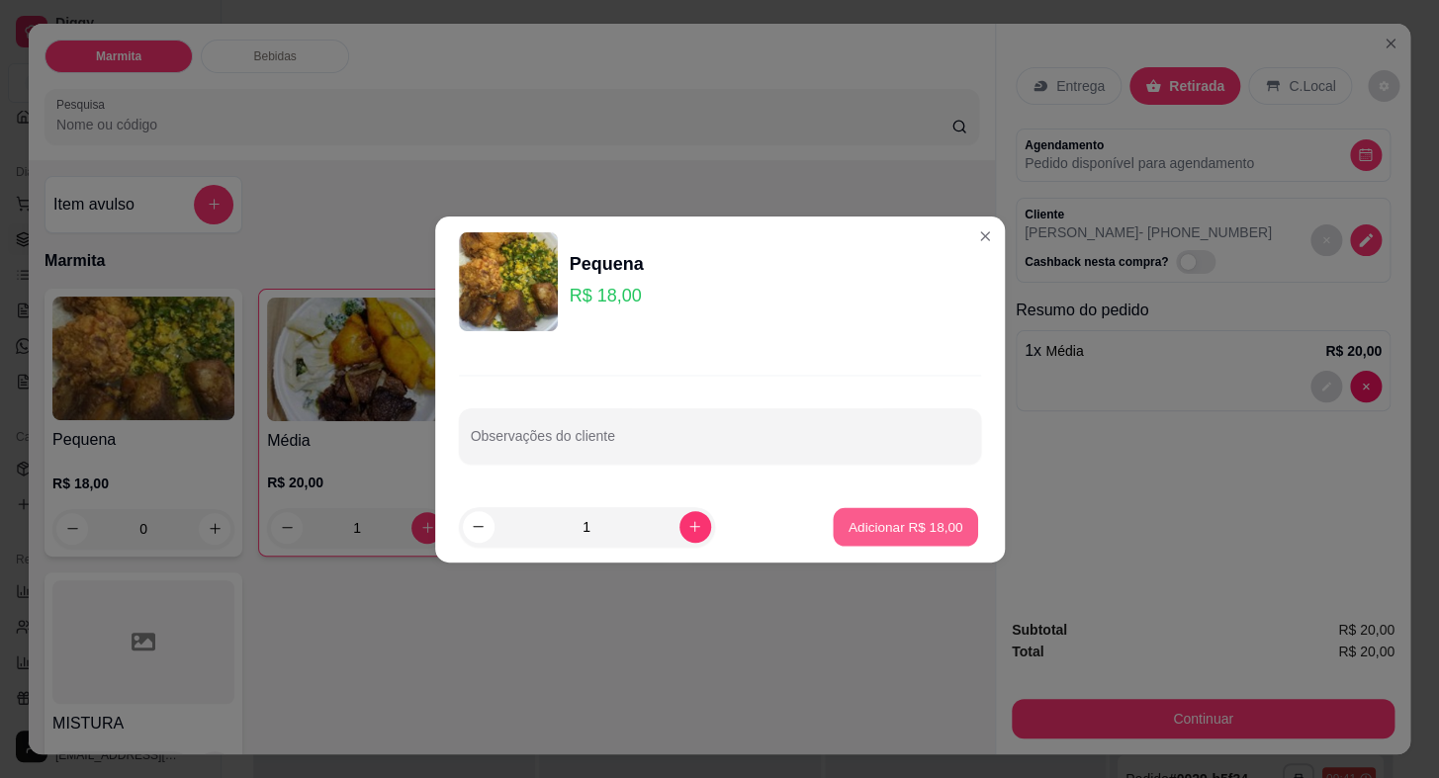
click at [864, 517] on p "Adicionar R$ 18,00" at bounding box center [906, 526] width 115 height 19
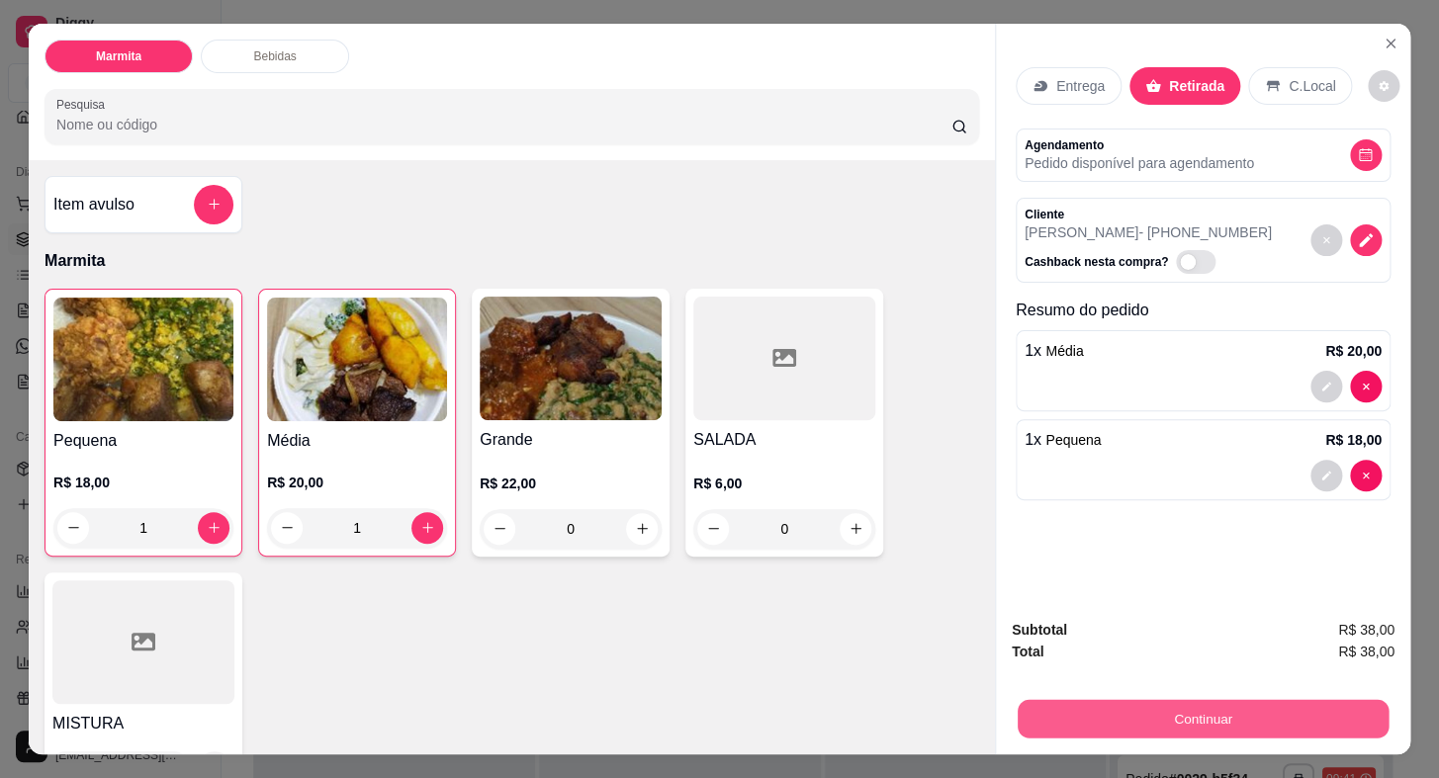
click at [1150, 700] on button "Continuar" at bounding box center [1203, 719] width 371 height 39
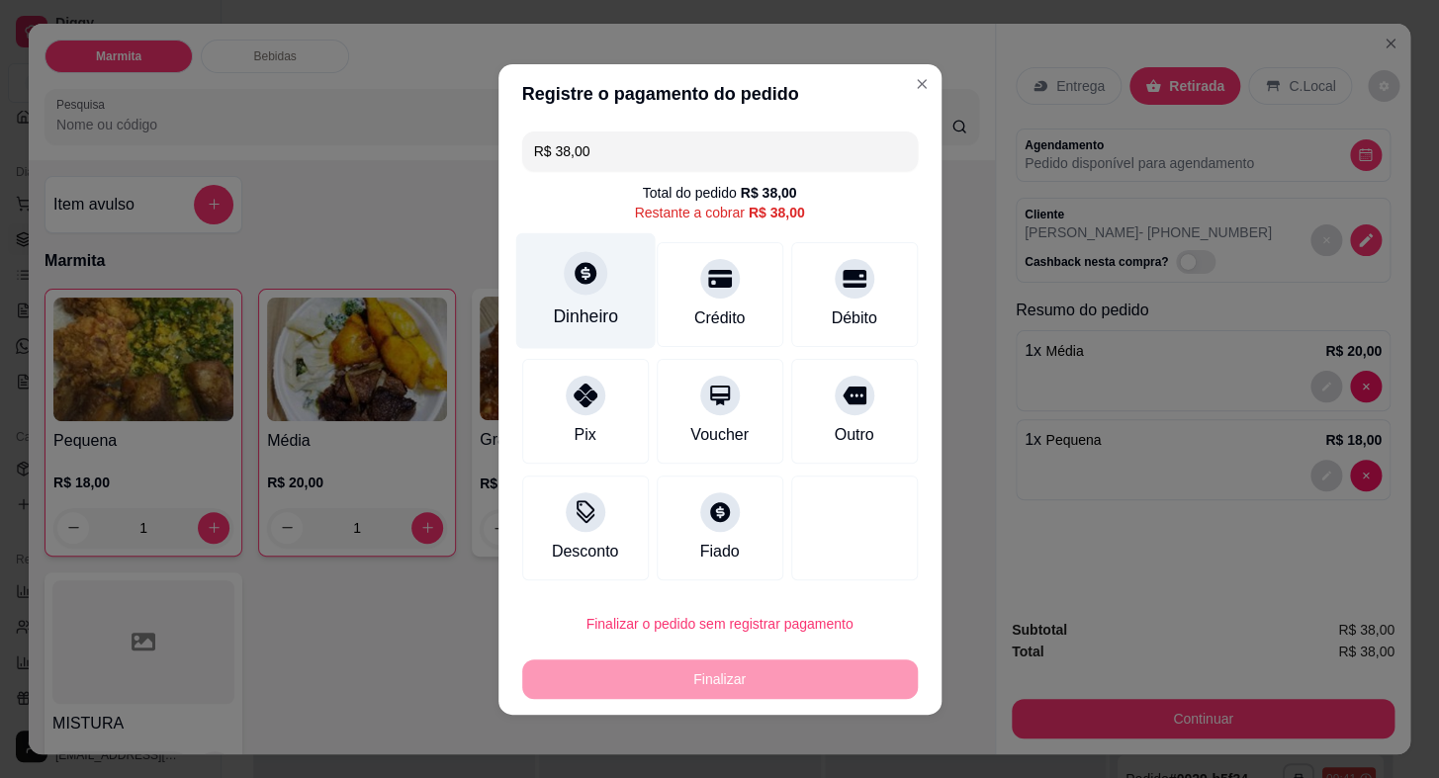
click at [574, 302] on div "Dinheiro" at bounding box center [584, 290] width 139 height 116
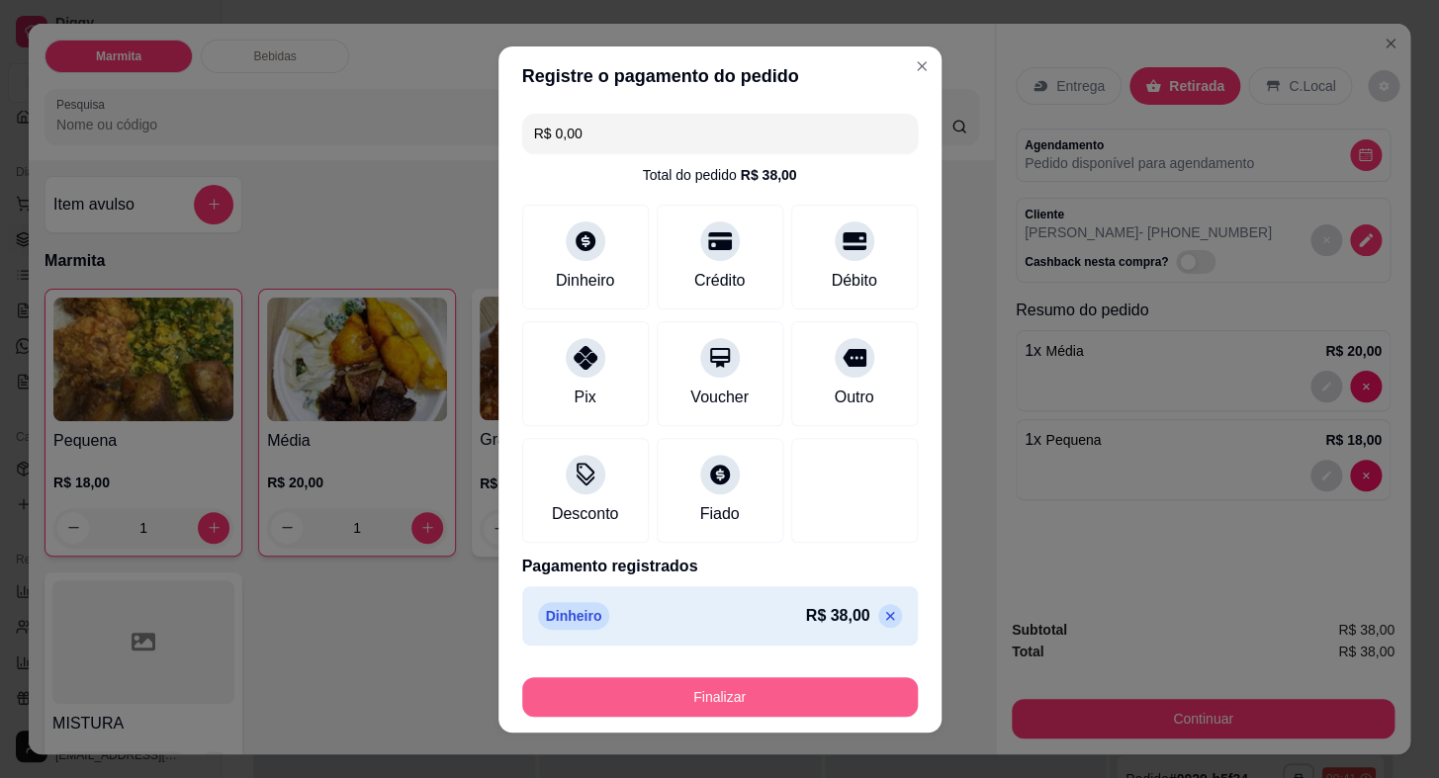
click at [776, 692] on button "Finalizar" at bounding box center [720, 697] width 396 height 40
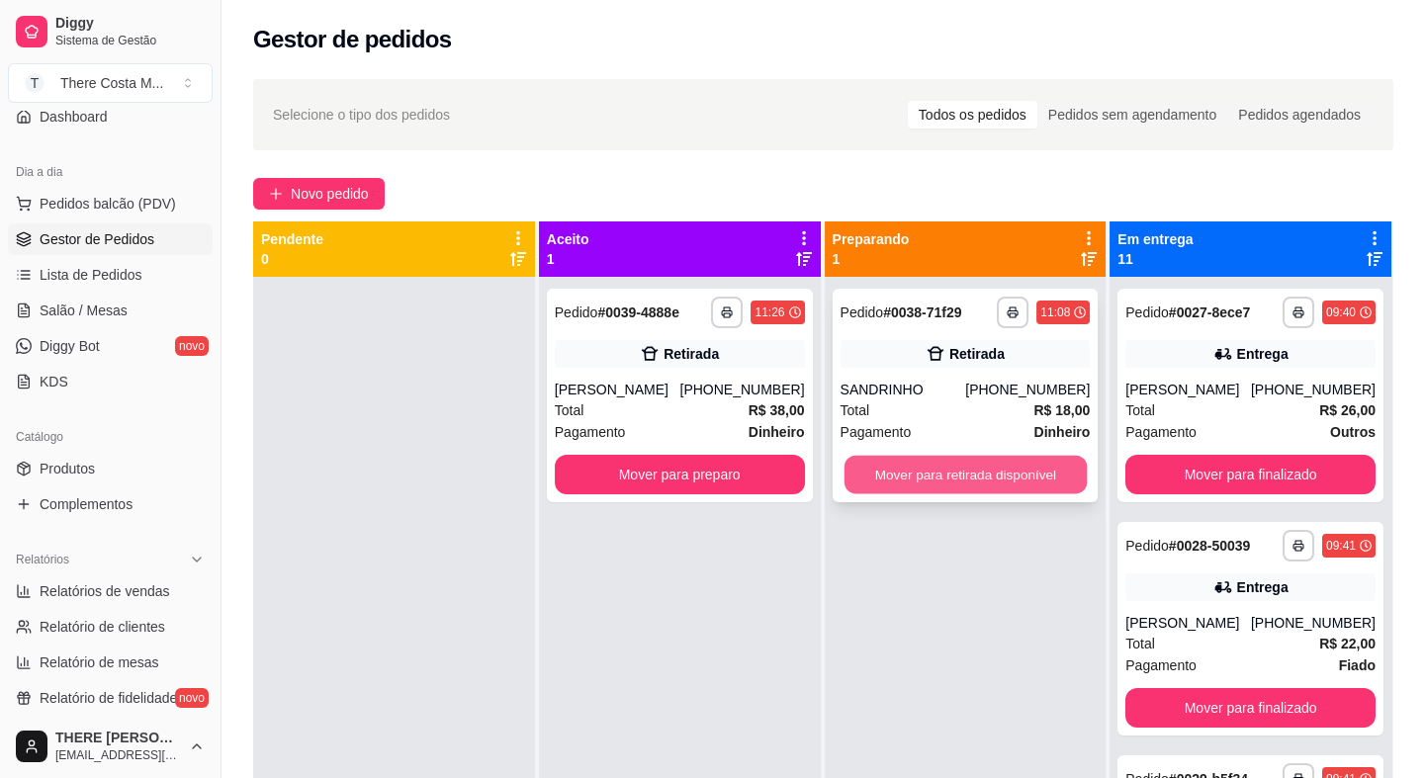
click at [949, 478] on button "Mover para retirada disponível" at bounding box center [965, 475] width 242 height 39
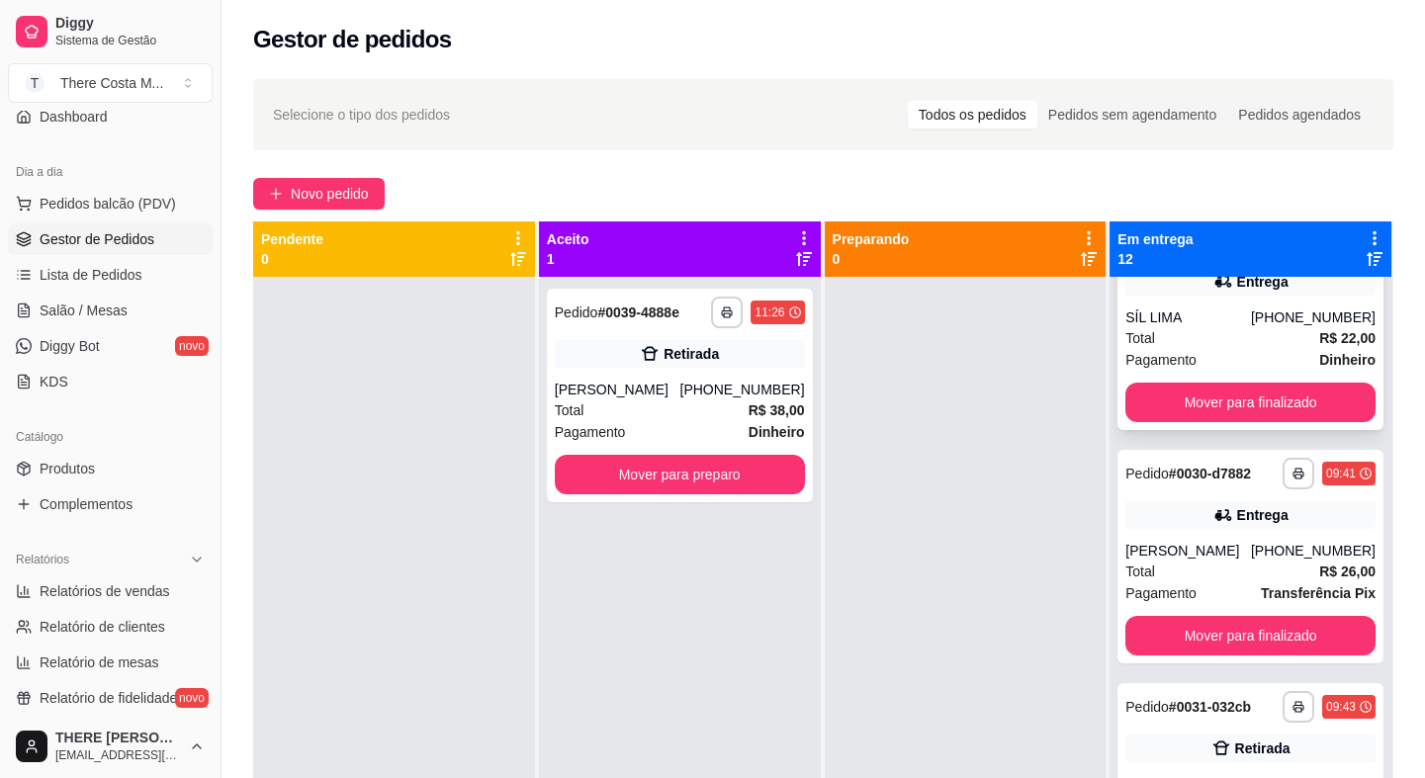
scroll to position [719, 0]
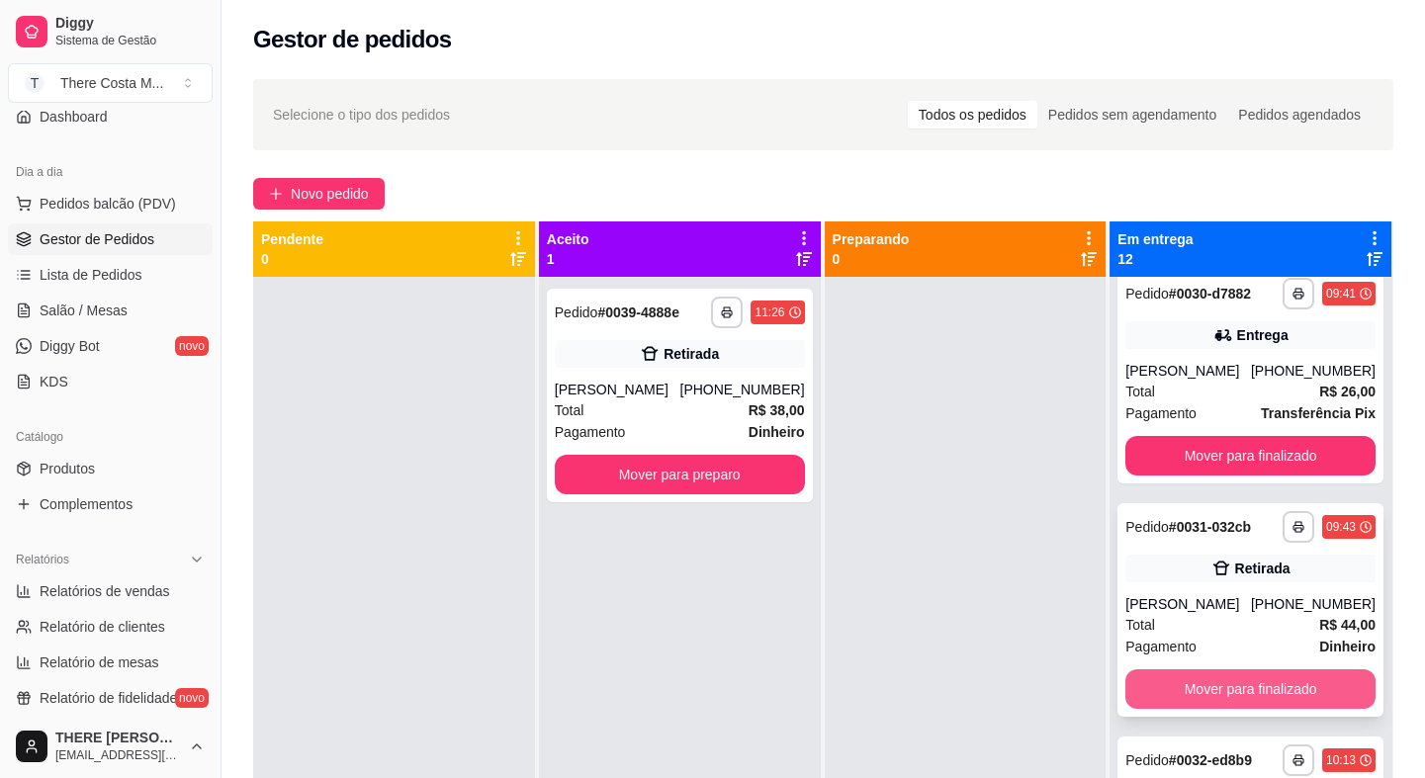
click at [1252, 692] on button "Mover para finalizado" at bounding box center [1251, 690] width 250 height 40
click at [1249, 686] on button "Mover para finalizado" at bounding box center [1250, 690] width 242 height 39
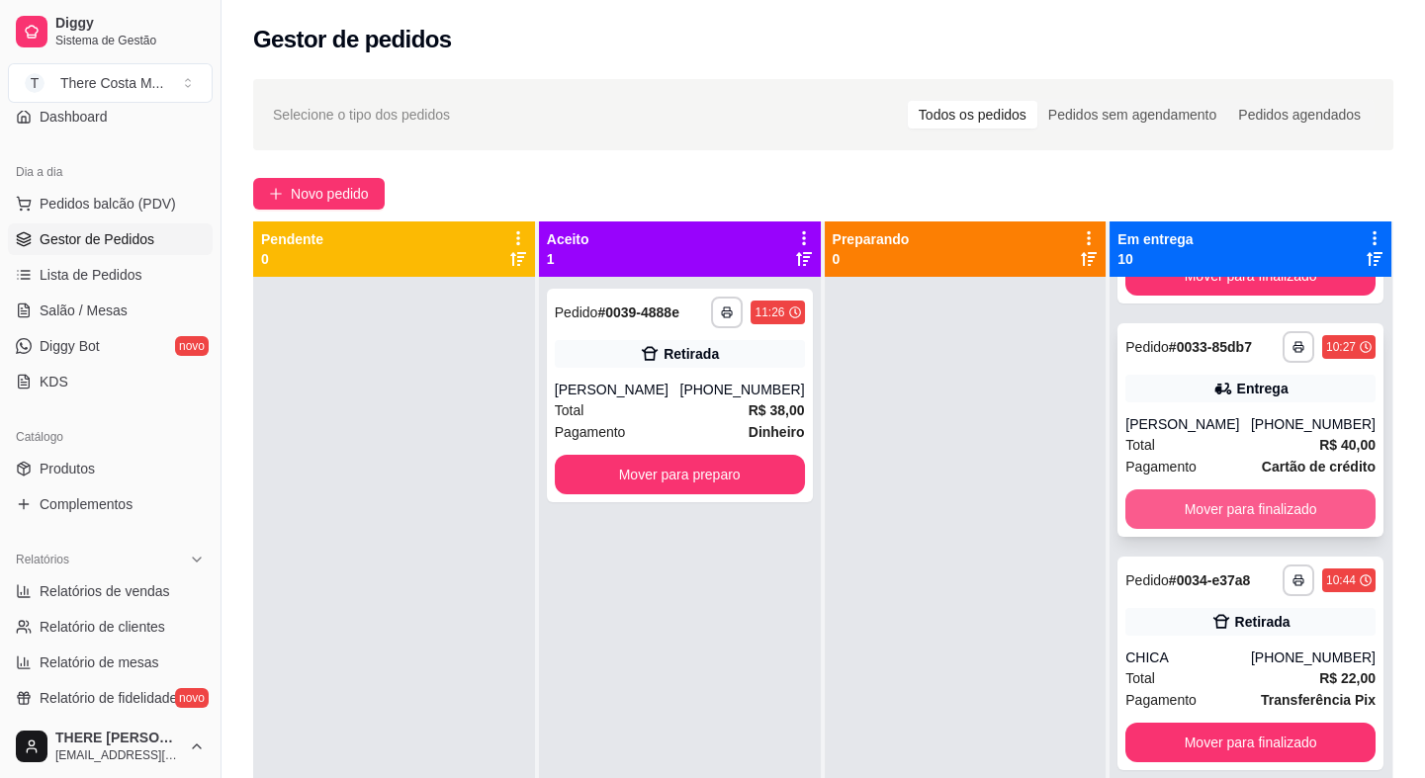
scroll to position [989, 0]
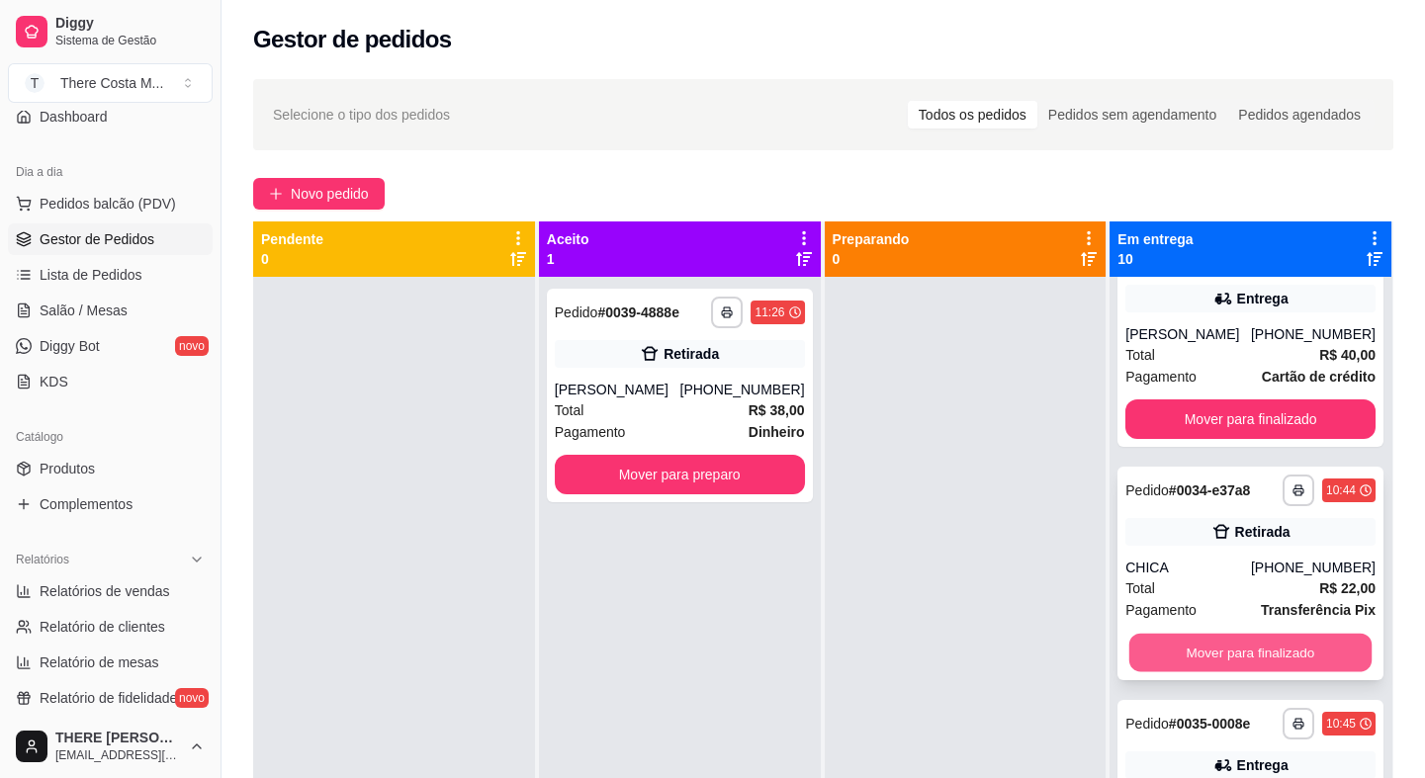
click at [1250, 651] on button "Mover para finalizado" at bounding box center [1250, 653] width 242 height 39
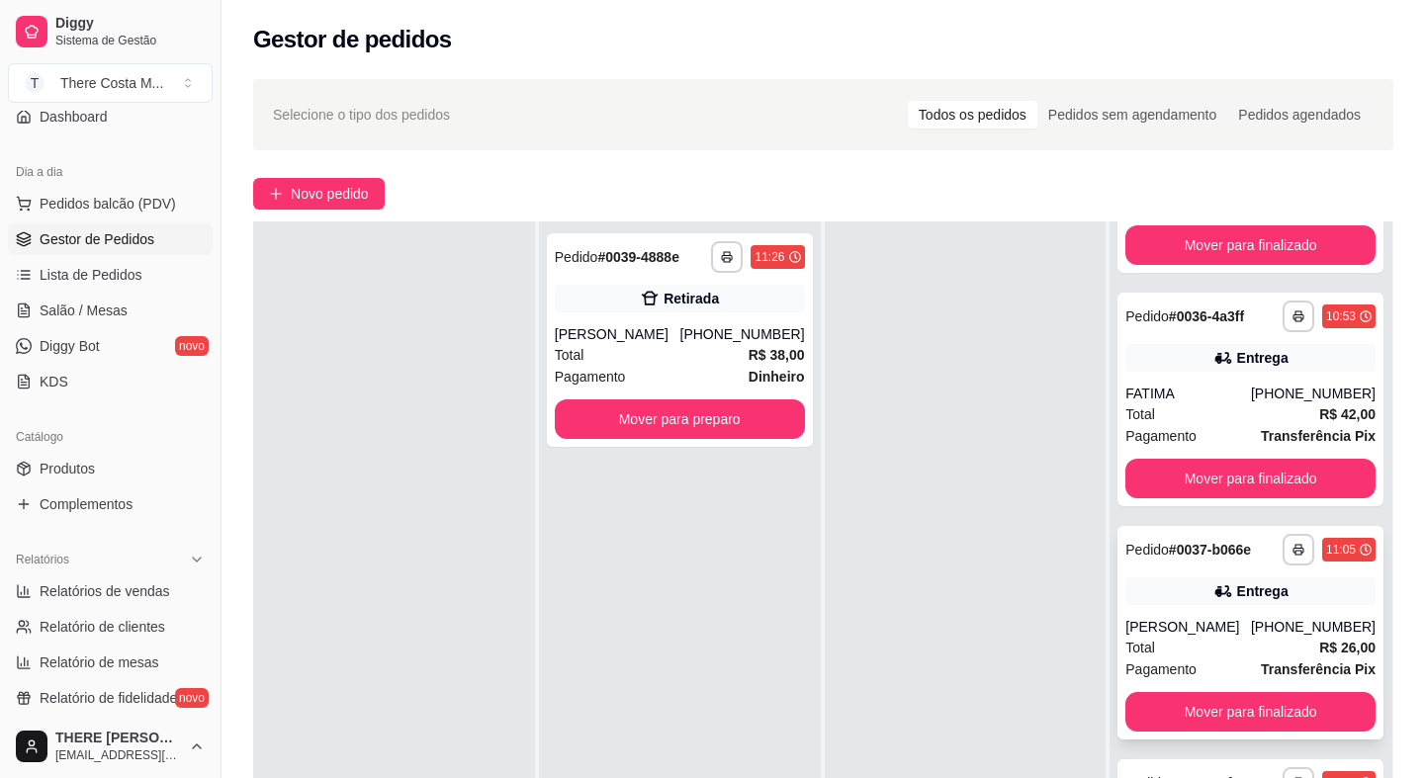
scroll to position [269, 0]
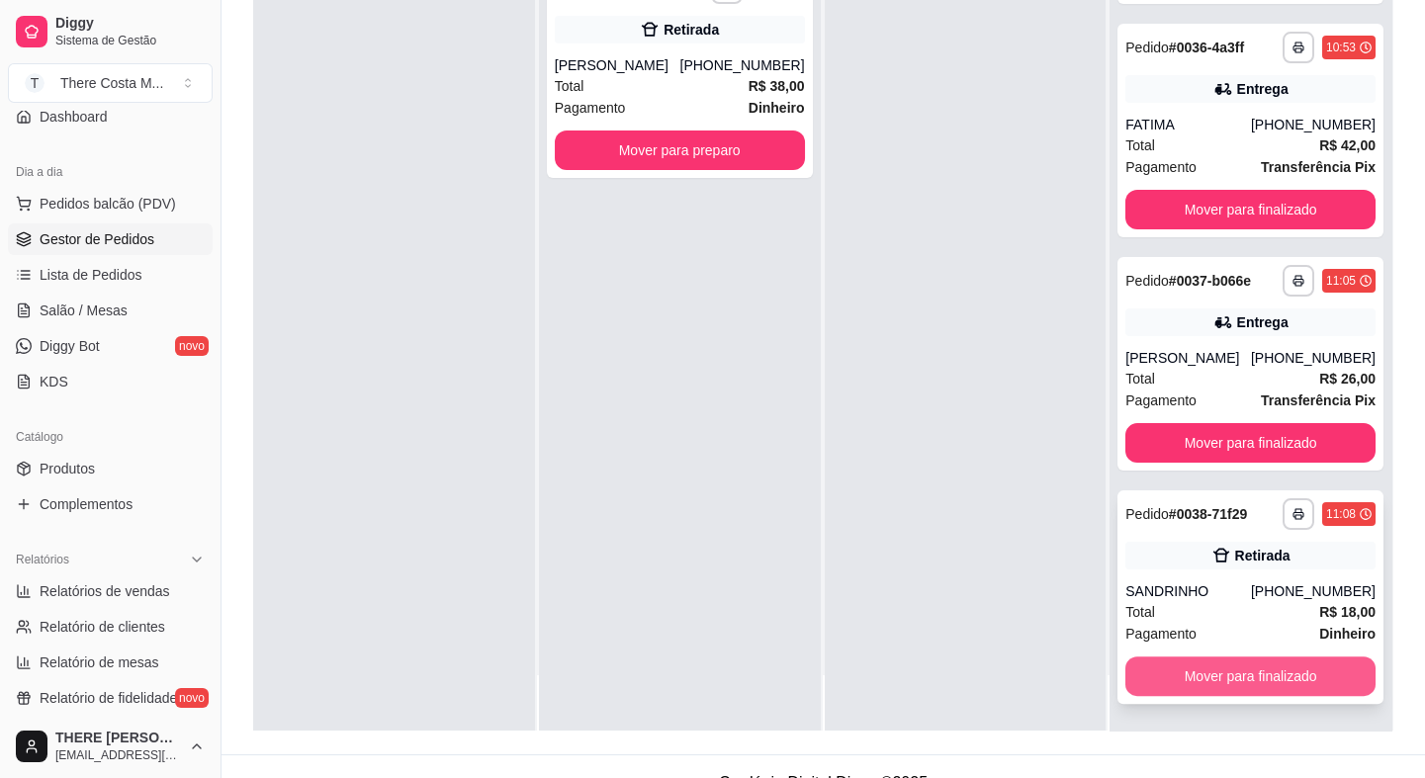
click at [1238, 664] on button "Mover para finalizado" at bounding box center [1251, 677] width 250 height 40
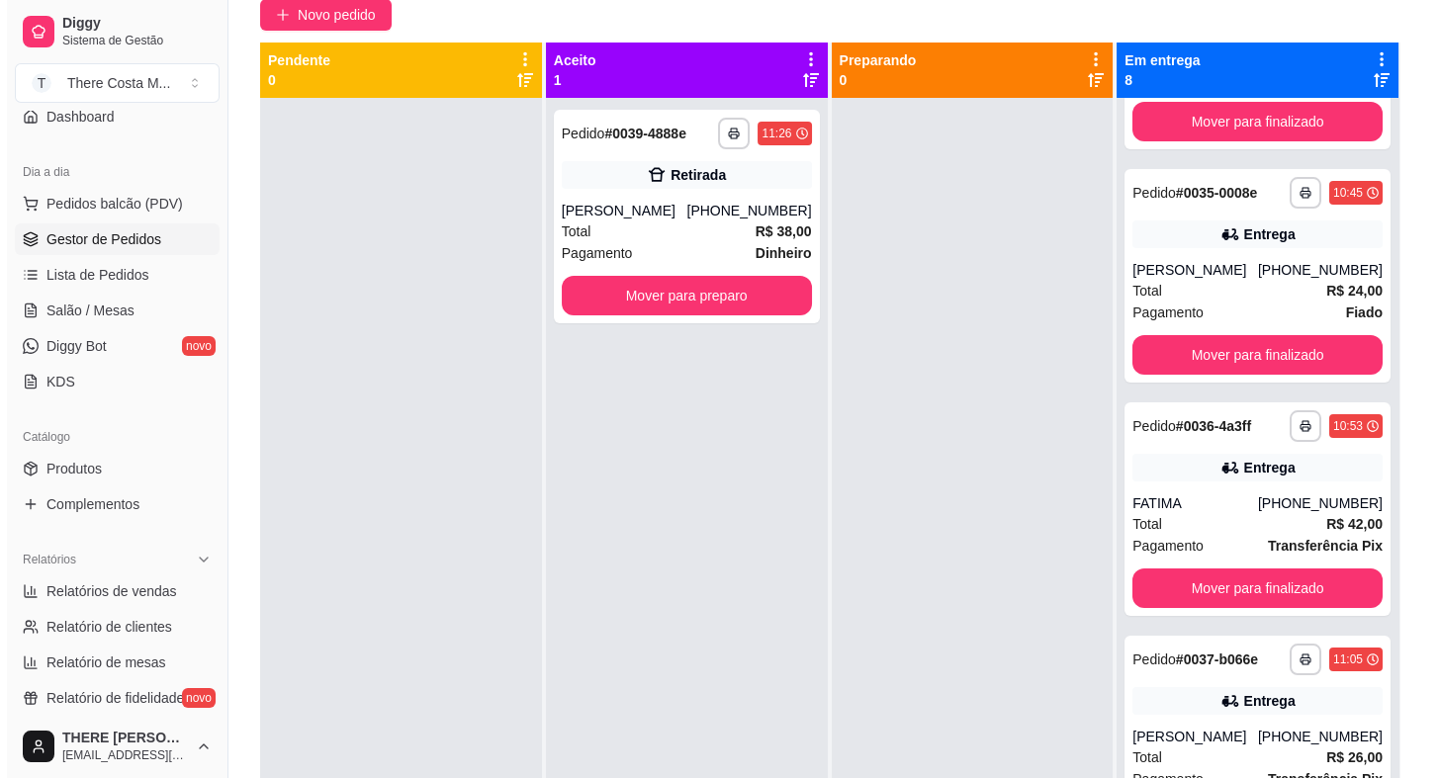
scroll to position [0, 0]
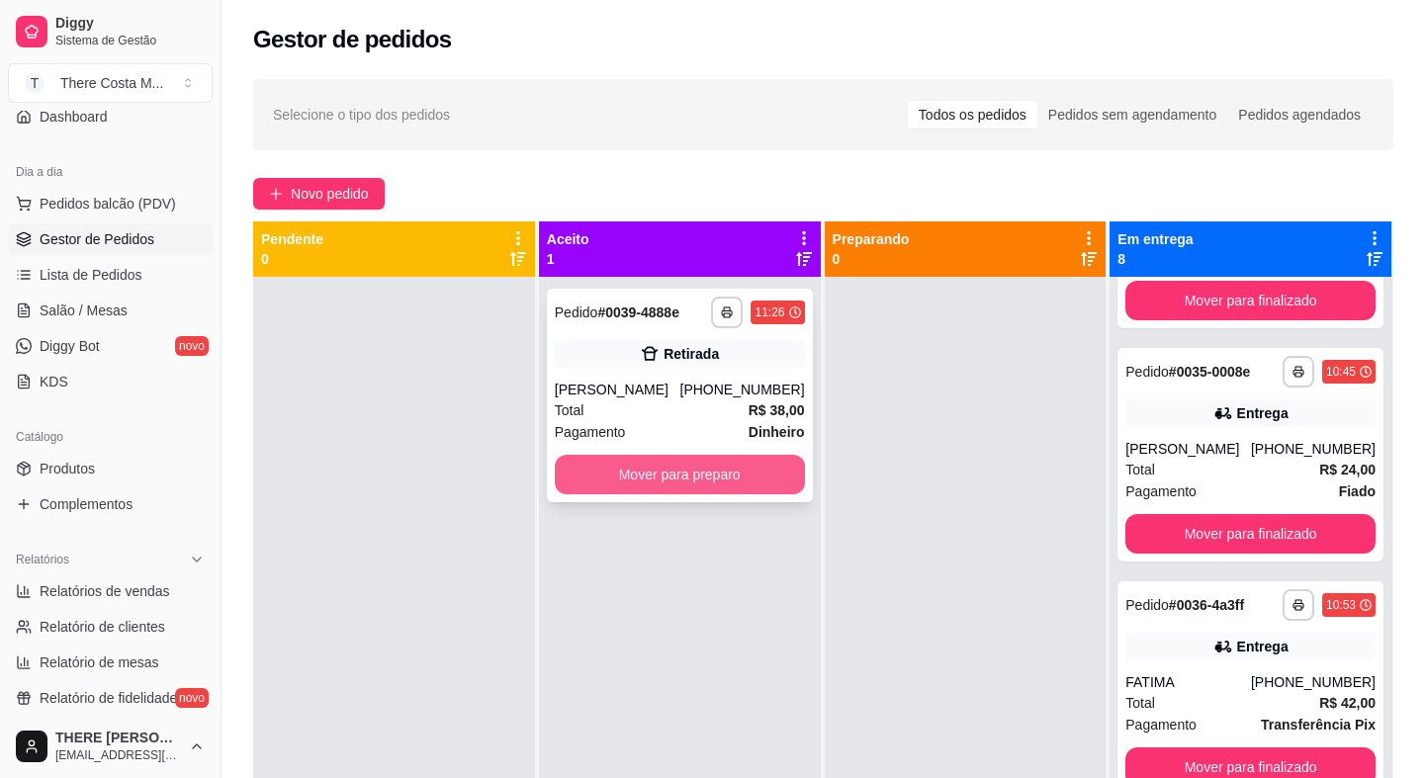
click at [698, 465] on button "Mover para preparo" at bounding box center [680, 475] width 250 height 40
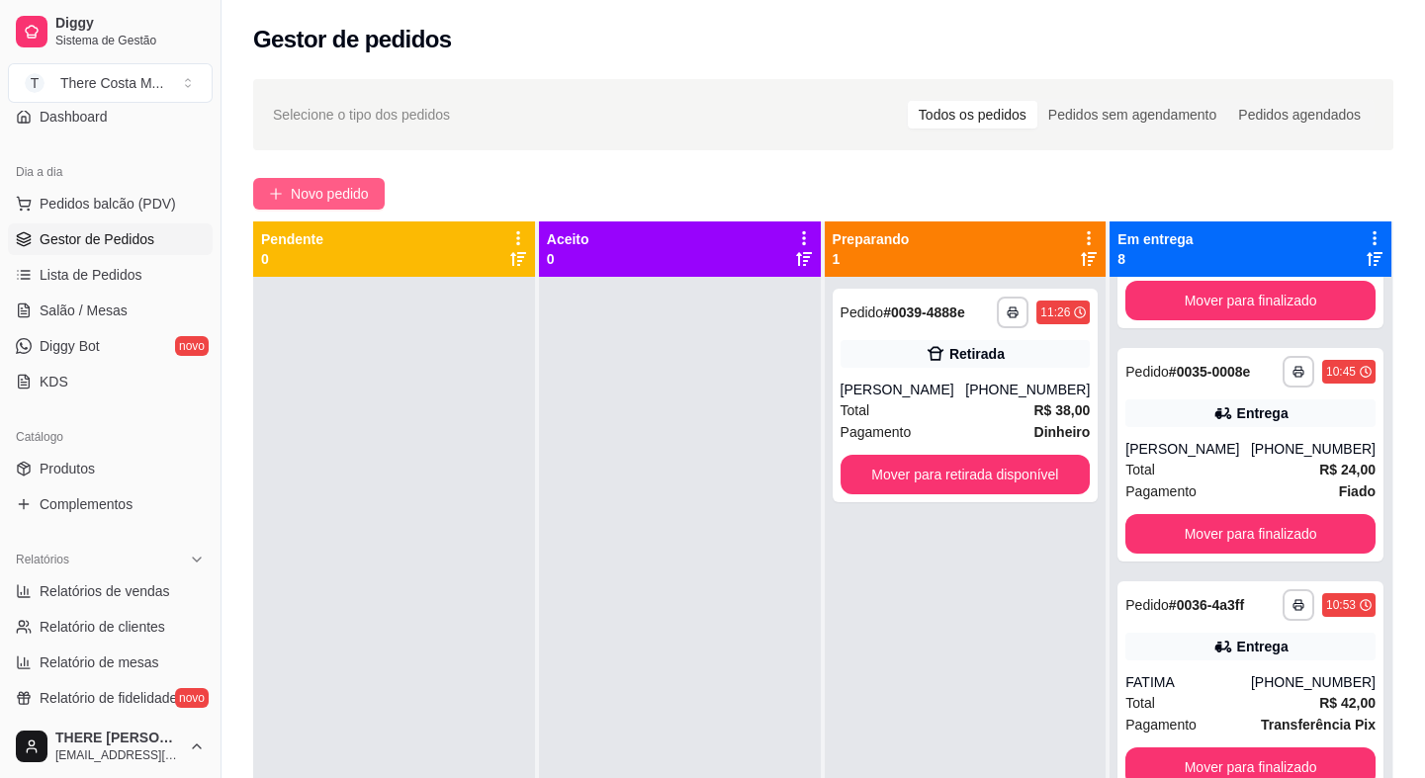
click at [349, 197] on span "Novo pedido" at bounding box center [330, 194] width 78 height 22
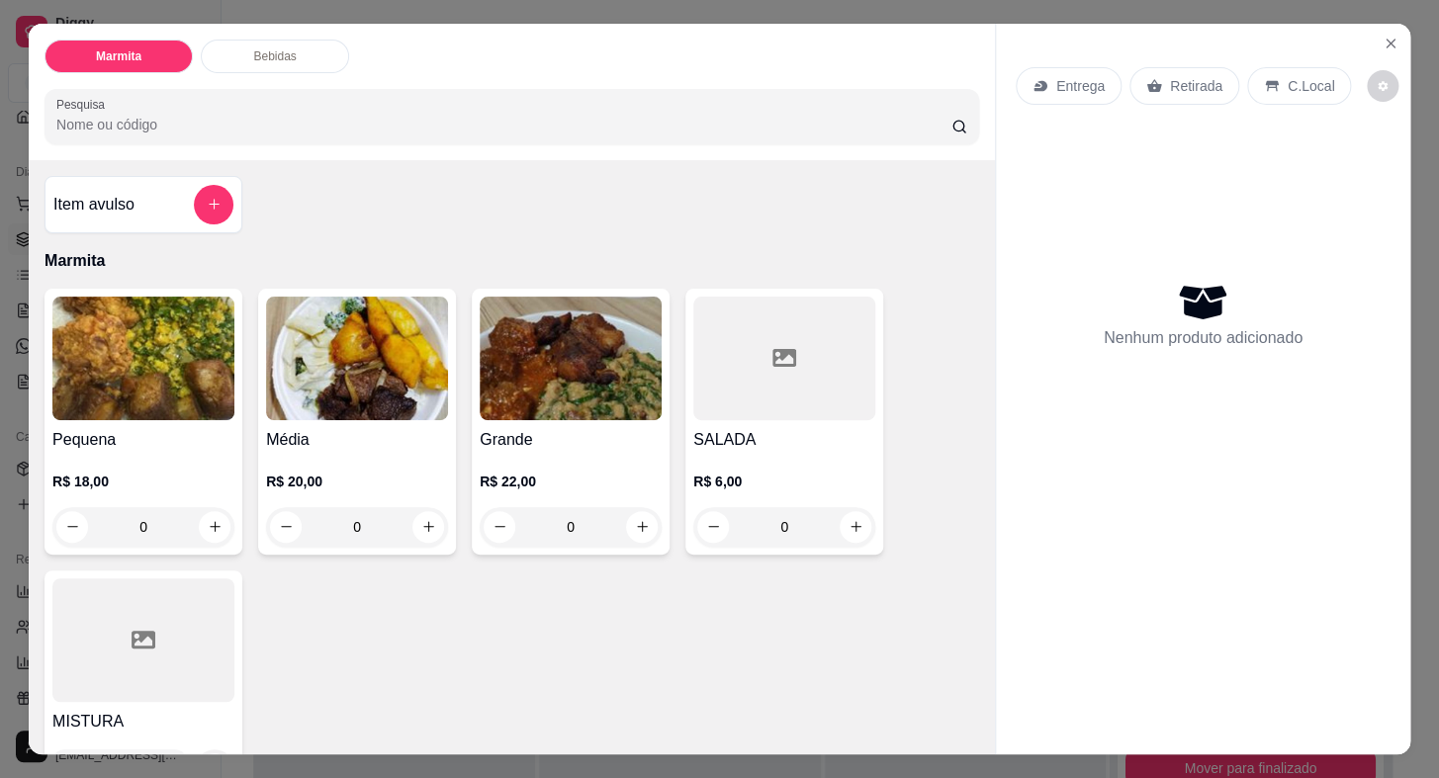
click at [1056, 83] on p "Entrega" at bounding box center [1080, 86] width 48 height 20
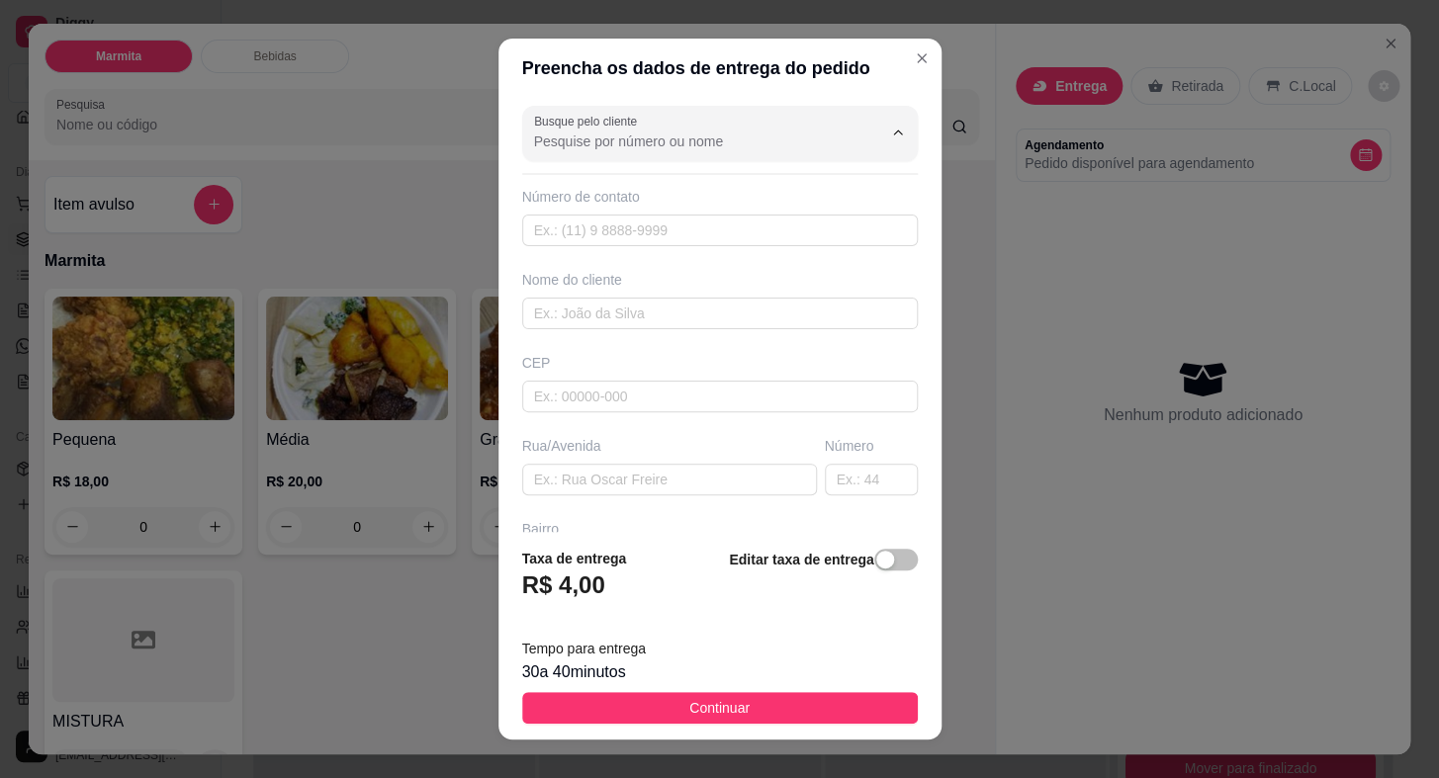
click at [672, 136] on input "Busque pelo cliente" at bounding box center [692, 142] width 316 height 20
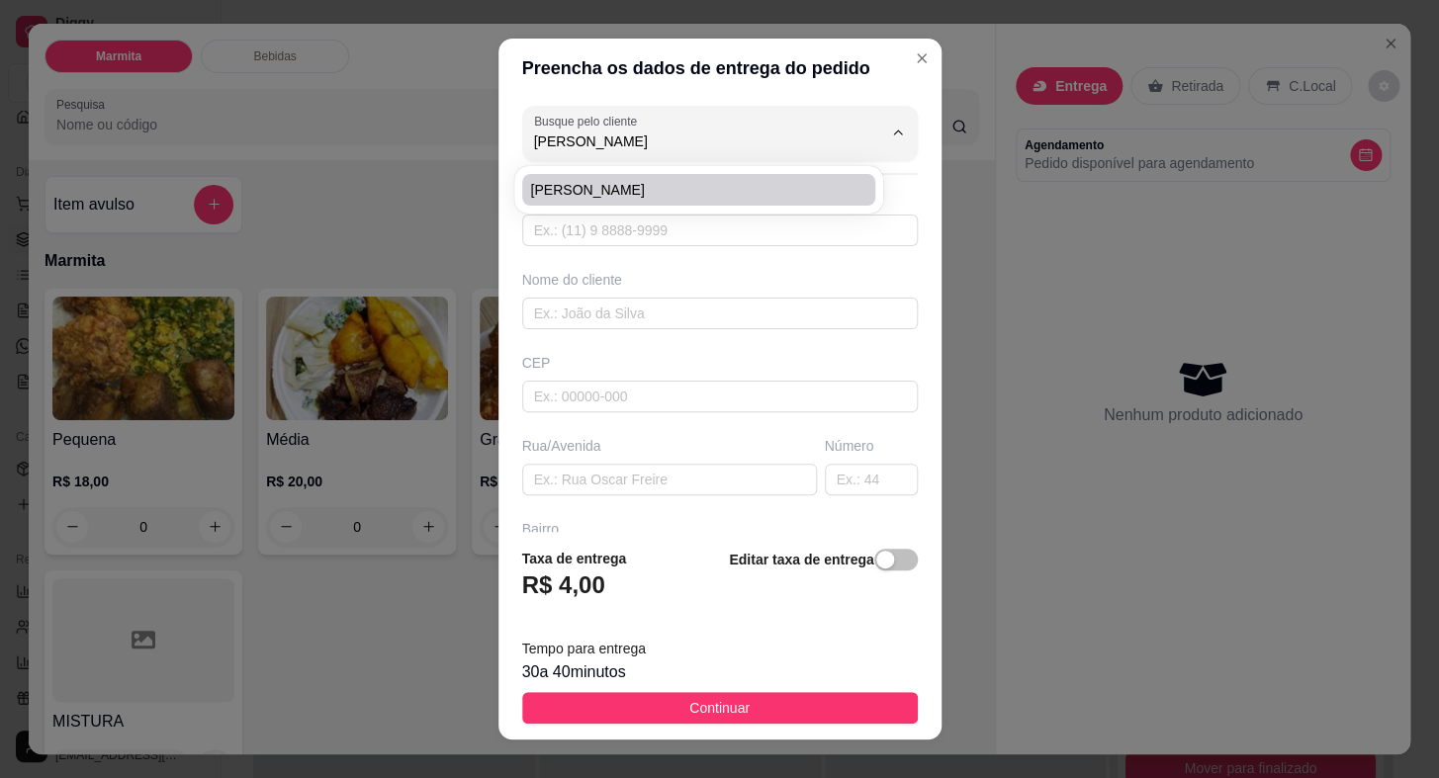
click at [658, 189] on span "[PERSON_NAME]" at bounding box center [688, 190] width 317 height 20
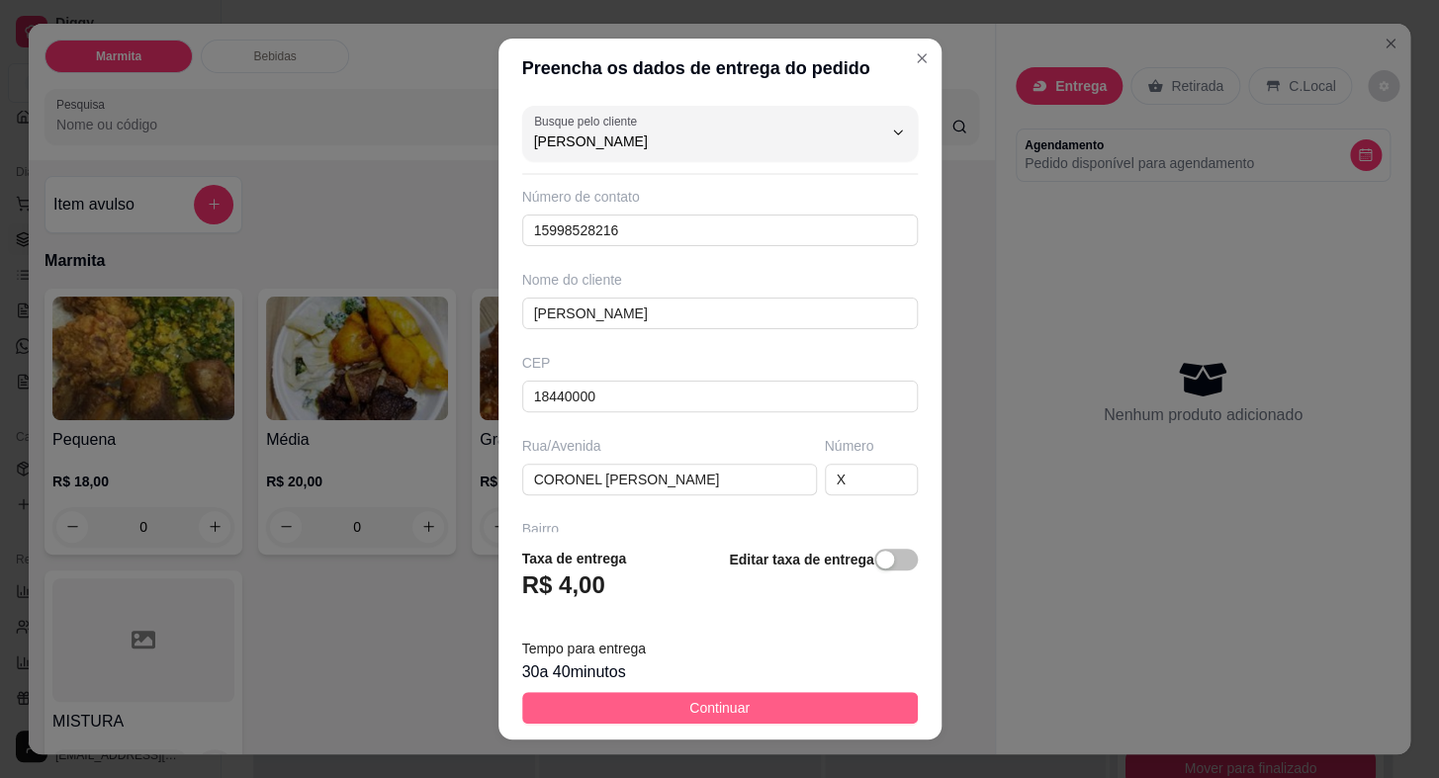
click at [749, 706] on button "Continuar" at bounding box center [720, 708] width 396 height 32
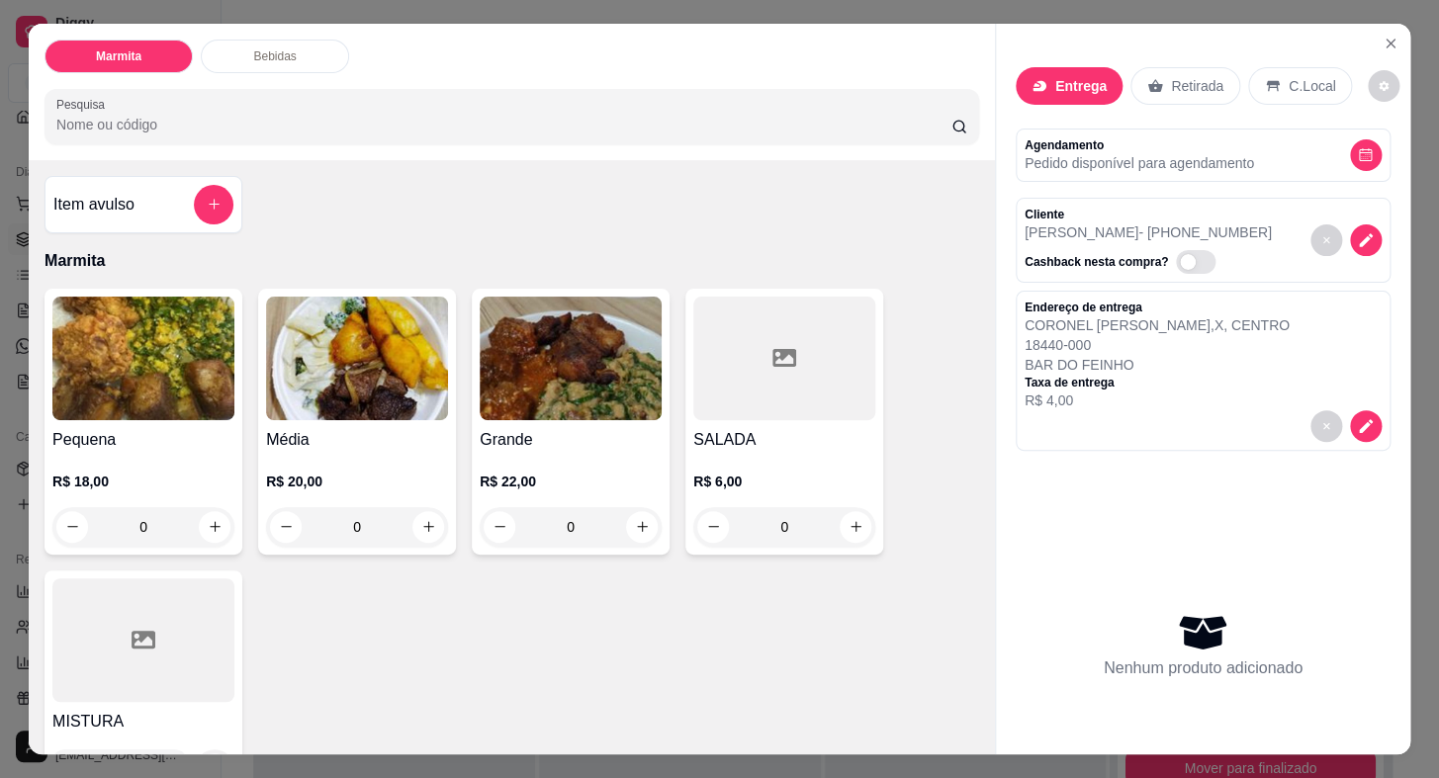
click at [160, 407] on img at bounding box center [143, 359] width 182 height 124
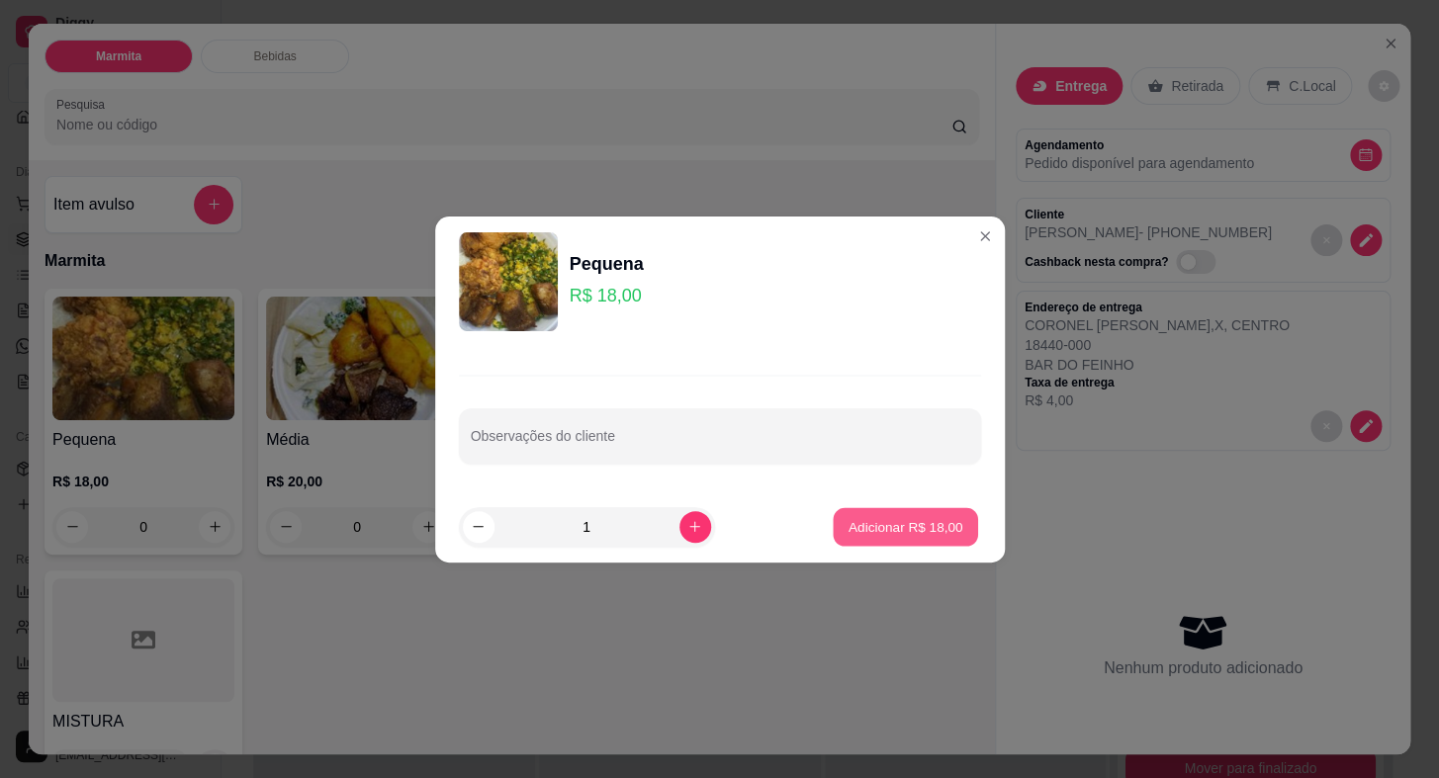
click at [914, 535] on p "Adicionar R$ 18,00" at bounding box center [906, 526] width 115 height 19
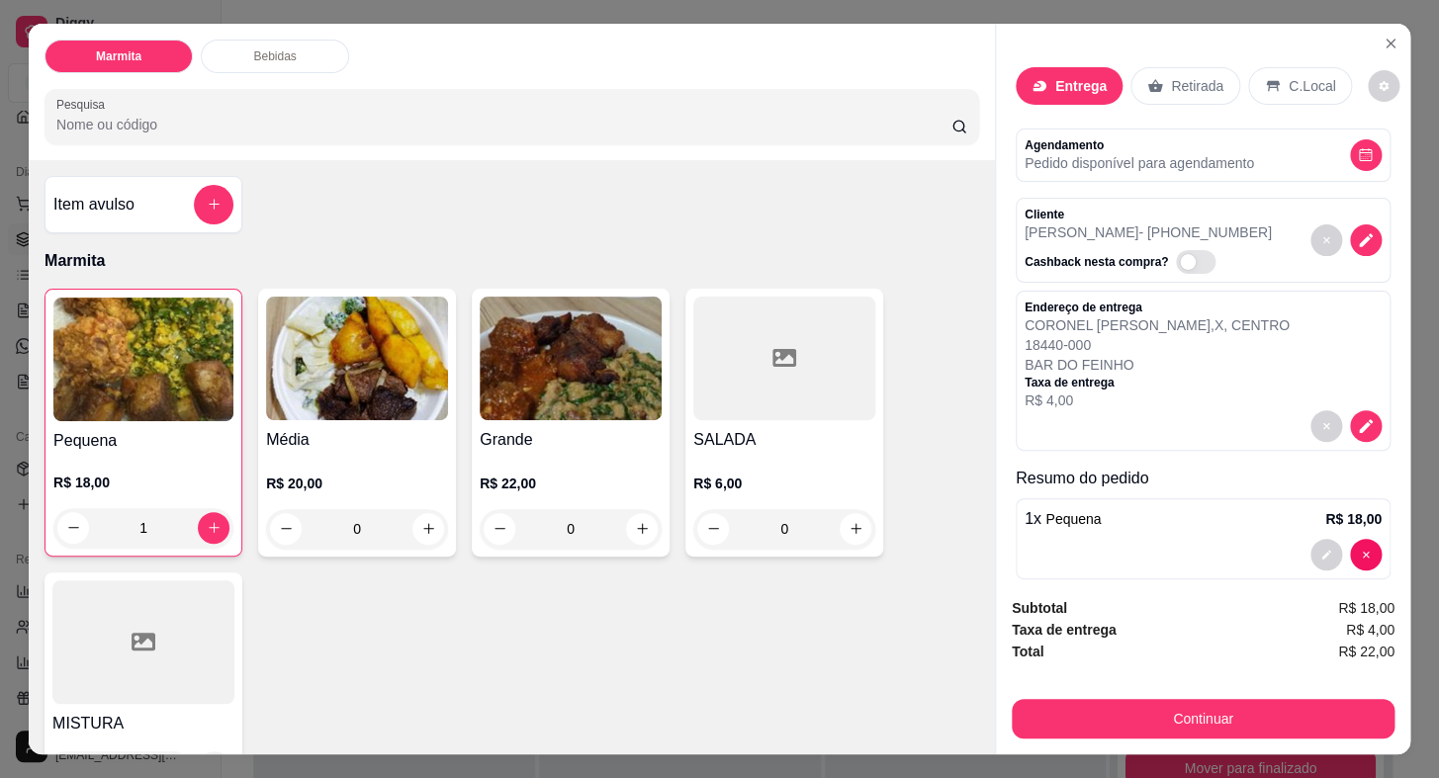
click at [154, 419] on div "Pequena R$ 18,00 1" at bounding box center [144, 423] width 198 height 268
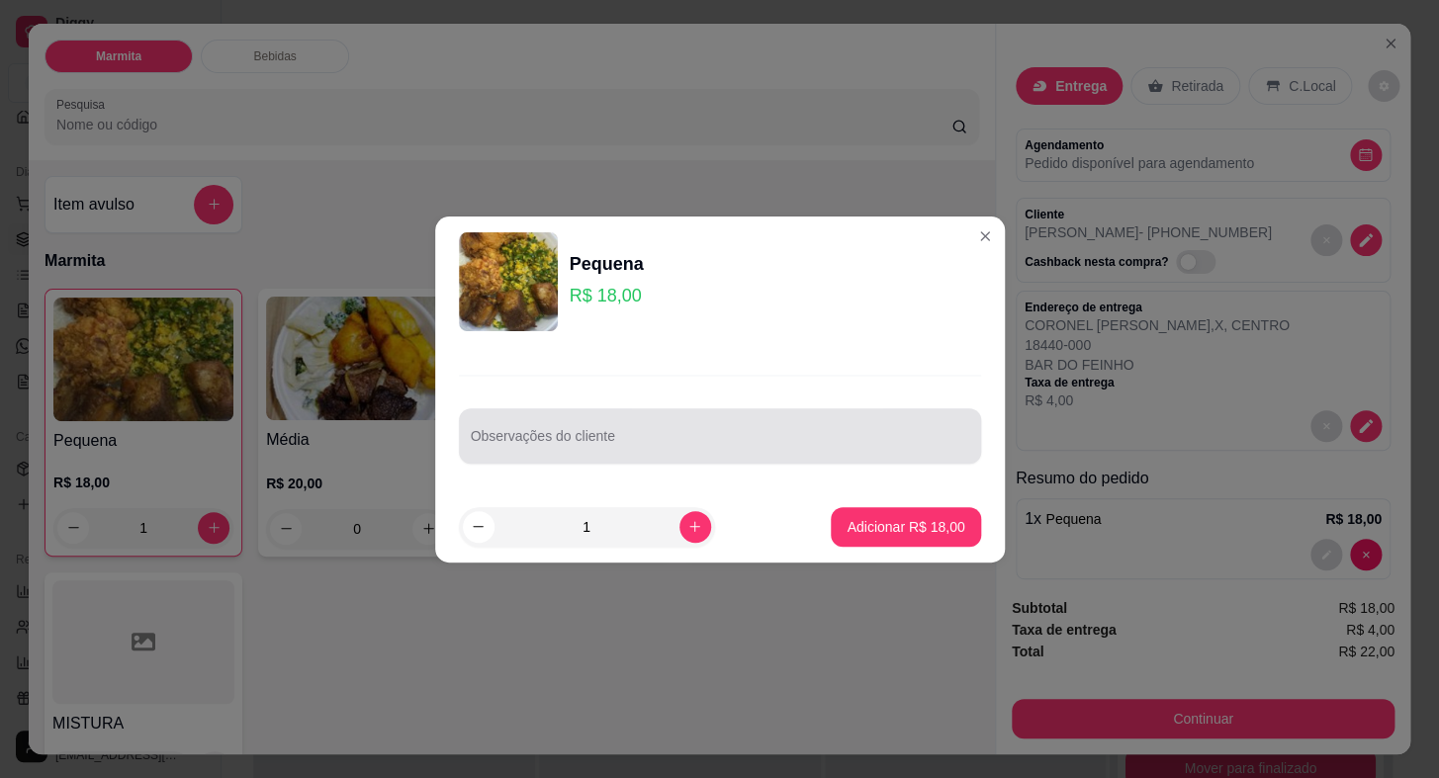
click at [638, 430] on div at bounding box center [720, 436] width 498 height 40
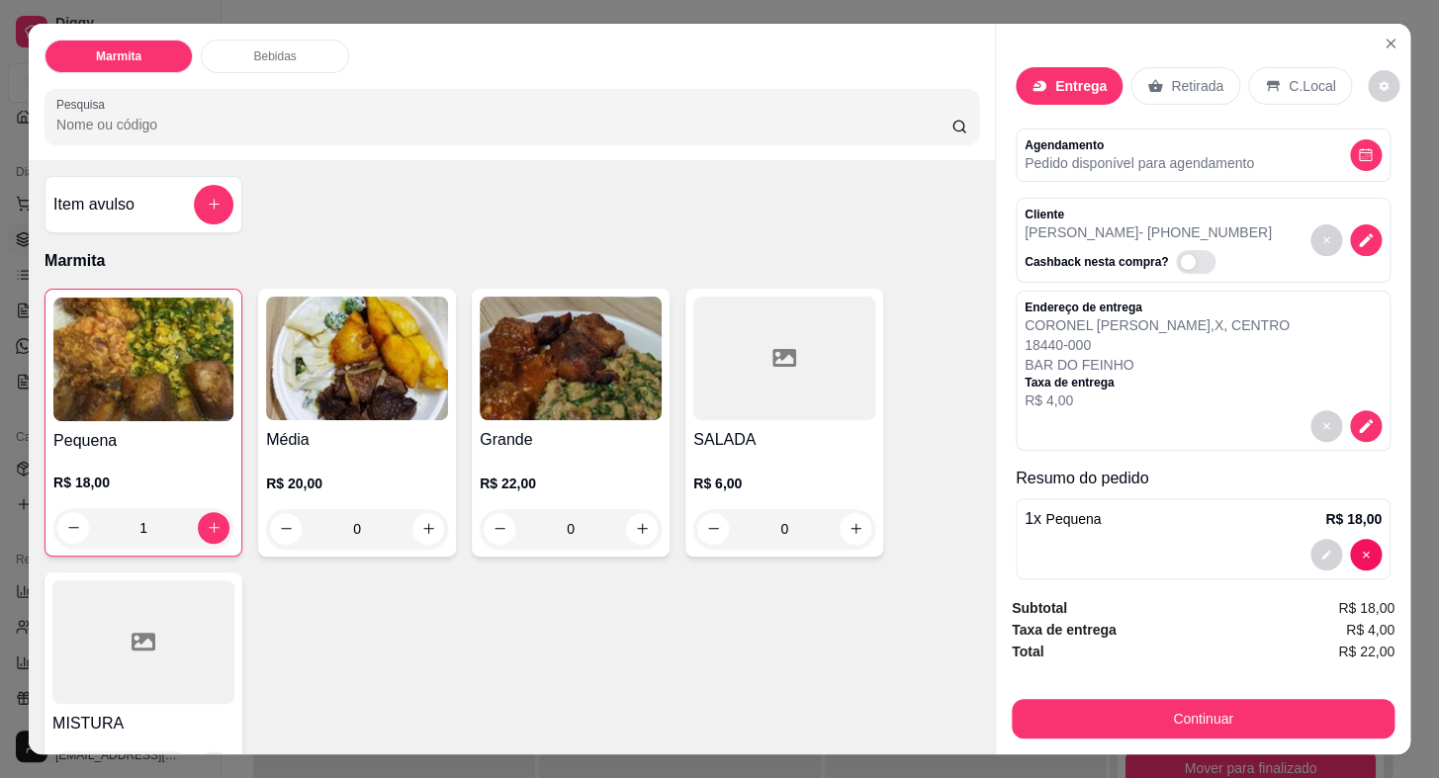
click at [1149, 526] on div "1 x Pequena R$ 18,00" at bounding box center [1203, 538] width 375 height 81
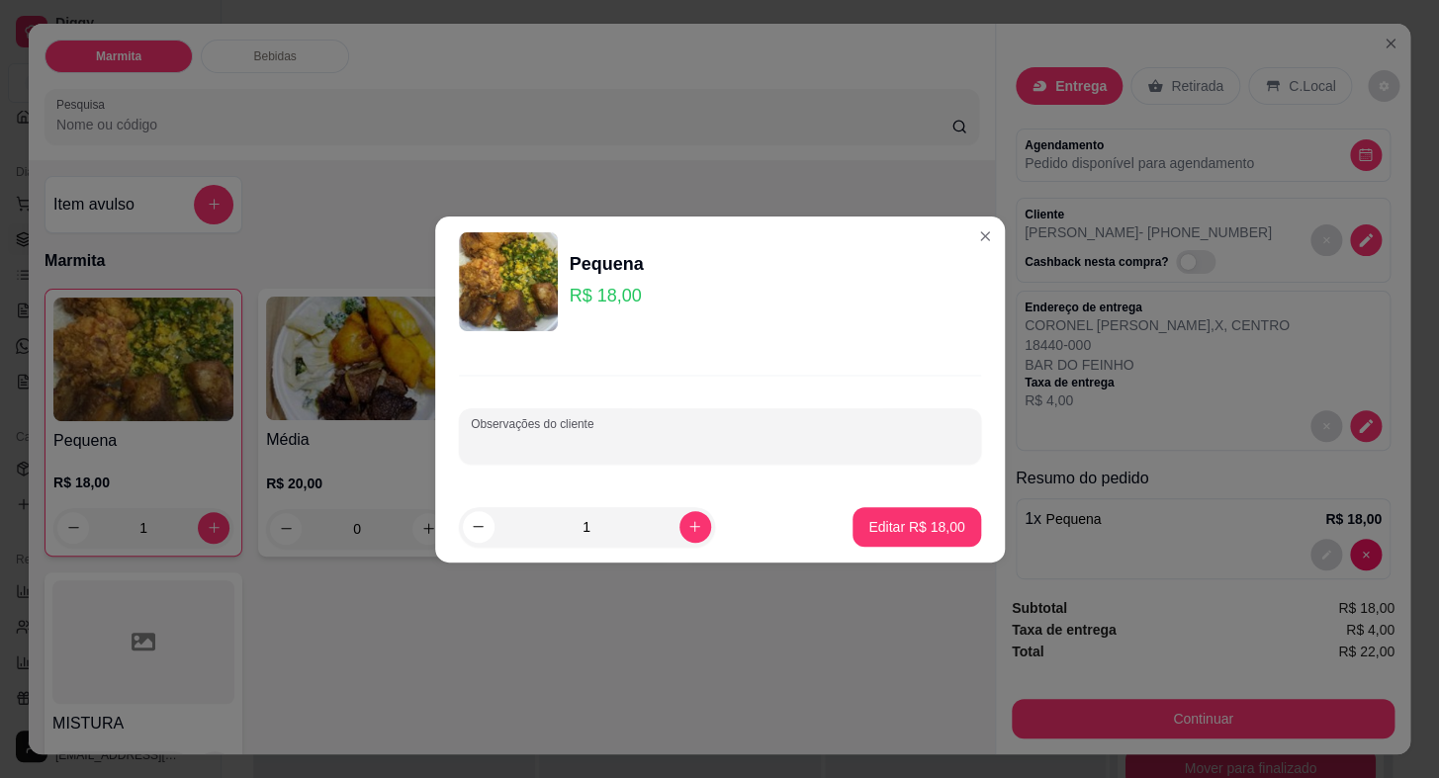
click at [747, 442] on input "Observações do cliente" at bounding box center [720, 444] width 498 height 20
click at [895, 528] on p "Editar R$ 18,00" at bounding box center [916, 526] width 93 height 19
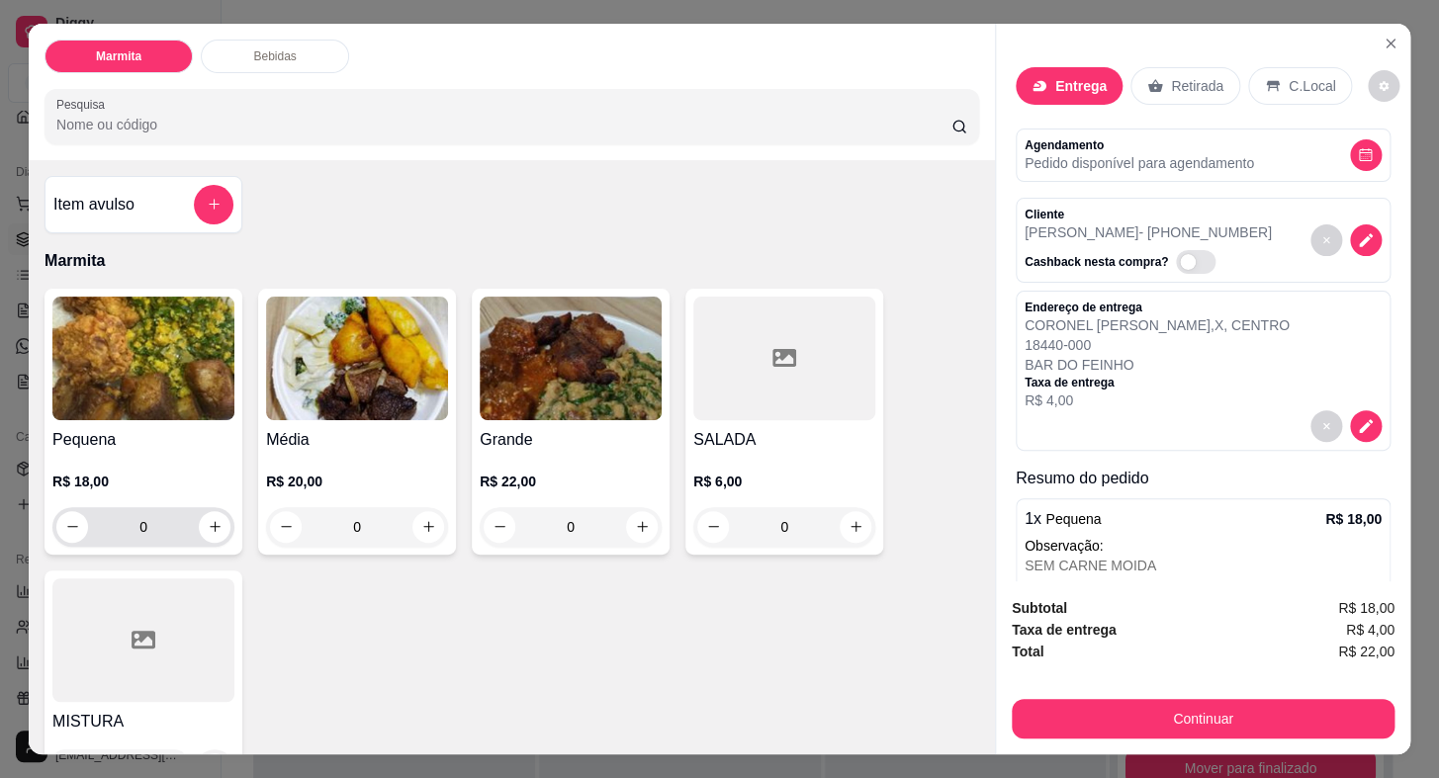
click at [140, 452] on div "R$ 18,00 0" at bounding box center [143, 499] width 182 height 95
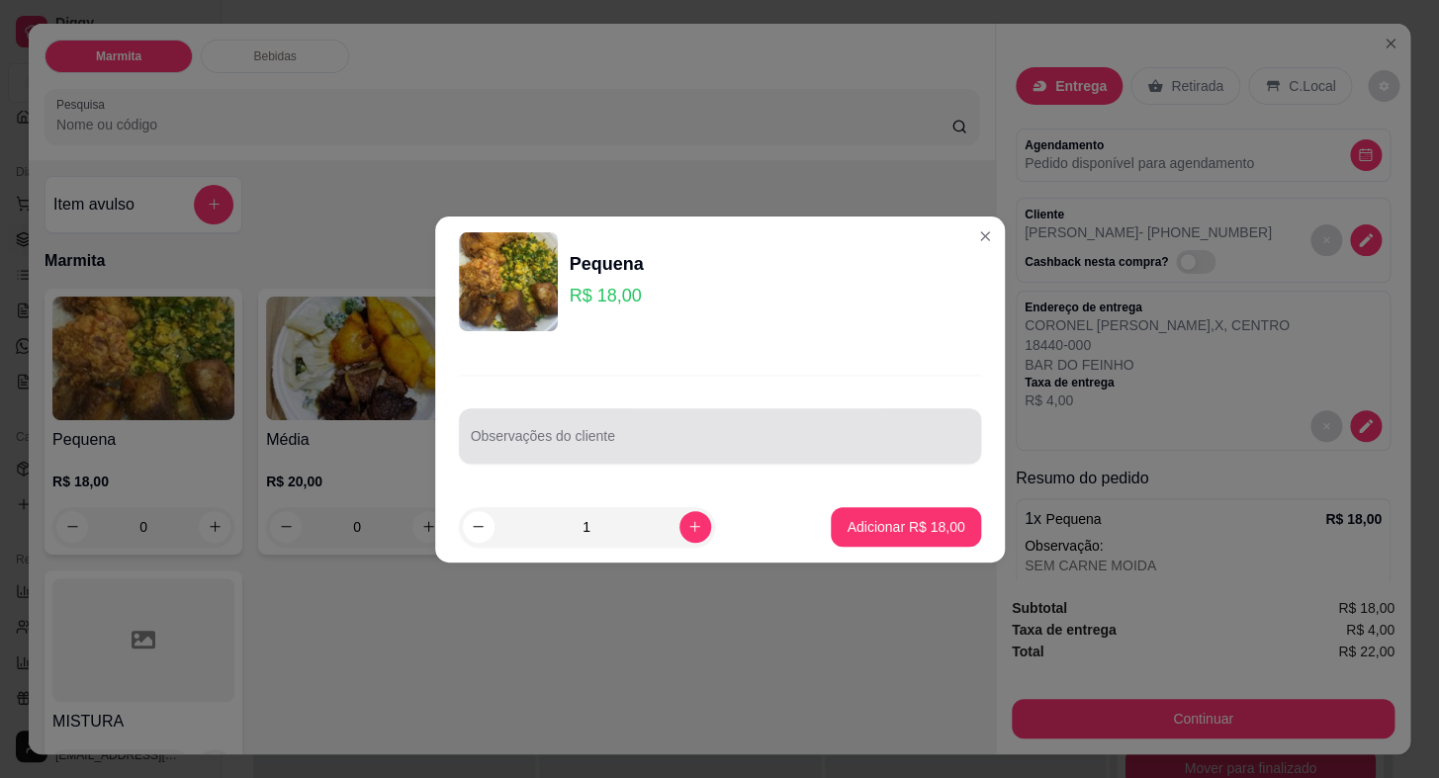
click at [676, 431] on div at bounding box center [720, 436] width 498 height 40
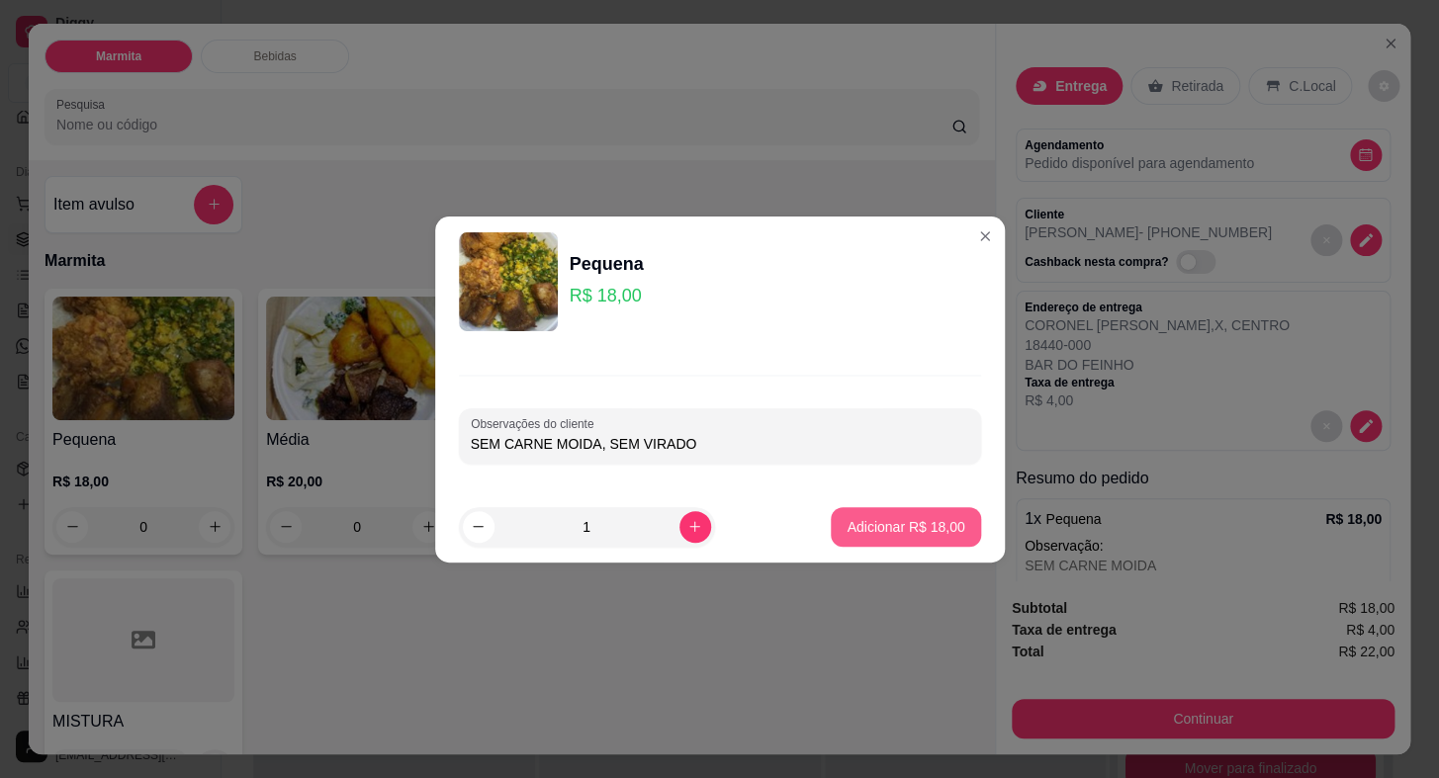
click at [874, 524] on p "Adicionar R$ 18,00" at bounding box center [906, 527] width 118 height 20
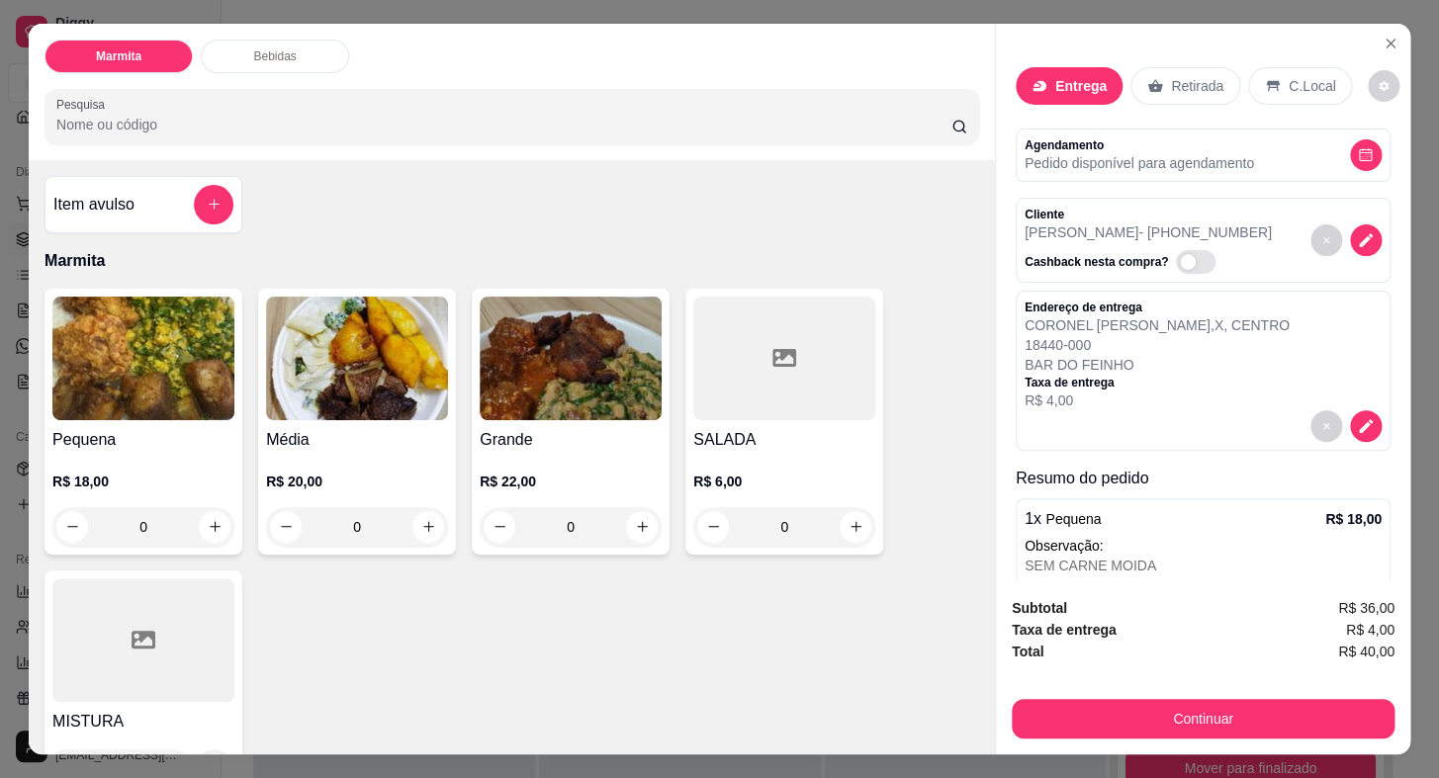
click at [313, 428] on h4 "Média" at bounding box center [357, 440] width 182 height 24
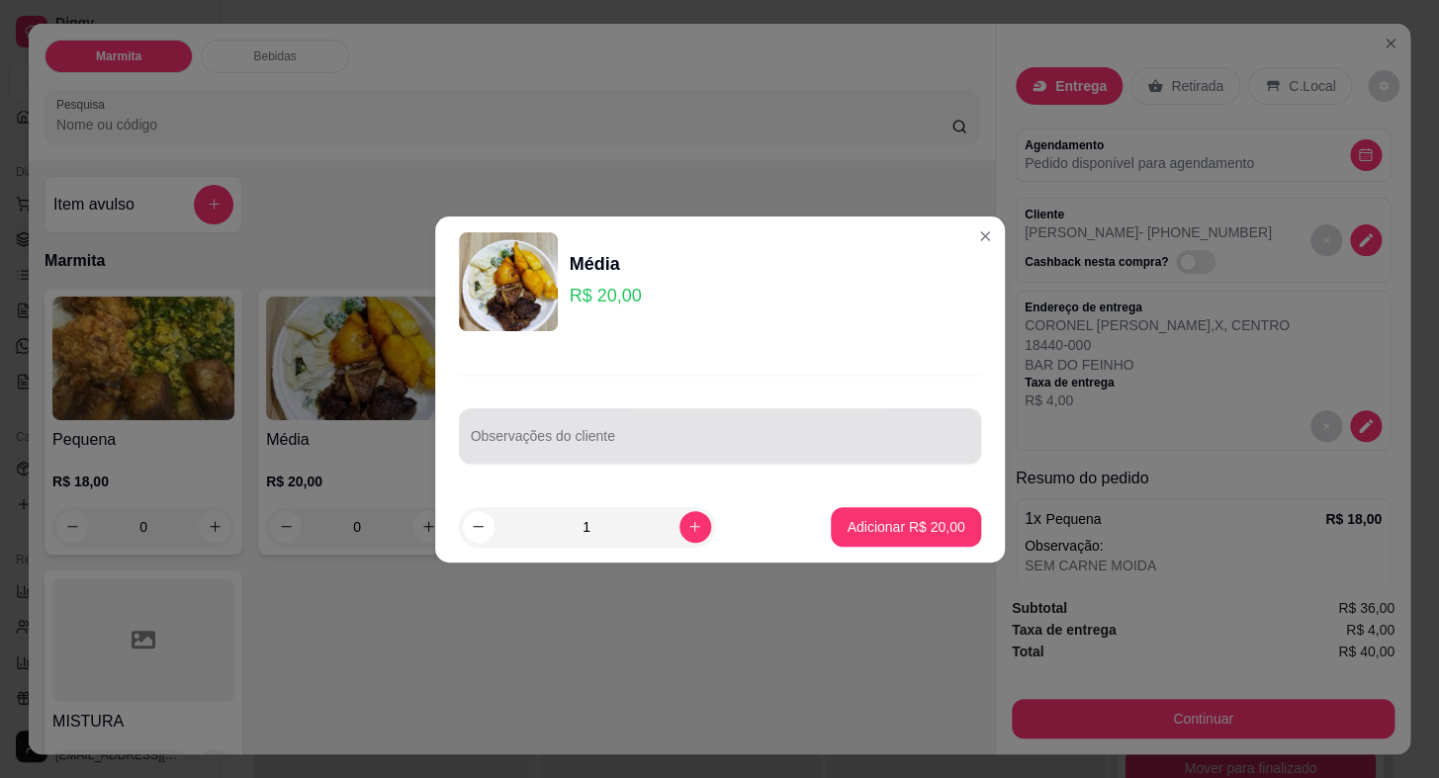
click at [704, 437] on input "Observações do cliente" at bounding box center [720, 444] width 498 height 20
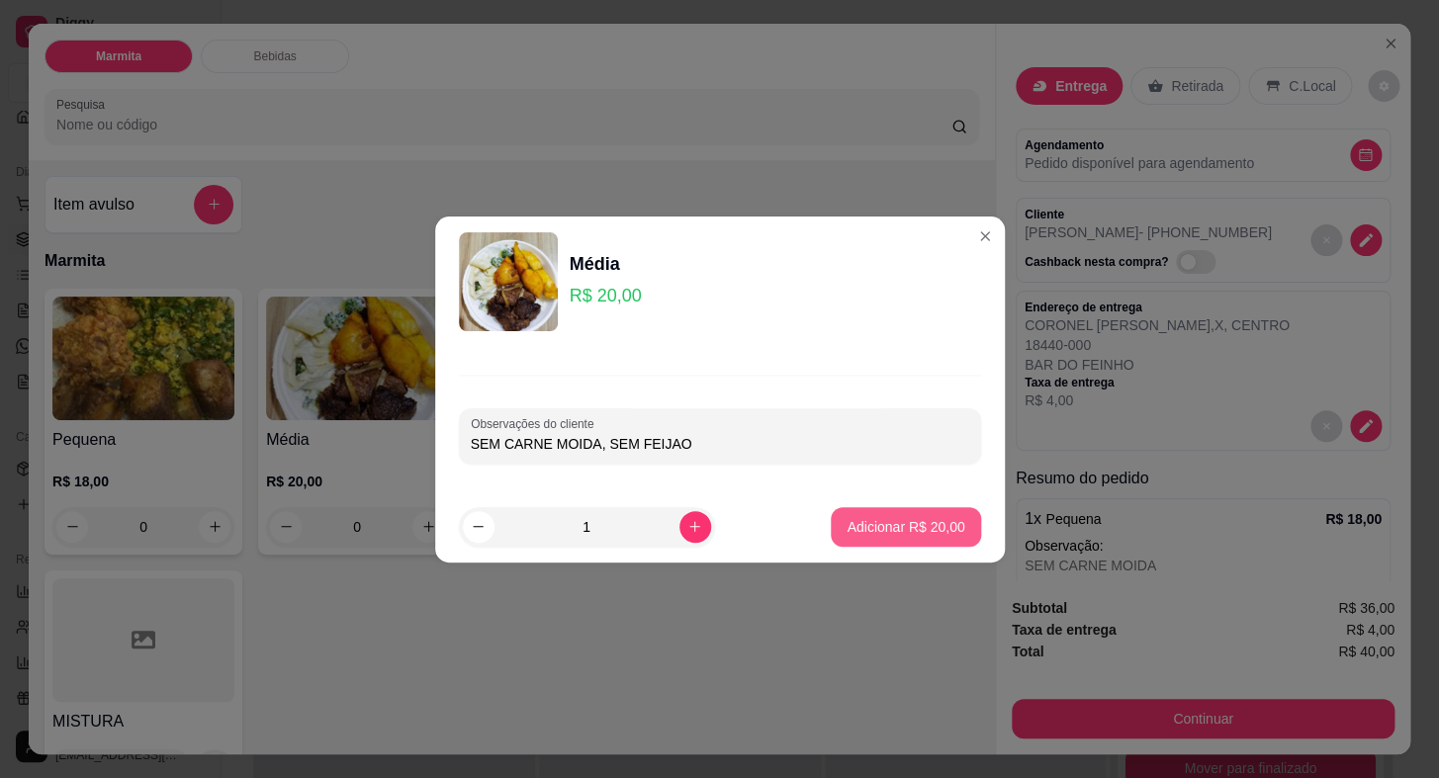
click at [933, 519] on p "Adicionar R$ 20,00" at bounding box center [906, 527] width 118 height 20
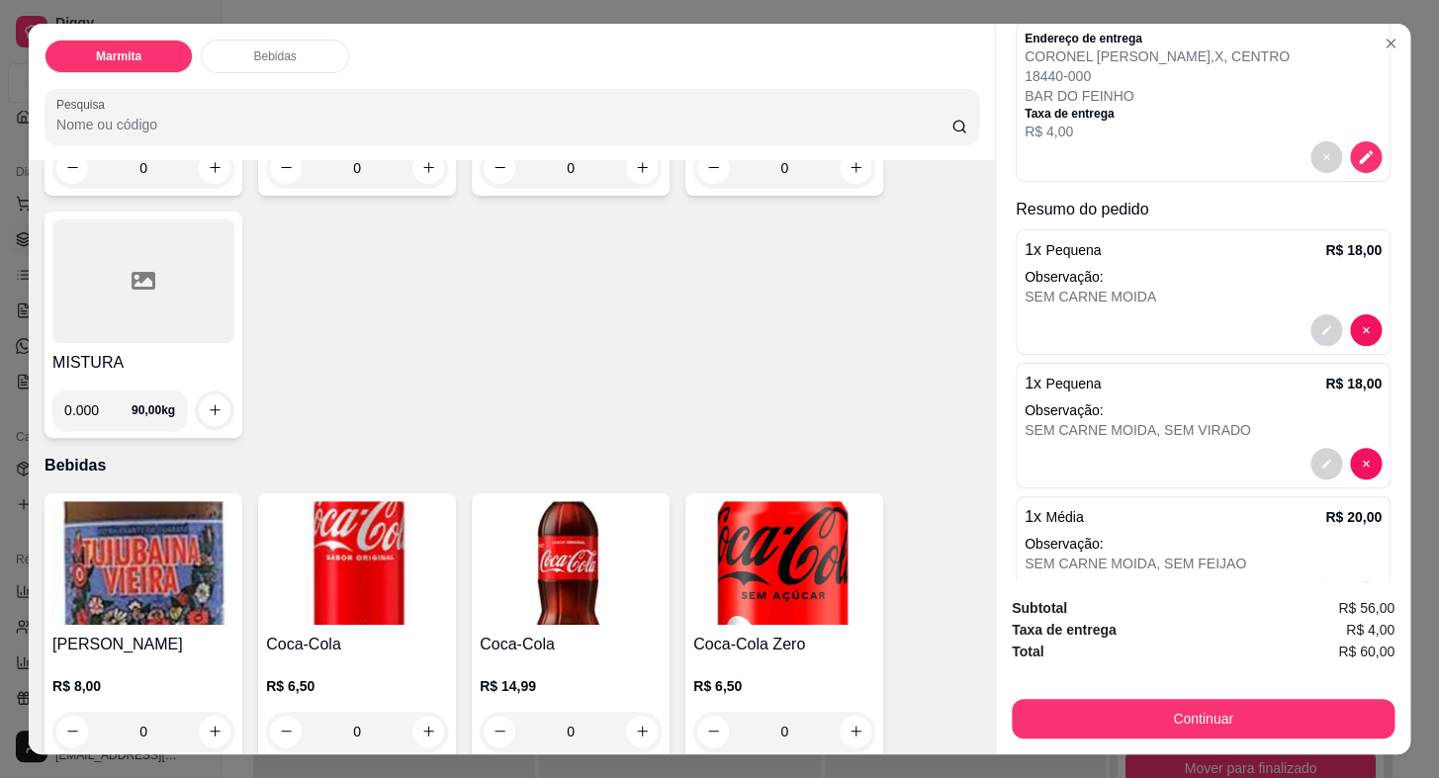
scroll to position [334, 0]
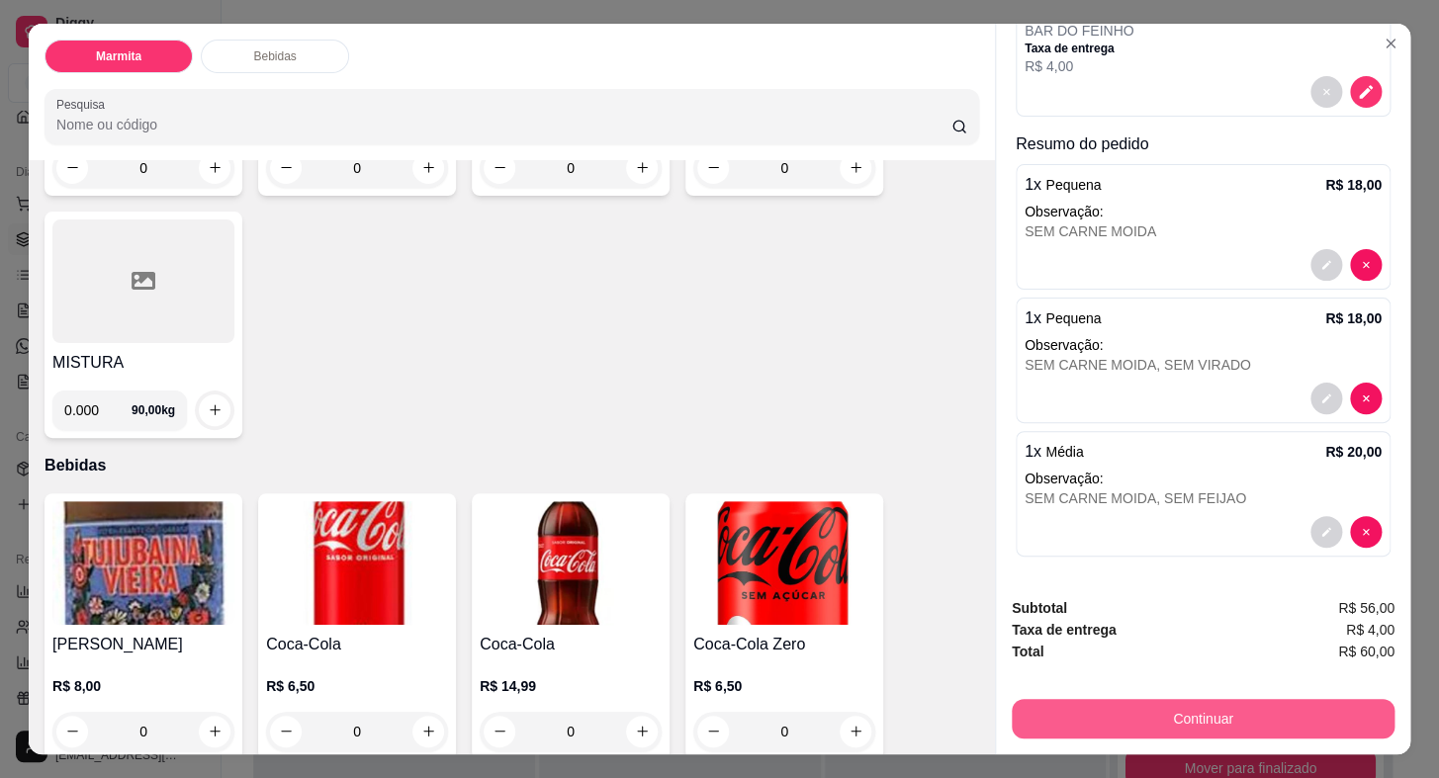
click at [1128, 707] on button "Continuar" at bounding box center [1203, 719] width 383 height 40
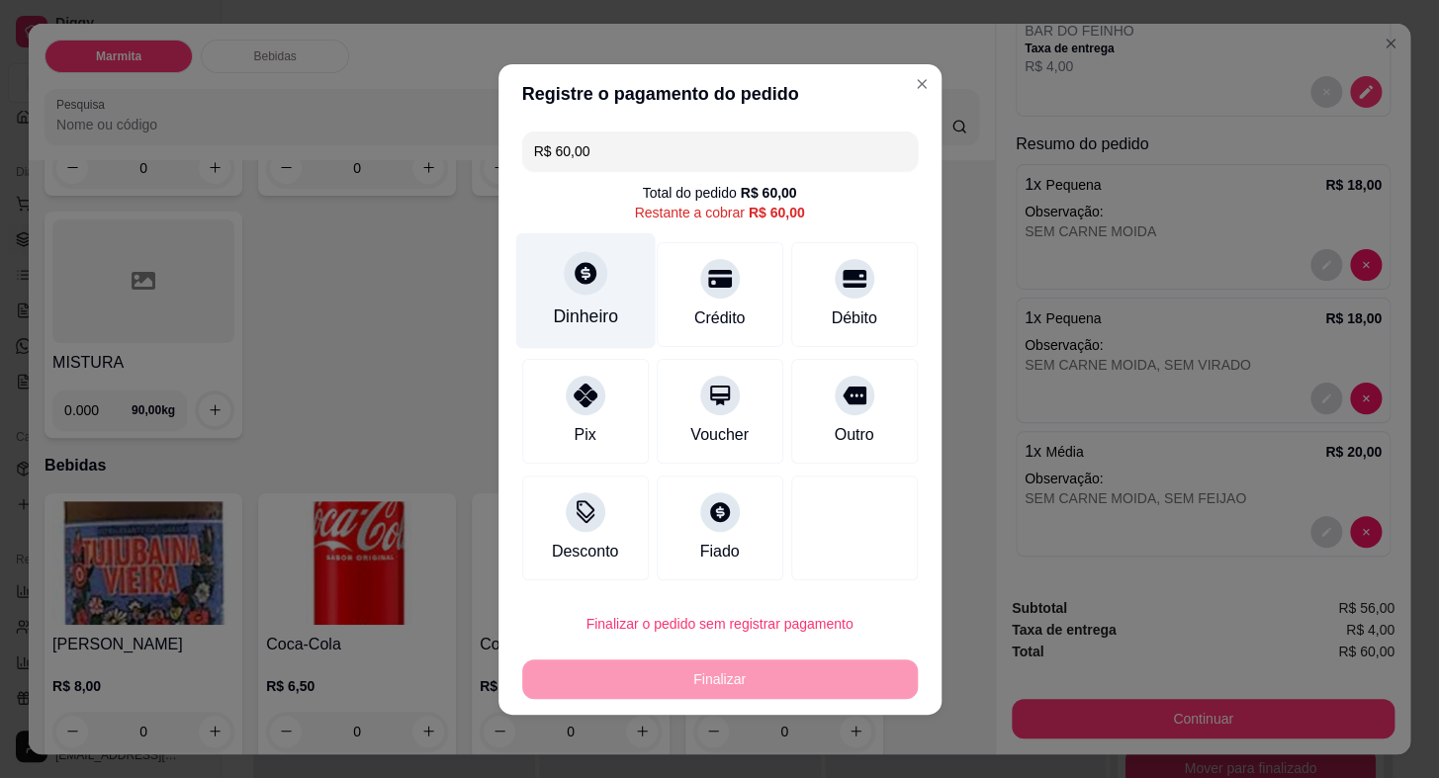
click at [583, 289] on div at bounding box center [586, 273] width 44 height 44
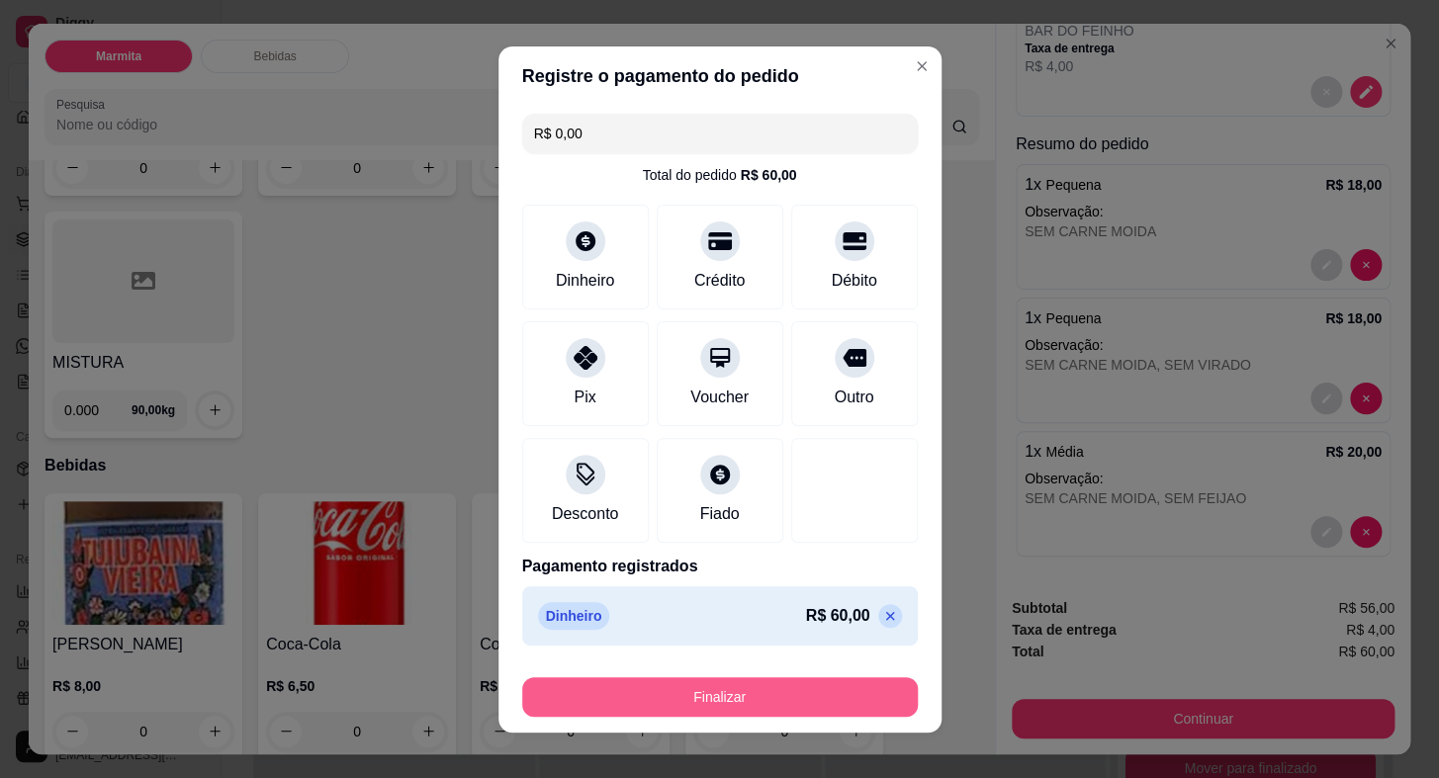
click at [811, 689] on button "Finalizar" at bounding box center [720, 697] width 396 height 40
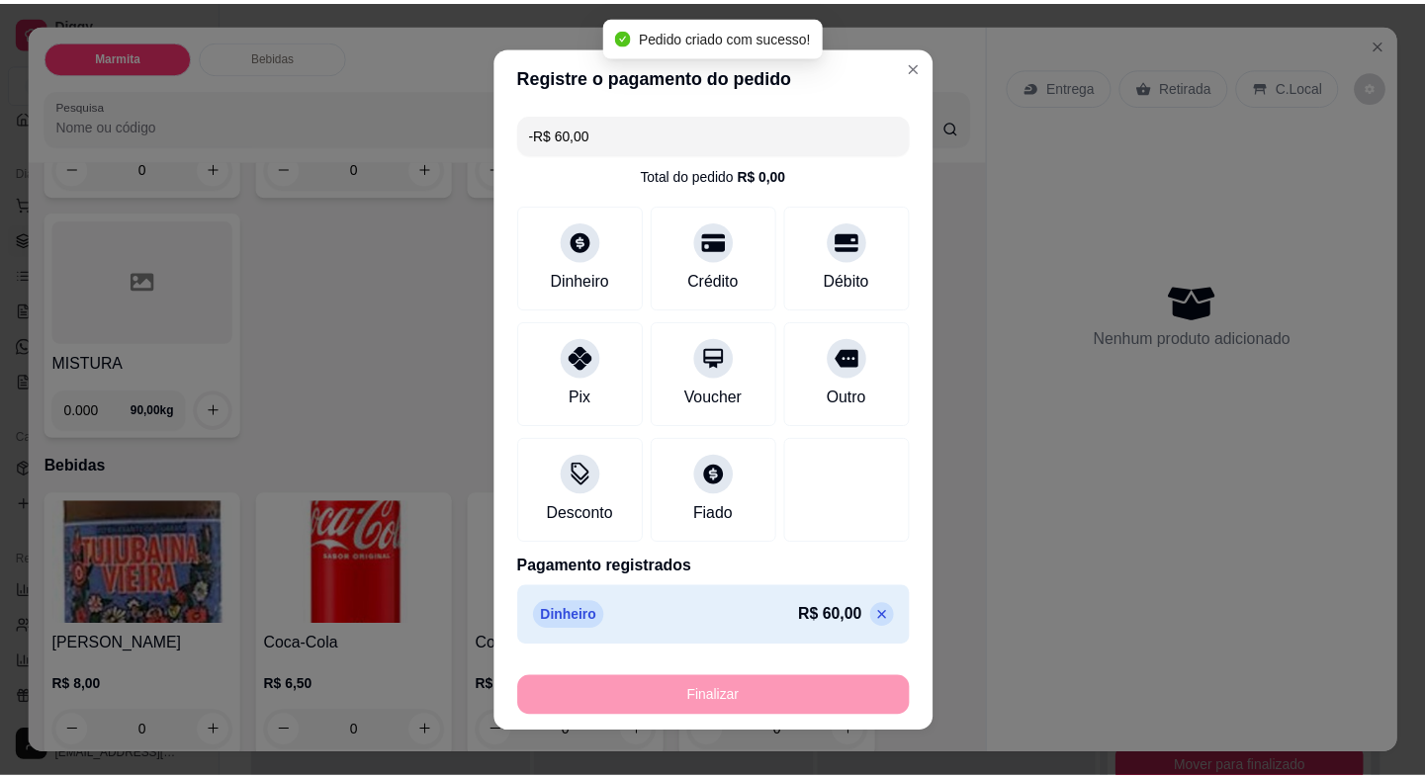
scroll to position [0, 0]
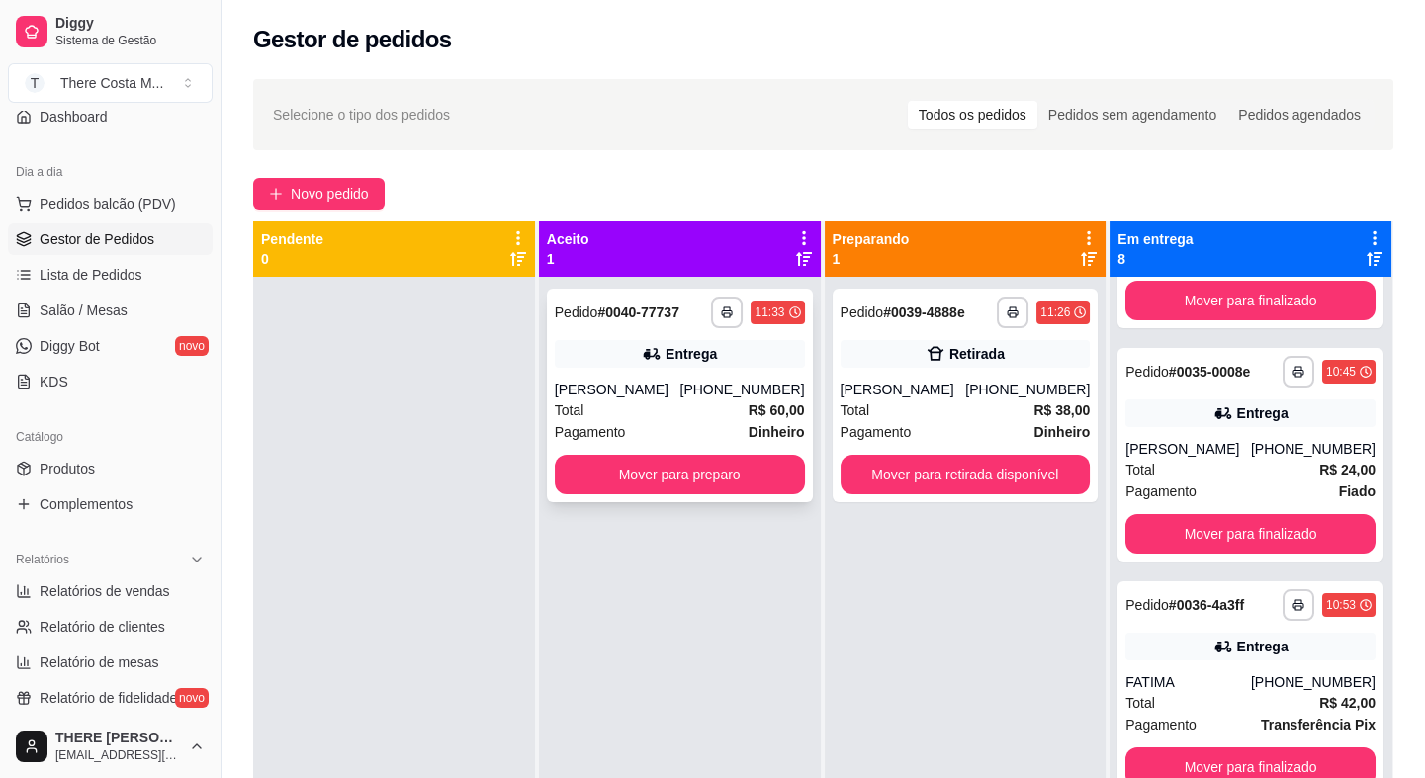
click at [719, 396] on div "[PHONE_NUMBER]" at bounding box center [741, 390] width 125 height 20
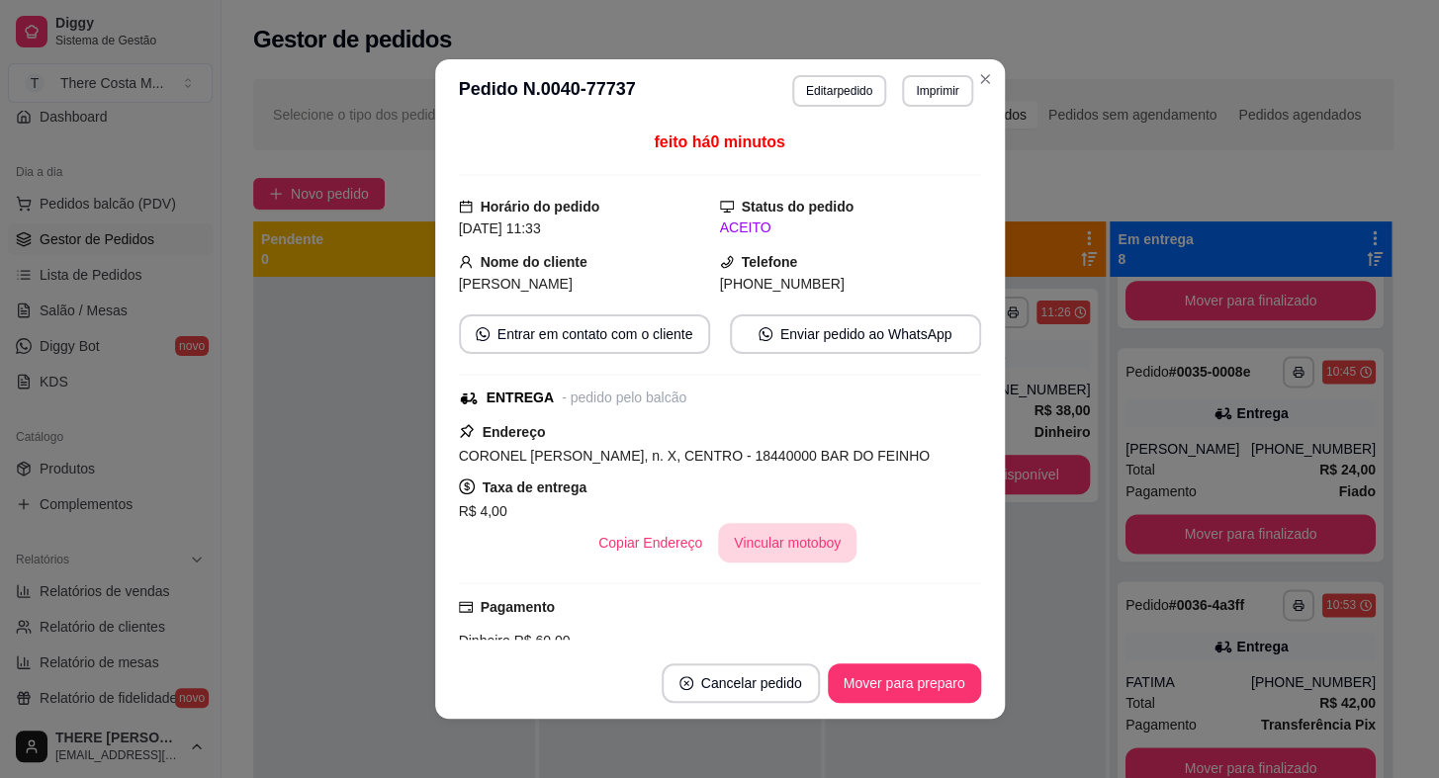
click at [753, 541] on button "Vincular motoboy" at bounding box center [787, 543] width 138 height 40
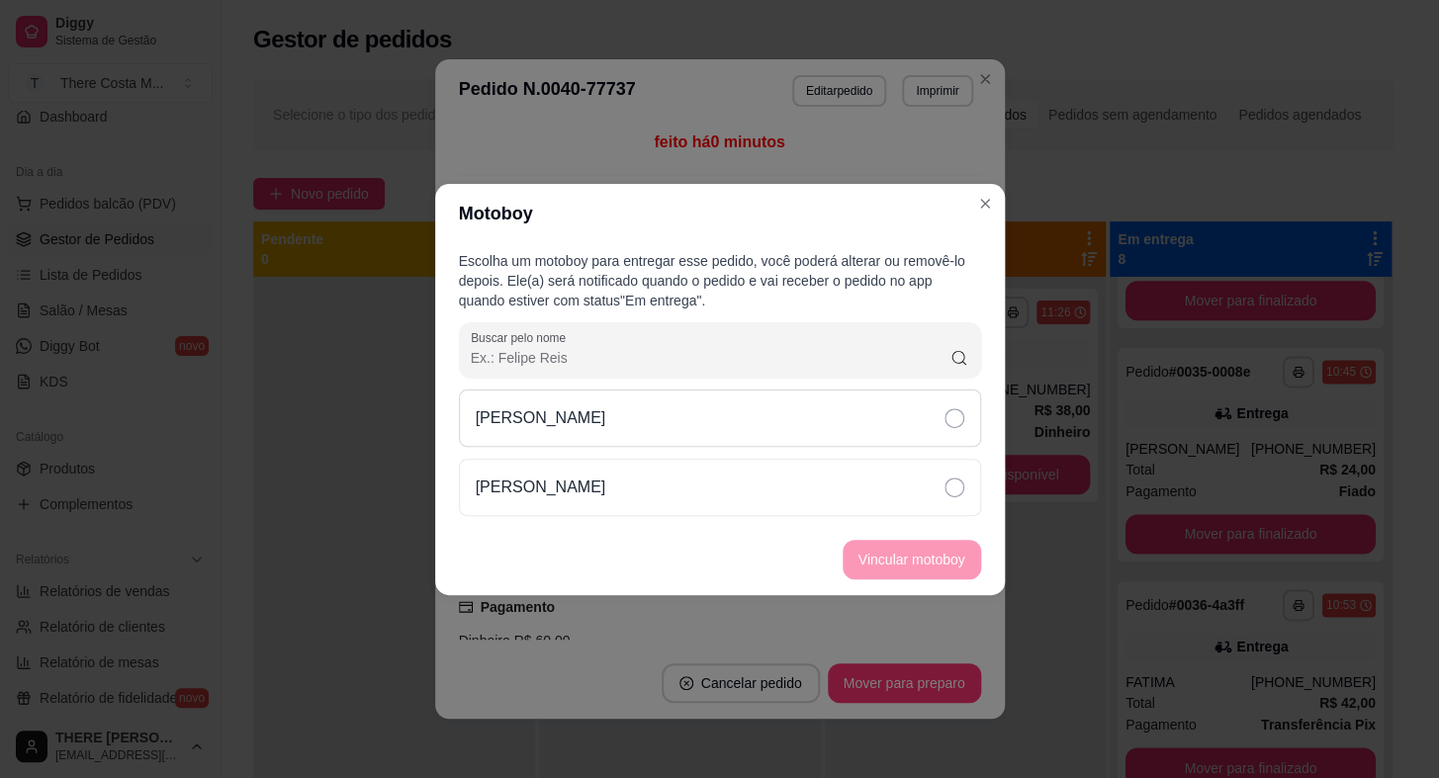
click at [787, 424] on div "[PERSON_NAME]" at bounding box center [720, 418] width 522 height 57
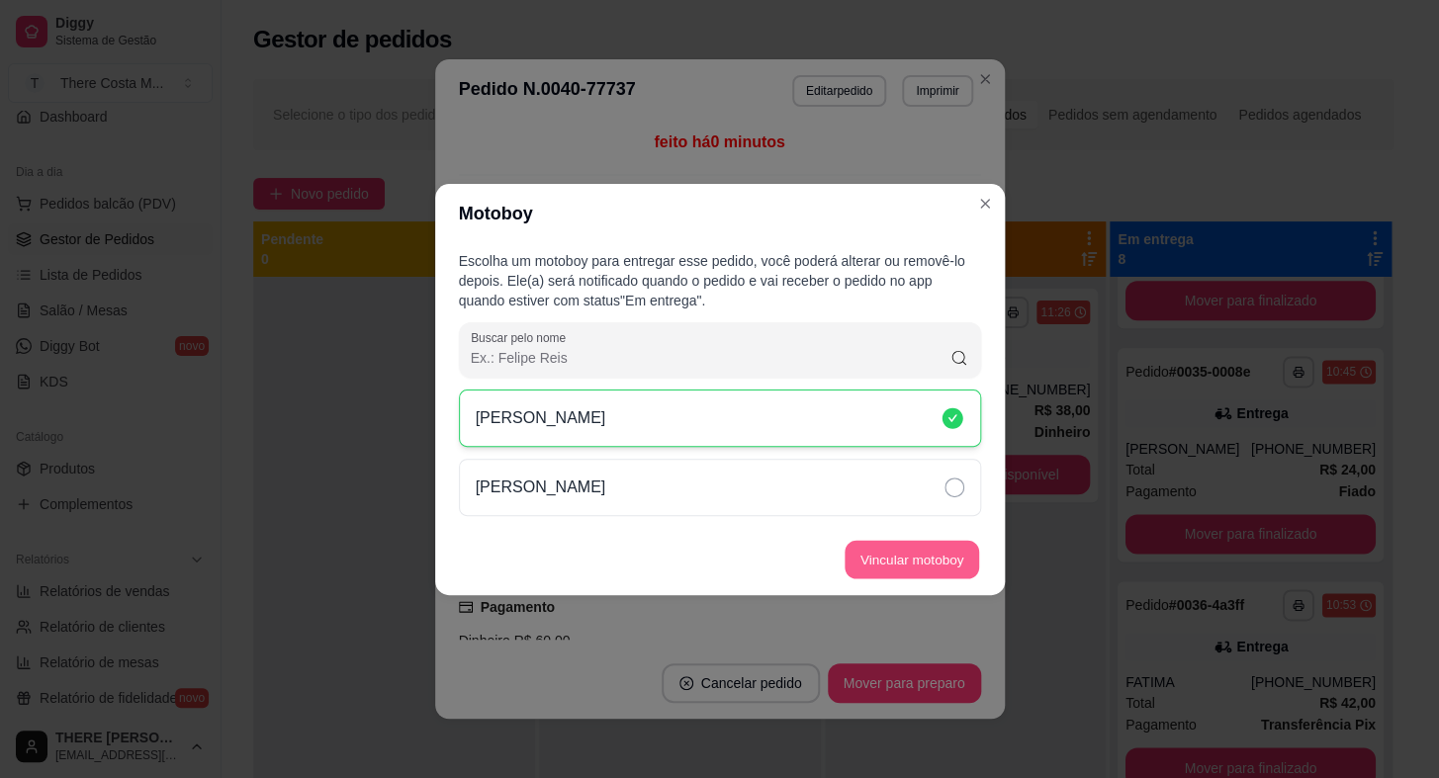
click at [883, 558] on button "Vincular motoboy" at bounding box center [912, 559] width 135 height 39
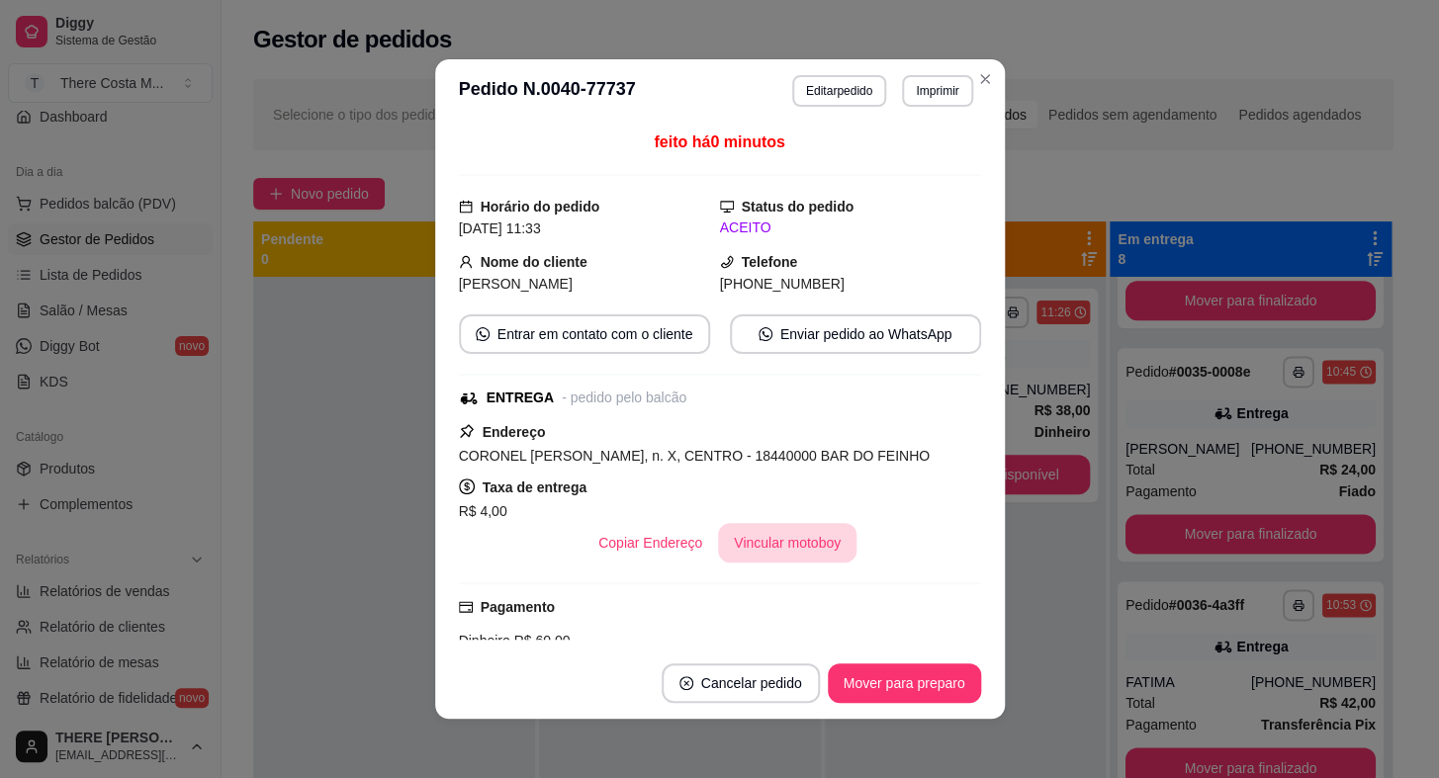
click at [801, 550] on button "Vincular motoboy" at bounding box center [787, 543] width 138 height 40
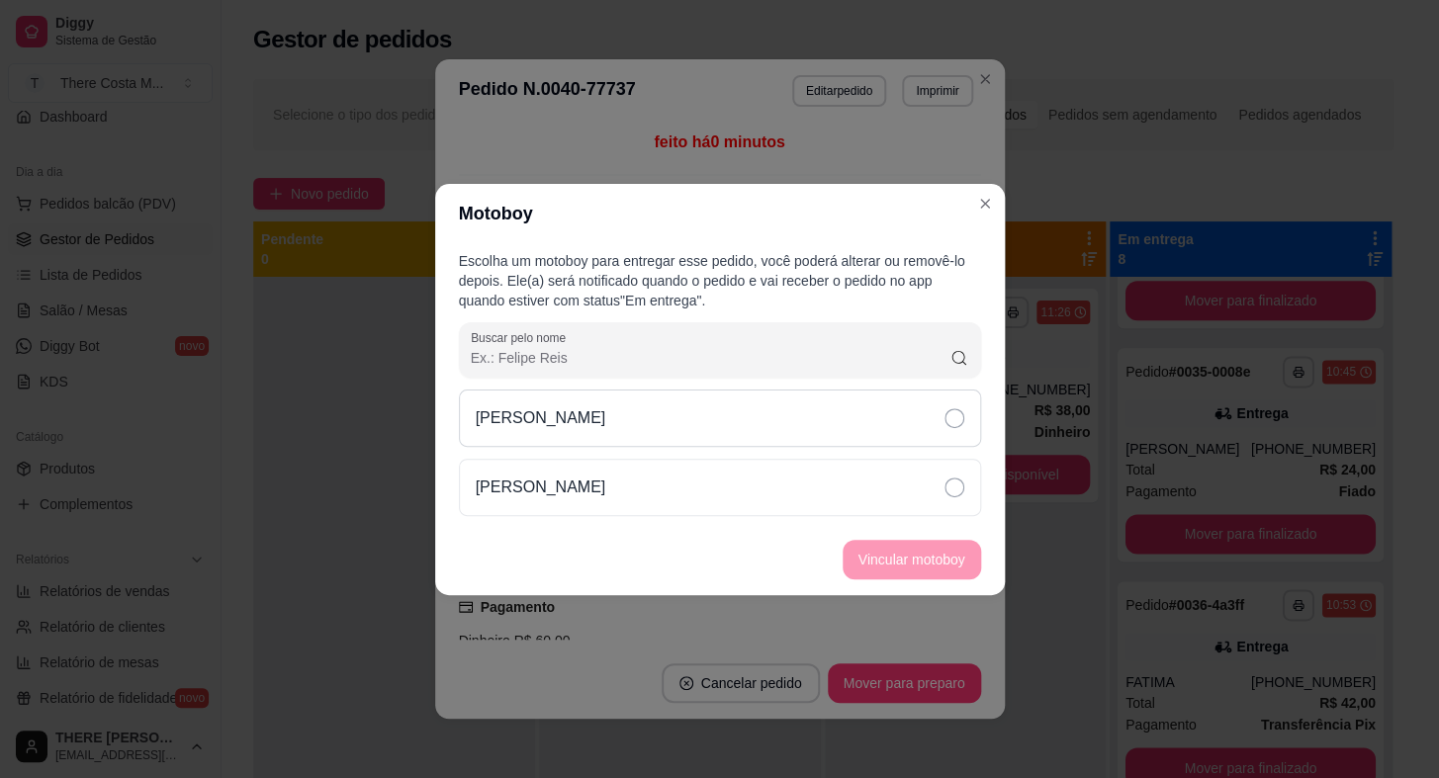
click at [859, 439] on div "[PERSON_NAME]" at bounding box center [720, 418] width 522 height 57
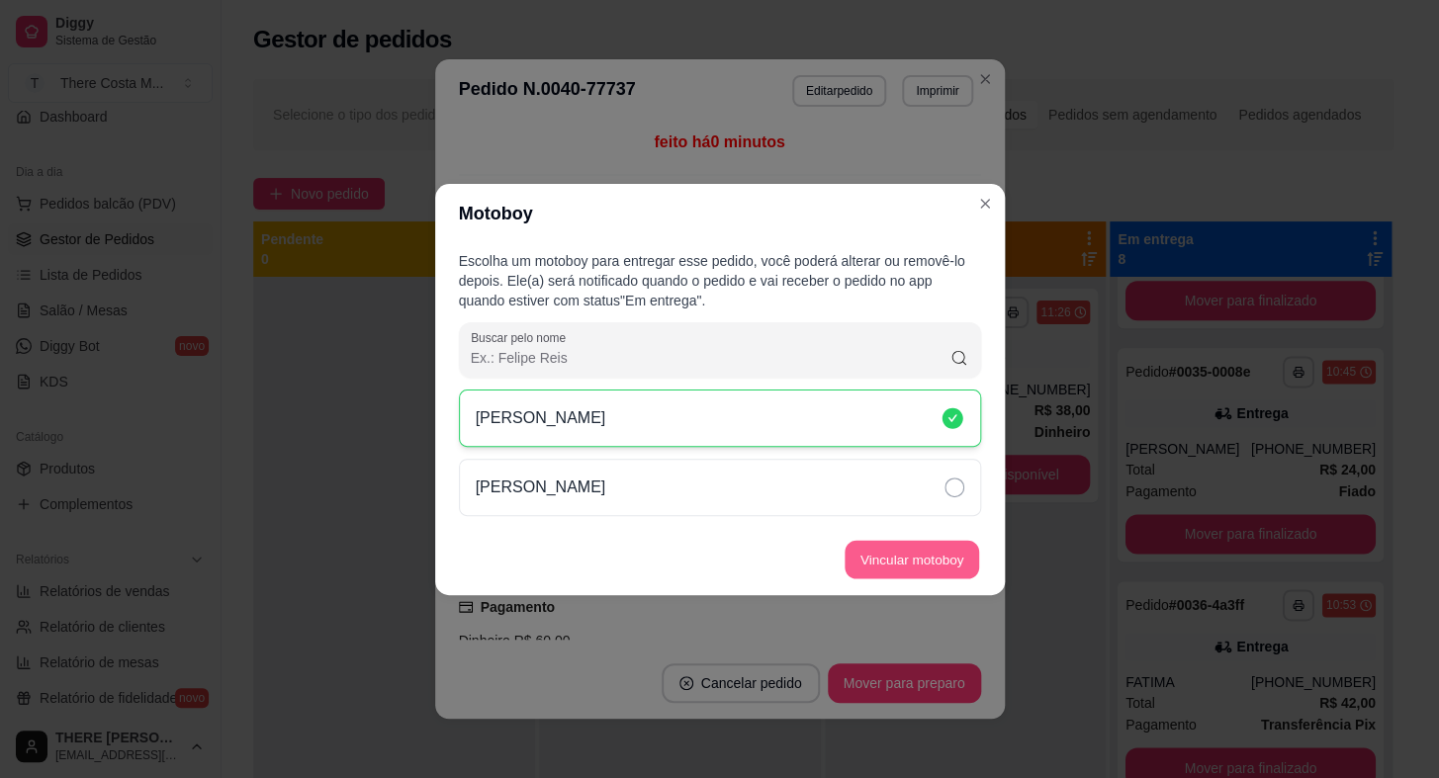
click at [905, 566] on button "Vincular motoboy" at bounding box center [912, 559] width 135 height 39
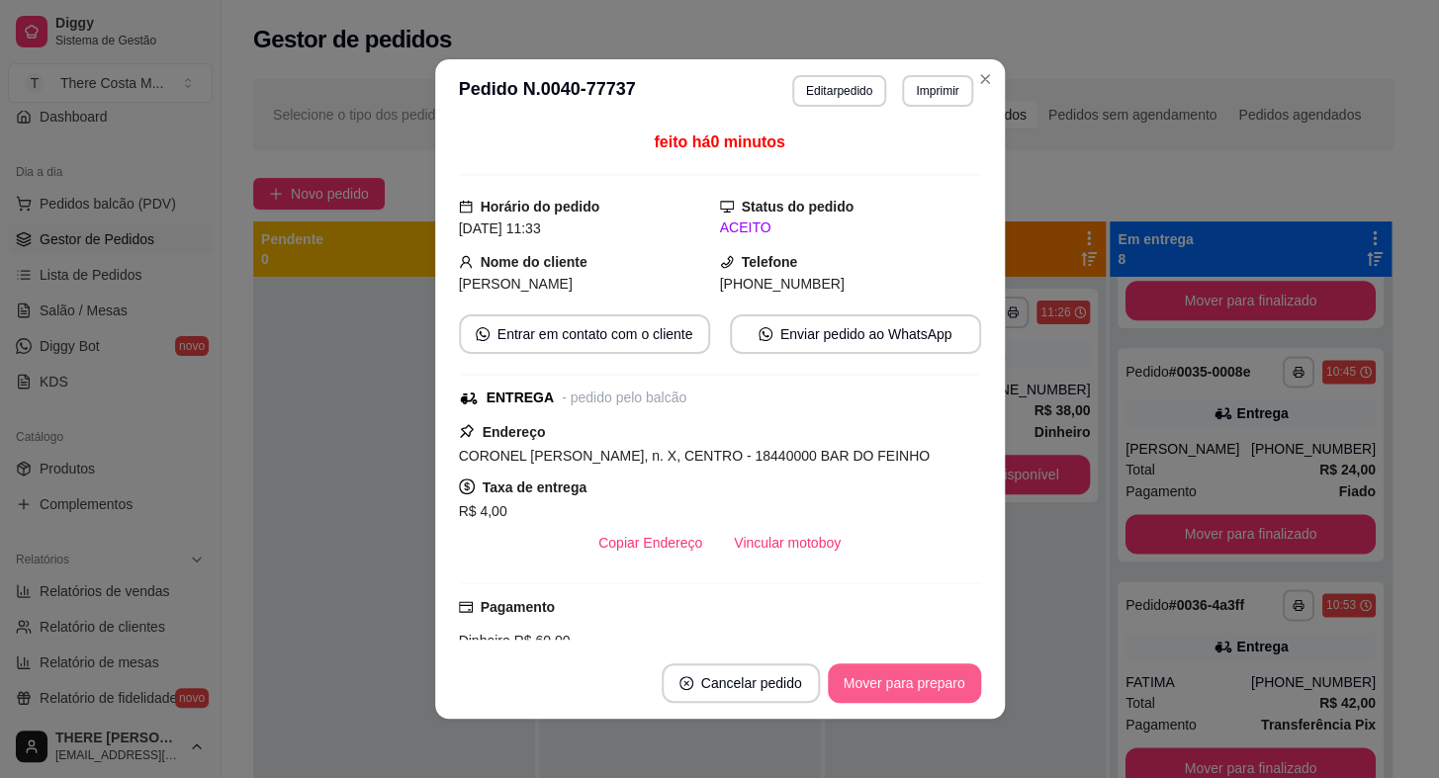
click at [890, 678] on button "Mover para preparo" at bounding box center [904, 684] width 153 height 40
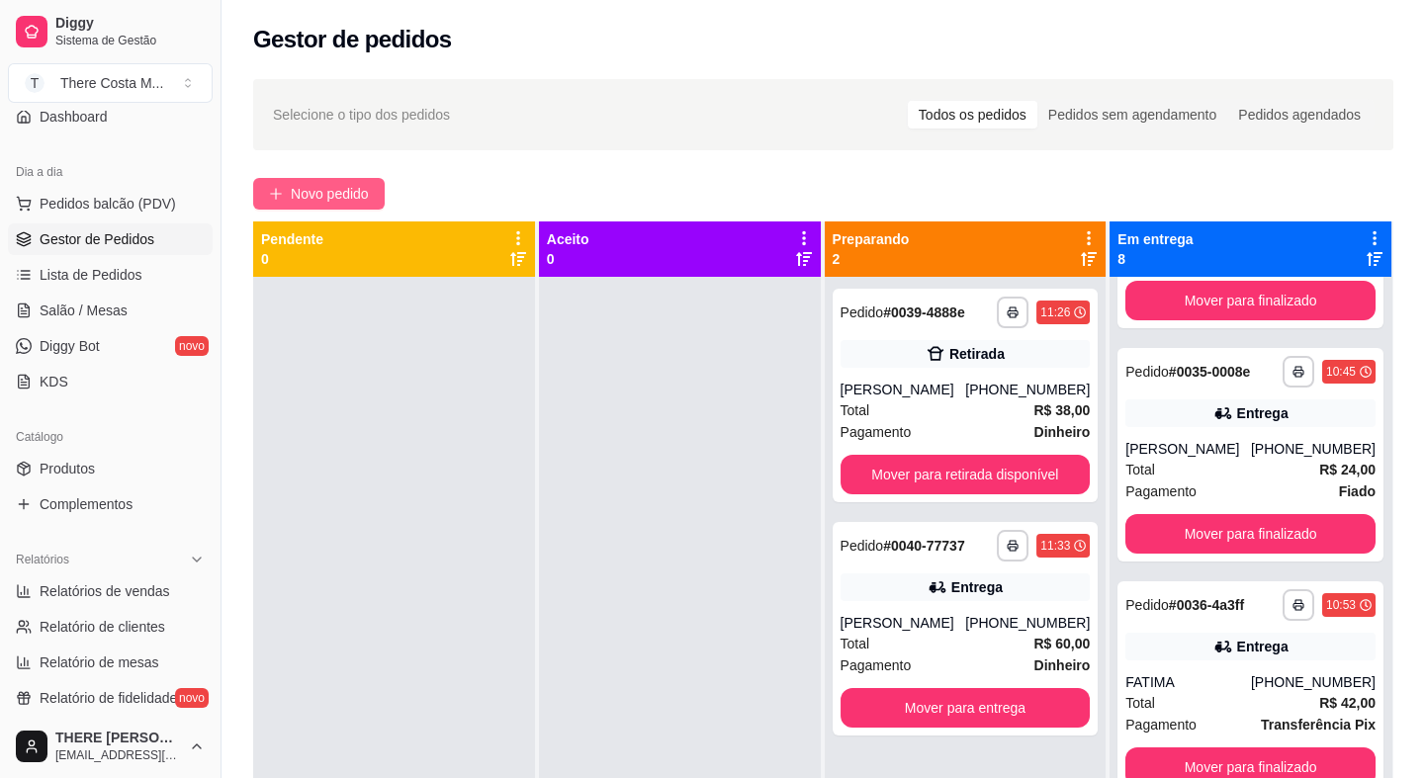
click at [353, 188] on span "Novo pedido" at bounding box center [330, 194] width 78 height 22
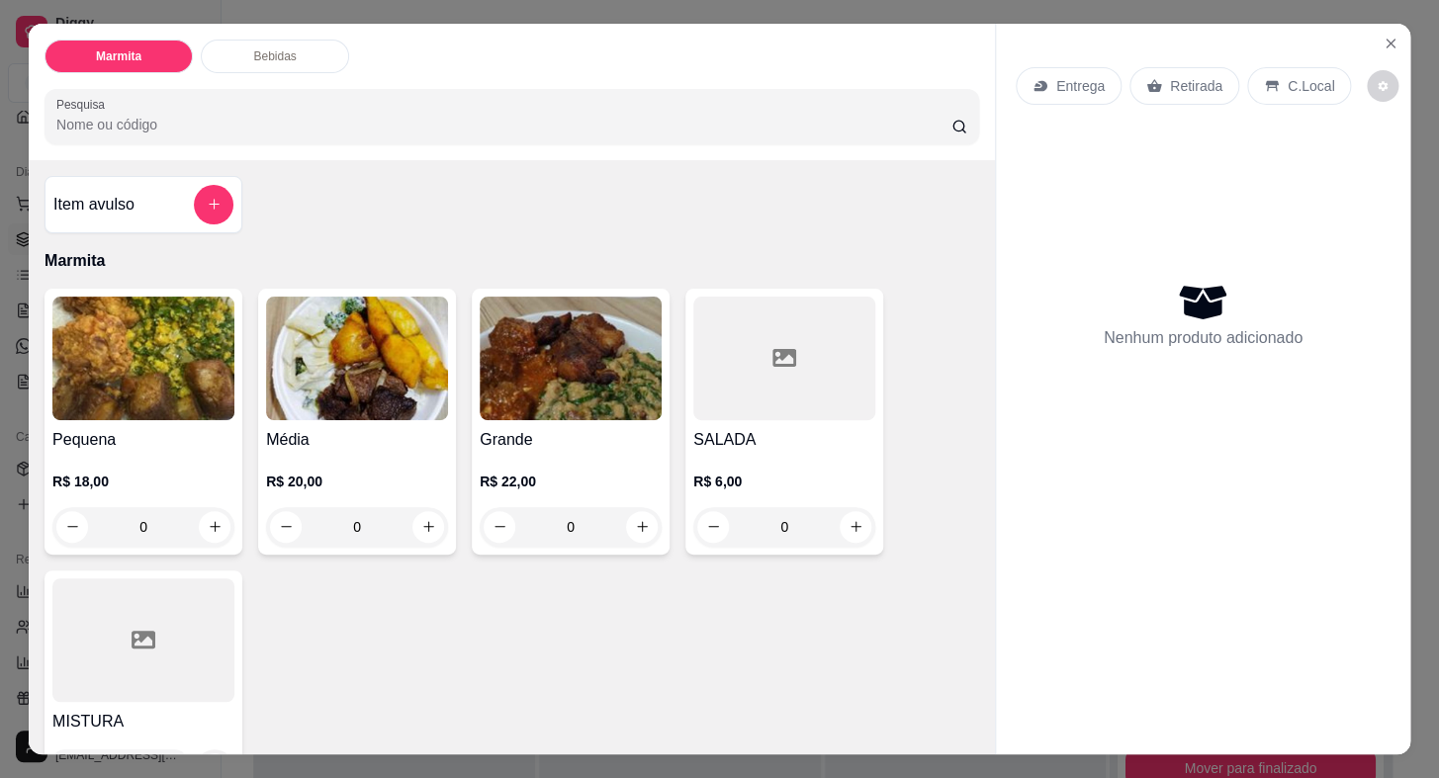
click at [1197, 90] on div "Retirada" at bounding box center [1184, 86] width 110 height 38
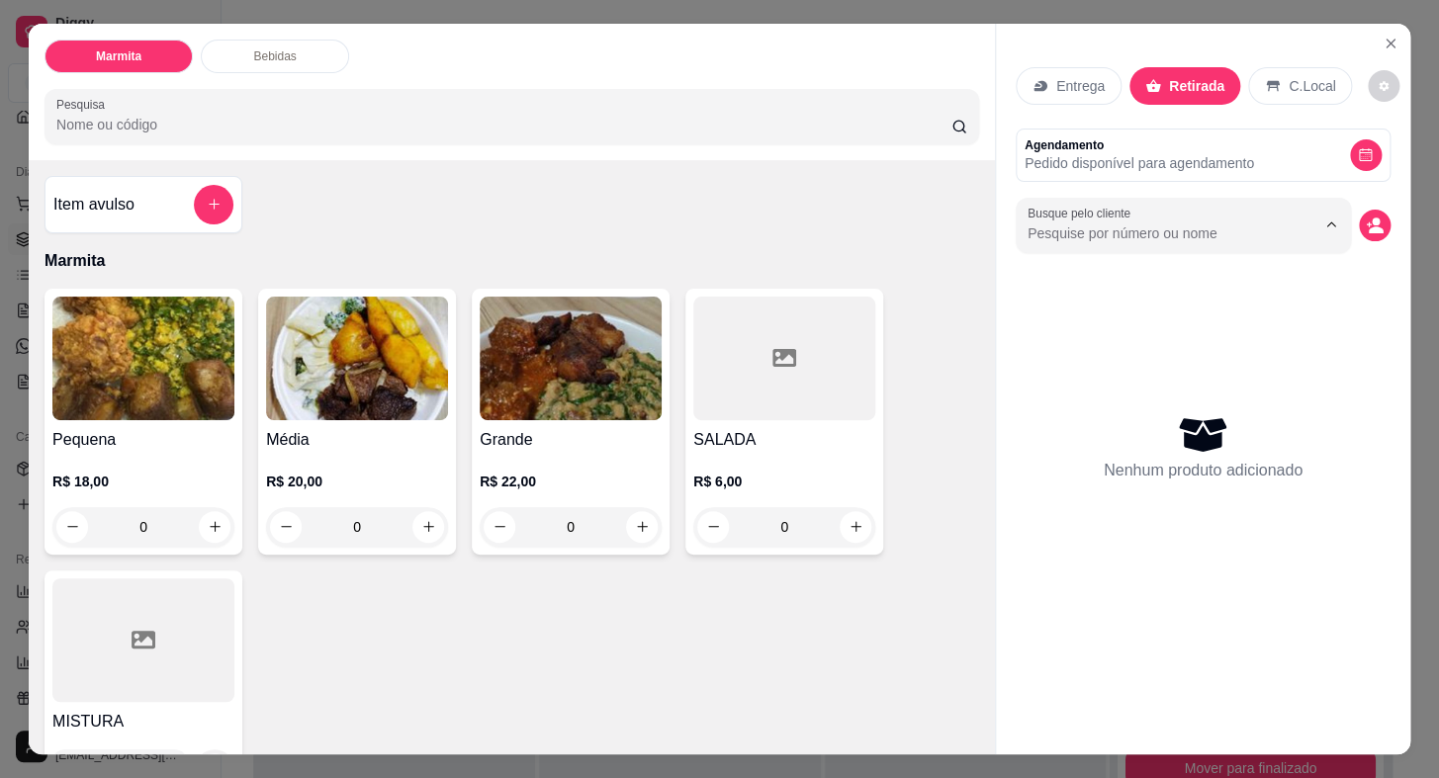
click at [1194, 225] on input "Busque pelo cliente" at bounding box center [1156, 234] width 256 height 20
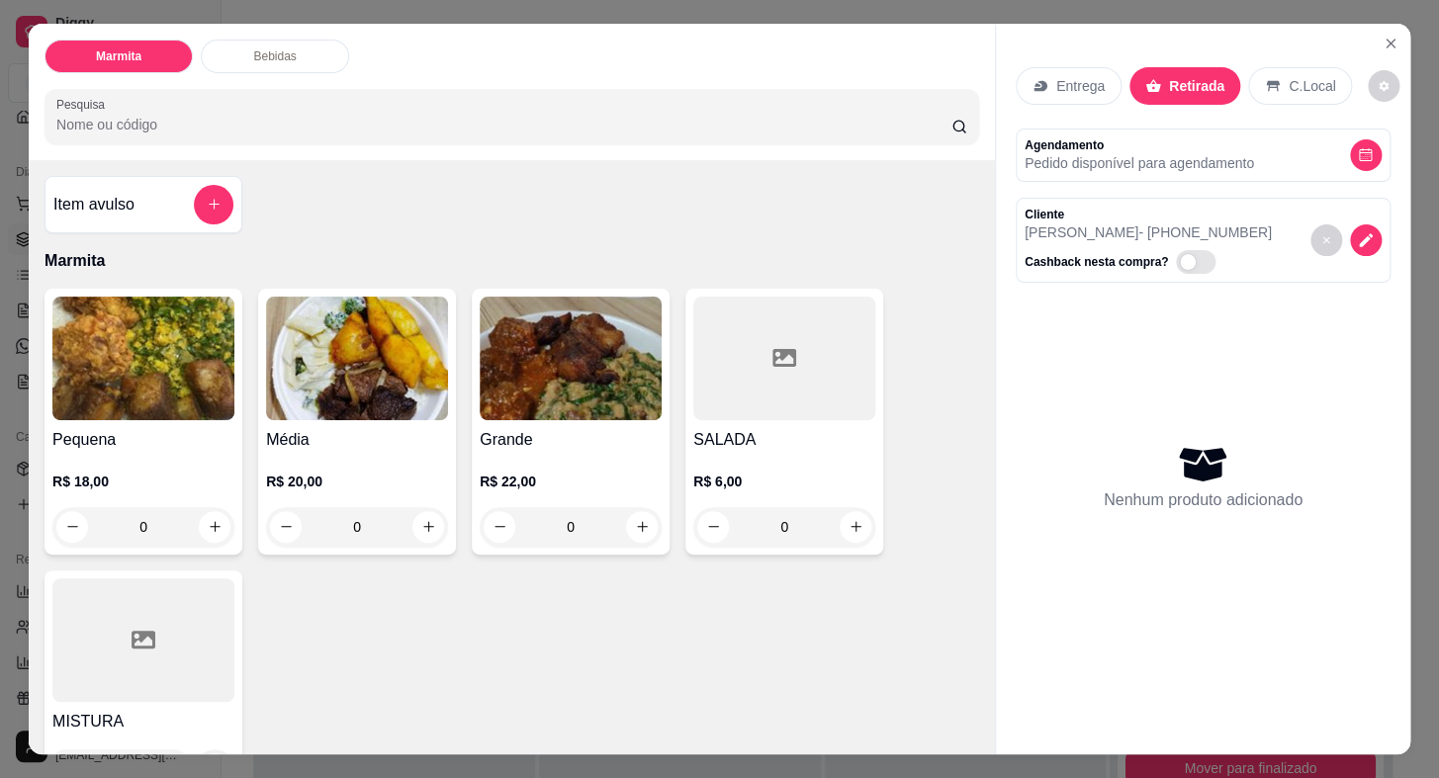
click at [147, 366] on img at bounding box center [143, 359] width 182 height 124
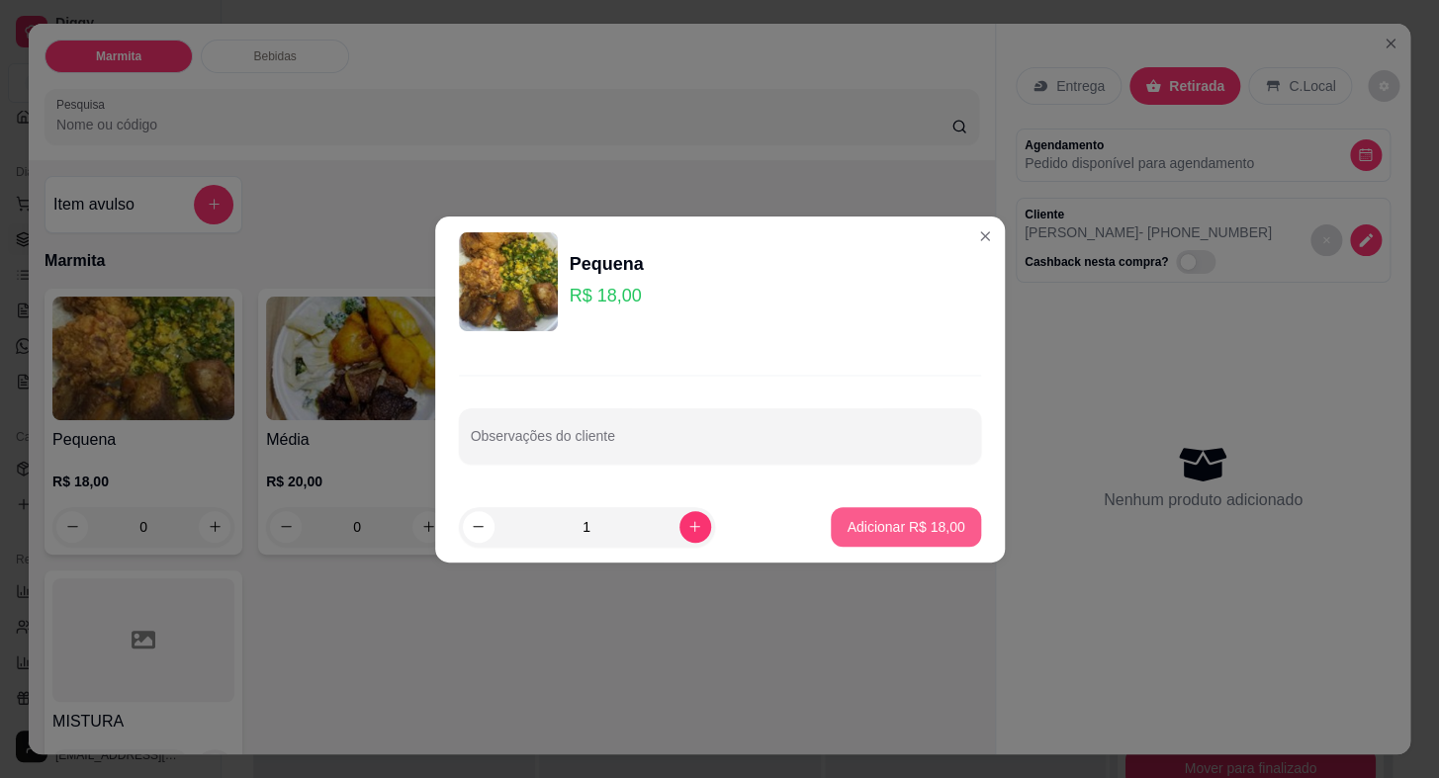
click at [883, 525] on p "Adicionar R$ 18,00" at bounding box center [906, 527] width 118 height 20
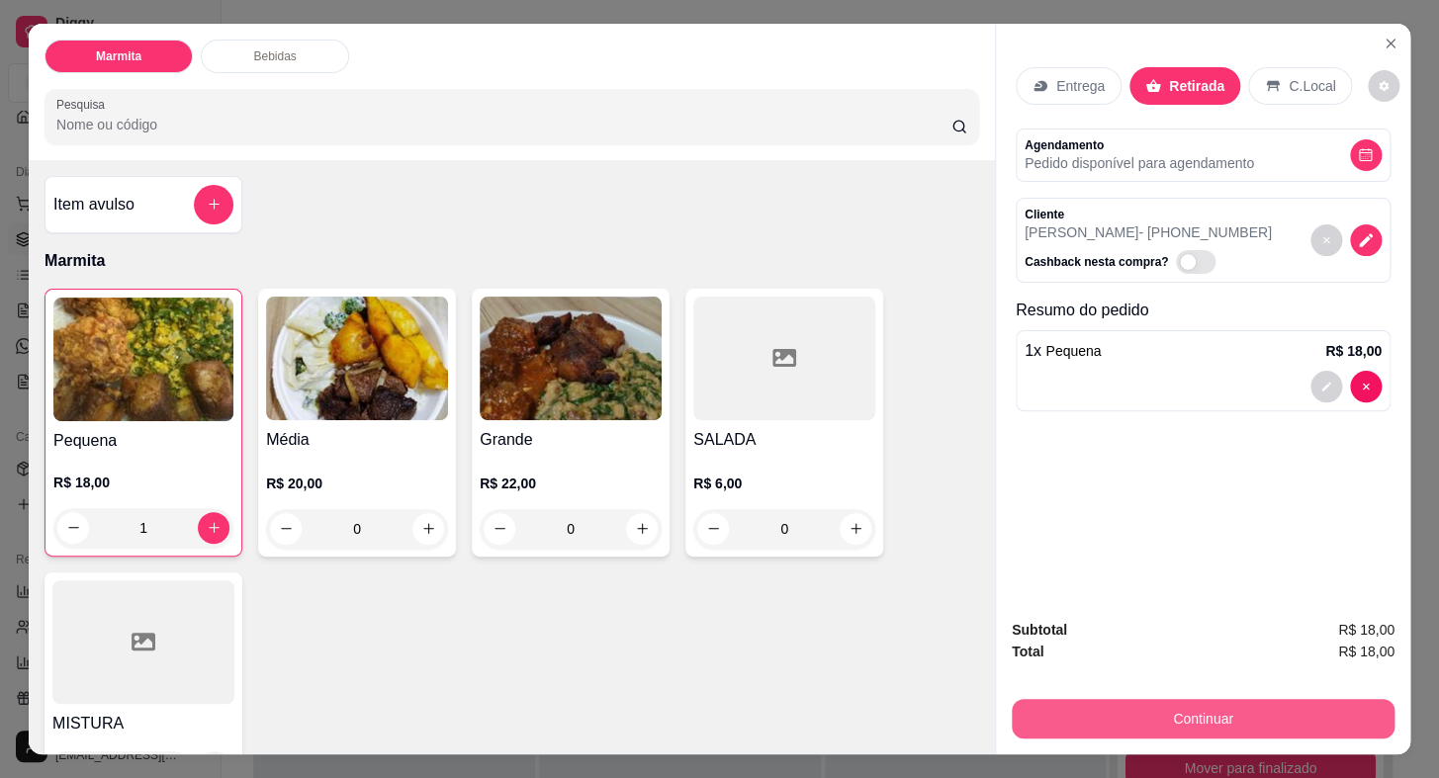
click at [1190, 708] on button "Continuar" at bounding box center [1203, 719] width 383 height 40
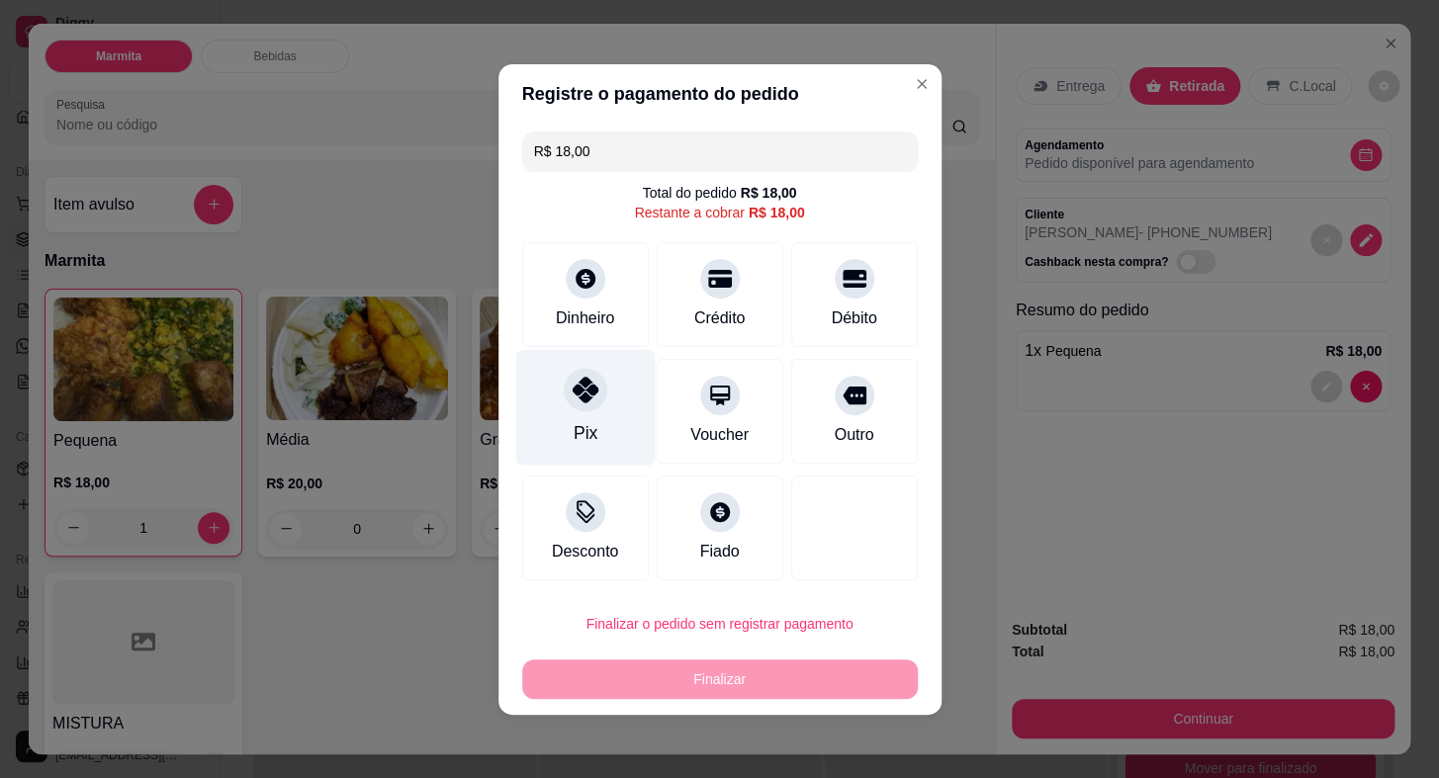
click at [574, 411] on div "Pix" at bounding box center [584, 407] width 139 height 116
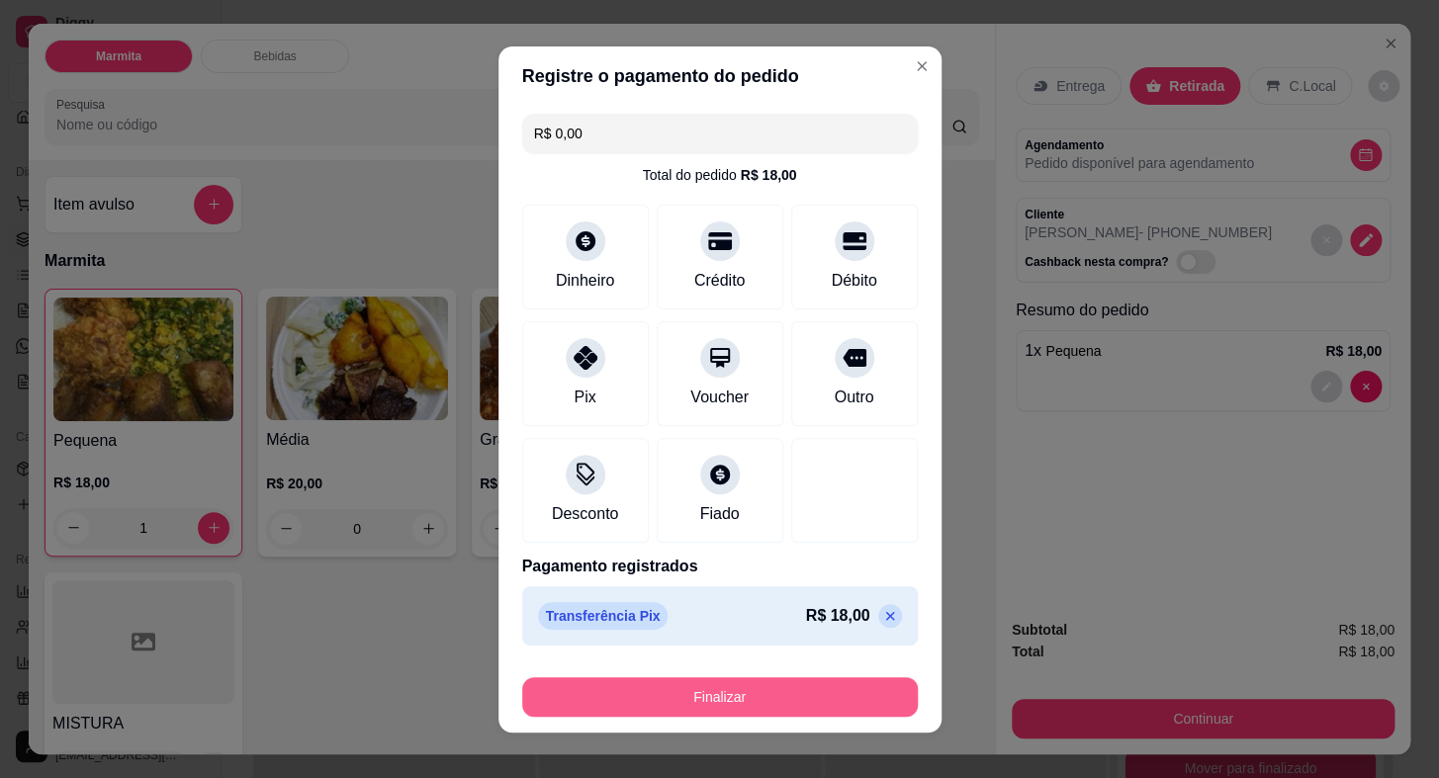
click at [719, 695] on button "Finalizar" at bounding box center [720, 697] width 396 height 40
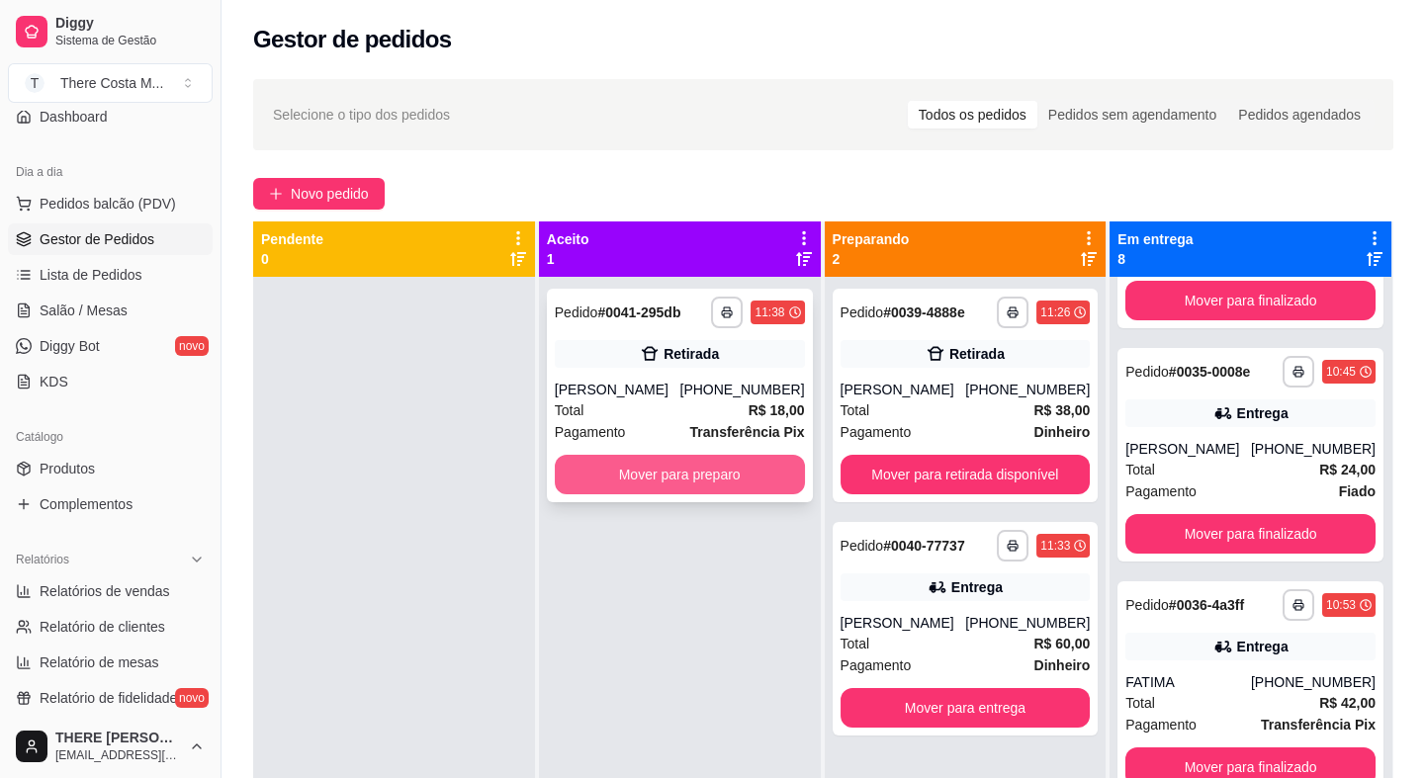
click at [690, 457] on button "Mover para preparo" at bounding box center [680, 475] width 250 height 40
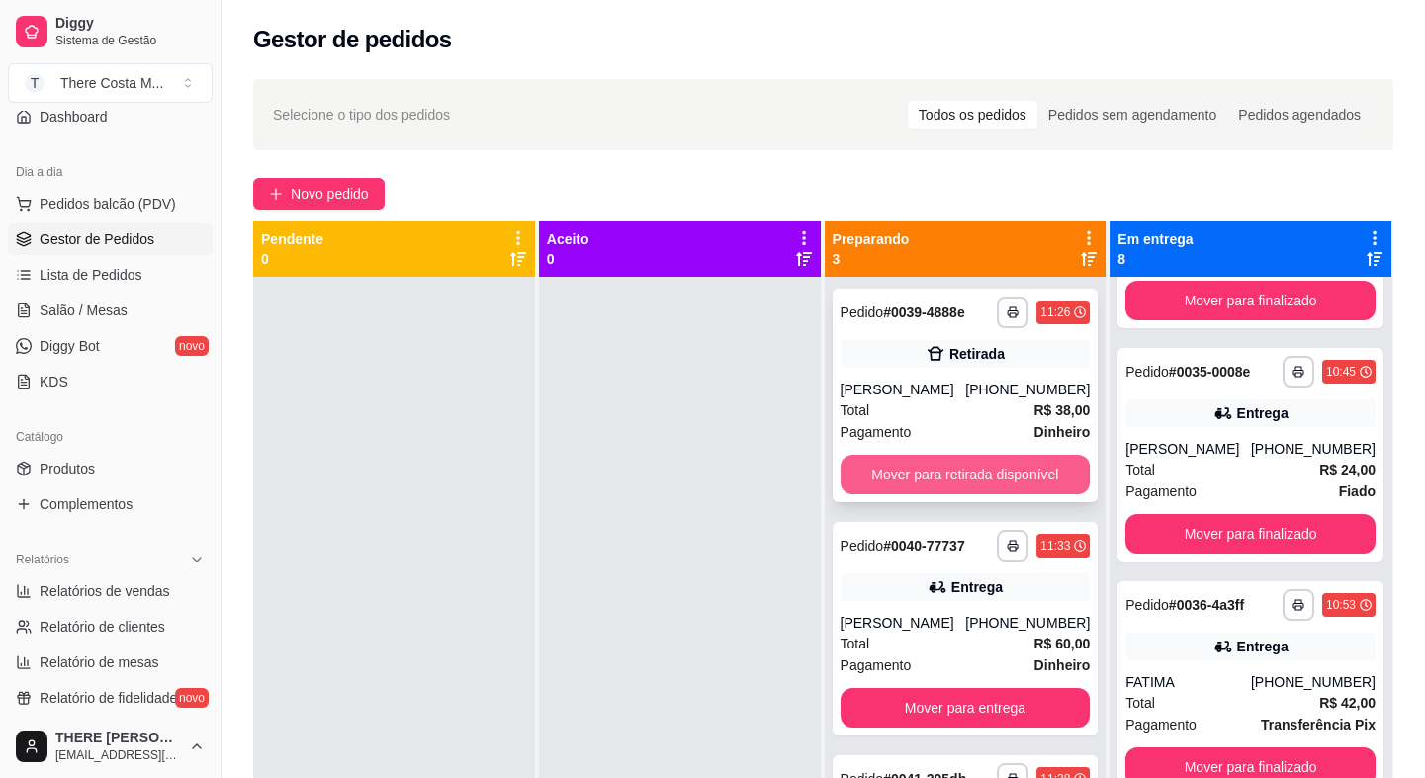
click at [1005, 469] on button "Mover para retirada disponível" at bounding box center [966, 475] width 250 height 40
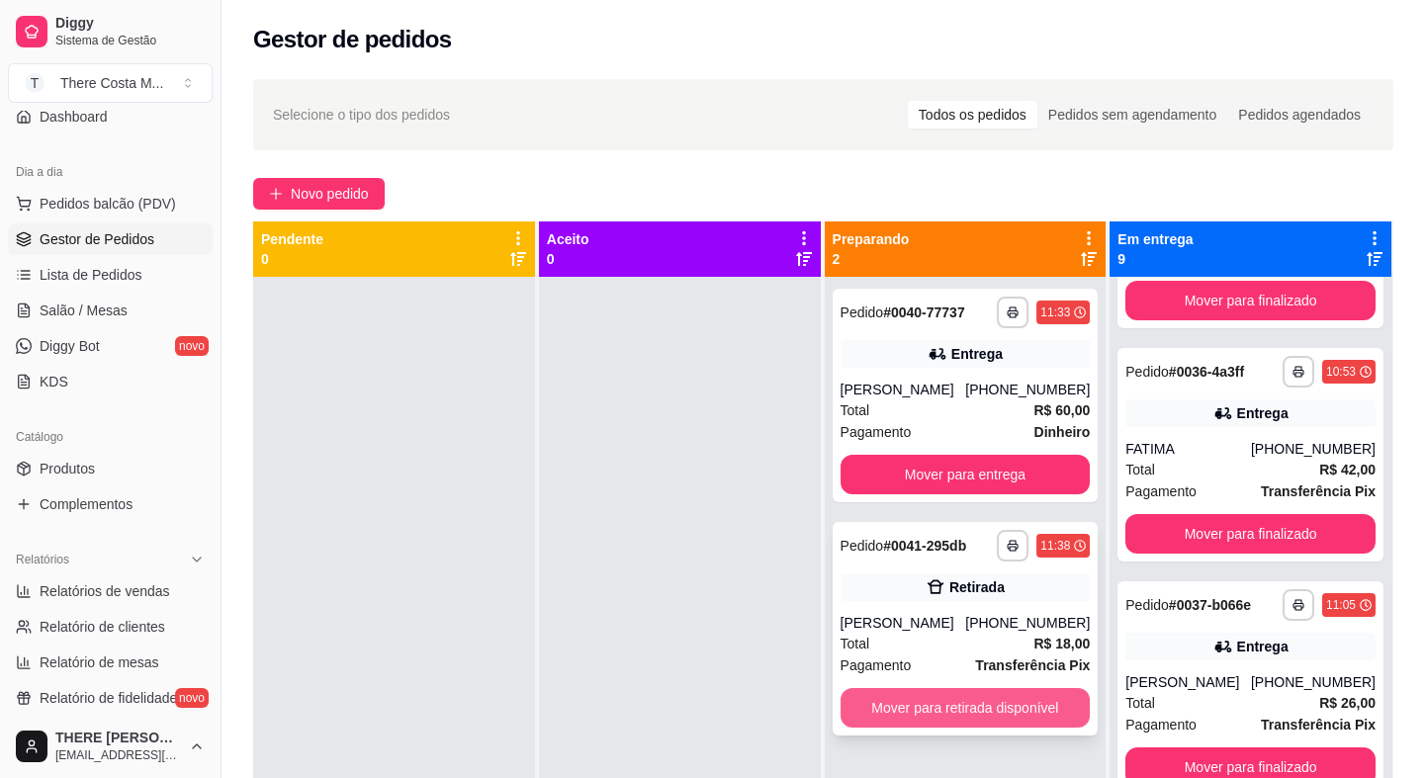
click at [977, 698] on button "Mover para retirada disponível" at bounding box center [966, 708] width 250 height 40
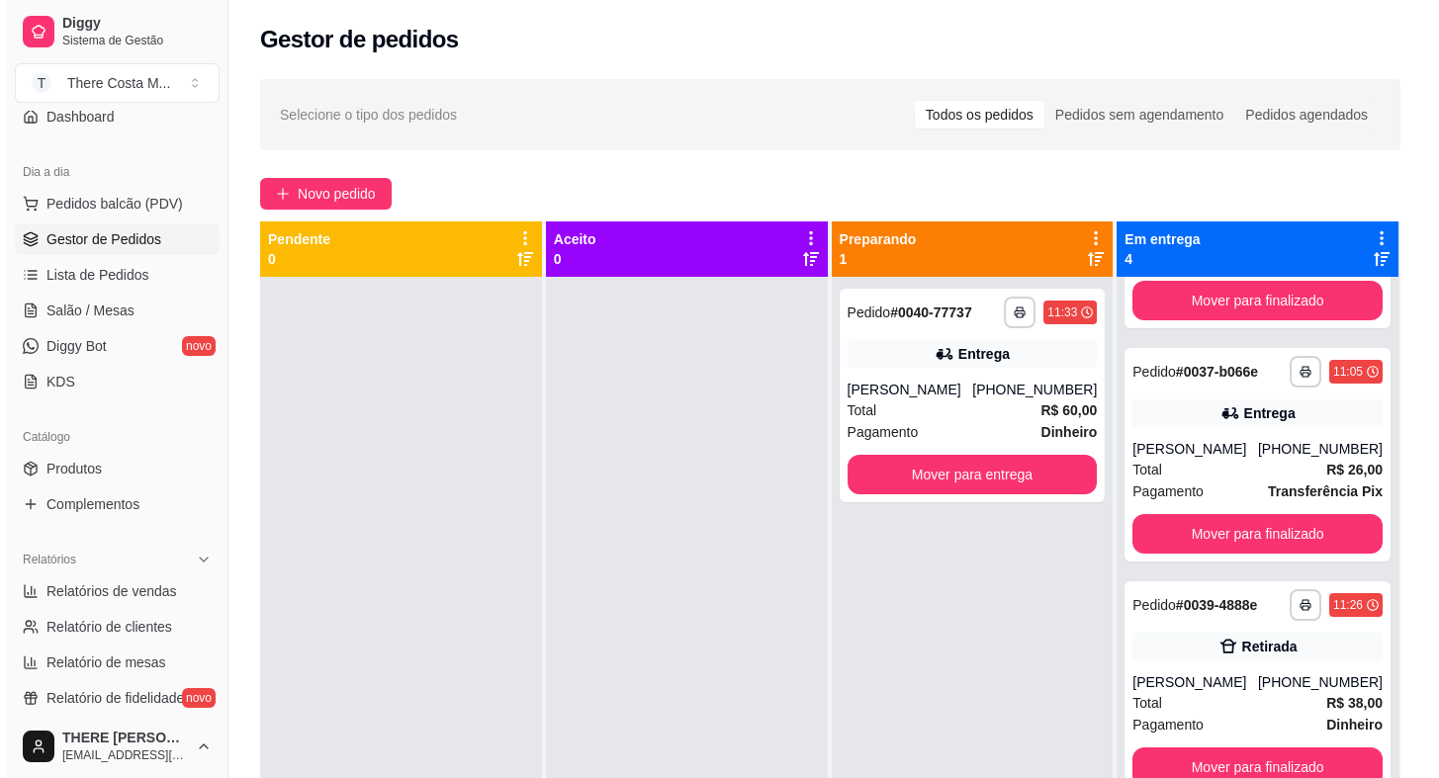
scroll to position [0, 0]
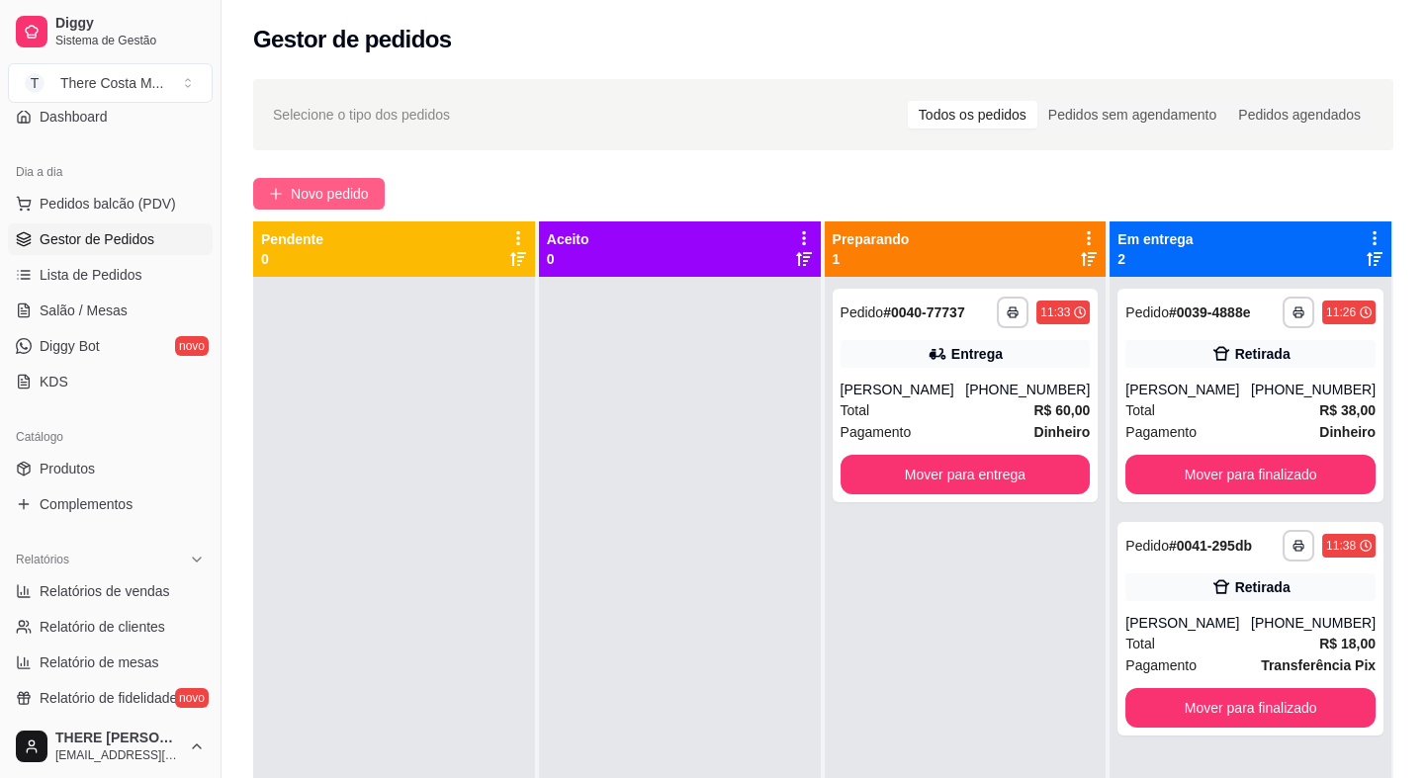
click at [352, 198] on span "Novo pedido" at bounding box center [330, 194] width 78 height 22
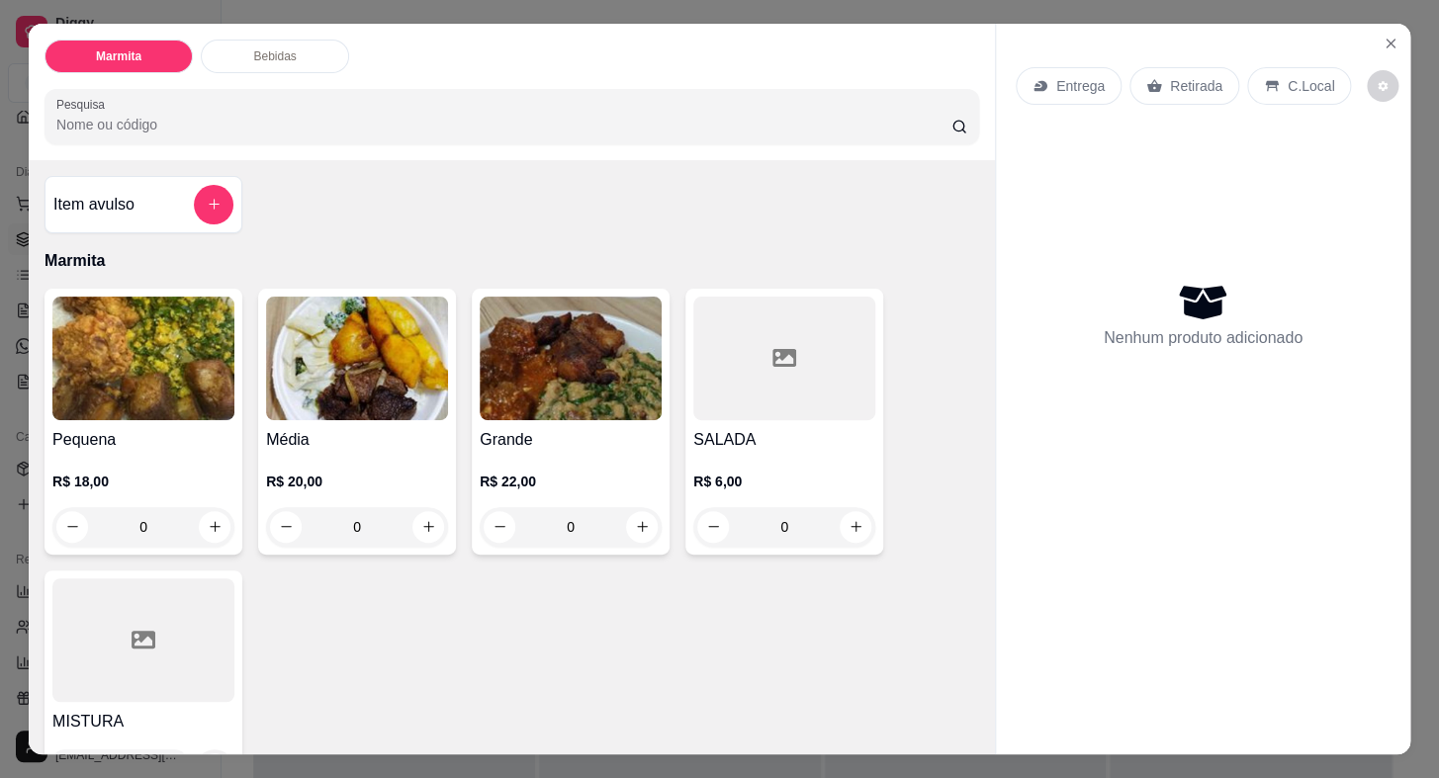
click at [1062, 84] on p "Entrega" at bounding box center [1080, 86] width 48 height 20
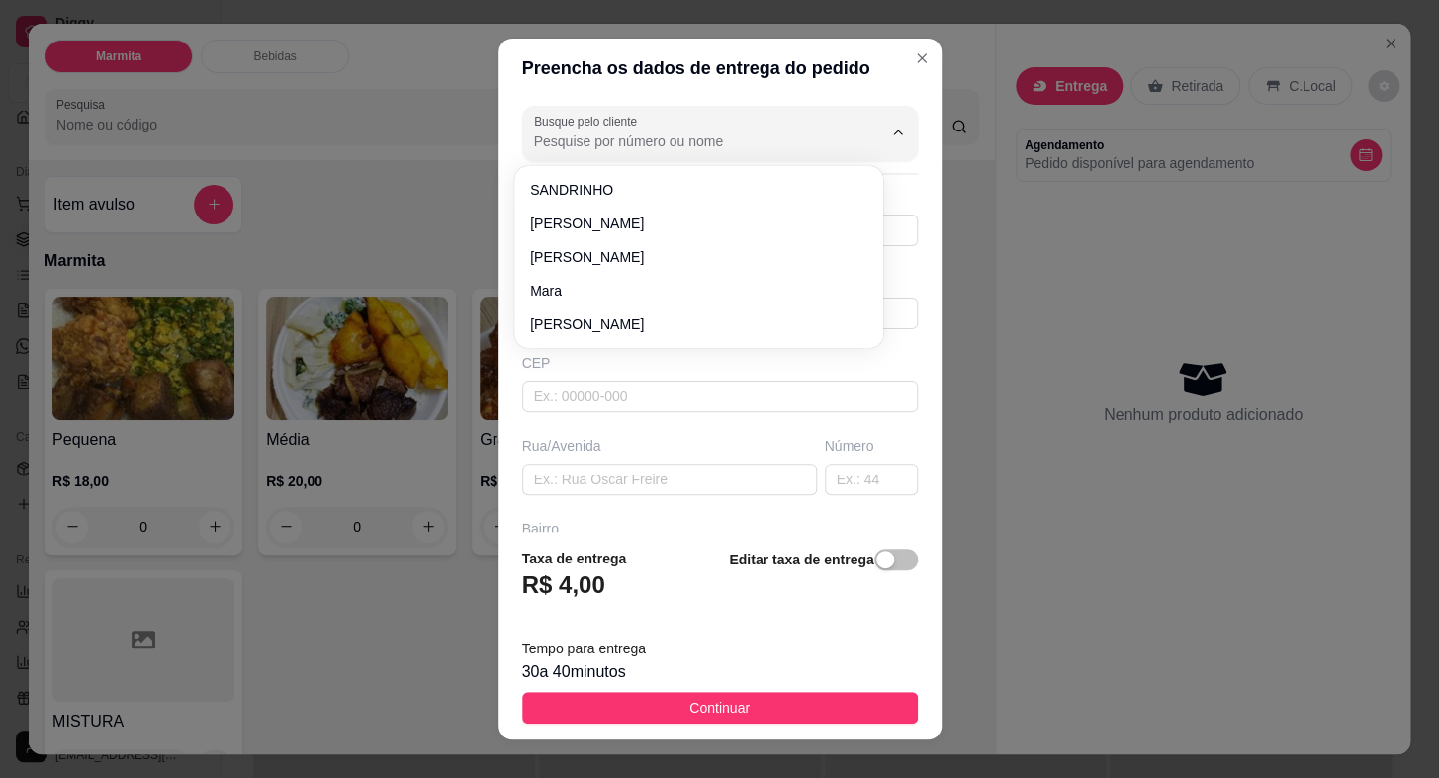
click at [687, 135] on input "Busque pelo cliente" at bounding box center [692, 142] width 316 height 20
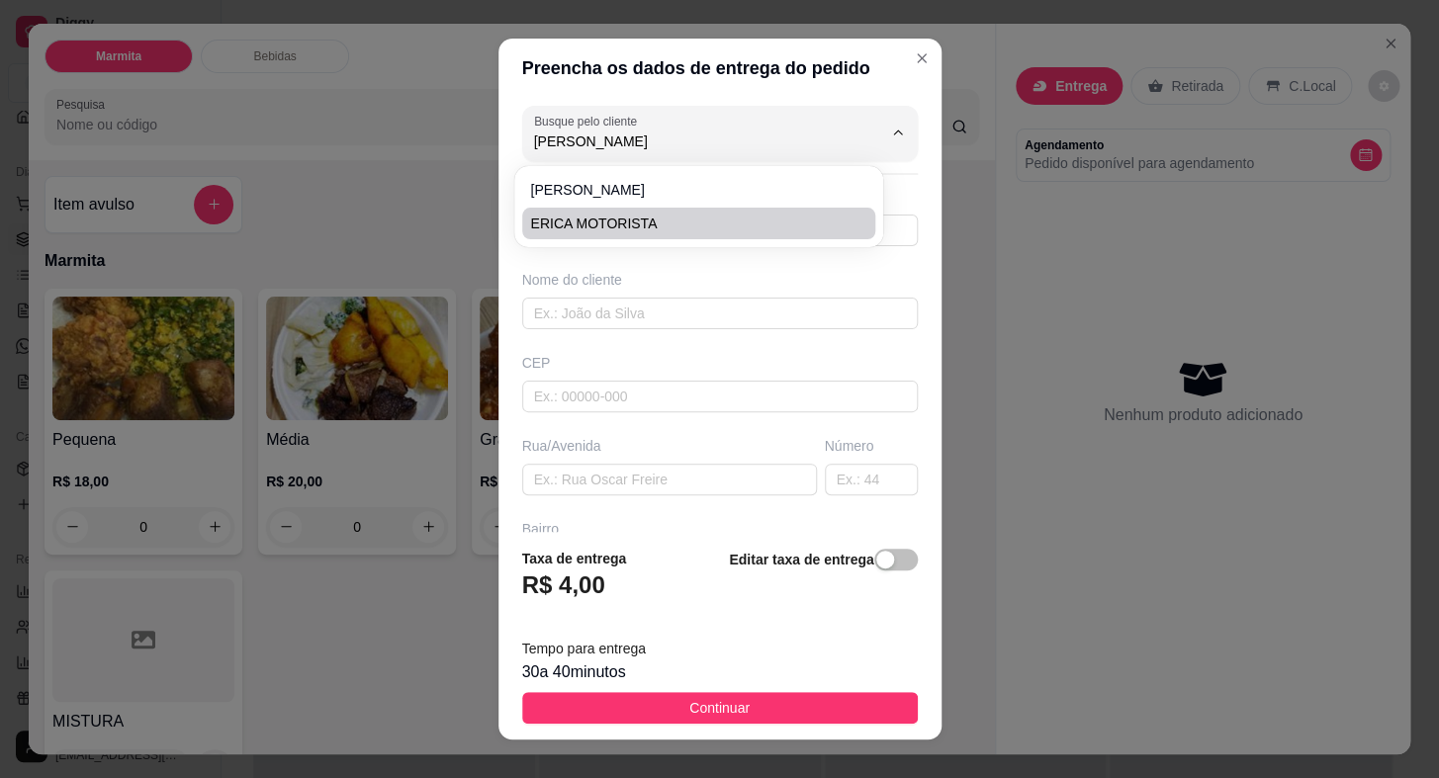
click at [664, 225] on span "ERICA MOTORISTA" at bounding box center [688, 224] width 317 height 20
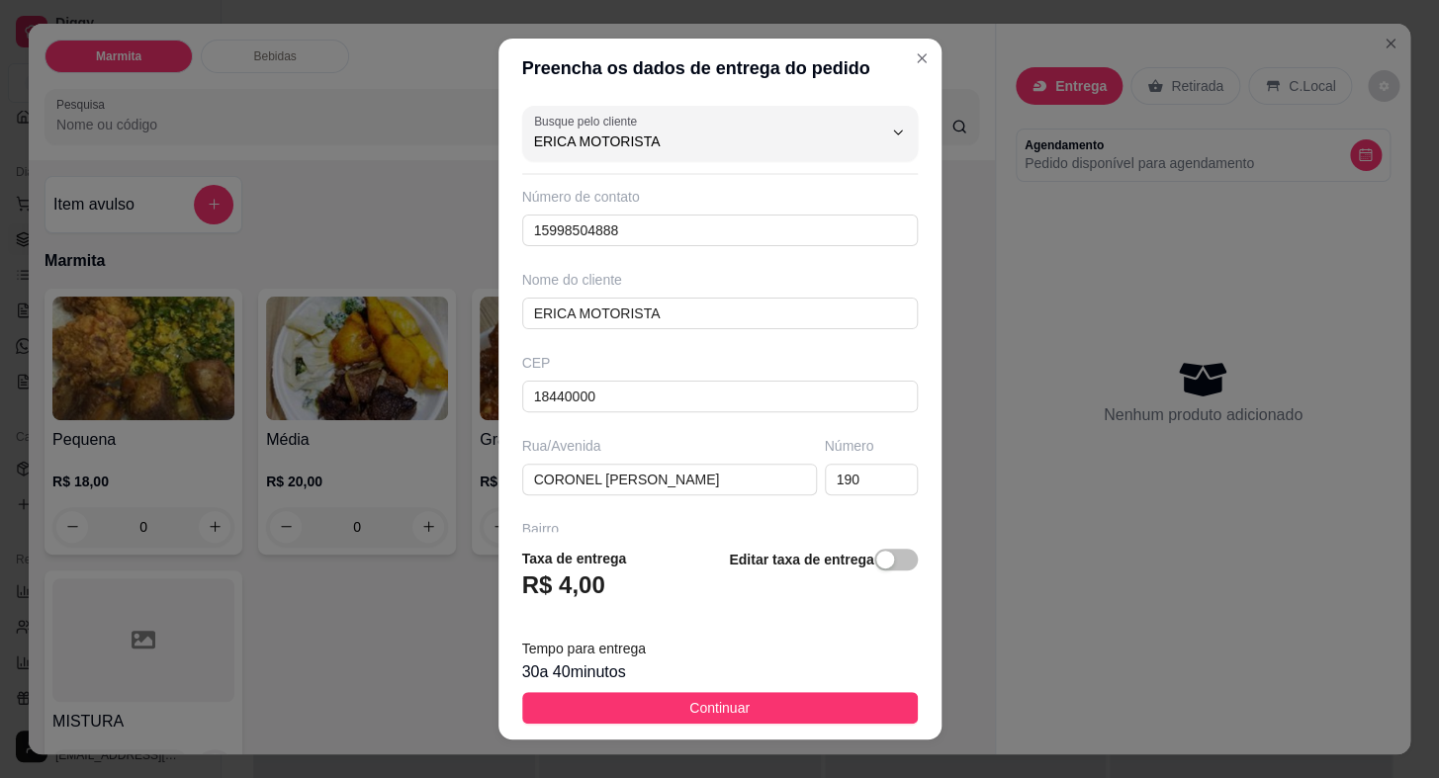
scroll to position [230, 0]
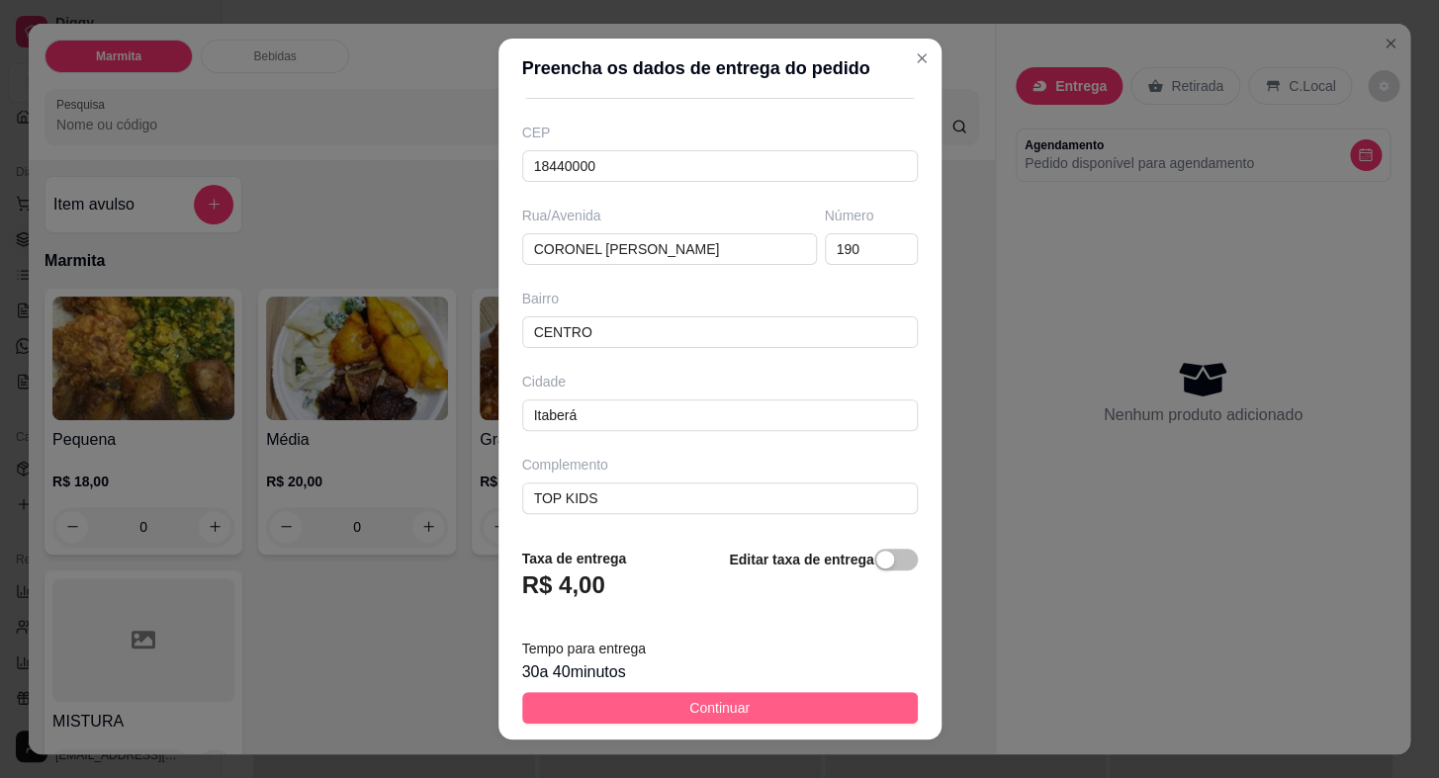
click at [745, 705] on button "Continuar" at bounding box center [720, 708] width 396 height 32
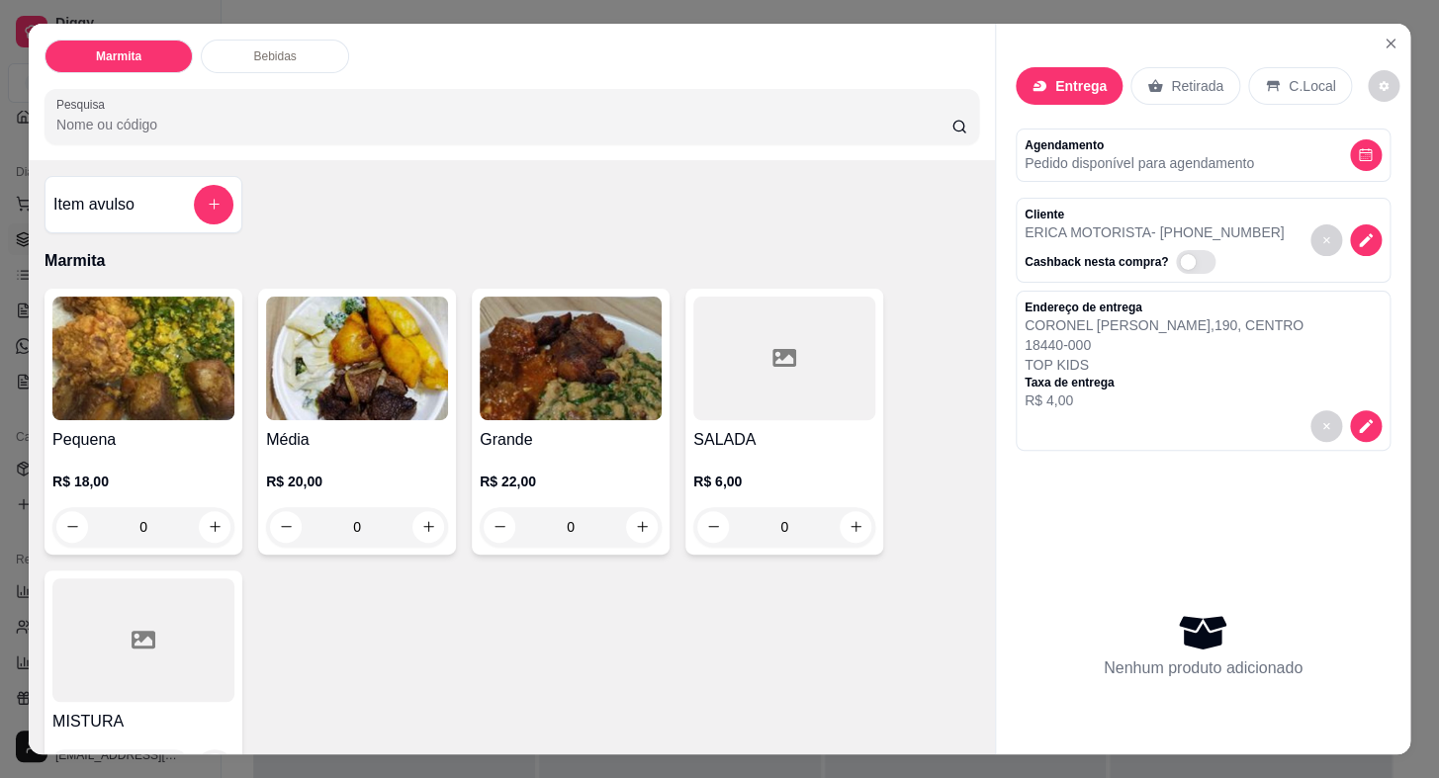
click at [168, 402] on img at bounding box center [143, 359] width 182 height 124
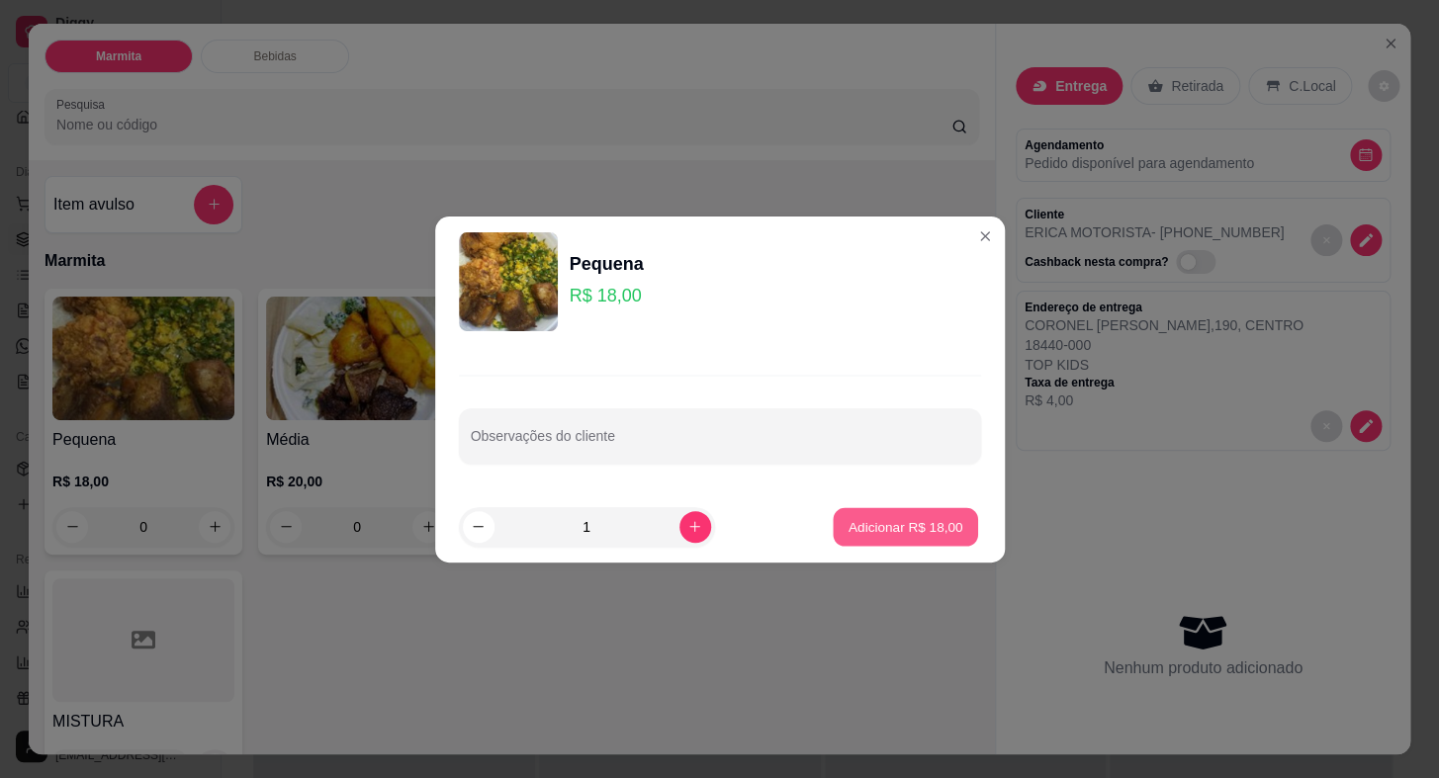
click at [887, 517] on p "Adicionar R$ 18,00" at bounding box center [906, 526] width 115 height 19
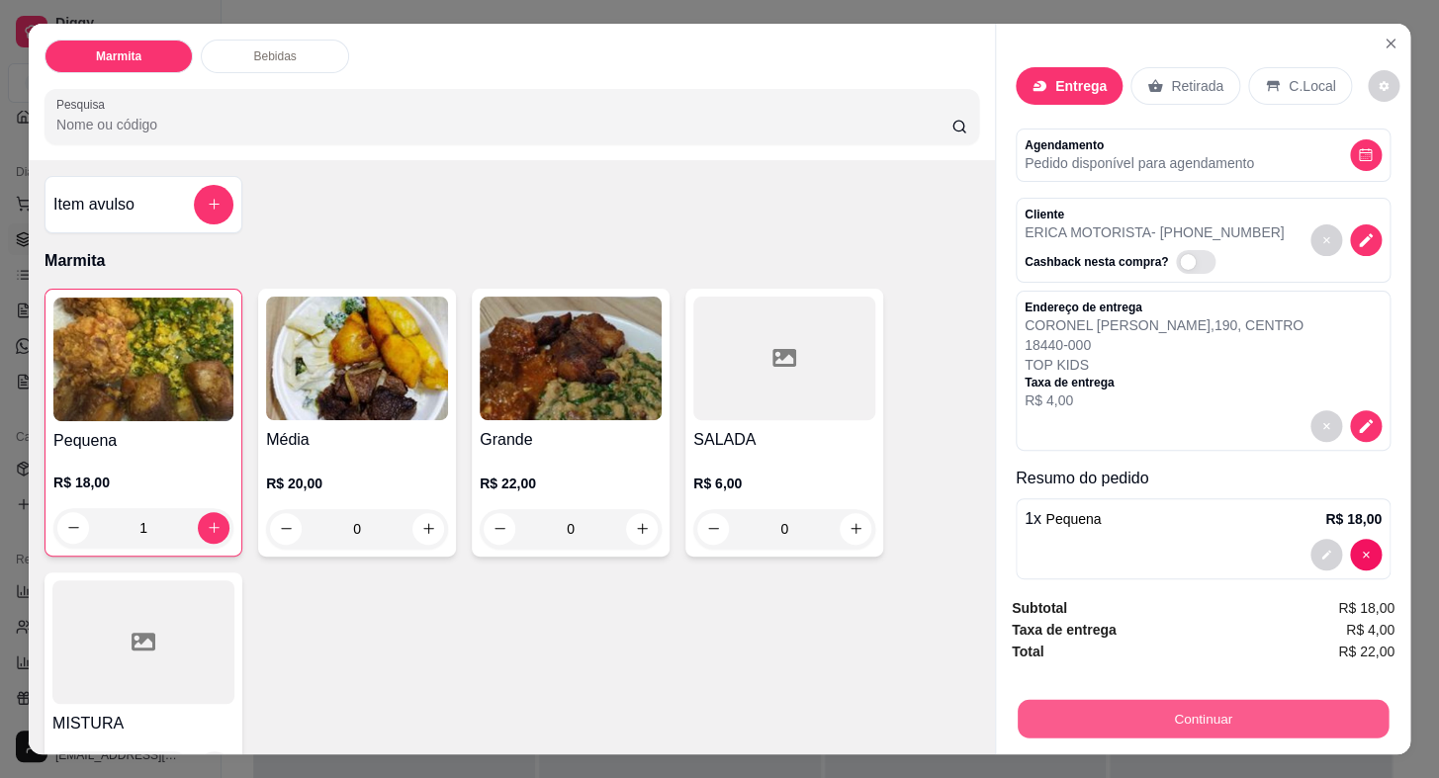
click at [1148, 724] on button "Continuar" at bounding box center [1203, 719] width 371 height 39
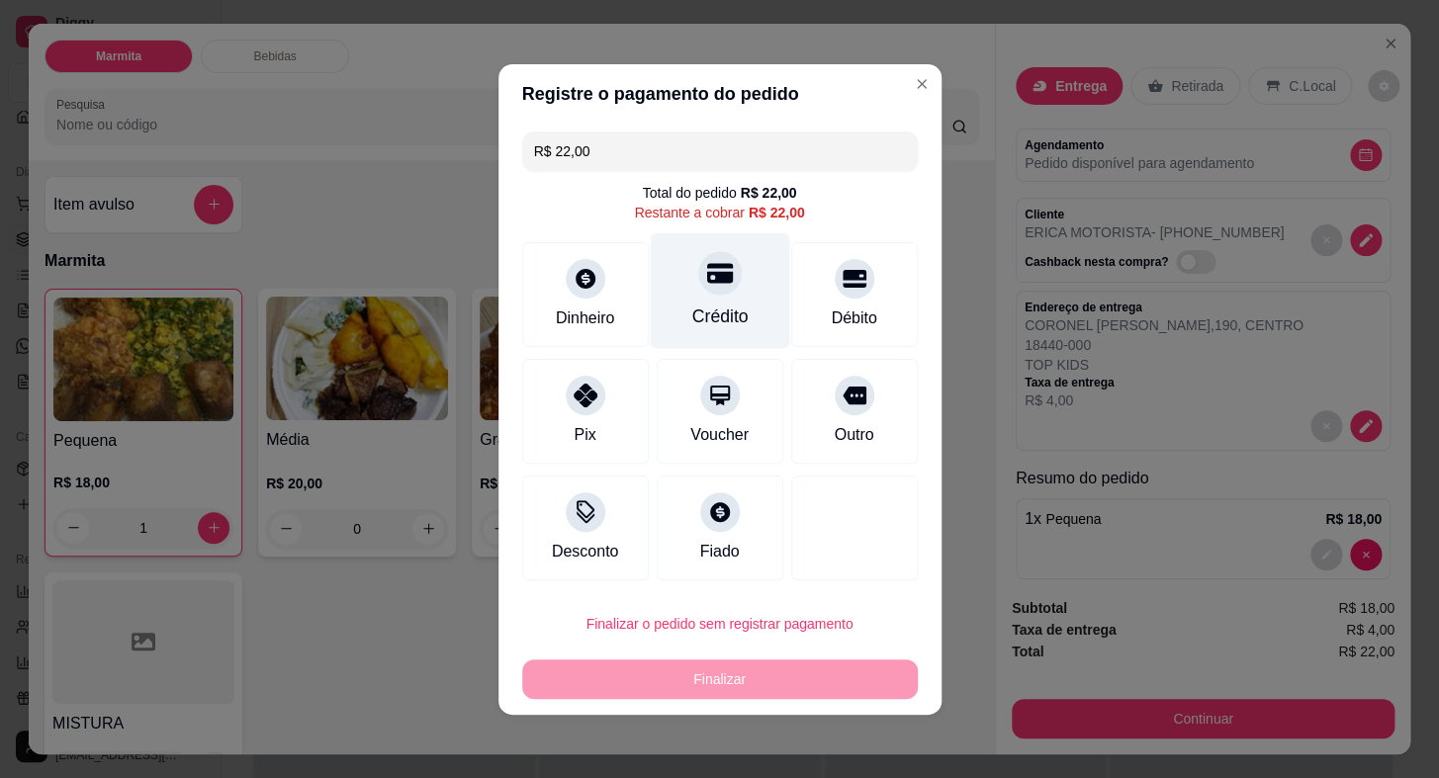
click at [724, 276] on icon at bounding box center [719, 273] width 26 height 20
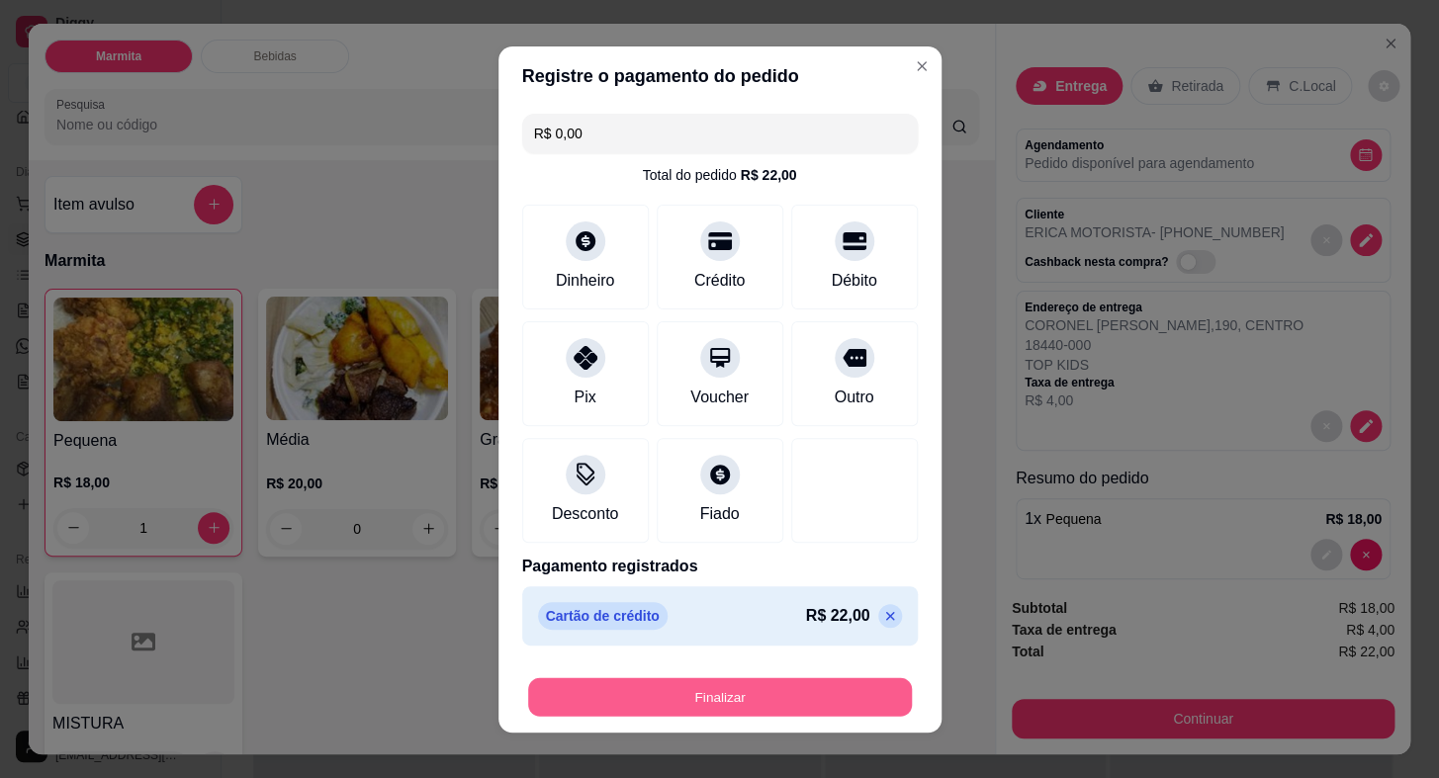
click at [816, 680] on button "Finalizar" at bounding box center [720, 696] width 384 height 39
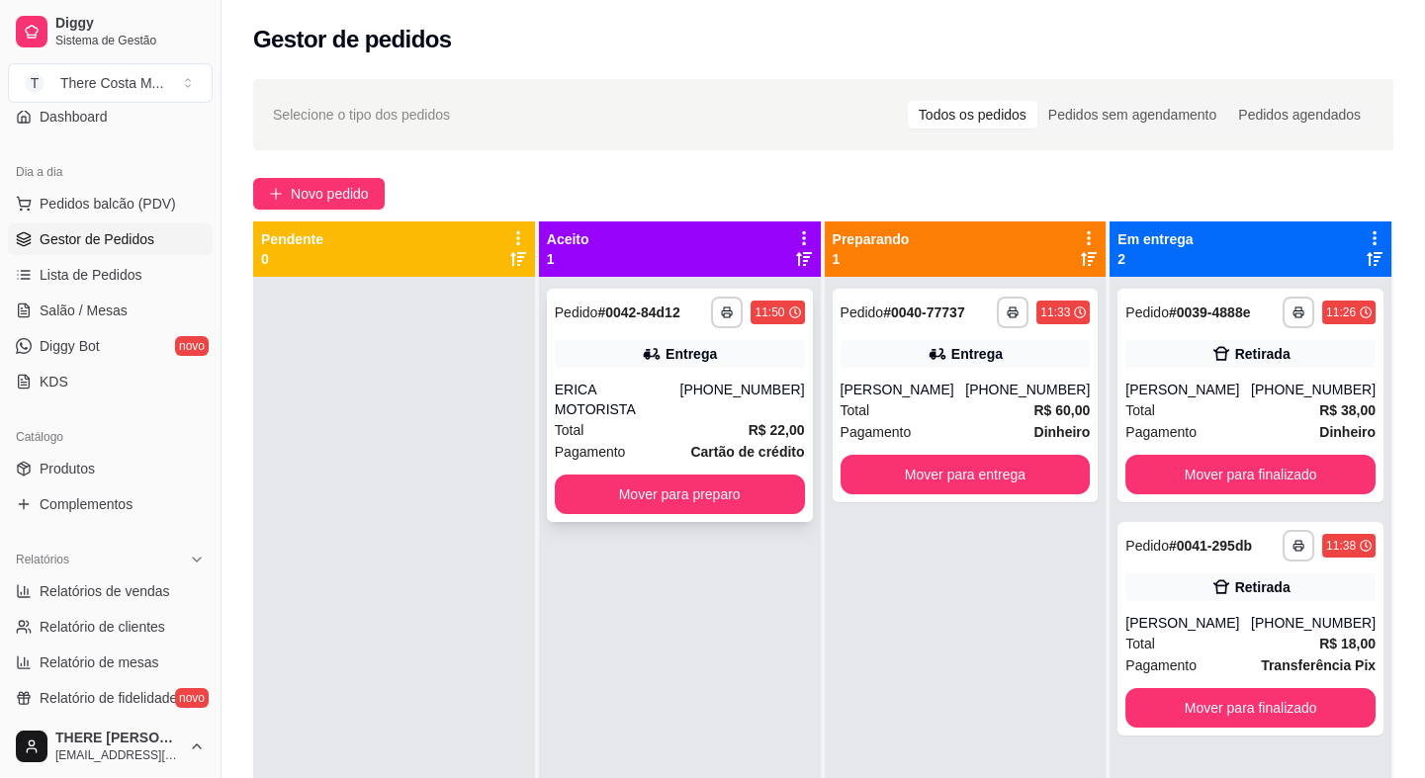
click at [712, 391] on div "[PHONE_NUMBER]" at bounding box center [741, 400] width 125 height 40
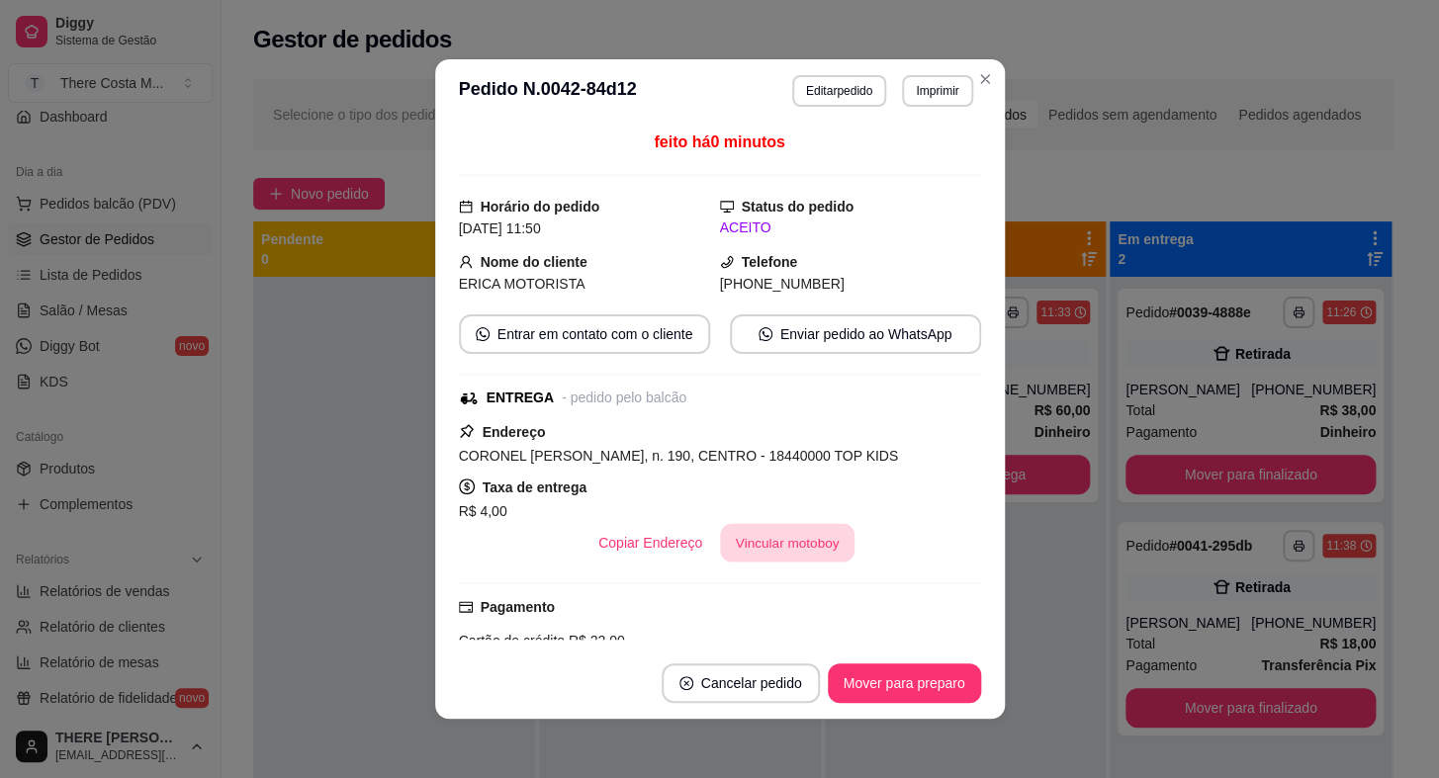
click at [787, 552] on button "Vincular motoboy" at bounding box center [787, 543] width 135 height 39
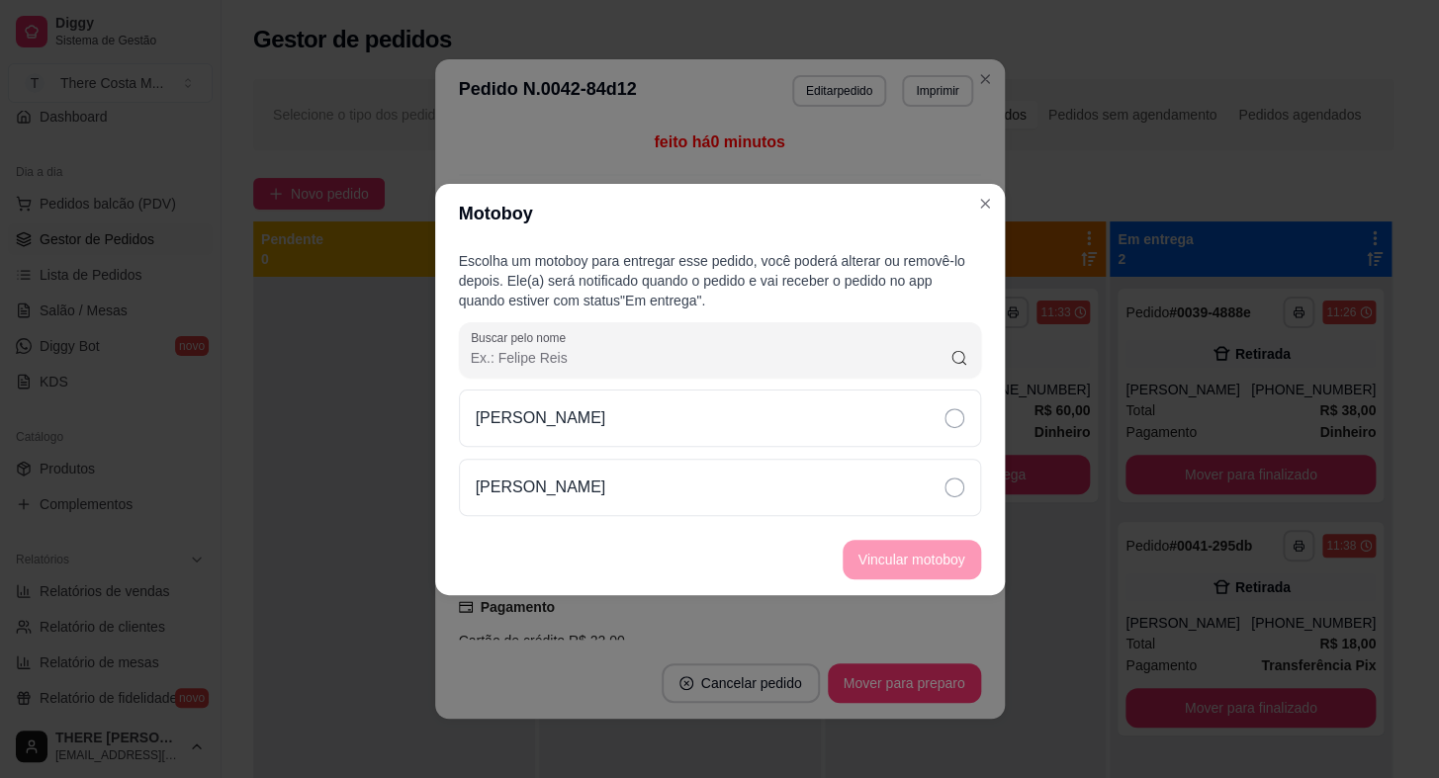
click at [774, 430] on div "[PERSON_NAME]" at bounding box center [720, 418] width 522 height 57
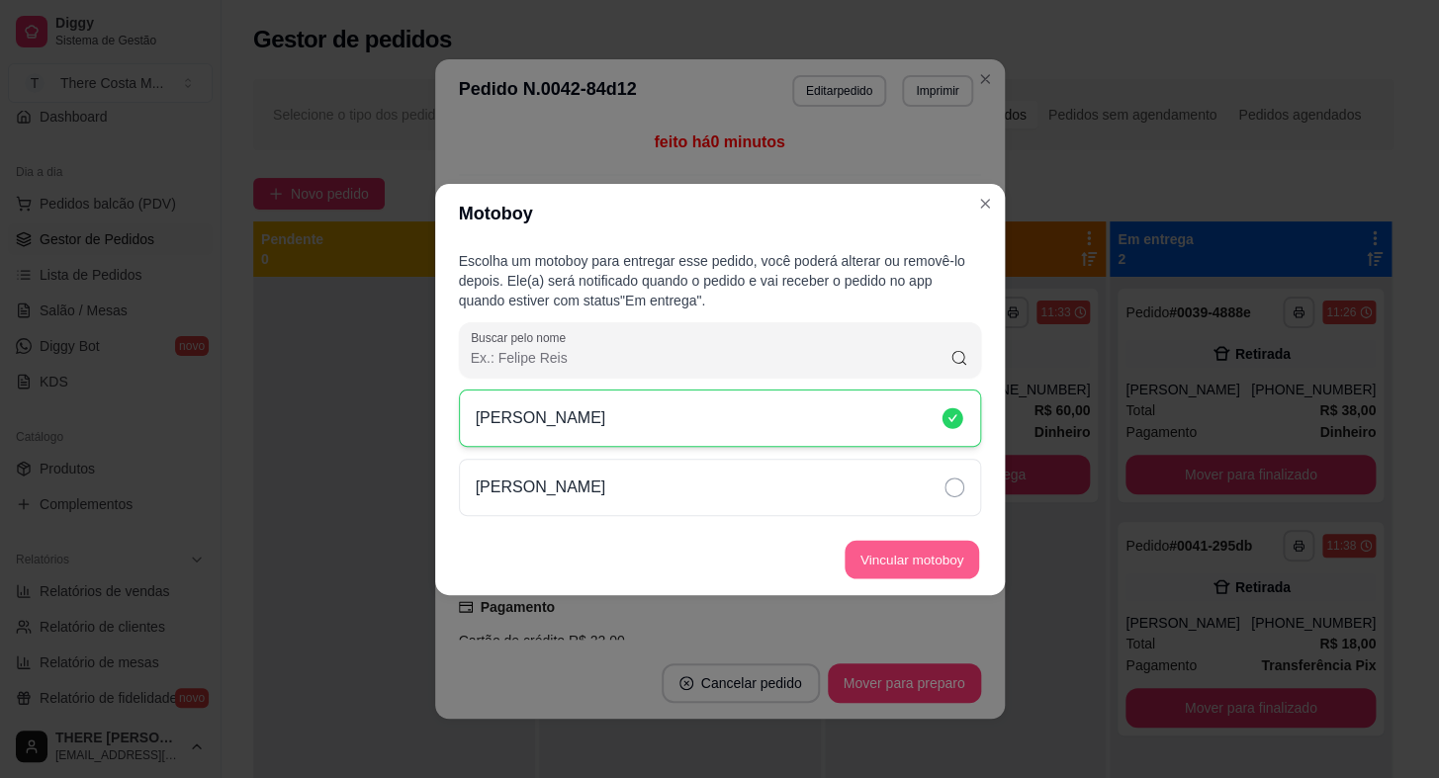
click at [909, 572] on button "Vincular motoboy" at bounding box center [912, 559] width 135 height 39
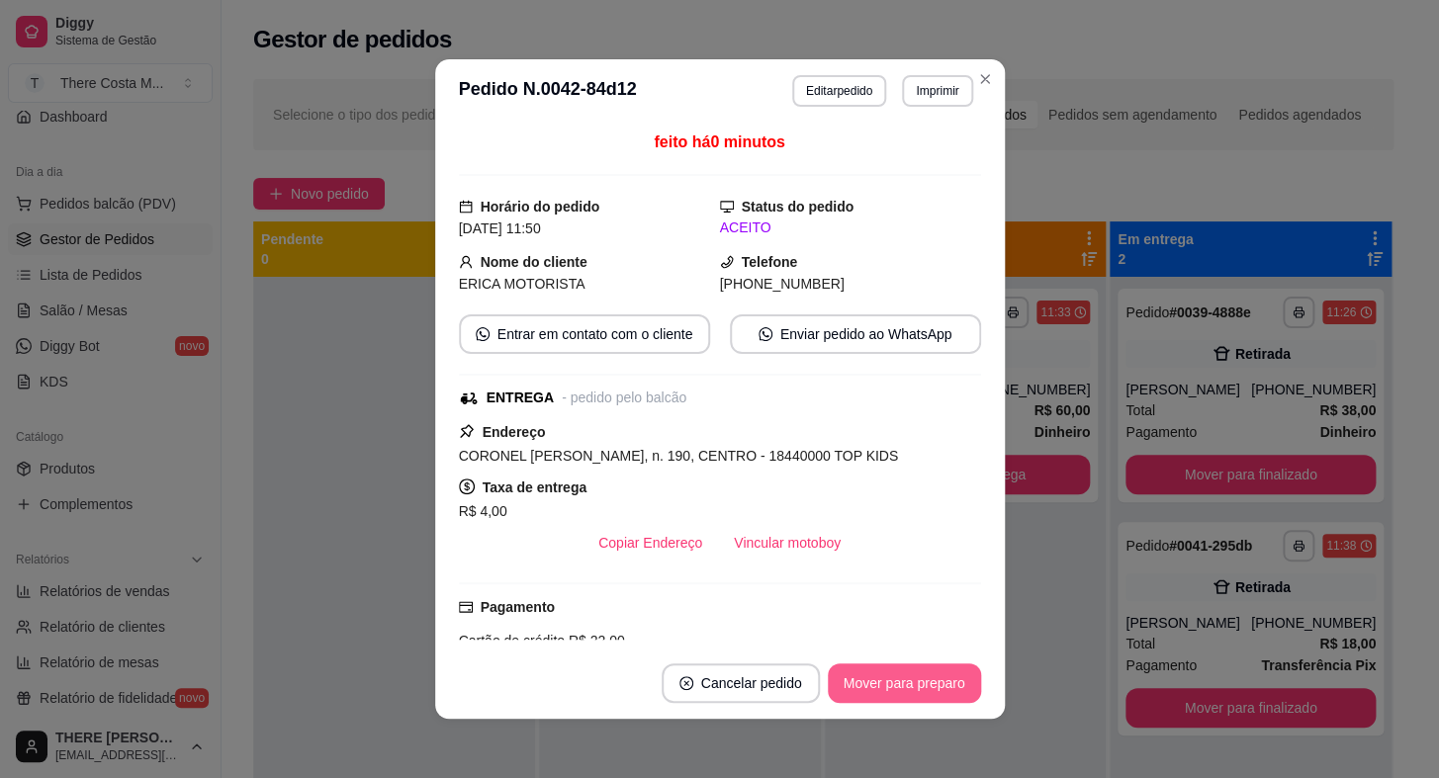
click at [880, 687] on button "Mover para preparo" at bounding box center [904, 684] width 153 height 40
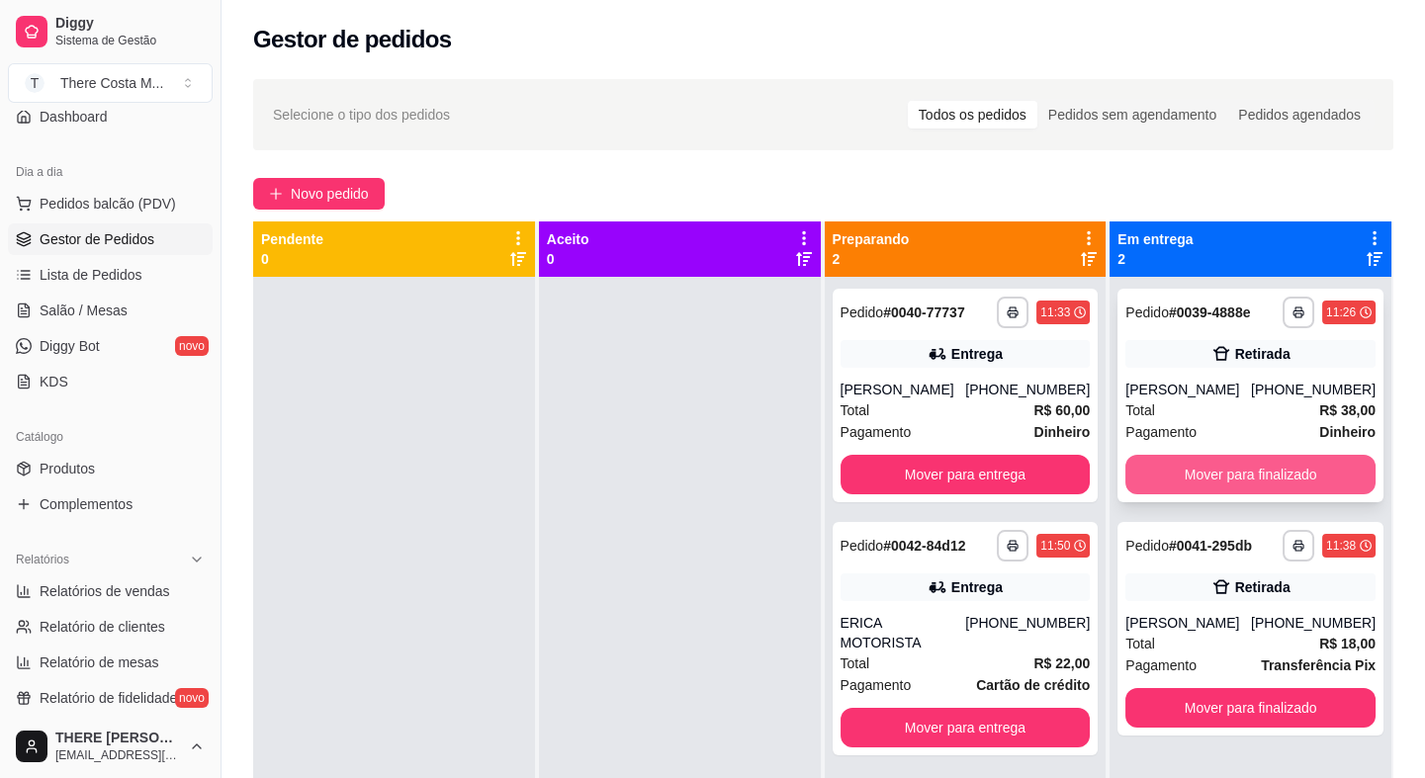
click at [1260, 467] on button "Mover para finalizado" at bounding box center [1251, 475] width 250 height 40
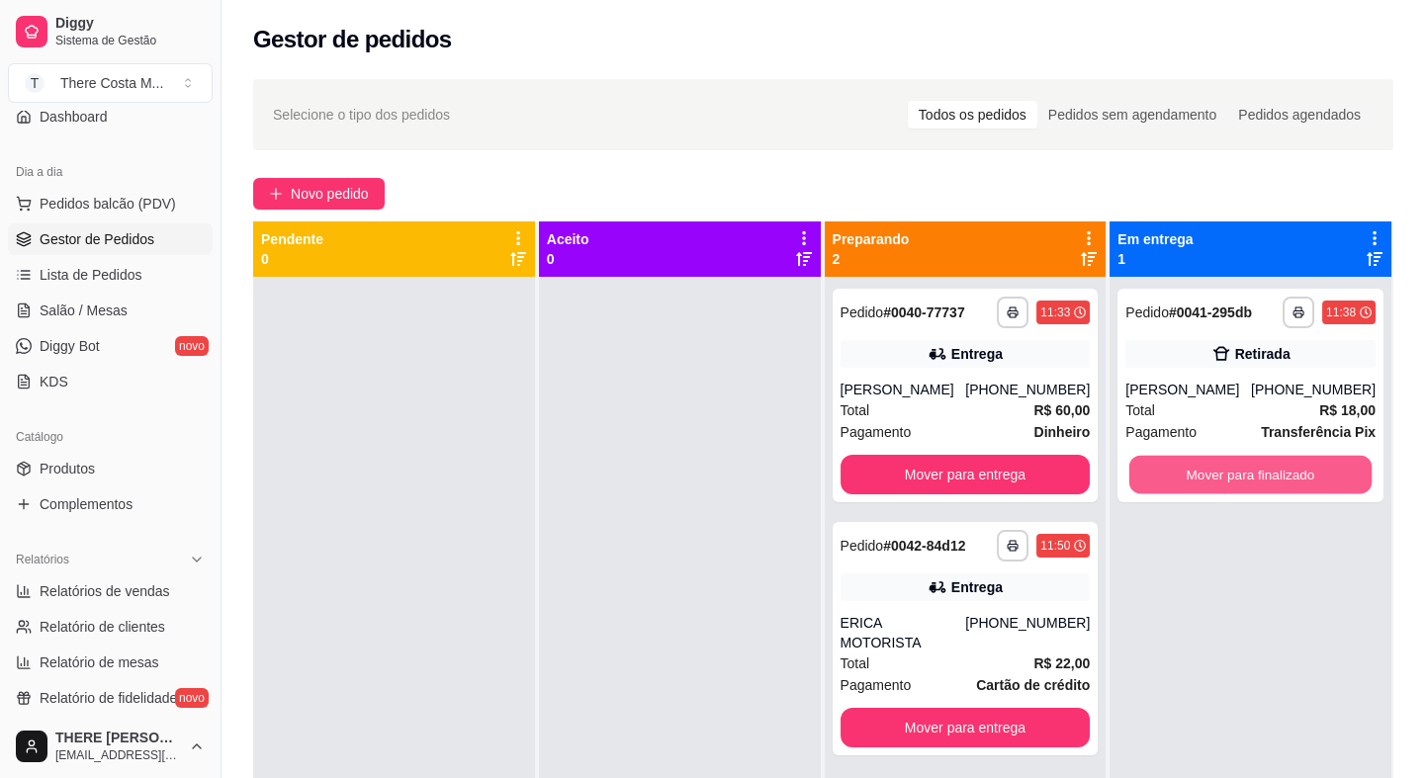
click at [1260, 467] on button "Mover para finalizado" at bounding box center [1250, 475] width 242 height 39
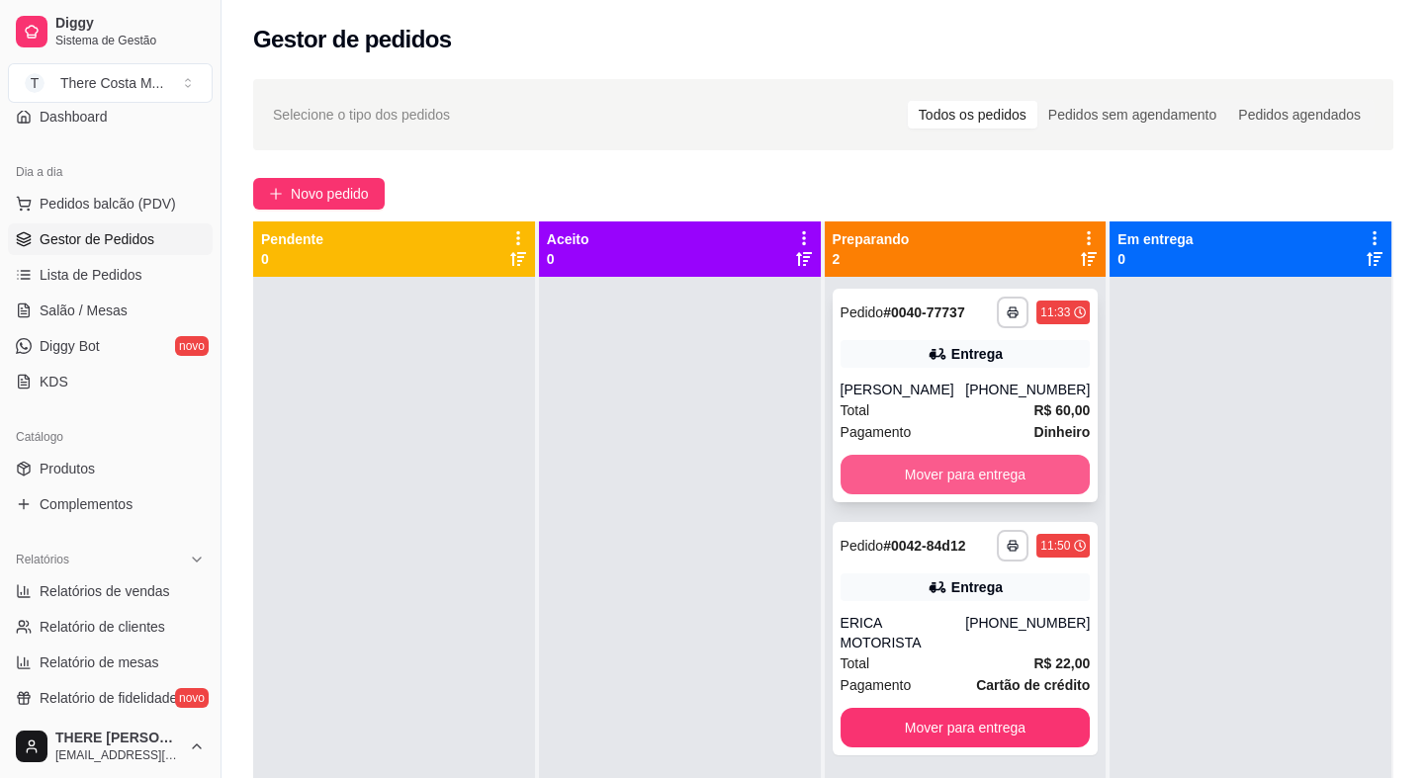
click at [990, 494] on button "Mover para entrega" at bounding box center [966, 475] width 250 height 40
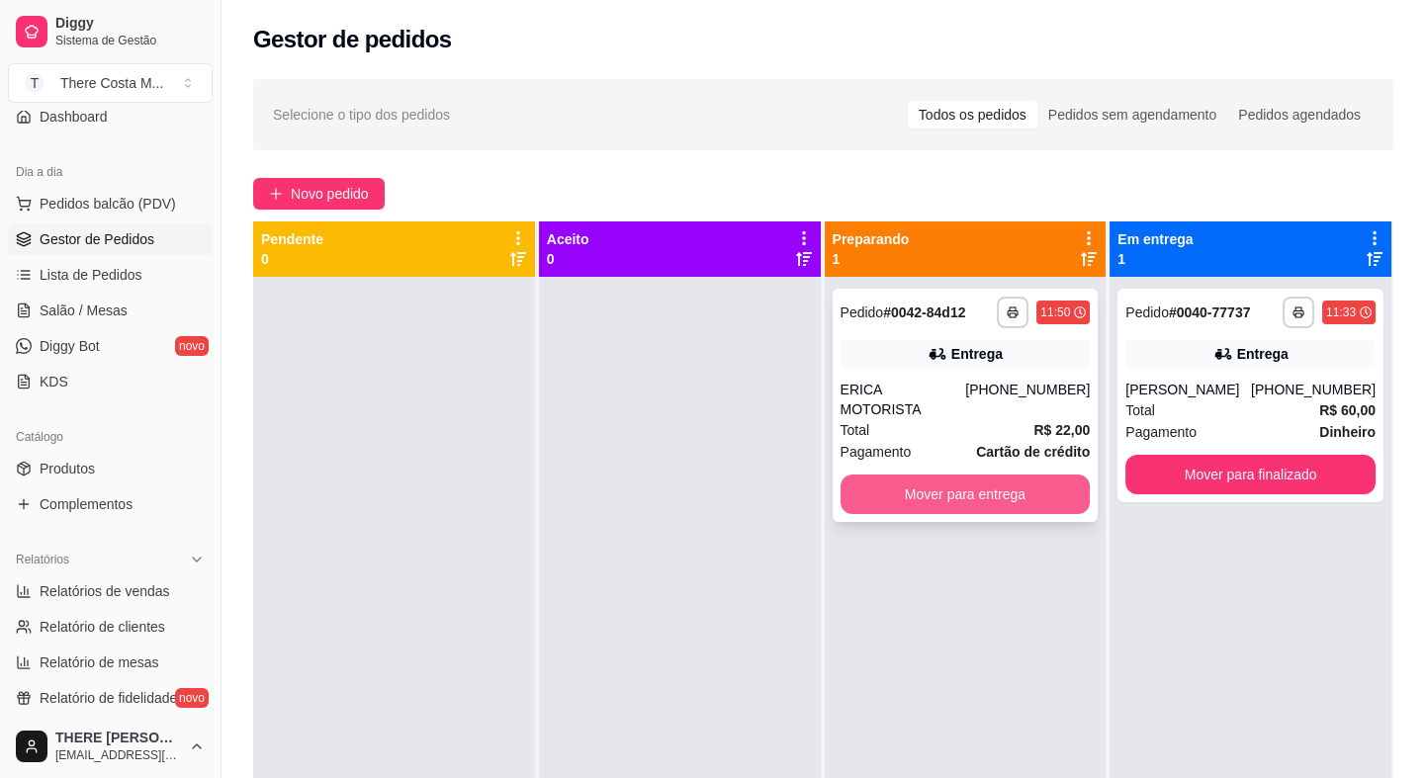
click at [1013, 475] on button "Mover para entrega" at bounding box center [966, 495] width 250 height 40
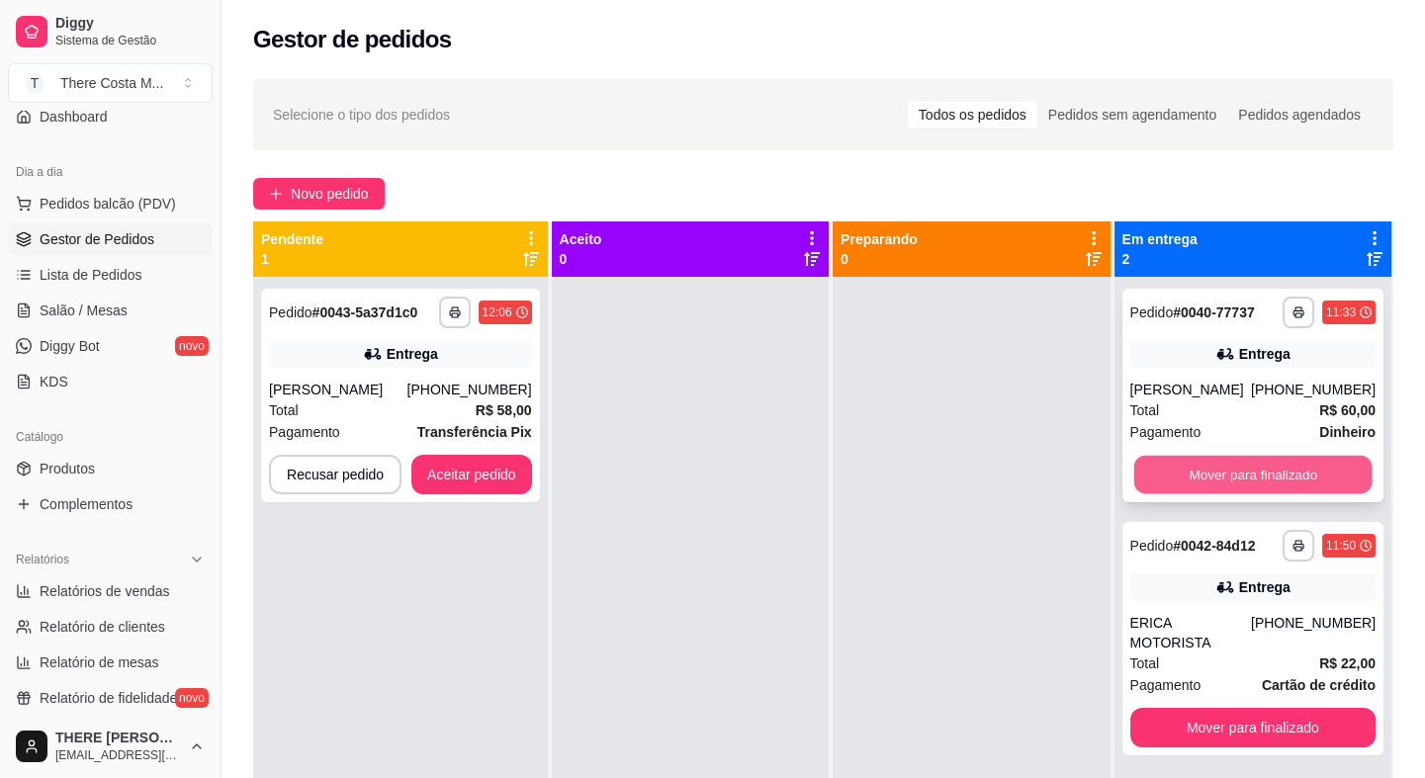
click at [1197, 471] on button "Mover para finalizado" at bounding box center [1252, 475] width 238 height 39
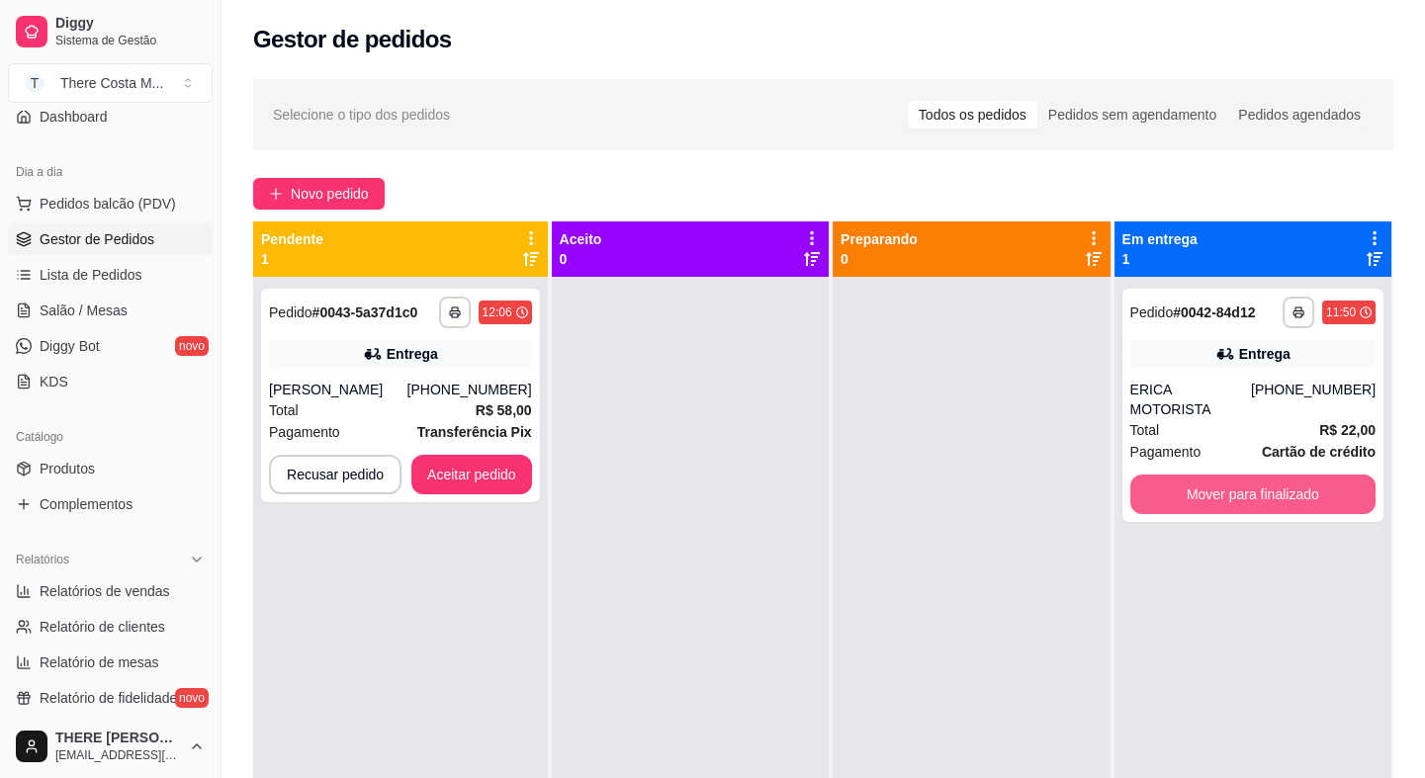
click at [1197, 475] on button "Mover para finalizado" at bounding box center [1252, 495] width 245 height 40
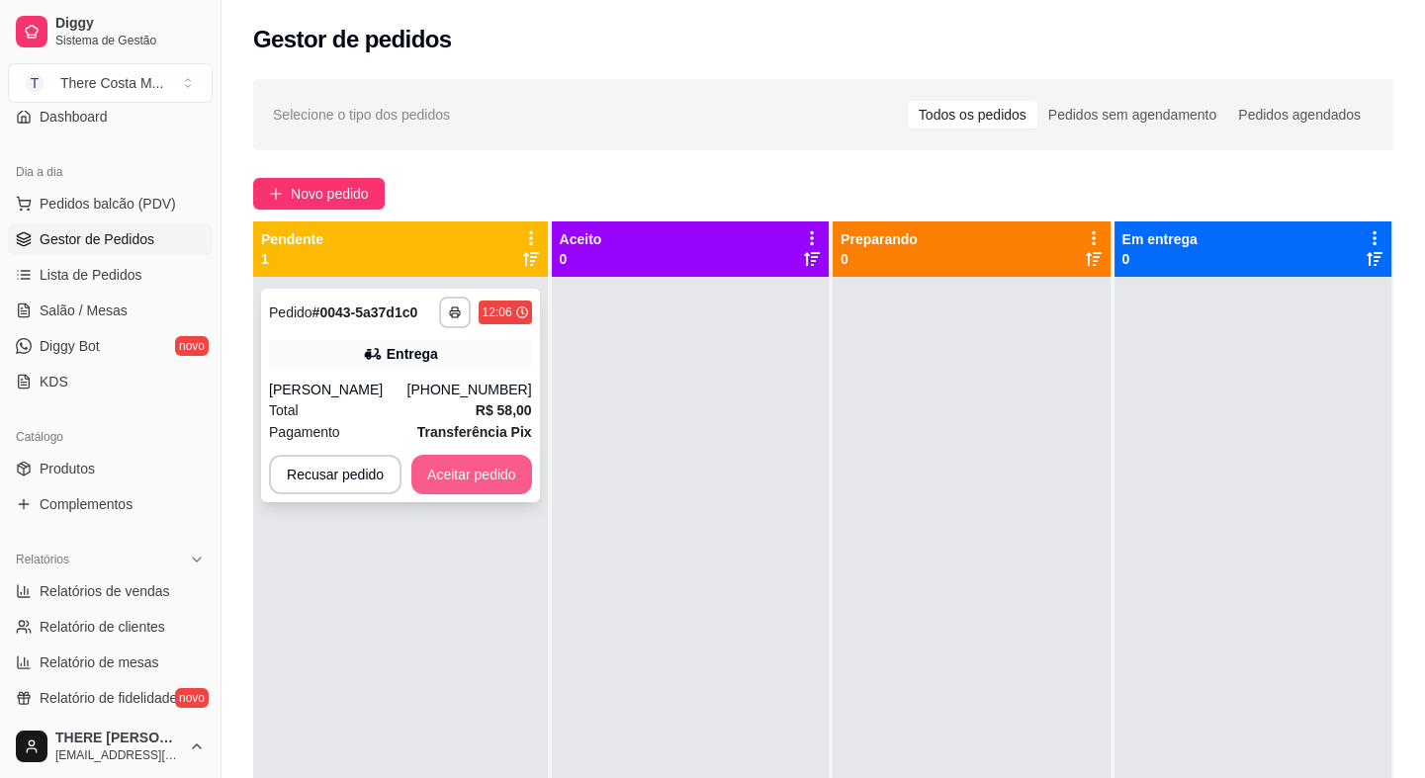
click at [494, 466] on button "Aceitar pedido" at bounding box center [471, 475] width 121 height 40
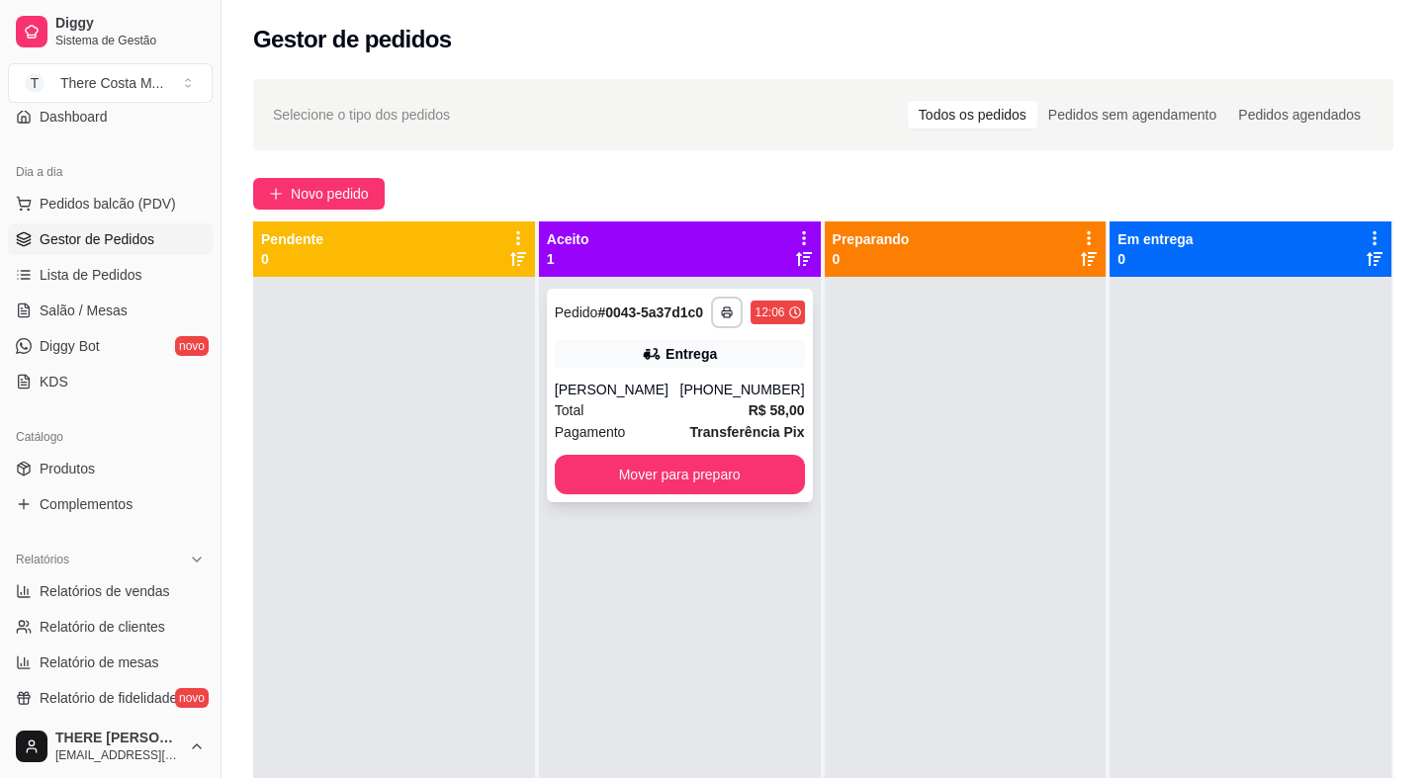
click at [722, 385] on div "[PHONE_NUMBER]" at bounding box center [741, 390] width 125 height 20
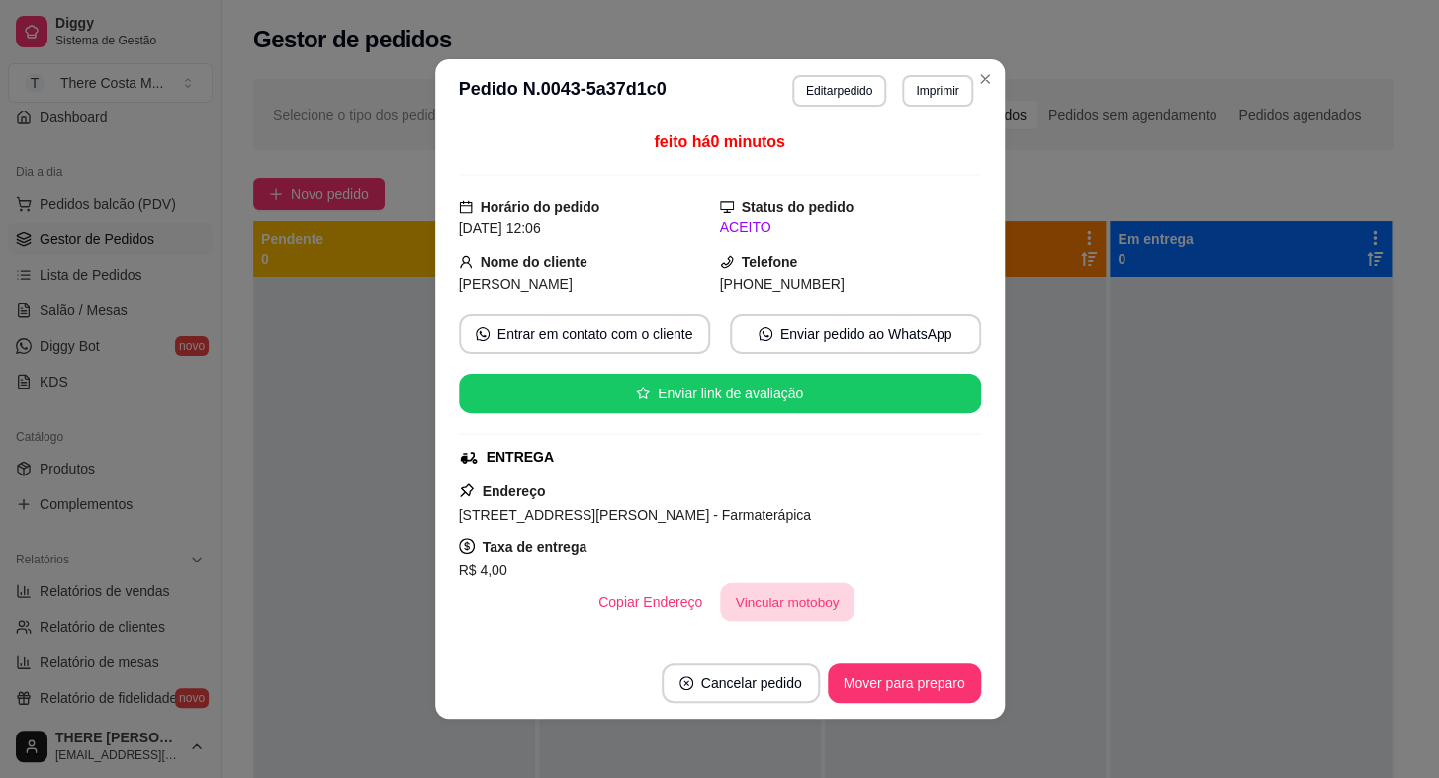
click at [760, 594] on button "Vincular motoboy" at bounding box center [787, 603] width 135 height 39
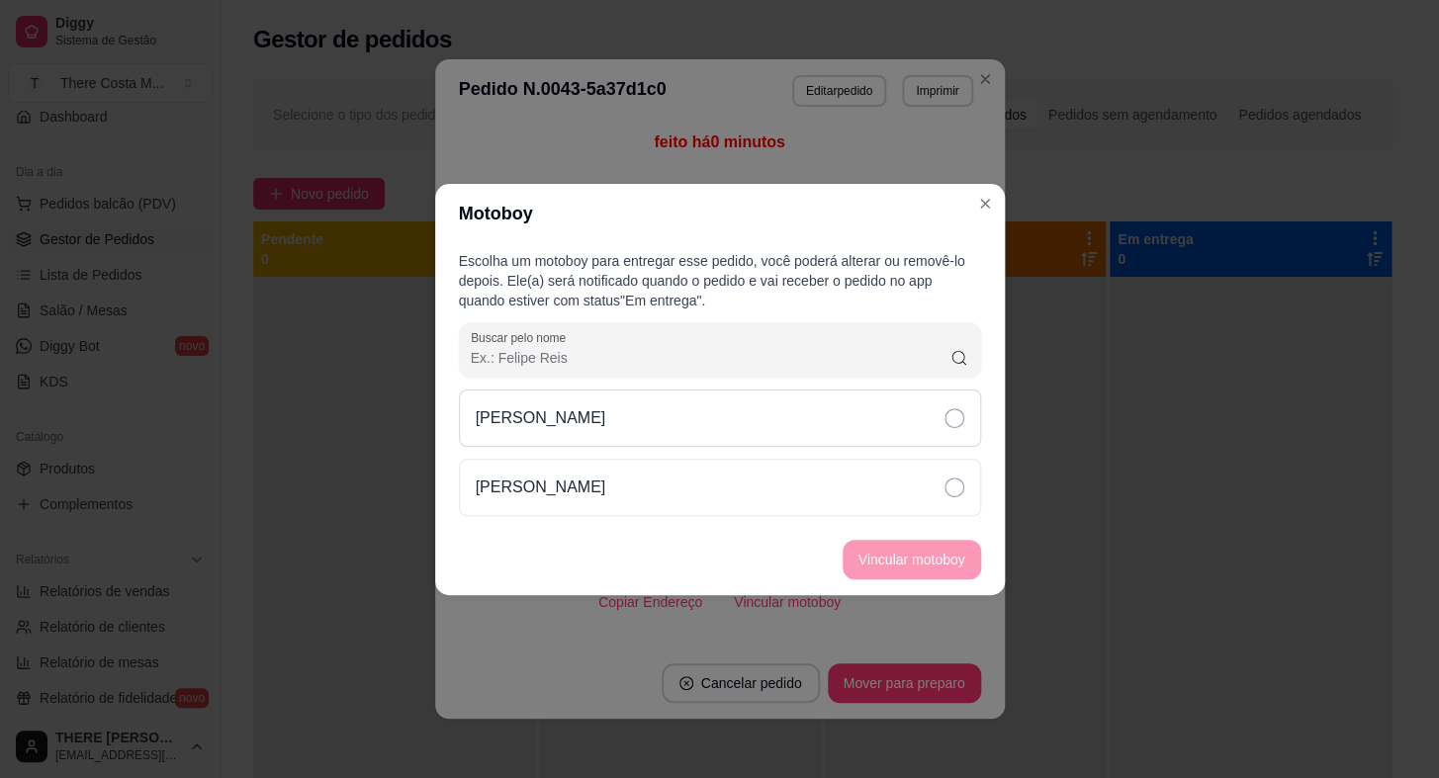
click at [716, 406] on div "[PERSON_NAME]" at bounding box center [720, 418] width 522 height 57
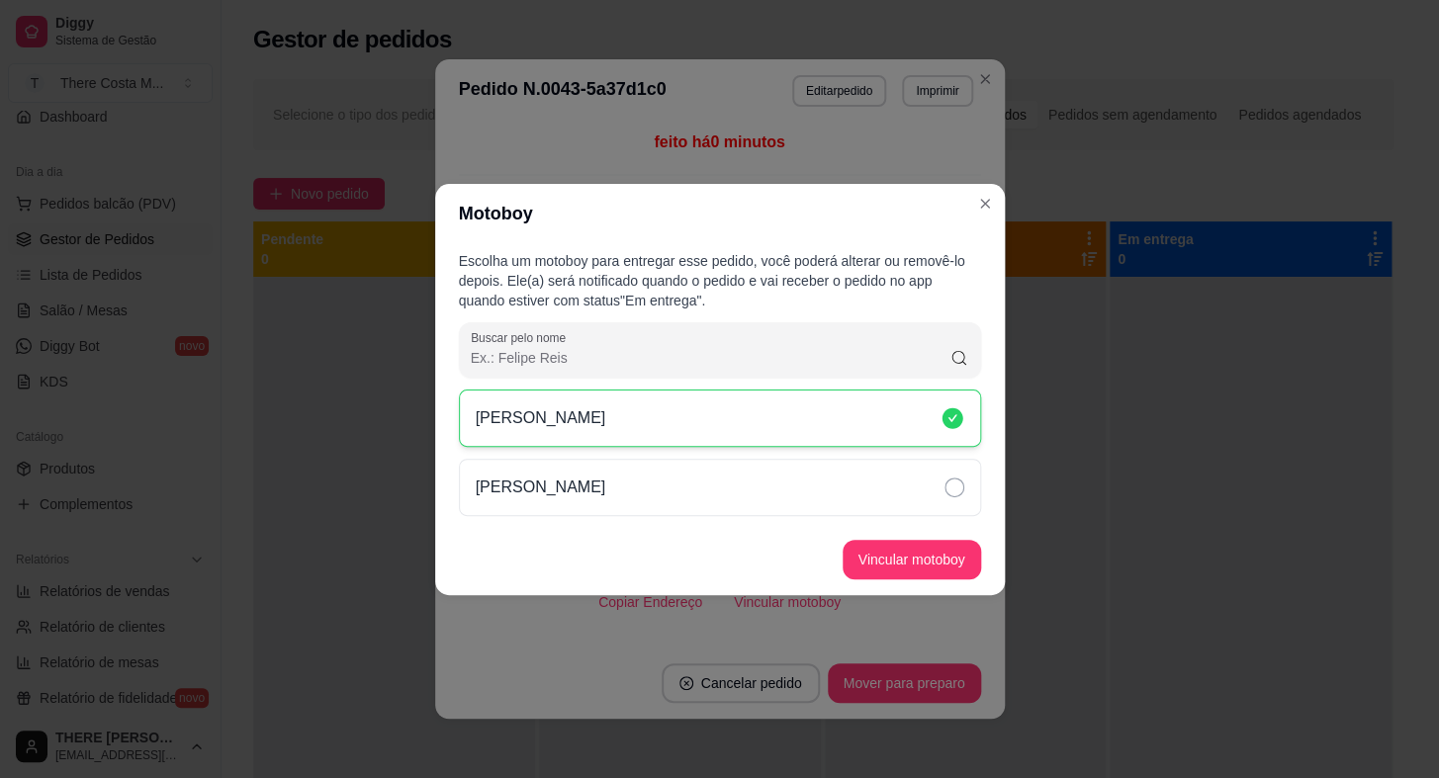
click at [879, 579] on footer "Vincular motoboy" at bounding box center [720, 559] width 570 height 71
click at [904, 556] on button "Vincular motoboy" at bounding box center [912, 559] width 135 height 39
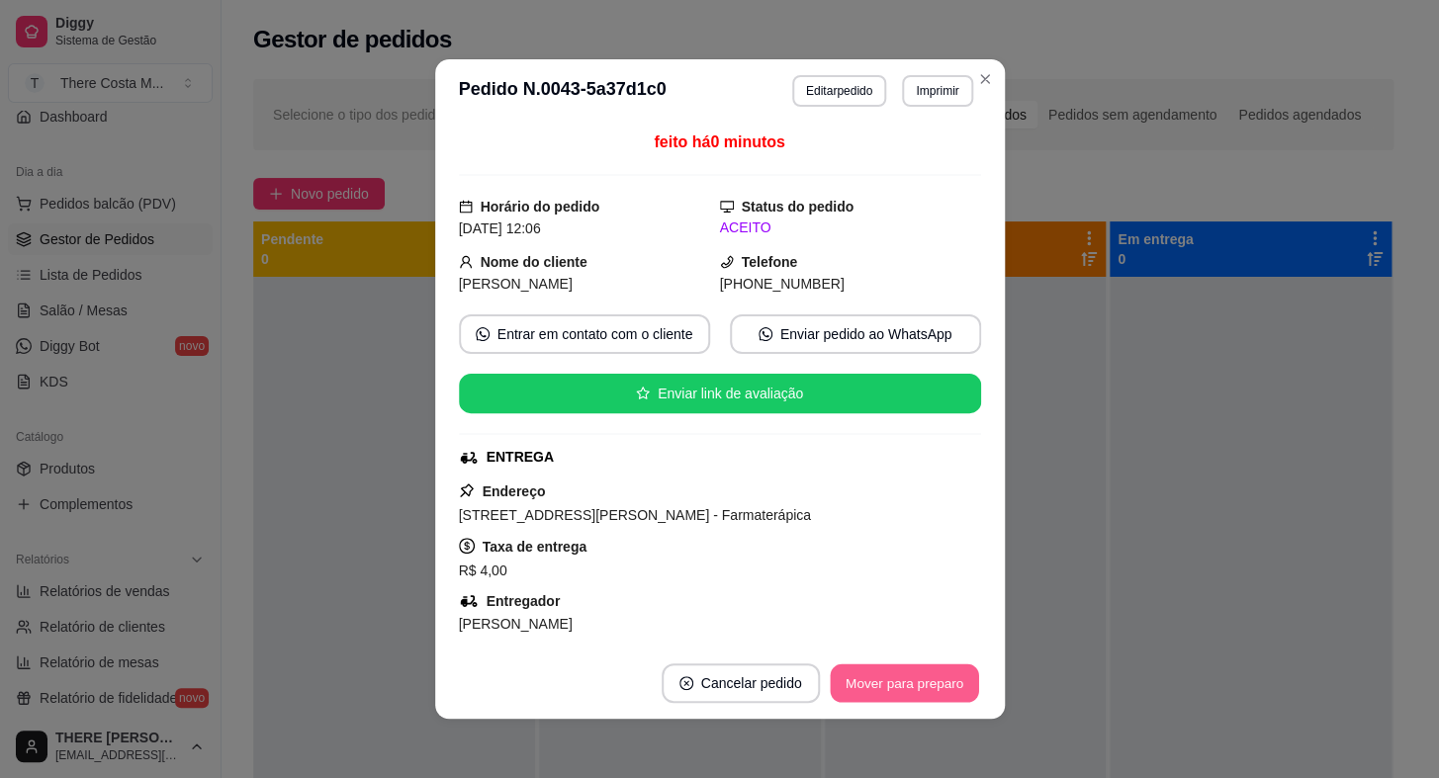
click at [922, 688] on button "Mover para preparo" at bounding box center [904, 684] width 148 height 39
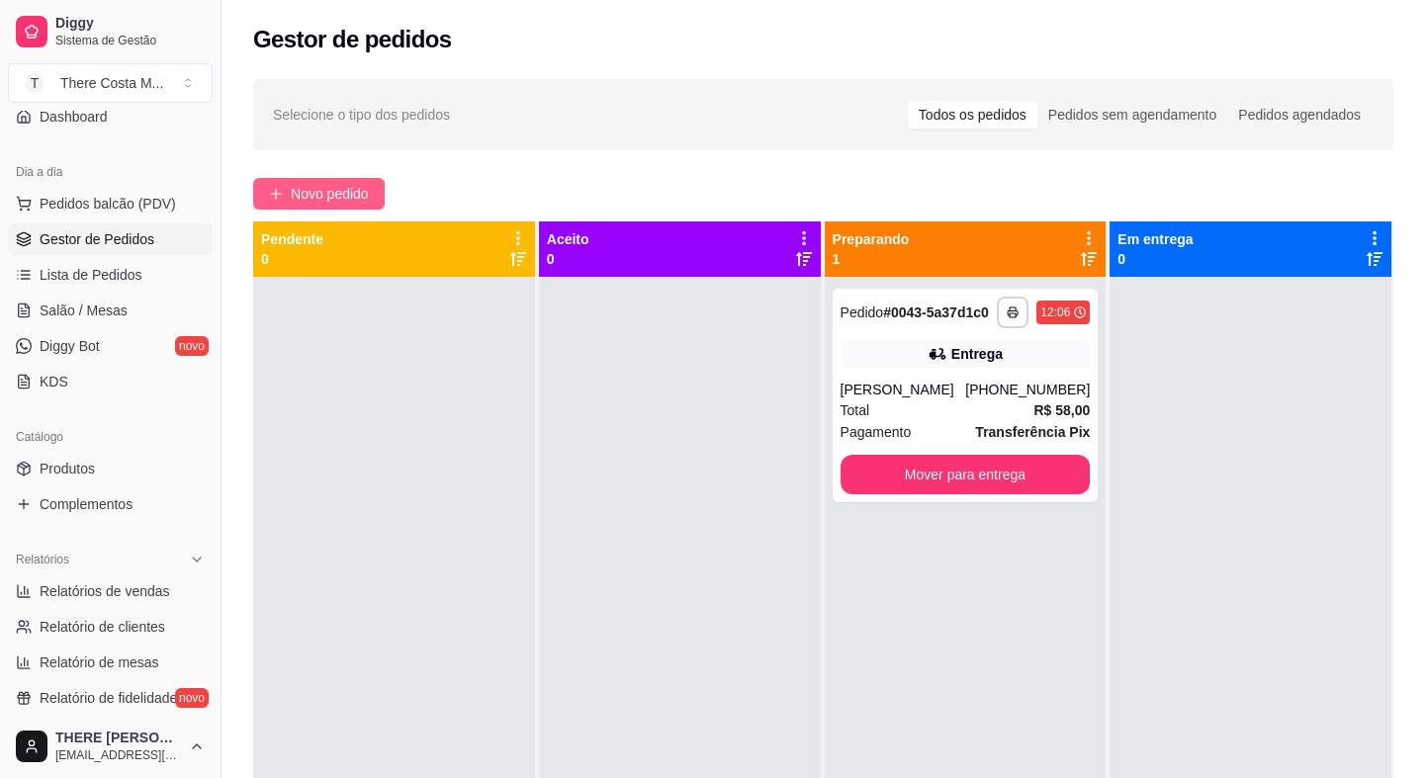
click at [333, 196] on span "Novo pedido" at bounding box center [330, 194] width 78 height 22
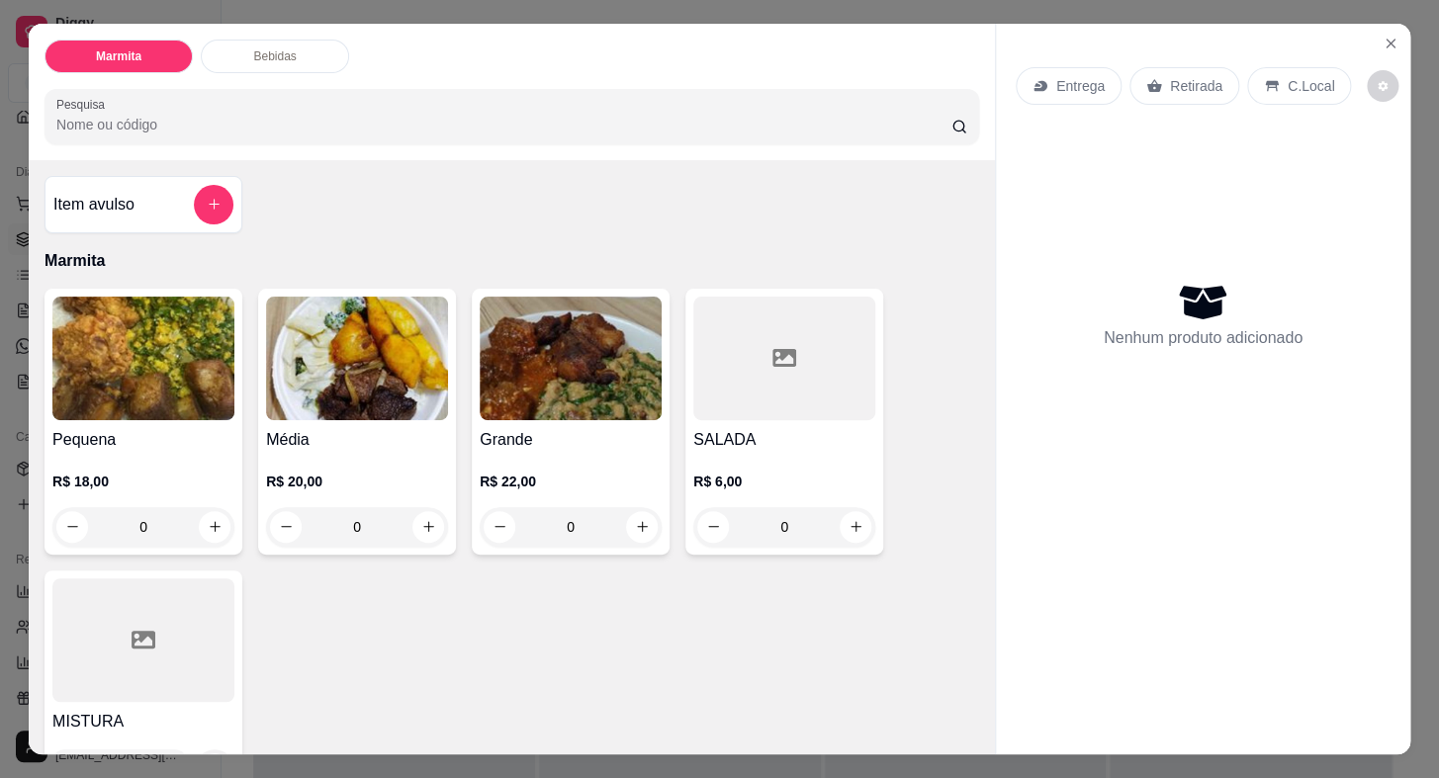
click at [1085, 89] on div "Entrega" at bounding box center [1069, 86] width 106 height 38
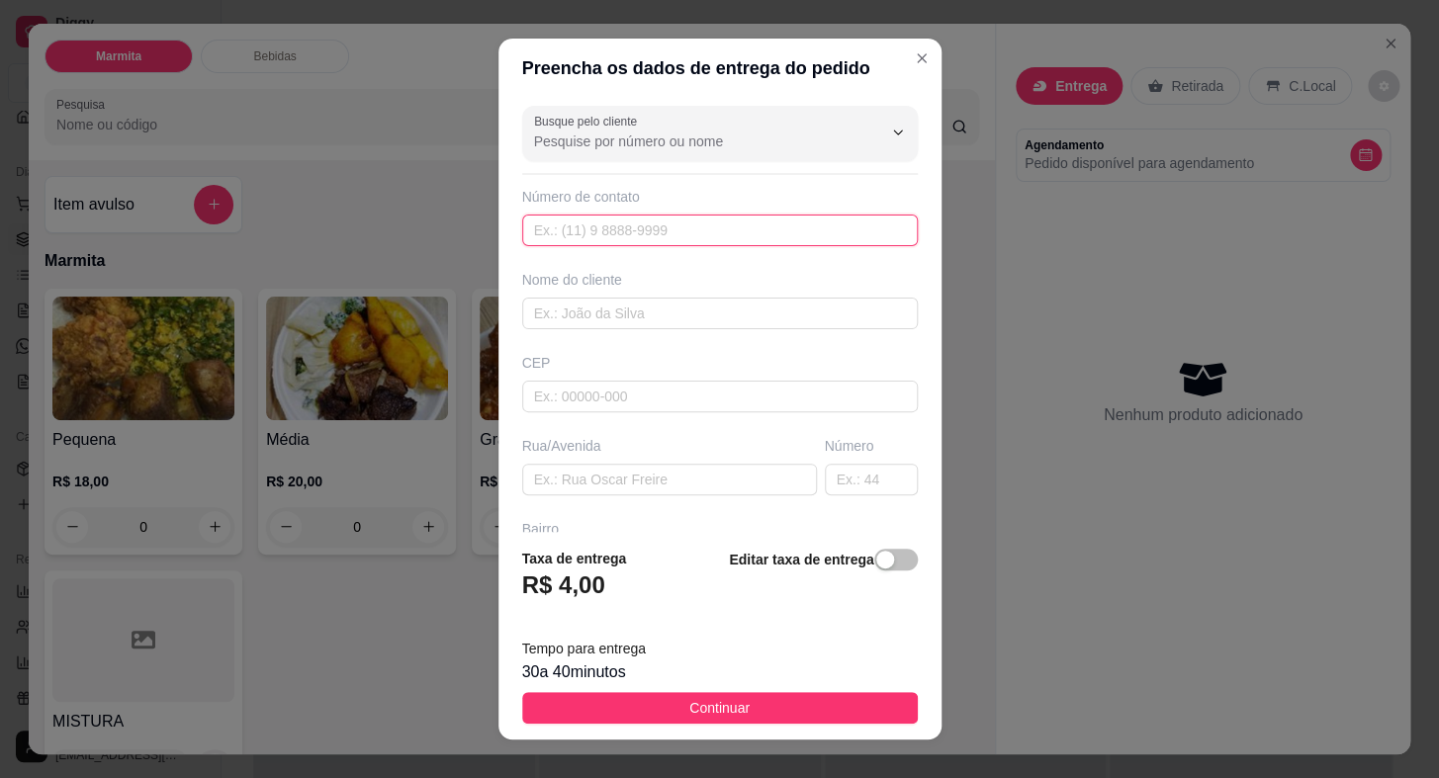
click at [723, 230] on input "text" at bounding box center [720, 231] width 396 height 32
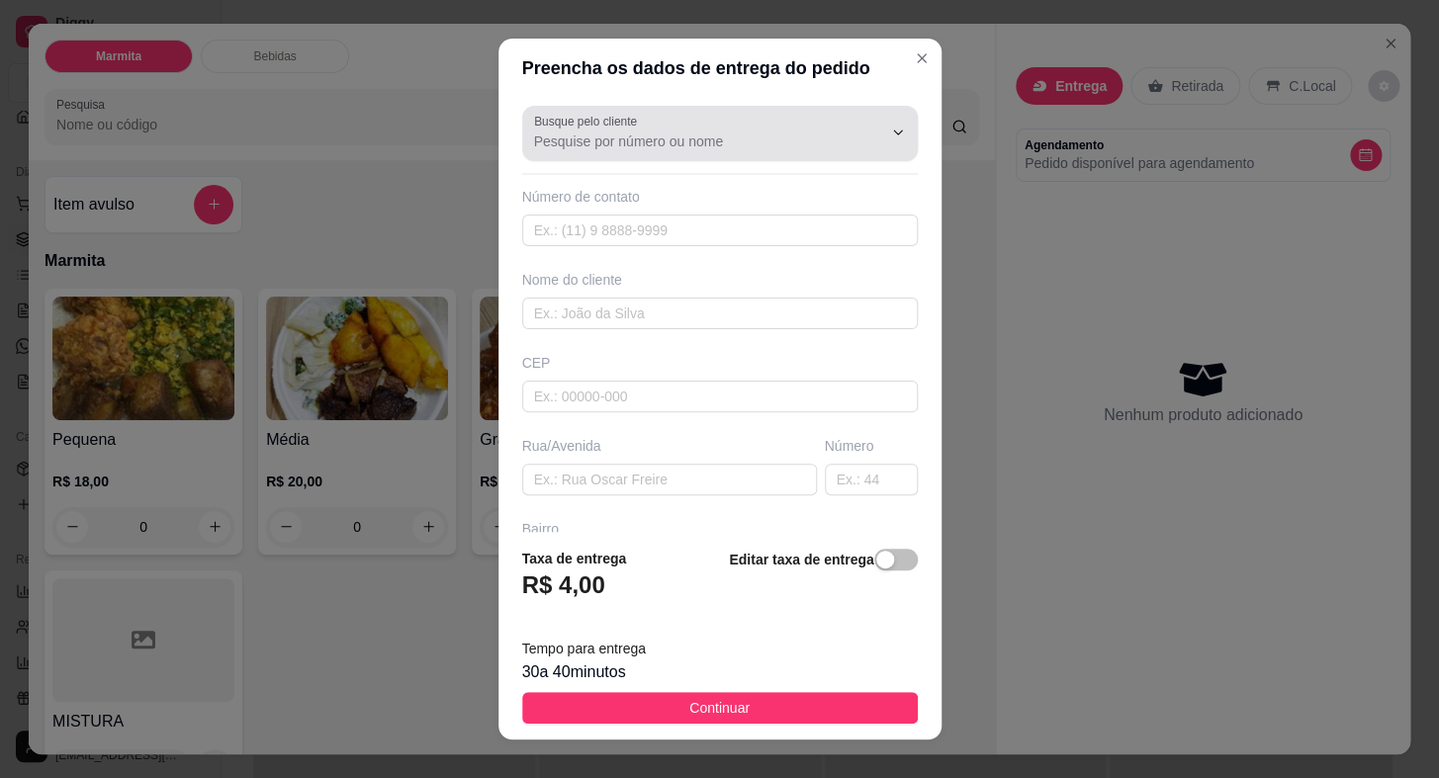
click at [747, 134] on input "Busque pelo cliente" at bounding box center [692, 142] width 316 height 20
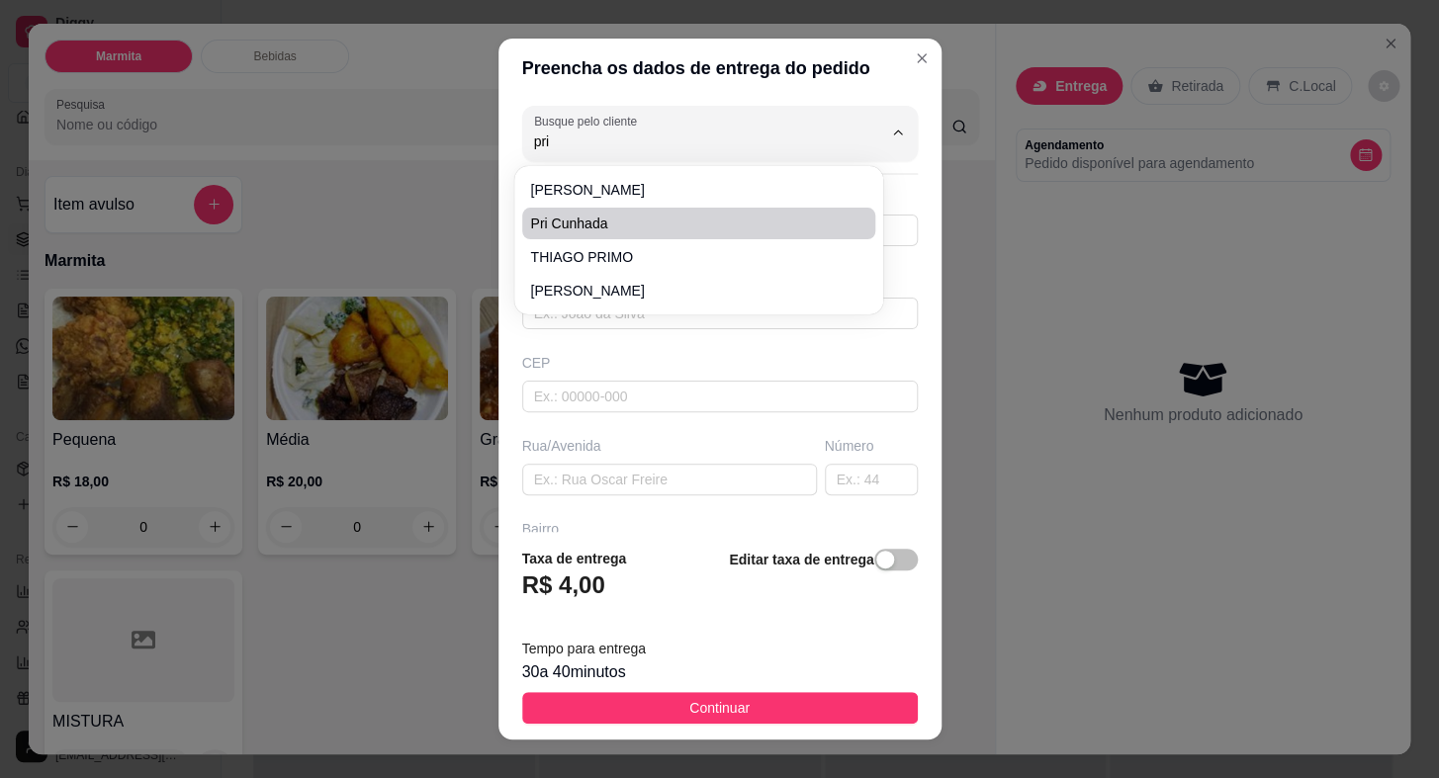
click at [641, 217] on span "Pri cunhada" at bounding box center [688, 224] width 317 height 20
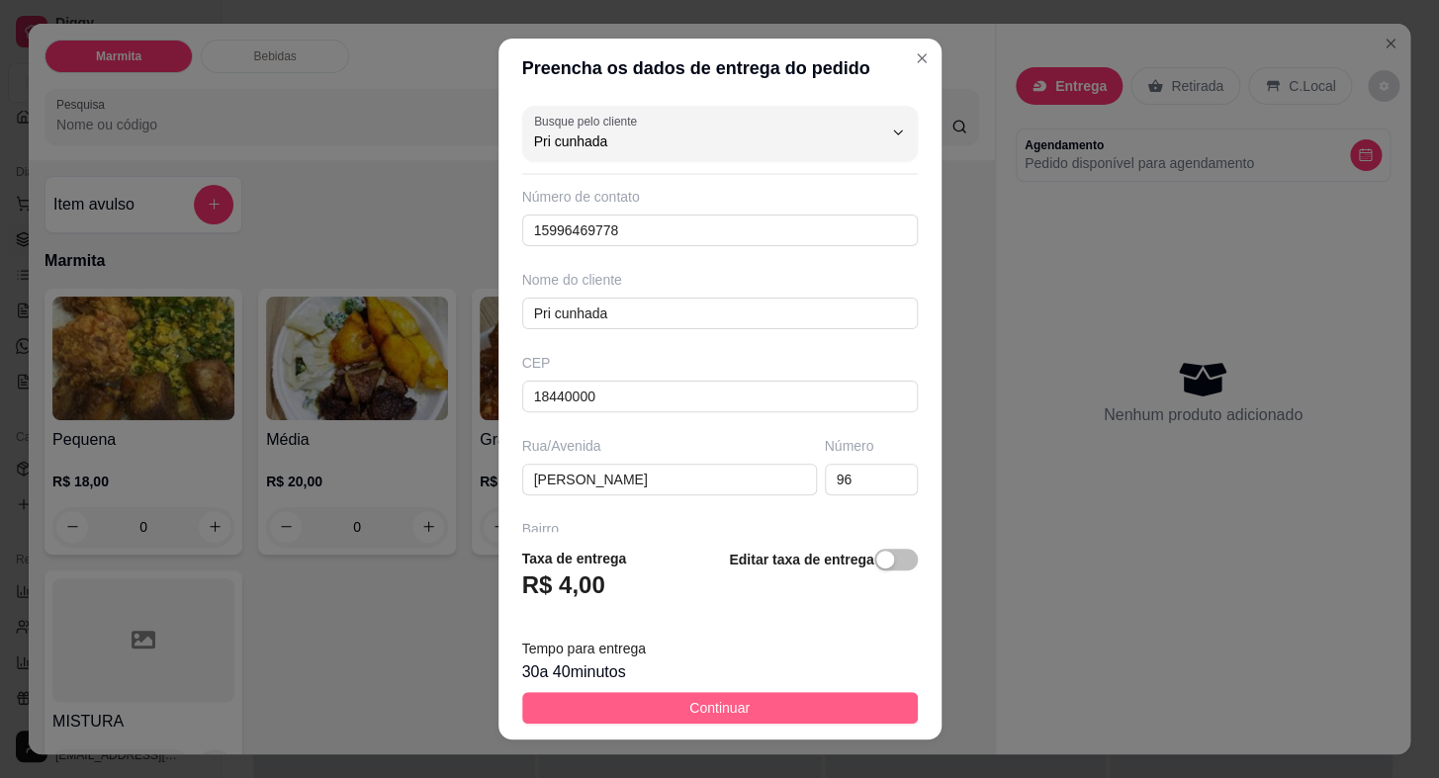
click at [675, 697] on button "Continuar" at bounding box center [720, 708] width 396 height 32
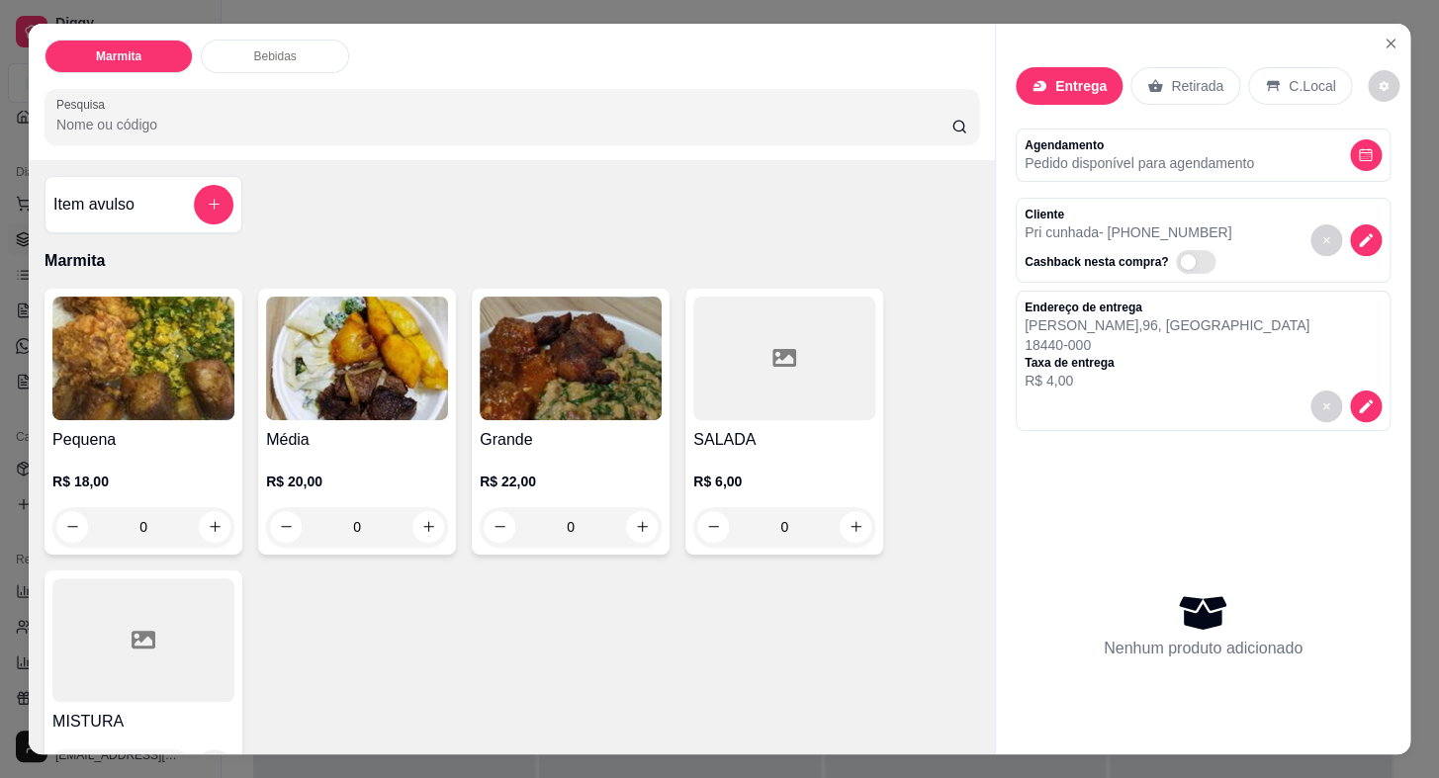
click at [188, 428] on h4 "Pequena" at bounding box center [143, 440] width 182 height 24
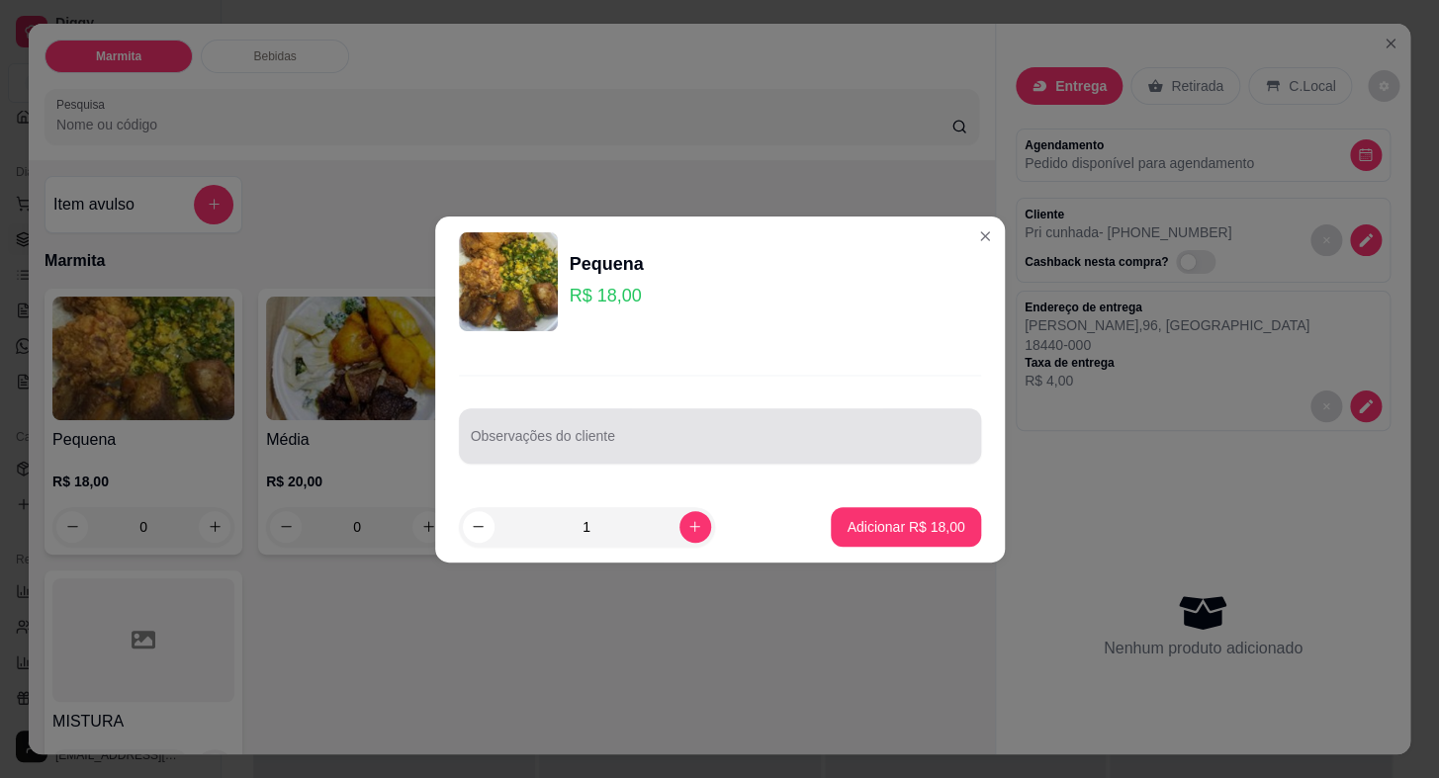
click at [566, 461] on div "Observações do cliente" at bounding box center [720, 435] width 522 height 55
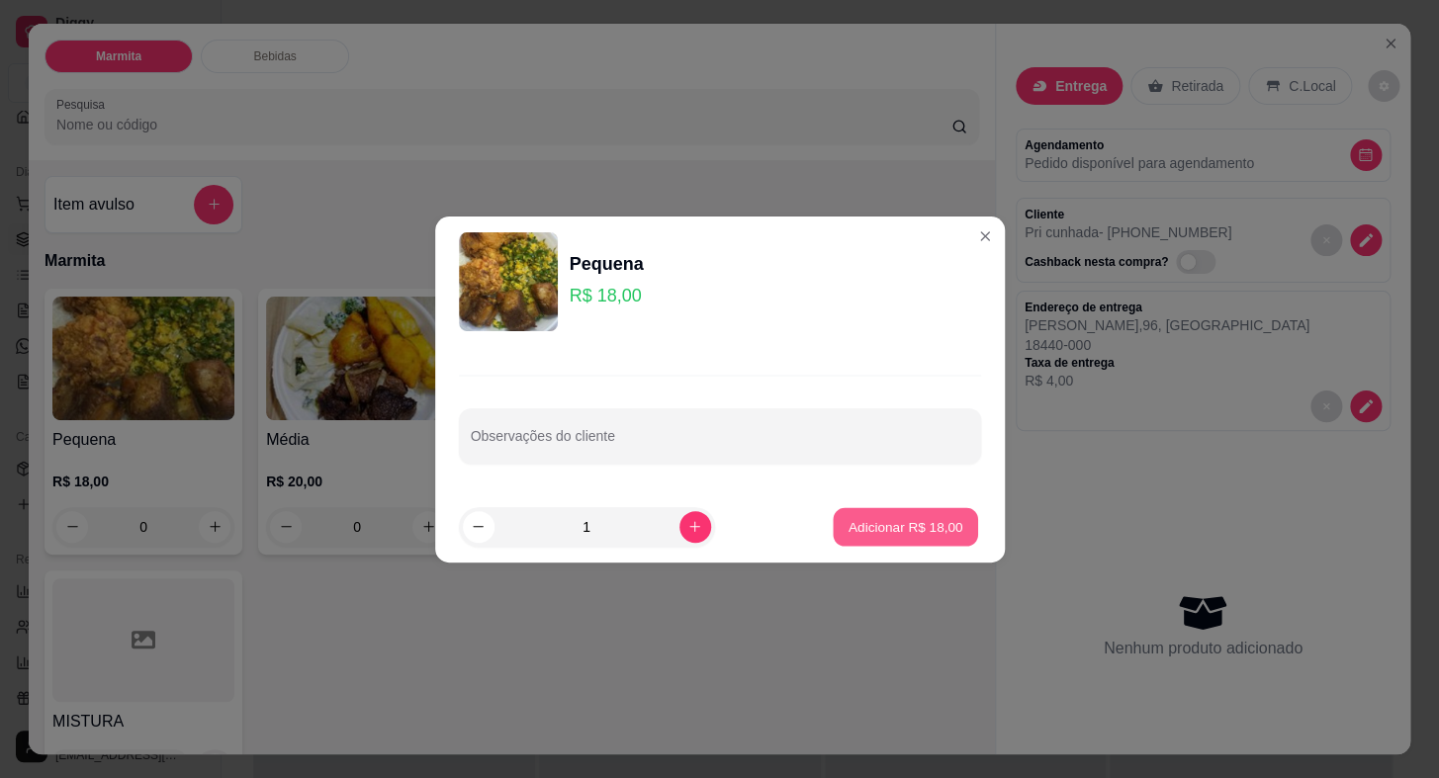
click at [927, 514] on button "Adicionar R$ 18,00" at bounding box center [906, 526] width 145 height 39
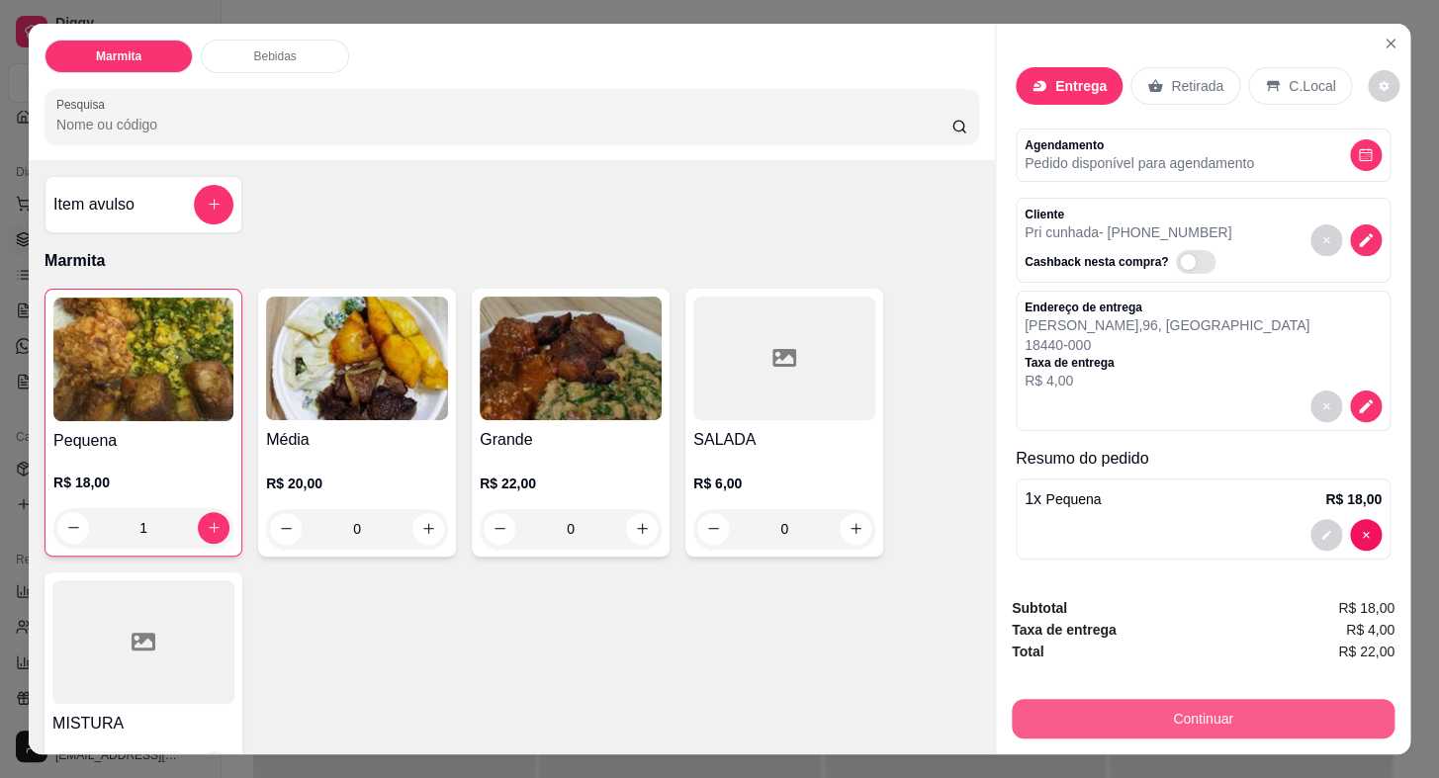
click at [1147, 722] on button "Continuar" at bounding box center [1203, 719] width 383 height 40
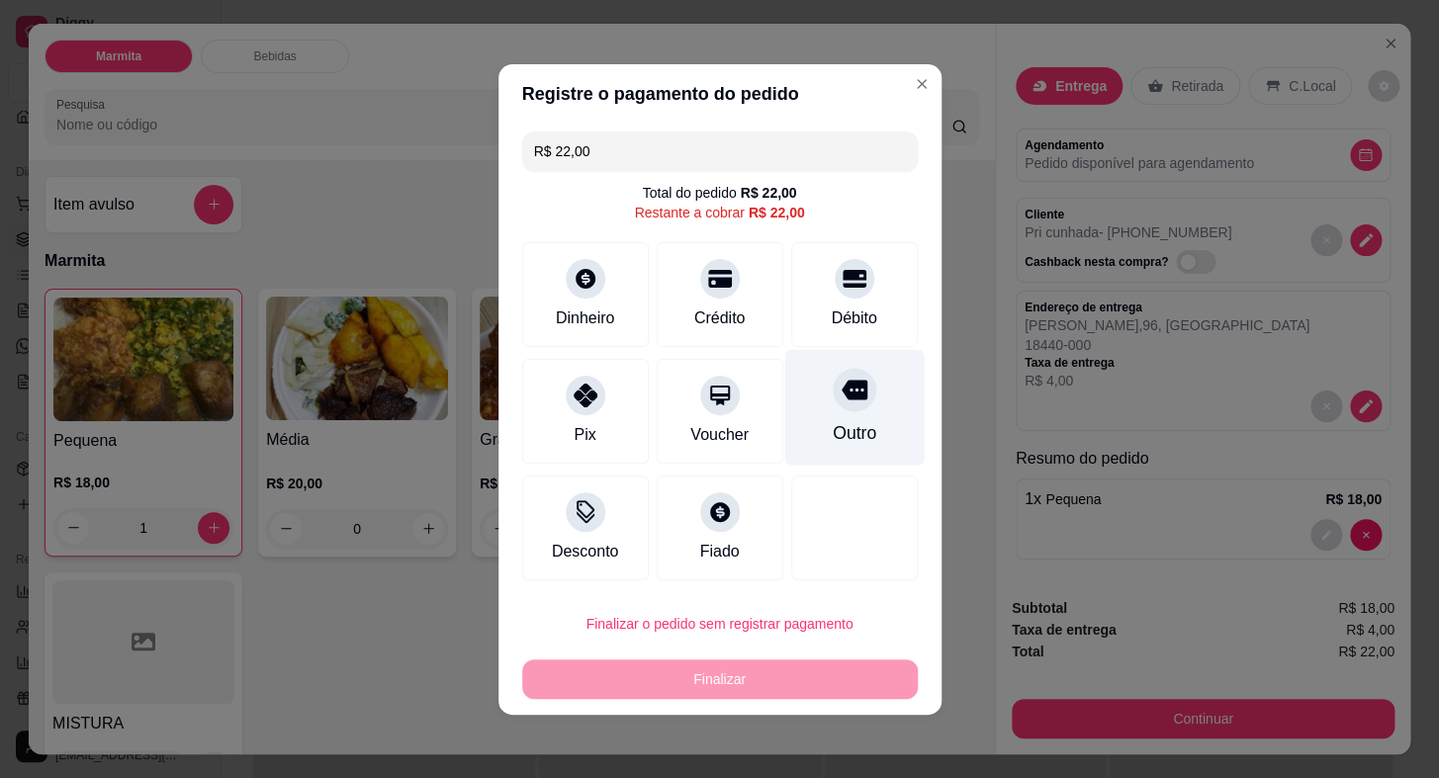
click at [841, 395] on icon at bounding box center [854, 390] width 26 height 20
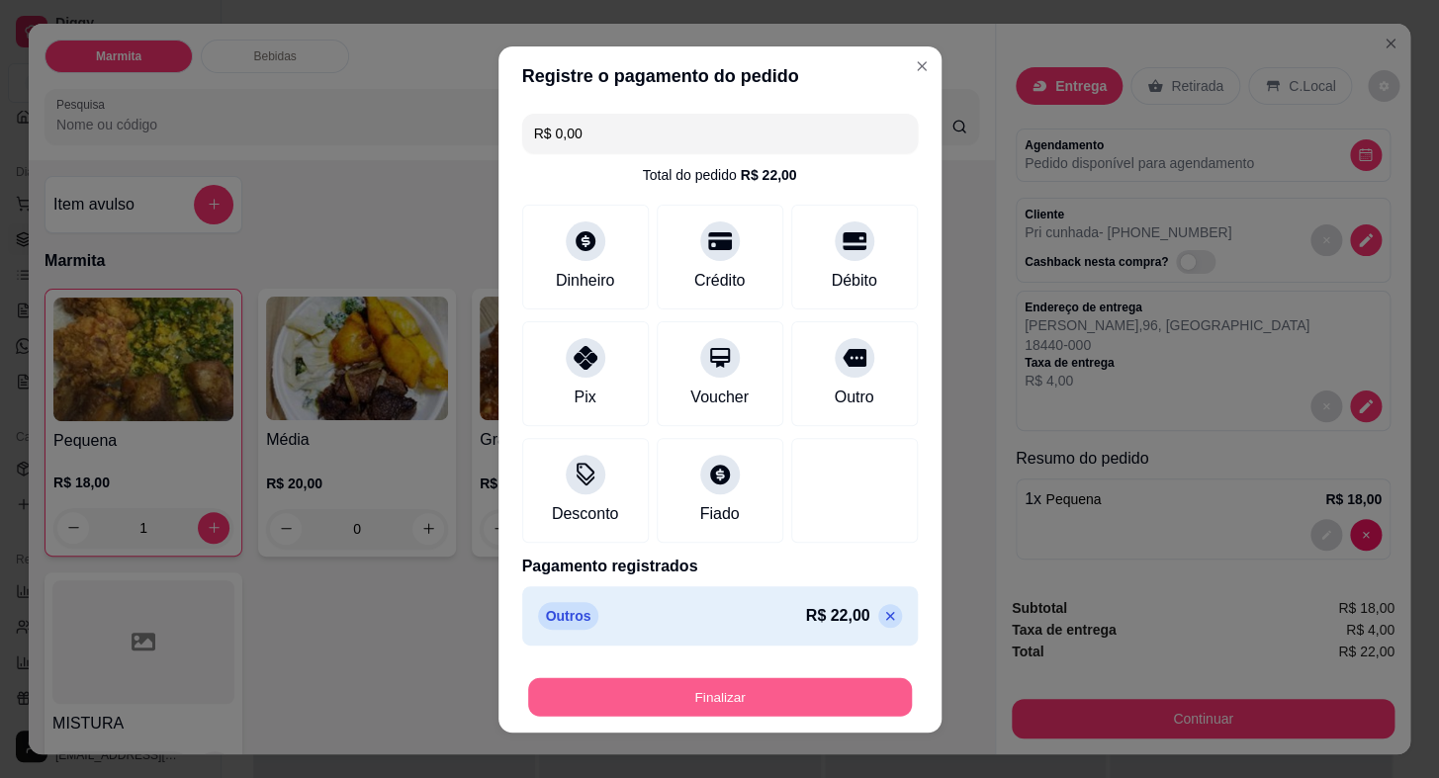
click at [822, 693] on button "Finalizar" at bounding box center [720, 696] width 384 height 39
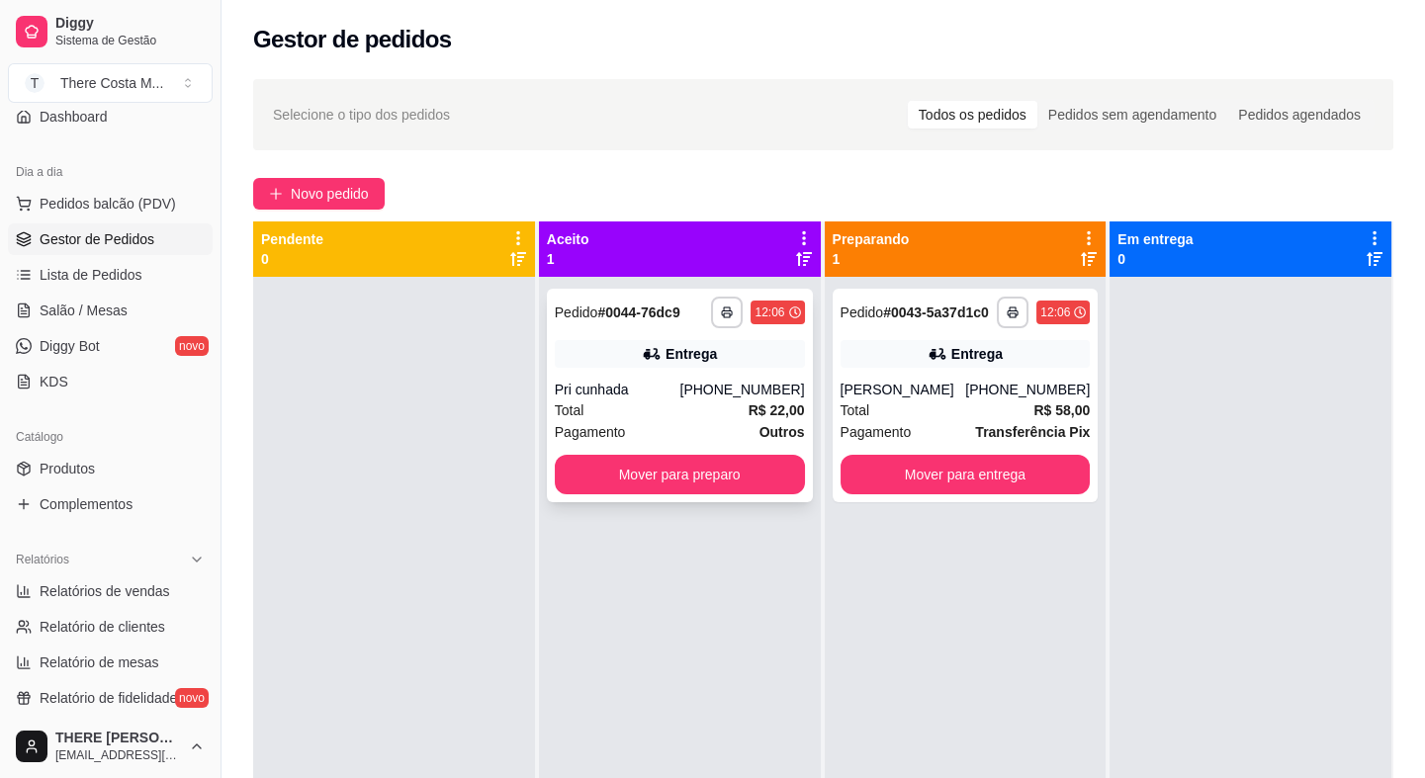
click at [727, 410] on div "Total R$ 22,00" at bounding box center [680, 411] width 250 height 22
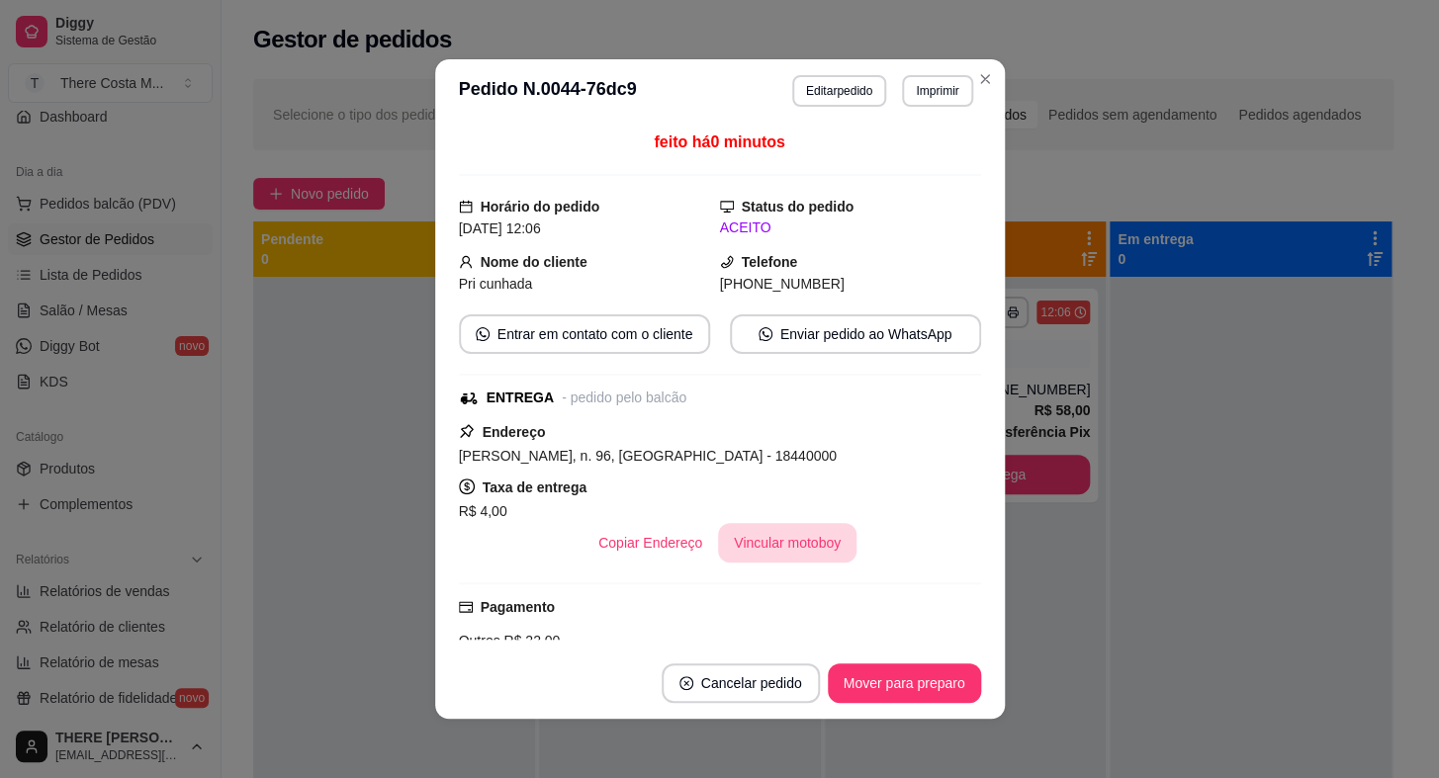
click at [771, 549] on button "Vincular motoboy" at bounding box center [787, 543] width 138 height 40
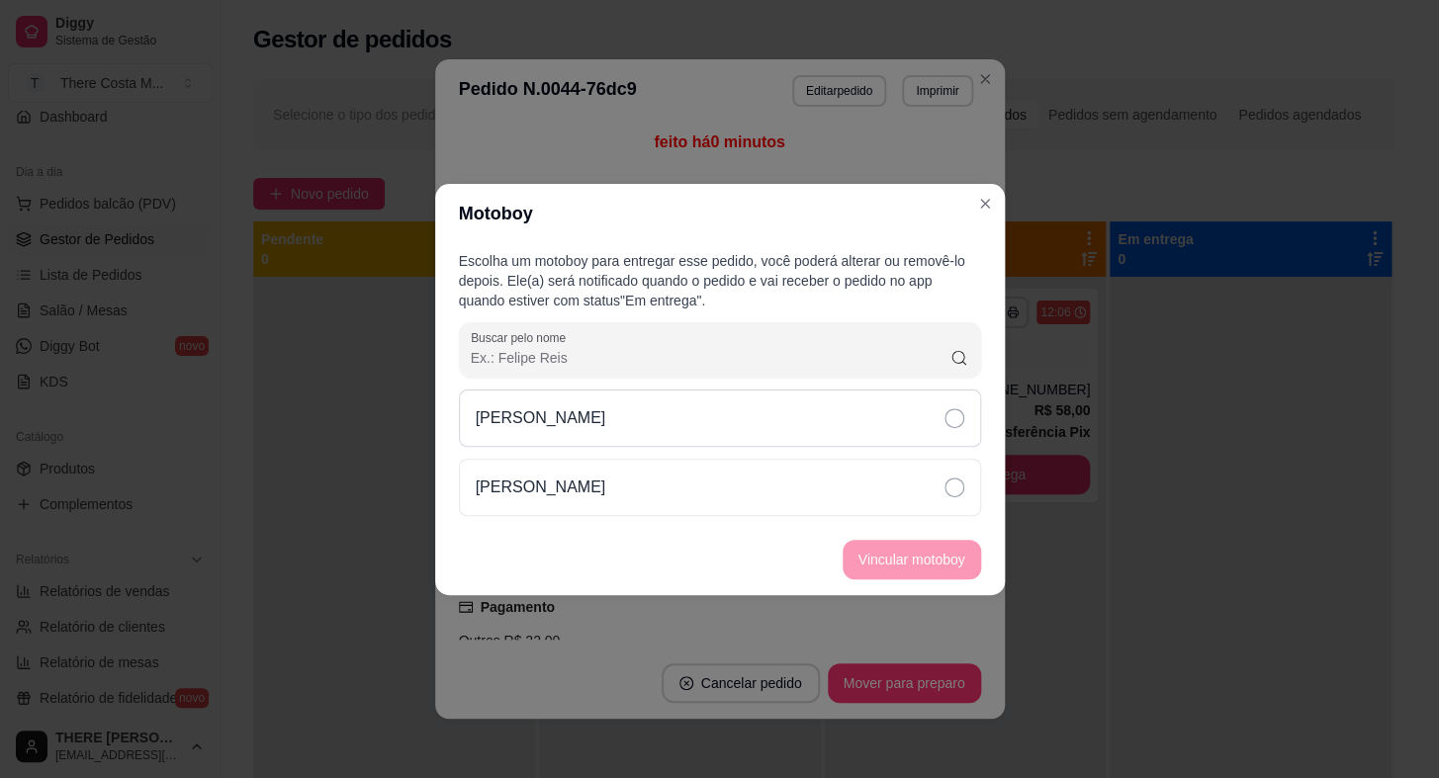
click at [823, 422] on div "[PERSON_NAME]" at bounding box center [720, 418] width 522 height 57
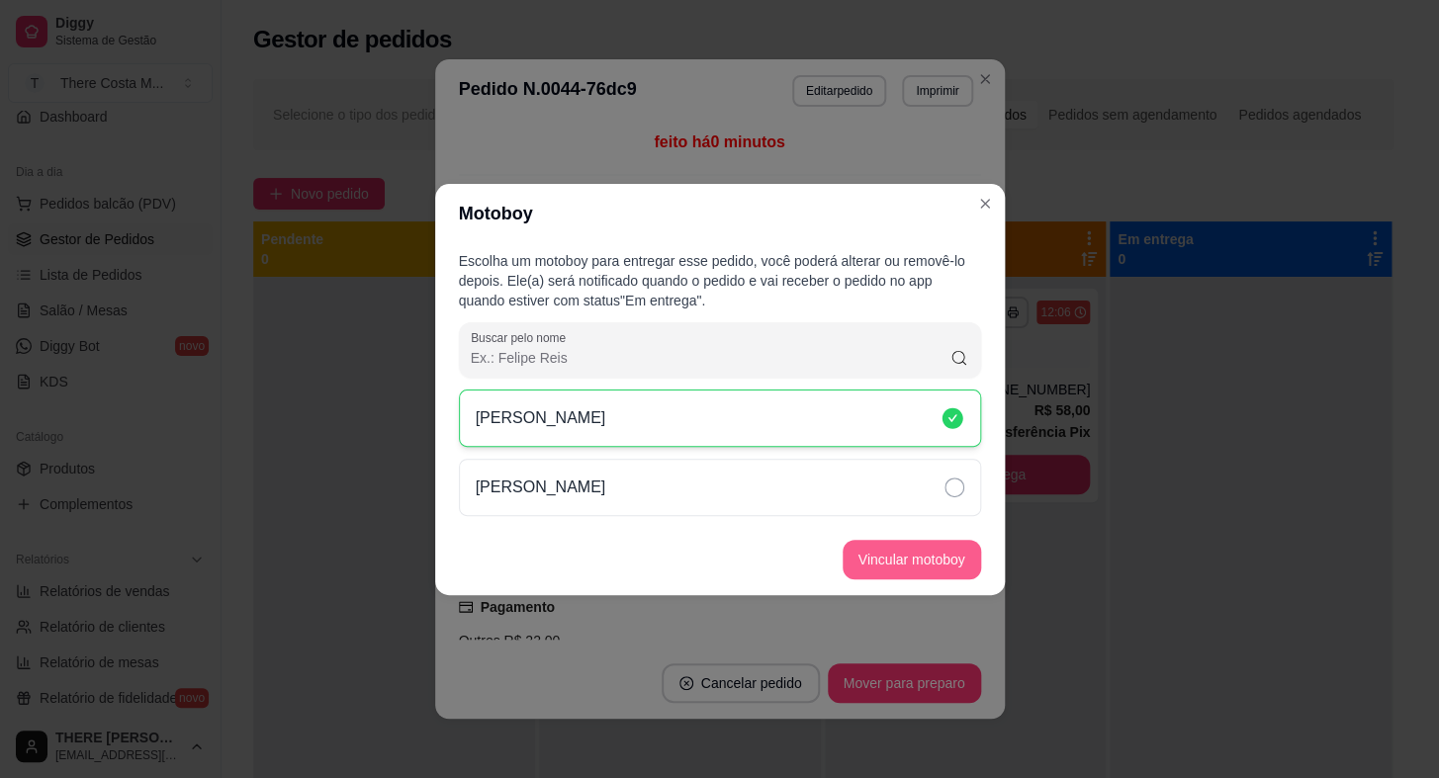
click at [918, 570] on button "Vincular motoboy" at bounding box center [912, 560] width 138 height 40
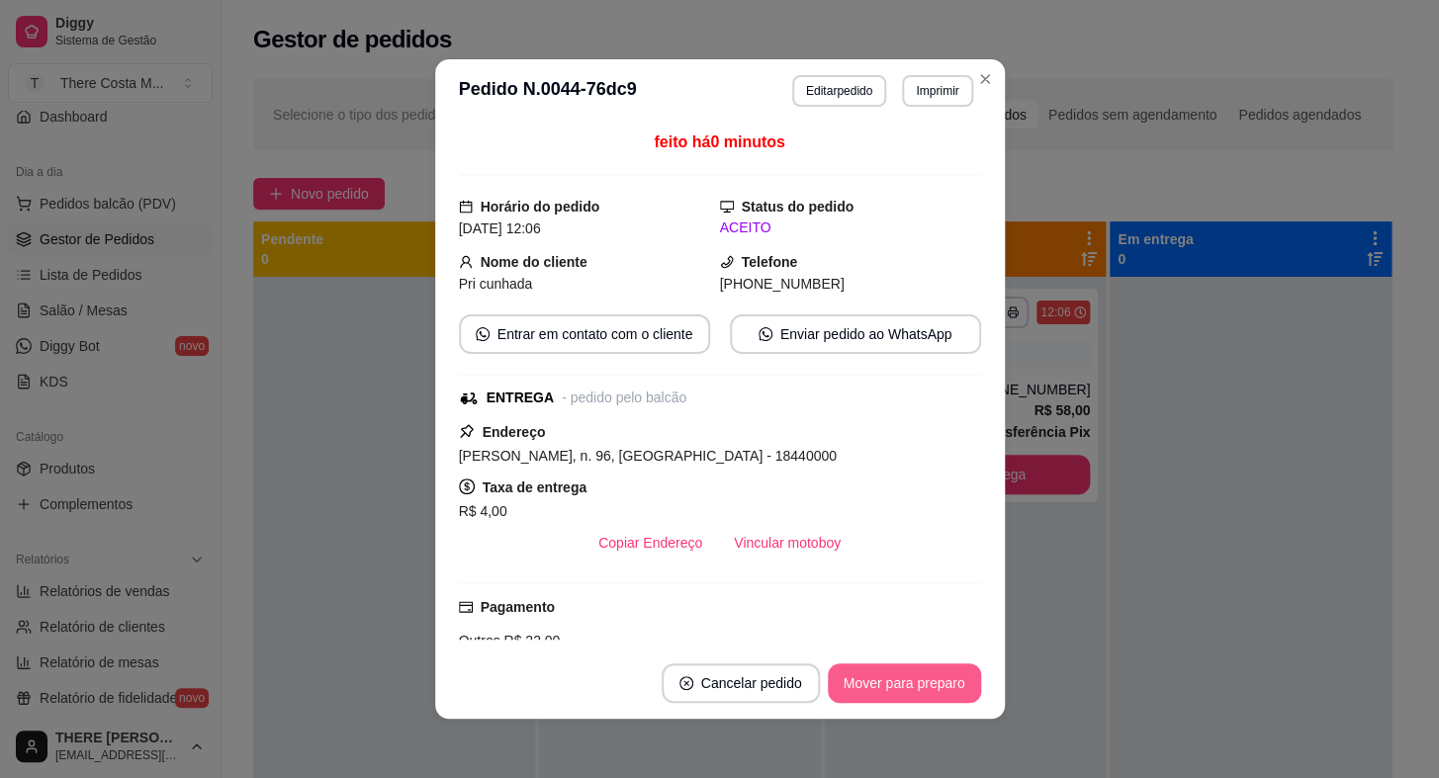
click at [917, 692] on button "Mover para preparo" at bounding box center [904, 684] width 153 height 40
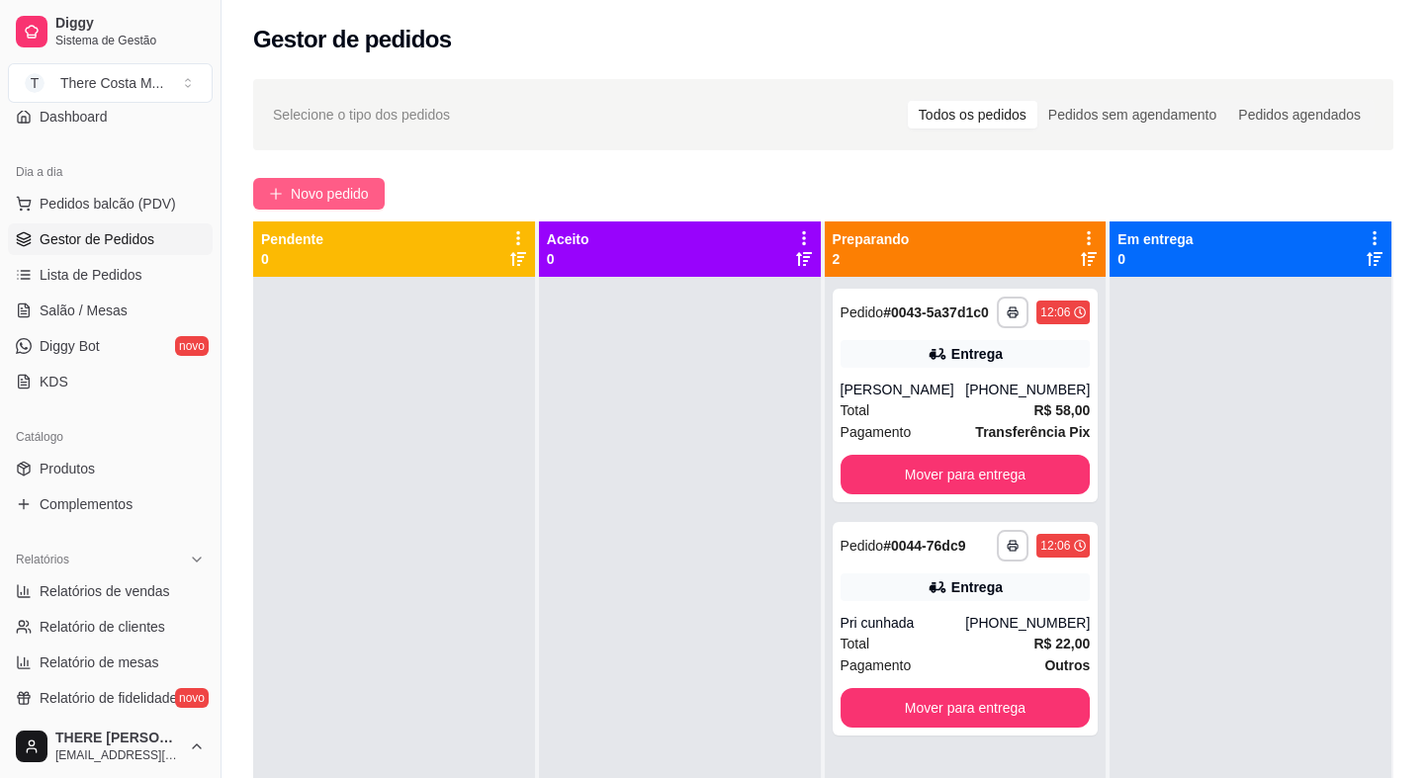
click at [373, 195] on button "Novo pedido" at bounding box center [319, 194] width 132 height 32
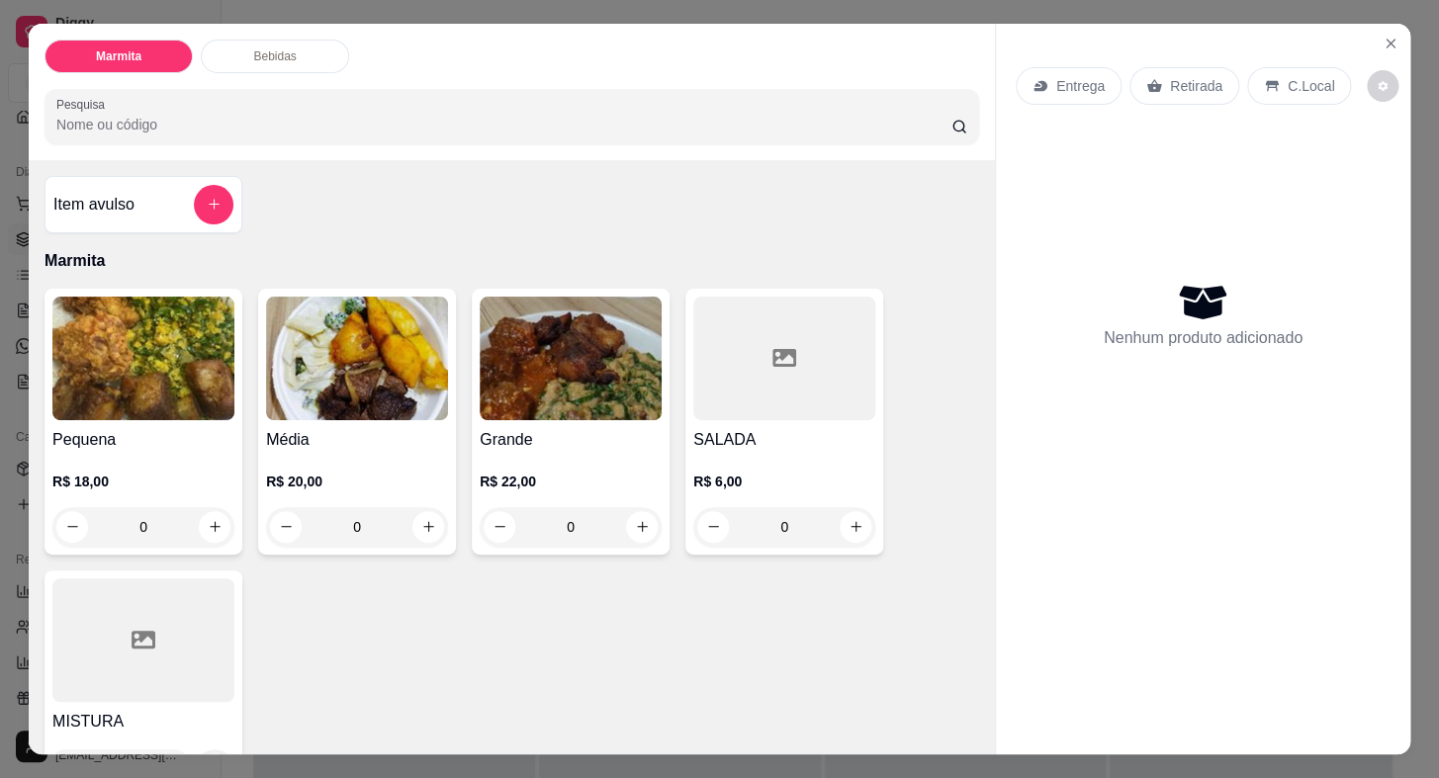
click at [1051, 67] on div "Entrega" at bounding box center [1069, 86] width 106 height 38
click at [1077, 76] on p "Entrega" at bounding box center [1080, 86] width 48 height 20
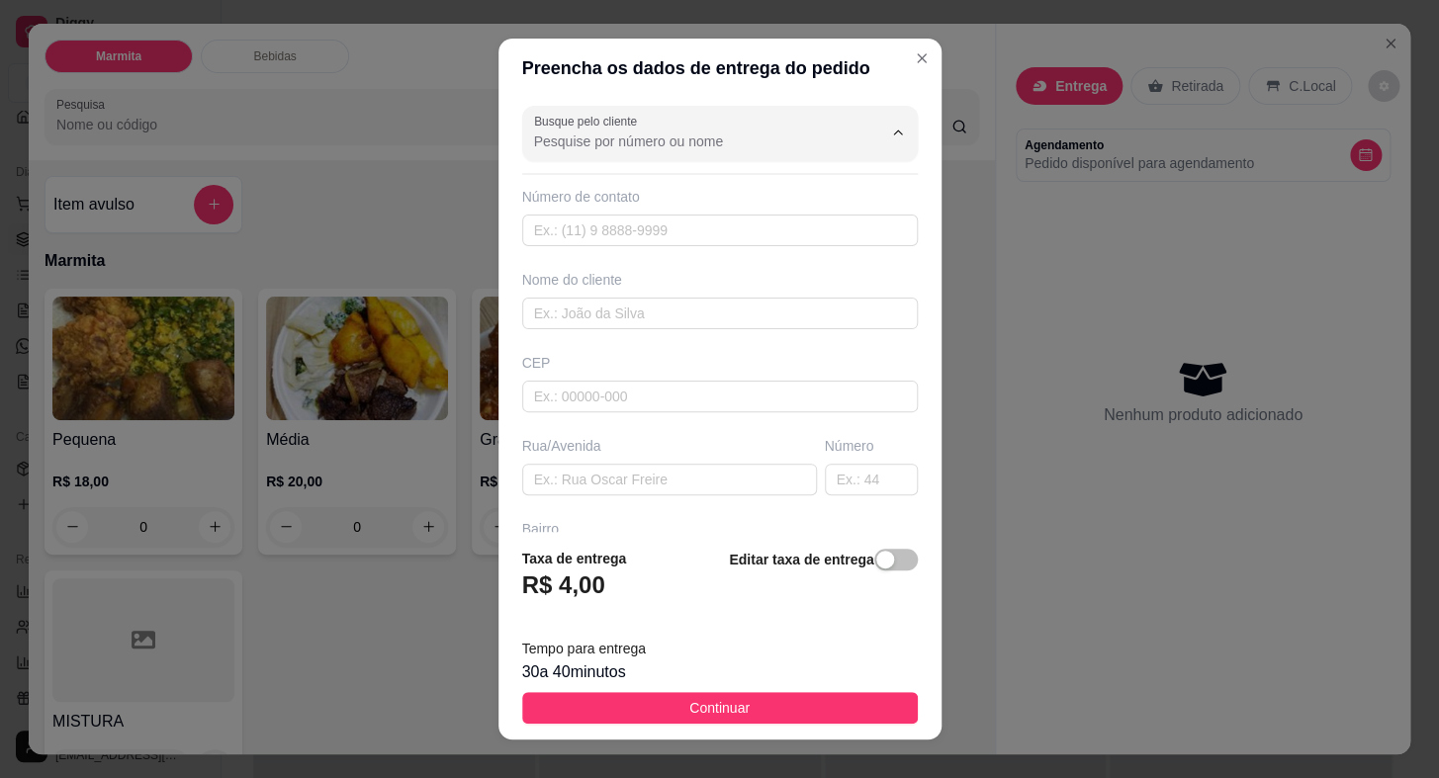
click at [700, 150] on input "Busque pelo cliente" at bounding box center [692, 142] width 316 height 20
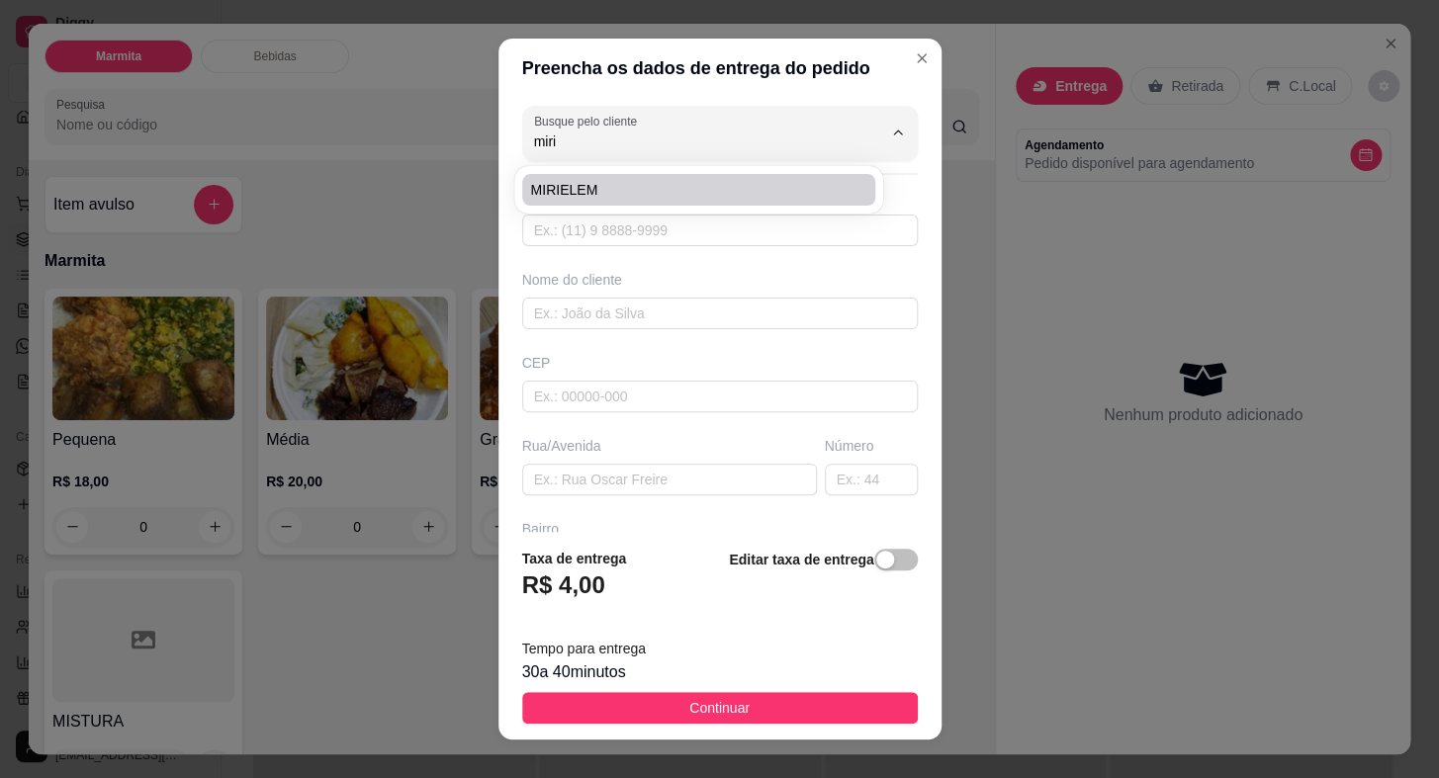
click at [696, 197] on span "MIRIELEM" at bounding box center [688, 190] width 317 height 20
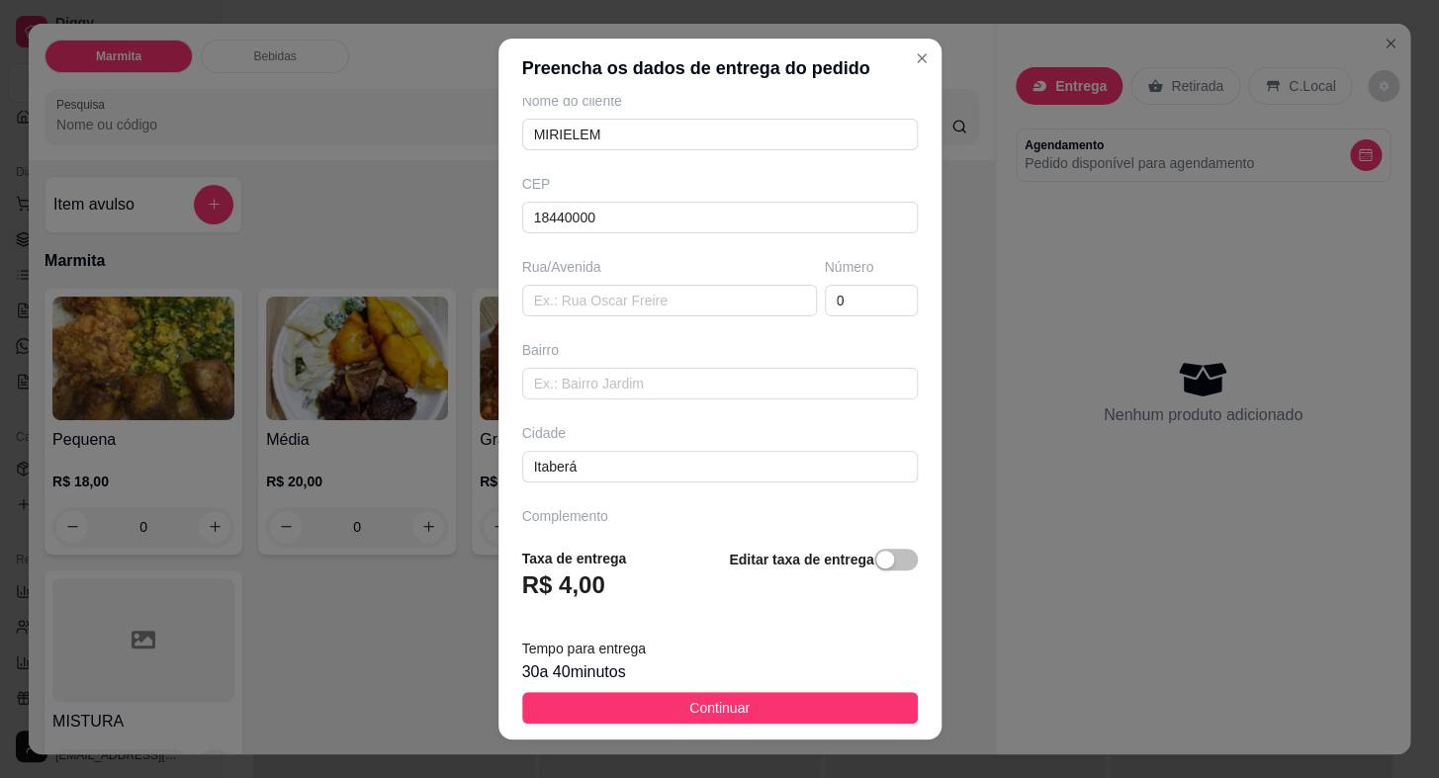
scroll to position [230, 0]
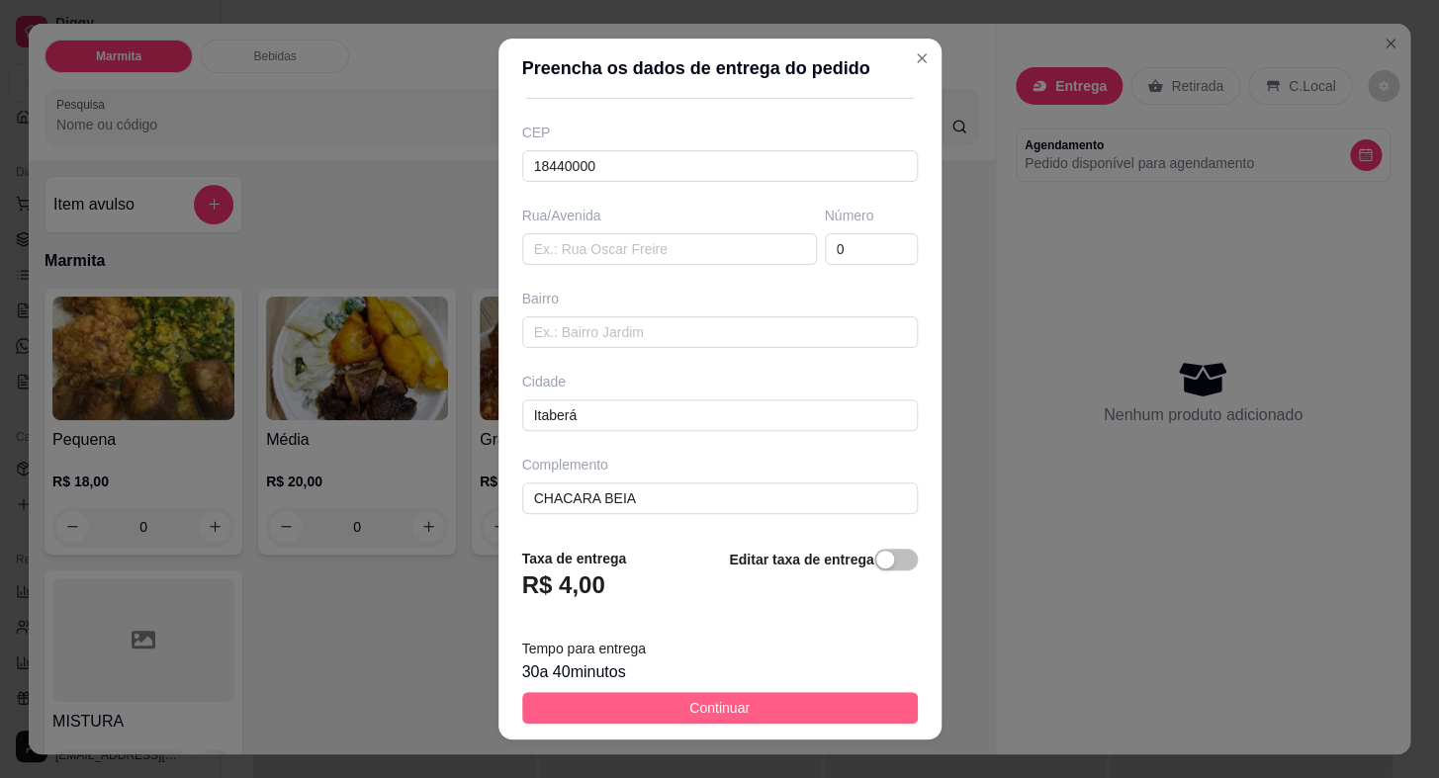
click at [704, 716] on span "Continuar" at bounding box center [719, 708] width 60 height 22
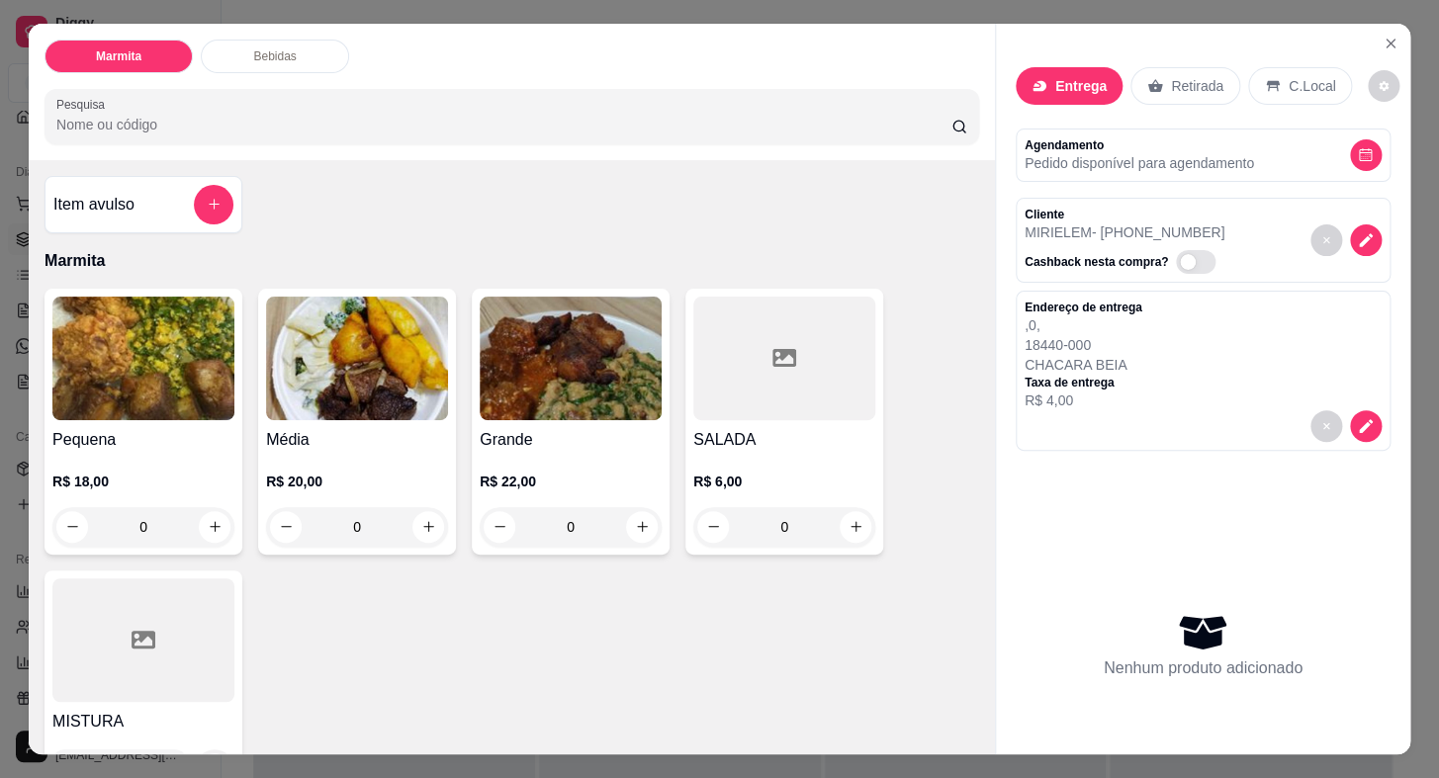
click at [152, 428] on h4 "Pequena" at bounding box center [143, 440] width 182 height 24
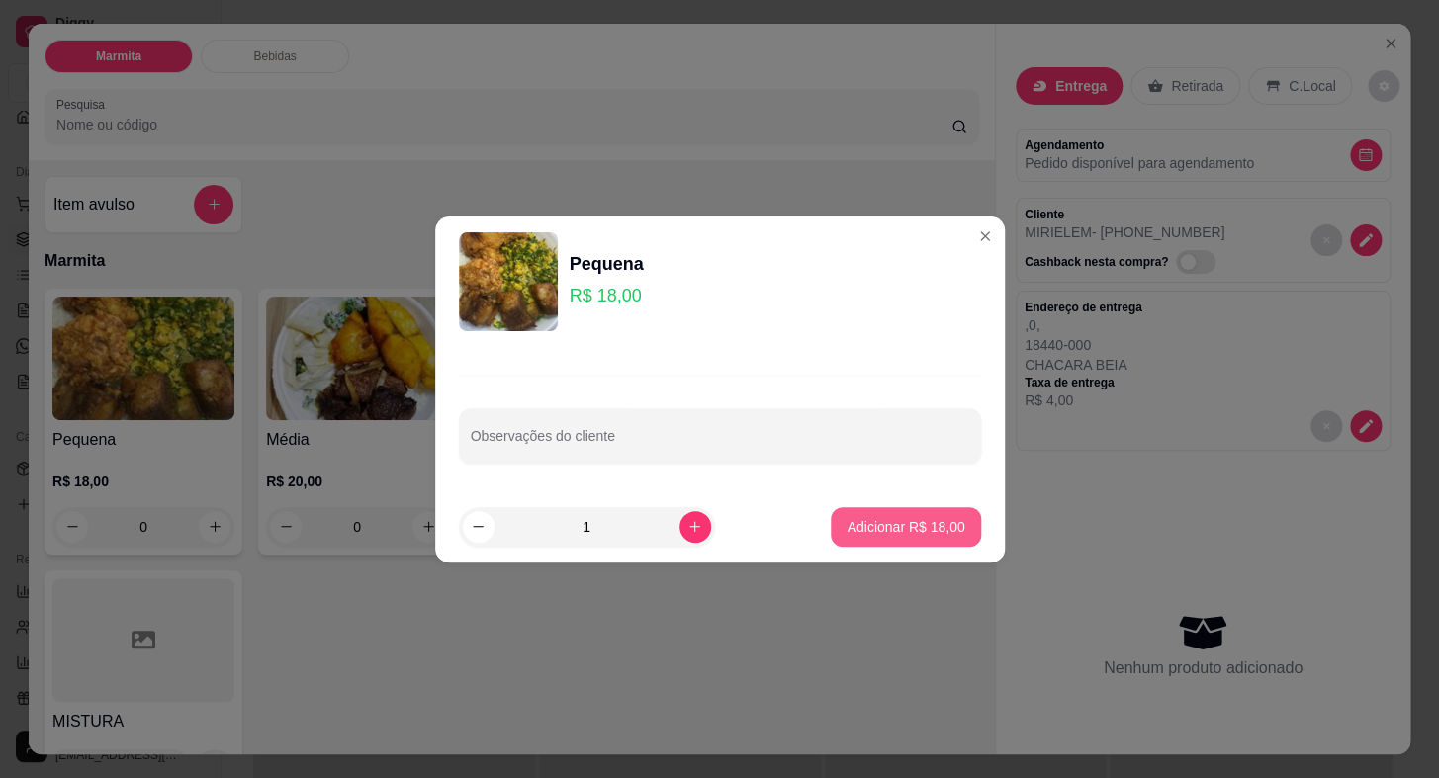
click at [909, 543] on button "Adicionar R$ 18,00" at bounding box center [905, 527] width 149 height 40
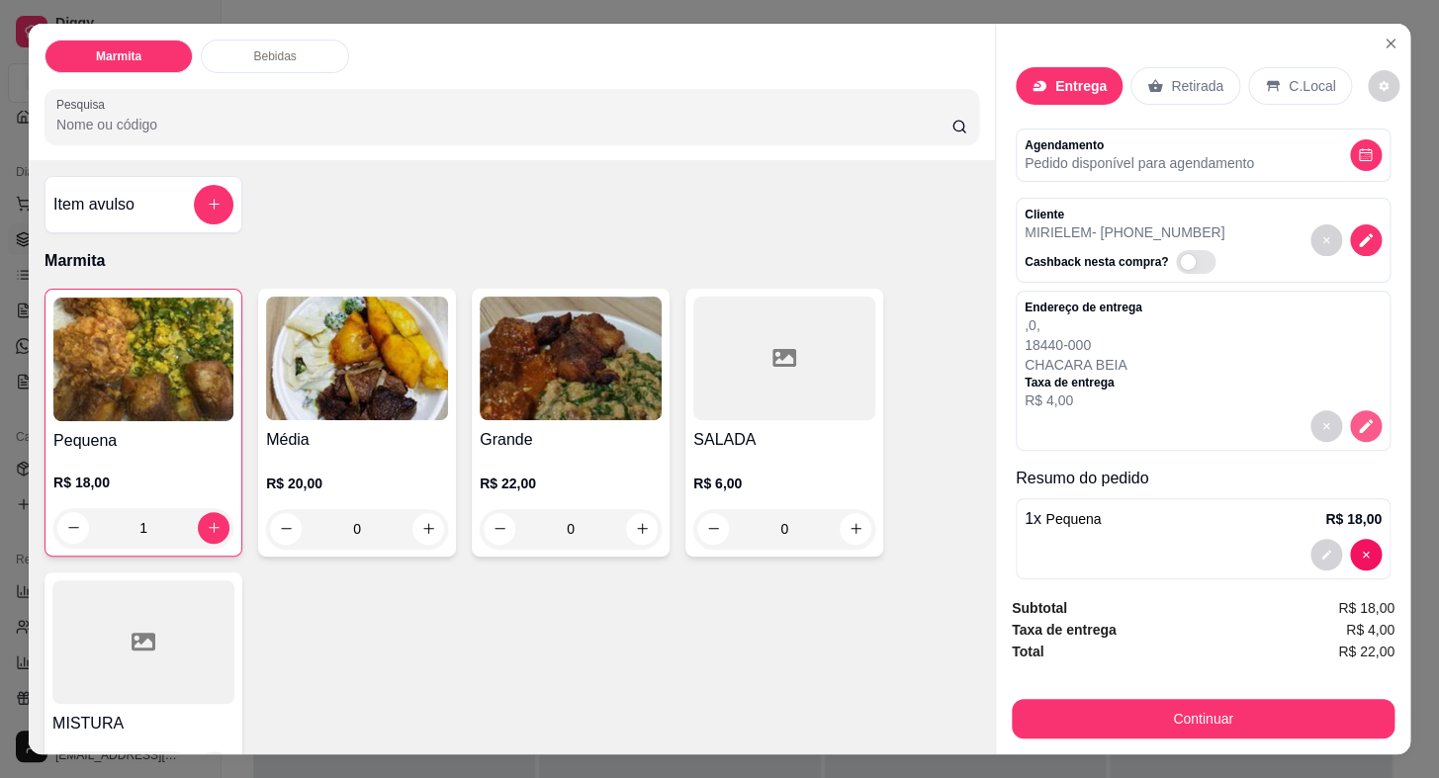
click at [1357, 417] on icon "decrease-product-quantity" at bounding box center [1366, 426] width 18 height 18
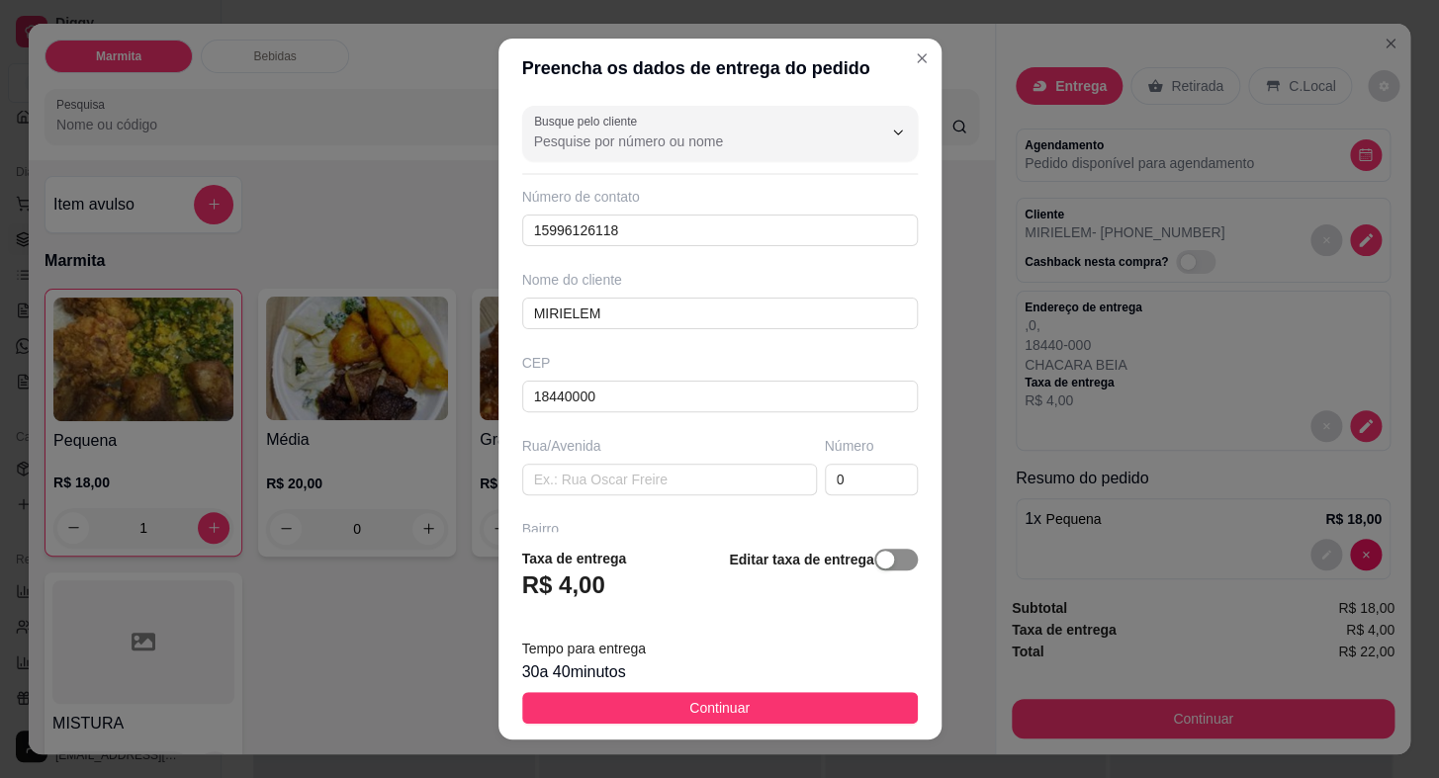
click at [881, 561] on span "button" at bounding box center [896, 560] width 44 height 22
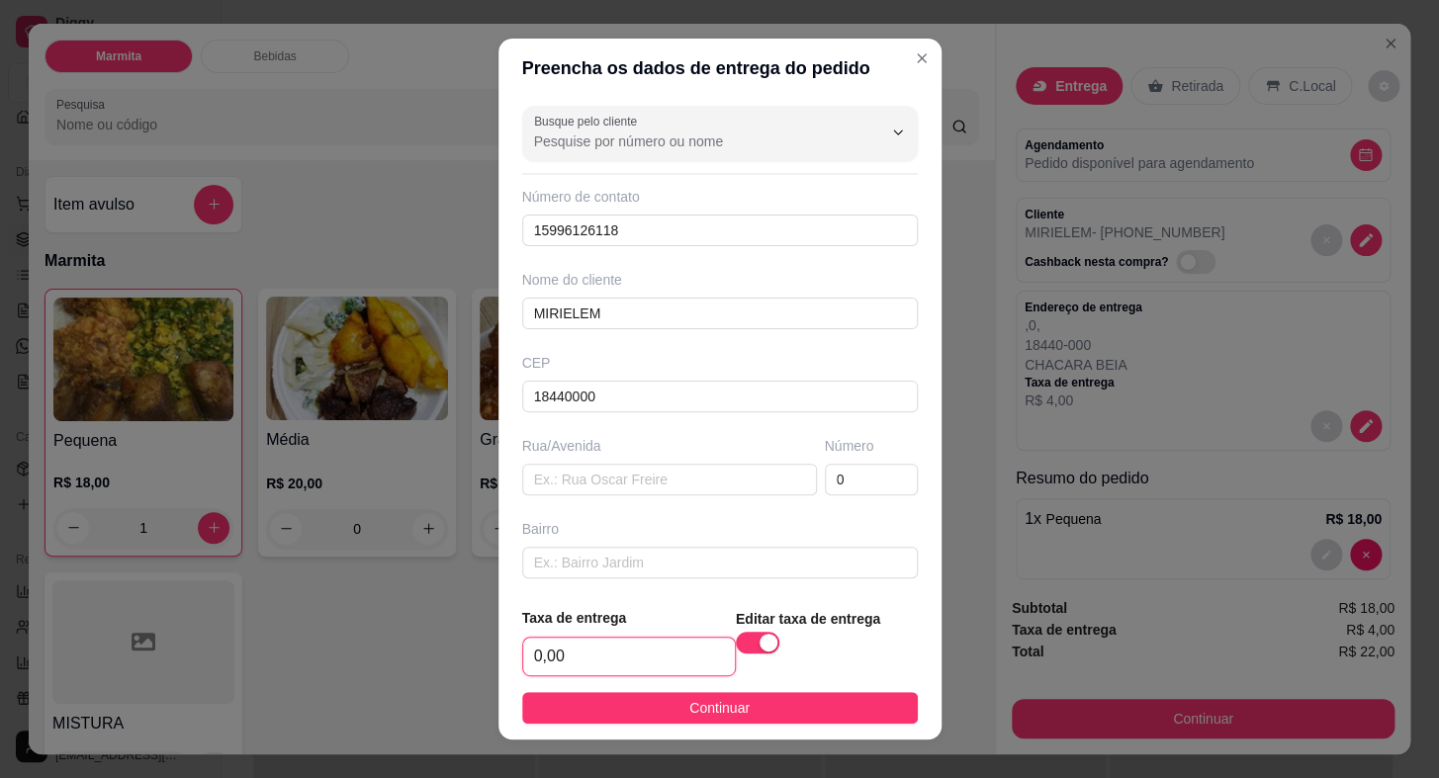
click at [612, 659] on input "0,00" at bounding box center [629, 657] width 212 height 38
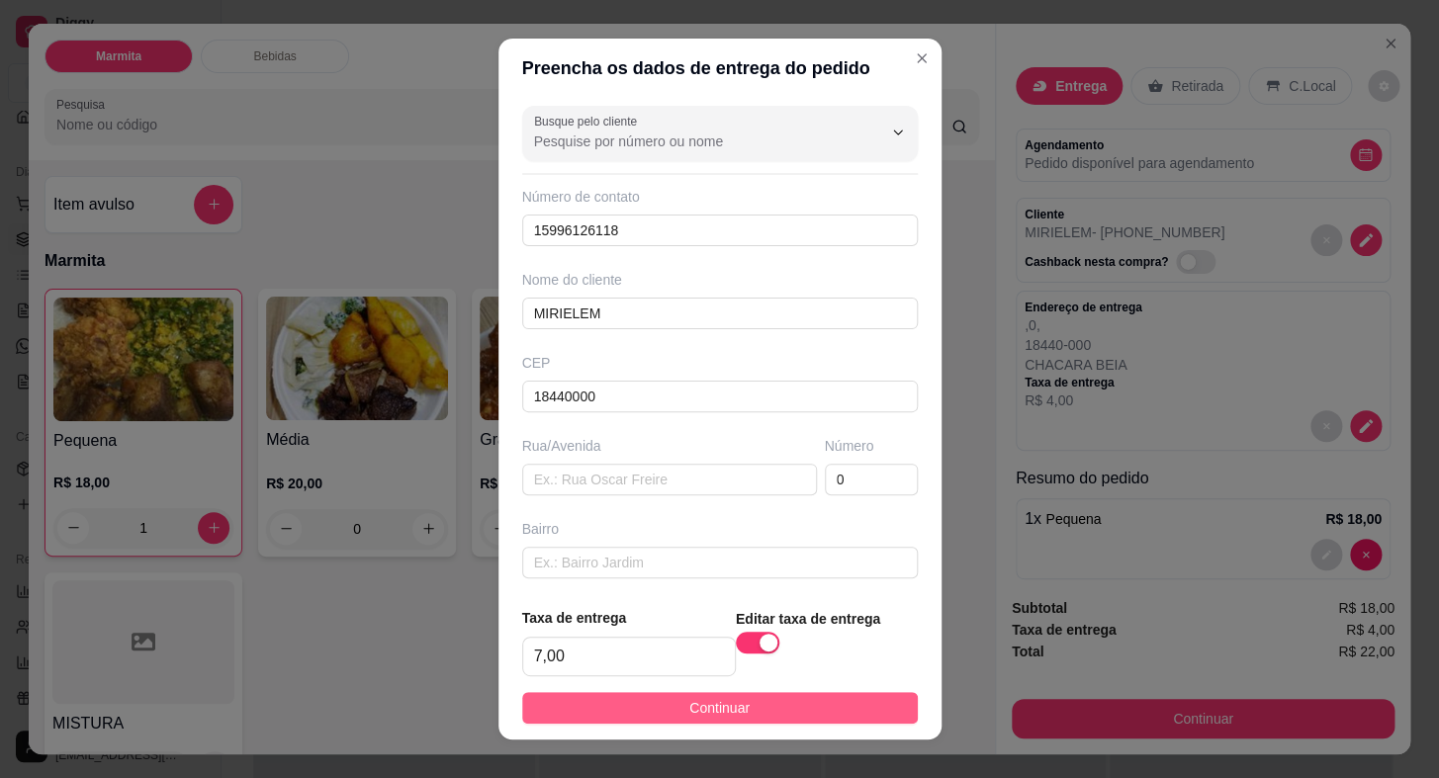
click at [719, 702] on span "Continuar" at bounding box center [719, 708] width 60 height 22
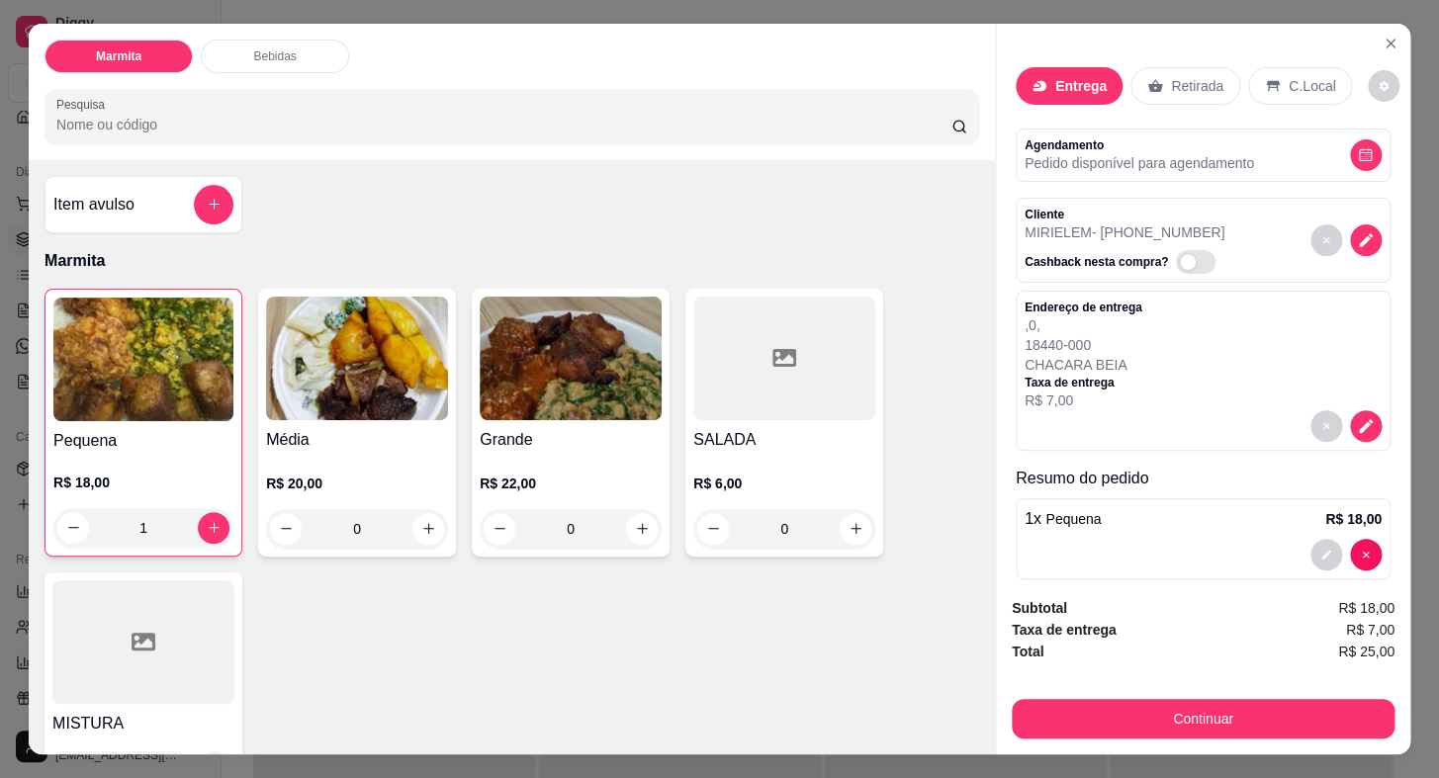
scroll to position [23, 0]
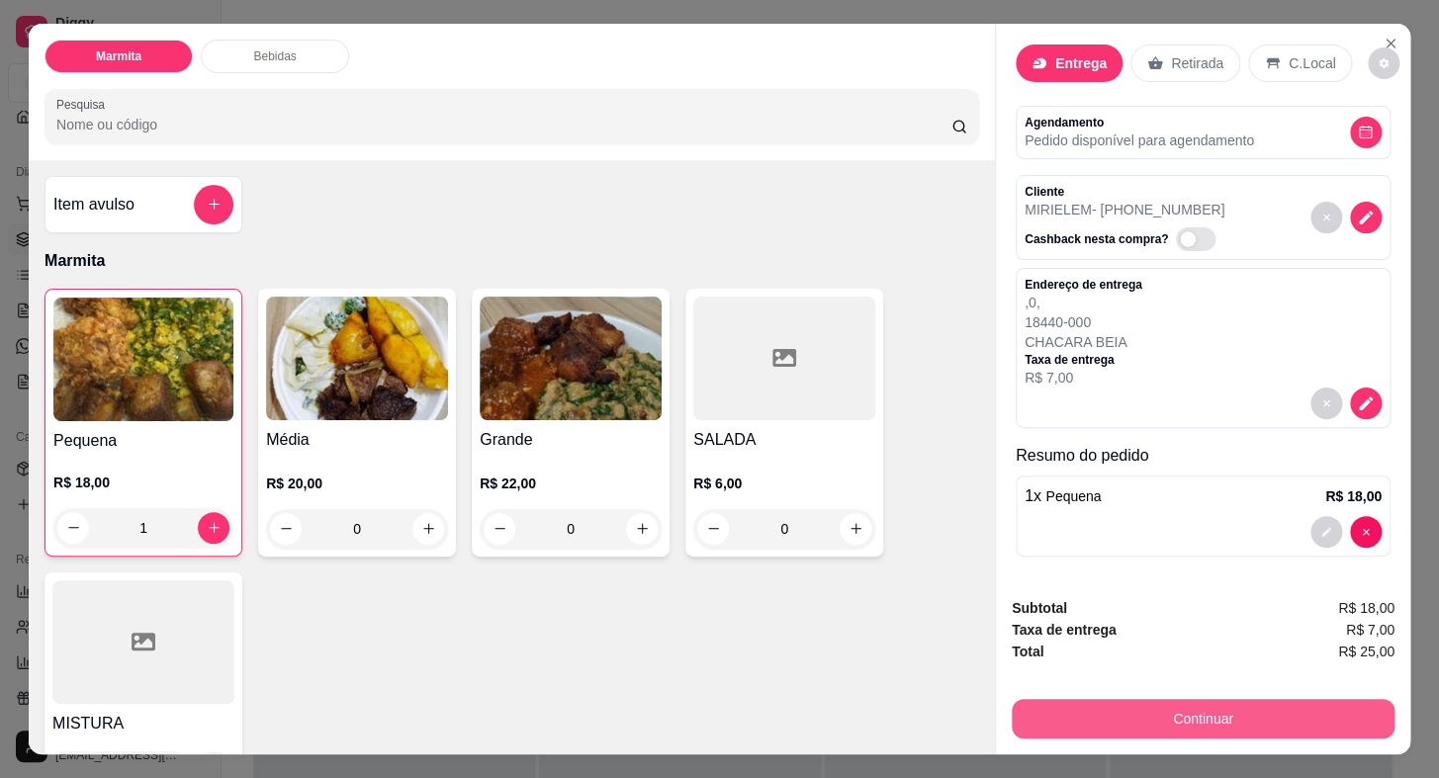
click at [1196, 701] on button "Continuar" at bounding box center [1203, 719] width 383 height 40
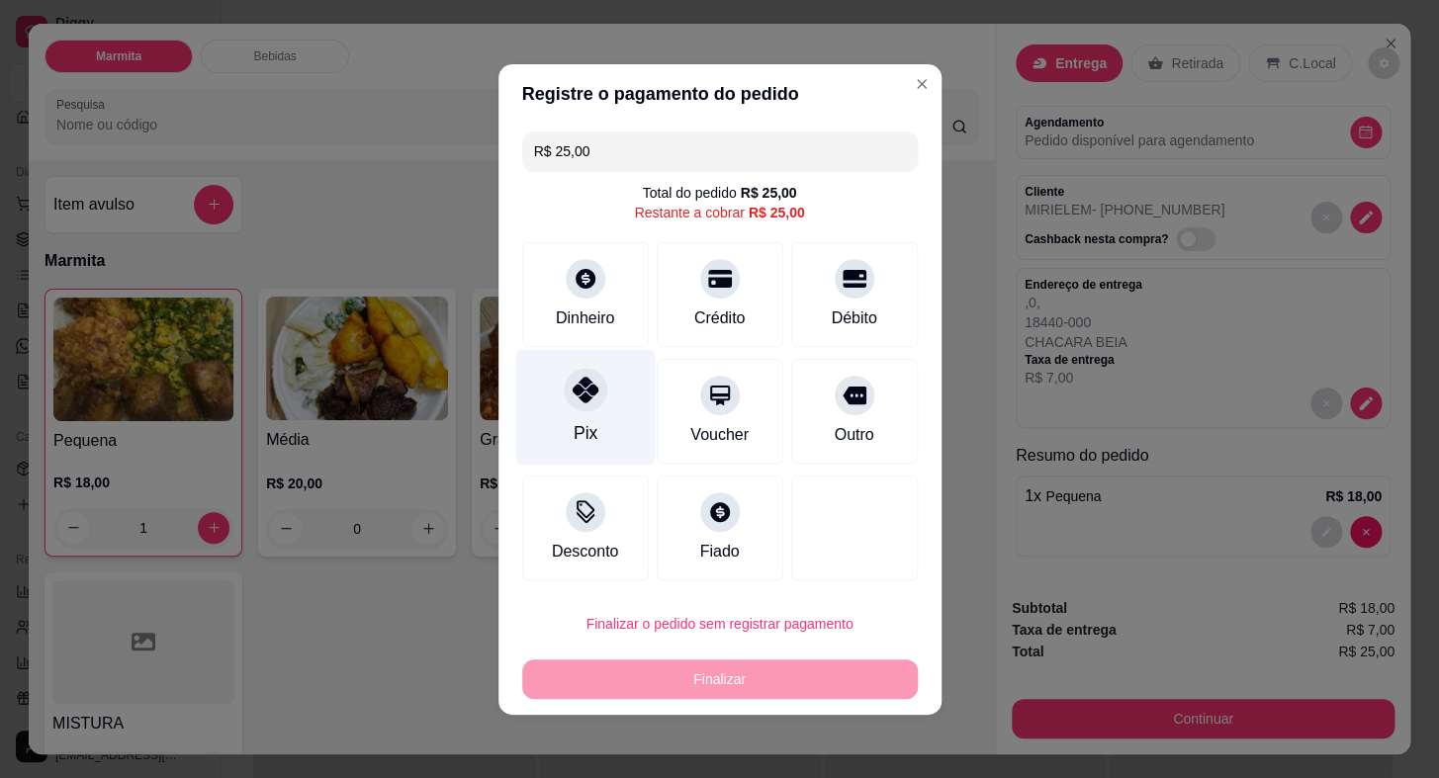
click at [591, 397] on icon at bounding box center [585, 390] width 26 height 26
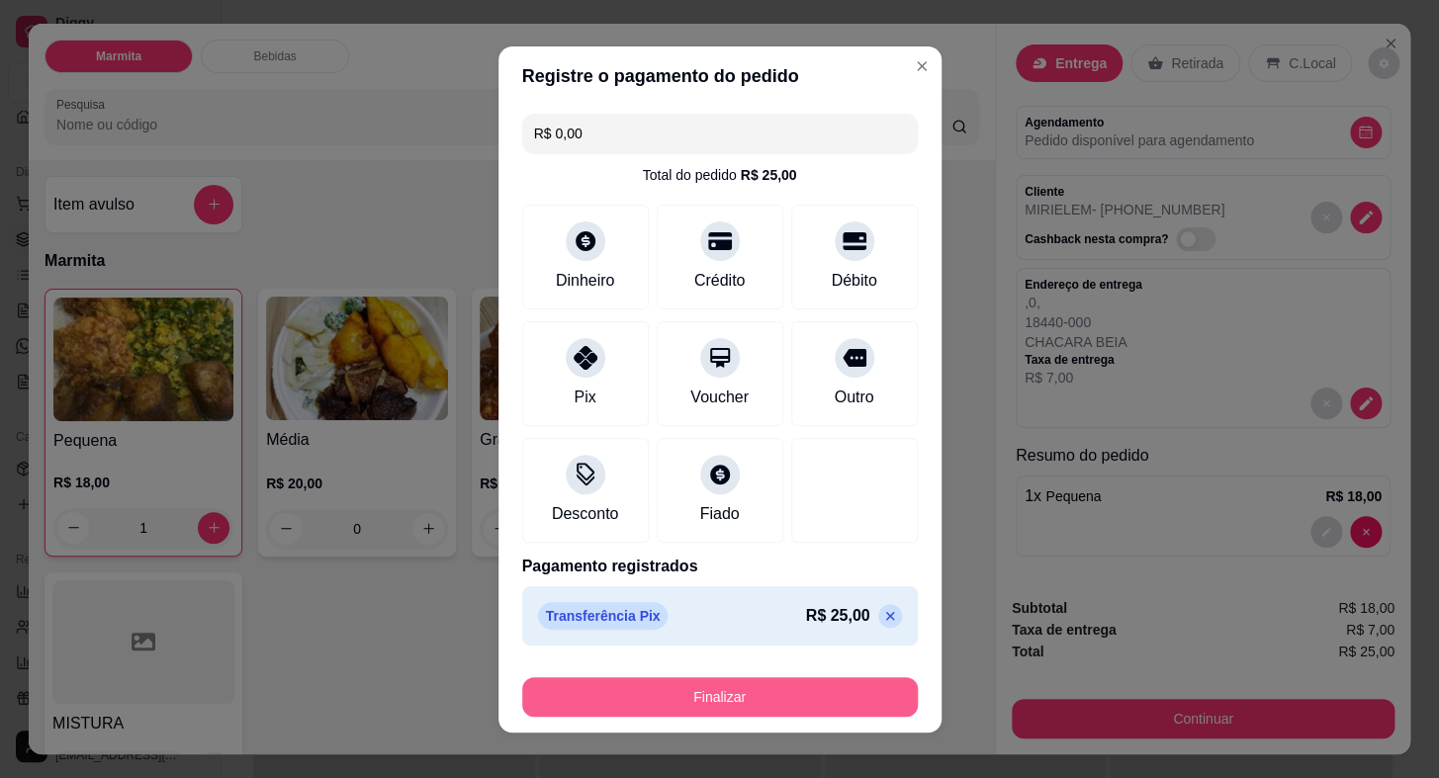
click at [759, 702] on button "Finalizar" at bounding box center [720, 697] width 396 height 40
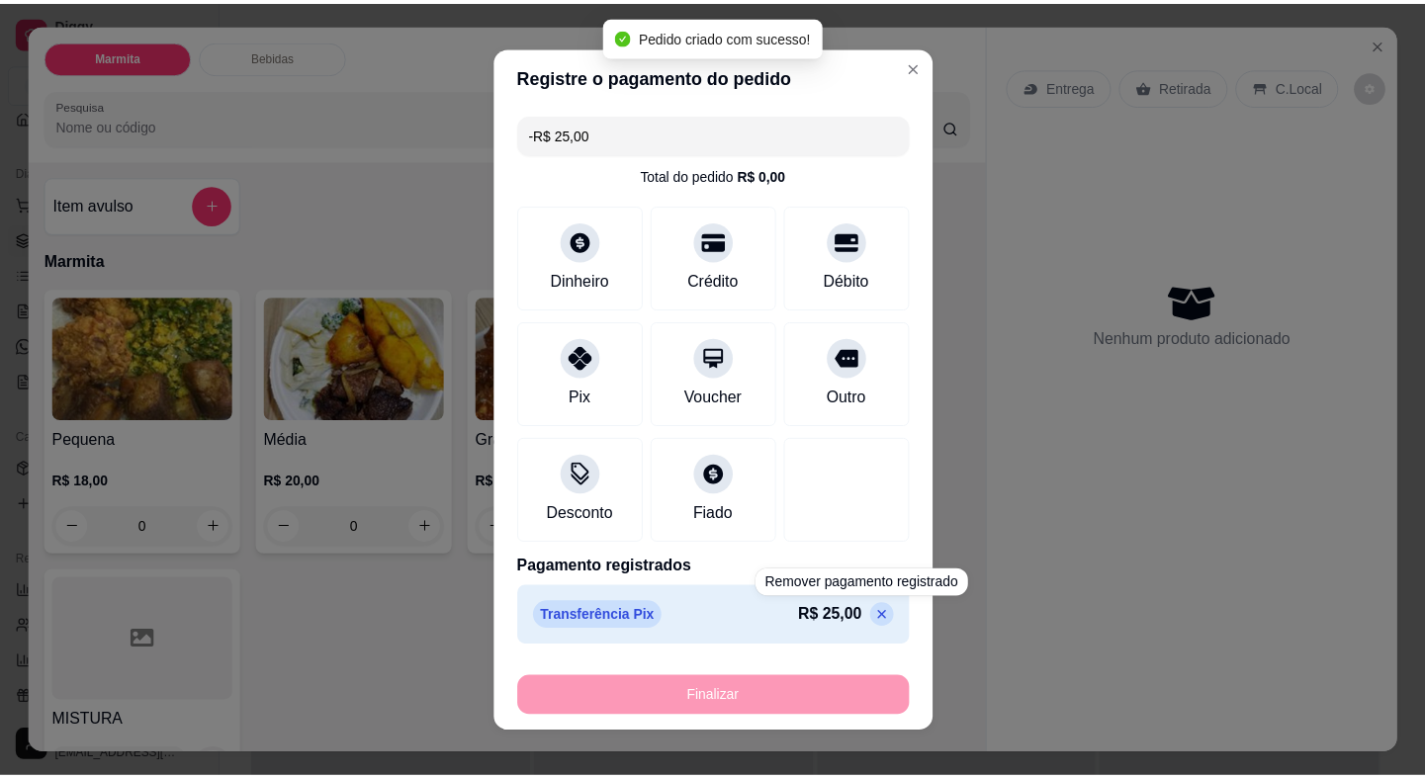
scroll to position [0, 0]
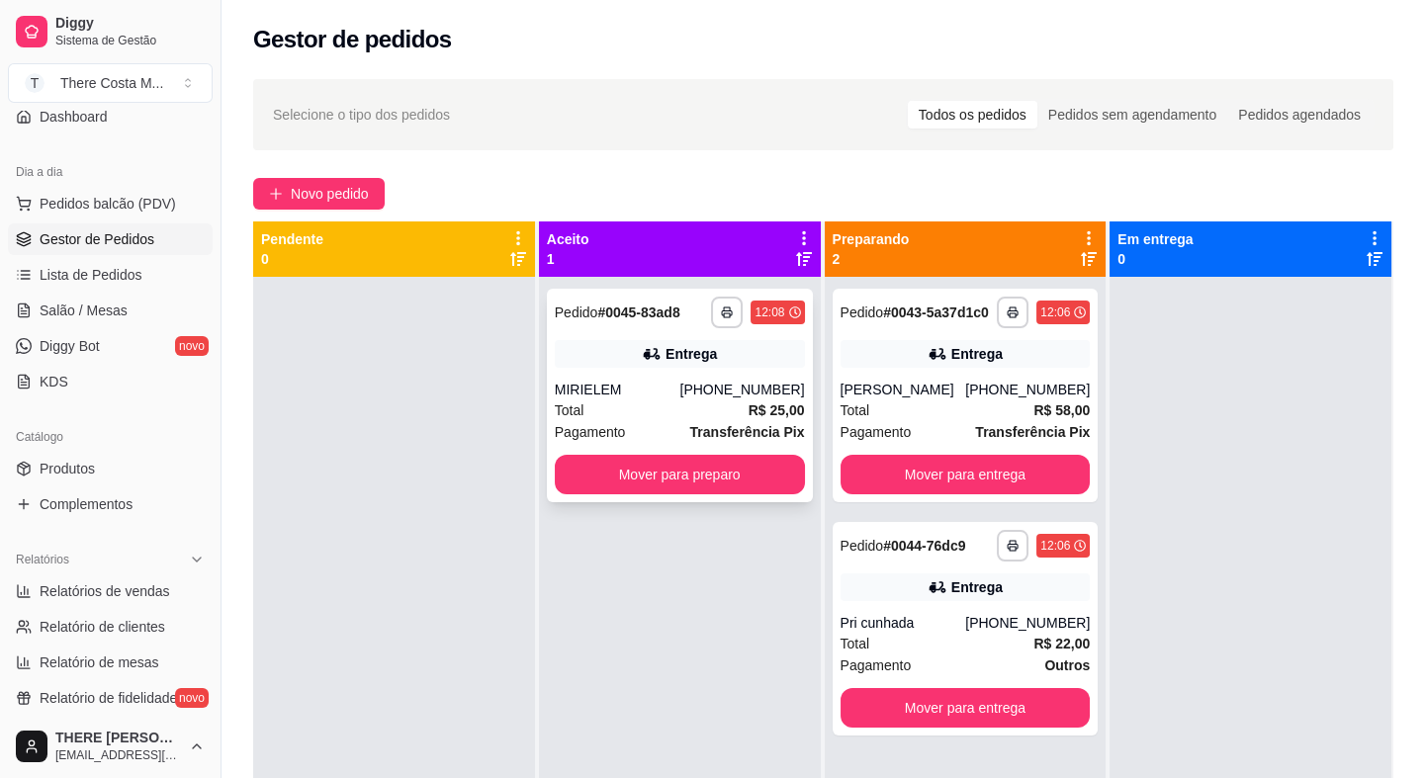
click at [671, 395] on div "MIRIELEM" at bounding box center [618, 390] width 126 height 20
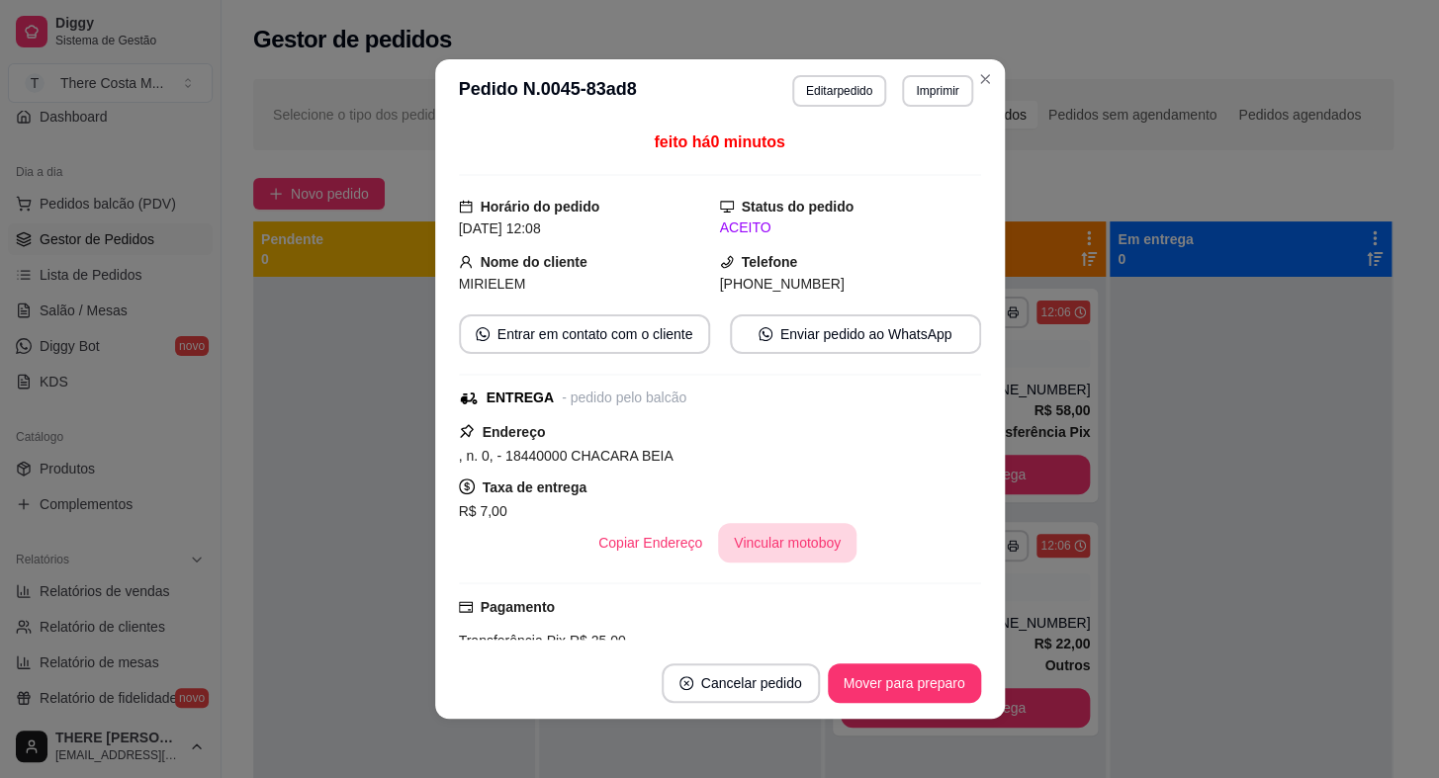
click at [769, 548] on button "Vincular motoboy" at bounding box center [787, 543] width 138 height 40
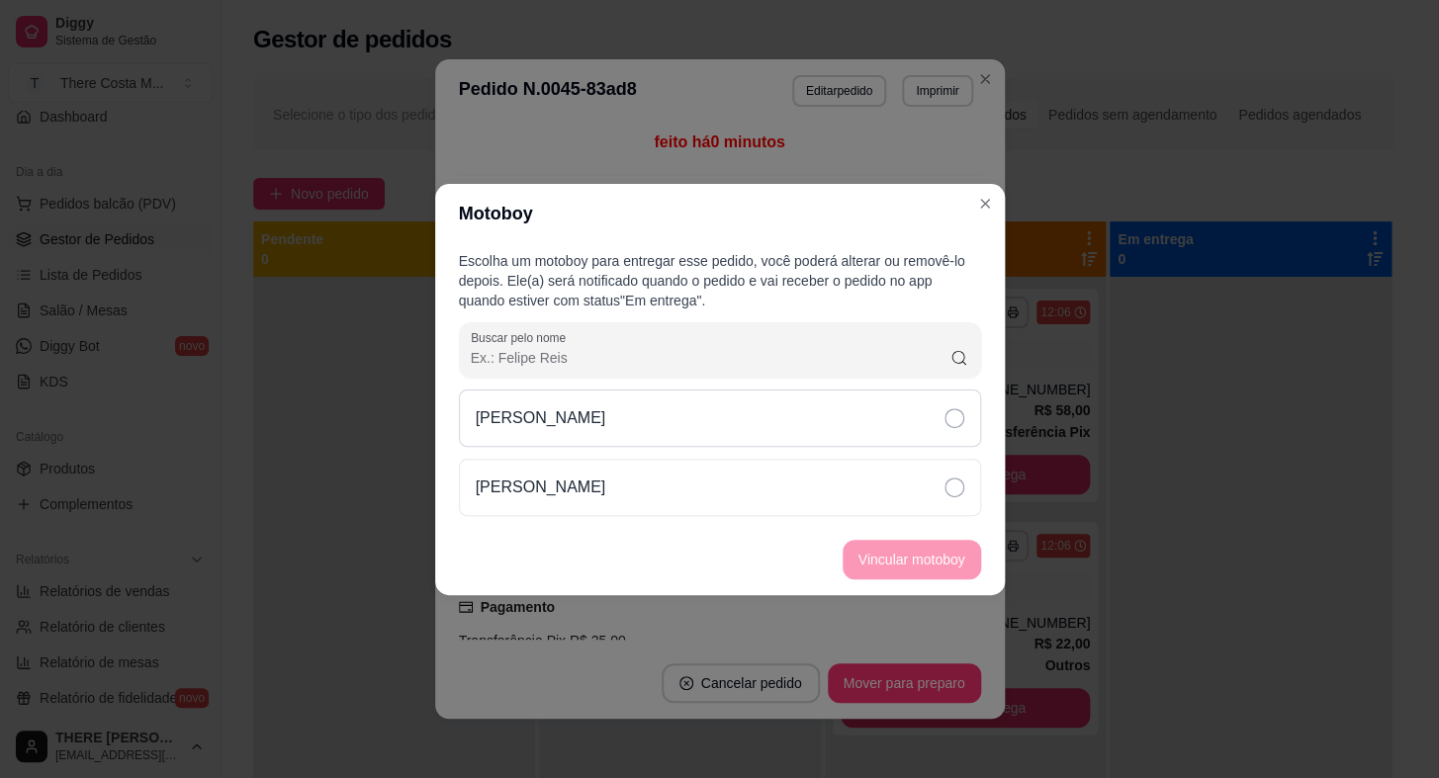
click at [800, 415] on div "[PERSON_NAME]" at bounding box center [720, 418] width 522 height 57
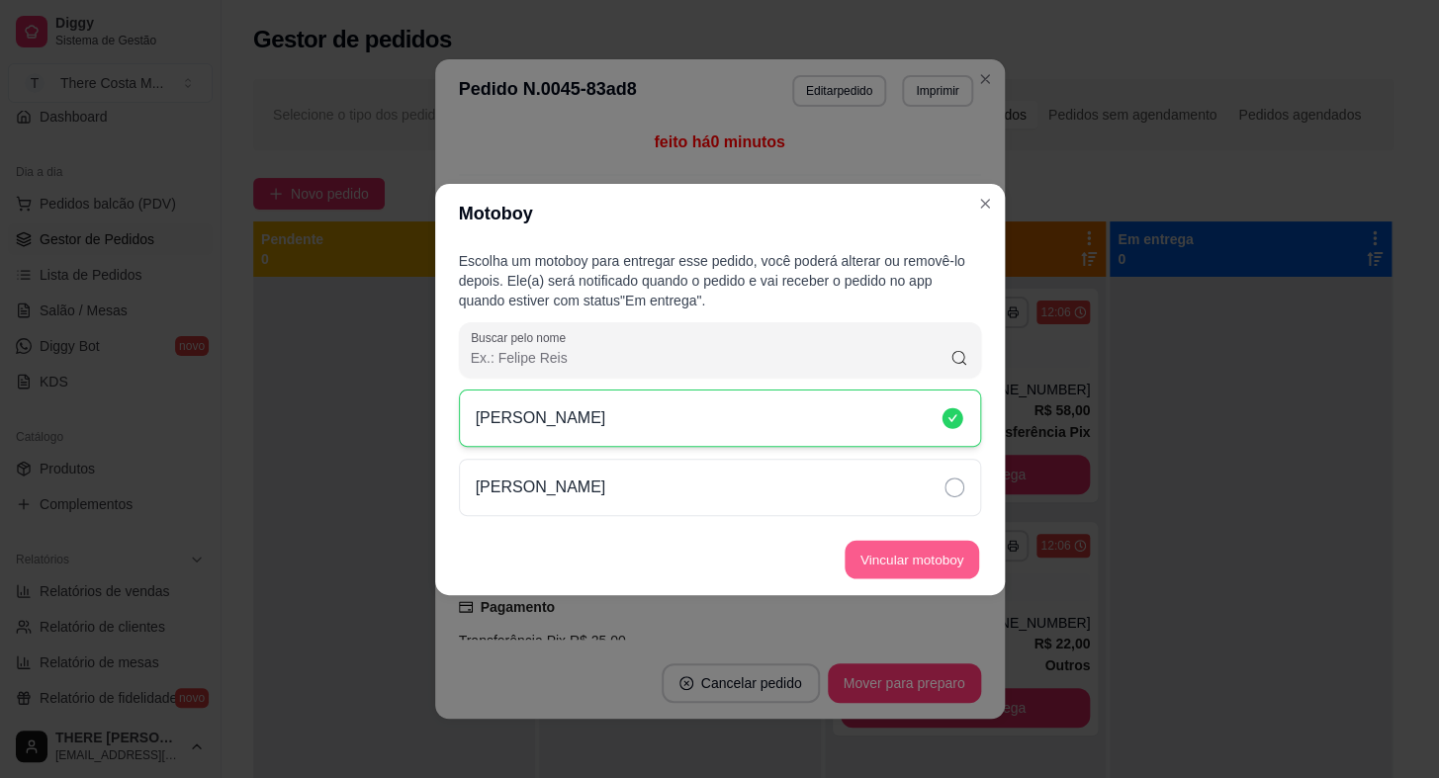
click at [906, 564] on button "Vincular motoboy" at bounding box center [912, 559] width 135 height 39
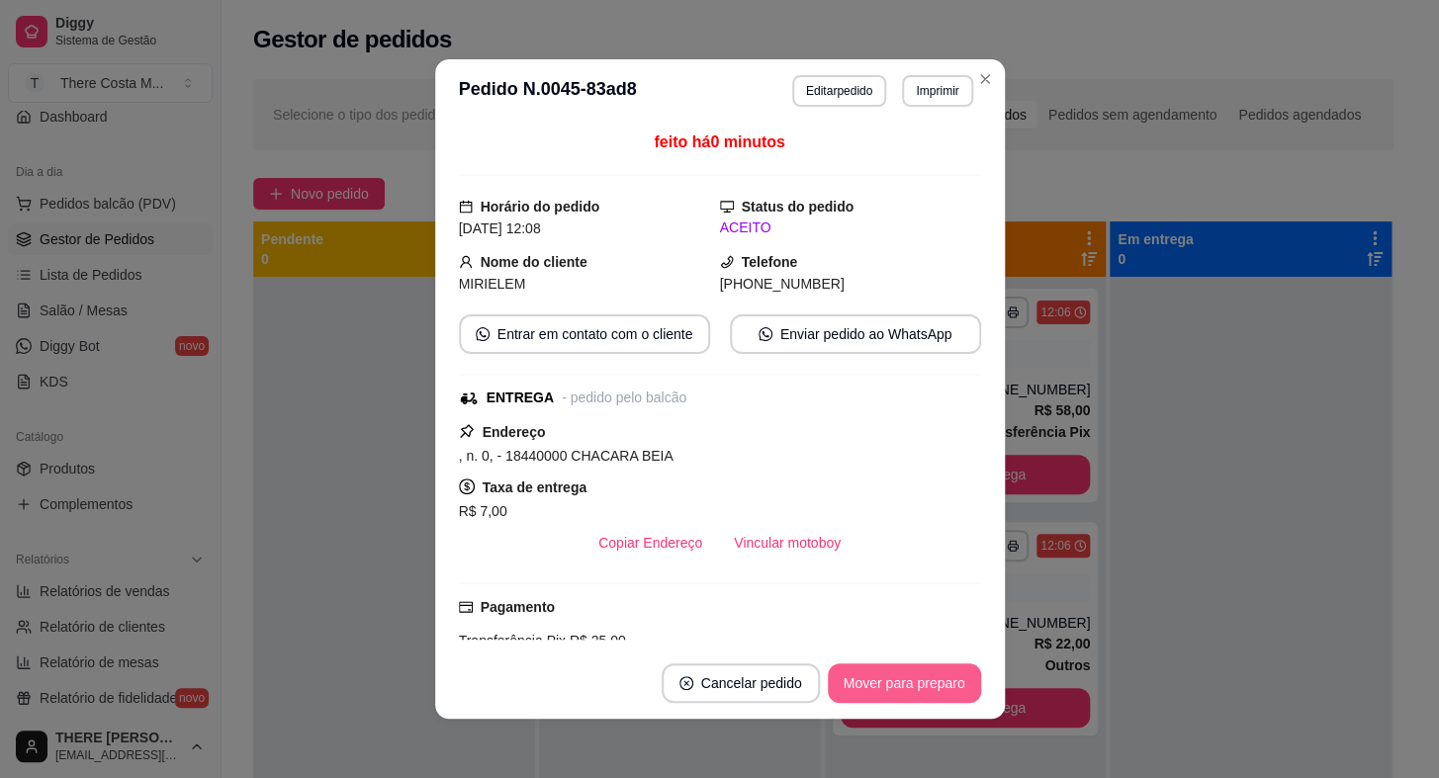
click at [916, 672] on button "Mover para preparo" at bounding box center [904, 684] width 153 height 40
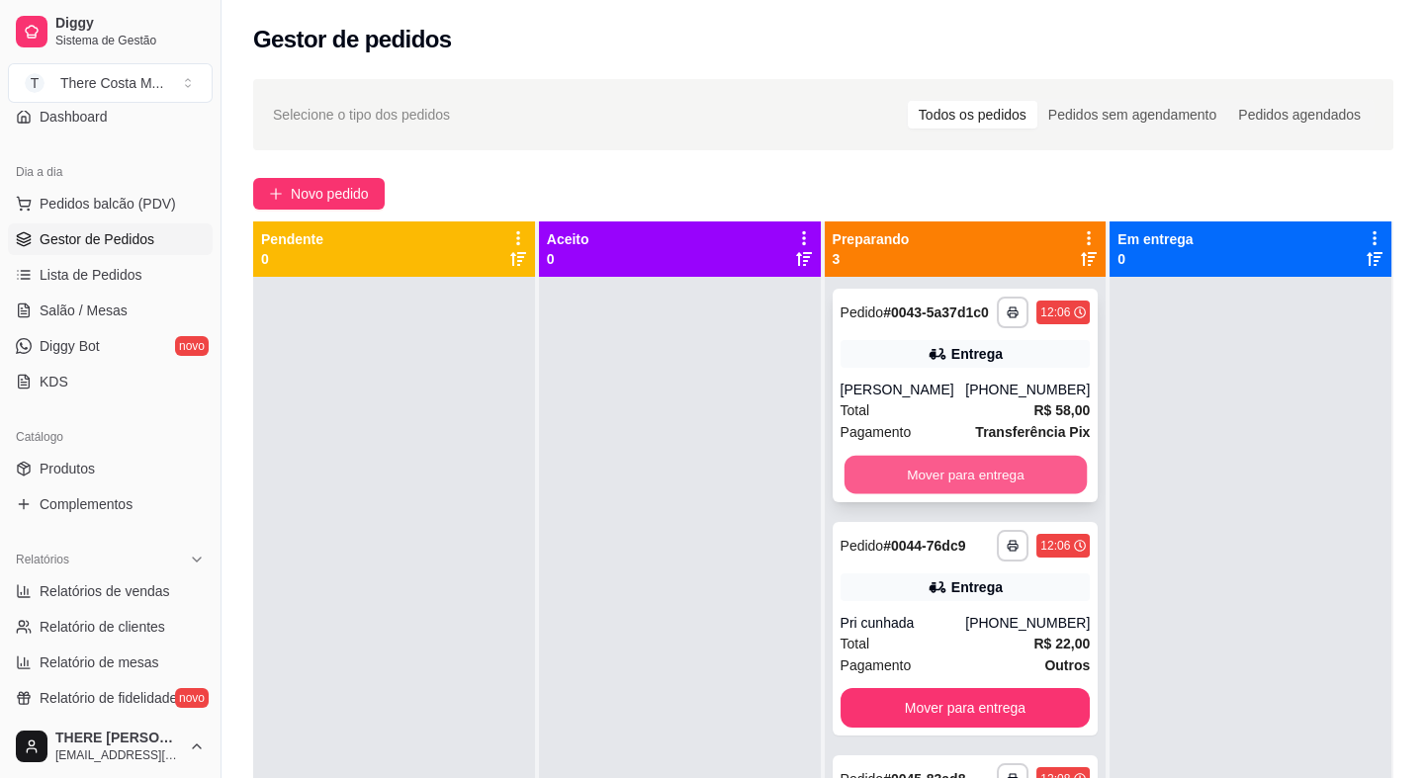
click at [884, 483] on button "Mover para entrega" at bounding box center [965, 475] width 242 height 39
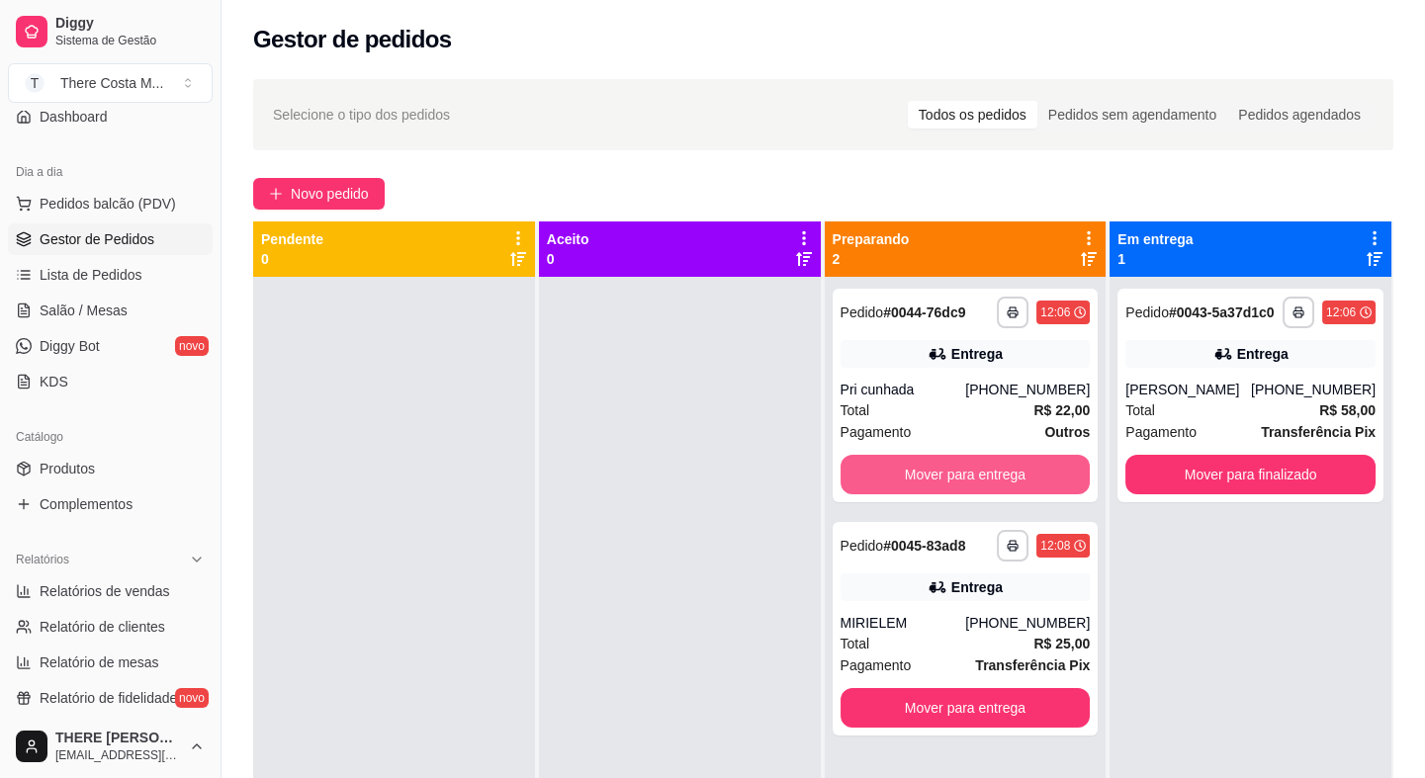
click at [917, 487] on button "Mover para entrega" at bounding box center [966, 475] width 250 height 40
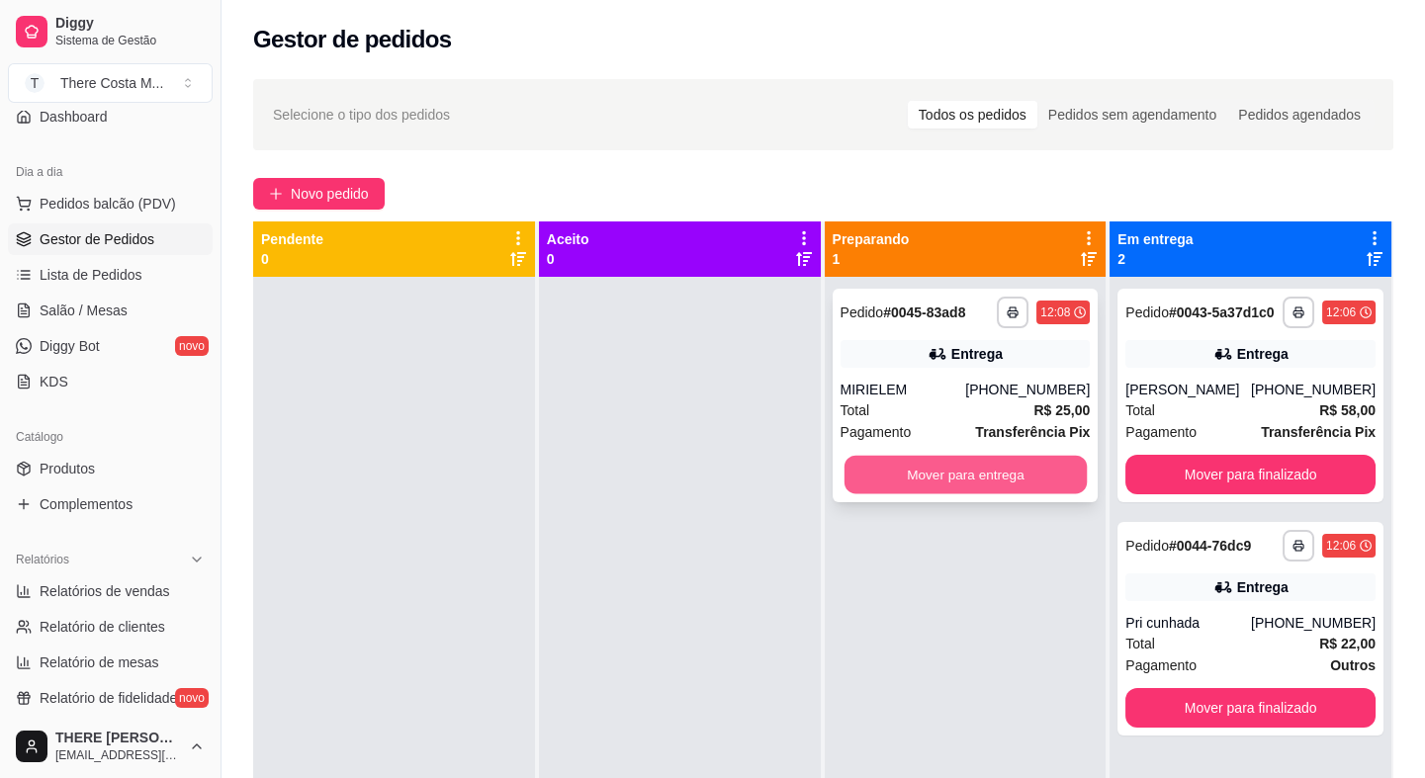
click at [939, 483] on button "Mover para entrega" at bounding box center [965, 475] width 242 height 39
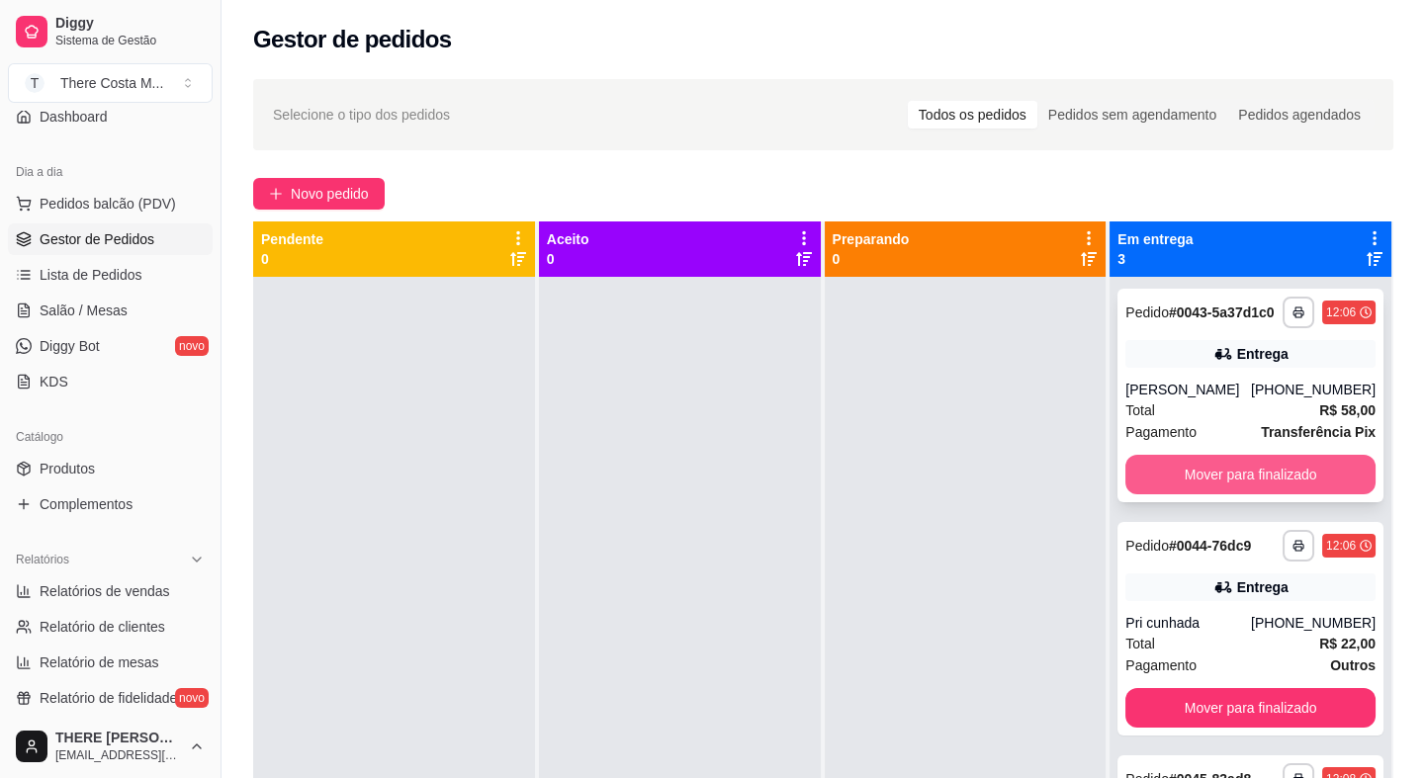
click at [1179, 474] on button "Mover para finalizado" at bounding box center [1251, 475] width 250 height 40
click at [1171, 472] on button "Mover para finalizado" at bounding box center [1251, 475] width 250 height 40
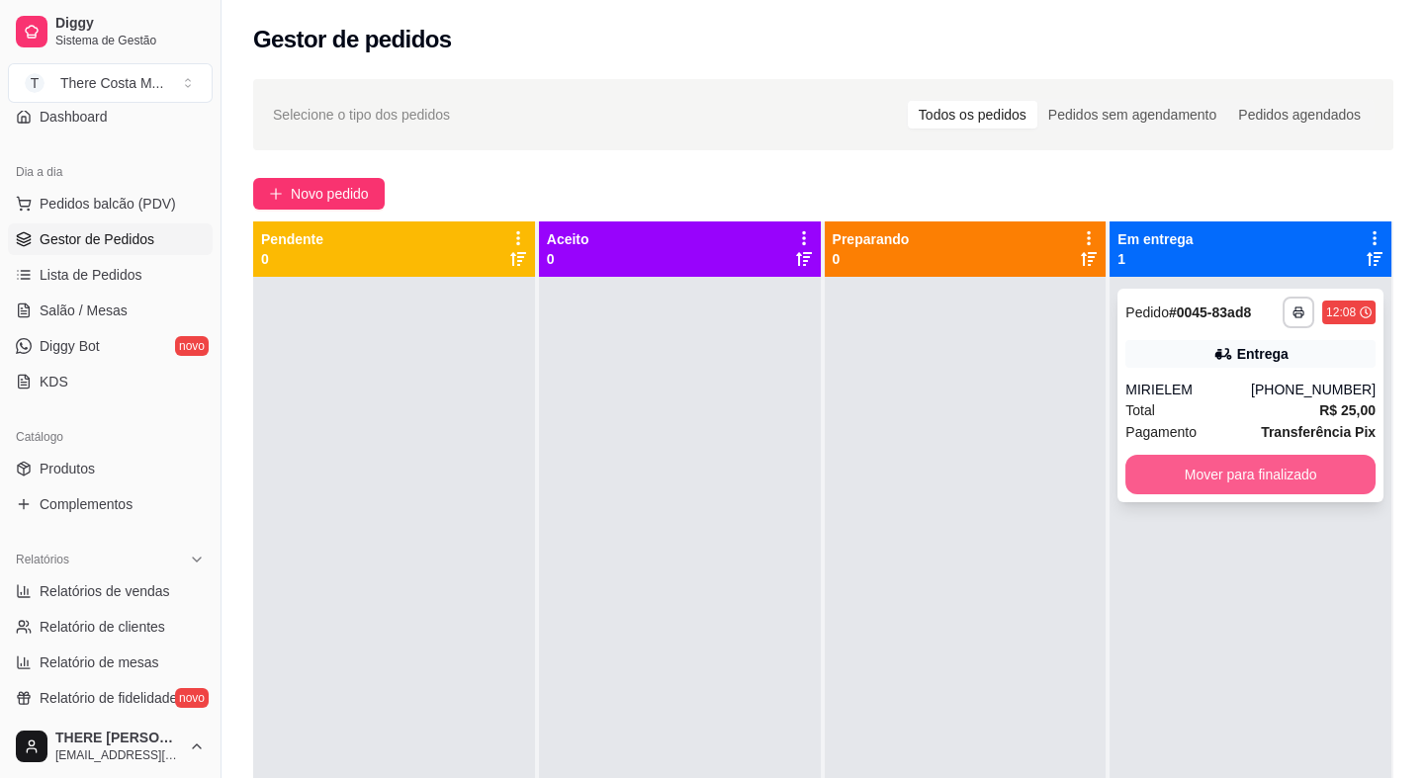
click at [1168, 472] on button "Mover para finalizado" at bounding box center [1251, 475] width 250 height 40
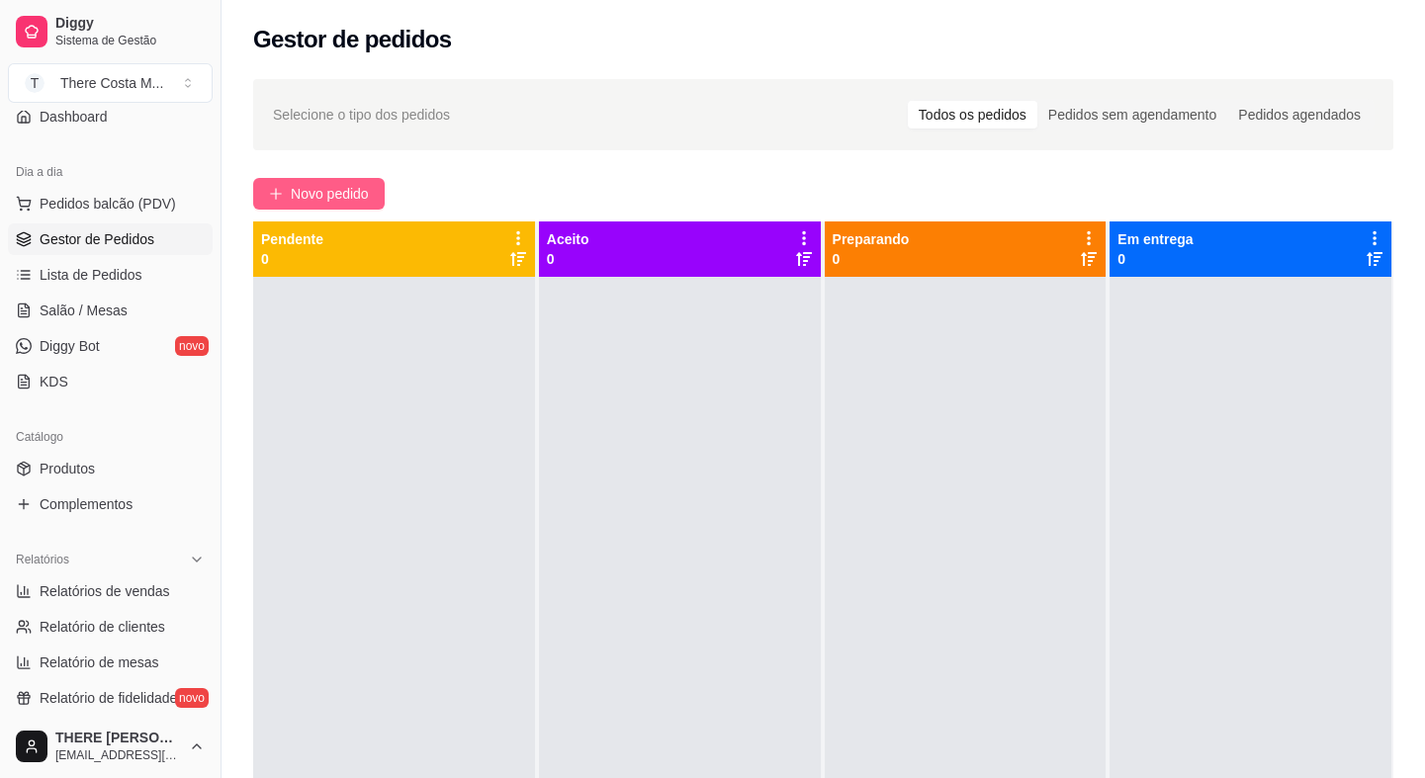
click at [343, 193] on span "Novo pedido" at bounding box center [330, 194] width 78 height 22
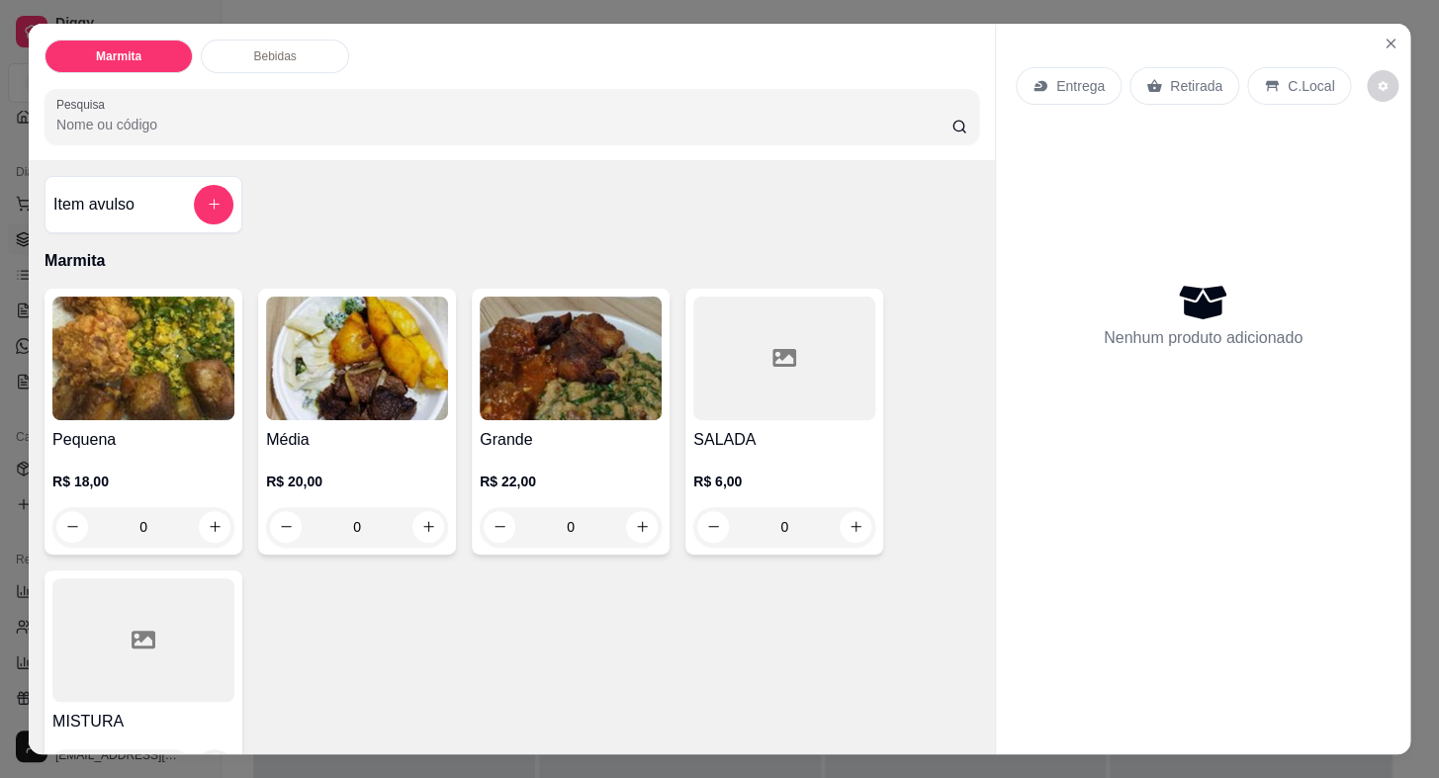
click at [1077, 77] on p "Entrega" at bounding box center [1080, 86] width 48 height 20
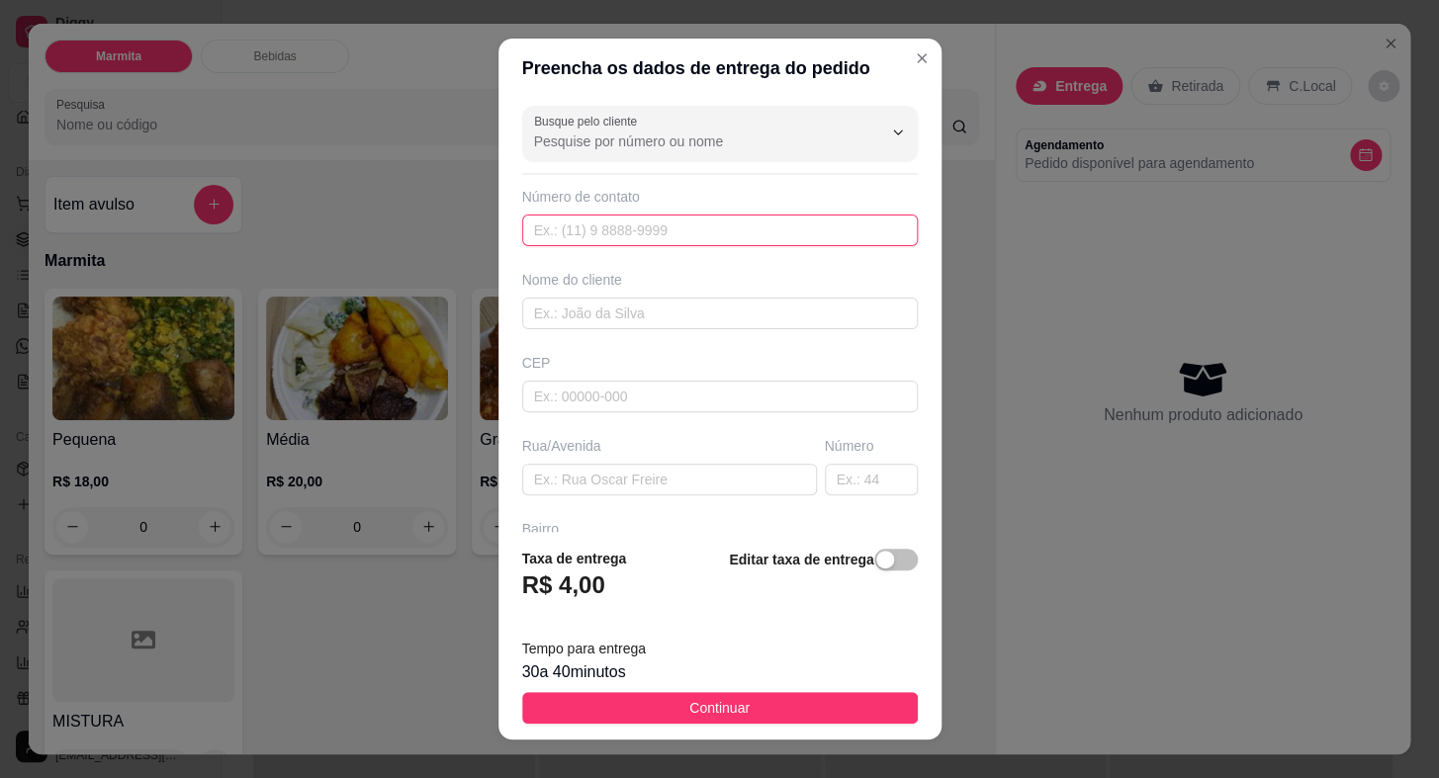
click at [651, 233] on input "text" at bounding box center [720, 231] width 396 height 32
paste input "[PHONE_NUMBER]"
click at [649, 299] on input "text" at bounding box center [720, 314] width 396 height 32
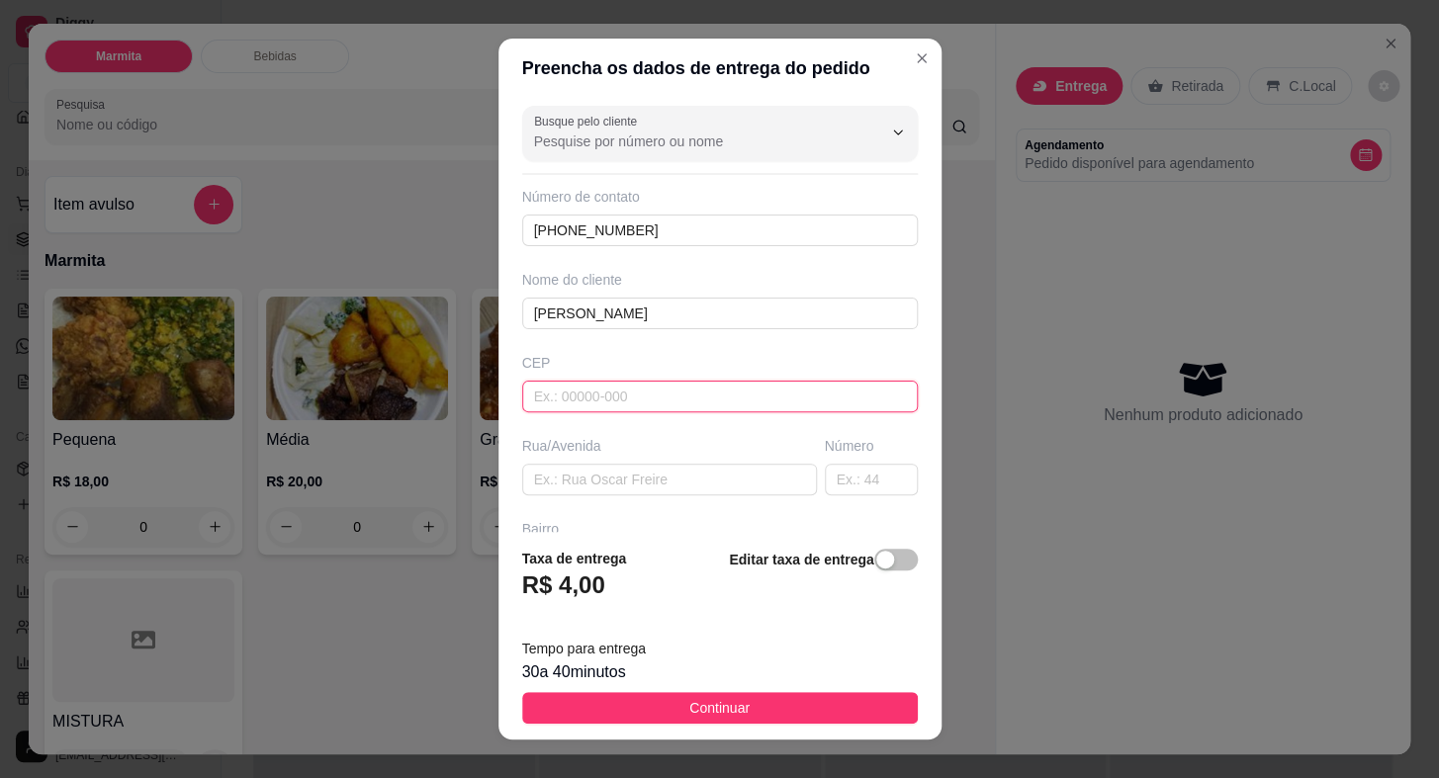
click at [582, 405] on input "text" at bounding box center [720, 397] width 396 height 32
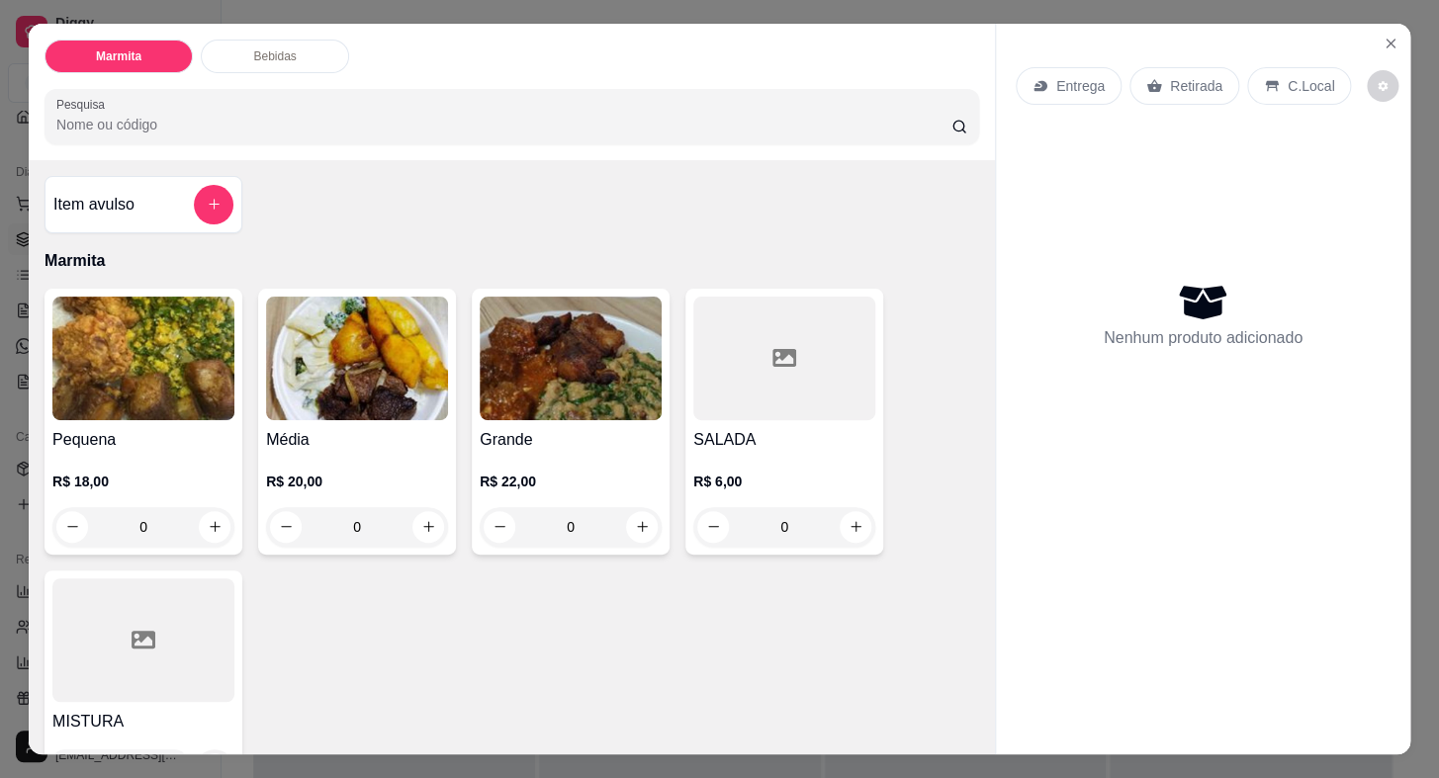
click at [1202, 78] on p "Retirada" at bounding box center [1196, 86] width 52 height 20
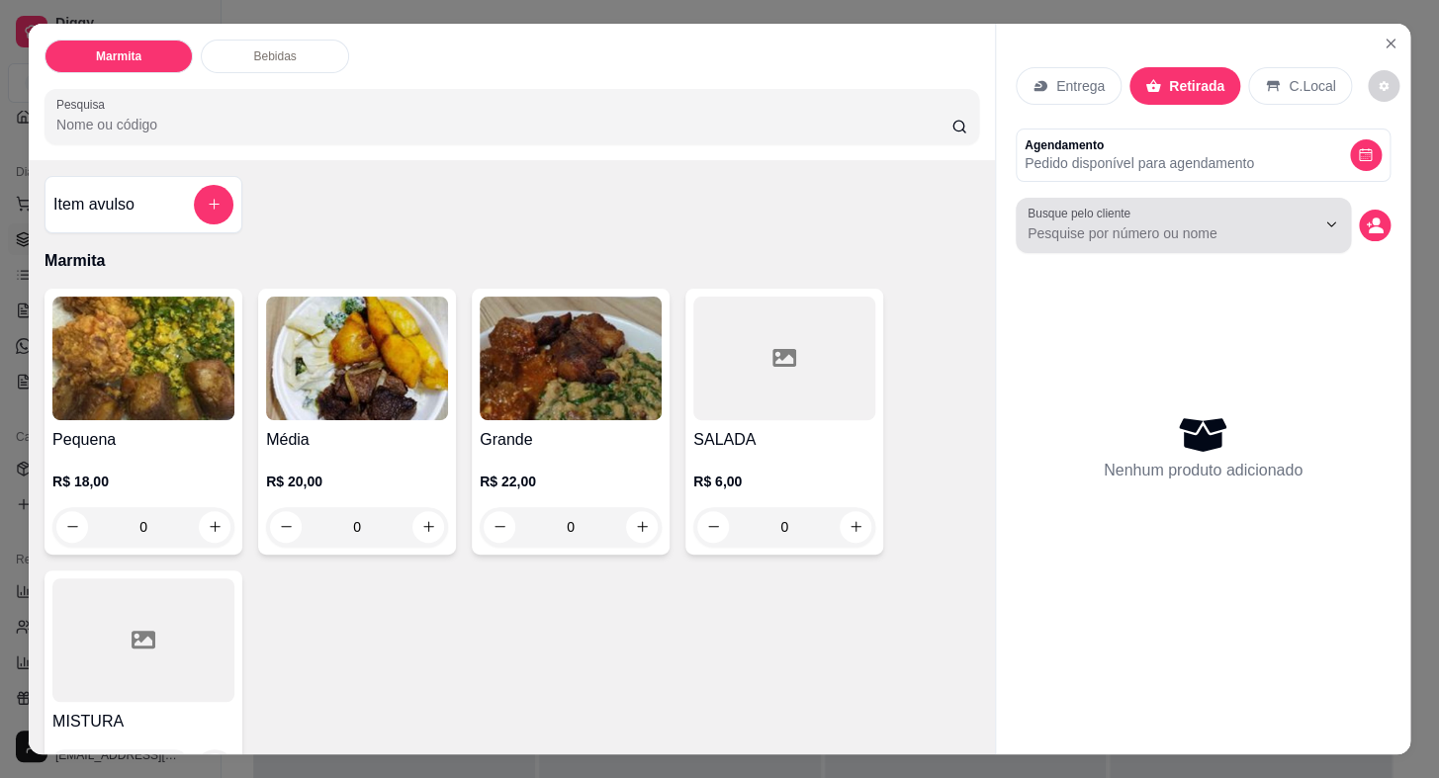
click at [1216, 232] on input "Busque pelo cliente" at bounding box center [1156, 234] width 256 height 20
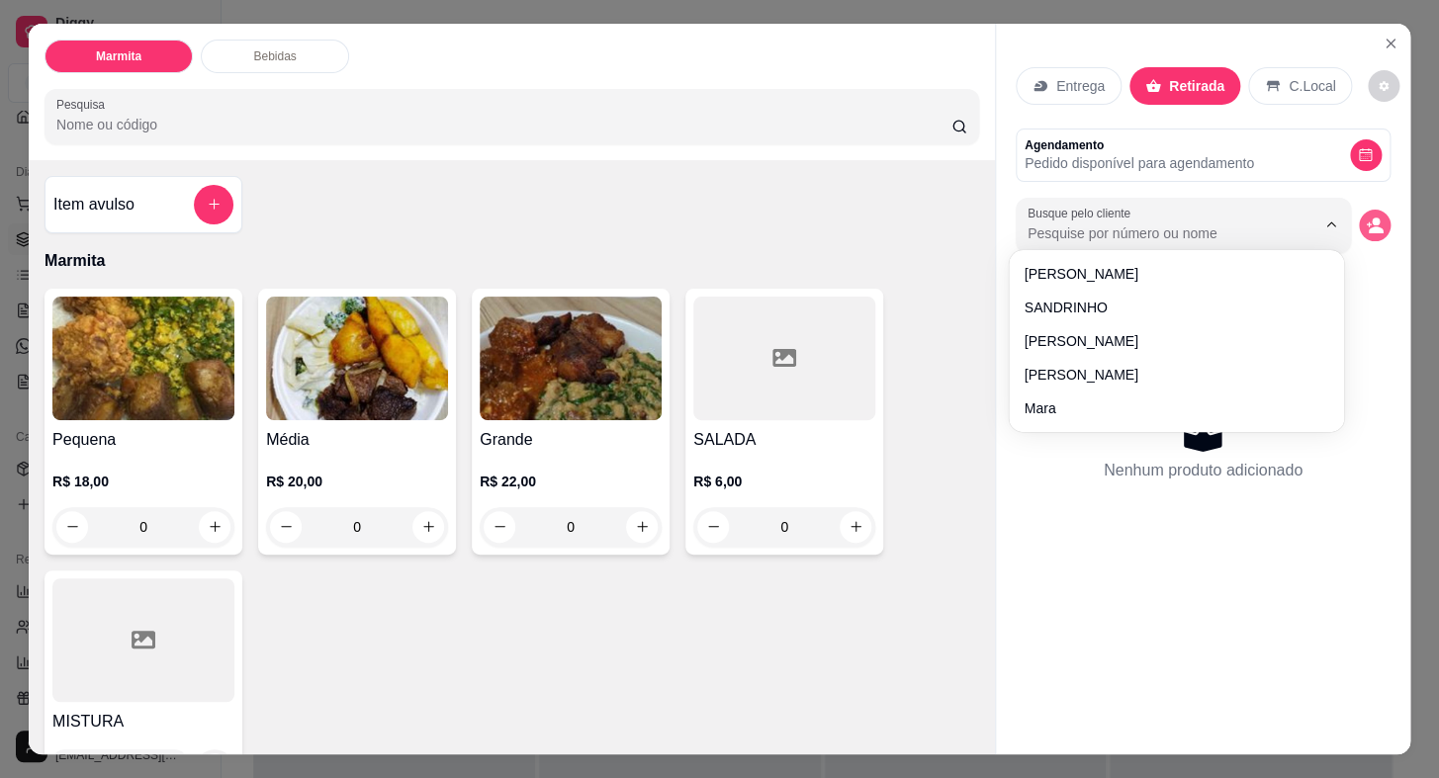
click at [1366, 220] on icon "decrease-product-quantity" at bounding box center [1375, 226] width 18 height 18
click at [1366, 217] on icon "decrease-product-quantity" at bounding box center [1375, 226] width 18 height 18
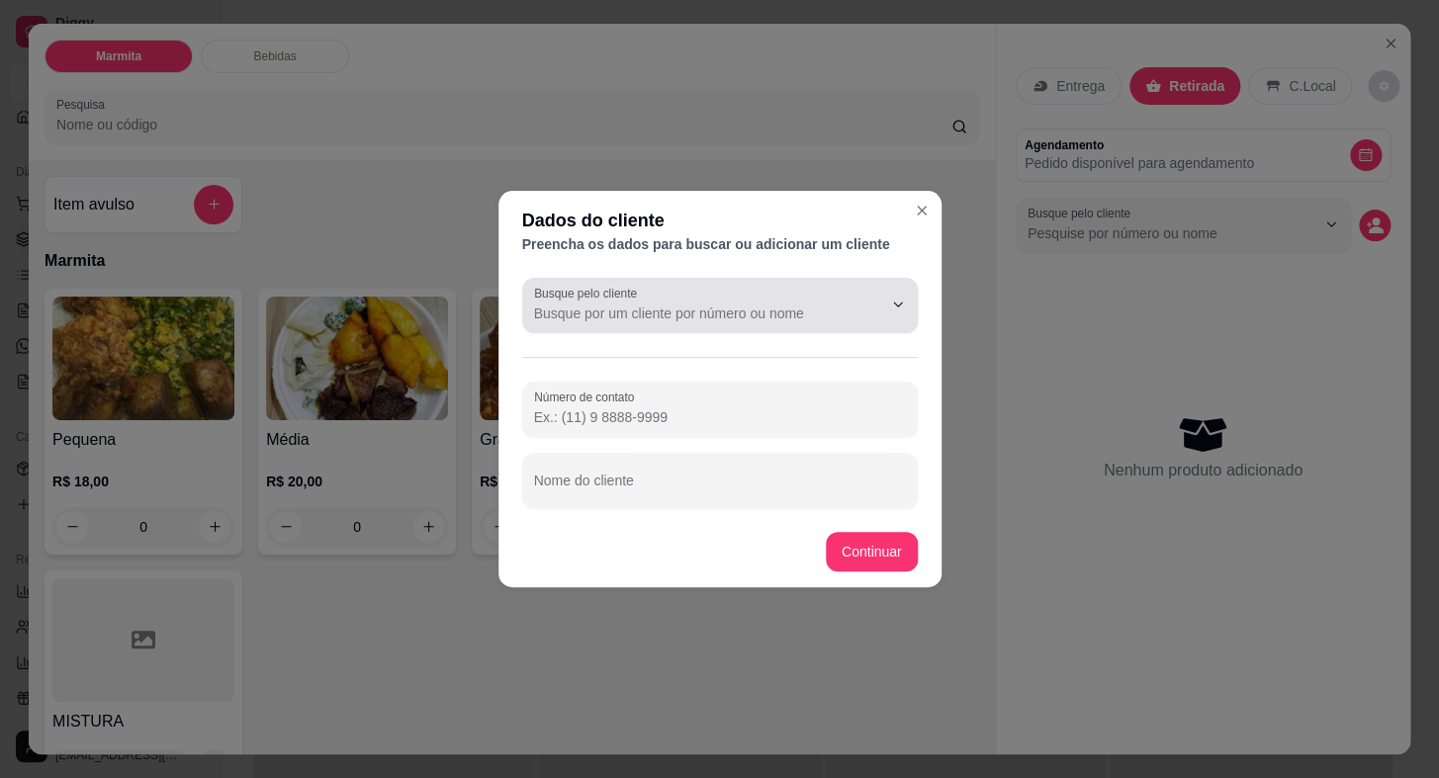
click at [680, 326] on div "Busque pelo cliente" at bounding box center [720, 305] width 396 height 55
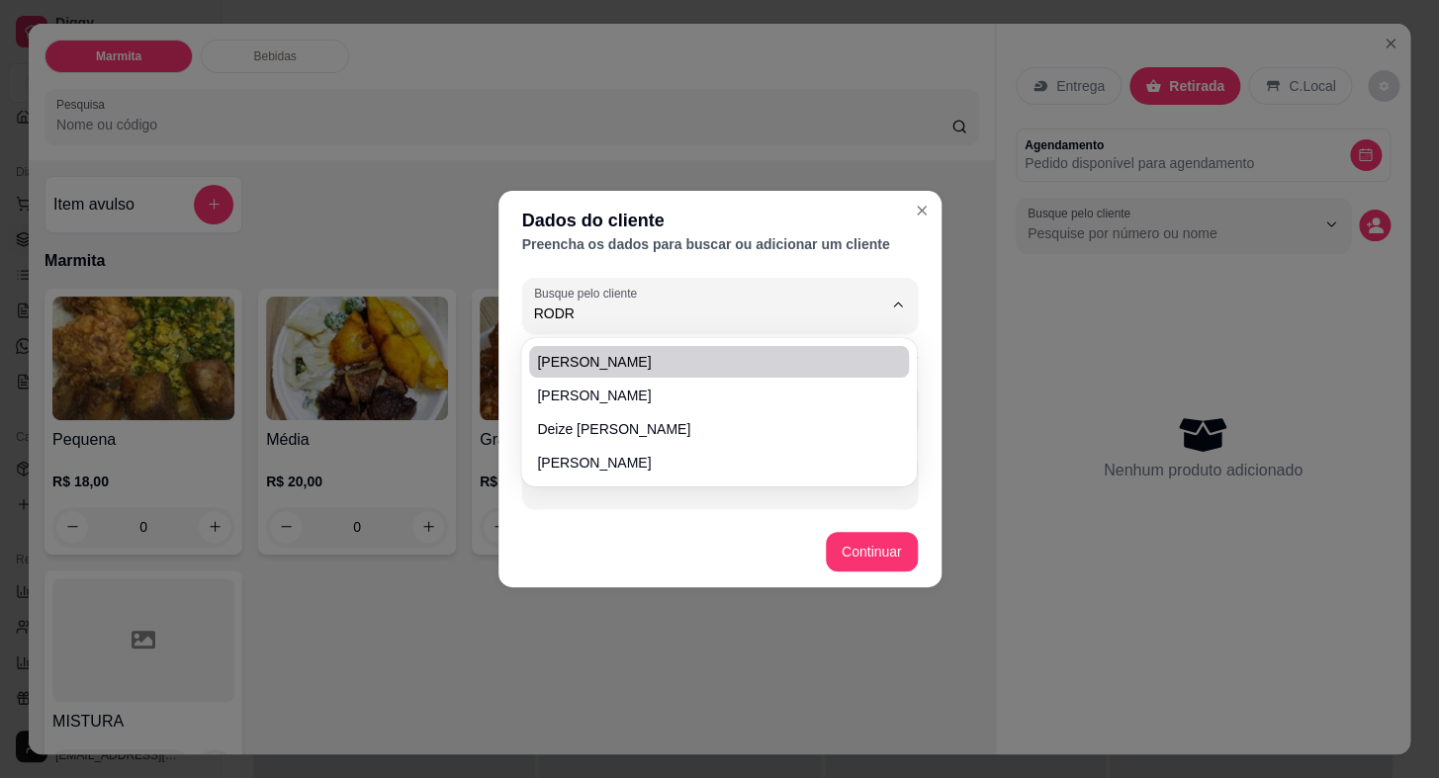
click at [929, 383] on div "Busque pelo cliente RODR Número de contato Nome do cliente" at bounding box center [719, 393] width 443 height 246
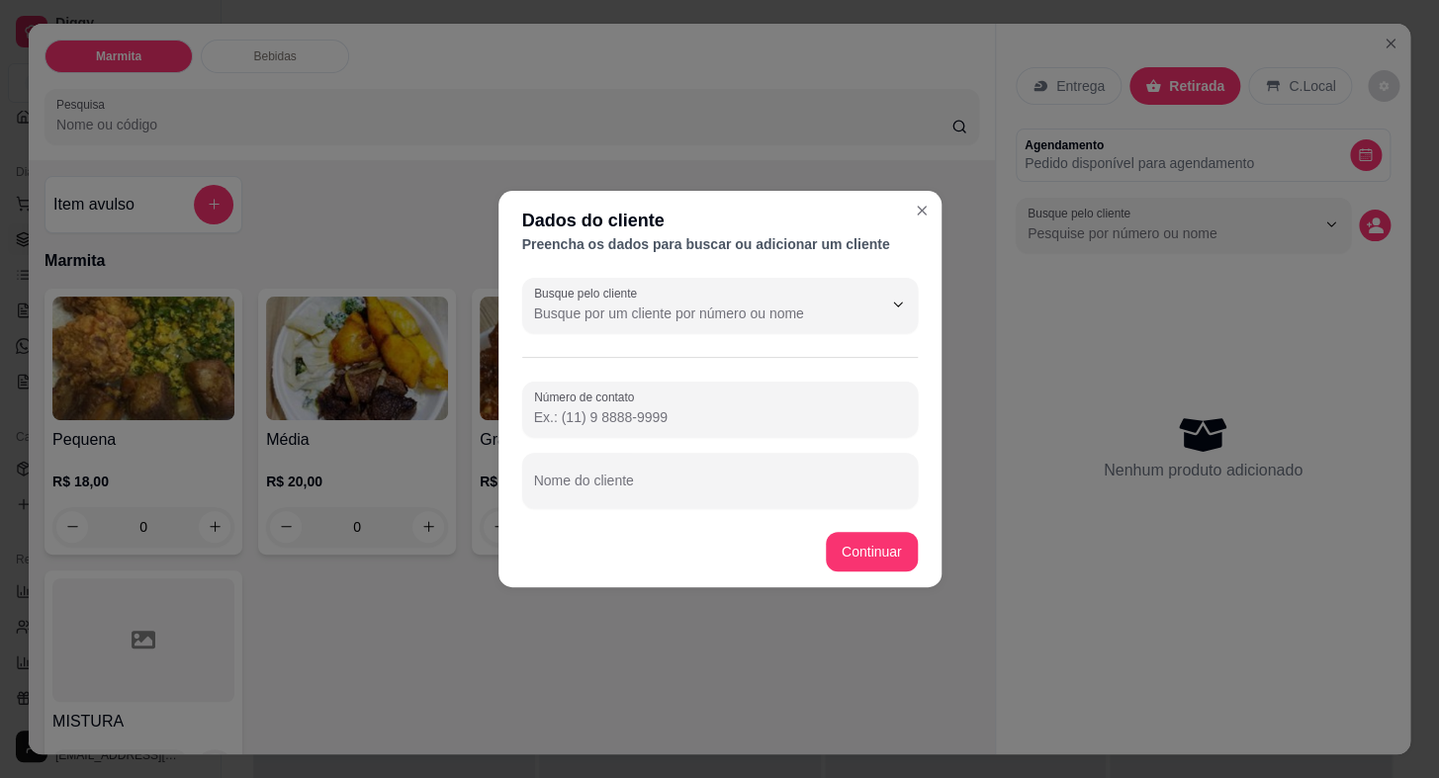
click at [759, 423] on input "Número de contato" at bounding box center [720, 417] width 372 height 20
paste input "[PHONE_NUMBER]"
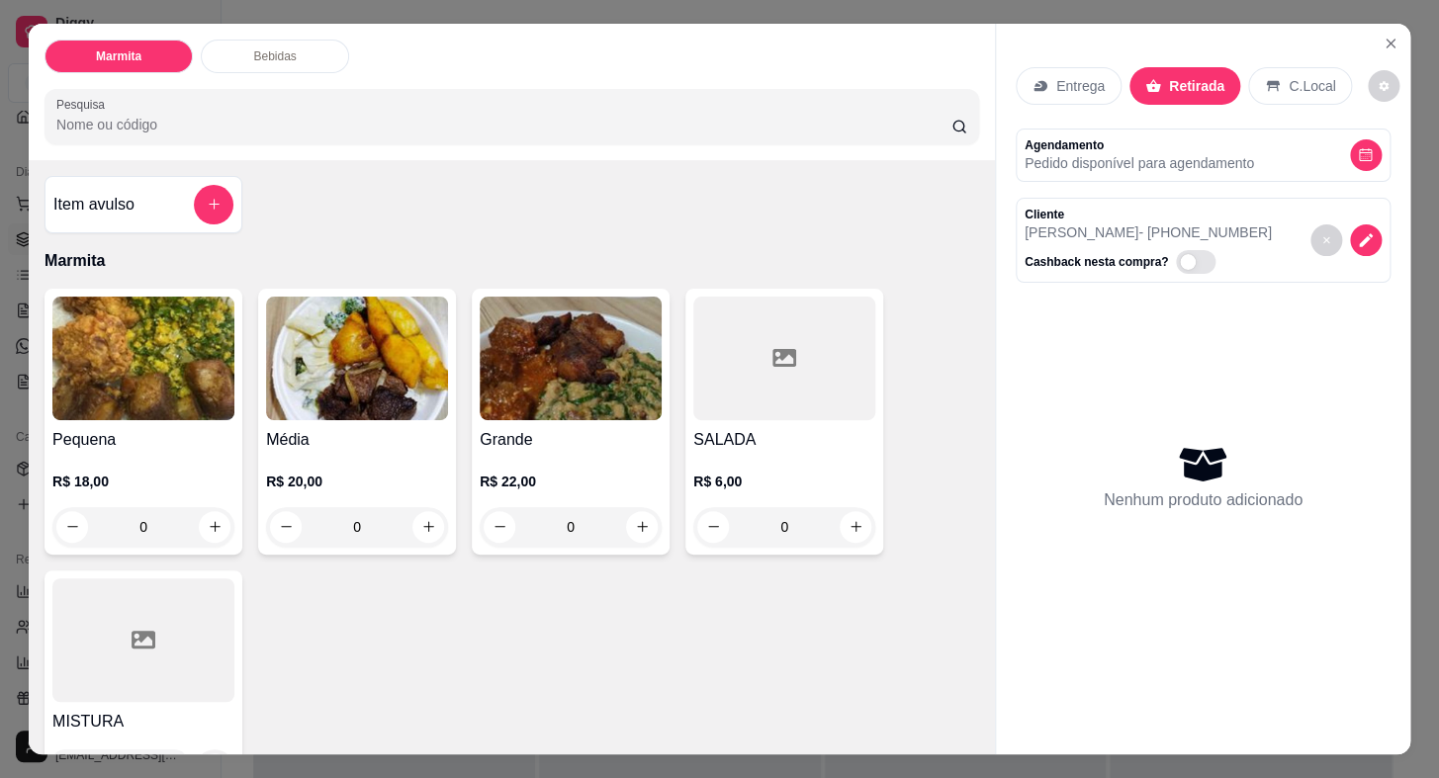
click at [370, 409] on img at bounding box center [357, 359] width 182 height 124
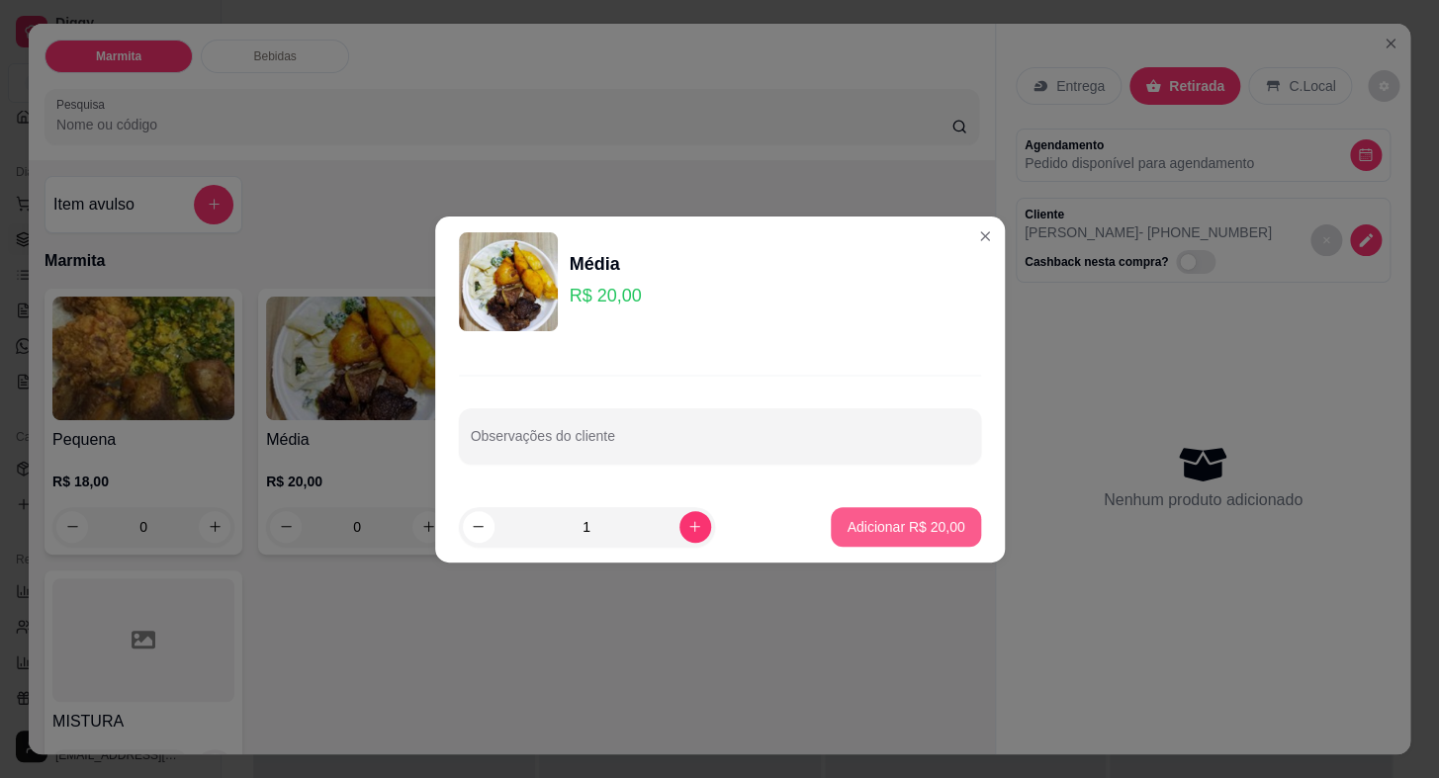
click at [881, 520] on p "Adicionar R$ 20,00" at bounding box center [906, 527] width 118 height 20
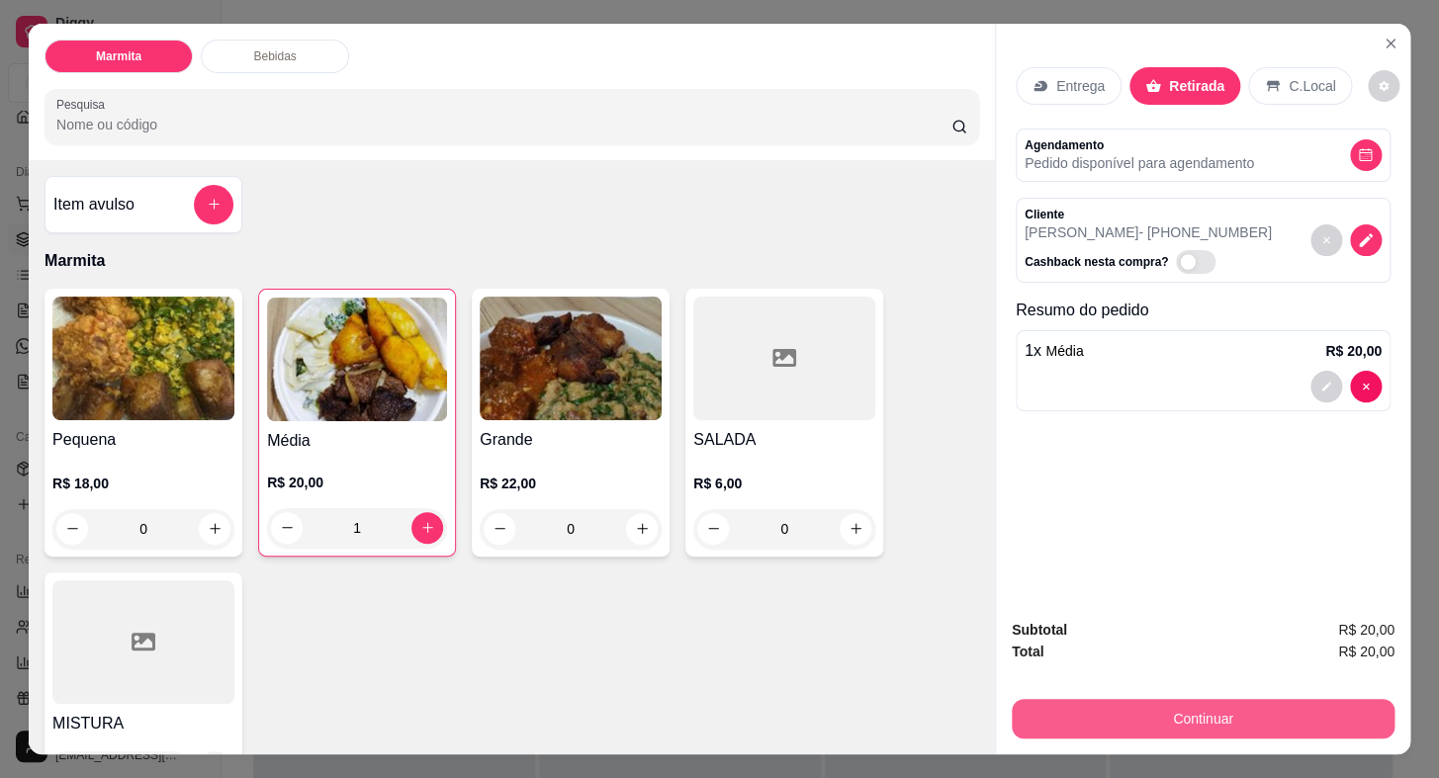
click at [1272, 712] on button "Continuar" at bounding box center [1203, 719] width 383 height 40
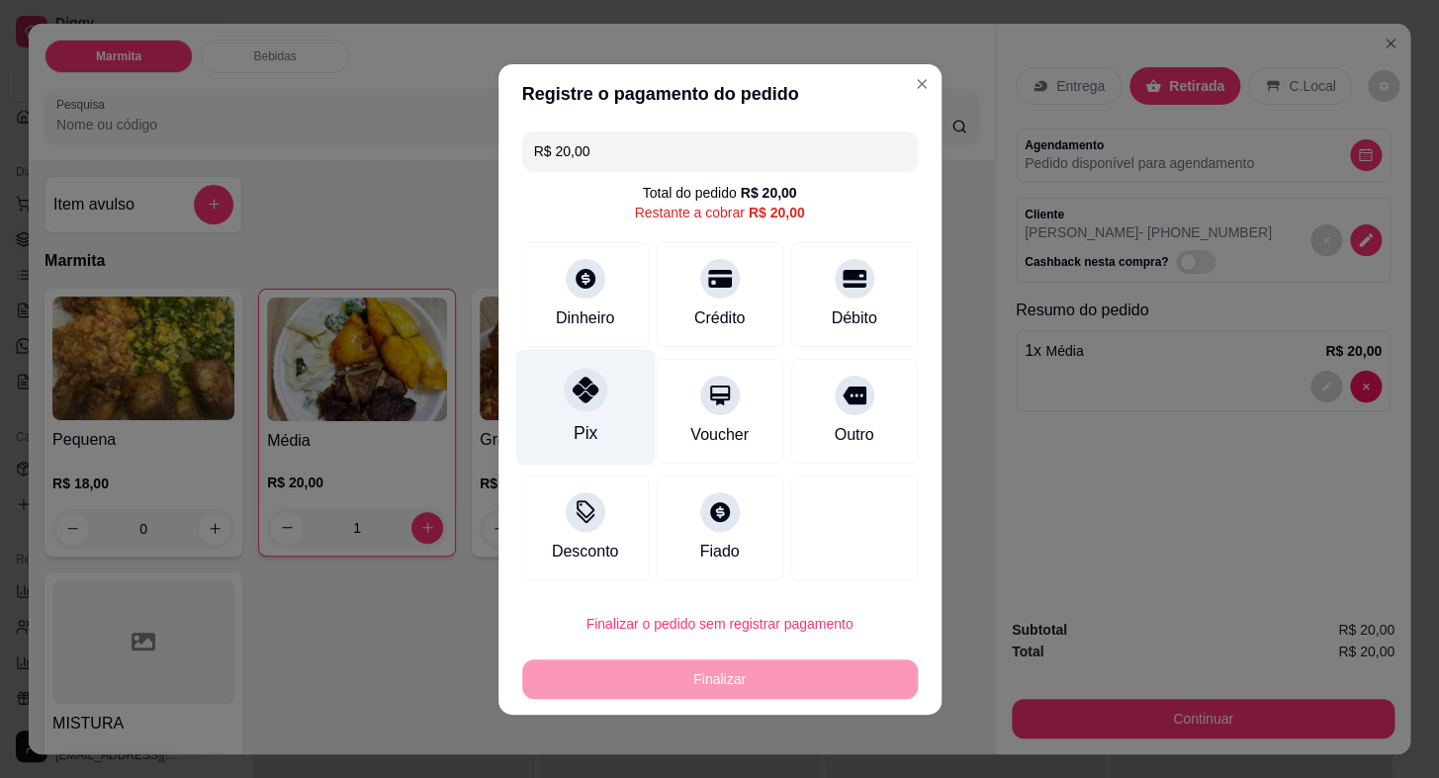
click at [587, 407] on div at bounding box center [586, 390] width 44 height 44
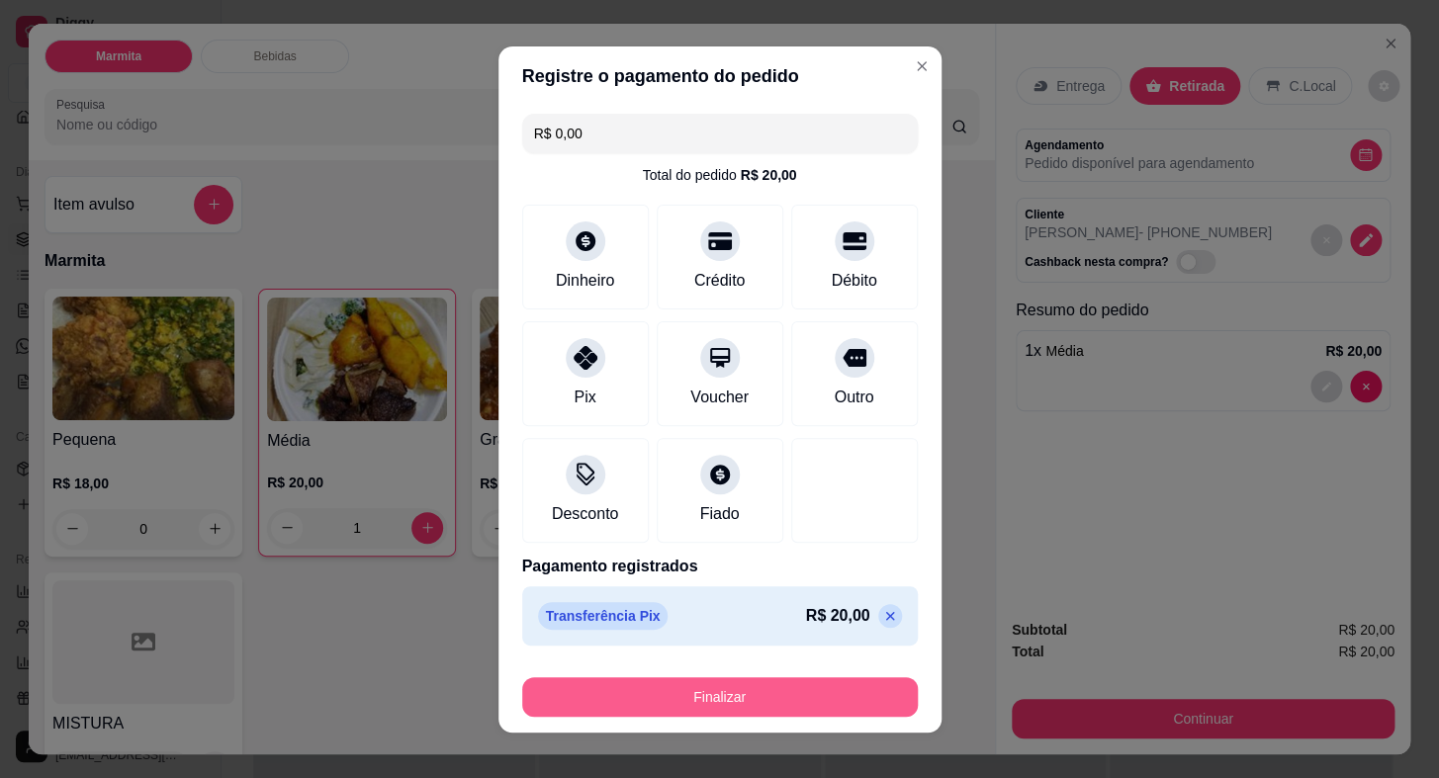
click at [861, 697] on button "Finalizar" at bounding box center [720, 697] width 396 height 40
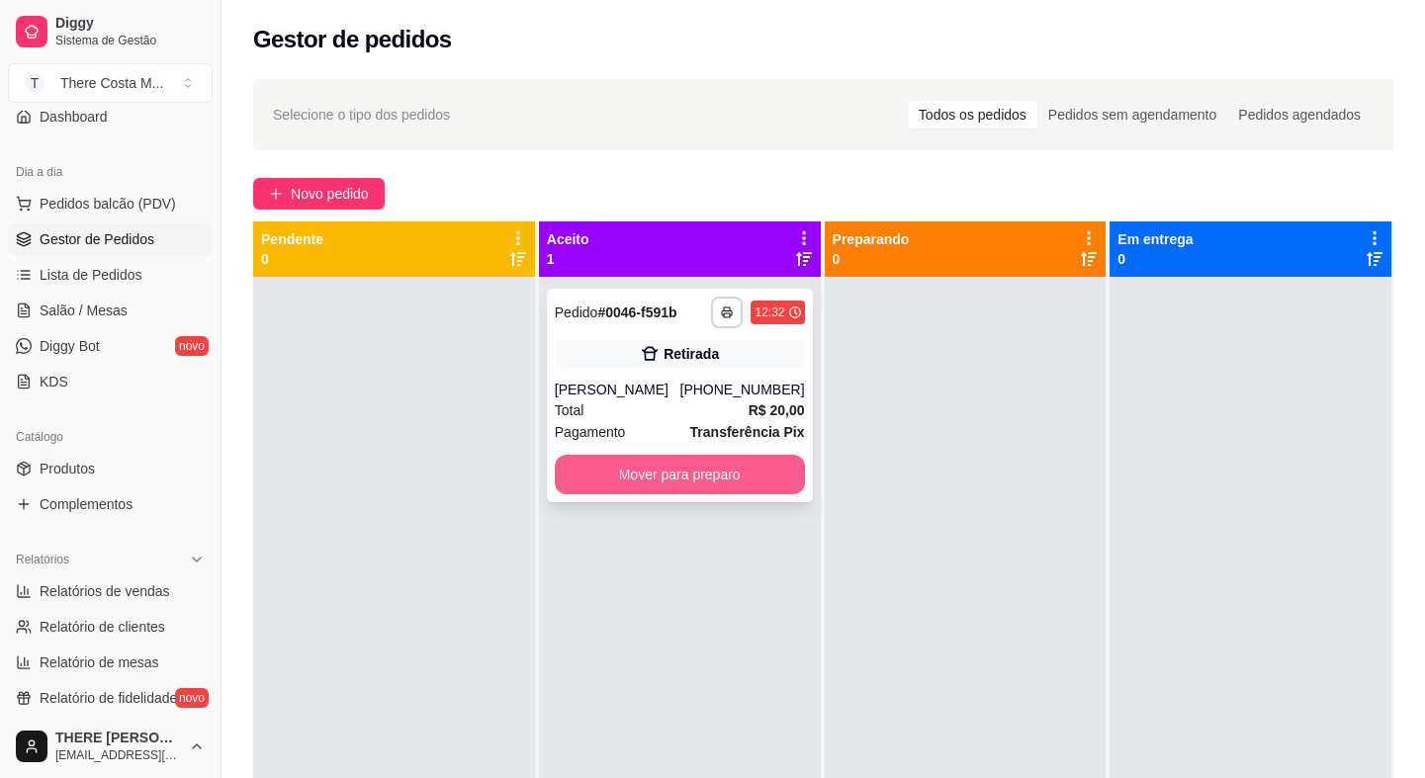
click at [745, 495] on button "Mover para preparo" at bounding box center [680, 475] width 250 height 40
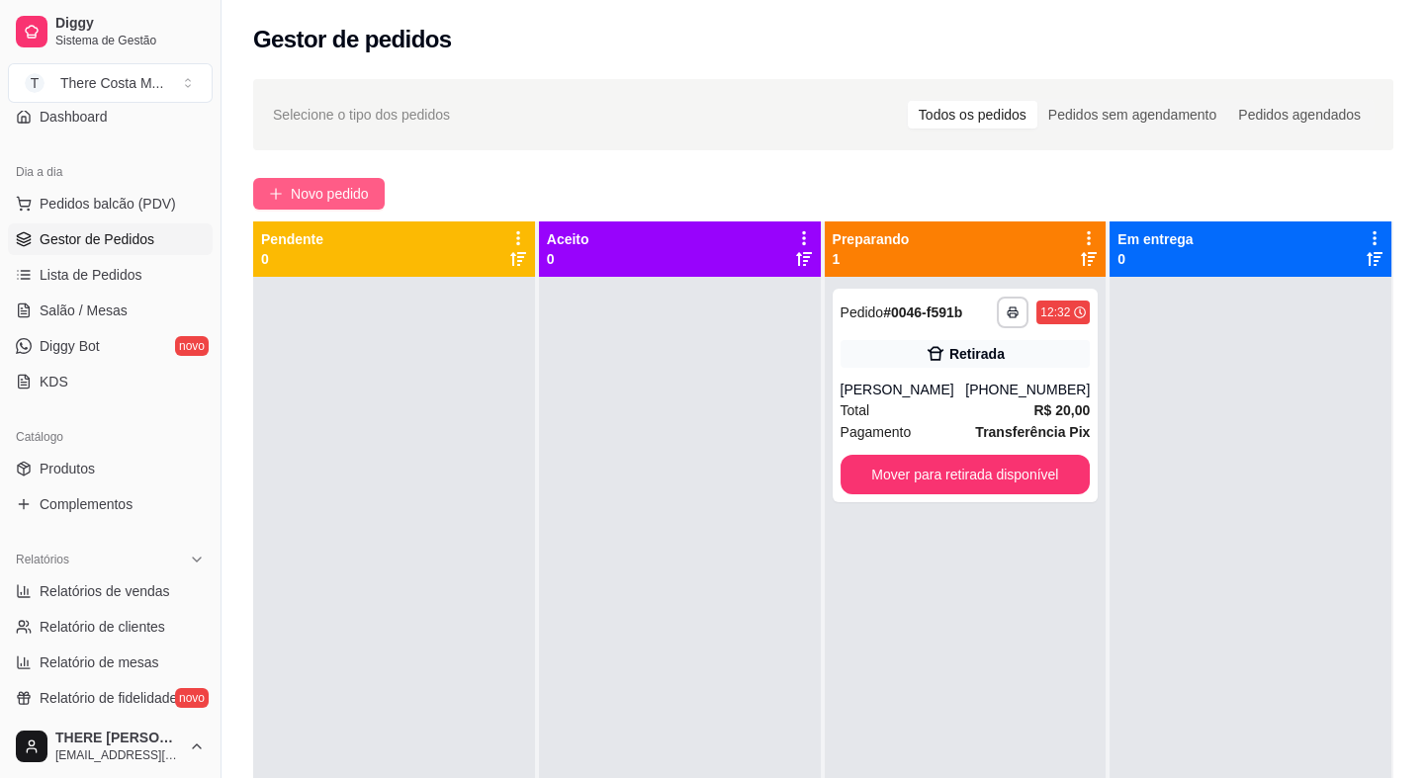
click at [331, 188] on span "Novo pedido" at bounding box center [330, 194] width 78 height 22
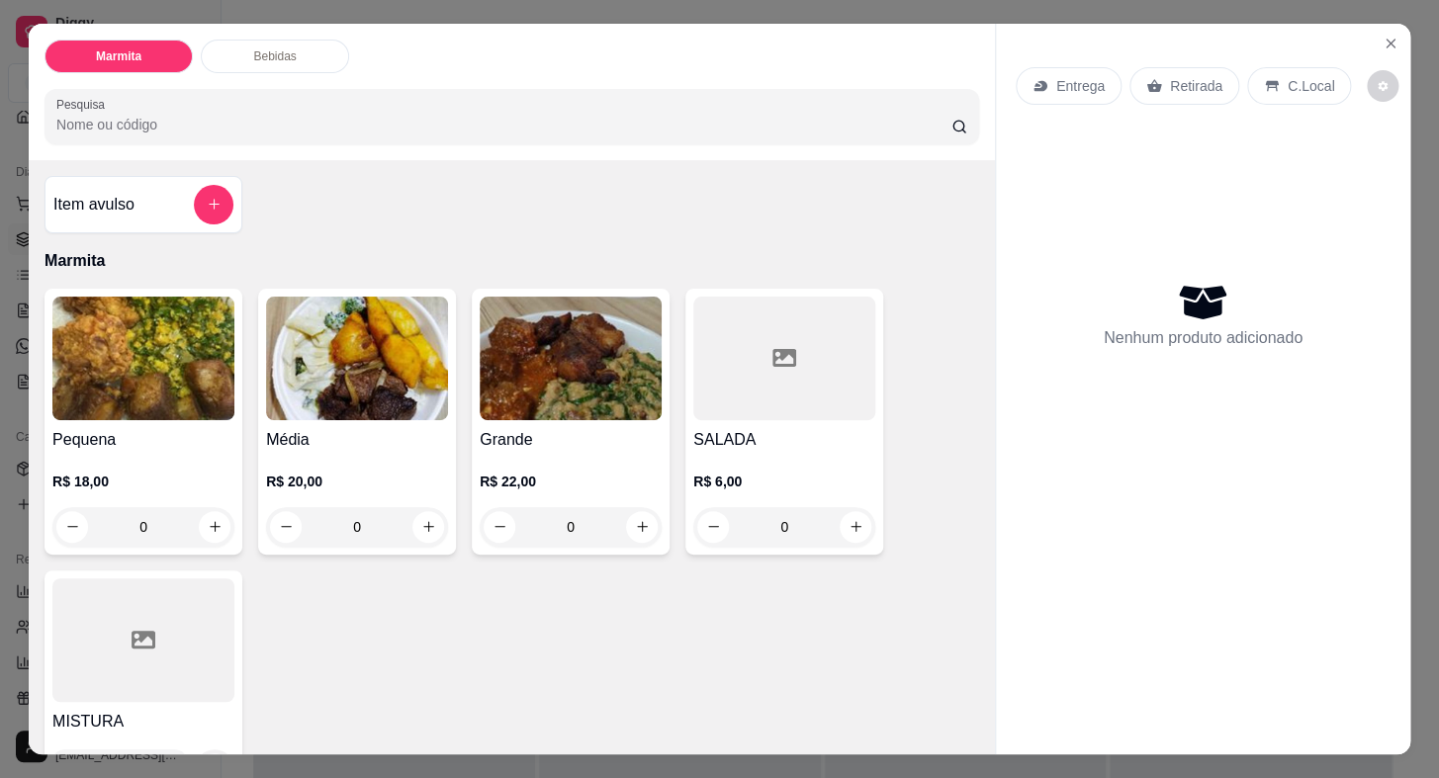
click at [1183, 88] on p "Retirada" at bounding box center [1196, 86] width 52 height 20
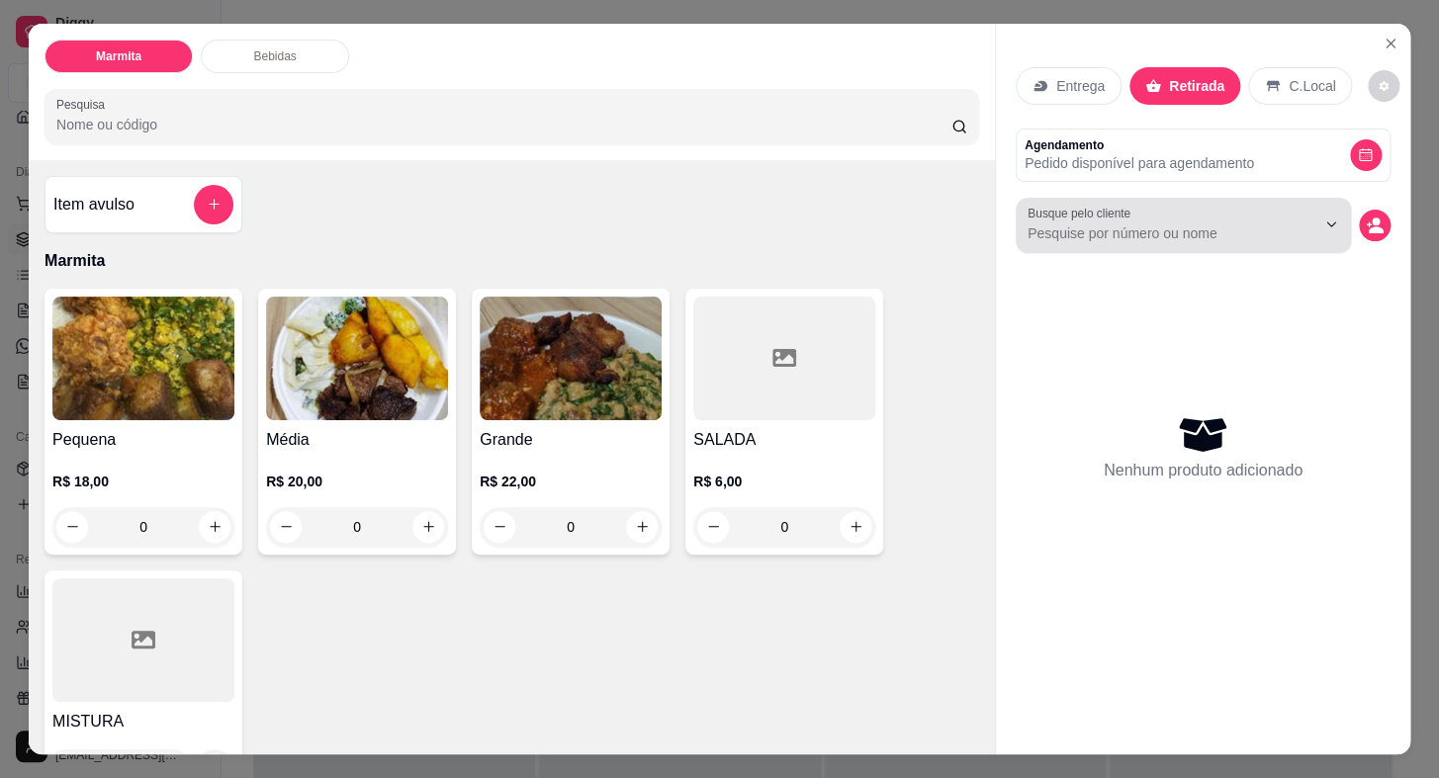
click at [1140, 237] on div "Busque pelo cliente" at bounding box center [1183, 225] width 335 height 55
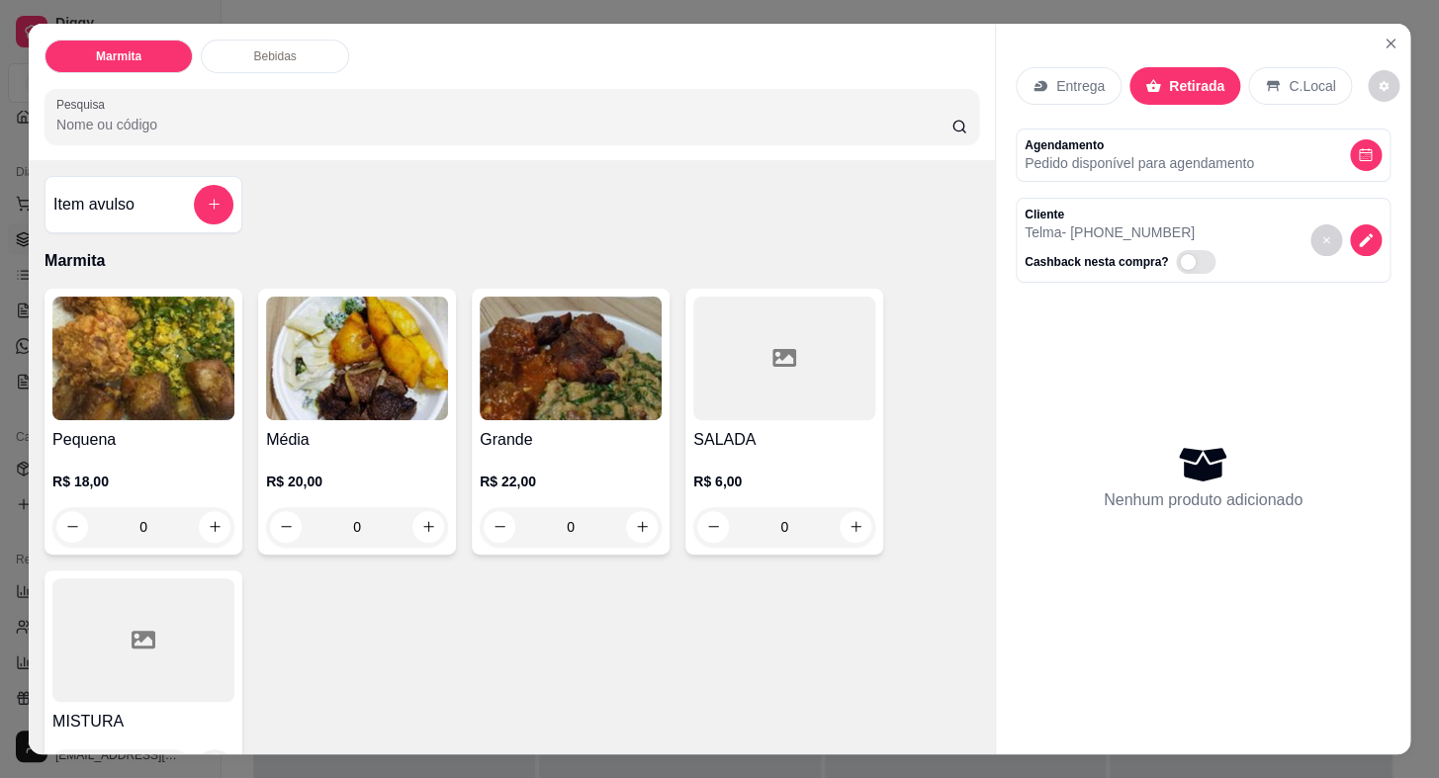
click at [554, 401] on img at bounding box center [571, 359] width 182 height 124
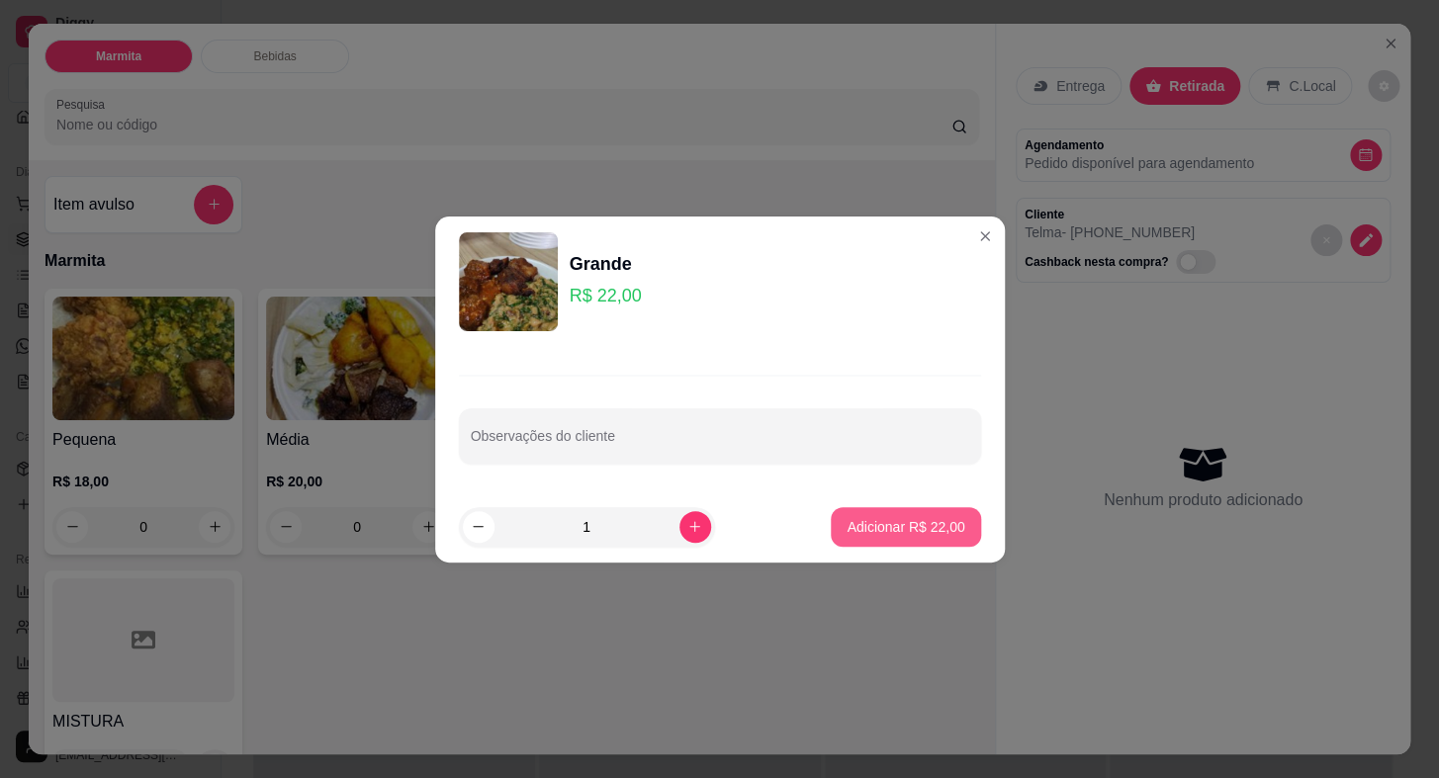
click at [857, 525] on p "Adicionar R$ 22,00" at bounding box center [906, 527] width 118 height 20
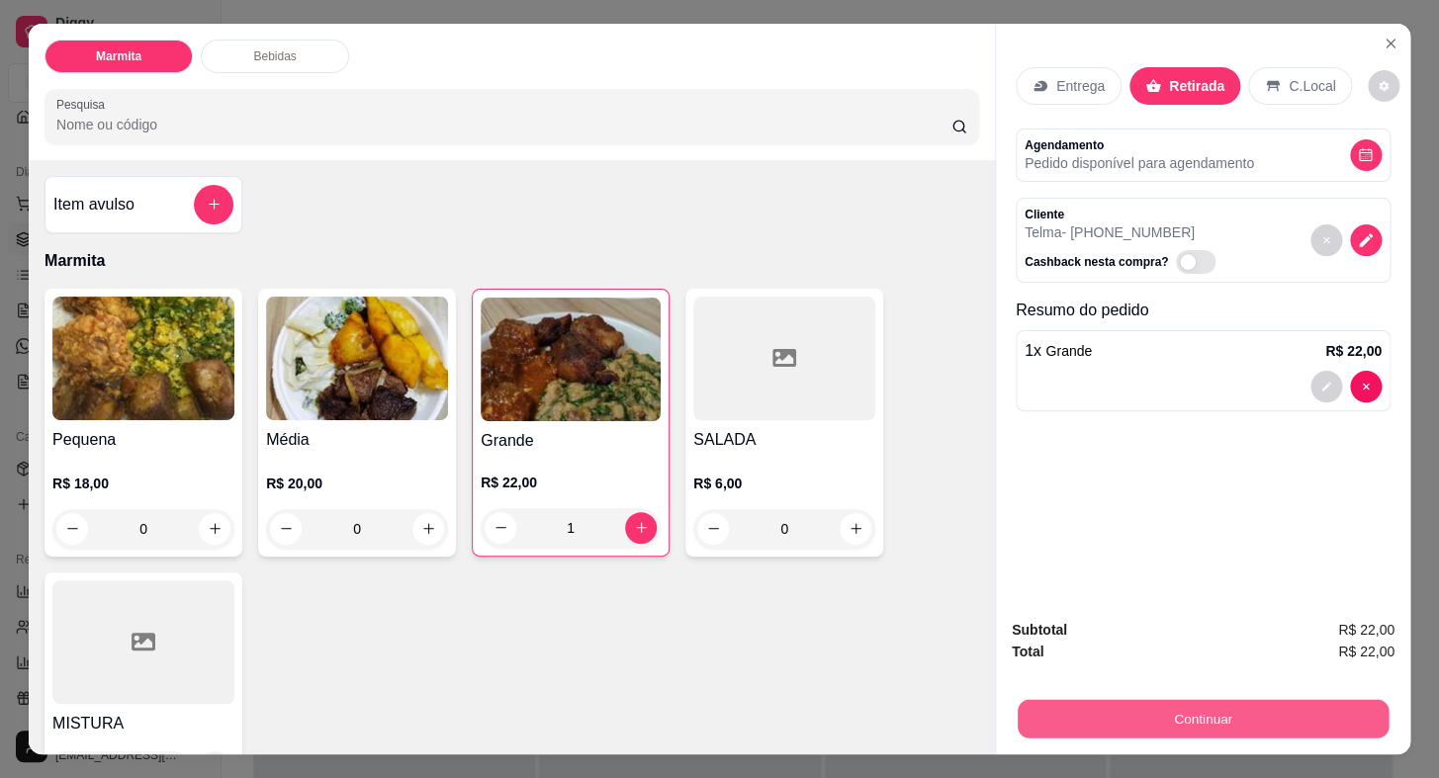
click at [1188, 717] on button "Continuar" at bounding box center [1203, 719] width 371 height 39
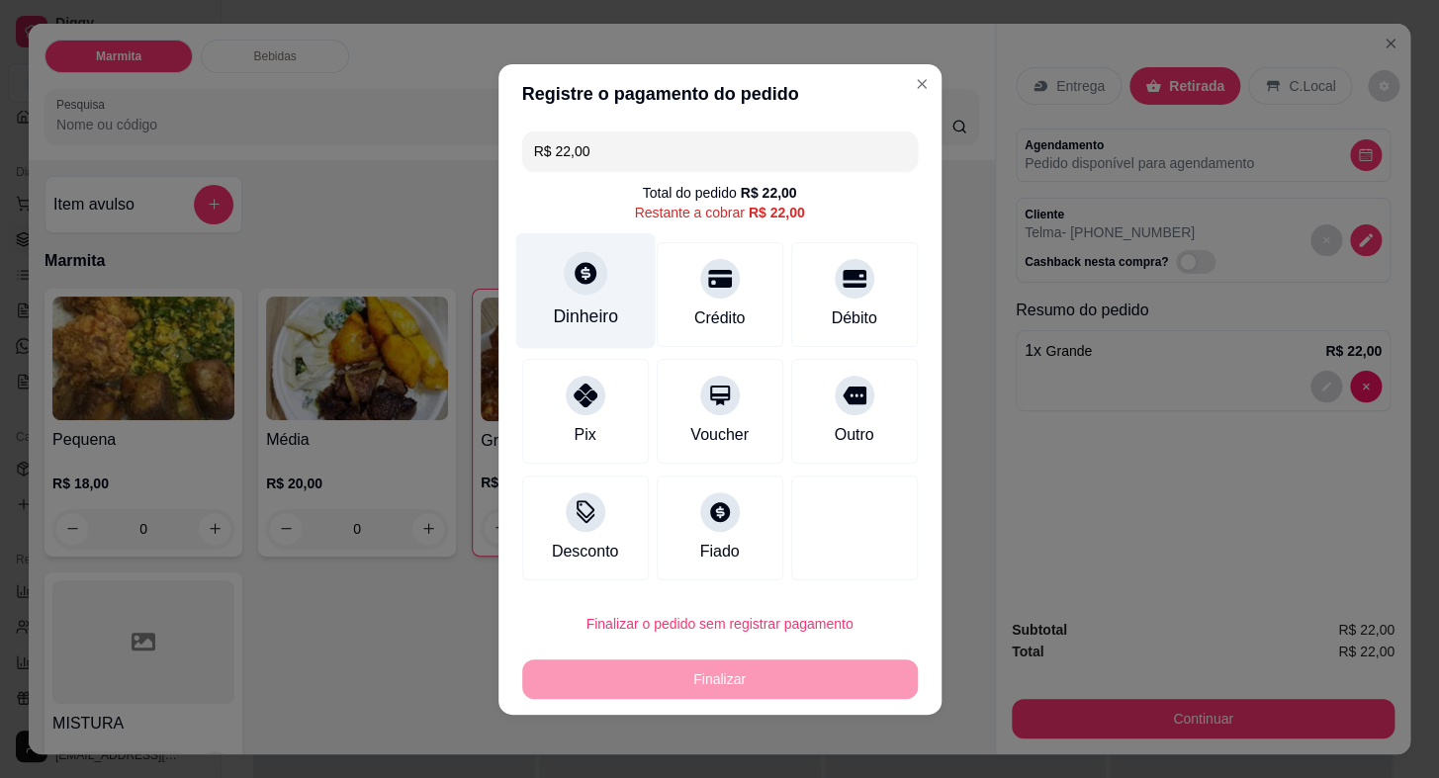
click at [581, 270] on icon at bounding box center [585, 273] width 26 height 26
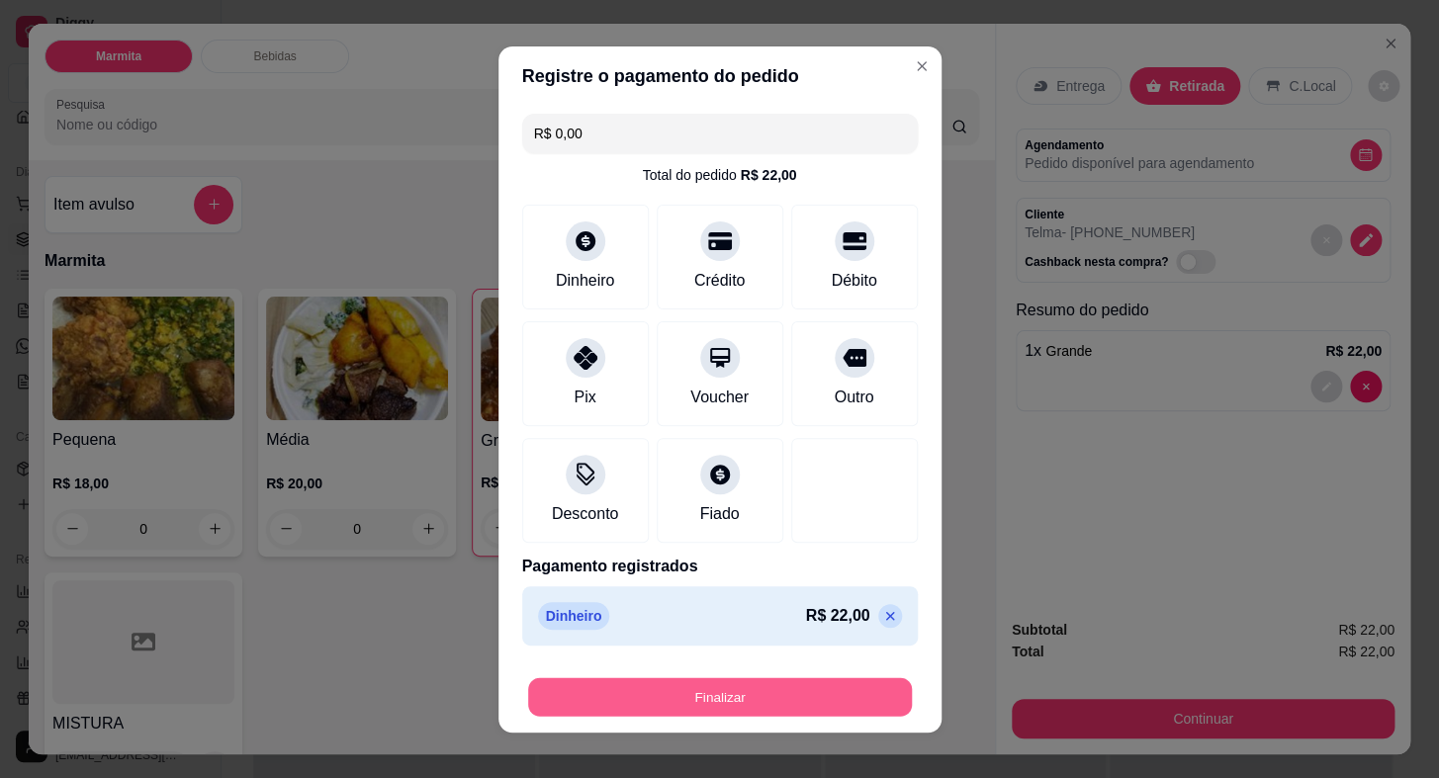
click at [840, 695] on button "Finalizar" at bounding box center [720, 696] width 384 height 39
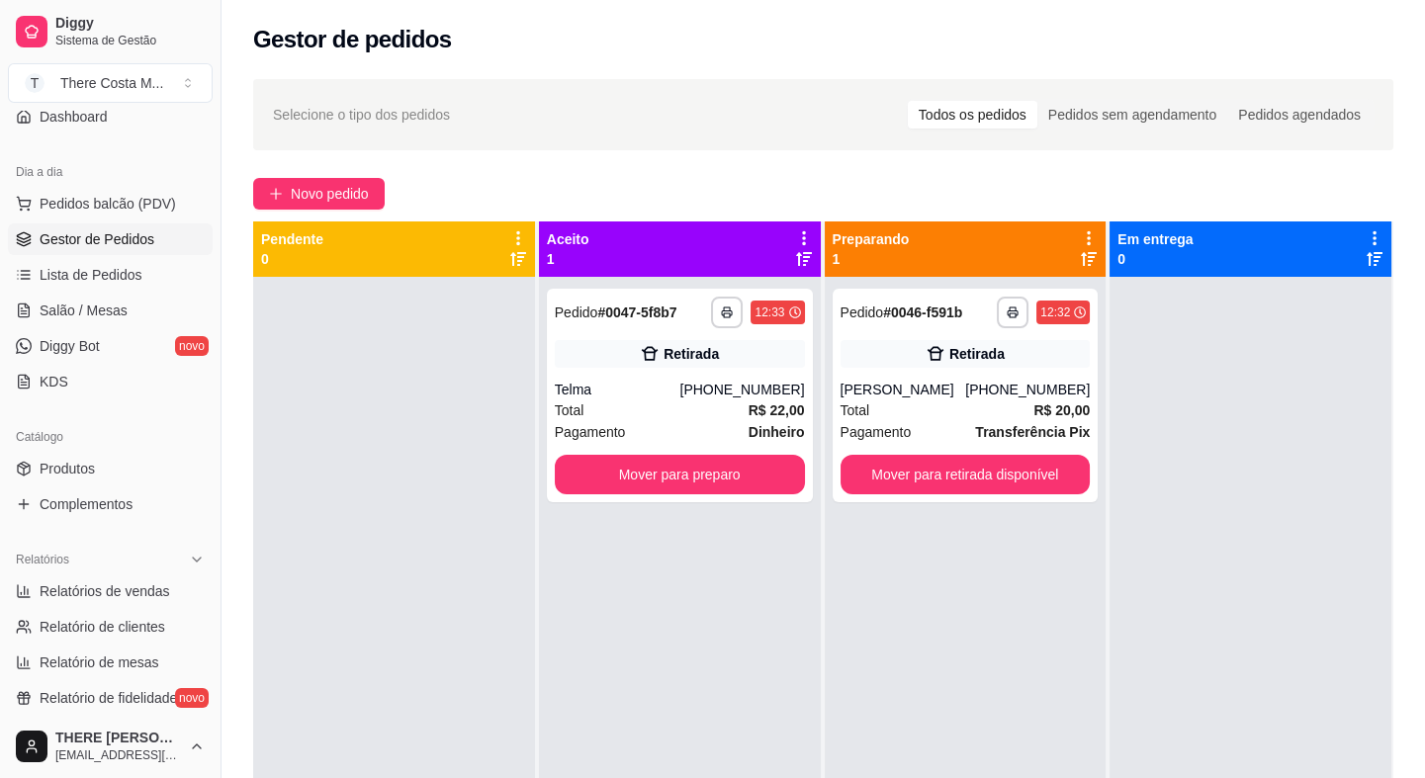
click at [654, 471] on button "Mover para preparo" at bounding box center [680, 475] width 250 height 40
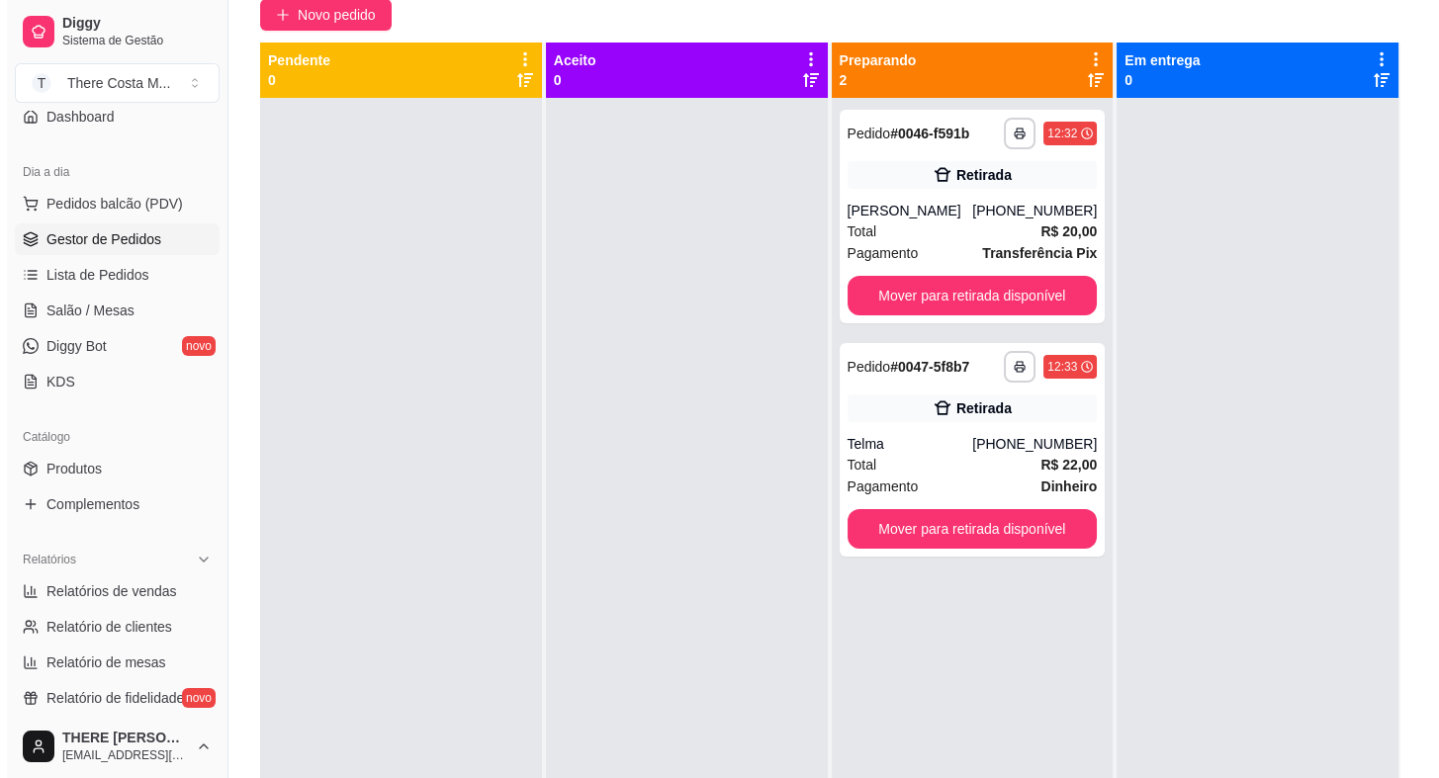
scroll to position [89, 0]
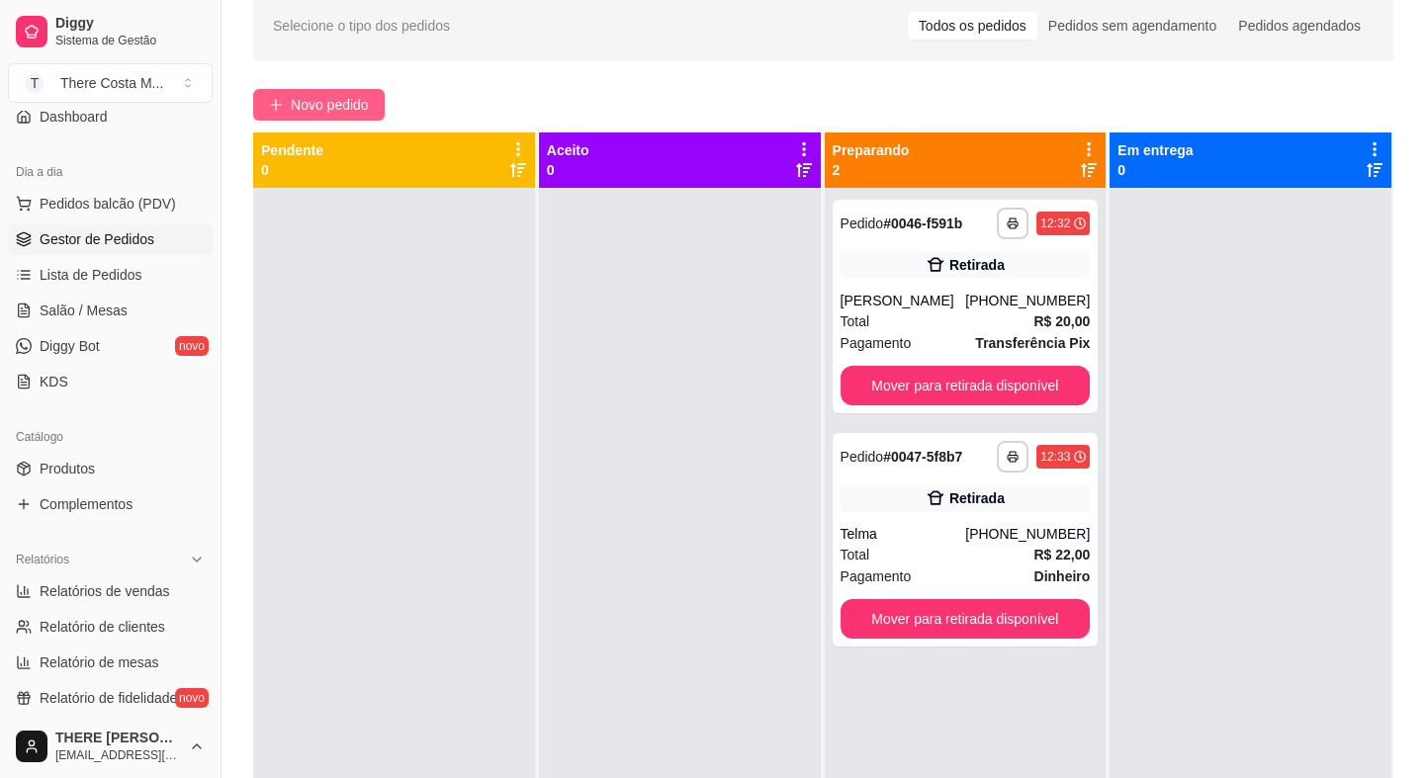
click at [314, 103] on span "Novo pedido" at bounding box center [330, 105] width 78 height 22
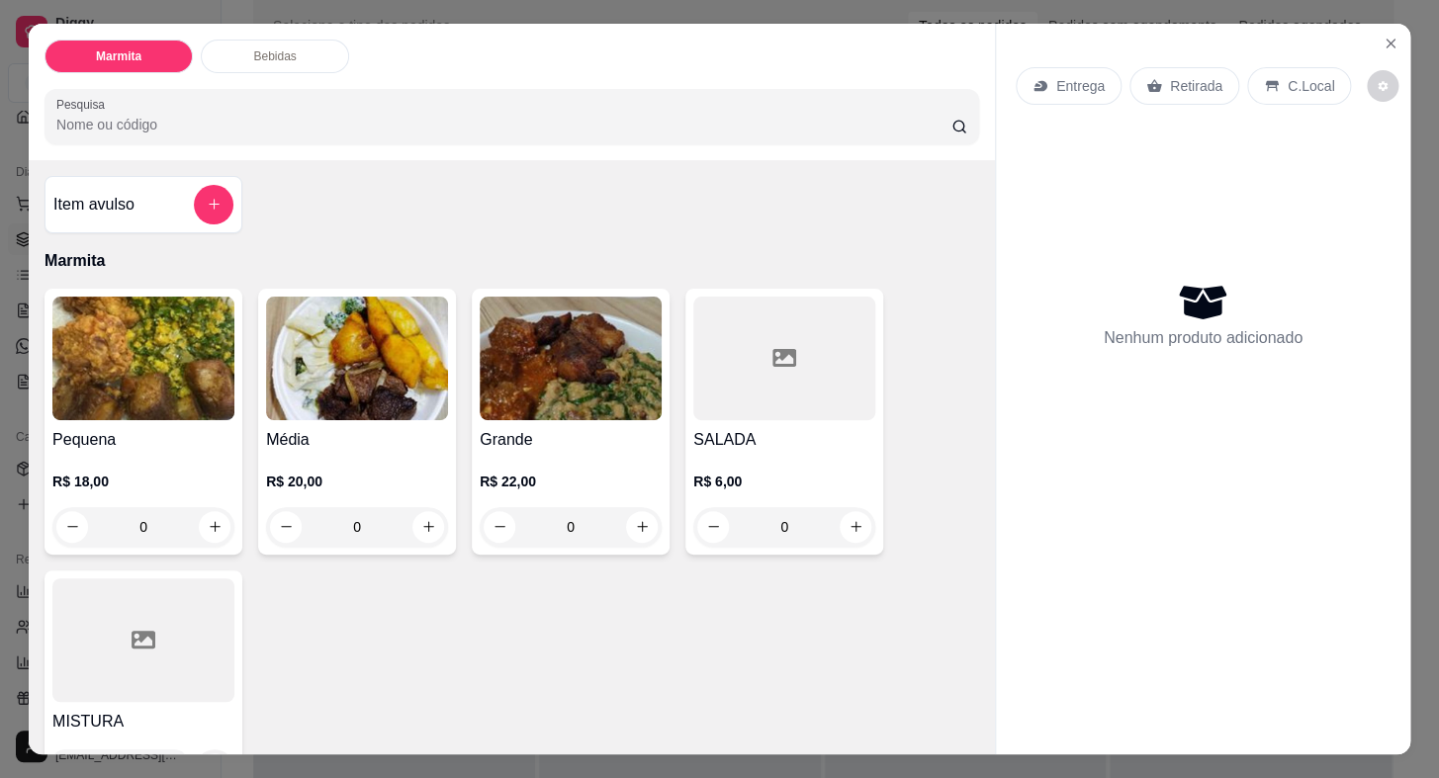
click at [1064, 79] on p "Entrega" at bounding box center [1080, 86] width 48 height 20
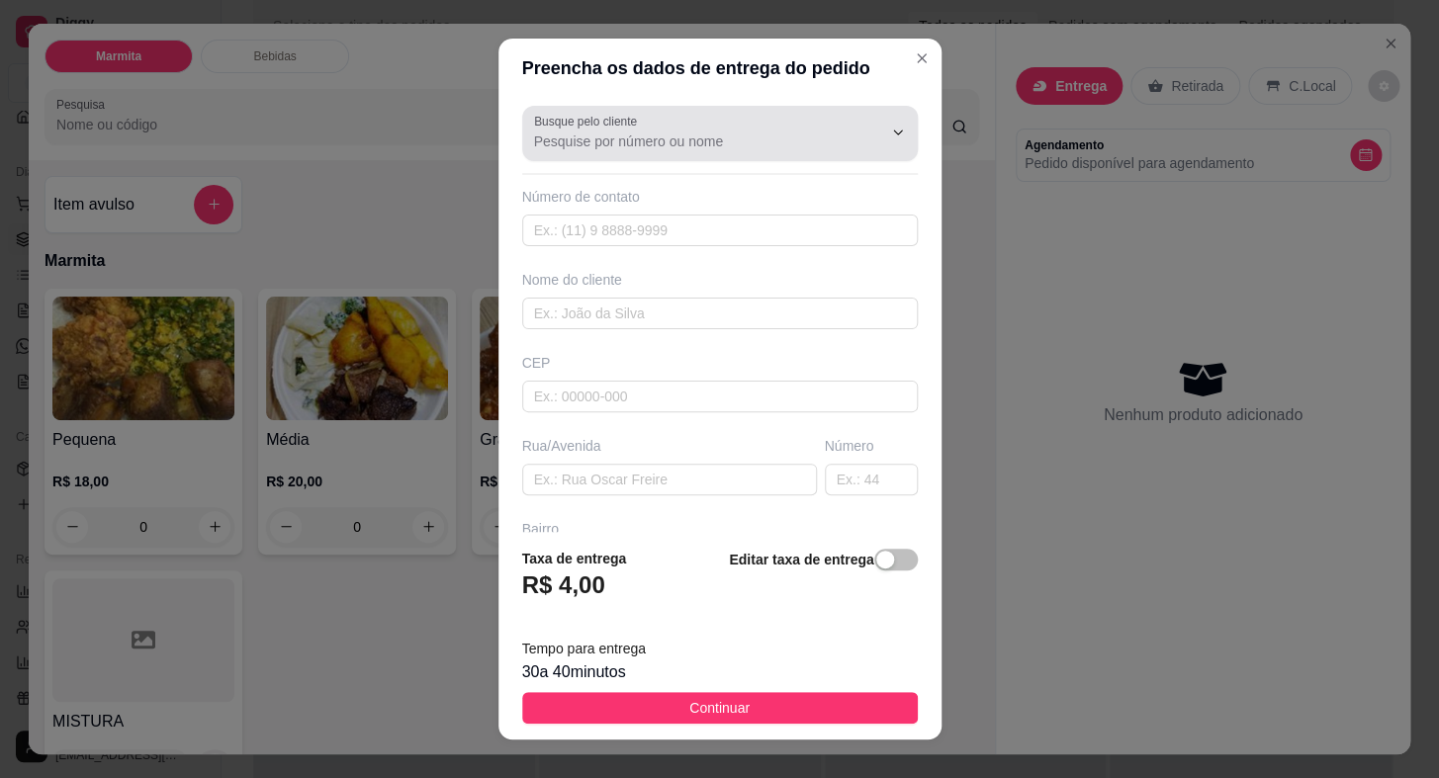
click at [660, 158] on div "Busque pelo cliente" at bounding box center [720, 133] width 396 height 55
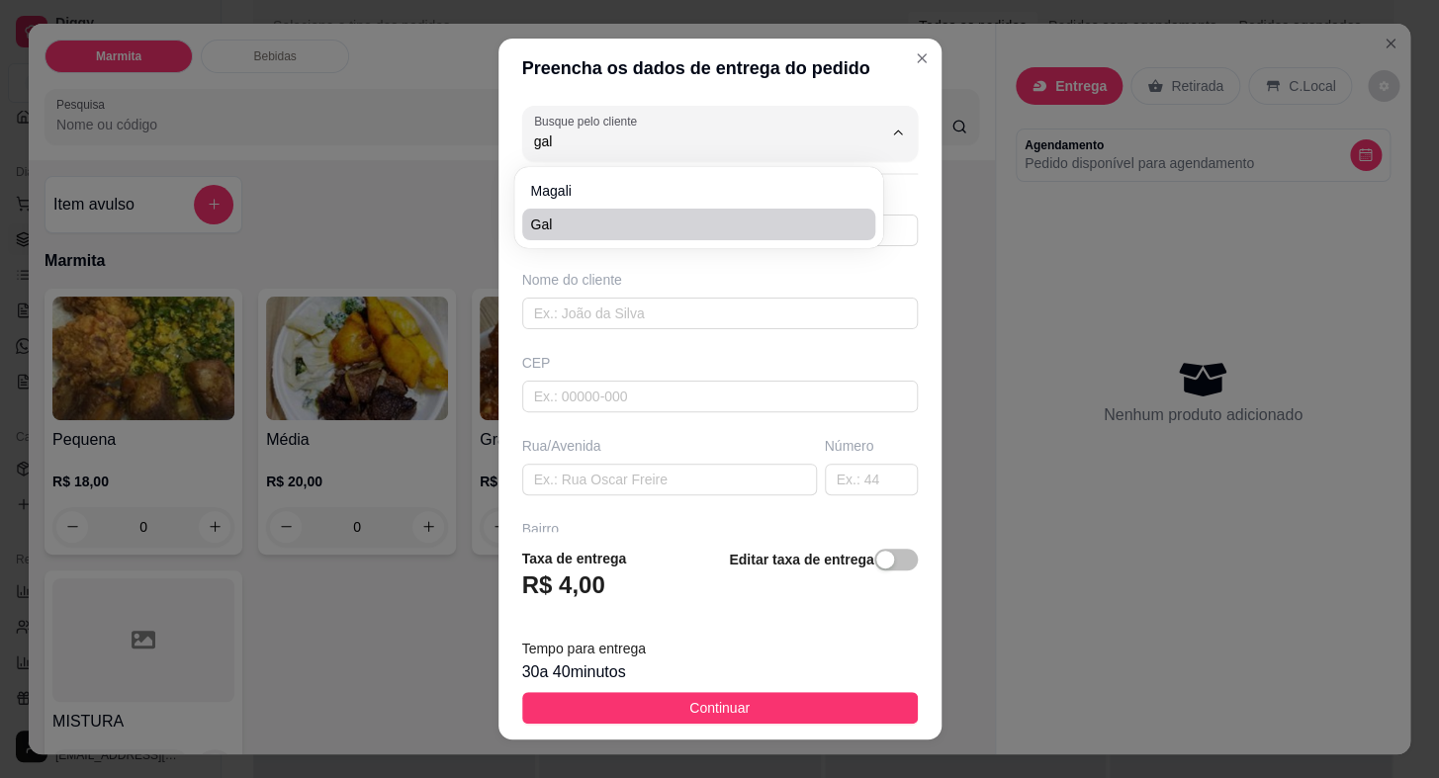
click at [653, 216] on span "Gal" at bounding box center [688, 225] width 317 height 20
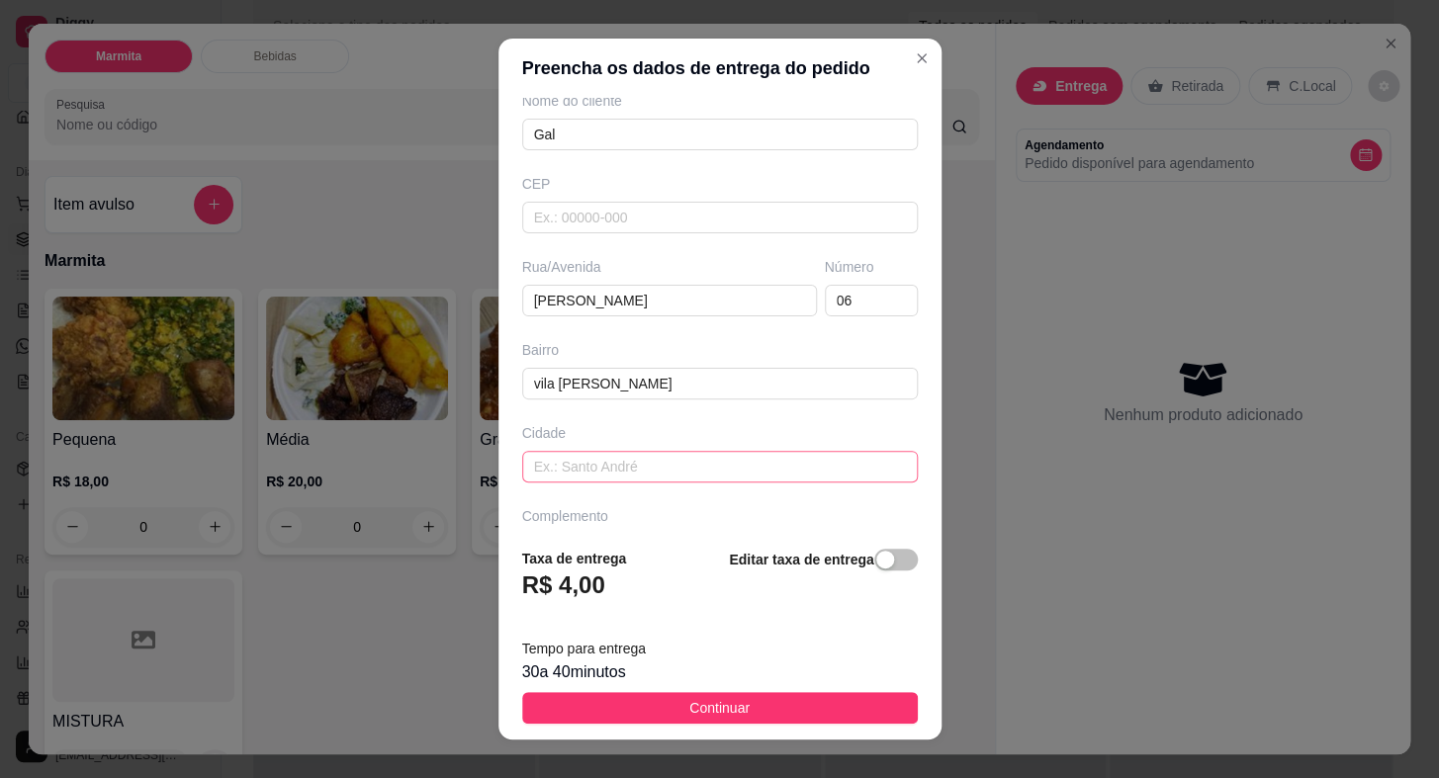
scroll to position [230, 0]
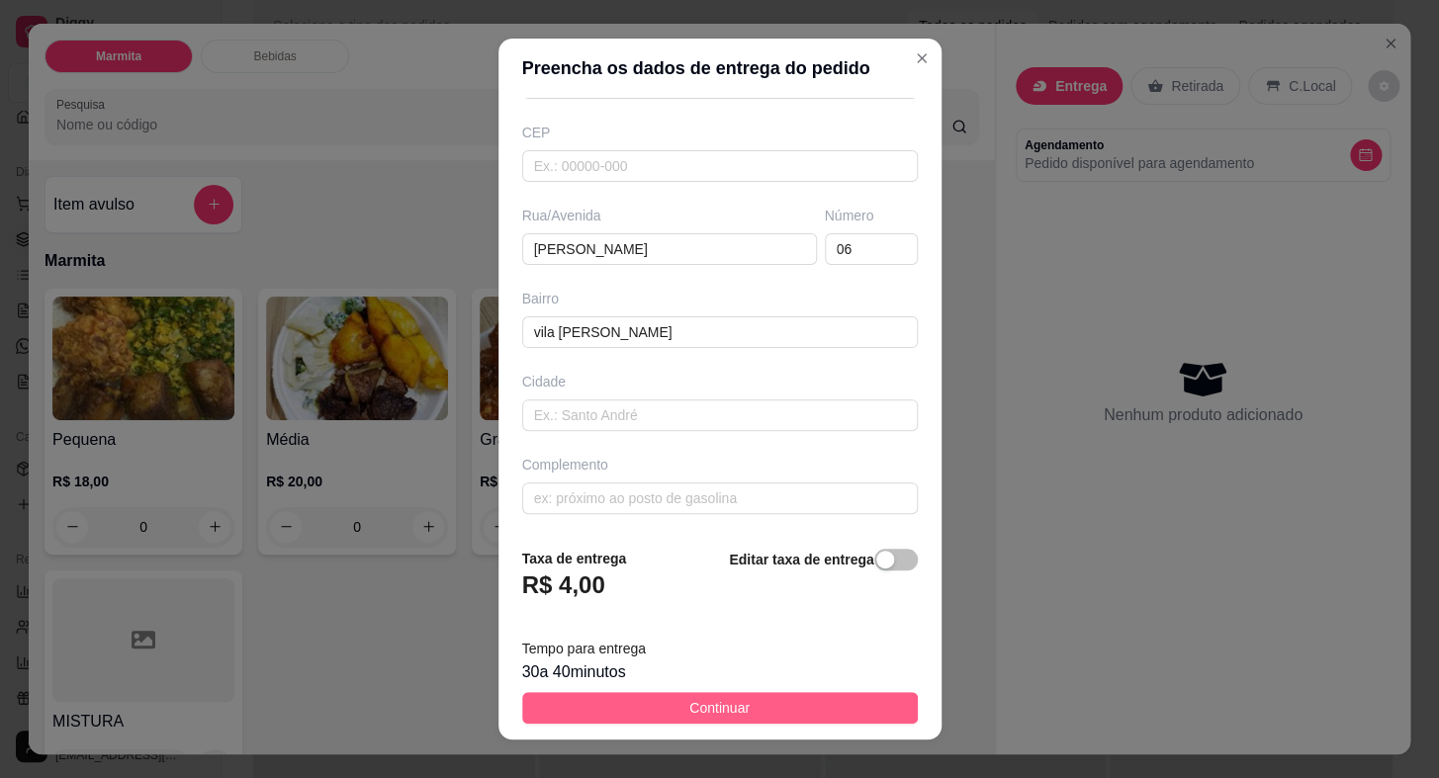
click at [783, 705] on button "Continuar" at bounding box center [720, 708] width 396 height 32
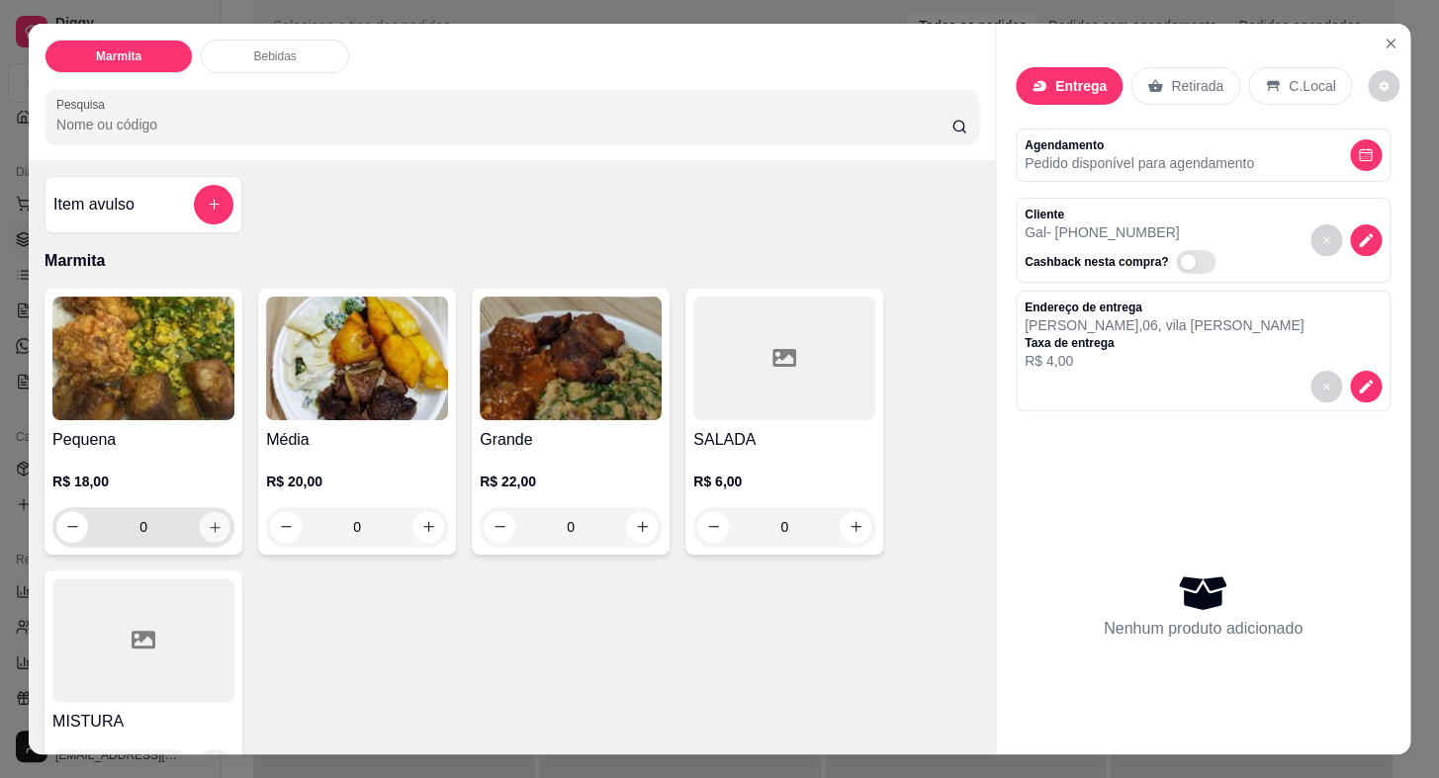
click at [216, 516] on button "increase-product-quantity" at bounding box center [215, 526] width 31 height 31
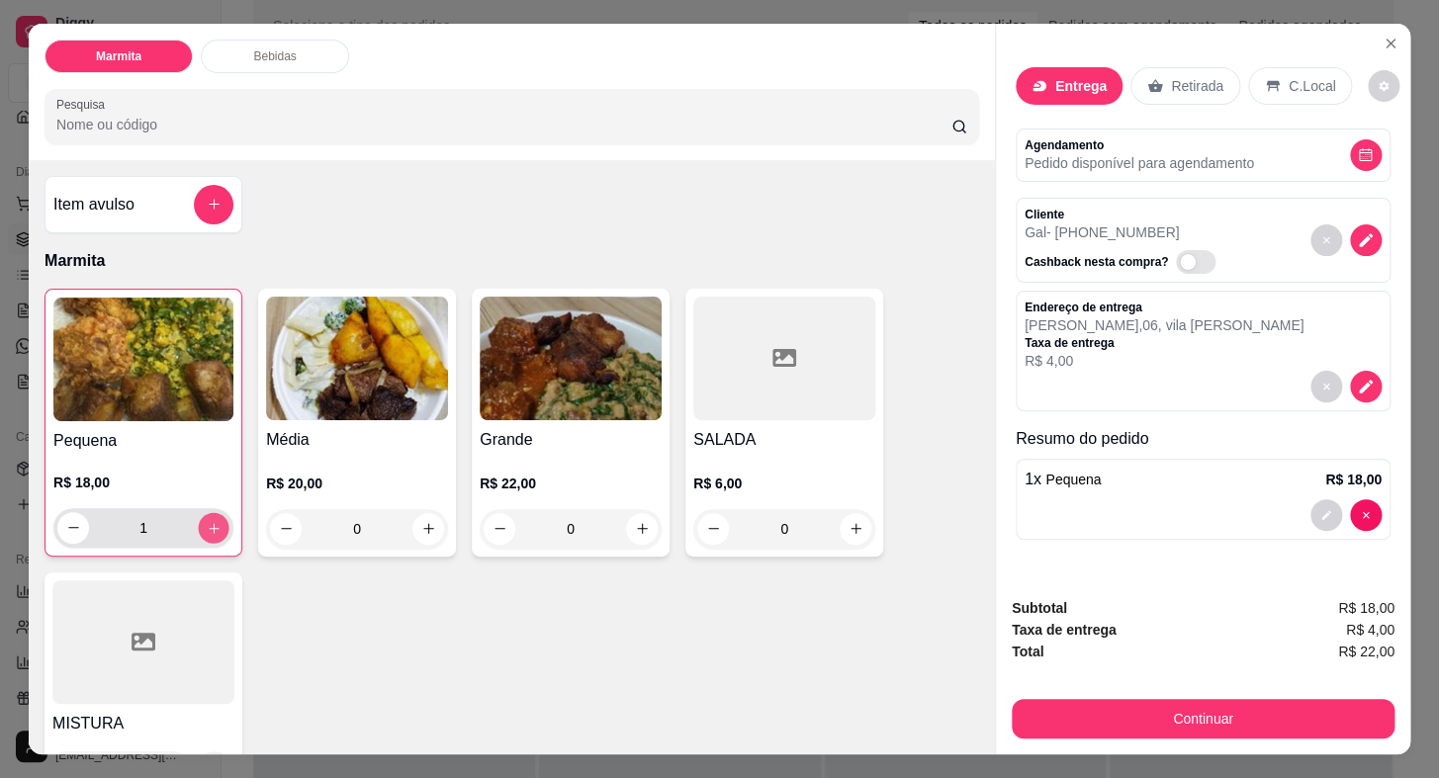
click at [216, 516] on button "increase-product-quantity" at bounding box center [214, 527] width 31 height 31
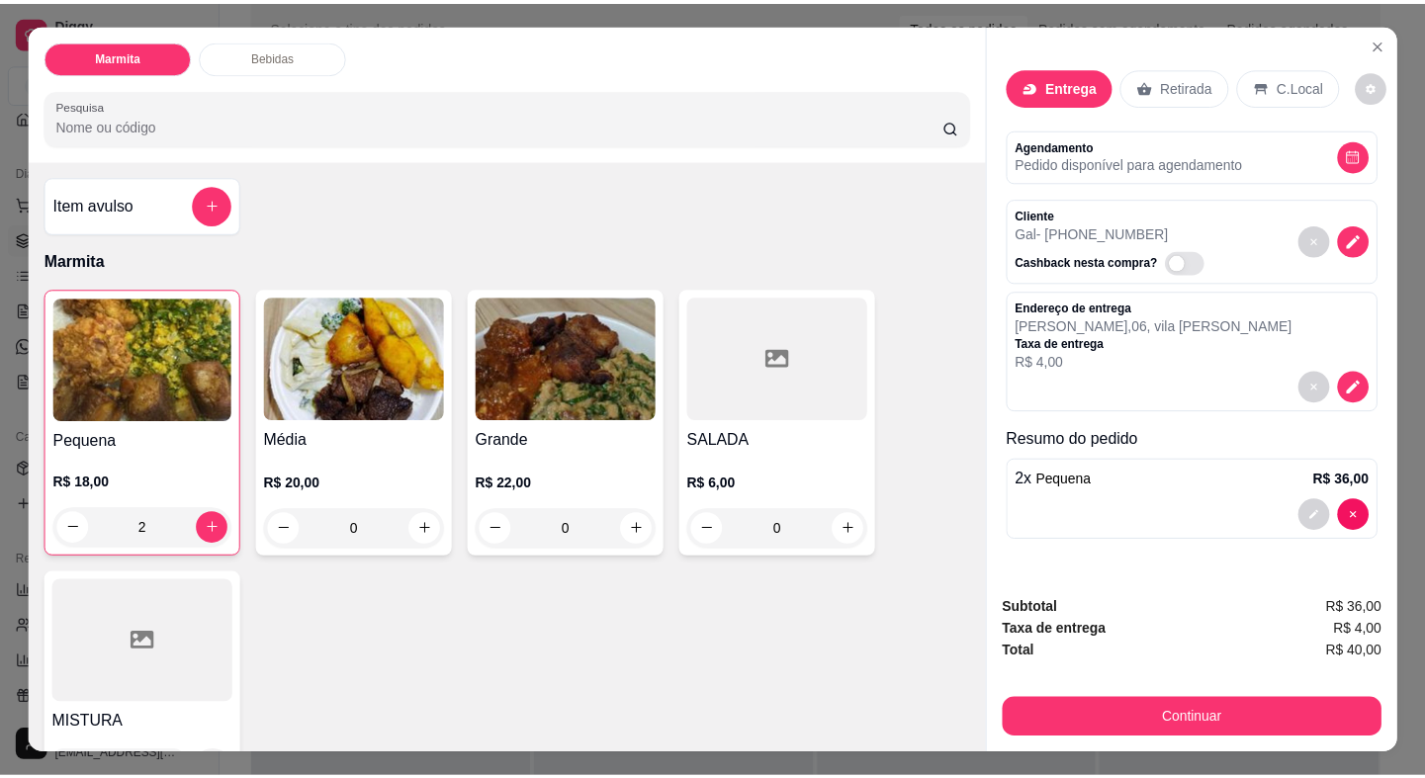
scroll to position [46, 0]
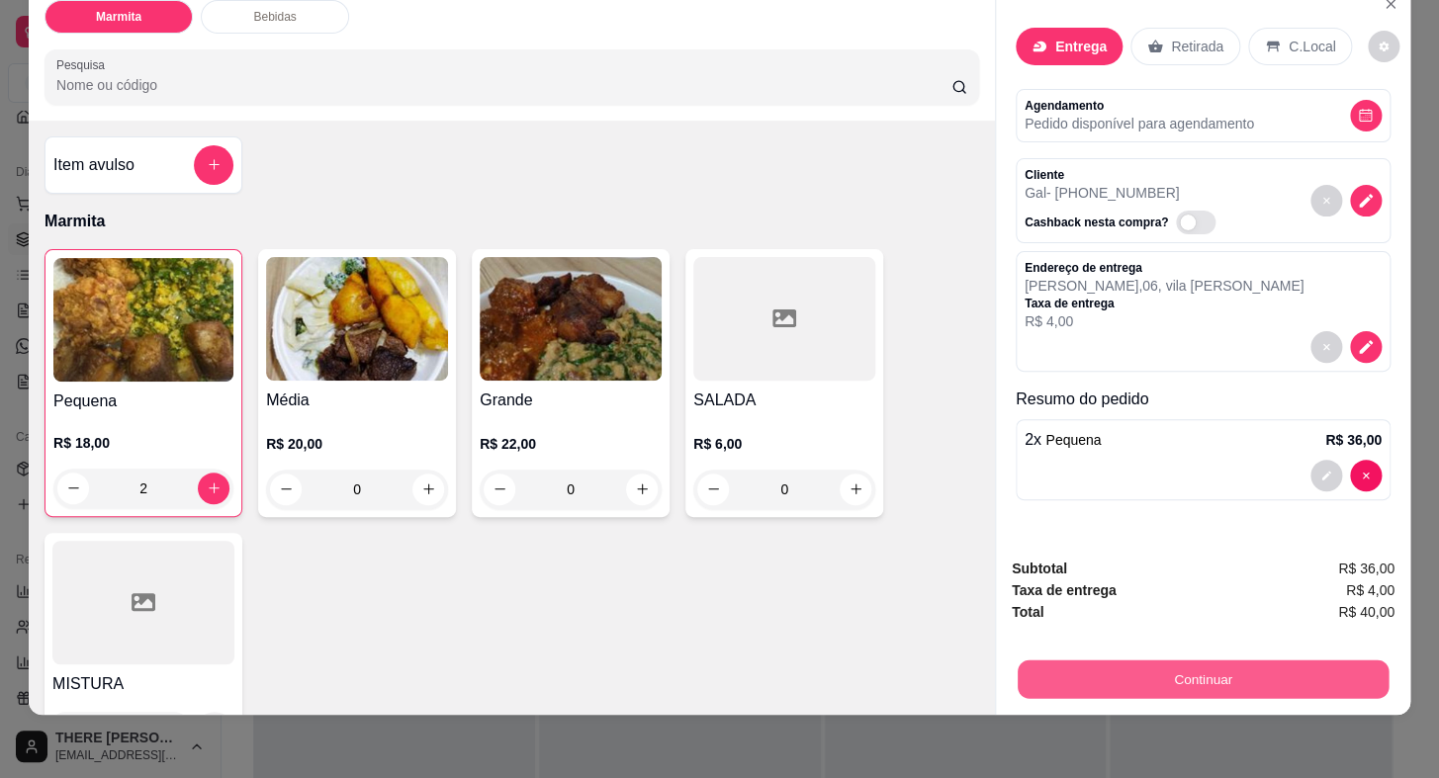
click at [1176, 667] on button "Continuar" at bounding box center [1203, 680] width 371 height 39
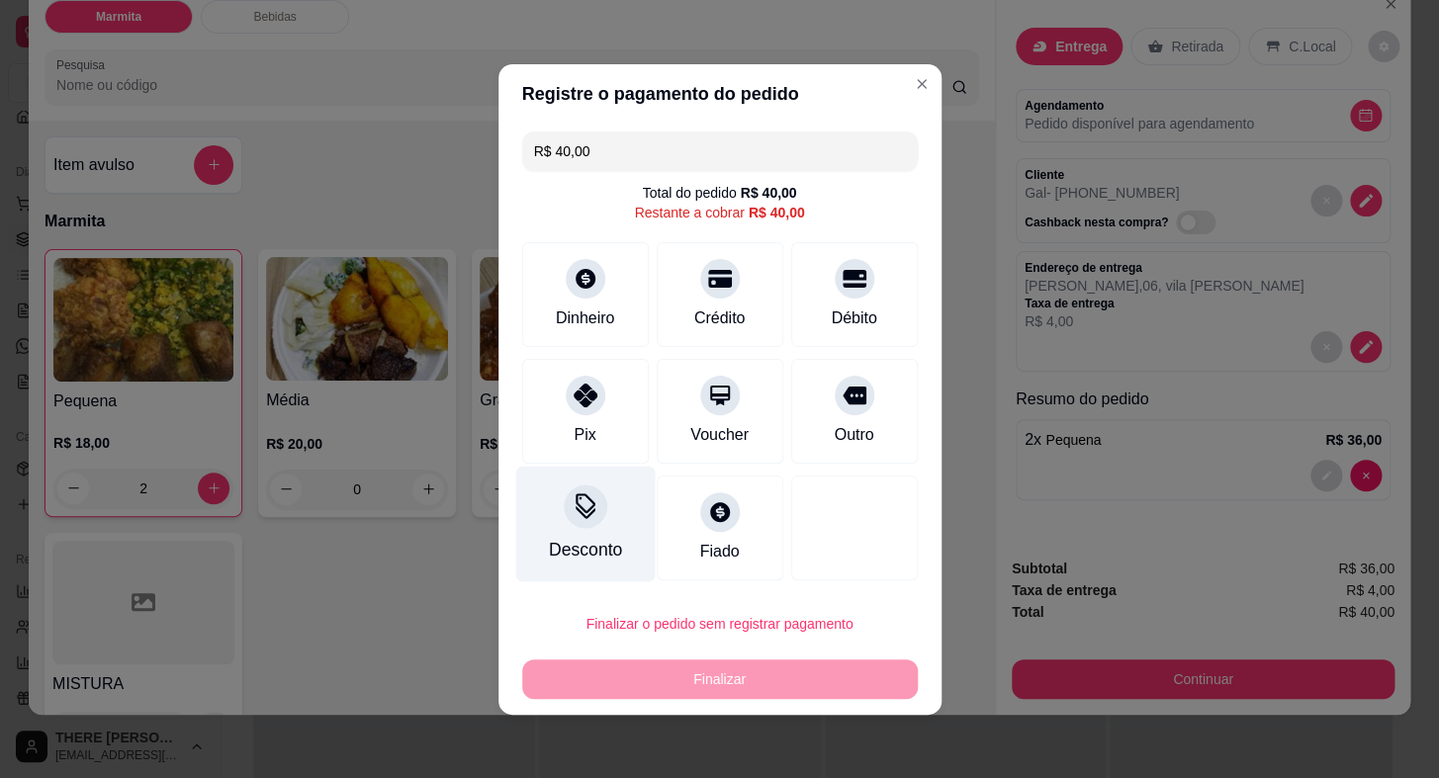
click at [577, 524] on div at bounding box center [586, 507] width 44 height 44
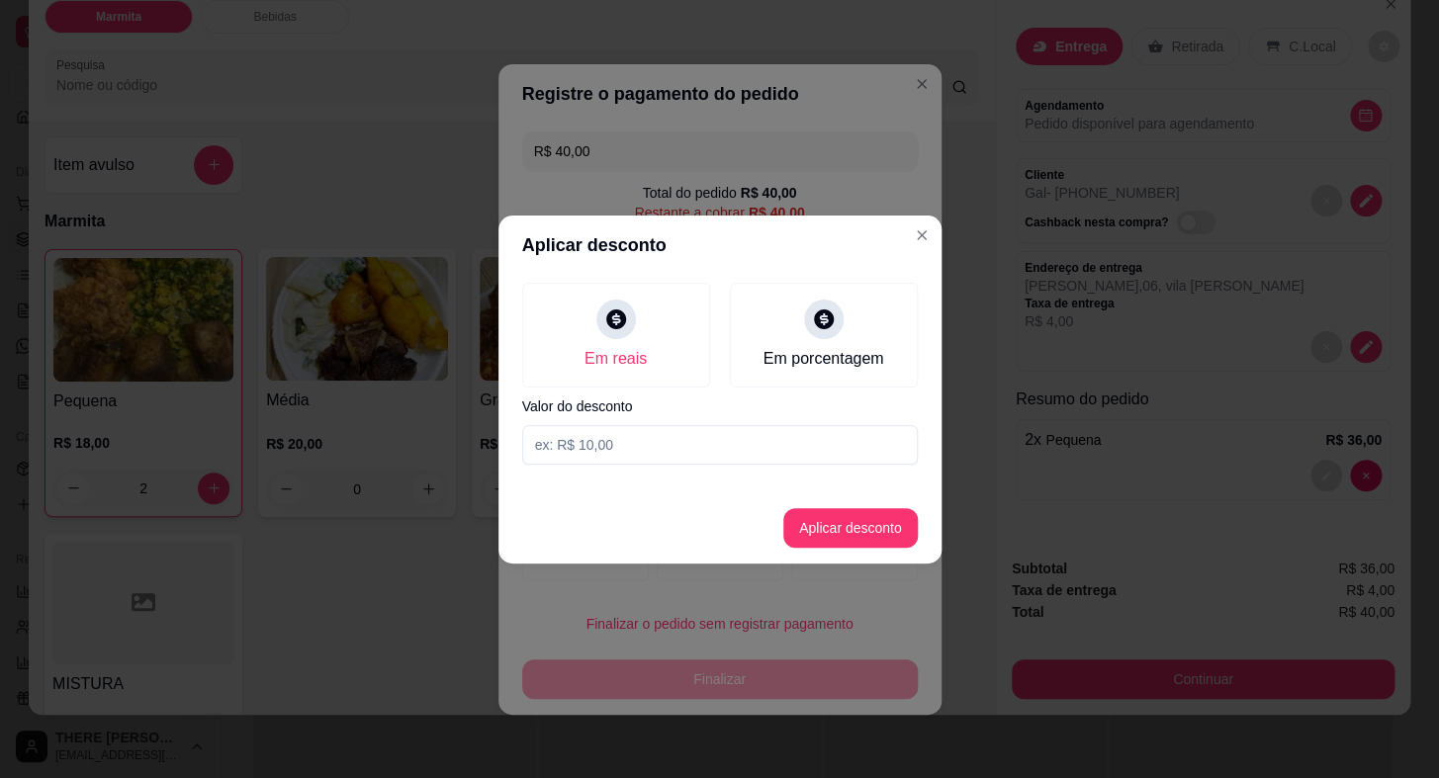
click at [653, 450] on input at bounding box center [720, 445] width 396 height 40
click at [808, 516] on button "Aplicar desconto" at bounding box center [850, 528] width 135 height 40
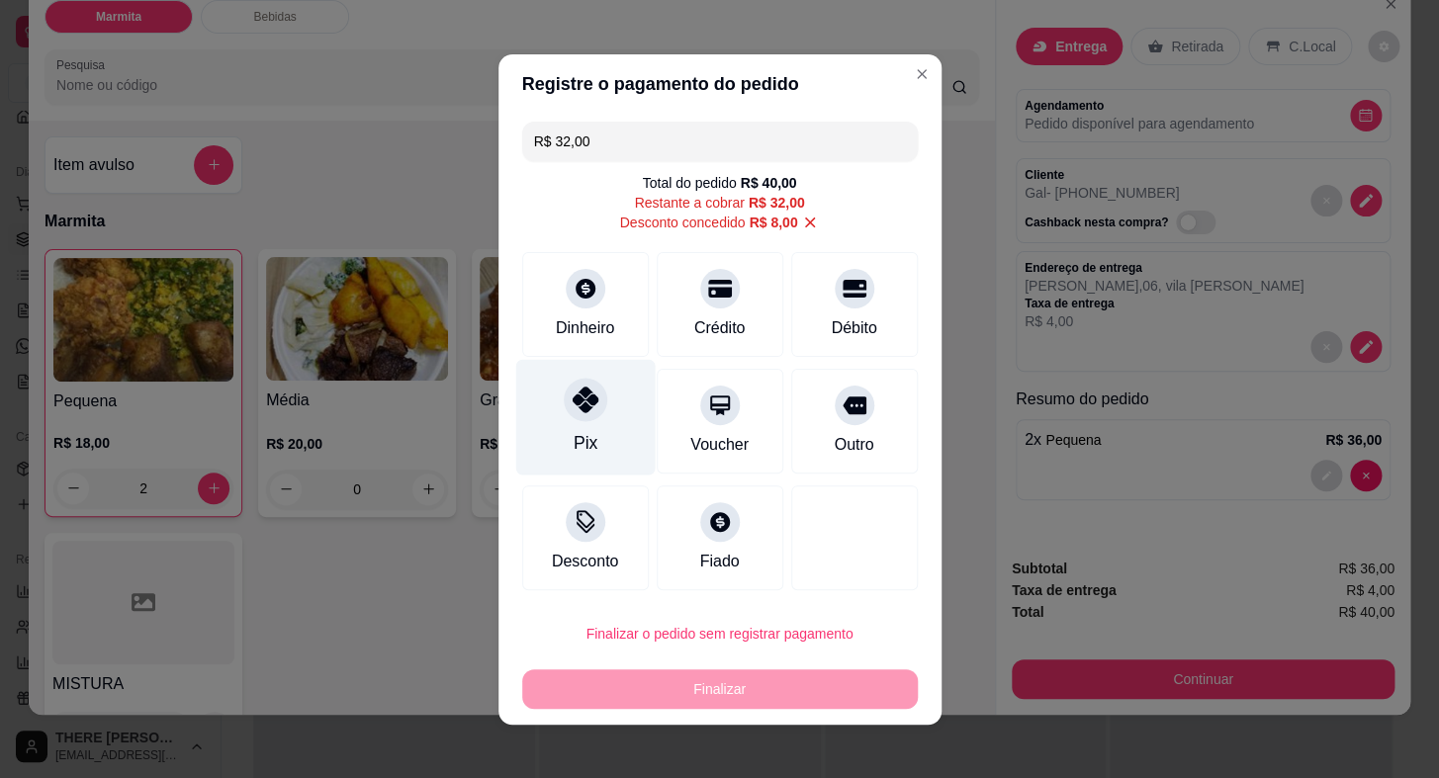
click at [577, 415] on div at bounding box center [586, 400] width 44 height 44
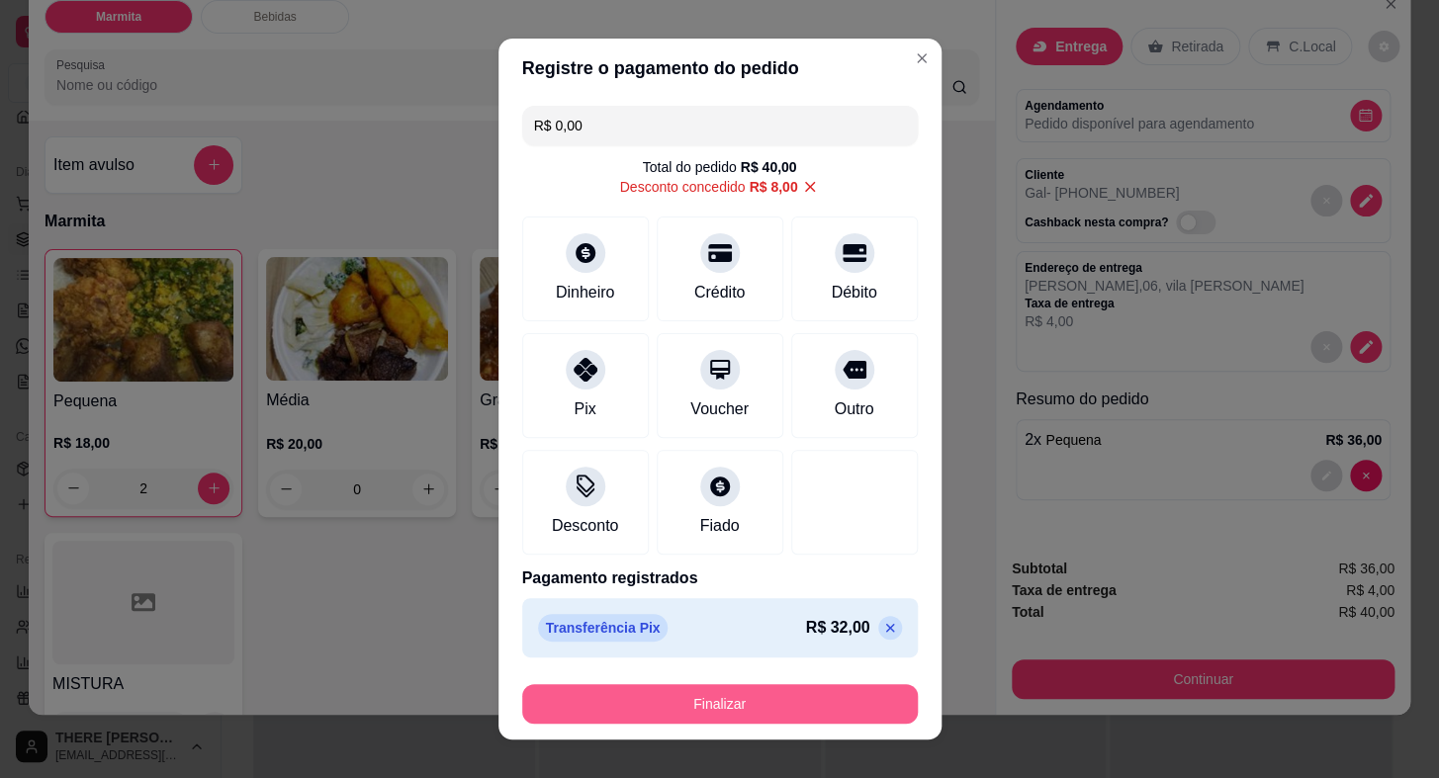
click at [777, 700] on button "Finalizar" at bounding box center [720, 704] width 396 height 40
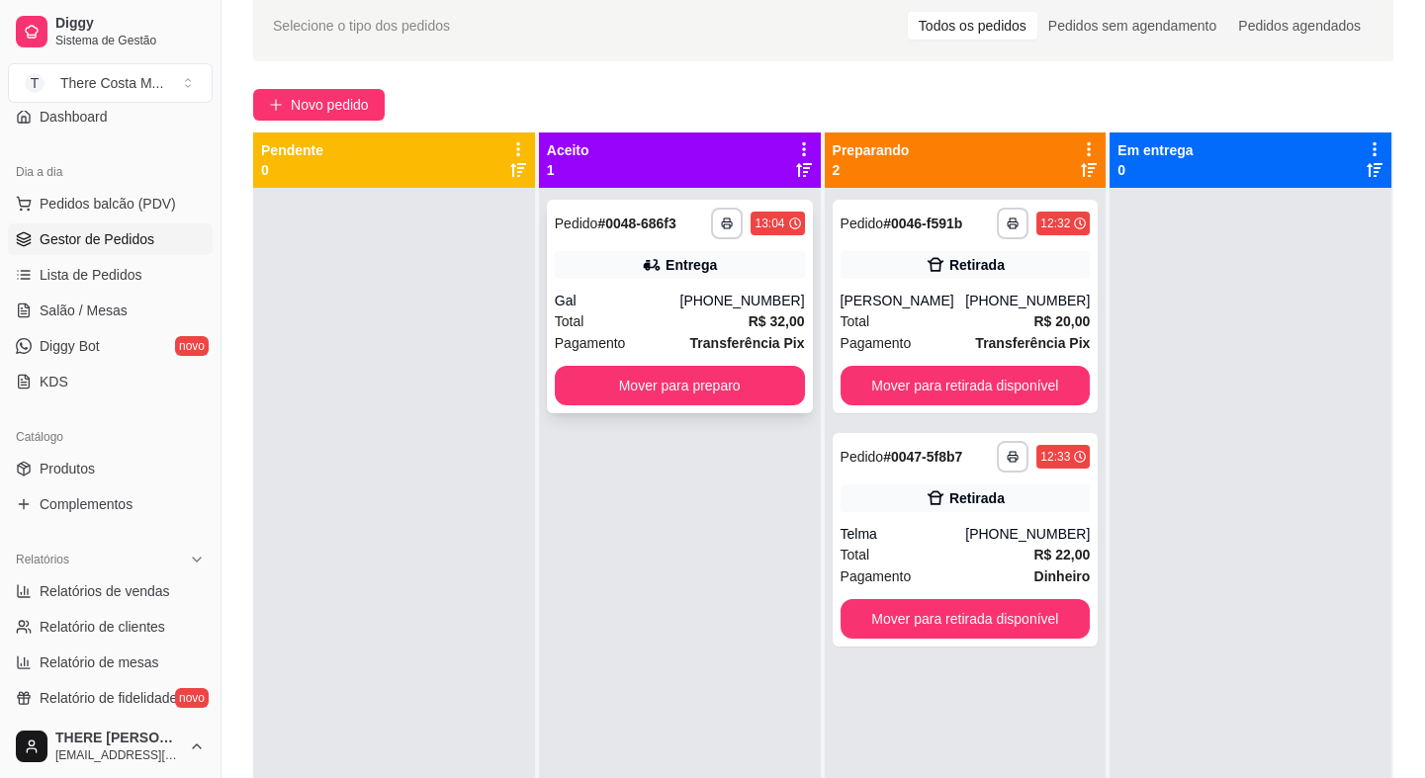
click at [676, 325] on div "Total R$ 32,00" at bounding box center [680, 322] width 250 height 22
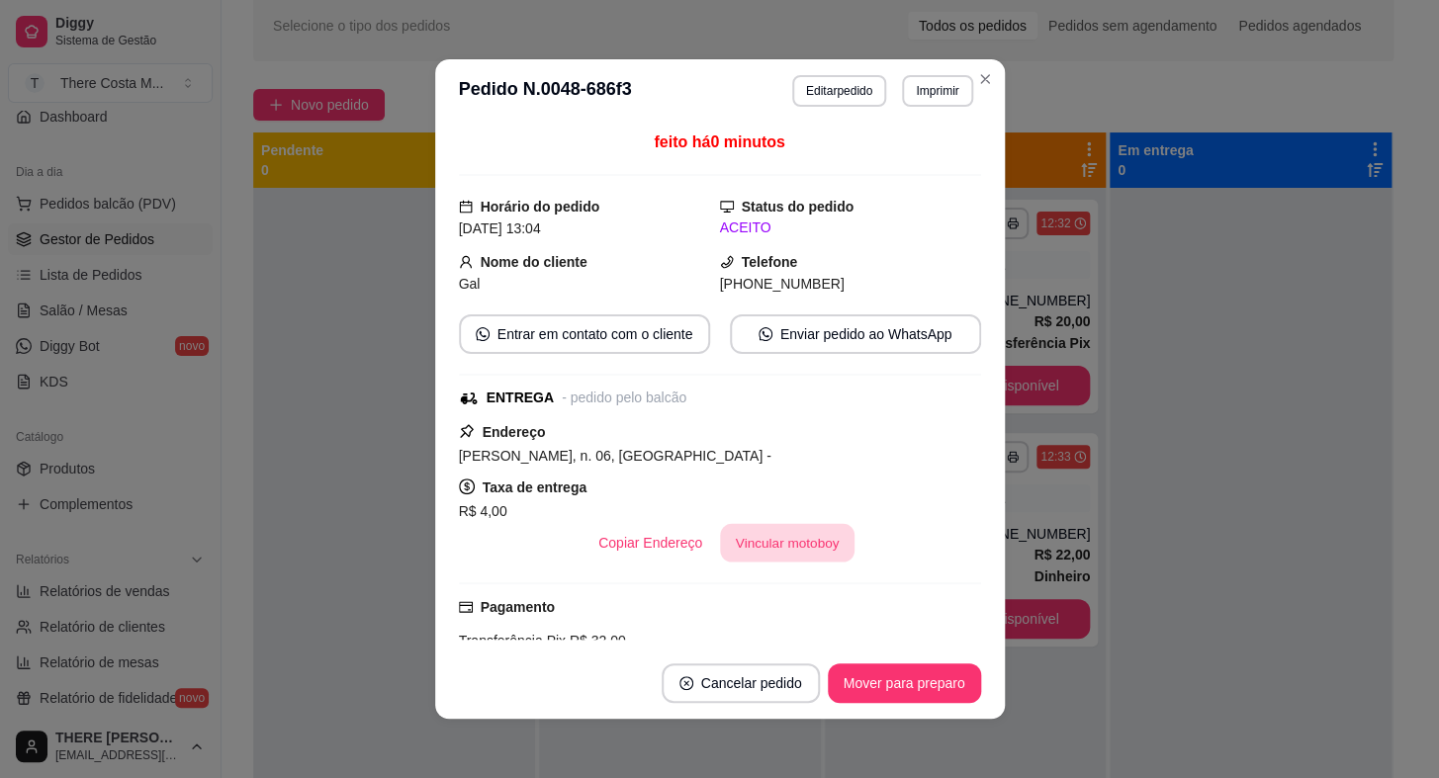
click at [773, 543] on button "Vincular motoboy" at bounding box center [787, 543] width 135 height 39
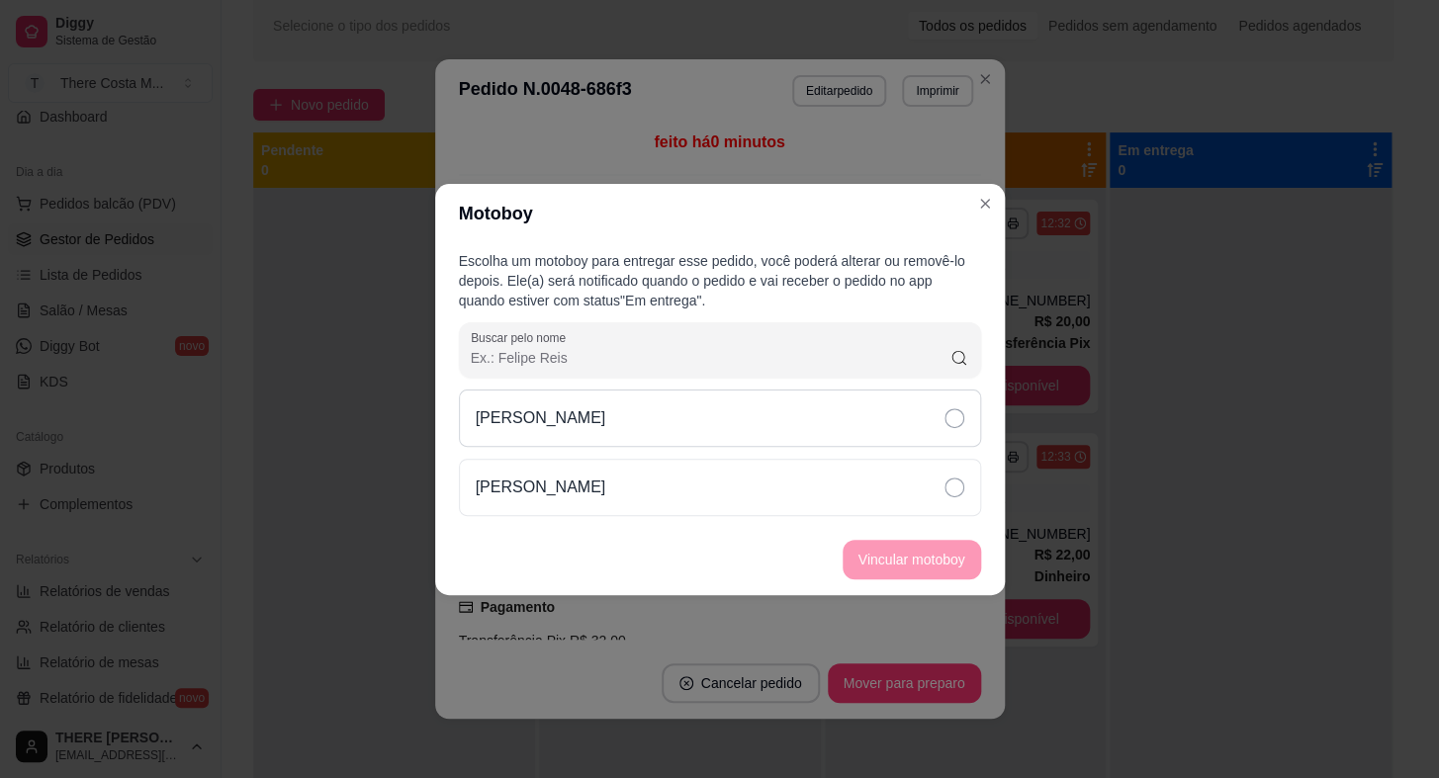
click at [802, 428] on div "[PERSON_NAME]" at bounding box center [720, 418] width 522 height 57
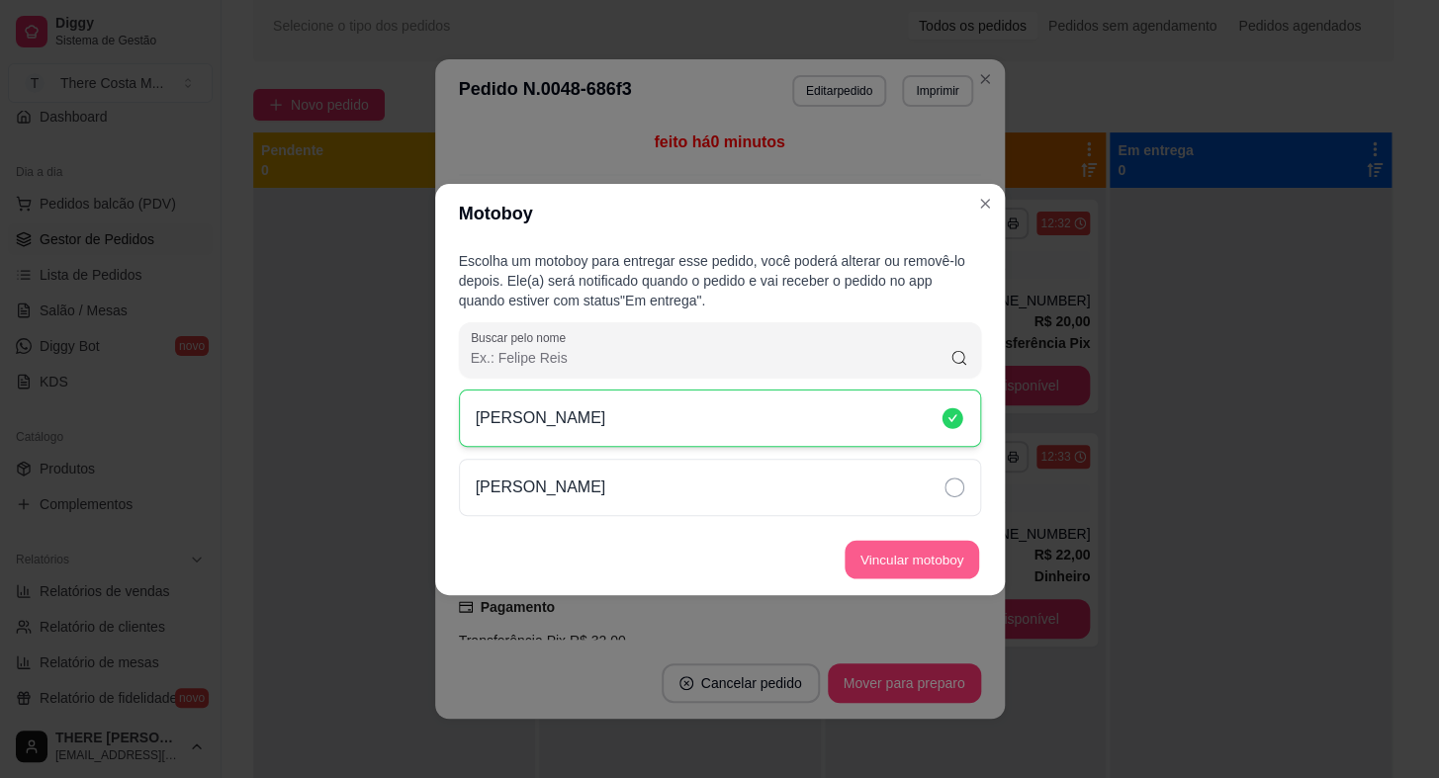
click at [912, 556] on button "Vincular motoboy" at bounding box center [912, 559] width 135 height 39
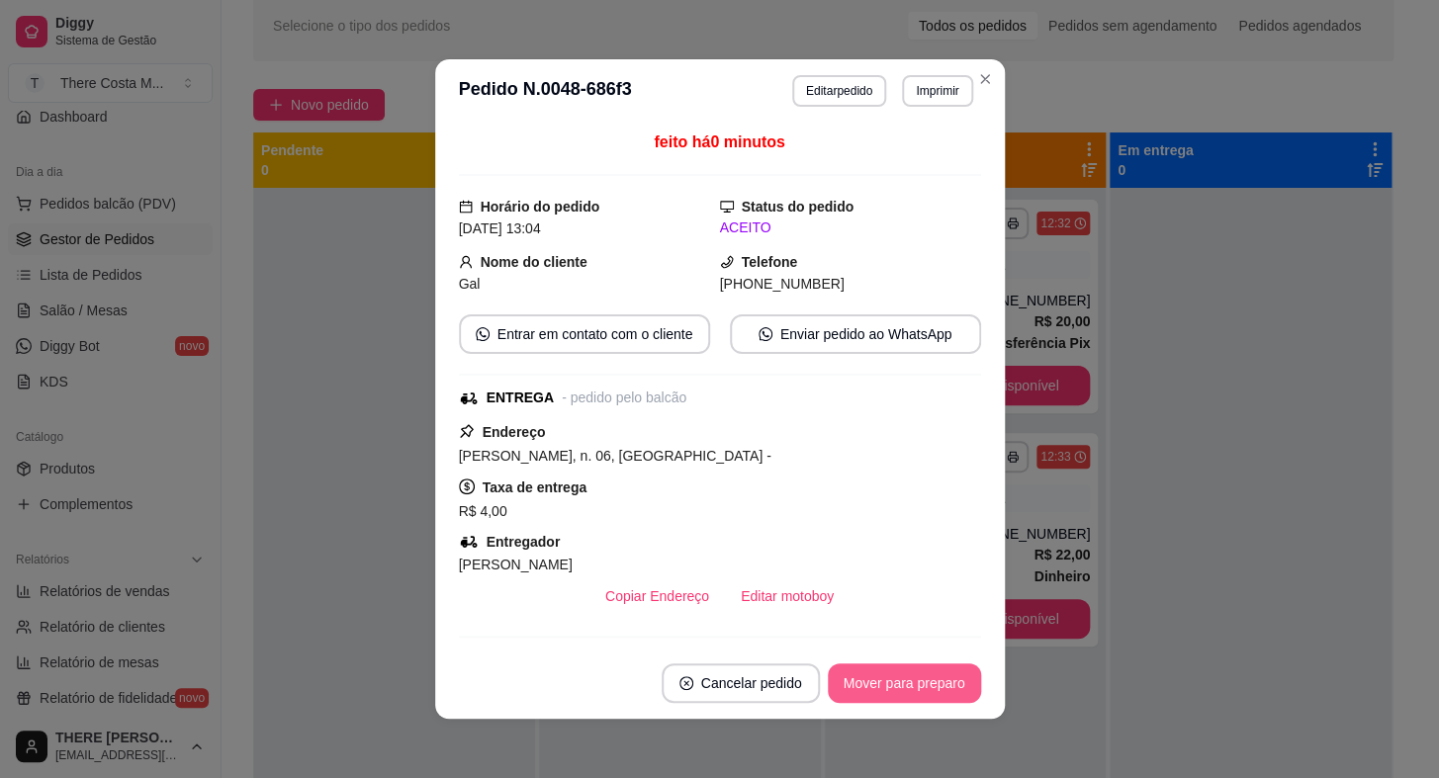
click at [869, 687] on button "Mover para preparo" at bounding box center [904, 684] width 153 height 40
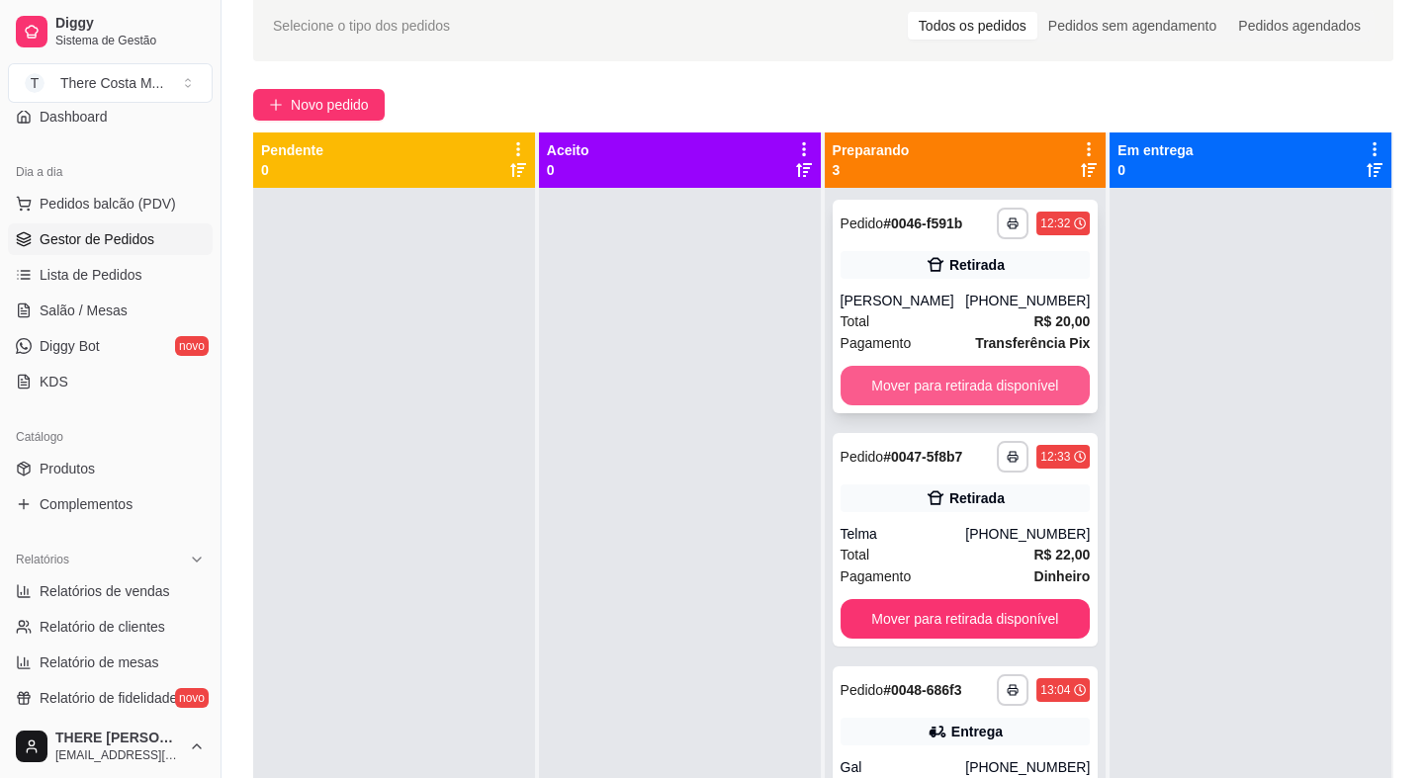
click at [969, 406] on button "Mover para retirada disponível" at bounding box center [966, 386] width 250 height 40
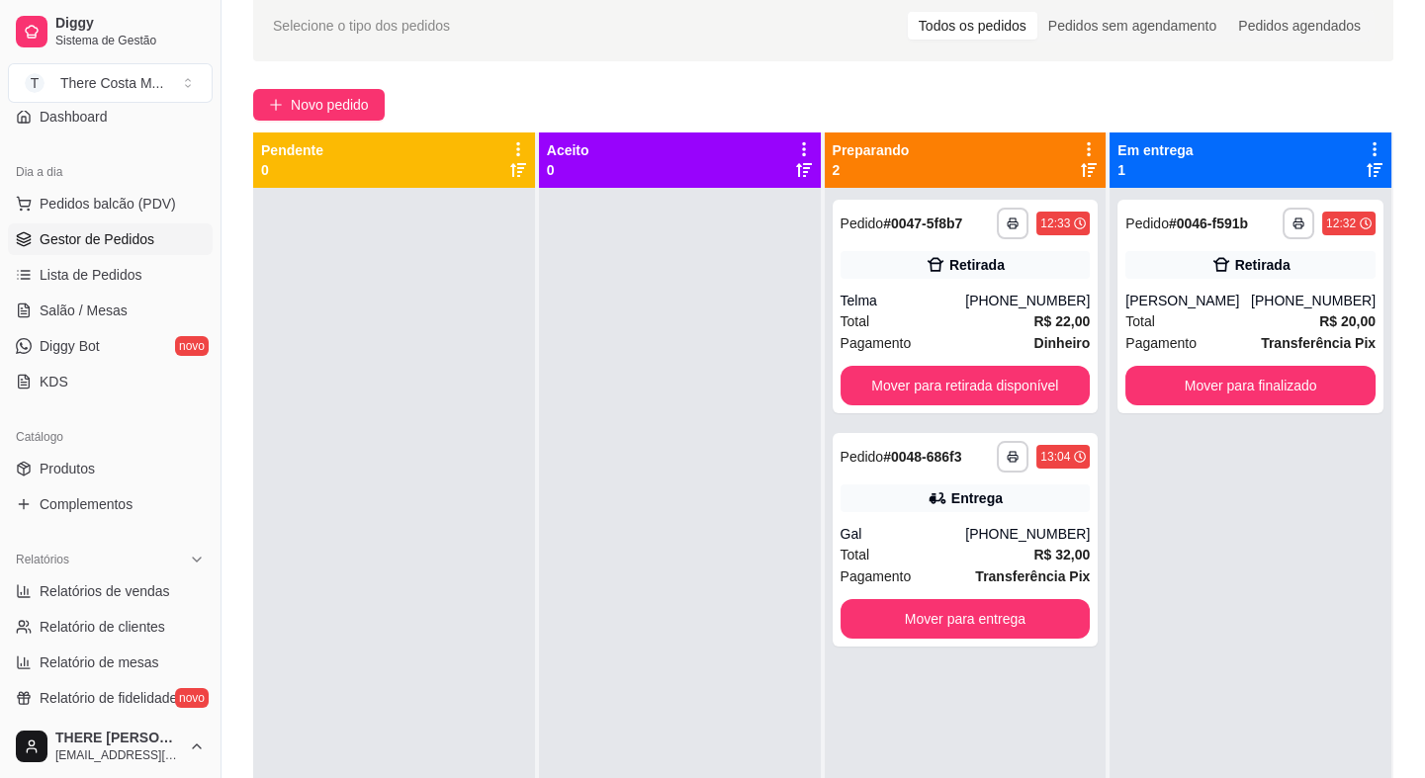
click at [981, 406] on div "**********" at bounding box center [966, 307] width 266 height 214
click at [976, 391] on button "Mover para retirada disponível" at bounding box center [966, 386] width 250 height 40
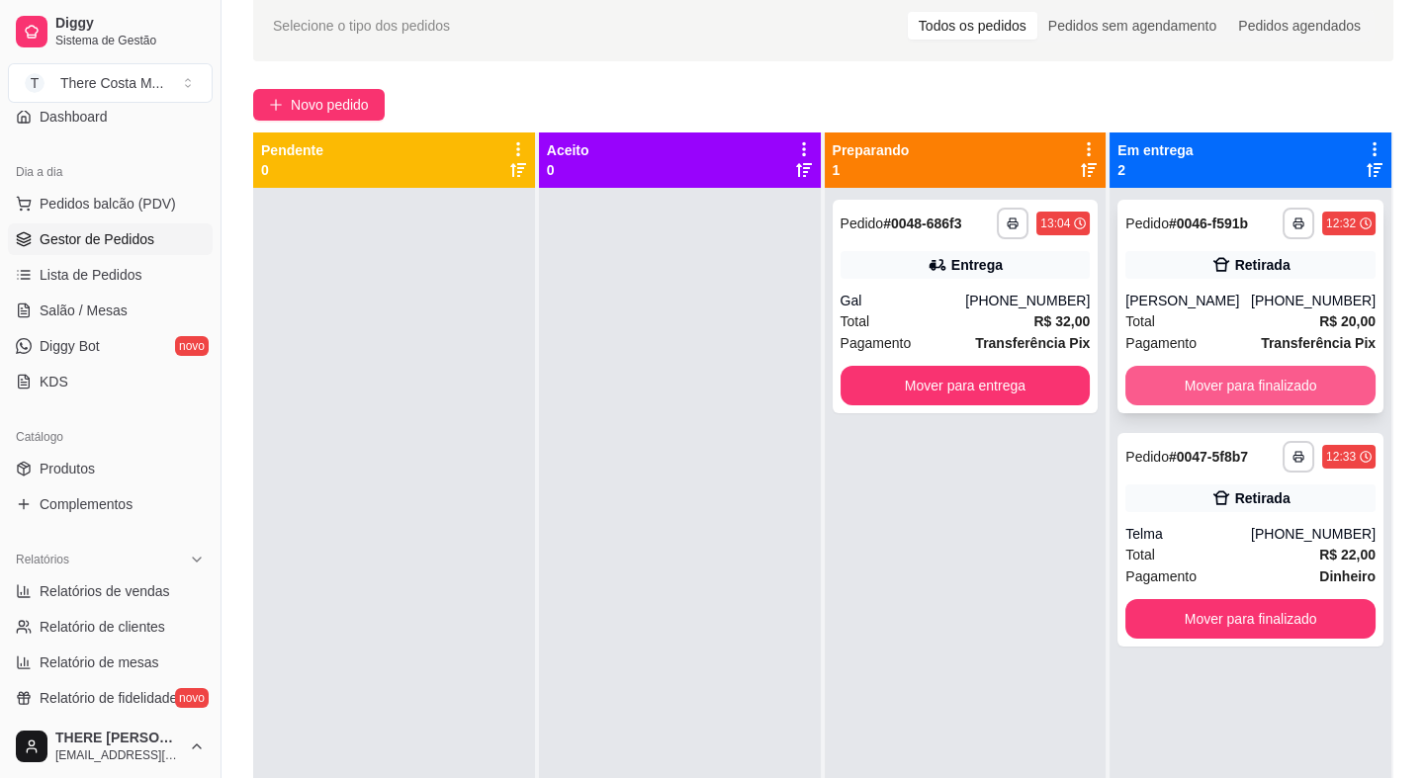
click at [1296, 406] on button "Mover para finalizado" at bounding box center [1251, 386] width 250 height 40
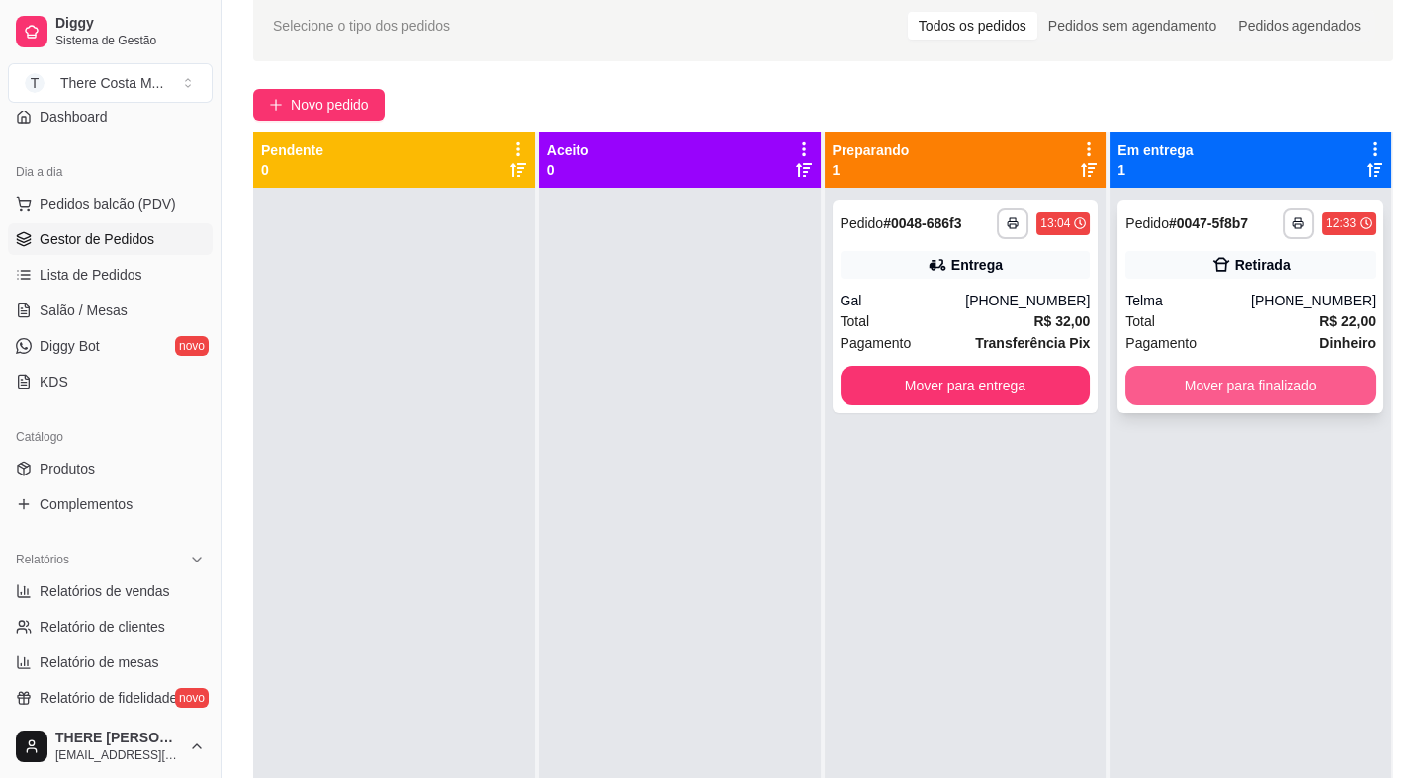
click at [1286, 396] on button "Mover para finalizado" at bounding box center [1251, 386] width 250 height 40
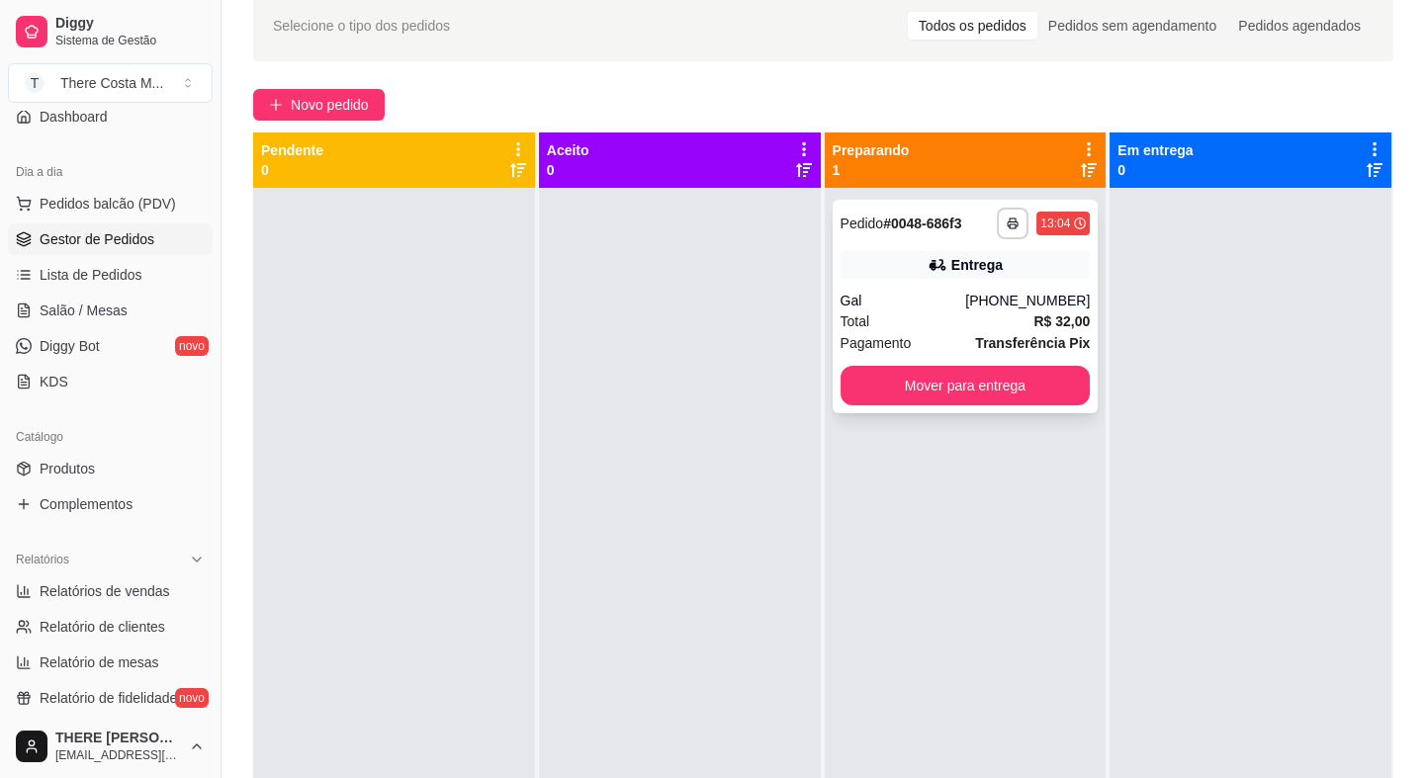
click at [1042, 299] on div "[PHONE_NUMBER]" at bounding box center [1027, 301] width 125 height 20
click at [345, 113] on span "Novo pedido" at bounding box center [330, 105] width 78 height 22
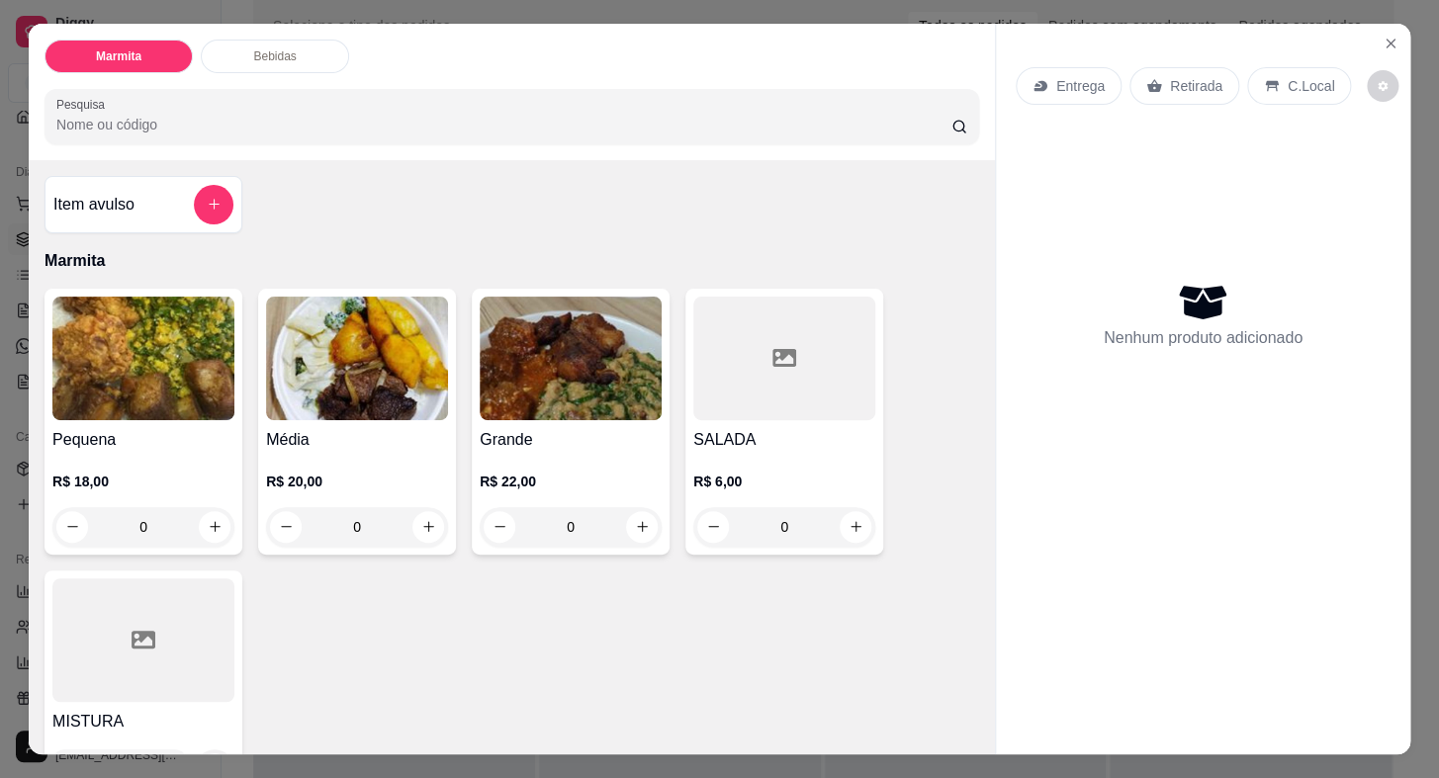
click at [1176, 79] on p "Retirada" at bounding box center [1196, 86] width 52 height 20
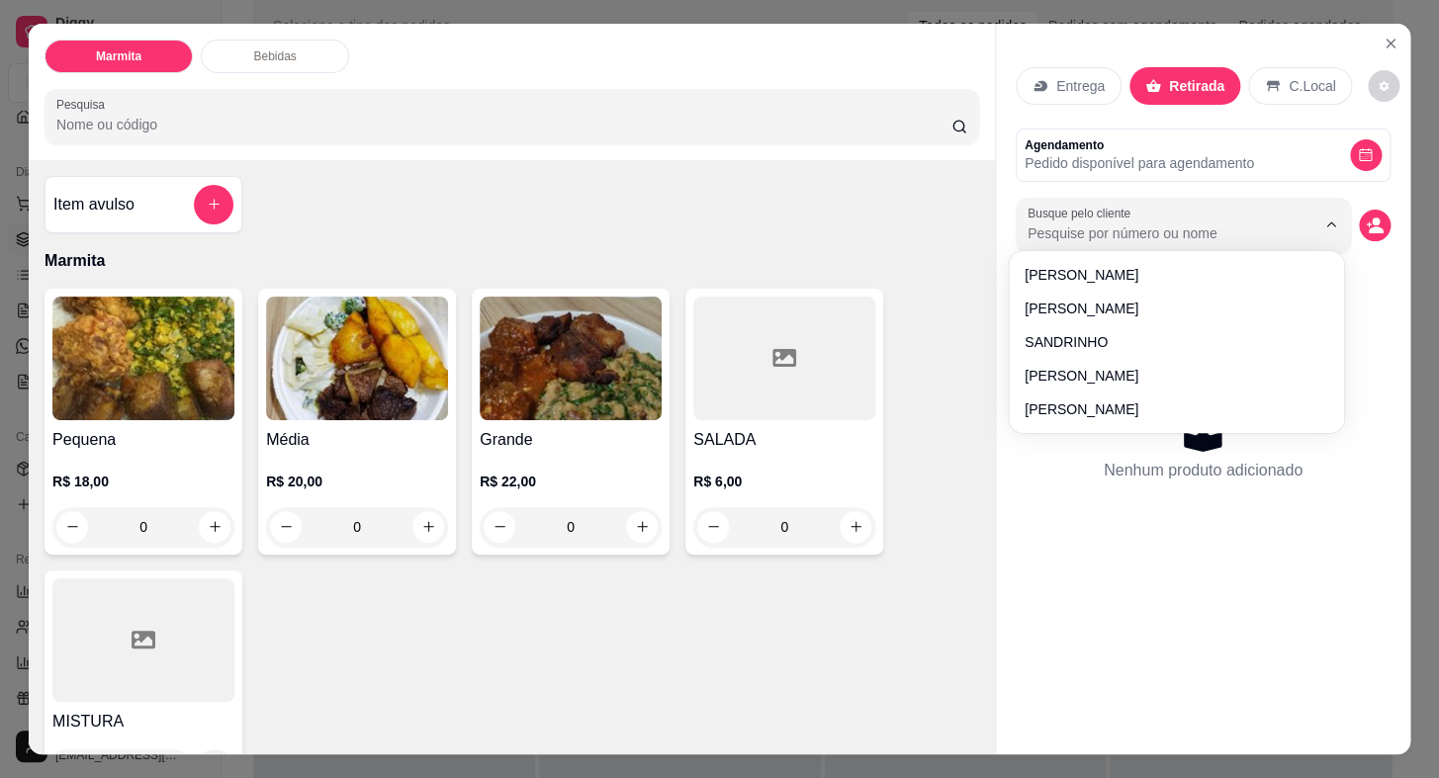
click at [1142, 224] on input "Busque pelo cliente" at bounding box center [1156, 234] width 256 height 20
click at [1380, 211] on button "decrease-product-quantity" at bounding box center [1375, 226] width 32 height 32
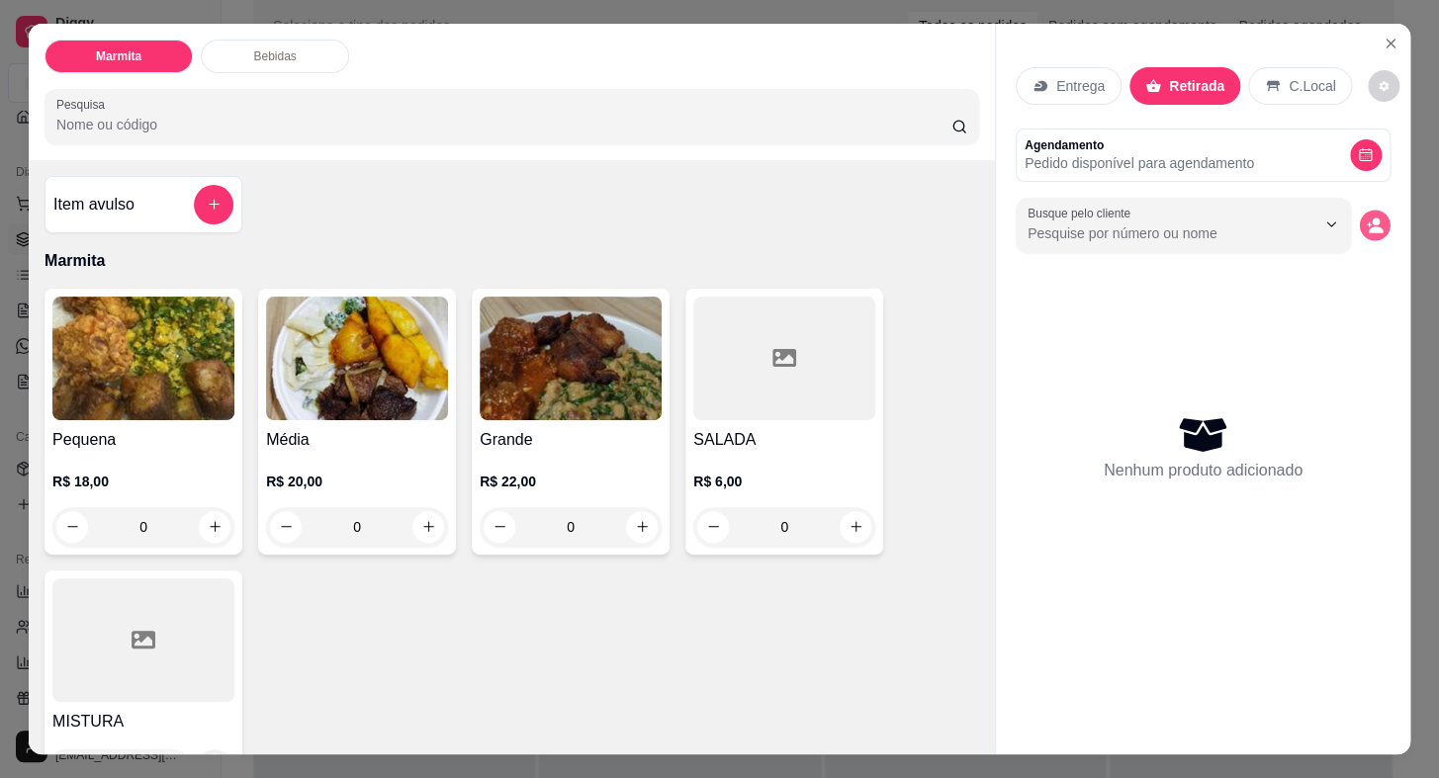
click at [1380, 211] on button "decrease-product-quantity" at bounding box center [1374, 225] width 31 height 31
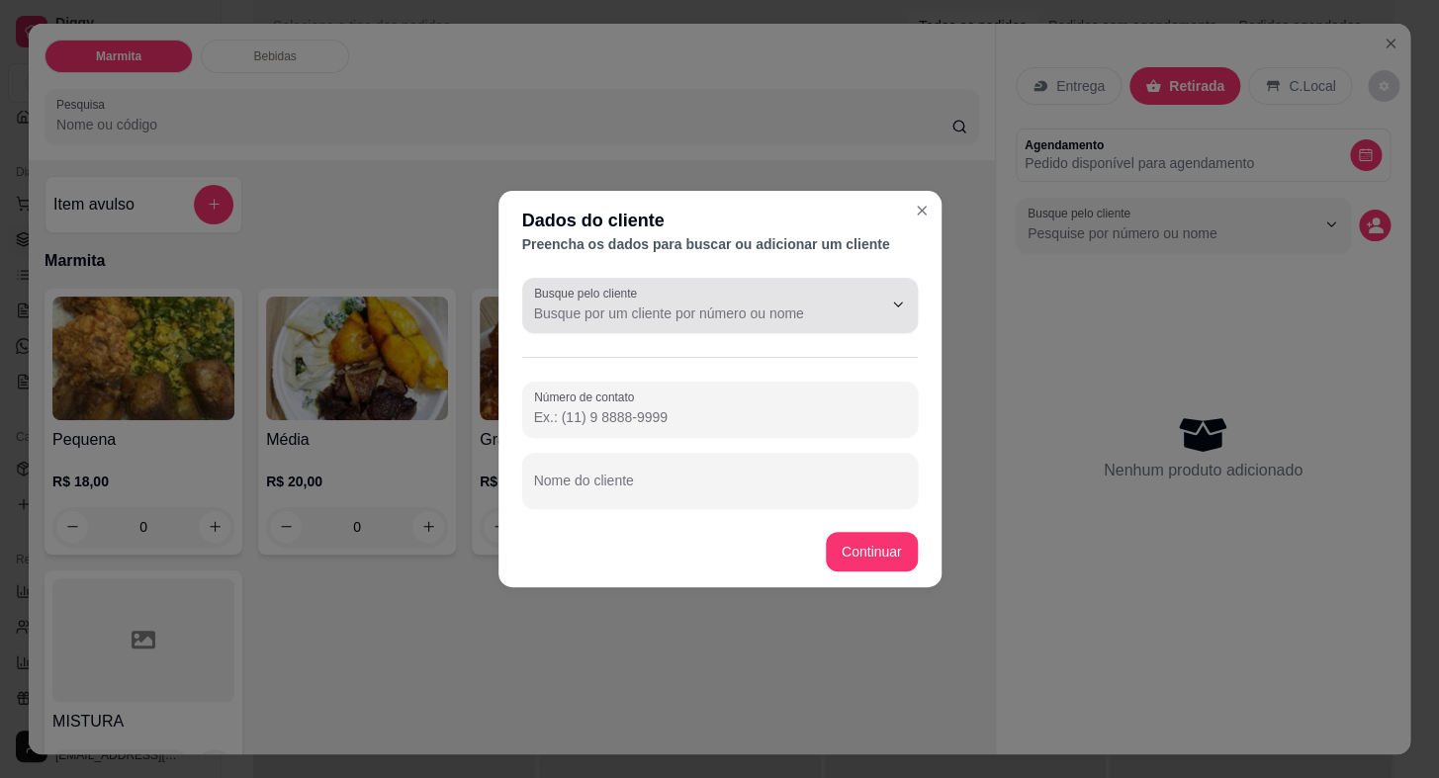
click at [643, 300] on div at bounding box center [720, 306] width 372 height 40
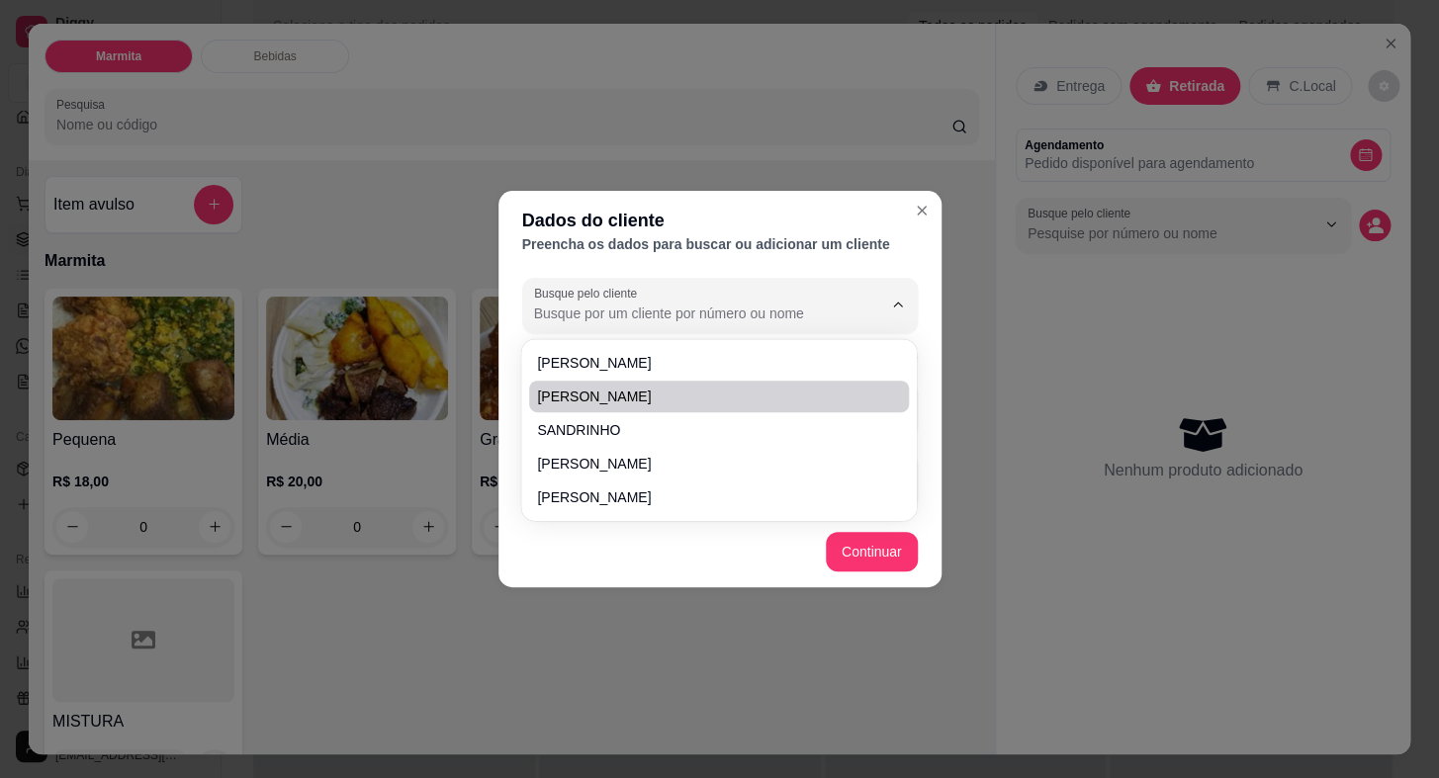
click at [918, 370] on div "Busque pelo cliente Número de contato Nome do cliente" at bounding box center [719, 393] width 443 height 246
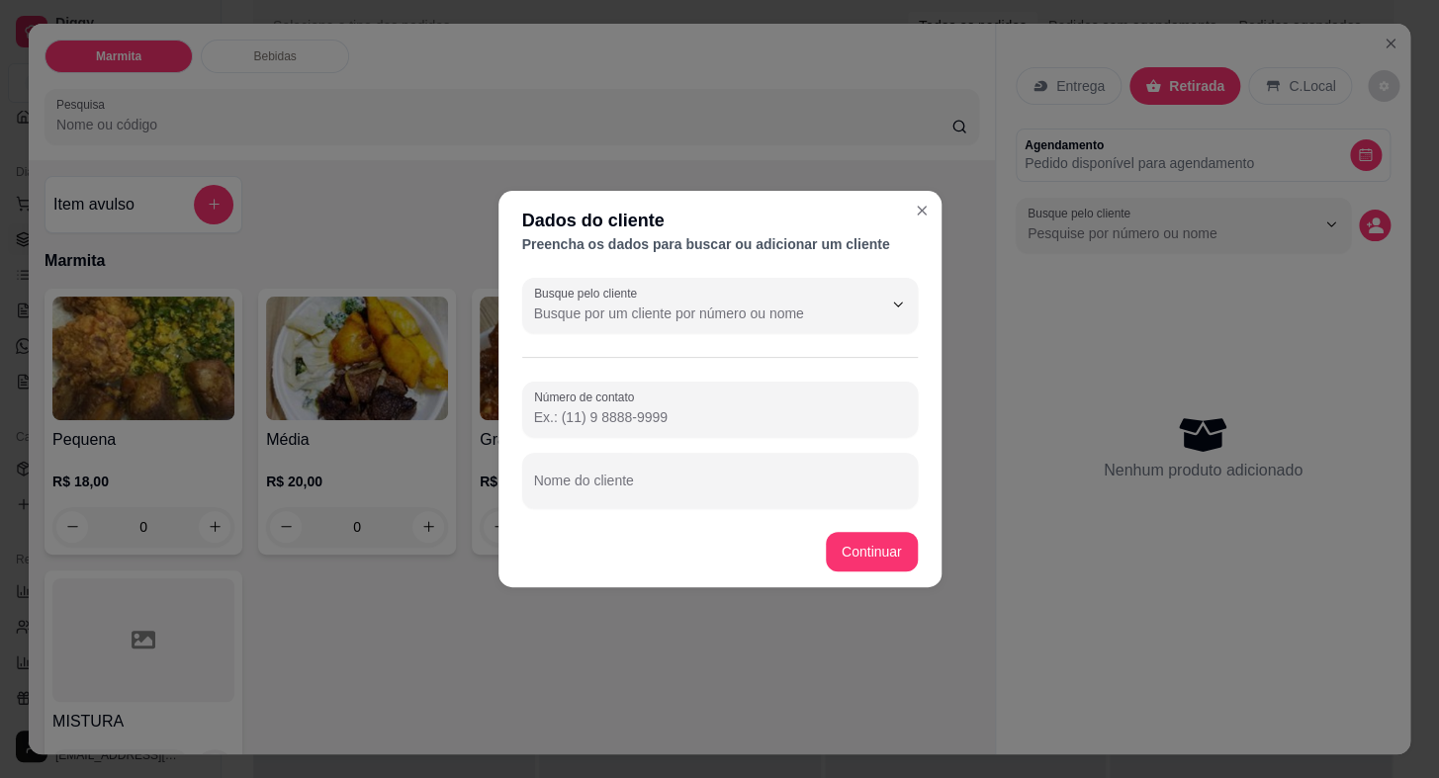
click at [813, 409] on input "Número de contato" at bounding box center [720, 417] width 372 height 20
paste input "[PHONE_NUMBER]"
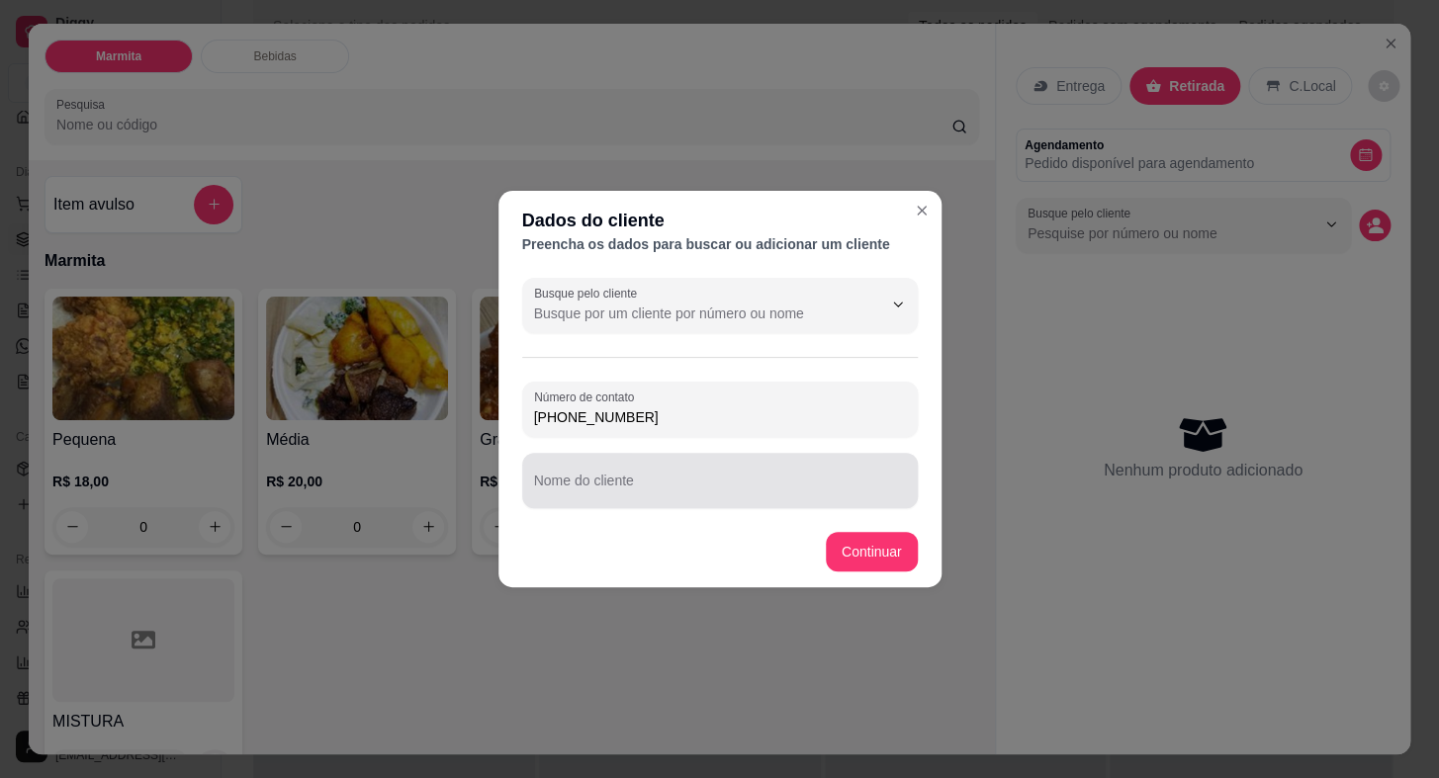
click at [747, 485] on input "Nome do cliente" at bounding box center [720, 489] width 372 height 20
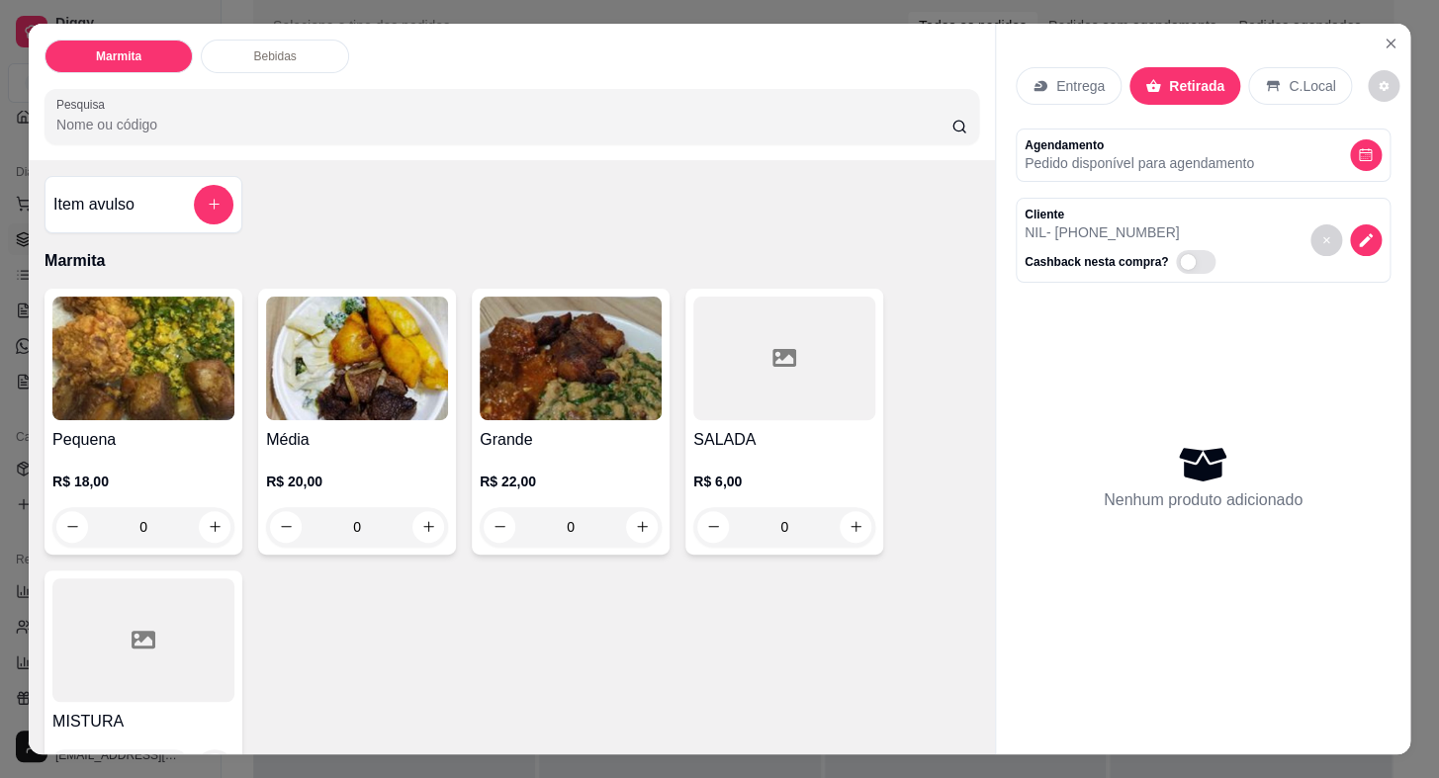
click at [553, 443] on h4 "Grande" at bounding box center [571, 440] width 182 height 24
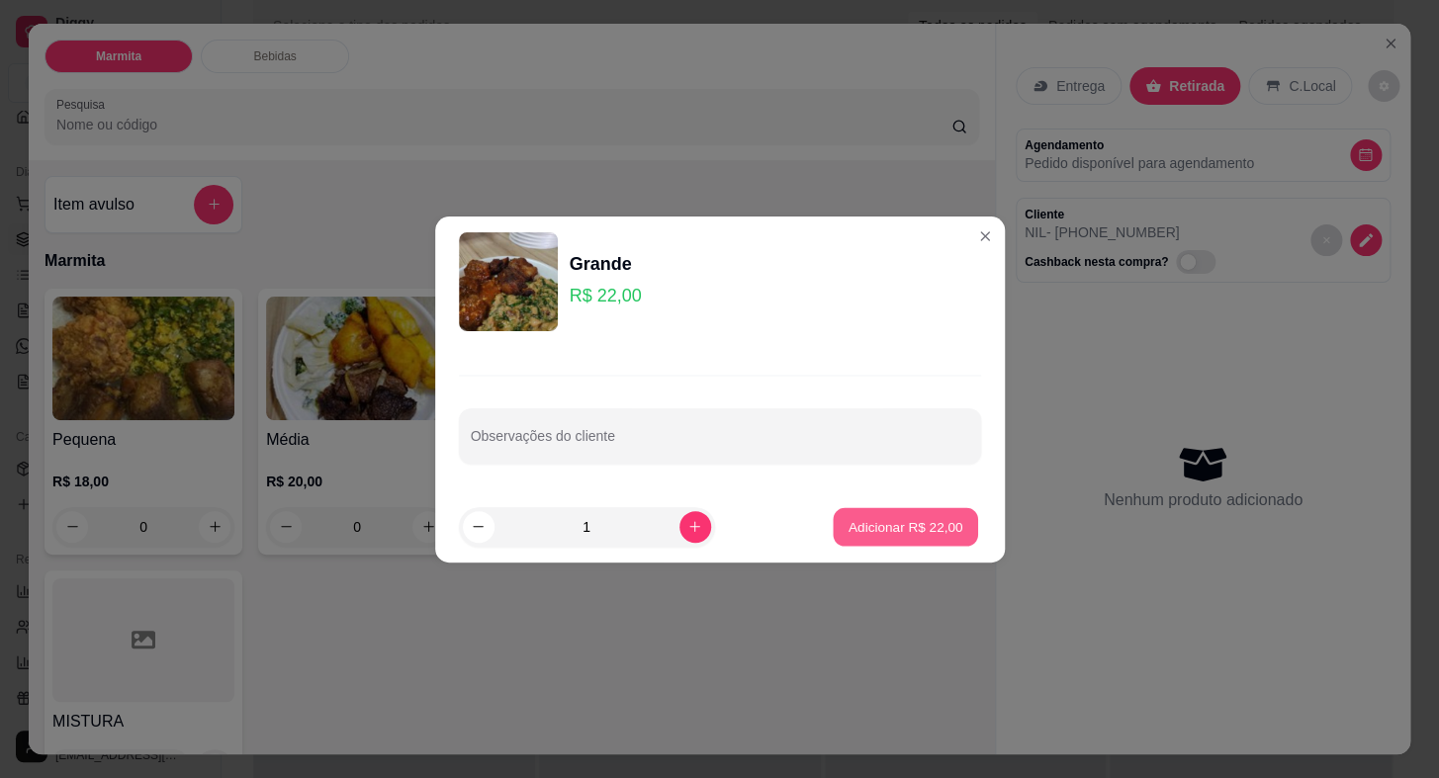
click at [861, 536] on button "Adicionar R$ 22,00" at bounding box center [906, 526] width 145 height 39
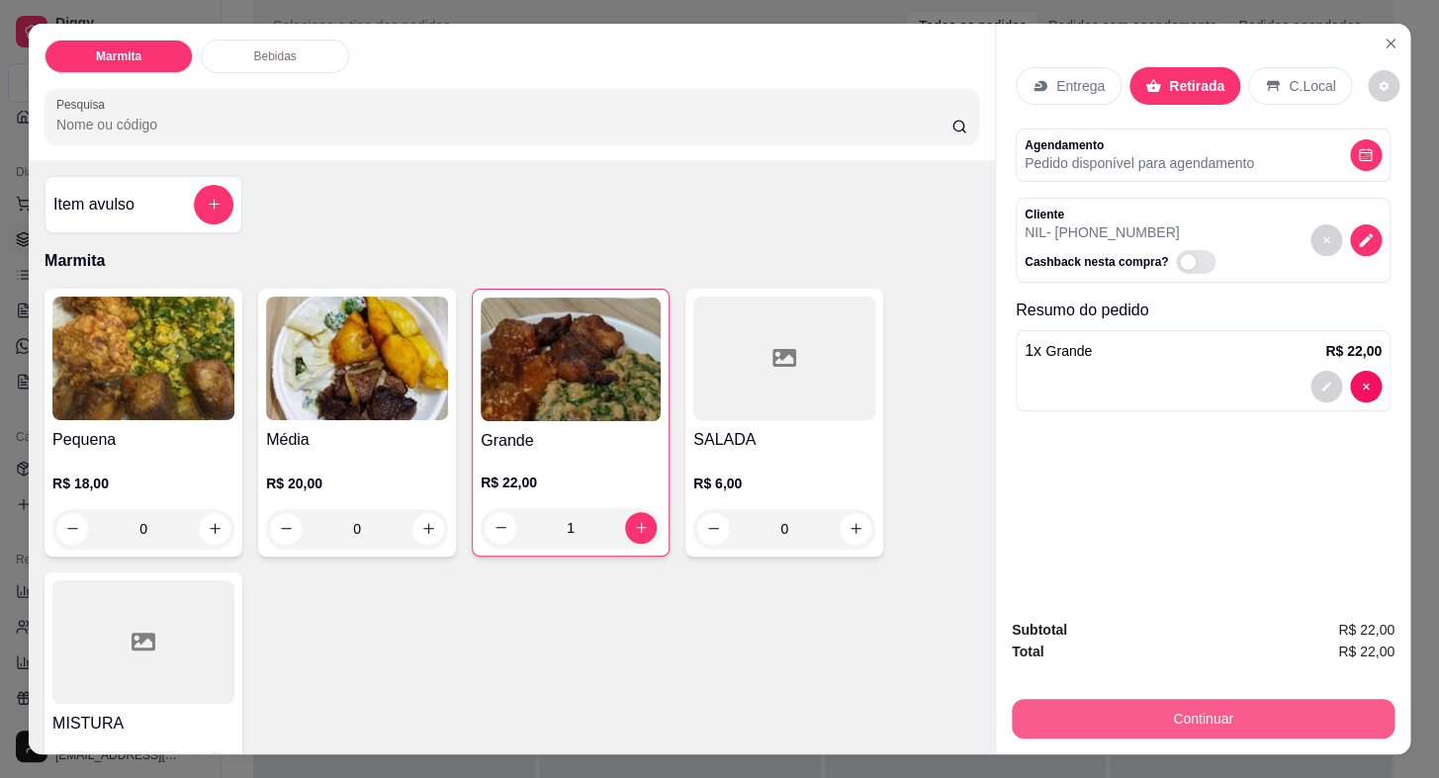
click at [1227, 716] on button "Continuar" at bounding box center [1203, 719] width 383 height 40
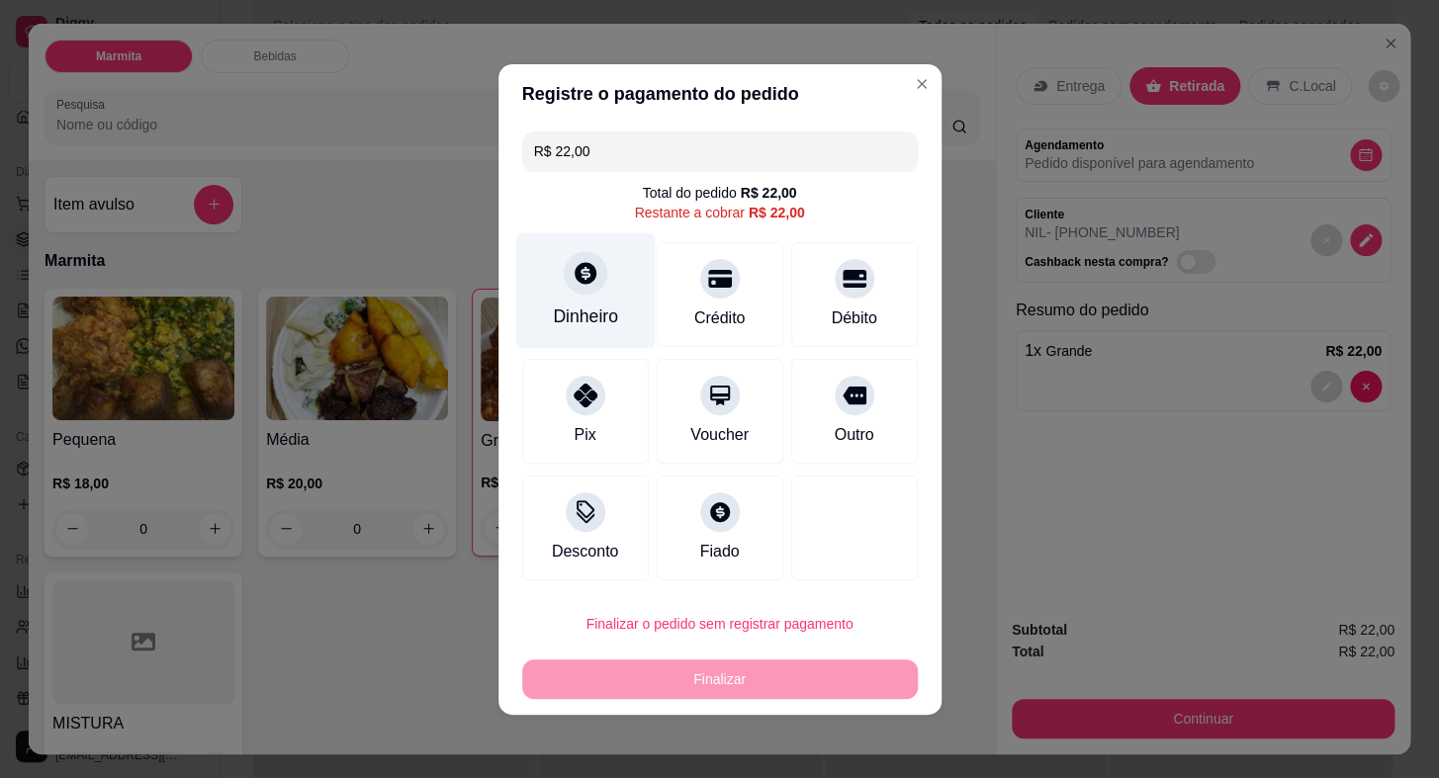
click at [586, 291] on div at bounding box center [586, 273] width 44 height 44
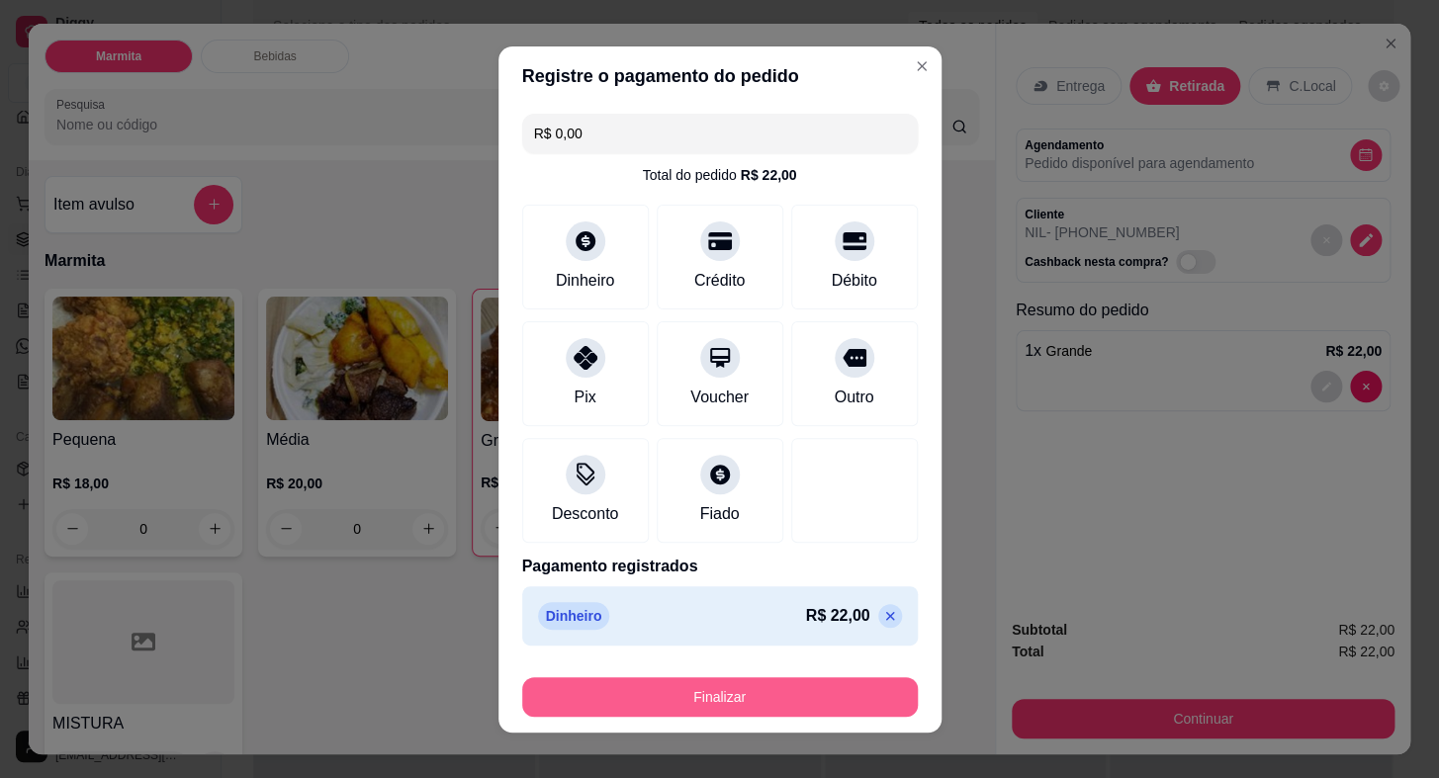
click at [785, 689] on button "Finalizar" at bounding box center [720, 697] width 396 height 40
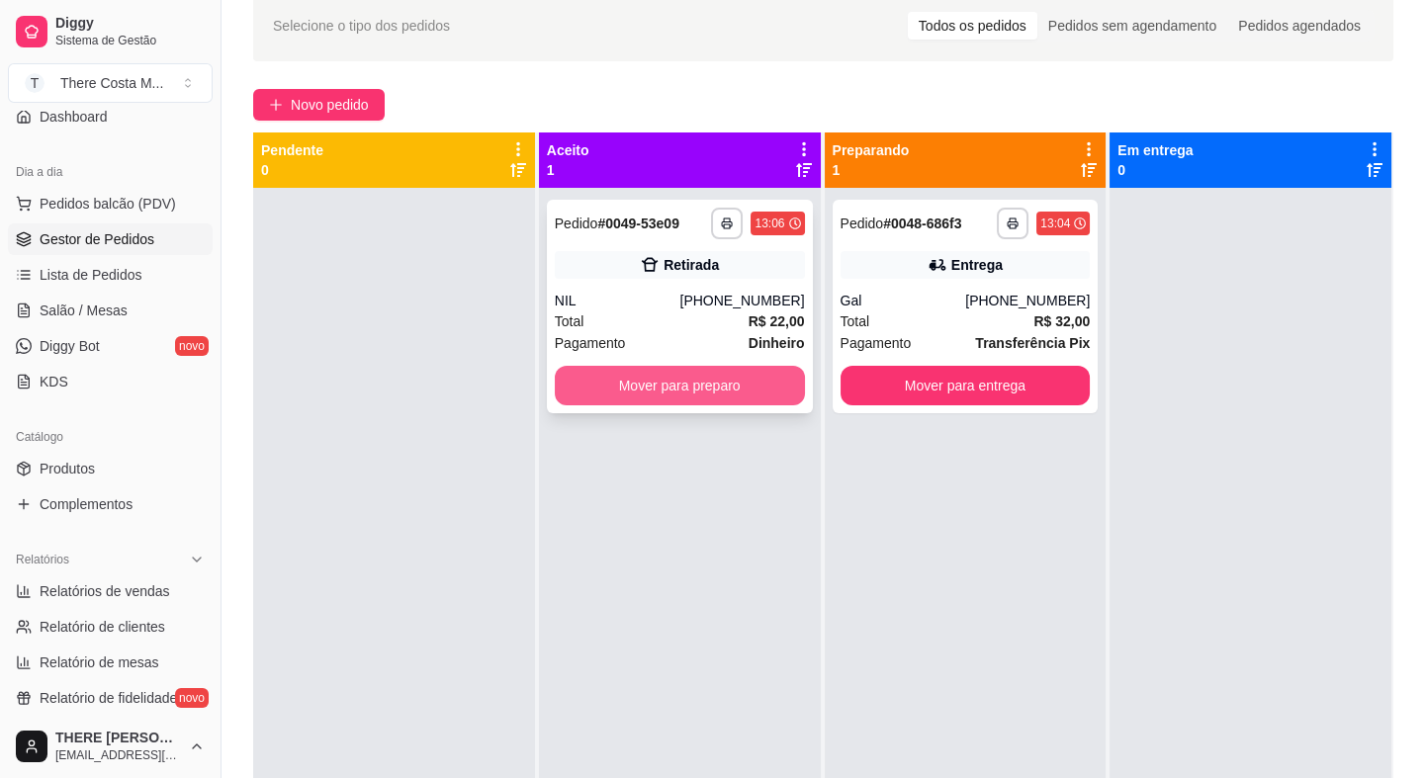
click at [734, 376] on button "Mover para preparo" at bounding box center [680, 386] width 250 height 40
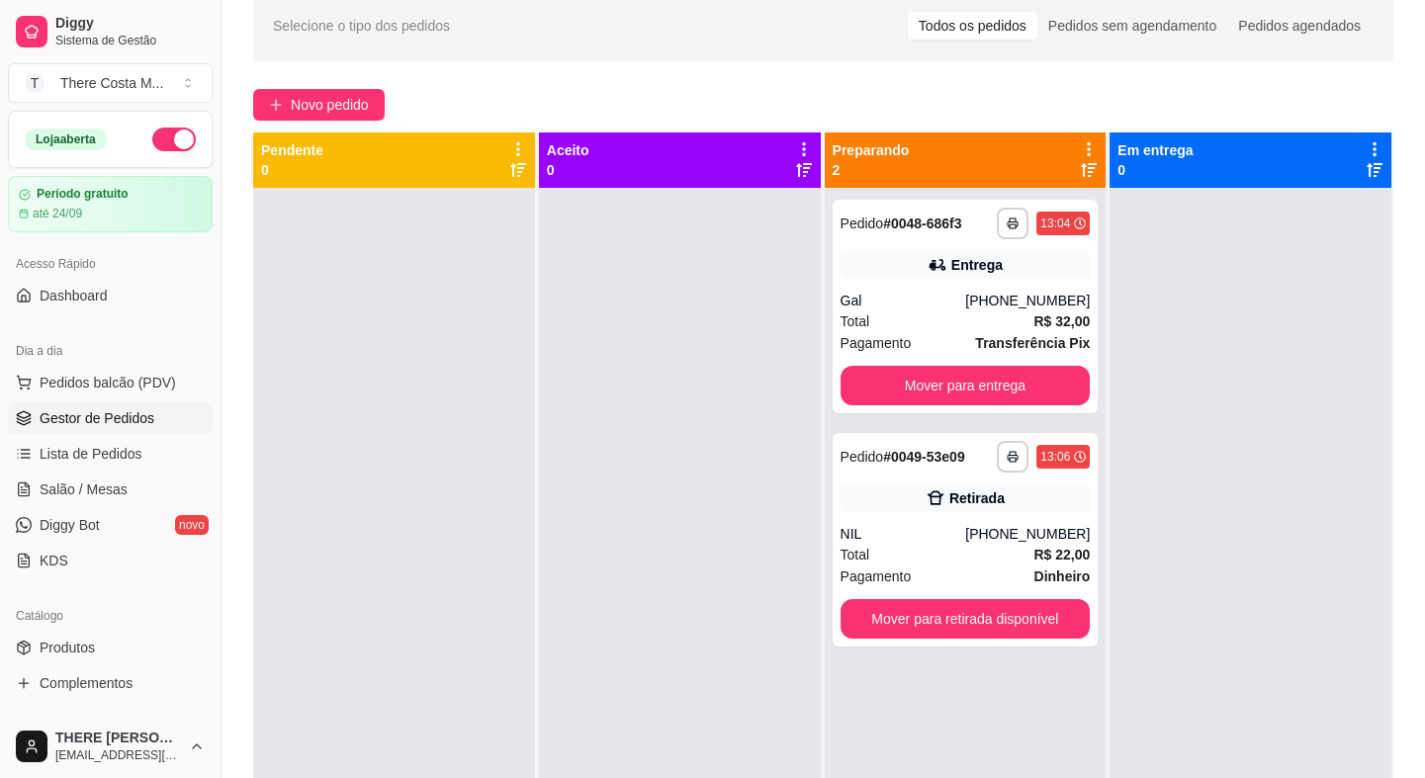
click at [152, 129] on button "button" at bounding box center [174, 140] width 44 height 24
click at [929, 391] on button "Mover para entrega" at bounding box center [966, 386] width 250 height 40
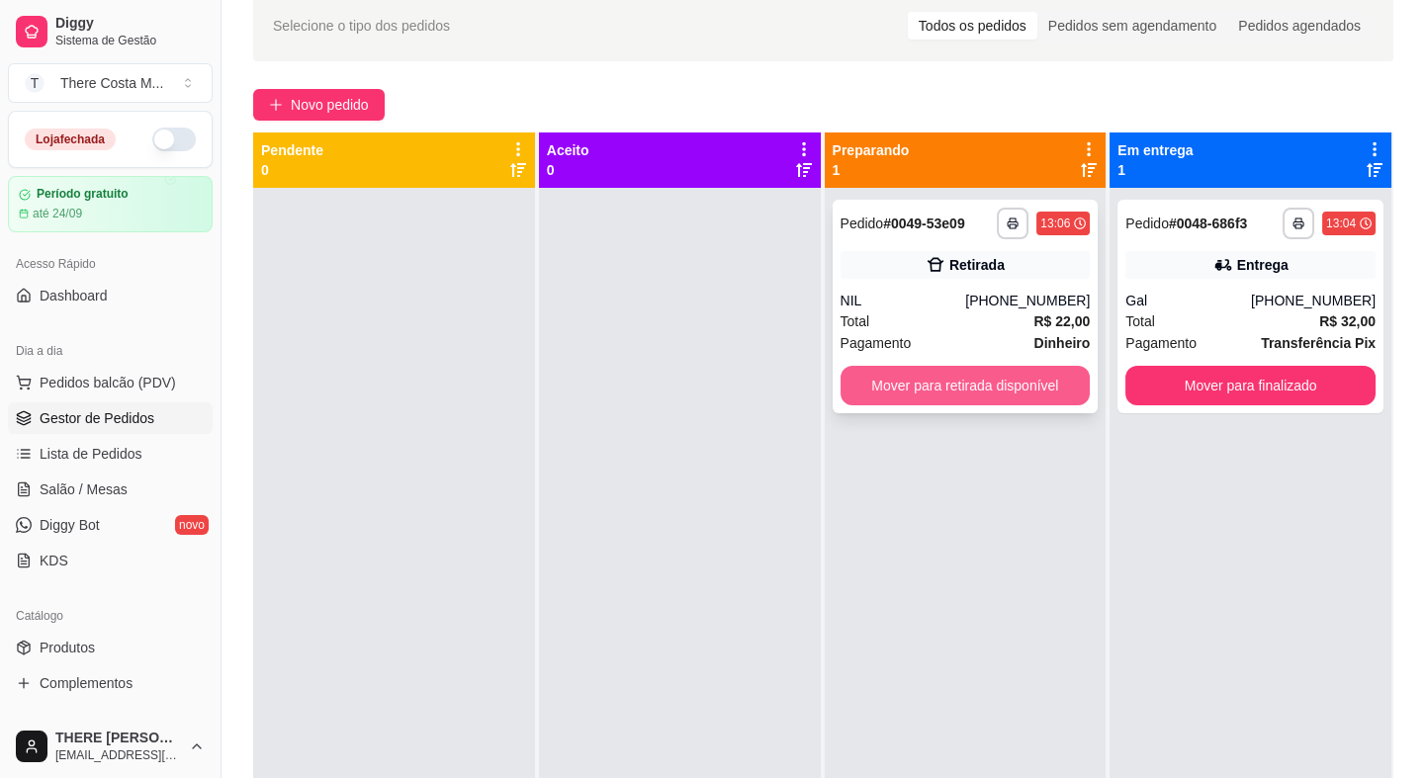
click at [971, 381] on button "Mover para retirada disponível" at bounding box center [966, 386] width 250 height 40
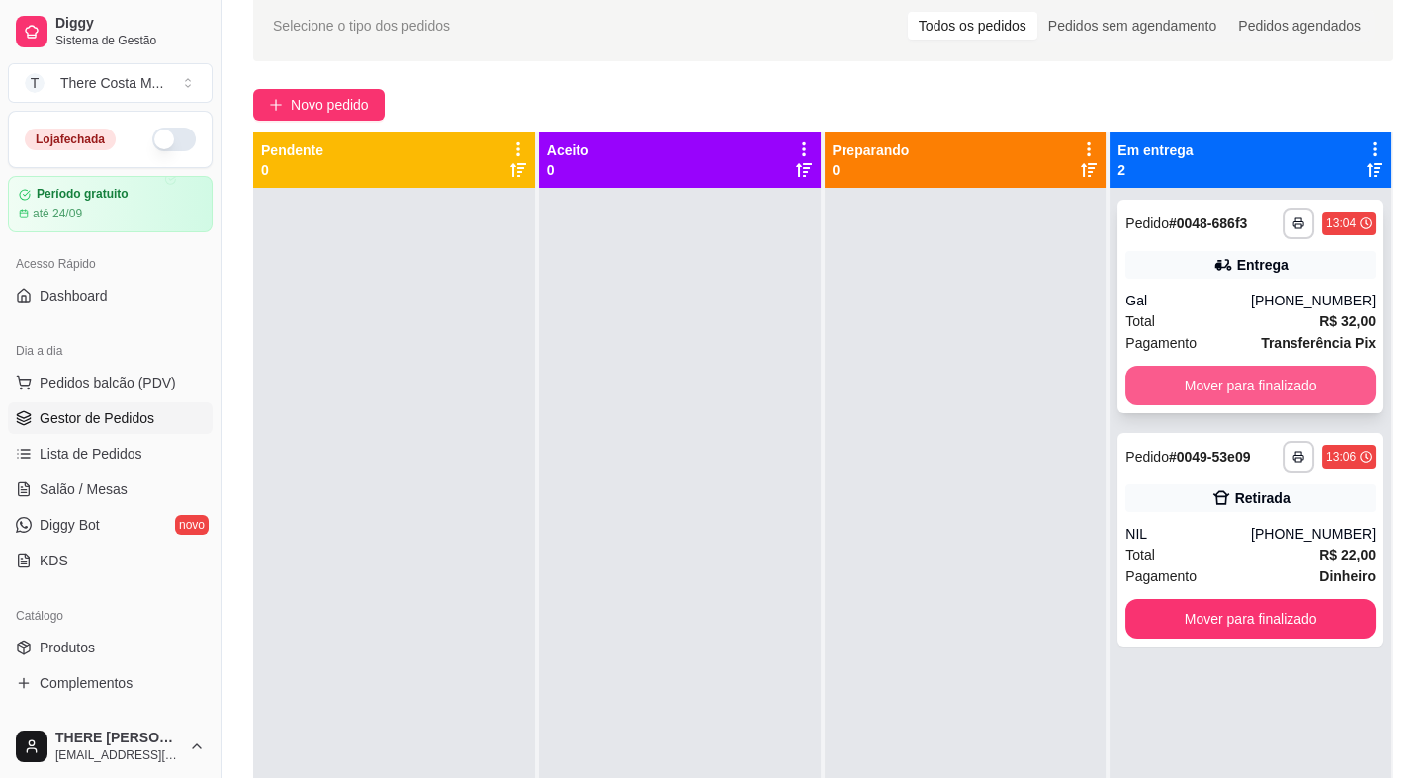
click at [1287, 393] on button "Mover para finalizado" at bounding box center [1251, 386] width 250 height 40
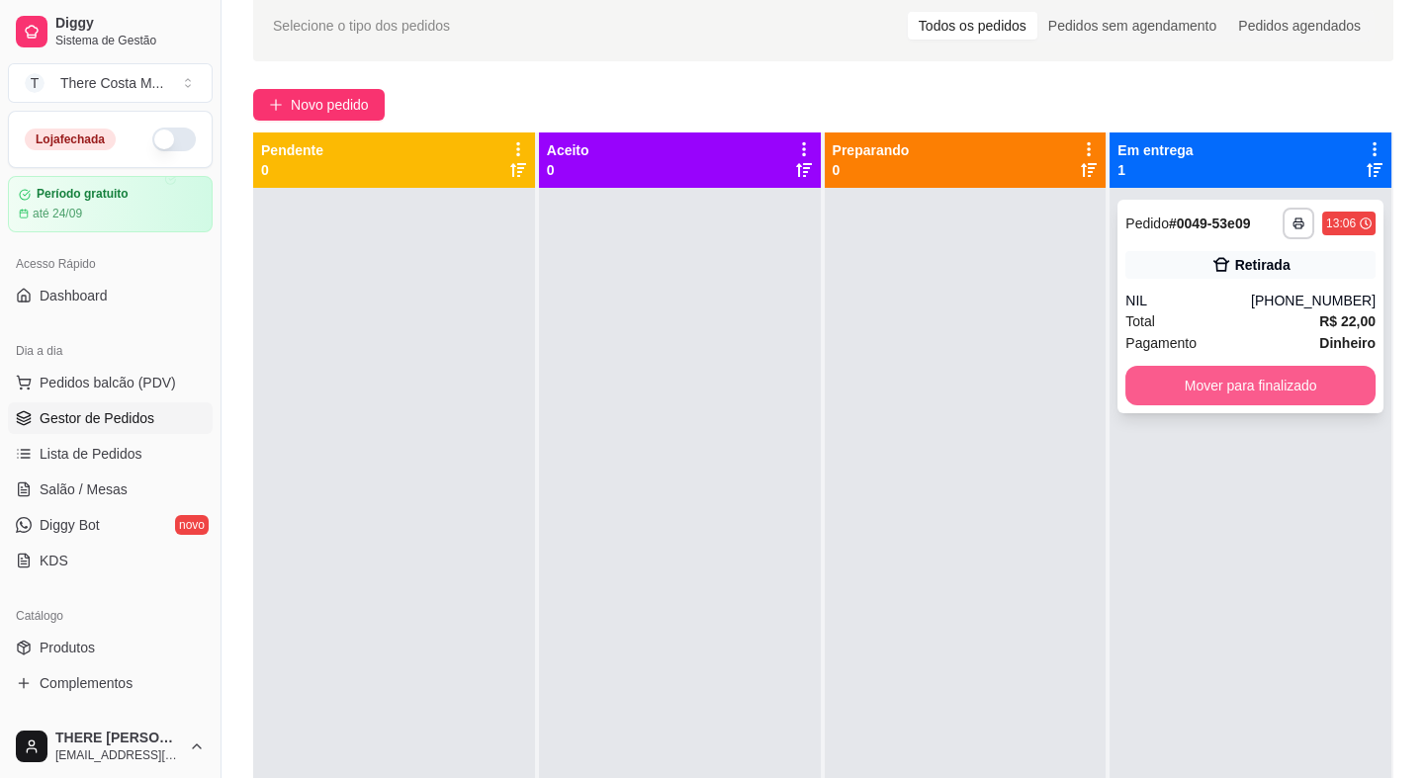
click at [1282, 372] on button "Mover para finalizado" at bounding box center [1251, 386] width 250 height 40
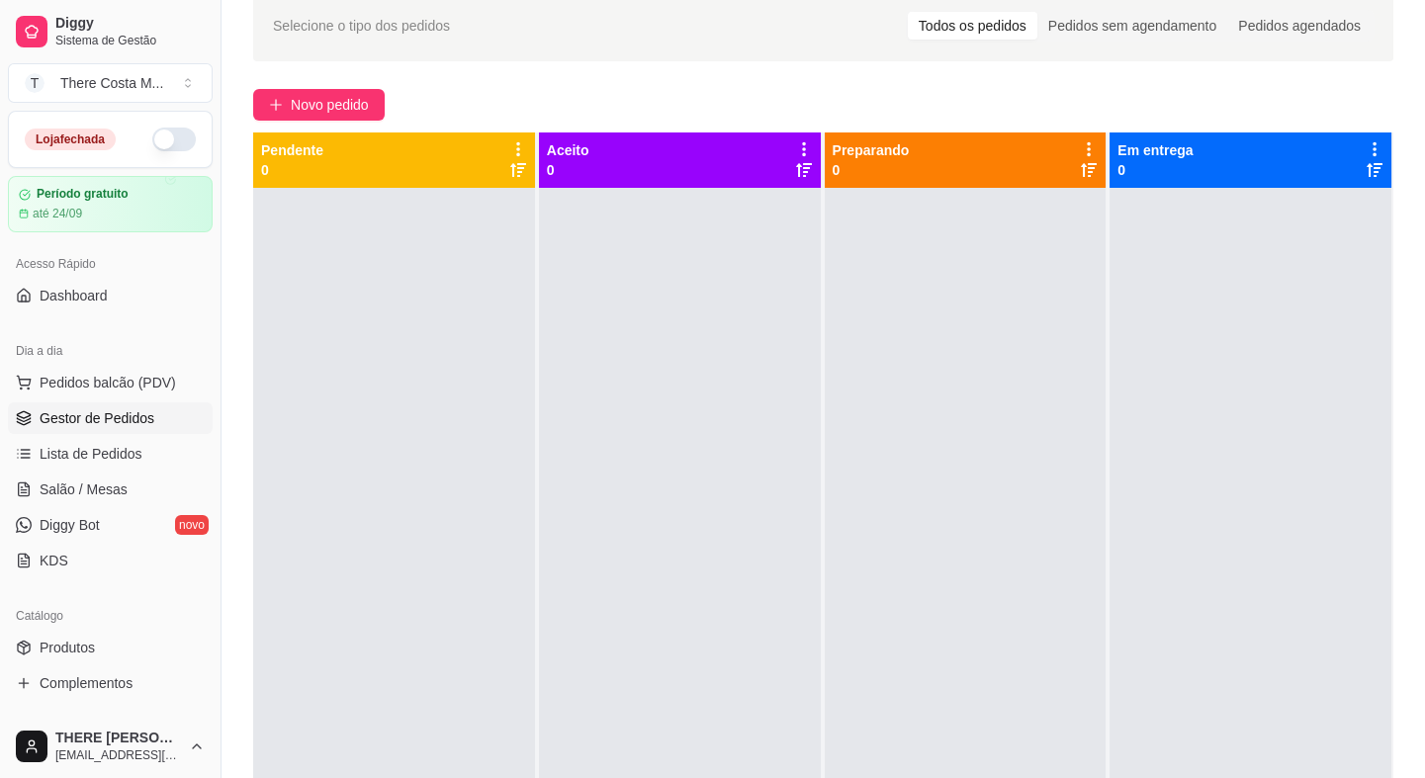
scroll to position [89, 0]
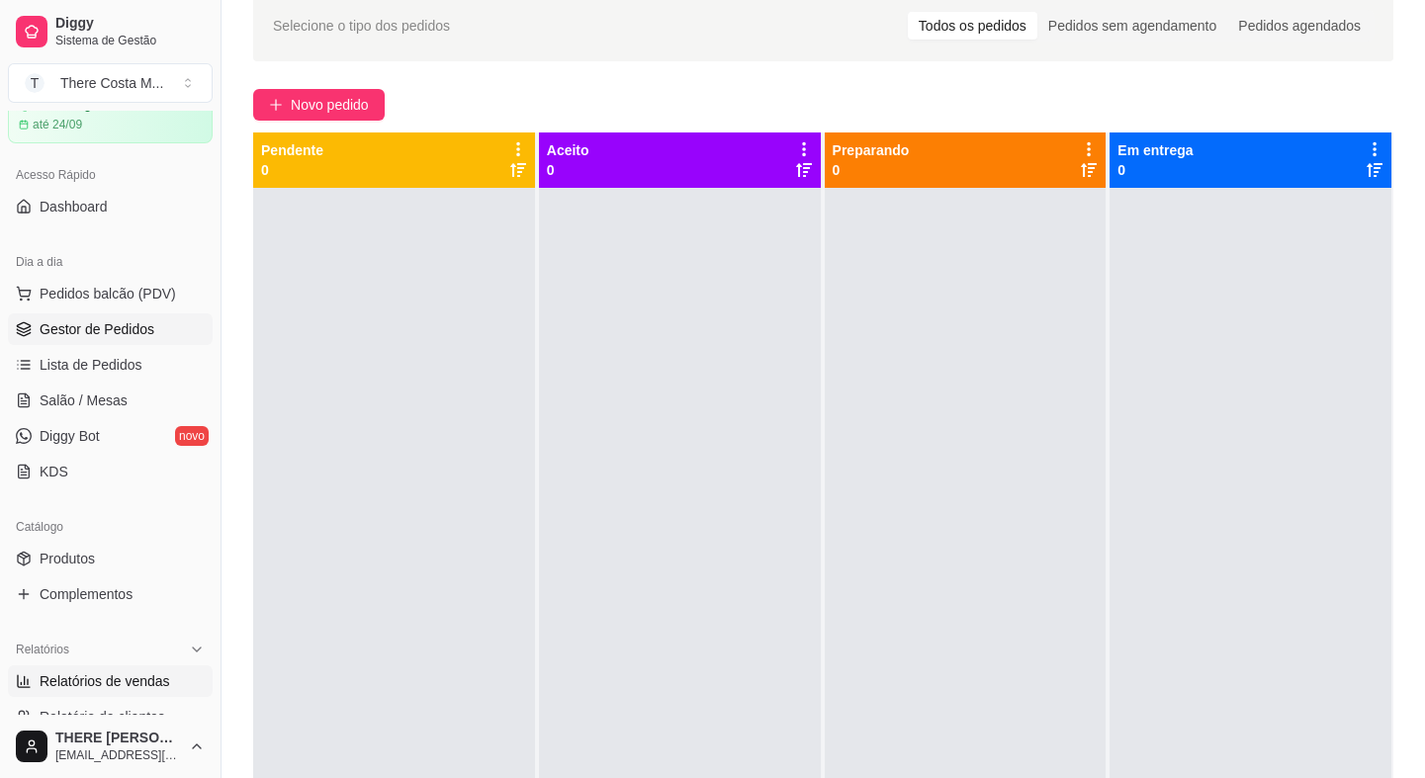
click at [148, 682] on span "Relatórios de vendas" at bounding box center [105, 682] width 131 height 20
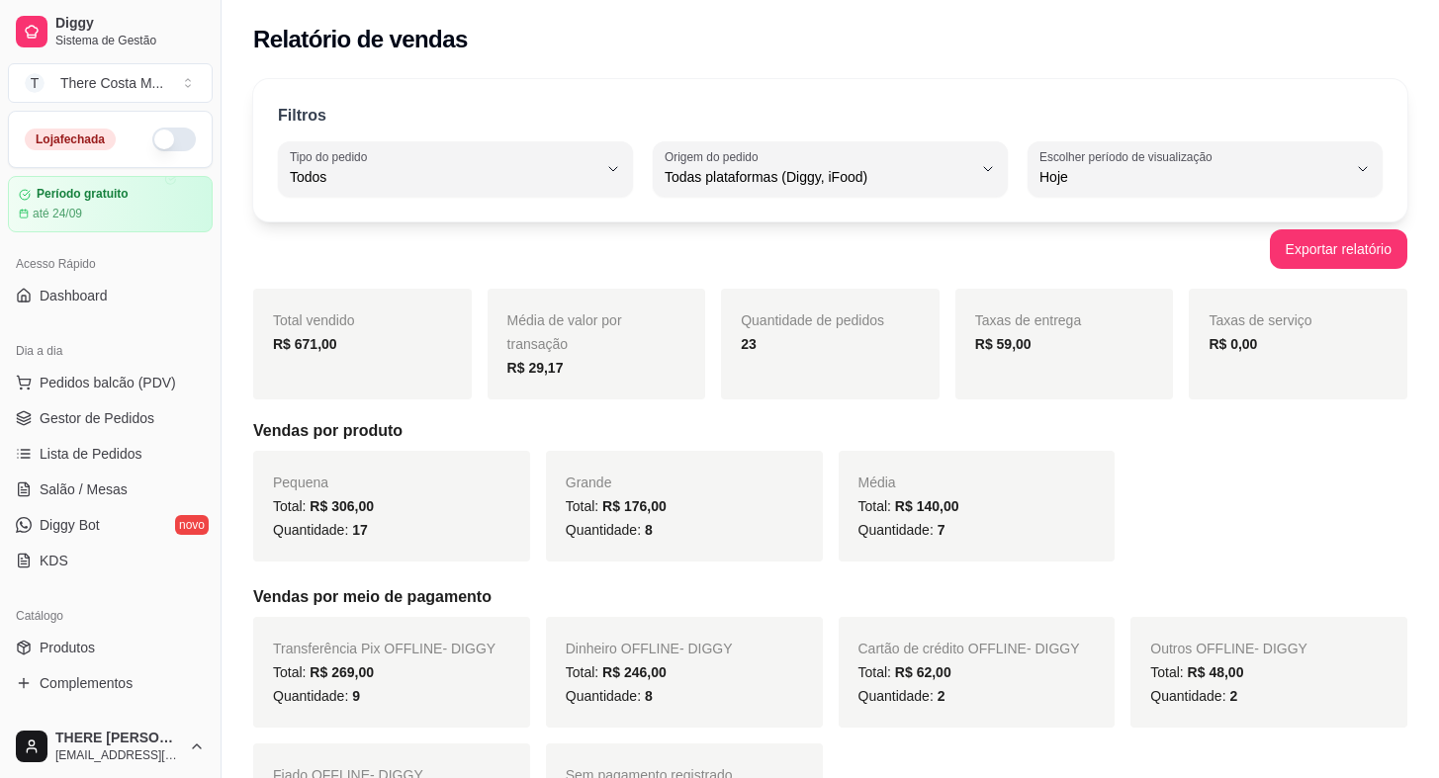
select select "ALL"
select select "0"
